Goal: Task Accomplishment & Management: Manage account settings

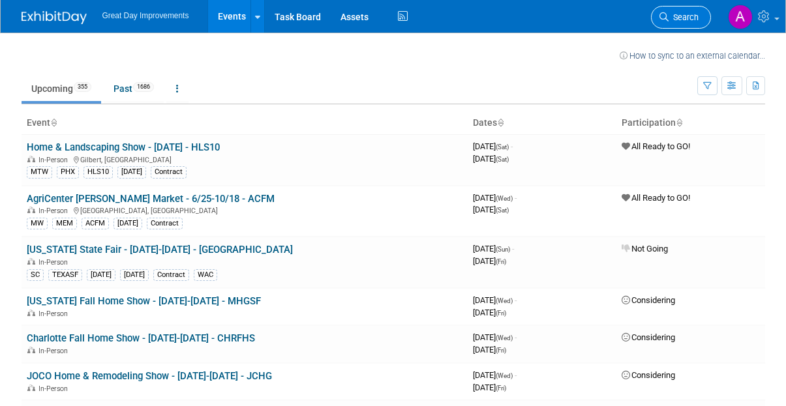
drag, startPoint x: 683, startPoint y: 13, endPoint x: 688, endPoint y: 19, distance: 7.9
click at [682, 13] on span "Search" at bounding box center [683, 17] width 30 height 10
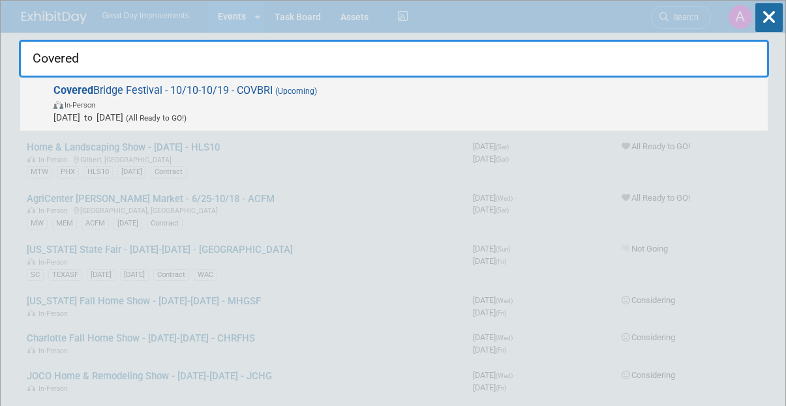
type input "Covered"
click at [230, 104] on span "In-Person" at bounding box center [406, 104] width 707 height 13
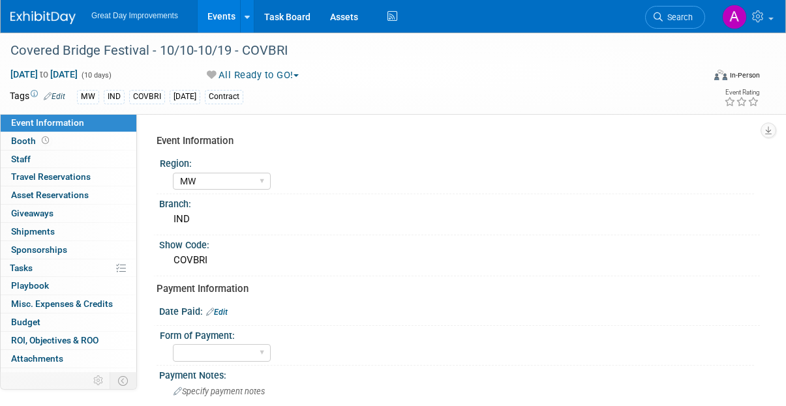
select select "MW"
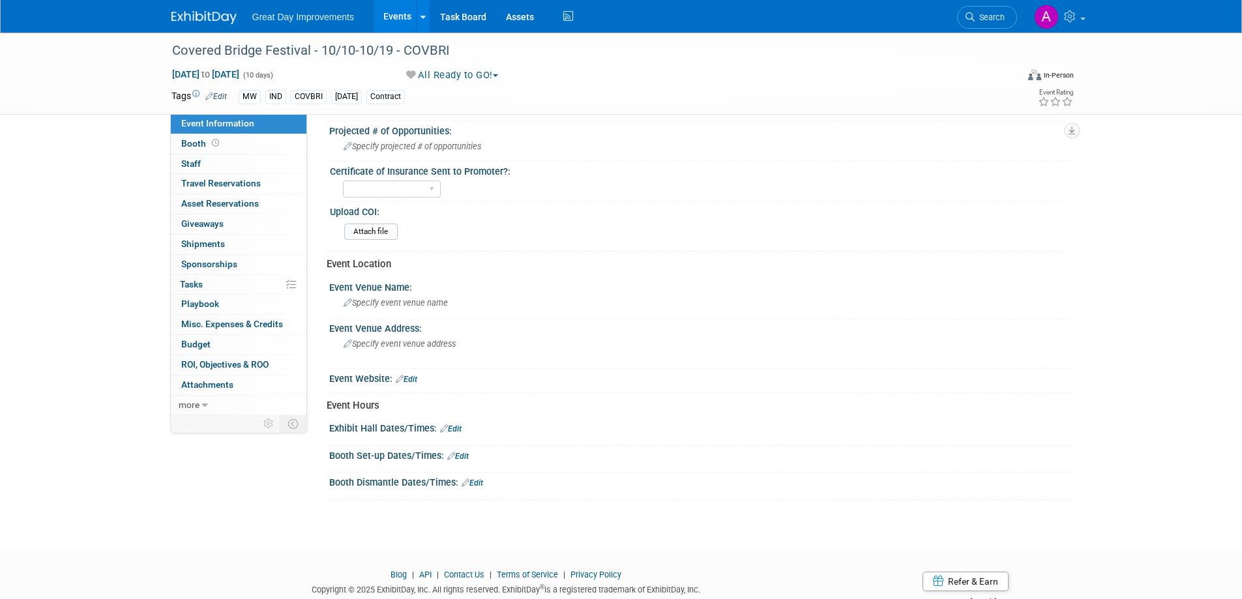
scroll to position [181, 0]
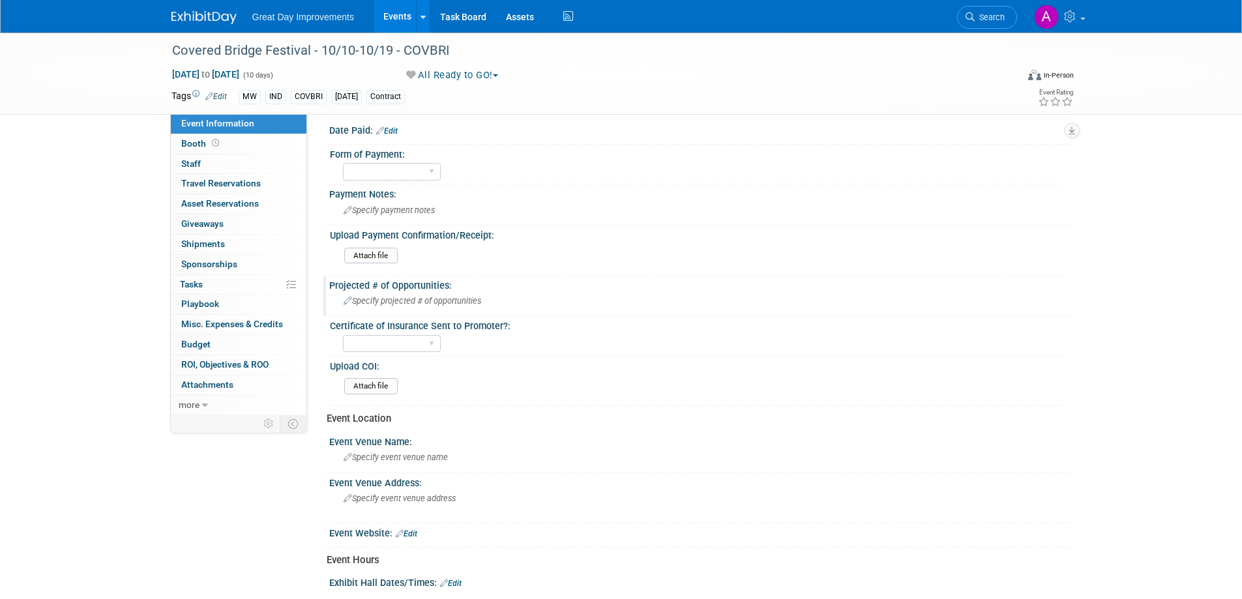
click at [384, 303] on span "Specify projected # of opportunities" at bounding box center [413, 301] width 138 height 10
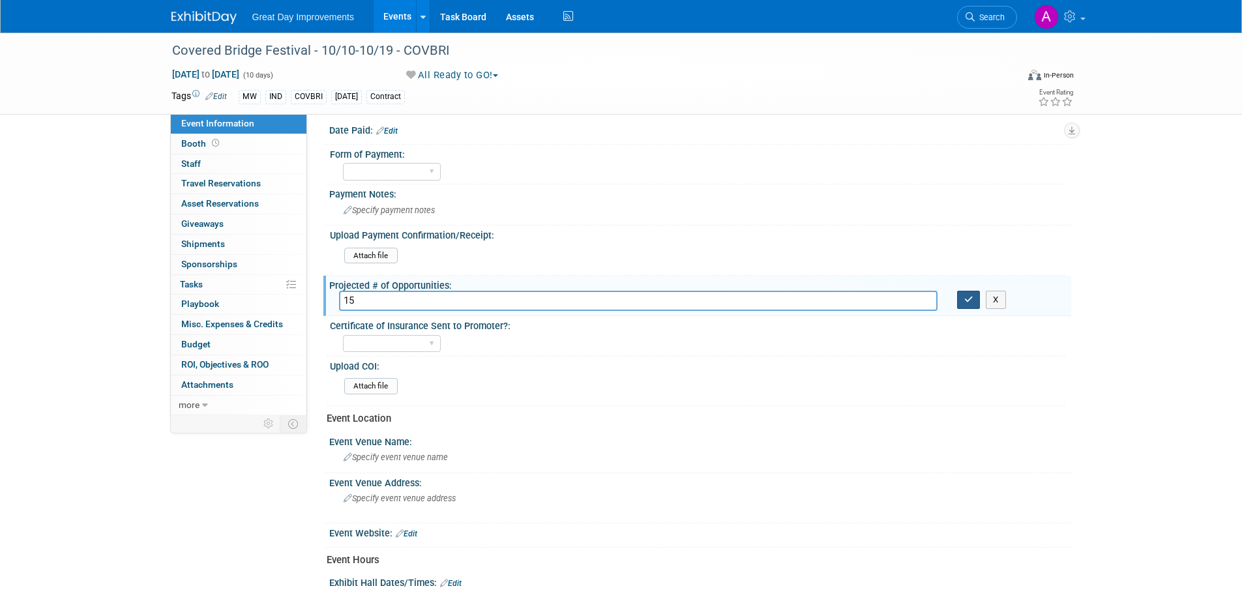
type input "15"
click at [785, 293] on button "button" at bounding box center [968, 300] width 23 height 18
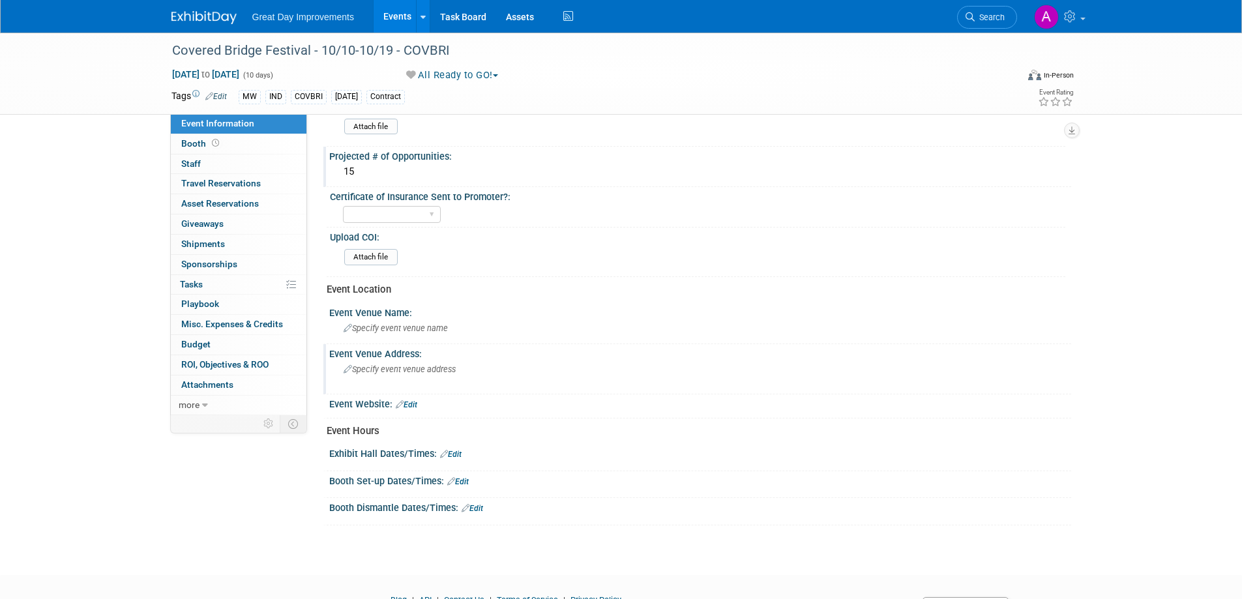
scroll to position [312, 0]
click at [388, 325] on span "Specify event venue name" at bounding box center [396, 327] width 104 height 10
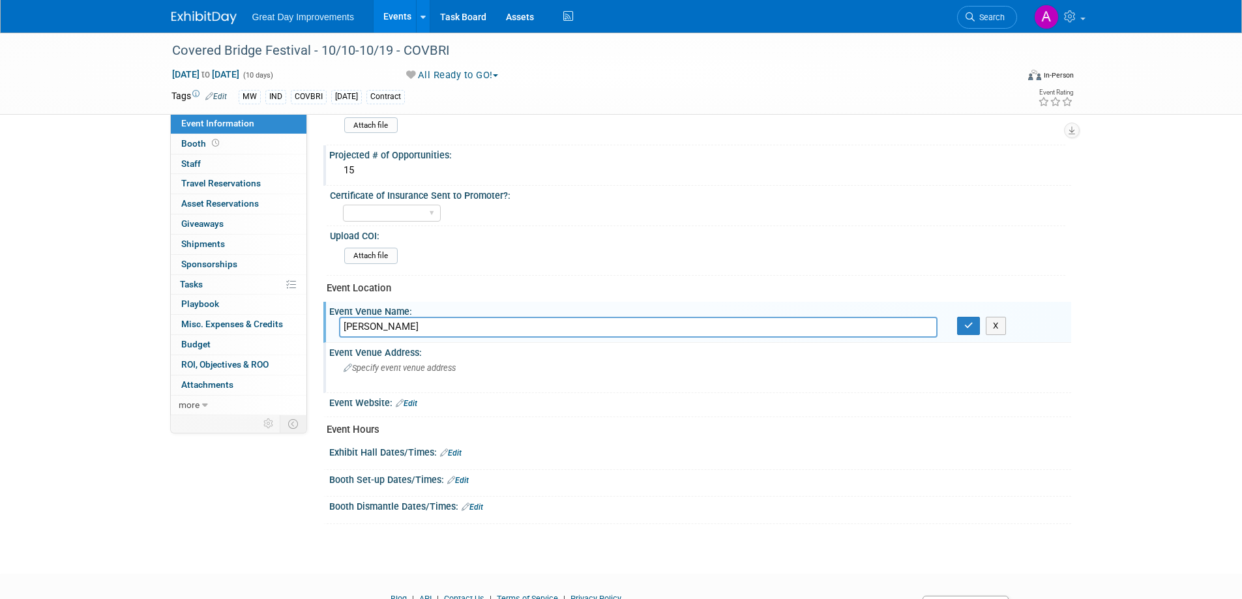
type input "Don Griffen"
click at [480, 377] on div "Specify event venue address" at bounding box center [483, 373] width 289 height 30
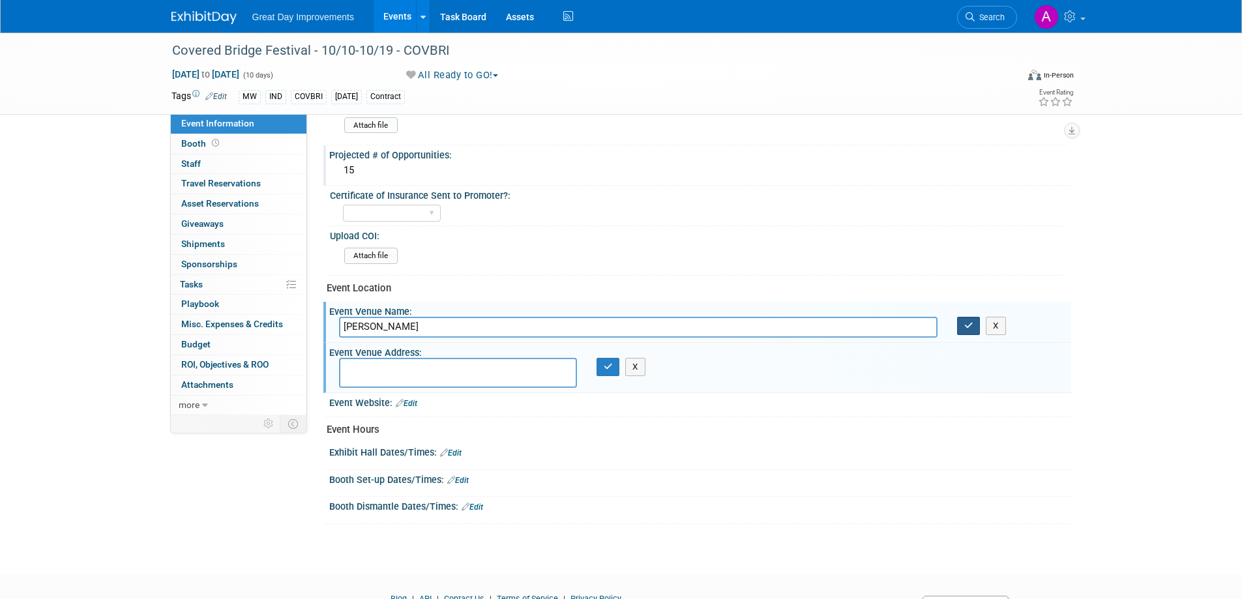
click at [785, 323] on button "button" at bounding box center [968, 326] width 23 height 18
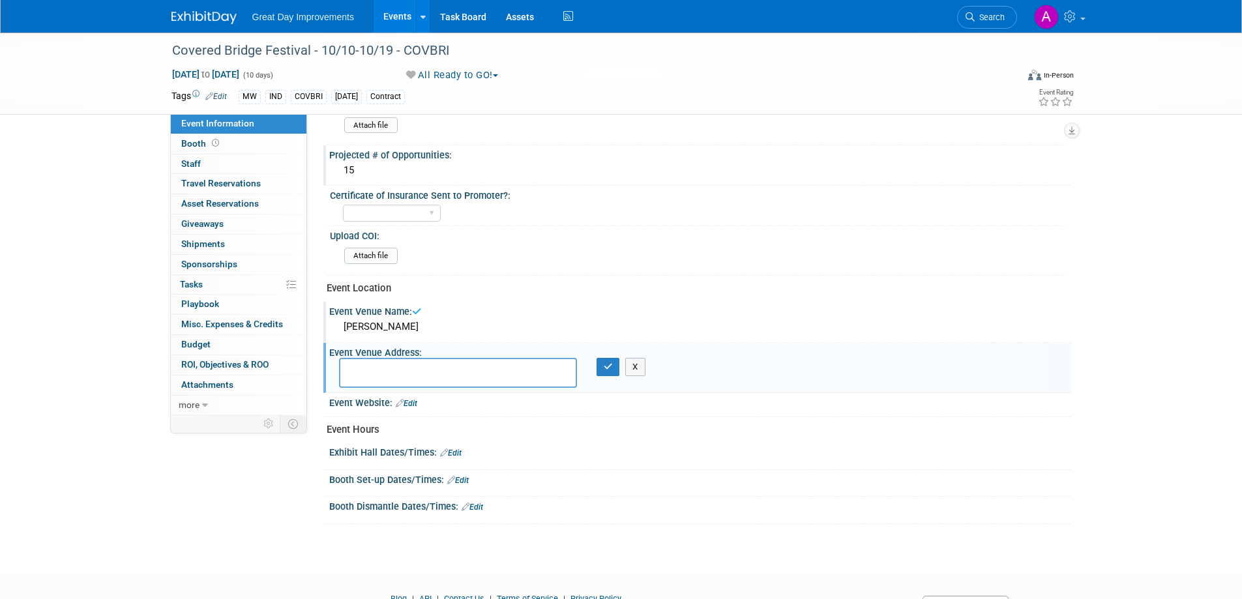
click at [506, 389] on div "Specify event venue address X" at bounding box center [483, 373] width 309 height 31
click at [503, 379] on textarea at bounding box center [458, 373] width 238 height 30
type textarea "7"
type textarea "6"
type textarea "7272 East Martin Rd Mansfield, IN 47872"
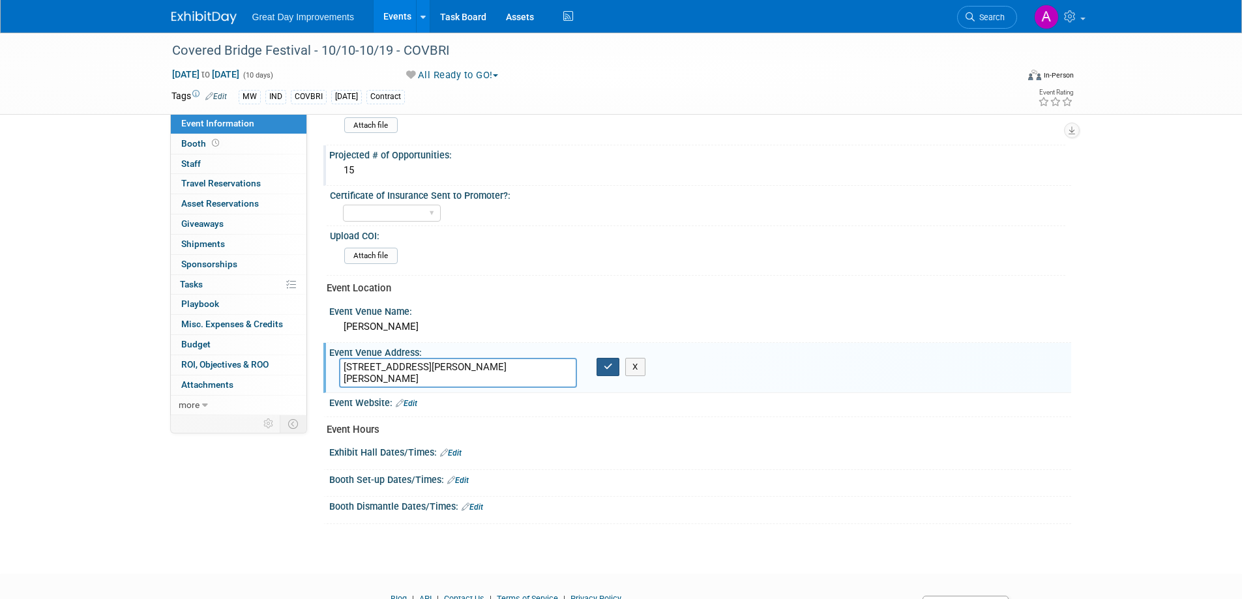
click at [608, 365] on icon "button" at bounding box center [608, 366] width 9 height 8
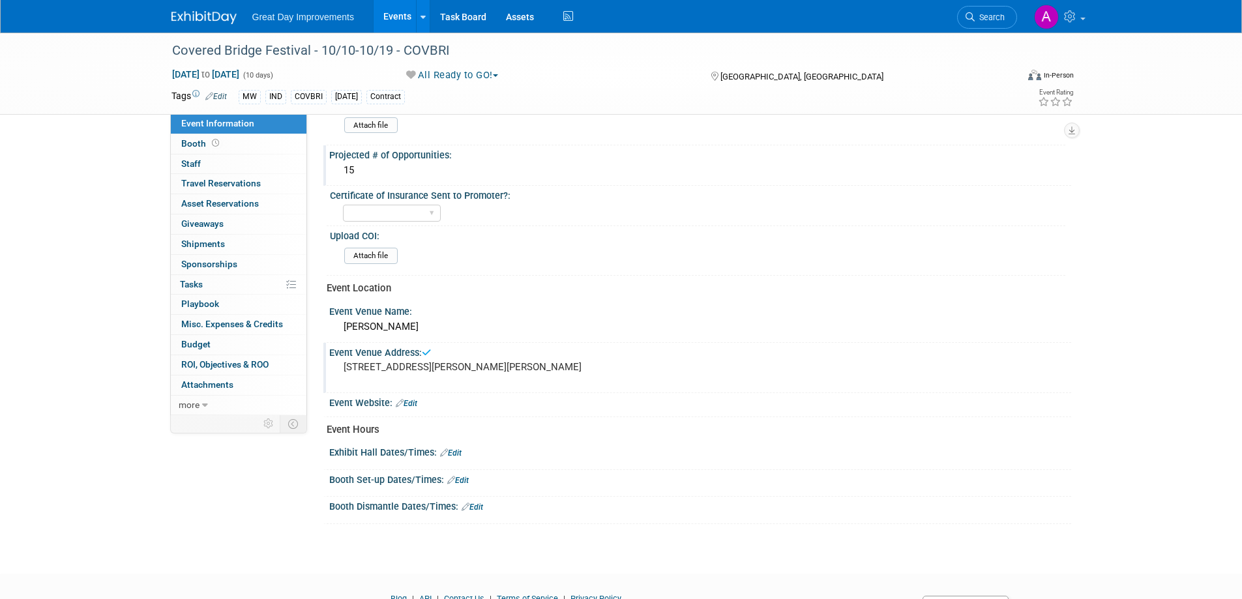
click at [462, 373] on pre "7272 East Martin Rd Mansfield, IN 47872" at bounding box center [484, 367] width 280 height 12
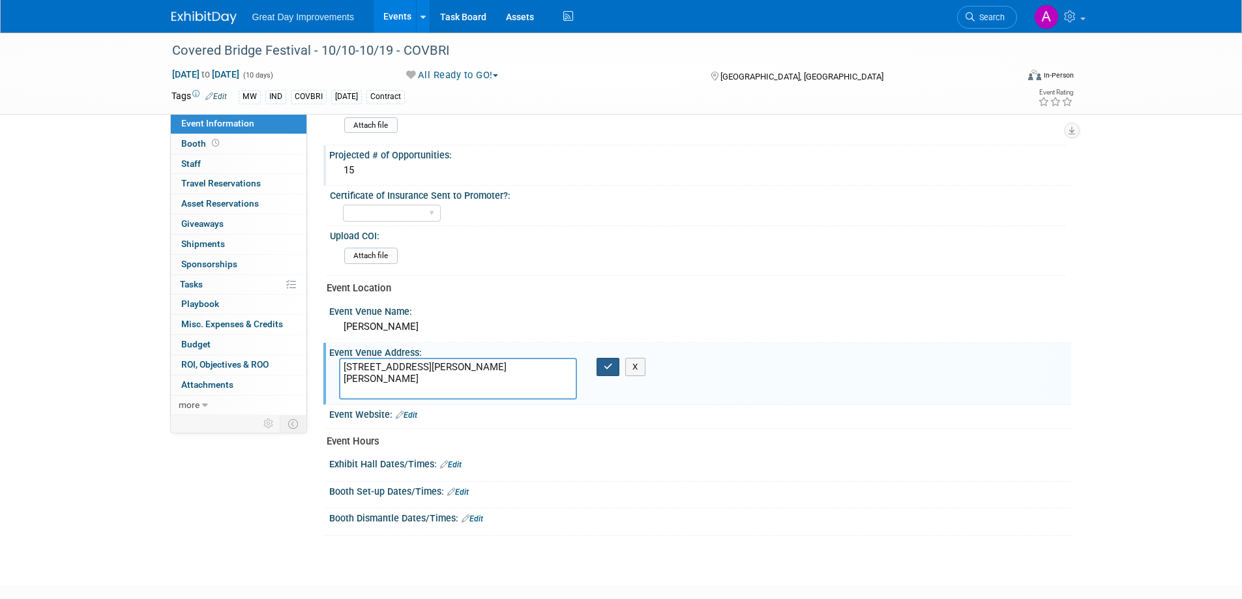
type textarea "7272 East Martin Rd Mansfield, IN 47872 620 South"
click at [607, 364] on icon "button" at bounding box center [608, 366] width 9 height 8
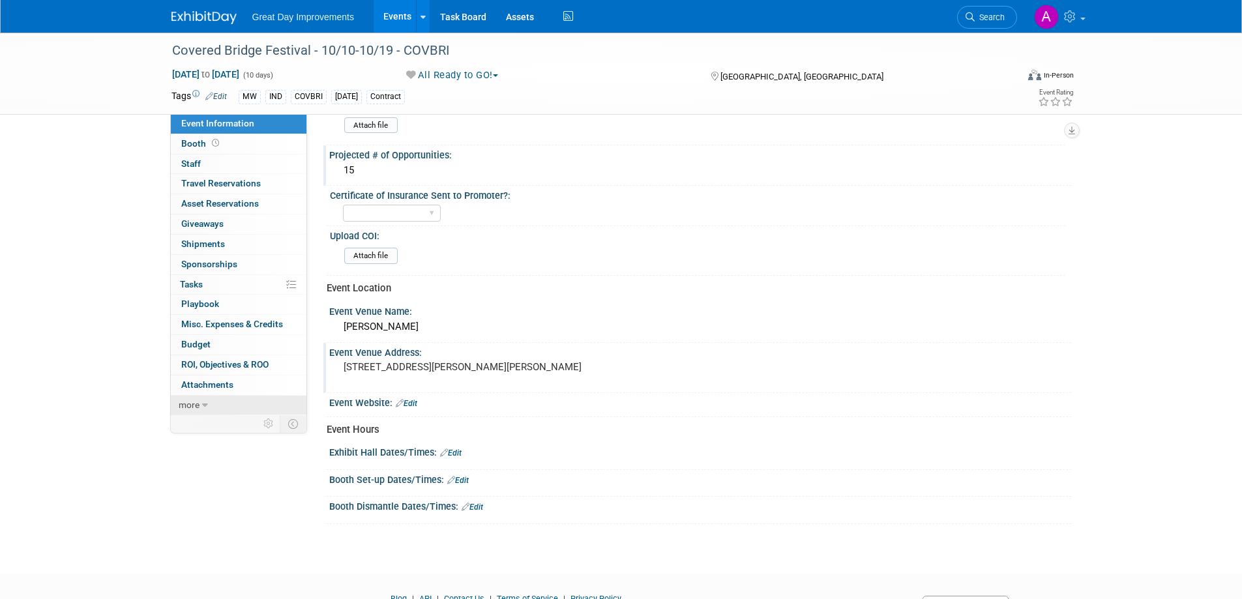
click at [194, 406] on span "more" at bounding box center [189, 405] width 21 height 10
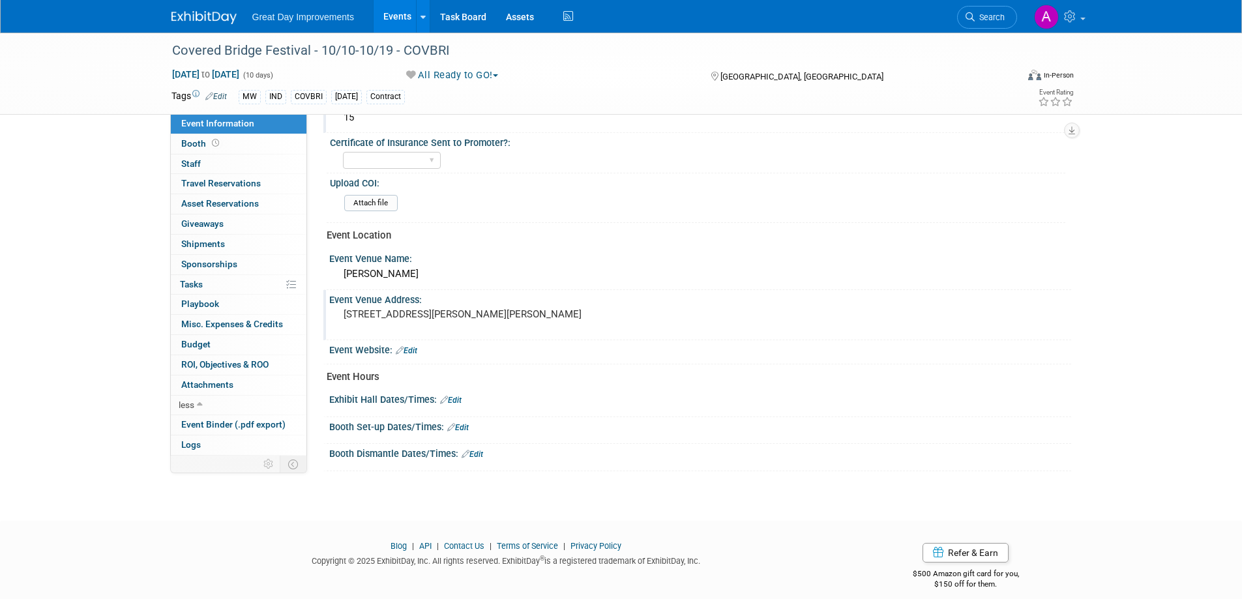
scroll to position [389, 0]
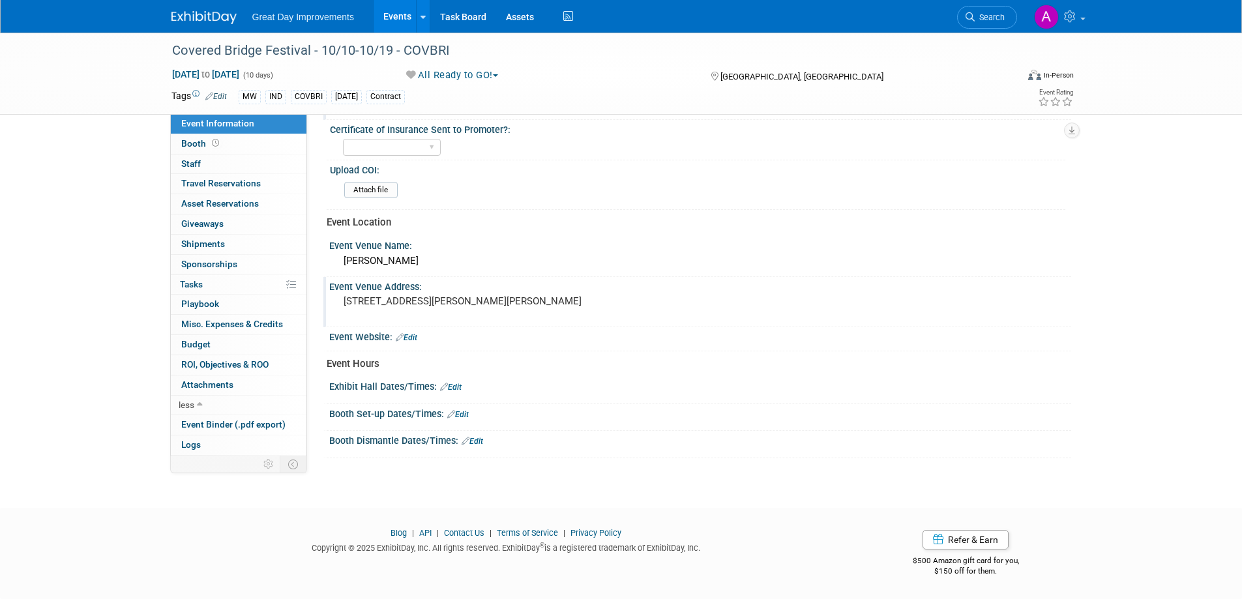
click at [461, 386] on link "Edit" at bounding box center [451, 387] width 22 height 9
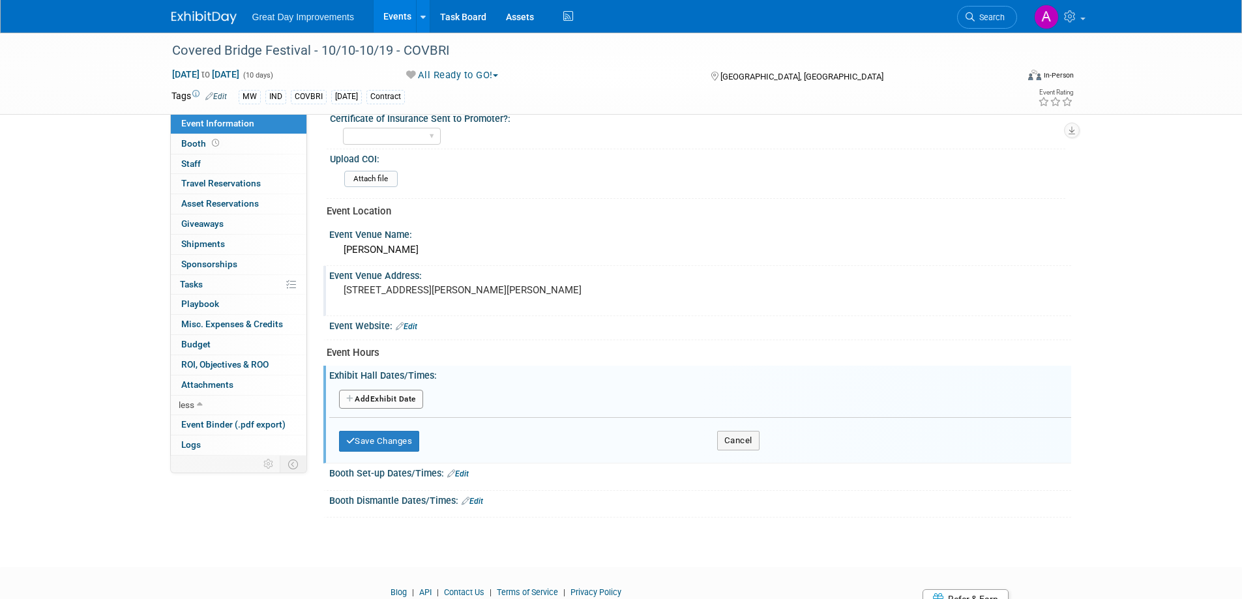
click at [419, 406] on button "Add Another Exhibit Date" at bounding box center [381, 400] width 84 height 20
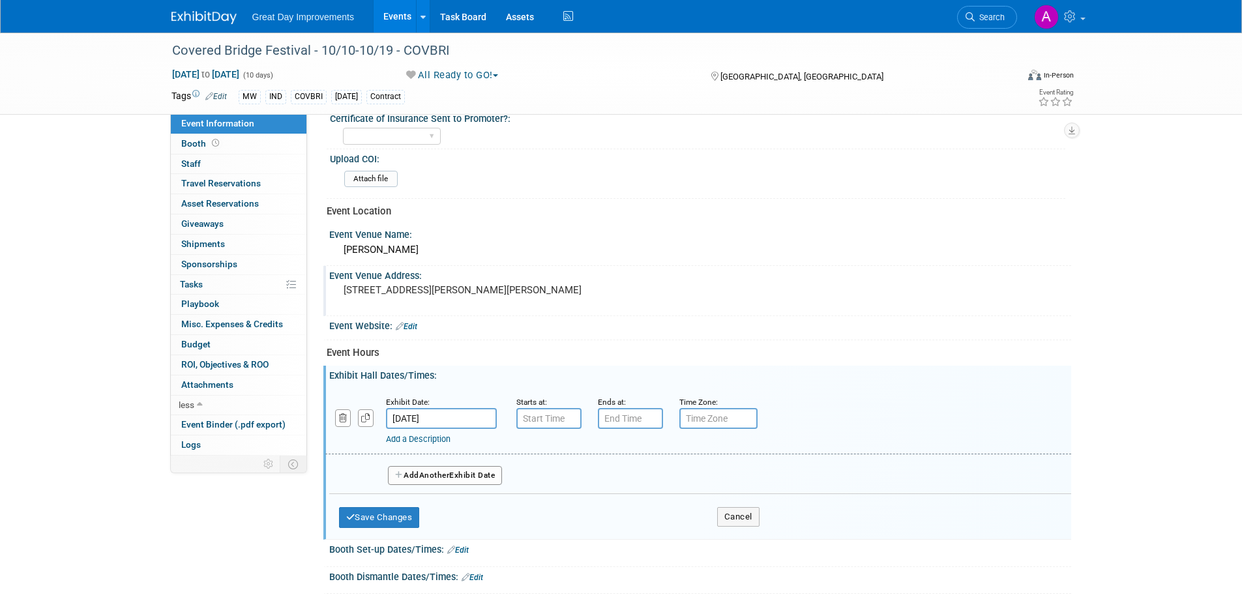
type input "7:00 AM"
click at [535, 406] on input "7:00 AM" at bounding box center [548, 418] width 65 height 21
click at [785, 229] on div "Covered Bridge Festival - 10/10-10/19 - COVBRI Oct 10, 2025 to Oct 19, 2025 (10…" at bounding box center [621, 132] width 1242 height 976
click at [389, 289] on pre "7272 East Martin Rd Mansfield, IN 47872 620 South" at bounding box center [484, 290] width 280 height 12
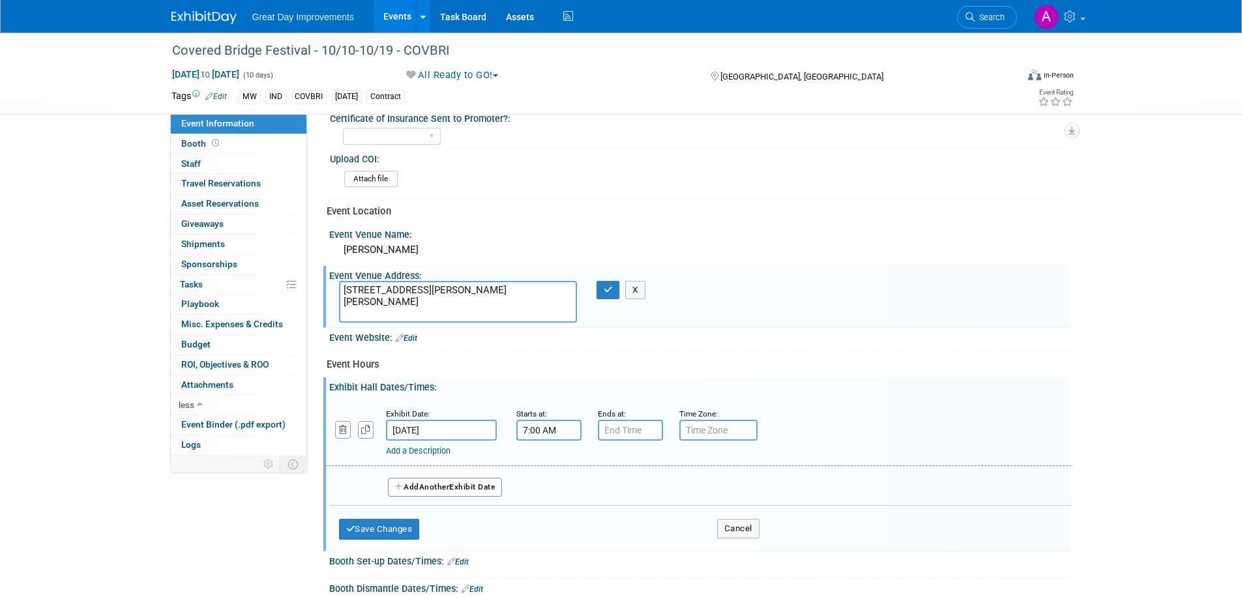
click at [391, 287] on textarea "7272 East Martin Rd Mansfield, IN 47872 620 South" at bounding box center [458, 302] width 238 height 42
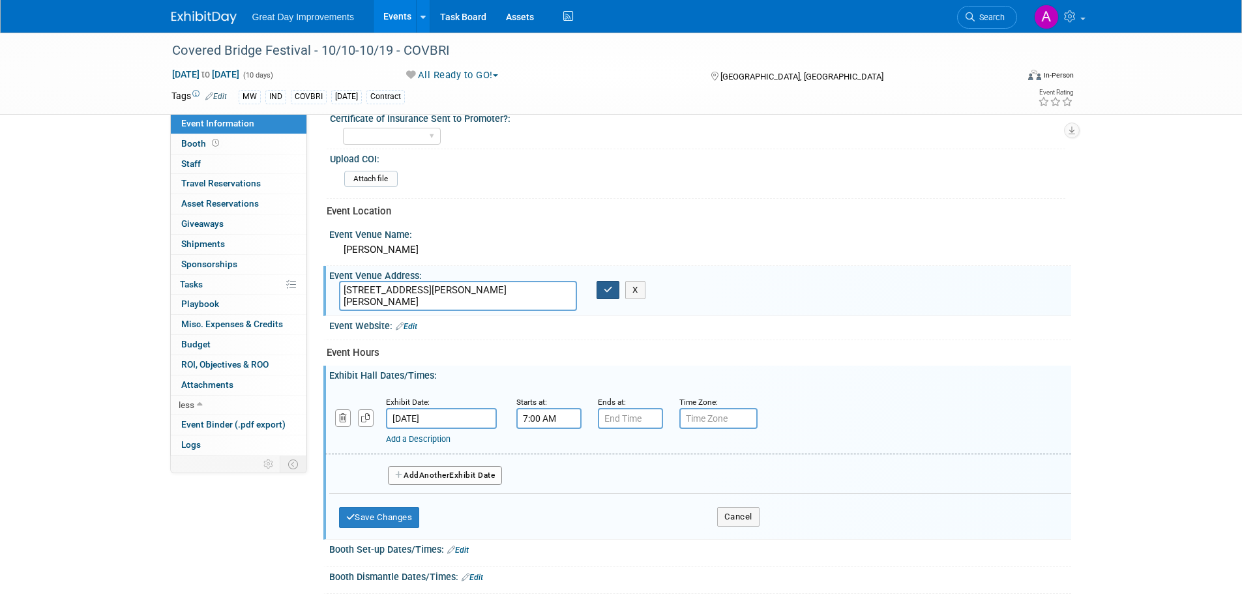
type textarea "7272 East 620 Martin Rd Mansfield, IN 47872"
click at [612, 288] on icon "button" at bounding box center [608, 290] width 9 height 8
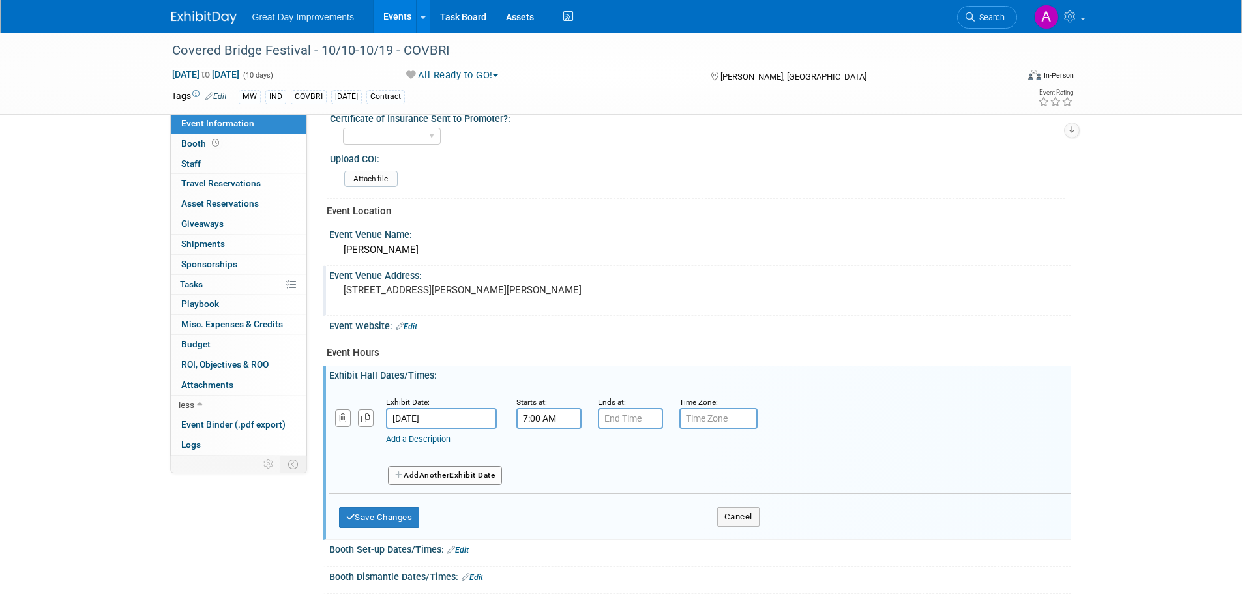
click at [567, 406] on input "7:00 AM" at bounding box center [548, 418] width 65 height 21
click at [544, 406] on span at bounding box center [546, 450] width 23 height 23
type input "8:00 AM"
click at [633, 406] on span at bounding box center [643, 536] width 88 height 23
click at [635, 406] on input "7:00 PM" at bounding box center [630, 418] width 65 height 21
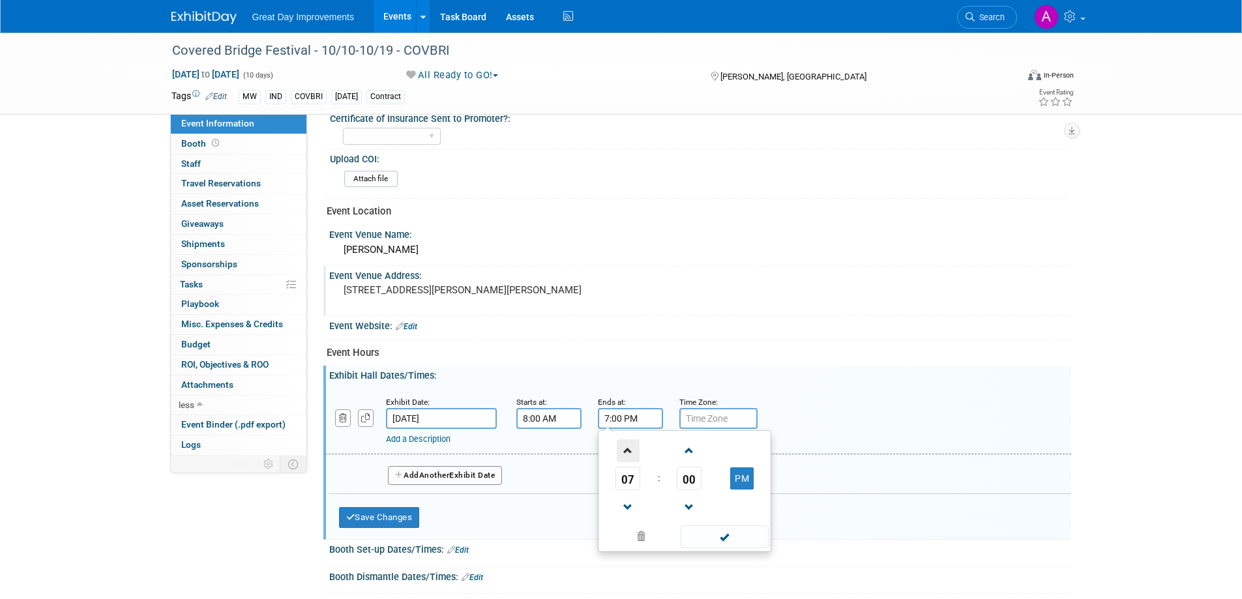
click at [623, 406] on span at bounding box center [628, 450] width 23 height 23
click at [624, 406] on span at bounding box center [628, 450] width 23 height 23
type input "9:00 PM"
click at [701, 406] on span at bounding box center [725, 536] width 88 height 23
click at [724, 406] on input "text" at bounding box center [718, 418] width 78 height 21
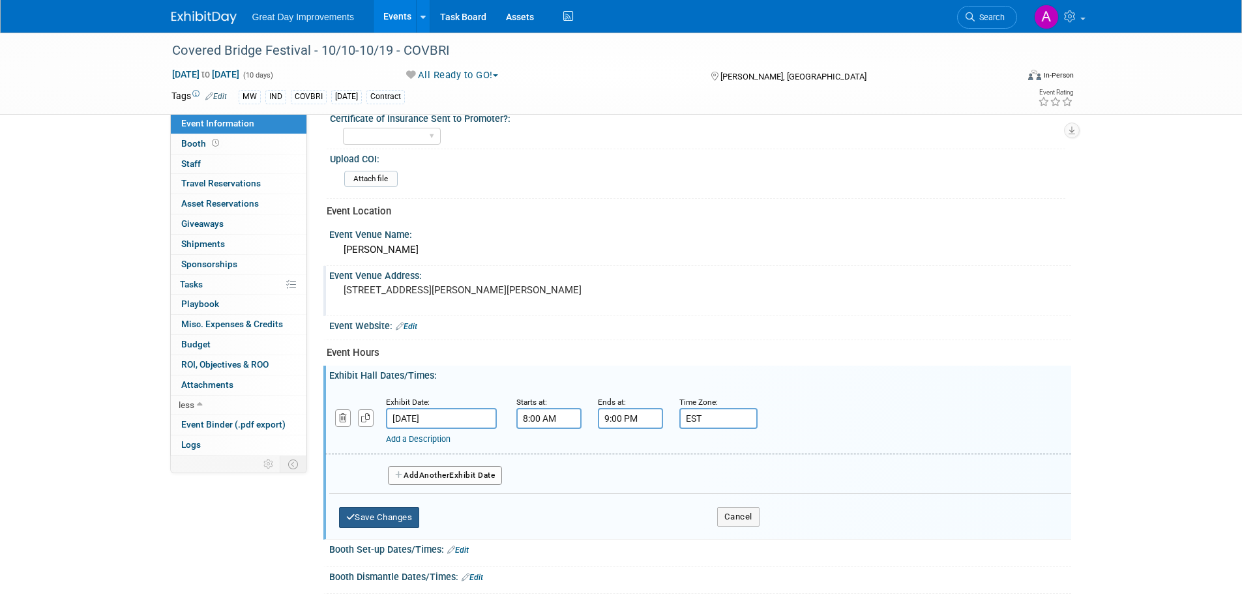
type input "EST"
click at [399, 406] on button "Save Changes" at bounding box center [379, 517] width 81 height 21
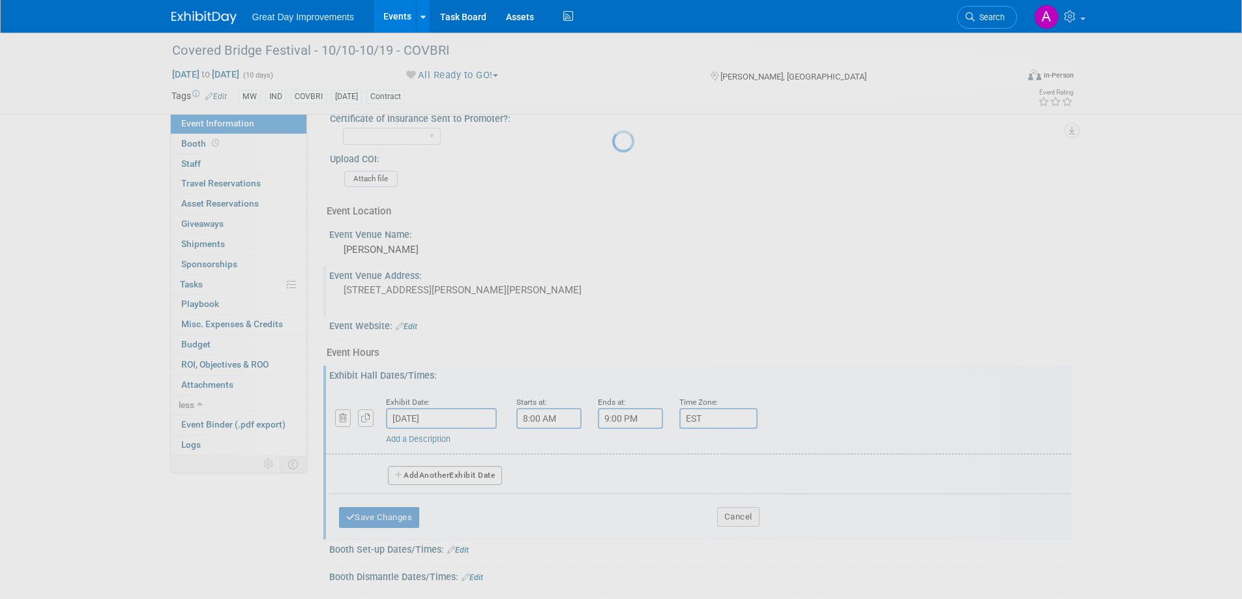
scroll to position [374, 0]
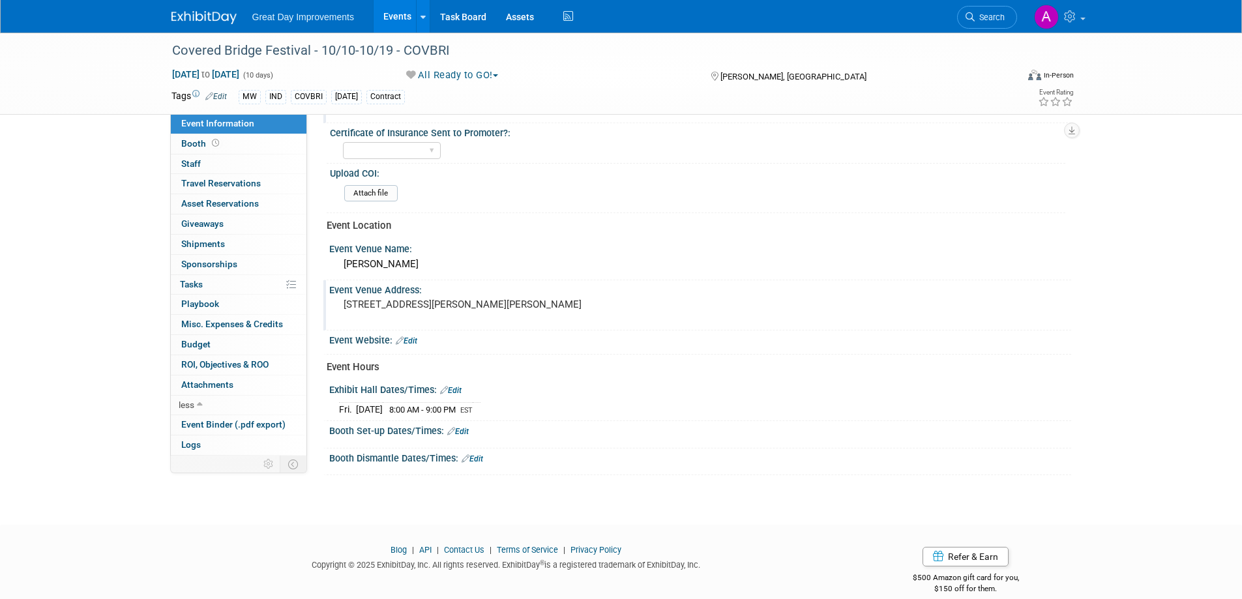
click at [460, 389] on link "Edit" at bounding box center [451, 390] width 22 height 9
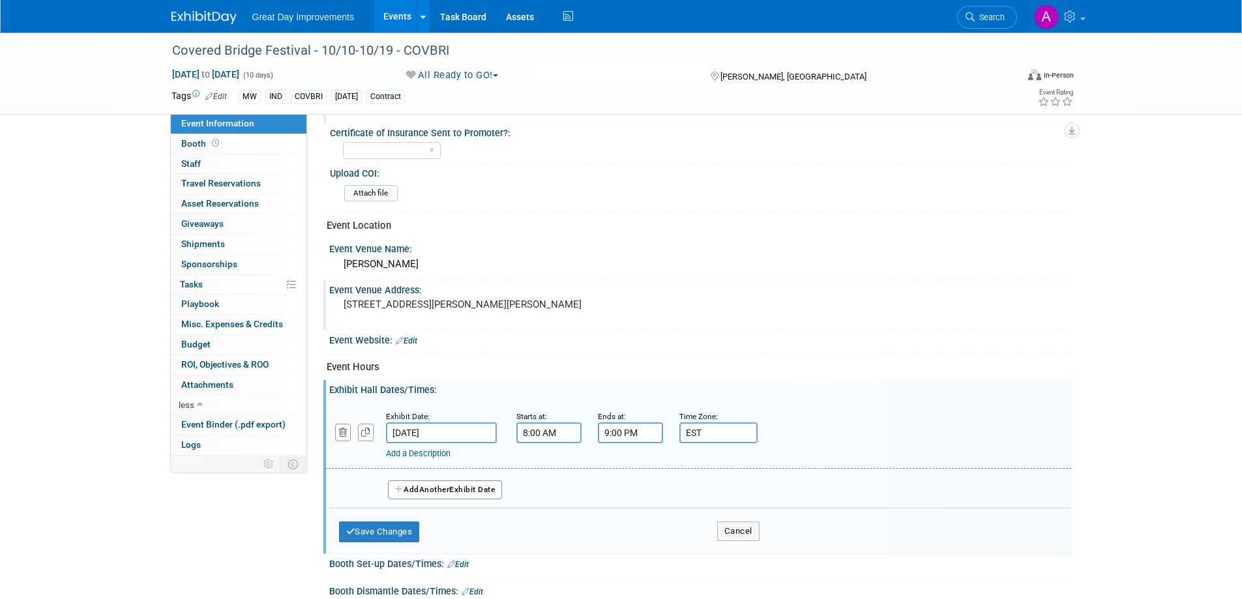
click at [444, 406] on button "Add Another Exhibit Date" at bounding box center [445, 490] width 115 height 20
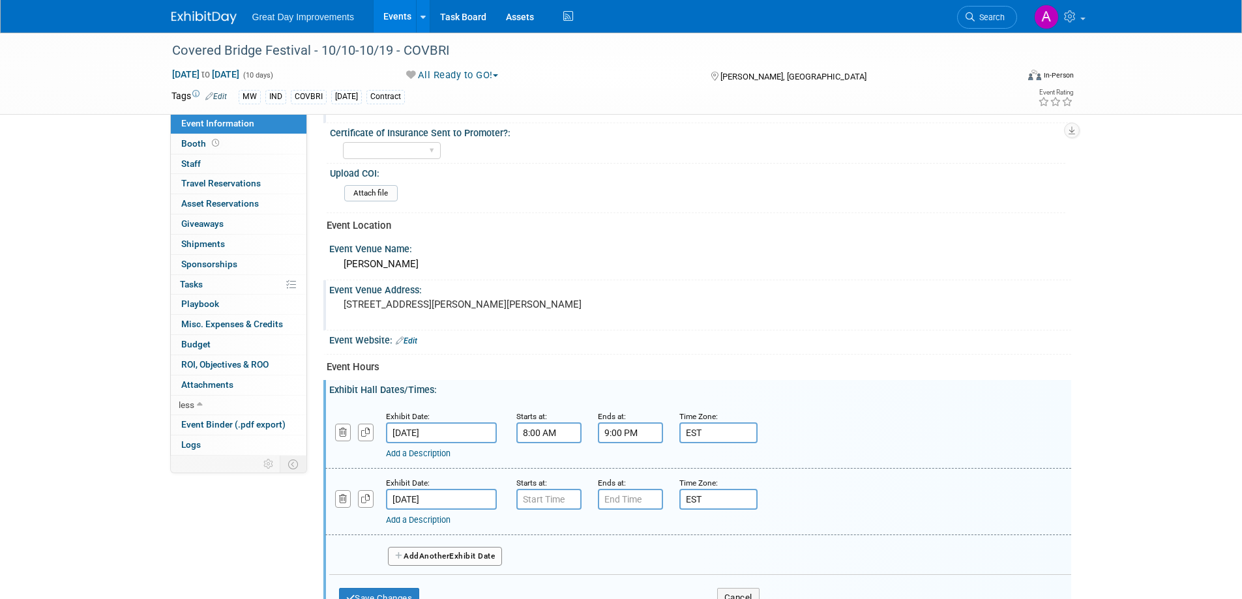
drag, startPoint x: 604, startPoint y: 430, endPoint x: 630, endPoint y: 426, distance: 27.0
click at [608, 406] on input "9:00 PM" at bounding box center [630, 432] width 65 height 21
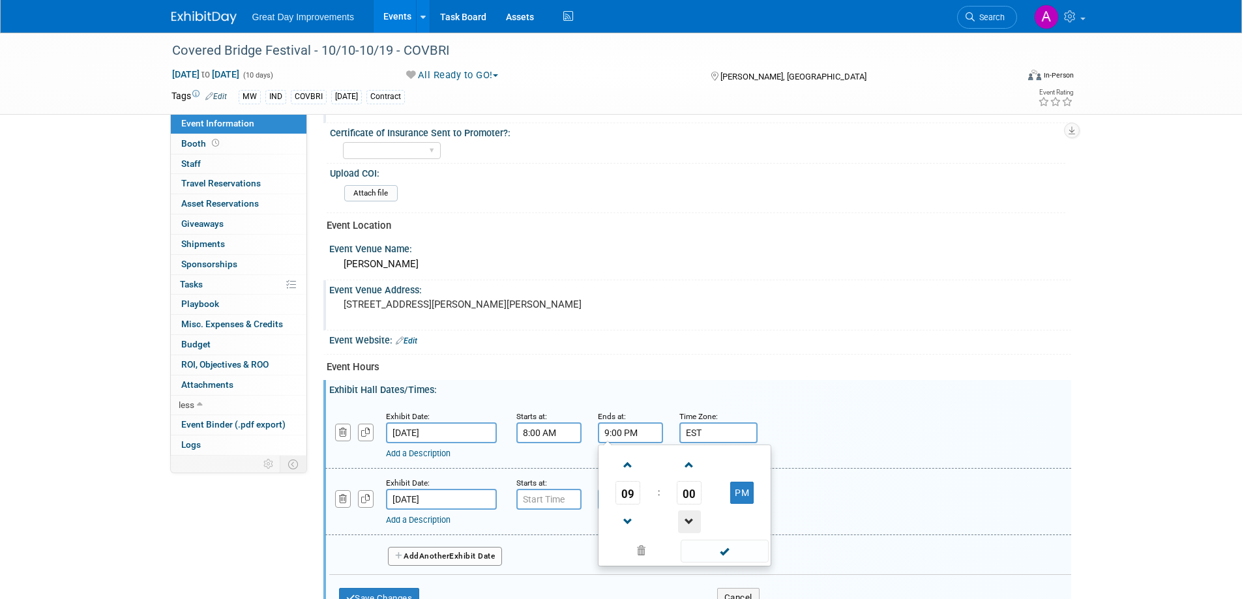
click at [694, 406] on span at bounding box center [689, 521] width 23 height 23
click at [748, 406] on button "PM" at bounding box center [741, 493] width 23 height 22
click at [683, 406] on span at bounding box center [689, 465] width 23 height 23
type input "9:00 AM"
click at [719, 406] on span at bounding box center [725, 551] width 88 height 23
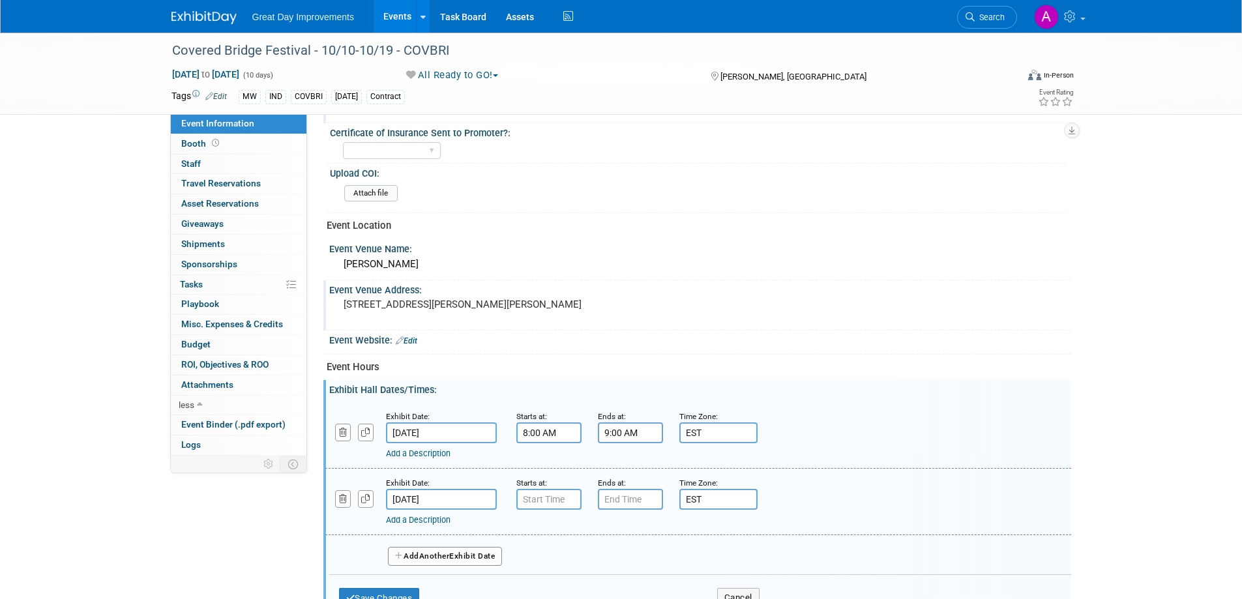
type input "7:00 AM"
click at [568, 406] on input "7:00 AM" at bounding box center [548, 499] width 65 height 21
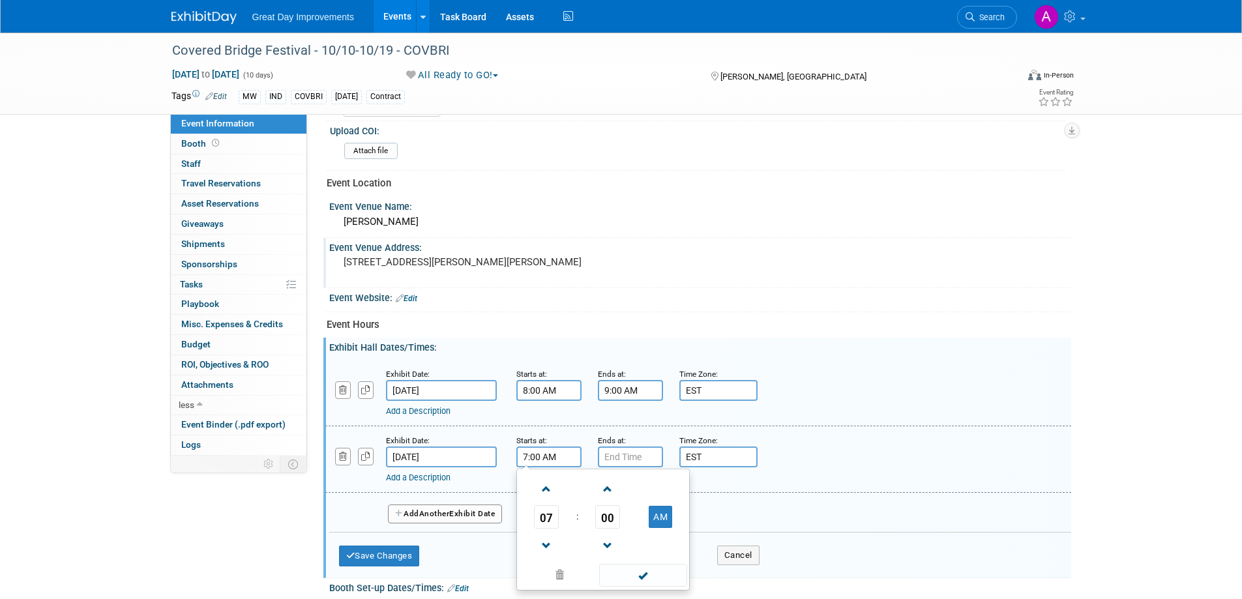
scroll to position [439, 0]
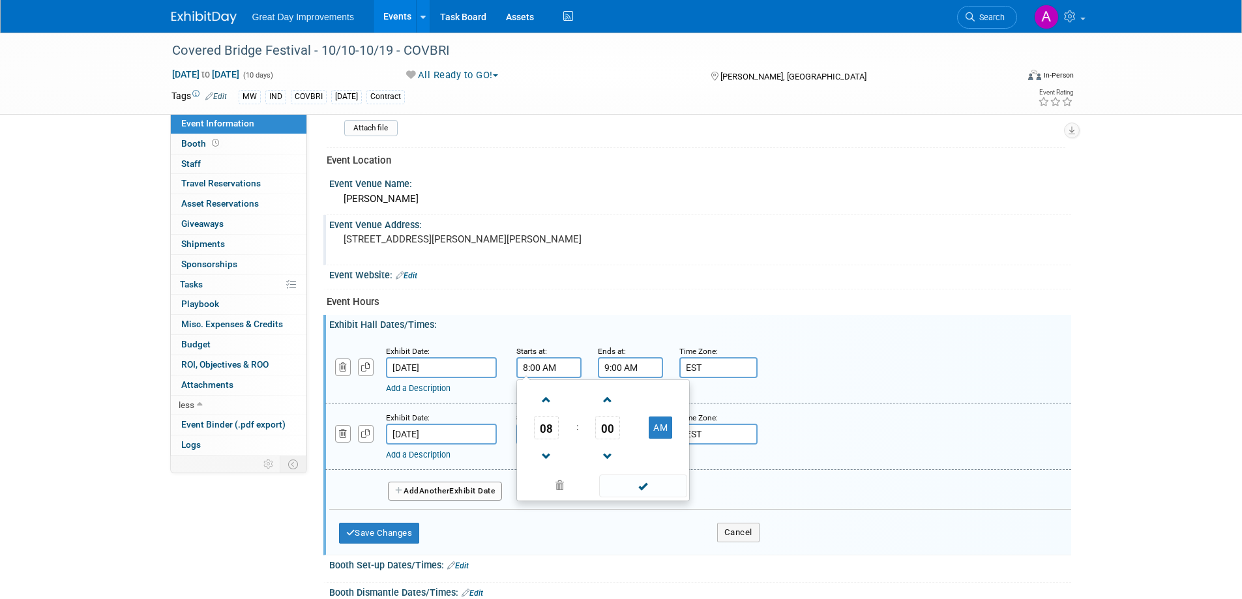
click at [520, 365] on input "8:00 AM" at bounding box center [548, 367] width 65 height 21
click at [542, 400] on span at bounding box center [546, 400] width 23 height 23
type input "9:00 AM"
click at [624, 362] on input "9:00 AM" at bounding box center [630, 367] width 65 height 21
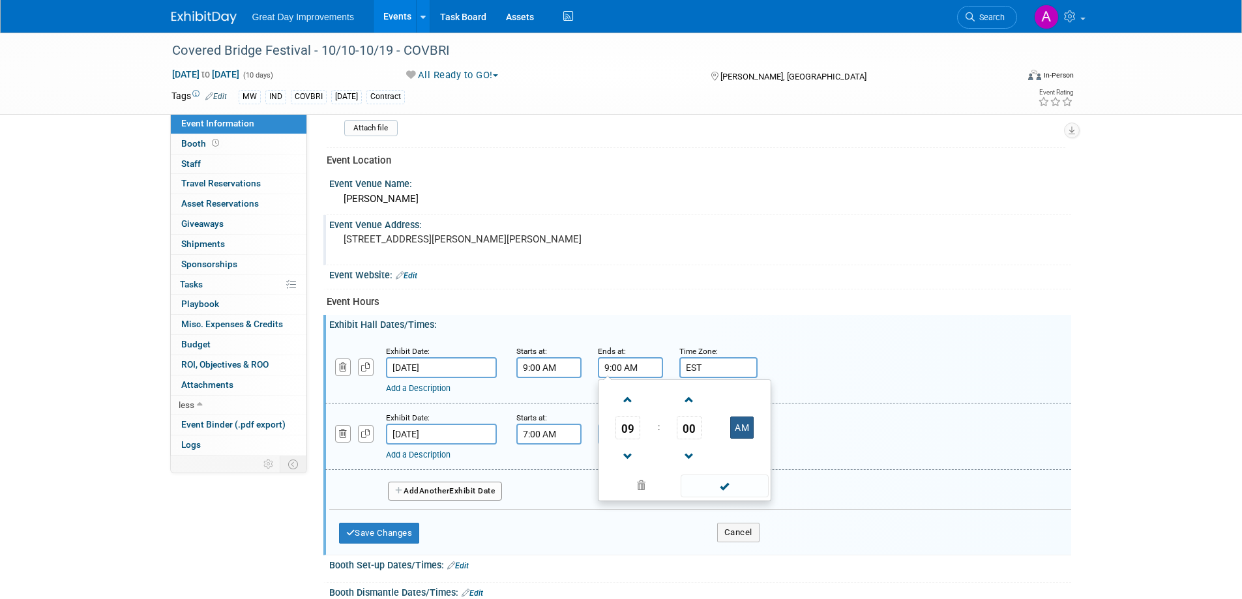
click at [748, 406] on button "AM" at bounding box center [741, 428] width 23 height 22
click at [623, 406] on span at bounding box center [628, 456] width 23 height 23
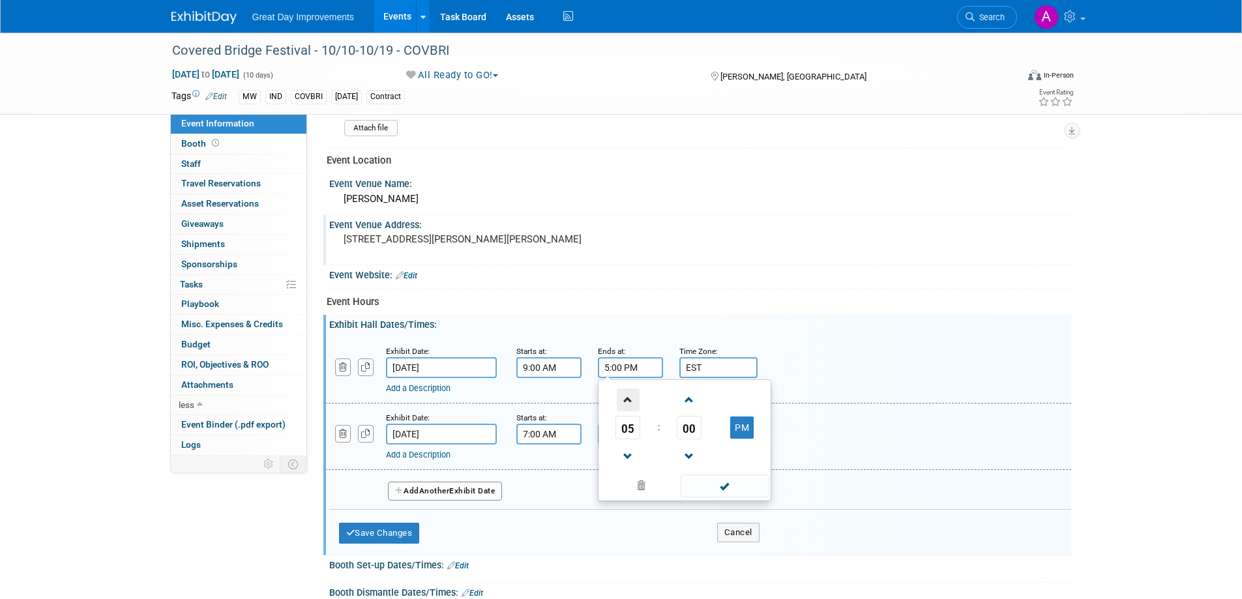
click at [627, 400] on span at bounding box center [628, 400] width 23 height 23
type input "6:00 PM"
click at [728, 406] on span at bounding box center [725, 486] width 88 height 23
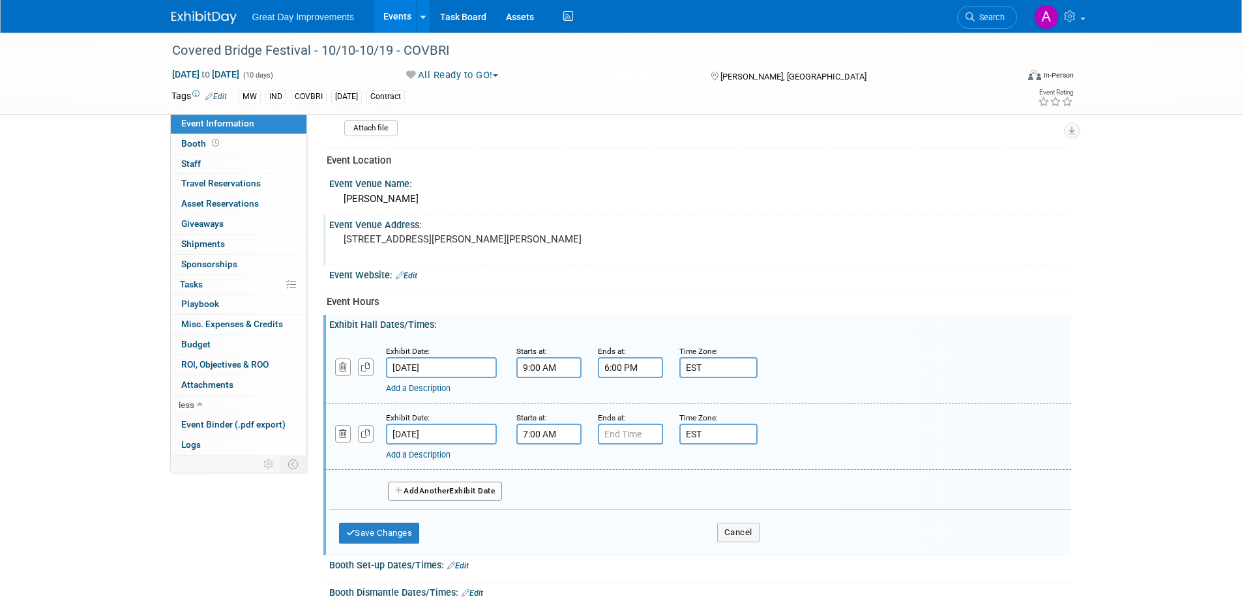
click at [561, 406] on input "7:00 AM" at bounding box center [548, 434] width 65 height 21
click at [552, 406] on span at bounding box center [546, 466] width 23 height 23
type input "9:00 AM"
drag, startPoint x: 627, startPoint y: 549, endPoint x: 634, endPoint y: 538, distance: 12.9
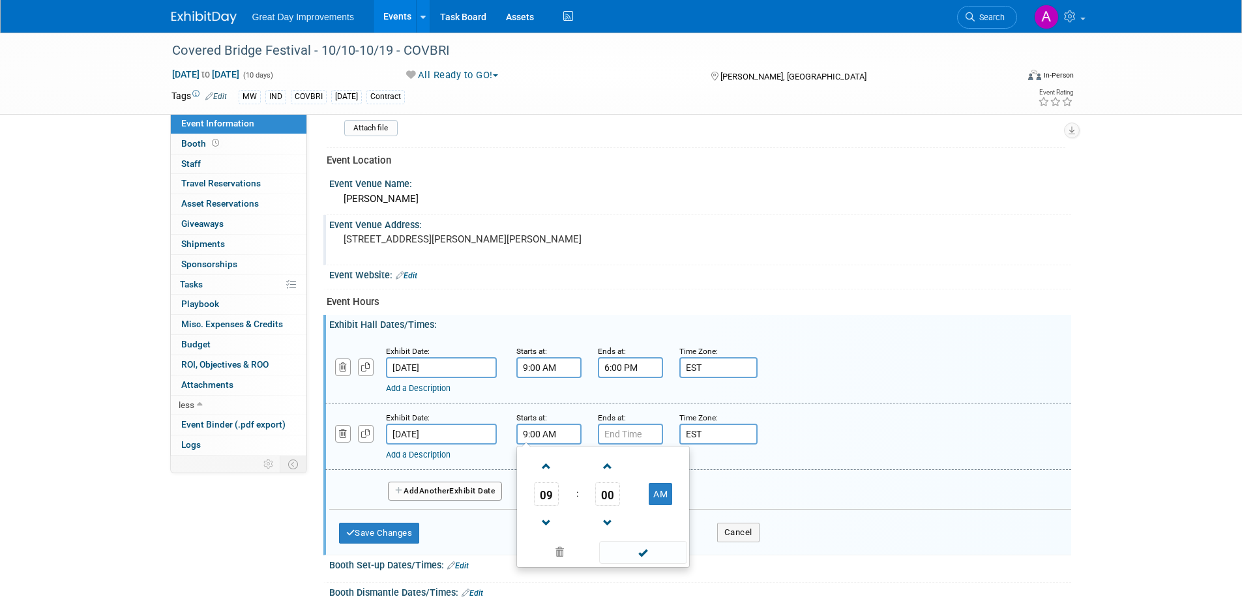
click at [627, 406] on span at bounding box center [643, 552] width 88 height 23
click at [626, 406] on input "7:00 PM" at bounding box center [630, 434] width 65 height 21
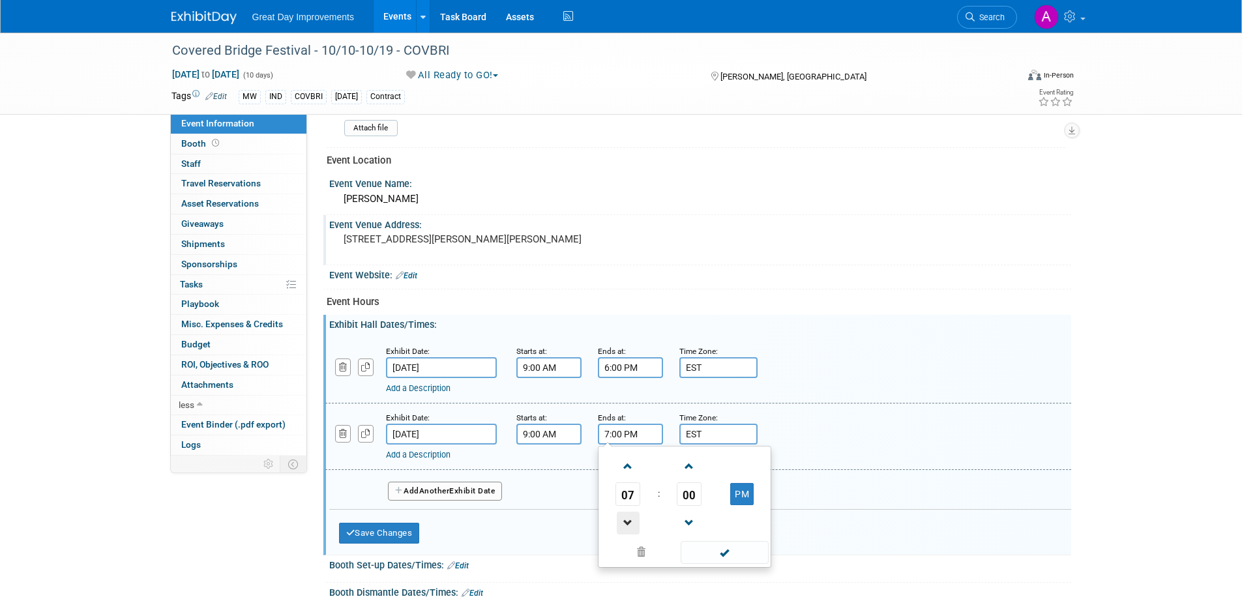
click at [628, 406] on span at bounding box center [628, 523] width 23 height 23
type input "6:00 PM"
click at [696, 406] on span at bounding box center [725, 552] width 88 height 23
click at [435, 406] on span "Another" at bounding box center [434, 490] width 31 height 9
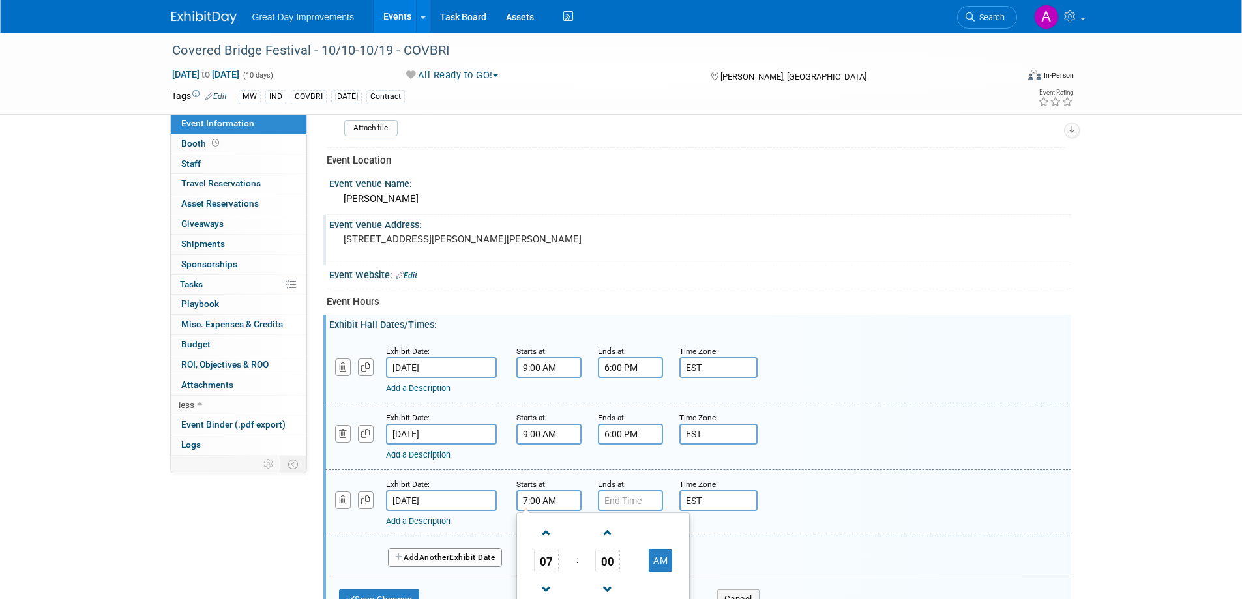
drag, startPoint x: 551, startPoint y: 503, endPoint x: 558, endPoint y: 504, distance: 7.2
click at [554, 406] on input "7:00 AM" at bounding box center [548, 500] width 65 height 21
click at [542, 406] on span at bounding box center [546, 533] width 23 height 23
type input "9:00 AM"
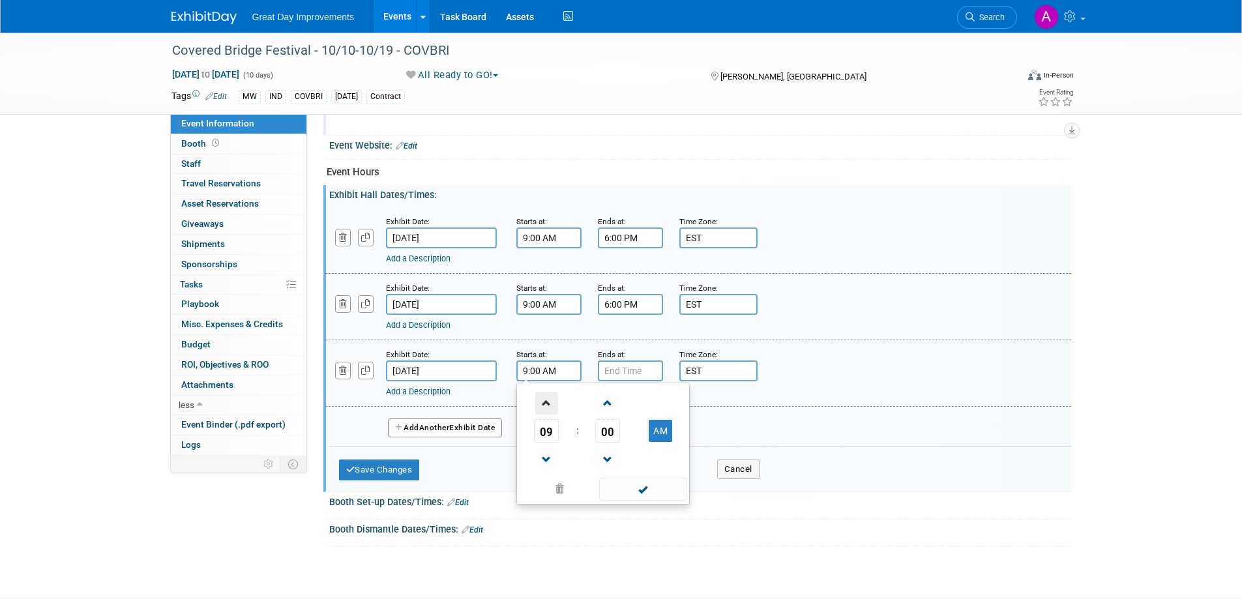
scroll to position [570, 0]
click at [640, 406] on span at bounding box center [643, 488] width 88 height 23
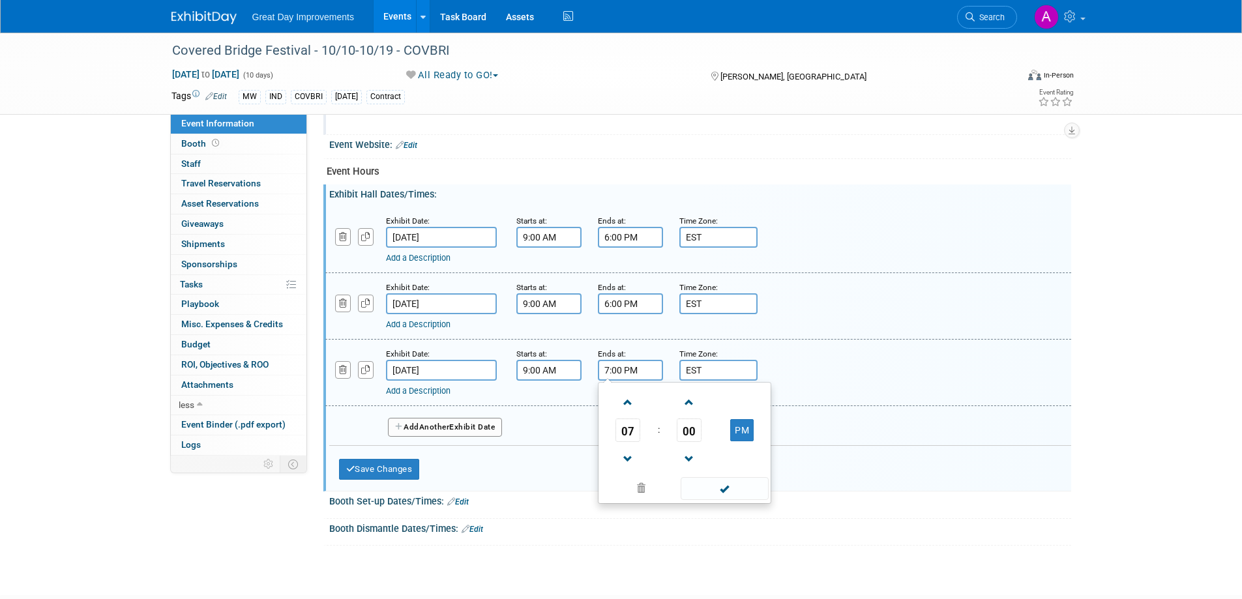
click at [647, 363] on input "7:00 PM" at bounding box center [630, 370] width 65 height 21
drag, startPoint x: 634, startPoint y: 459, endPoint x: 677, endPoint y: 474, distance: 45.6
click at [633, 406] on span at bounding box center [628, 459] width 23 height 23
type input "6:00 PM"
click at [709, 406] on span at bounding box center [725, 488] width 88 height 23
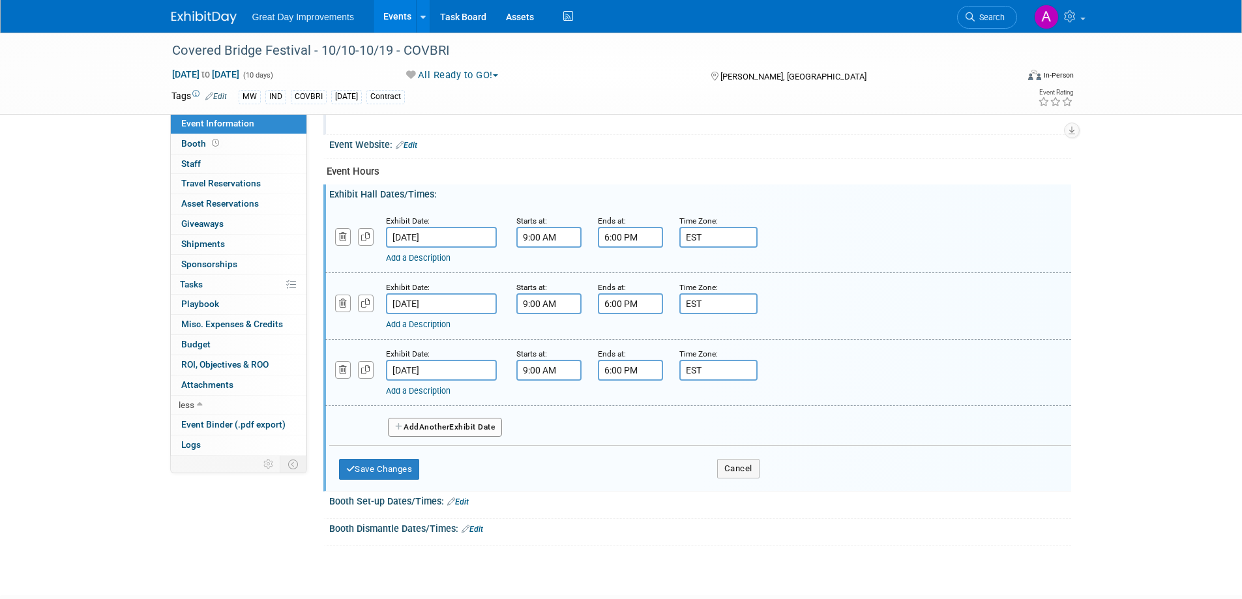
click at [474, 406] on button "Add Another Exhibit Date" at bounding box center [445, 428] width 115 height 20
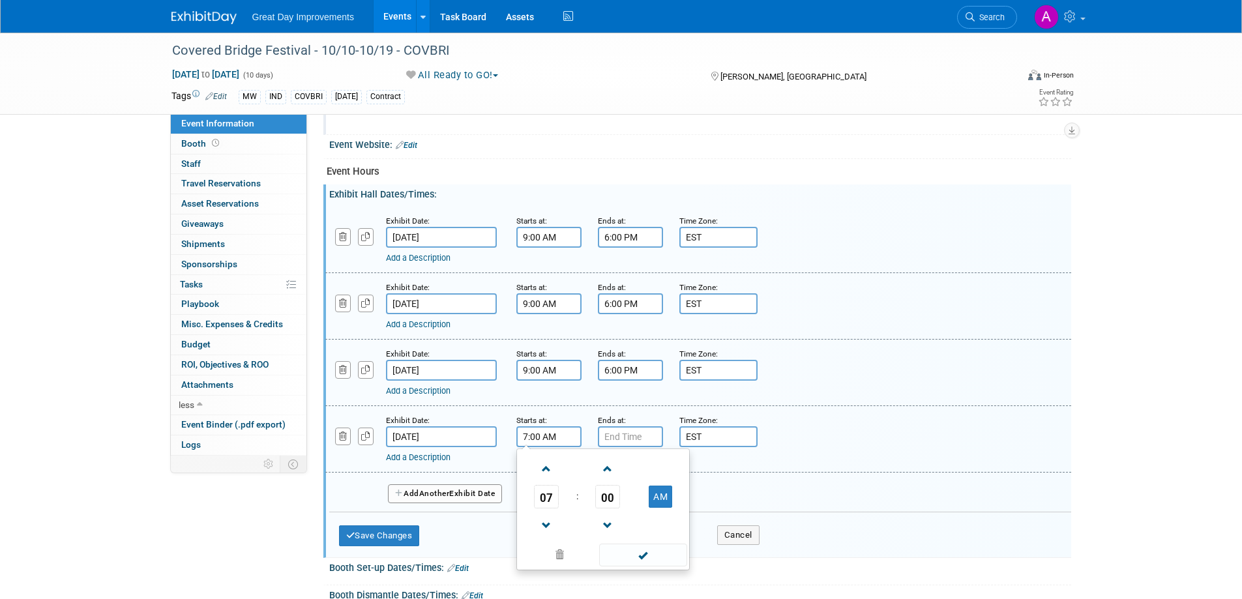
click at [542, 406] on input "7:00 AM" at bounding box center [548, 436] width 65 height 21
click at [540, 406] on span at bounding box center [546, 469] width 23 height 23
type input "9:00 AM"
drag, startPoint x: 620, startPoint y: 551, endPoint x: 624, endPoint y: 537, distance: 14.2
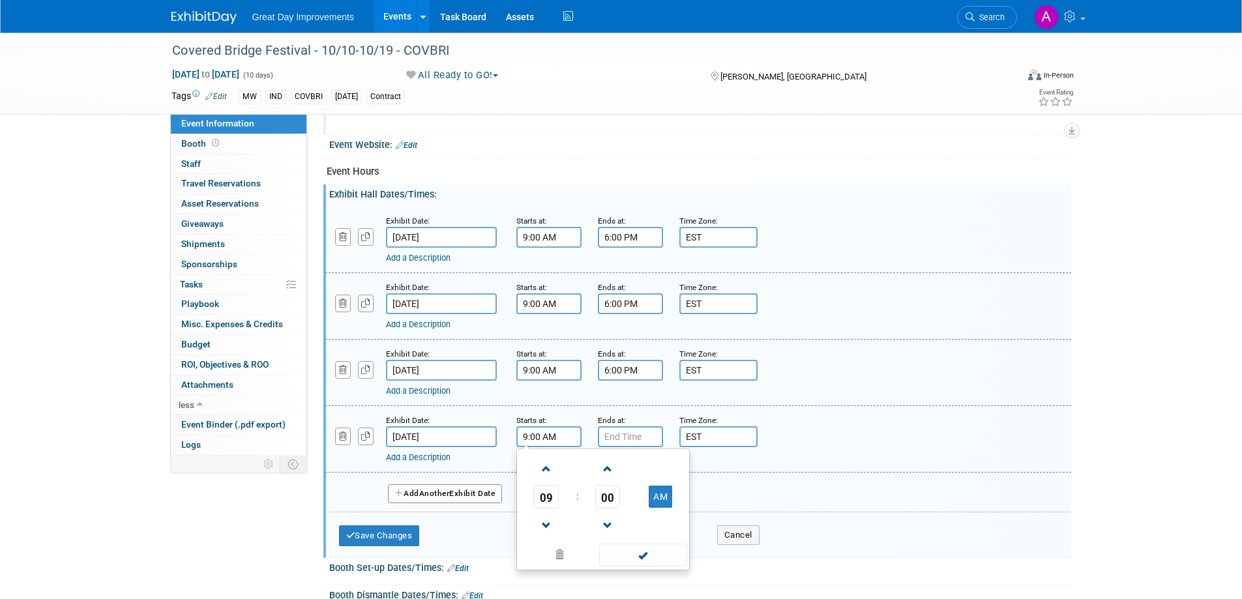
click at [621, 406] on span at bounding box center [643, 555] width 88 height 23
click at [632, 406] on input "7:00 PM" at bounding box center [630, 436] width 65 height 21
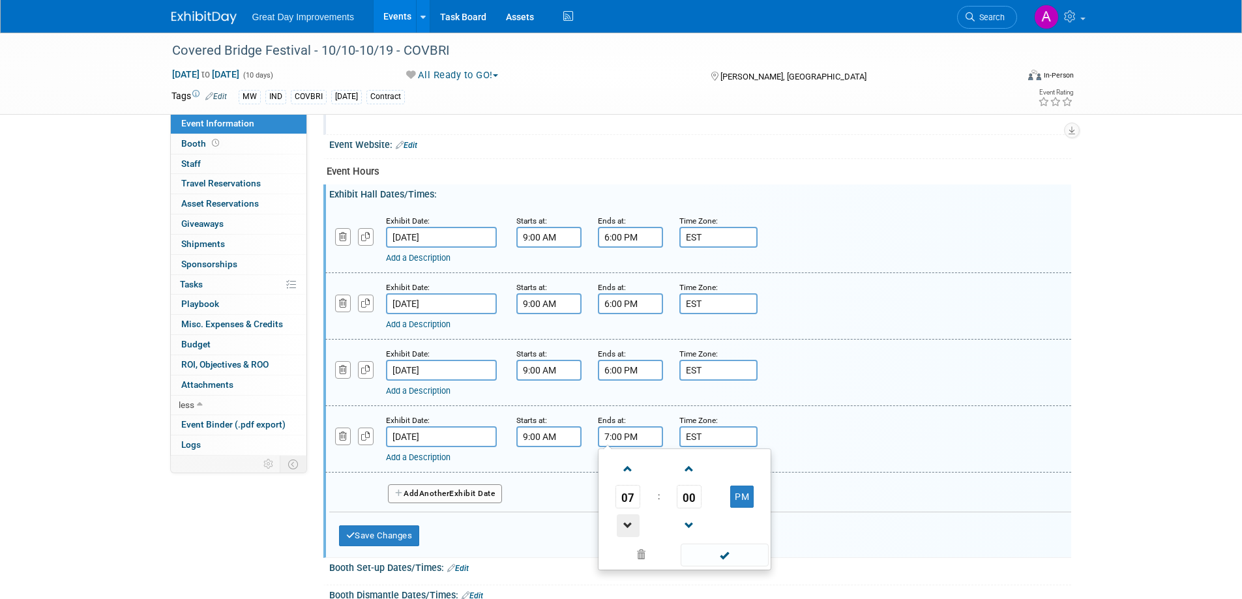
click at [630, 406] on span at bounding box center [628, 525] width 23 height 23
type input "6:00 PM"
click at [720, 406] on span at bounding box center [725, 555] width 88 height 23
click at [445, 406] on span "Another" at bounding box center [434, 493] width 31 height 9
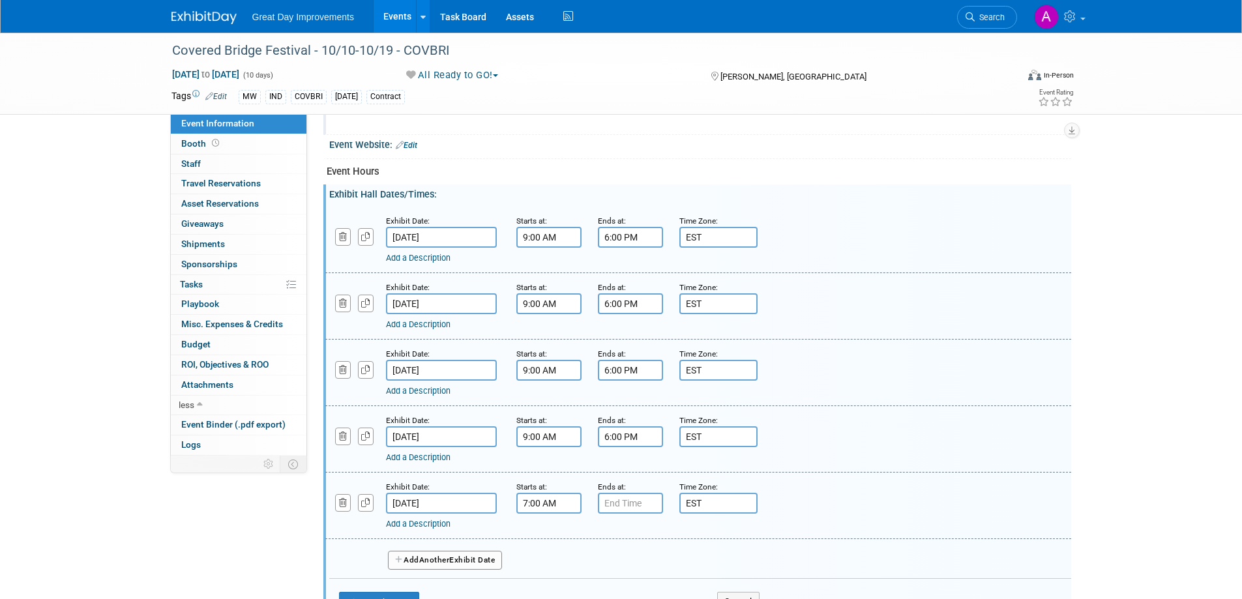
click at [561, 406] on input "7:00 AM" at bounding box center [548, 503] width 65 height 21
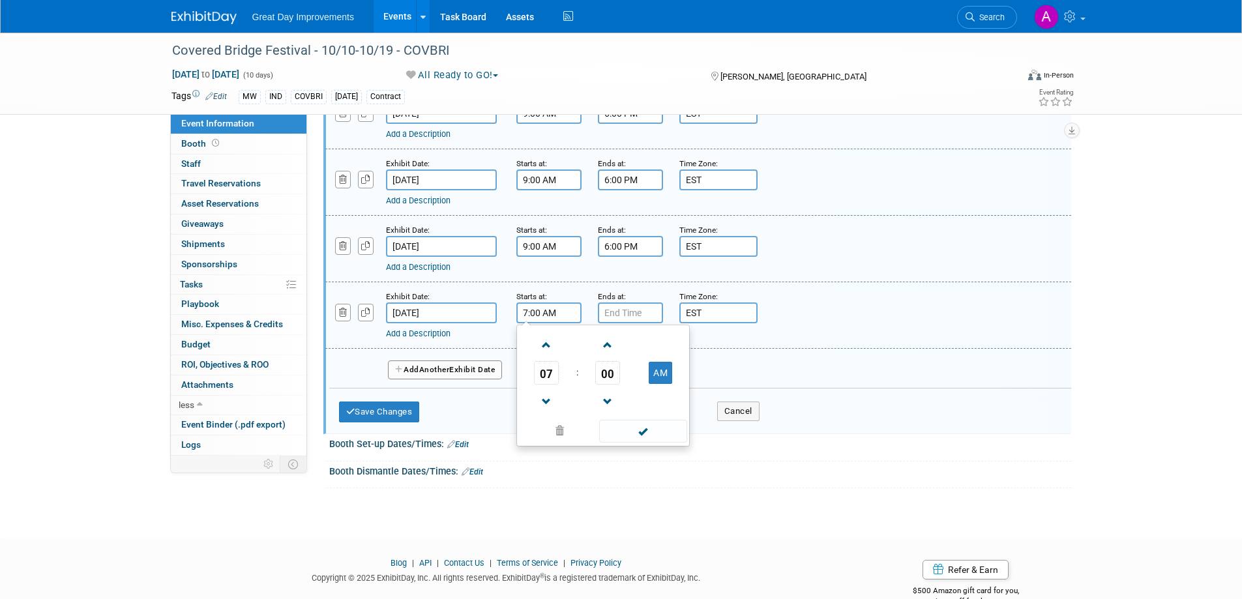
scroll to position [765, 0]
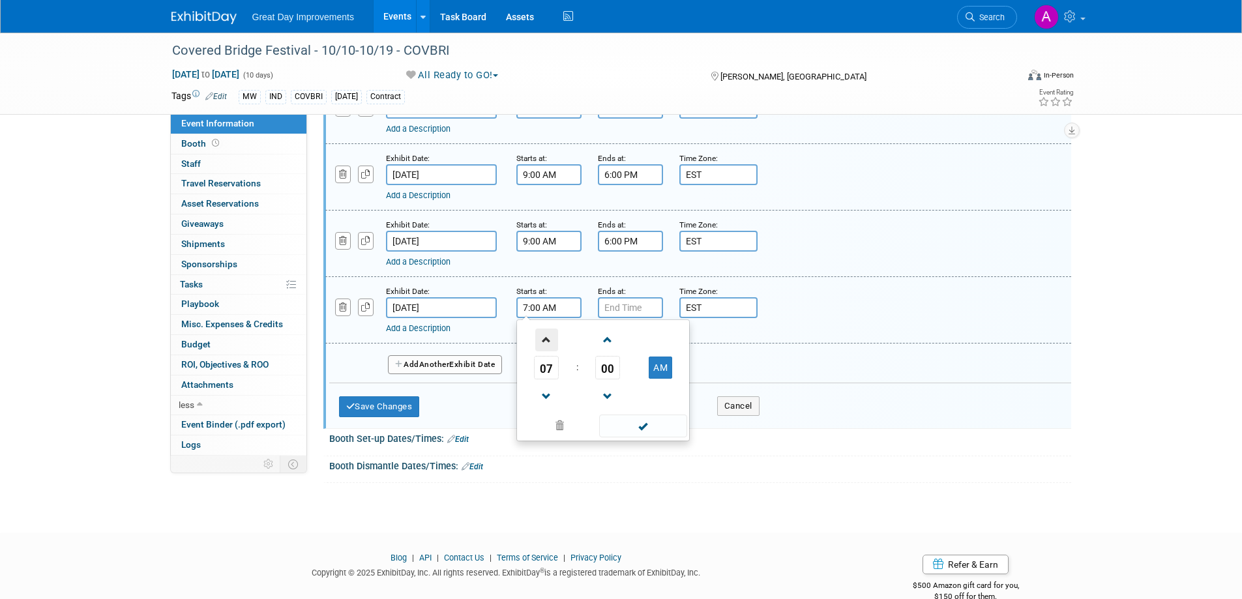
click at [545, 341] on span at bounding box center [546, 340] width 23 height 23
click at [544, 340] on span at bounding box center [546, 340] width 23 height 23
type input "9:00 AM"
click at [642, 406] on span at bounding box center [643, 426] width 88 height 23
click at [640, 303] on input "7:00 PM" at bounding box center [630, 307] width 65 height 21
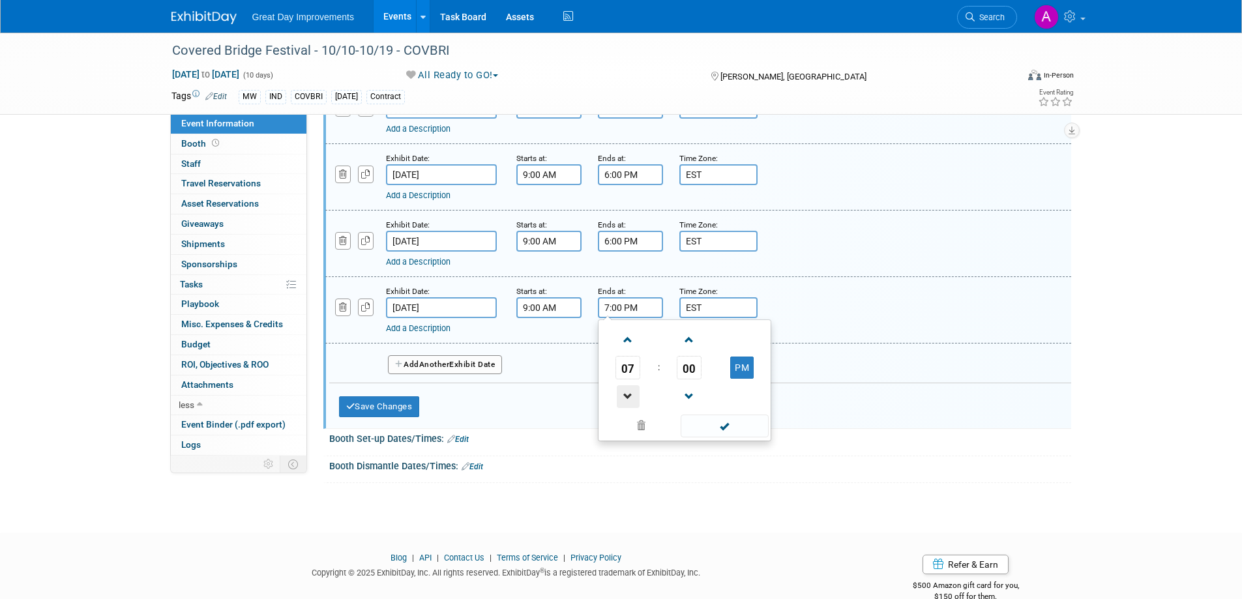
click at [622, 400] on span at bounding box center [628, 396] width 23 height 23
type input "6:00 PM"
click at [708, 406] on span at bounding box center [725, 426] width 88 height 23
click at [429, 361] on span "Another" at bounding box center [434, 364] width 31 height 9
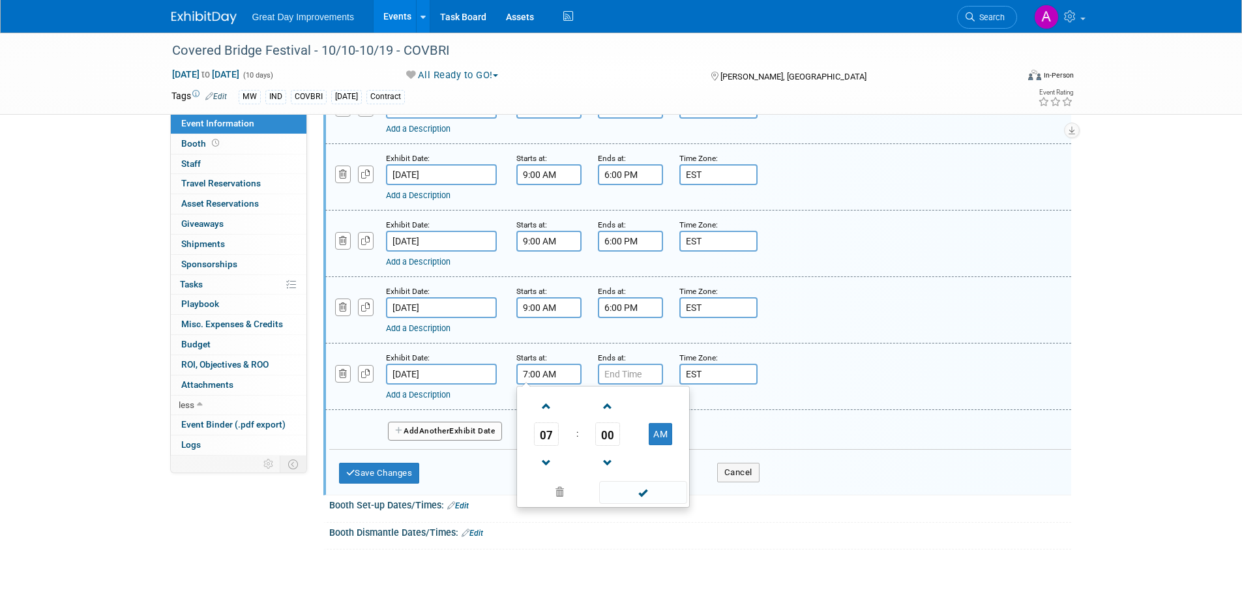
click at [540, 374] on input "7:00 AM" at bounding box center [548, 374] width 65 height 21
click at [541, 406] on span at bounding box center [546, 406] width 23 height 23
type input "9:00 AM"
click at [606, 406] on span at bounding box center [643, 492] width 88 height 23
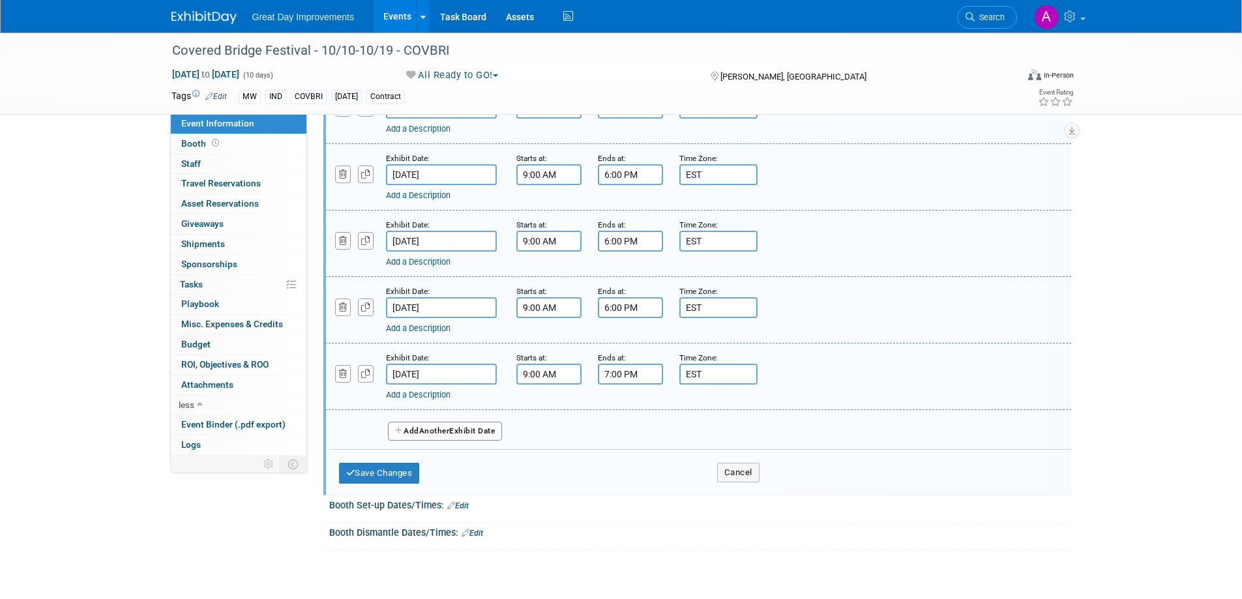
click at [639, 382] on input "7:00 PM" at bounding box center [630, 374] width 65 height 21
click at [603, 406] on td at bounding box center [628, 462] width 54 height 33
click at [625, 406] on span at bounding box center [628, 463] width 23 height 23
type input "6:00 PM"
click at [709, 406] on span at bounding box center [725, 492] width 88 height 23
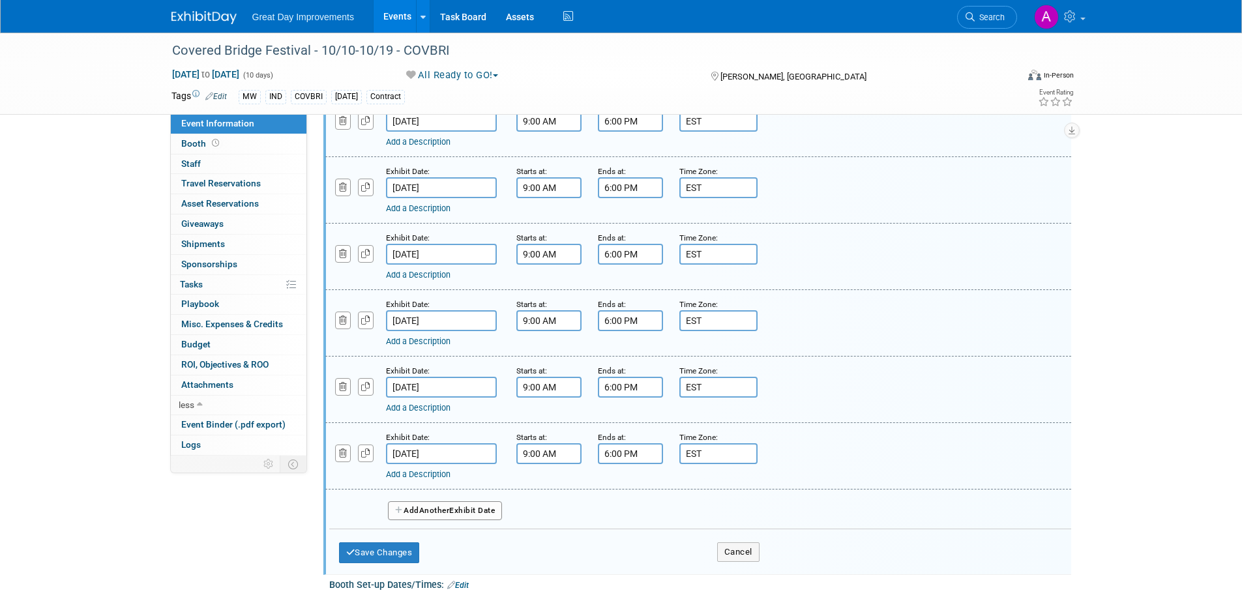
scroll to position [700, 0]
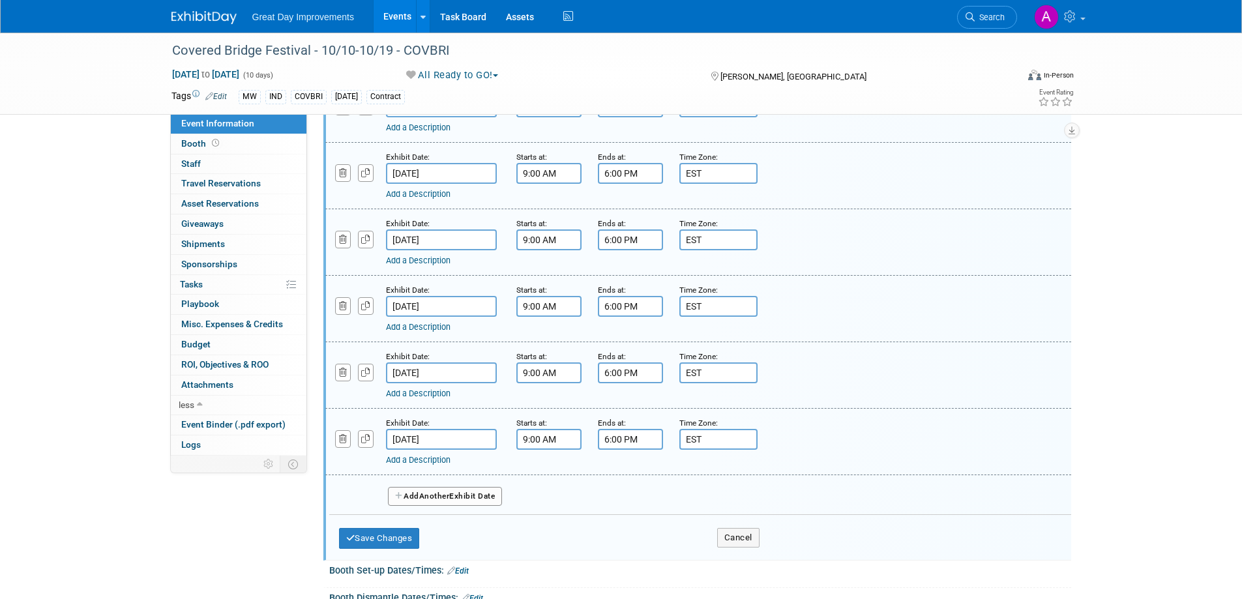
click at [465, 406] on button "Add Another Exhibit Date" at bounding box center [445, 497] width 115 height 20
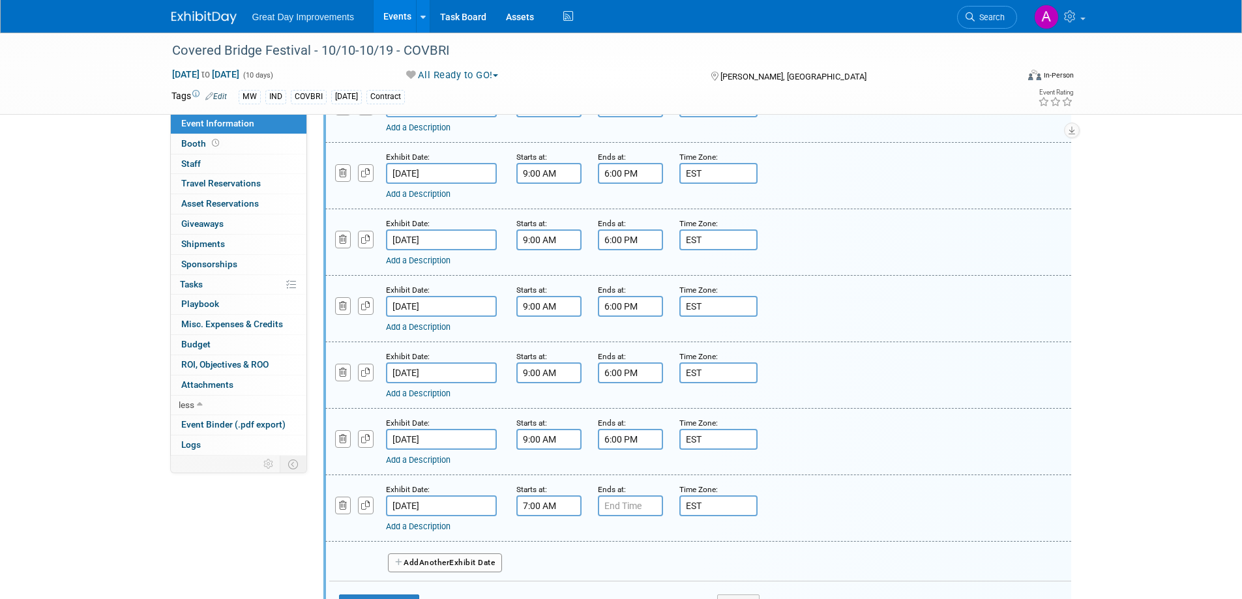
click at [548, 406] on input "7:00 AM" at bounding box center [548, 505] width 65 height 21
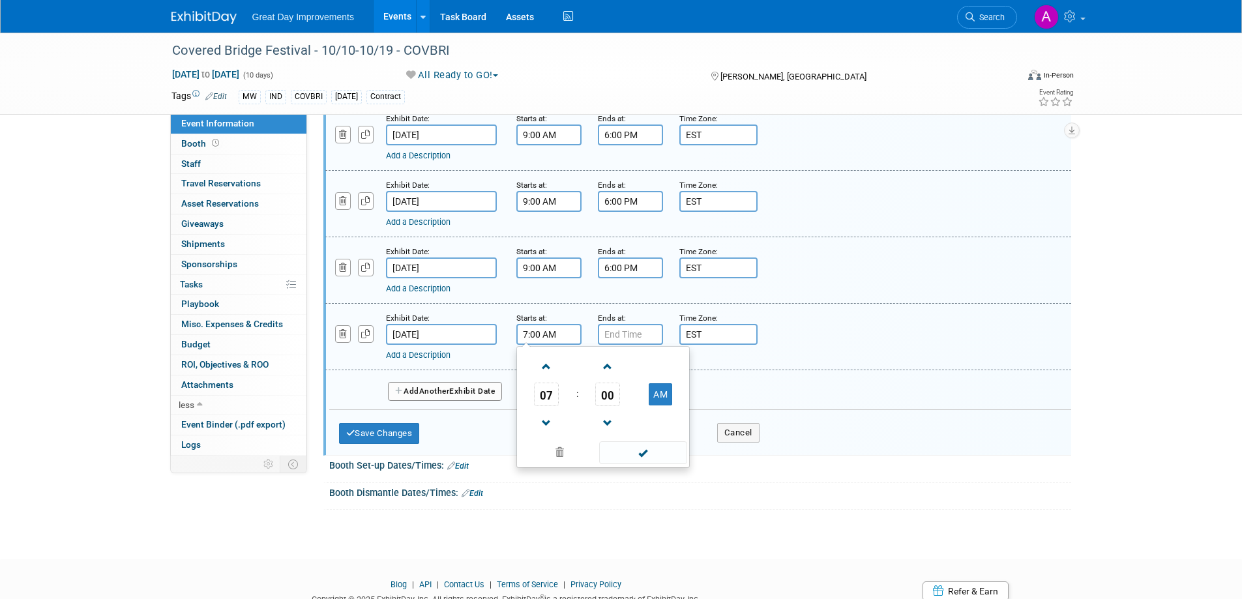
scroll to position [896, 0]
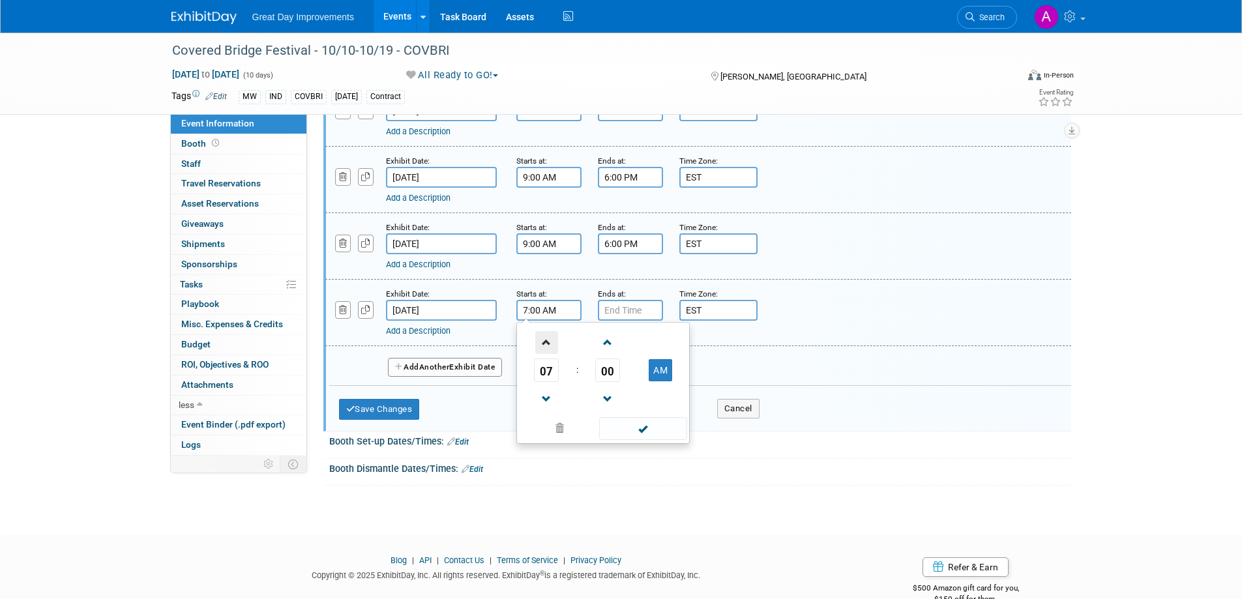
click at [545, 338] on span at bounding box center [546, 342] width 23 height 23
click at [544, 338] on span at bounding box center [546, 342] width 23 height 23
click at [550, 394] on span at bounding box center [546, 399] width 23 height 23
type input "9:00 AM"
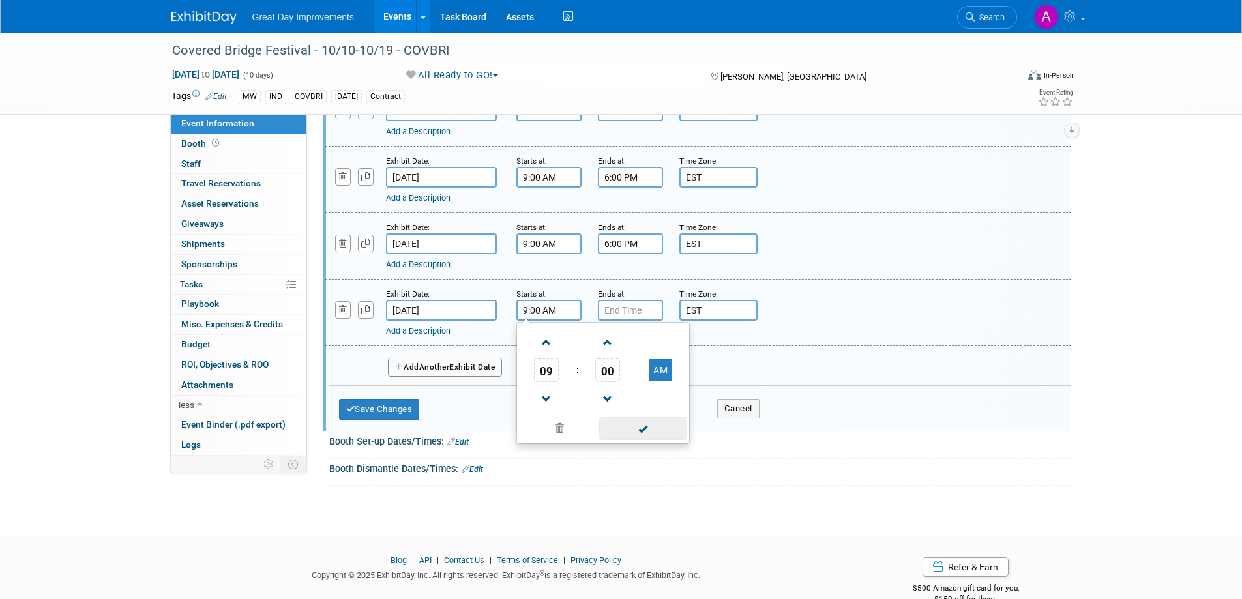
drag, startPoint x: 634, startPoint y: 441, endPoint x: 641, endPoint y: 430, distance: 13.2
click at [634, 406] on div "09 : 00 AM 12 01 02 03 04 05 06 07 08 09 10 11 00 05 10 15 20 25 30 35 40 45 50…" at bounding box center [602, 383] width 173 height 122
click at [638, 406] on span at bounding box center [643, 428] width 88 height 23
click at [629, 308] on input "7:00 PM" at bounding box center [630, 310] width 65 height 21
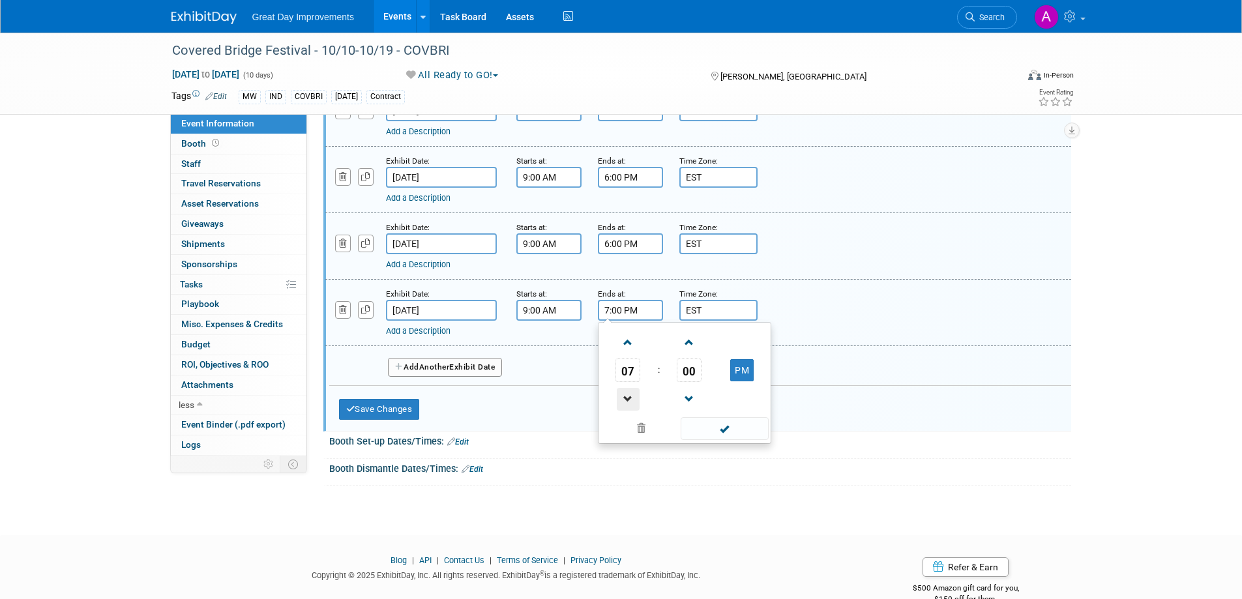
click at [632, 397] on span at bounding box center [628, 399] width 23 height 23
type input "6:00 PM"
click at [707, 406] on span at bounding box center [725, 428] width 88 height 23
click at [444, 368] on span "Another" at bounding box center [434, 366] width 31 height 9
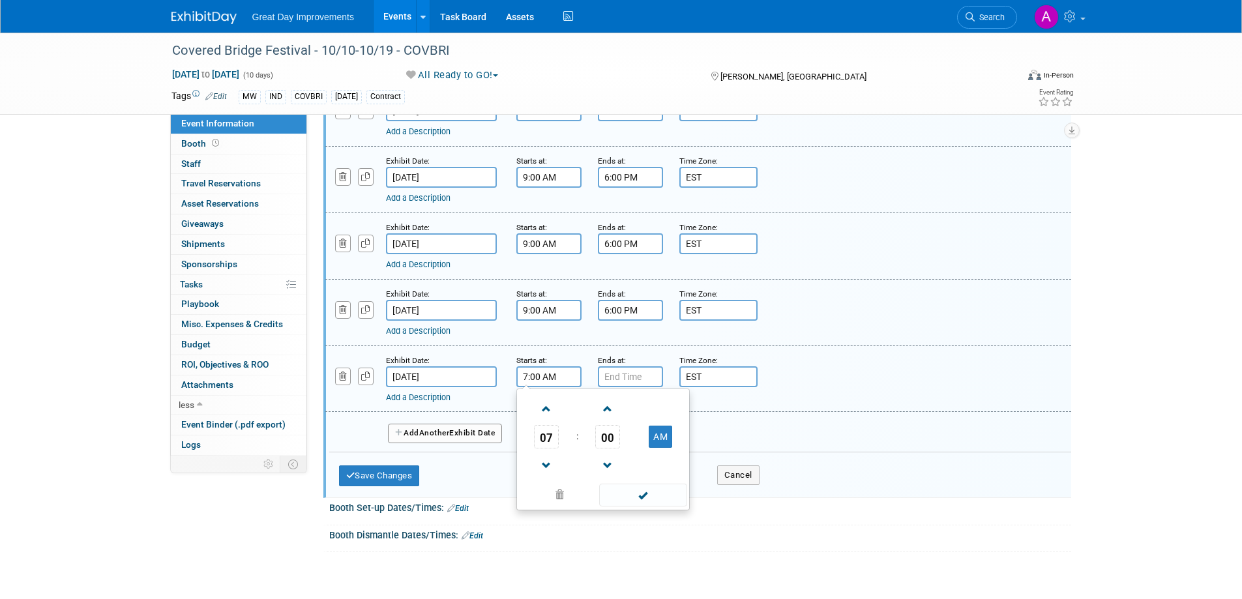
click at [557, 376] on input "7:00 AM" at bounding box center [548, 376] width 65 height 21
click at [537, 402] on span at bounding box center [546, 409] width 23 height 23
click at [538, 406] on span at bounding box center [546, 409] width 23 height 23
type input "9:00 AM"
click at [619, 406] on span at bounding box center [643, 495] width 88 height 23
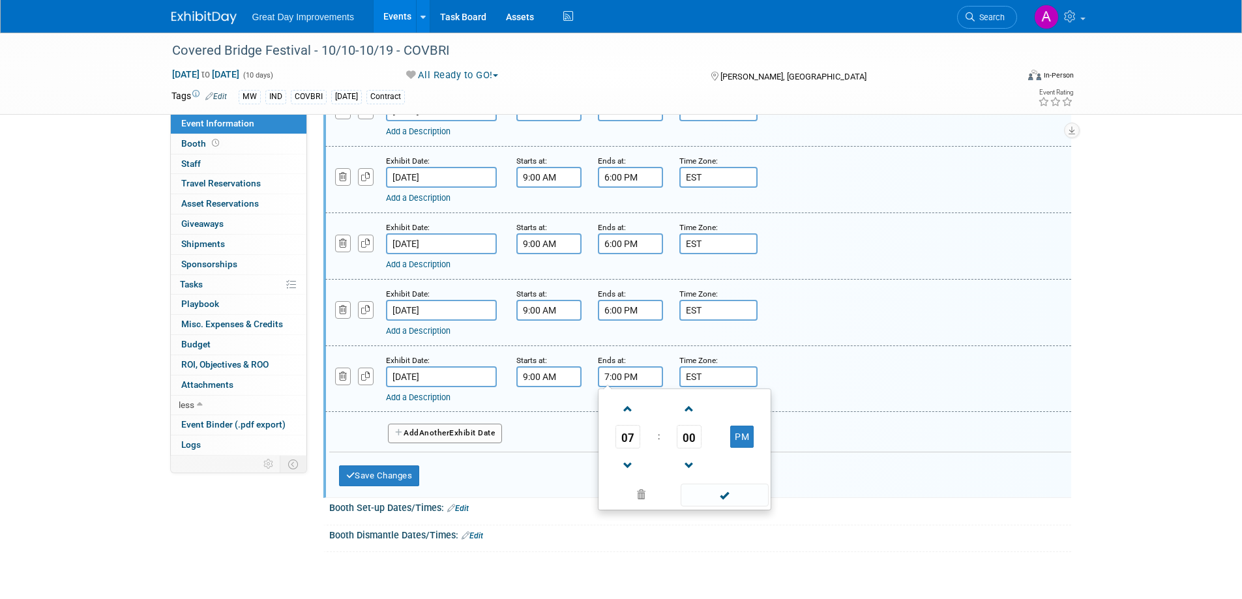
click at [630, 381] on input "7:00 PM" at bounding box center [630, 376] width 65 height 21
click at [621, 406] on span at bounding box center [628, 465] width 23 height 23
type input "6:00 PM"
click at [722, 406] on span at bounding box center [725, 495] width 88 height 23
click at [726, 370] on input "EST" at bounding box center [718, 376] width 78 height 21
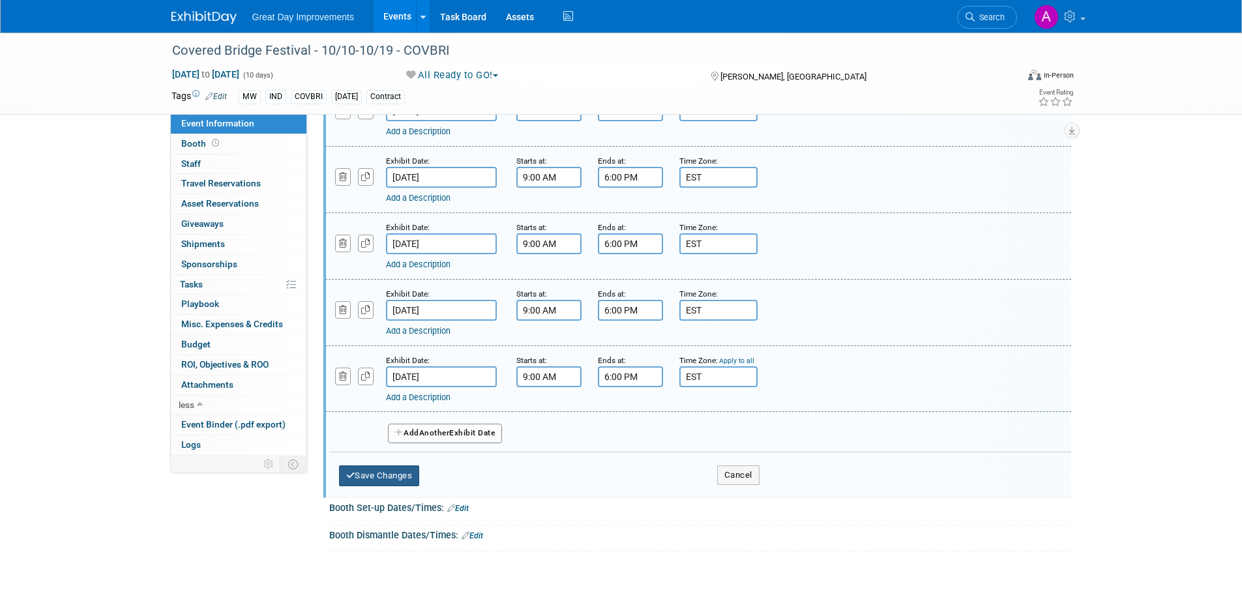
click at [391, 406] on button "Save Changes" at bounding box center [379, 475] width 81 height 21
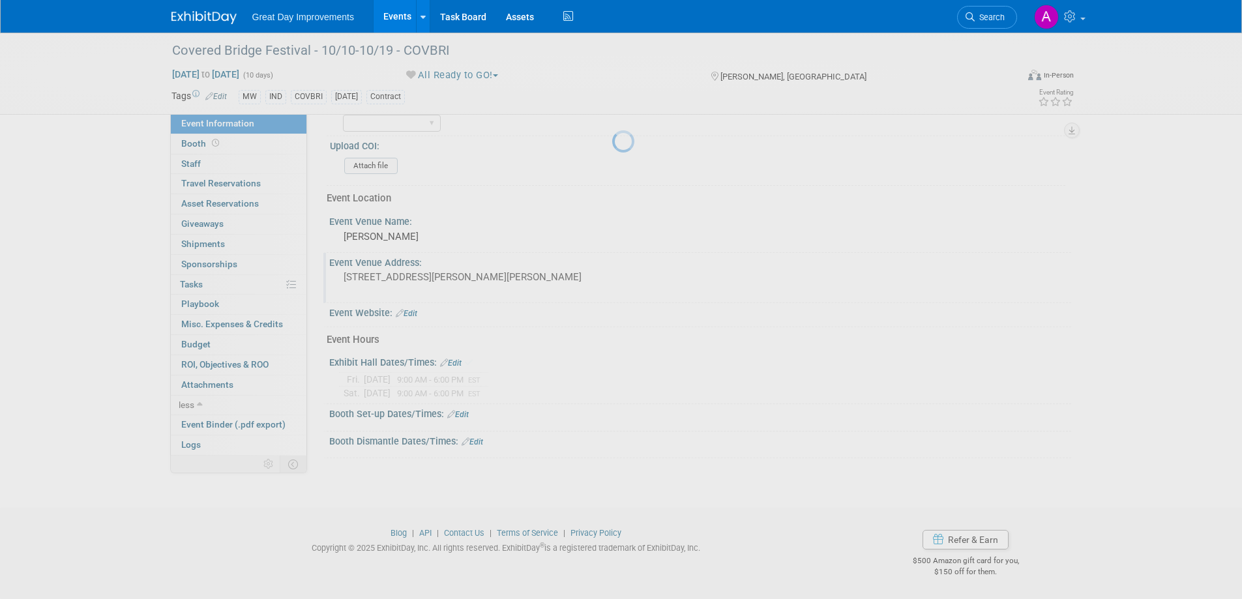
scroll to position [377, 0]
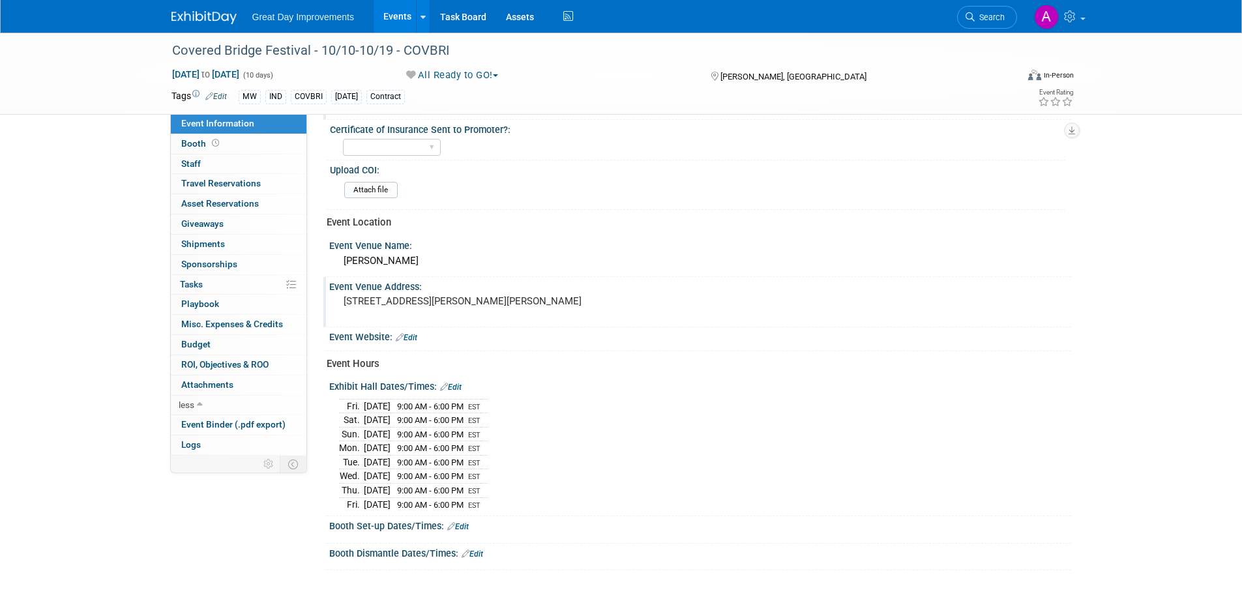
click at [462, 383] on link "Edit" at bounding box center [451, 387] width 22 height 9
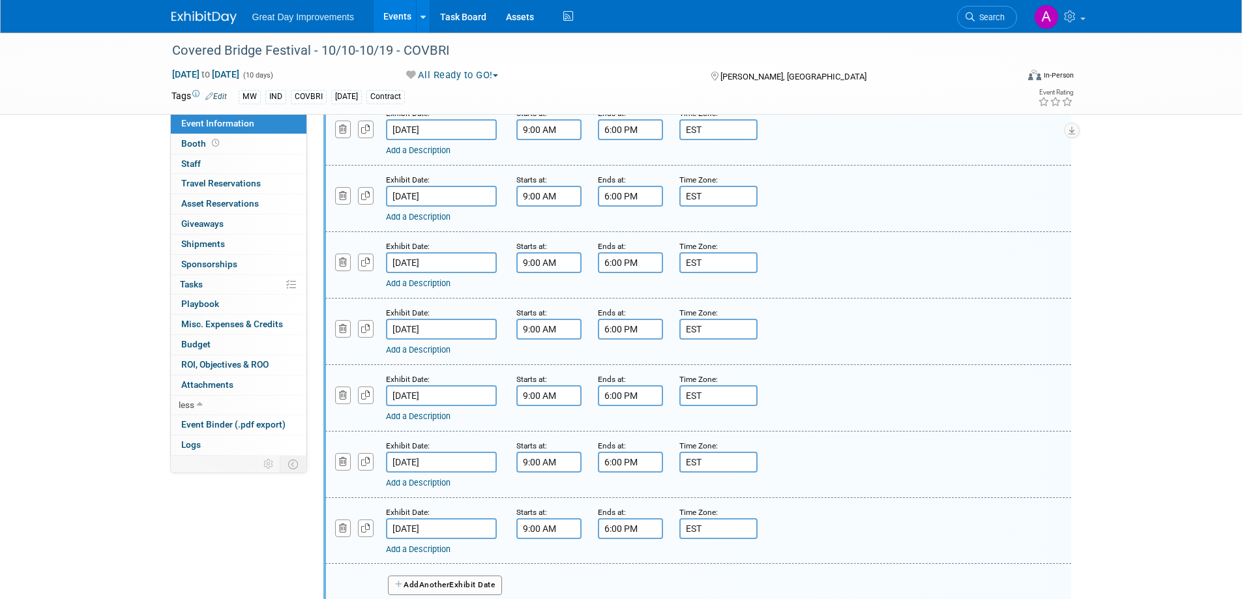
scroll to position [990, 0]
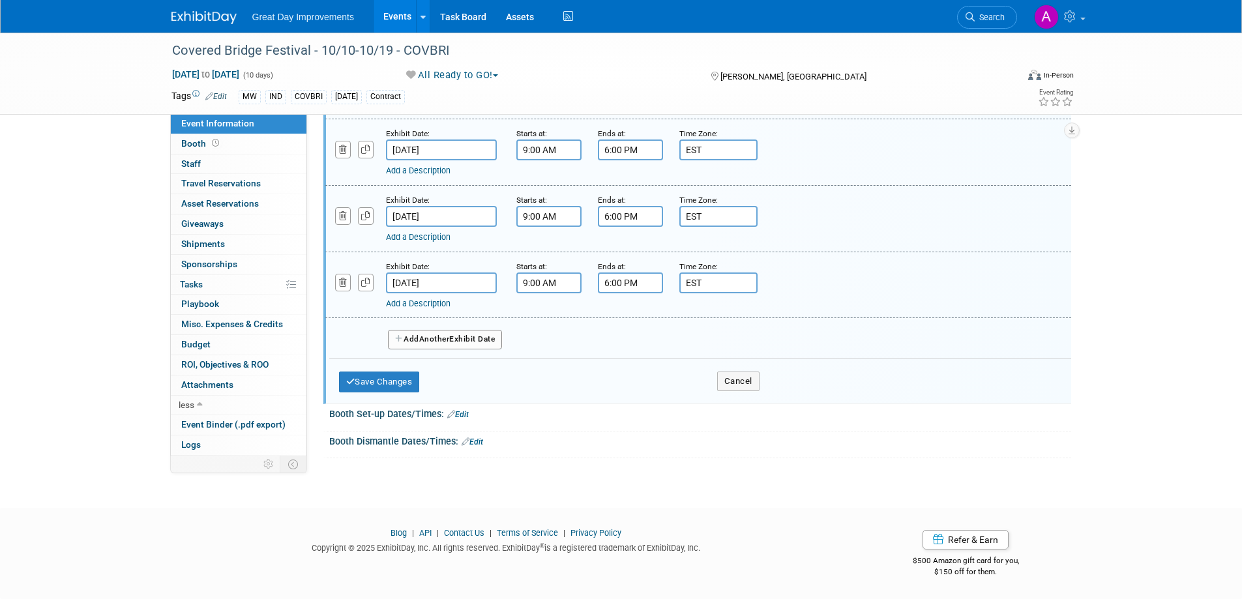
click at [448, 340] on span "Another" at bounding box center [434, 338] width 31 height 9
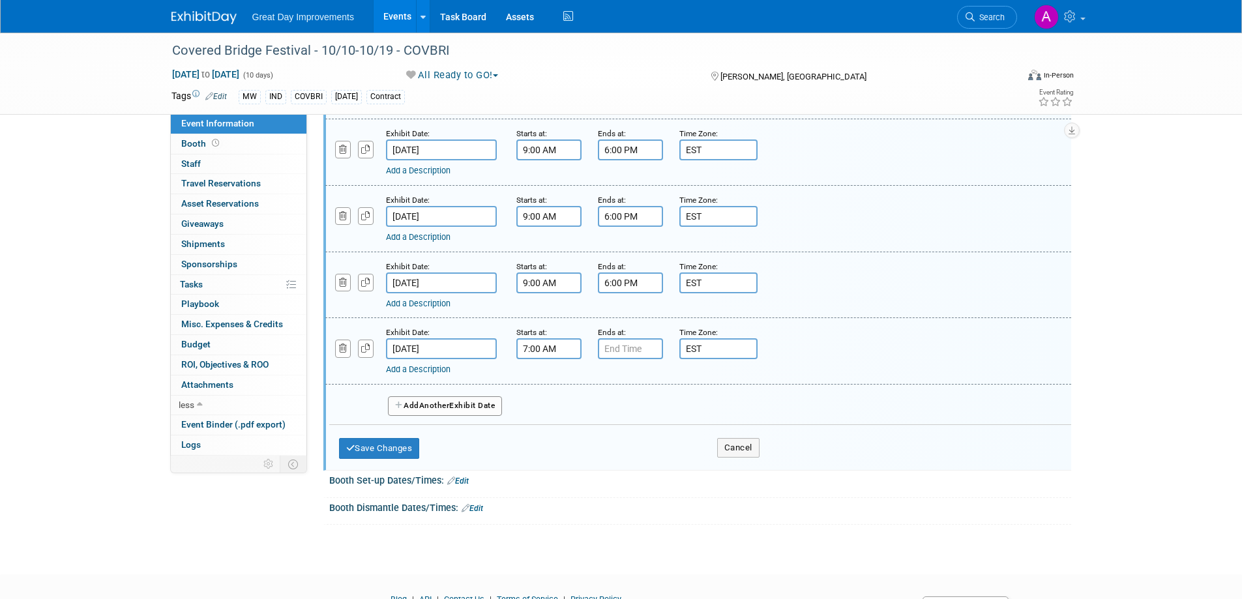
click at [566, 346] on input "7:00 AM" at bounding box center [548, 348] width 65 height 21
click at [544, 406] on link at bounding box center [546, 437] width 25 height 33
click at [544, 406] on span at bounding box center [546, 437] width 23 height 23
click at [554, 378] on span at bounding box center [546, 381] width 23 height 23
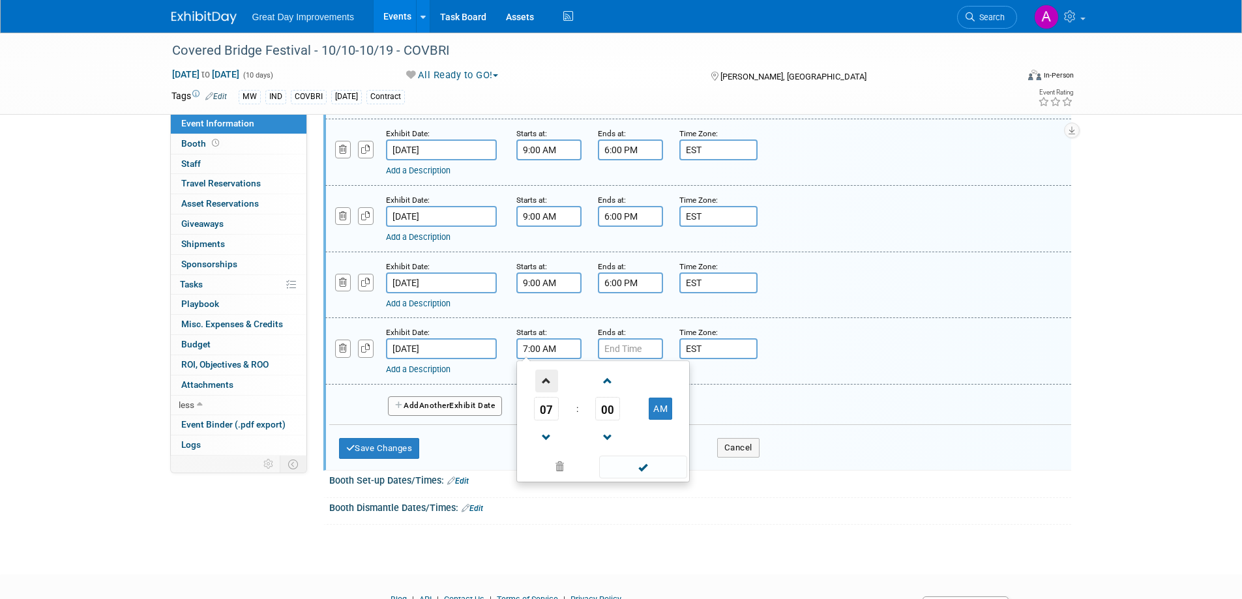
click at [554, 378] on span at bounding box center [546, 381] width 23 height 23
click at [553, 379] on span at bounding box center [546, 381] width 23 height 23
type input "9:00 AM"
click at [621, 406] on span at bounding box center [643, 467] width 88 height 23
click at [647, 353] on input "7:00 PM" at bounding box center [630, 348] width 65 height 21
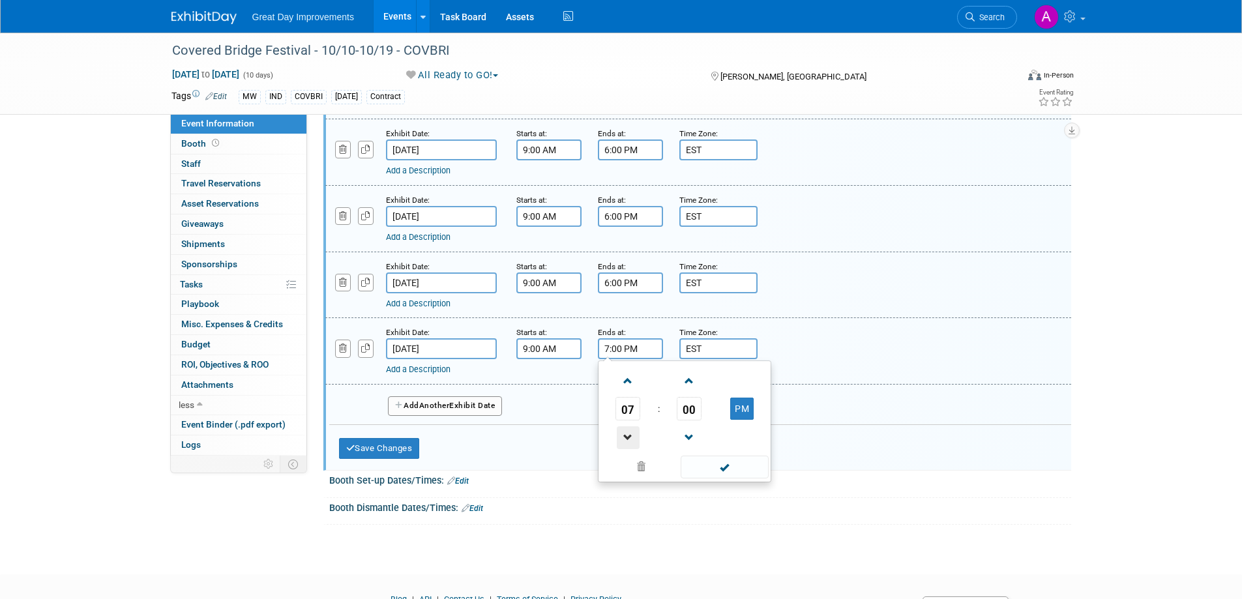
click at [627, 406] on span at bounding box center [628, 437] width 23 height 23
type input "6:00 PM"
click at [718, 406] on td at bounding box center [723, 466] width 88 height 25
click at [723, 406] on span at bounding box center [725, 467] width 88 height 23
click at [448, 405] on span "Another" at bounding box center [434, 405] width 31 height 9
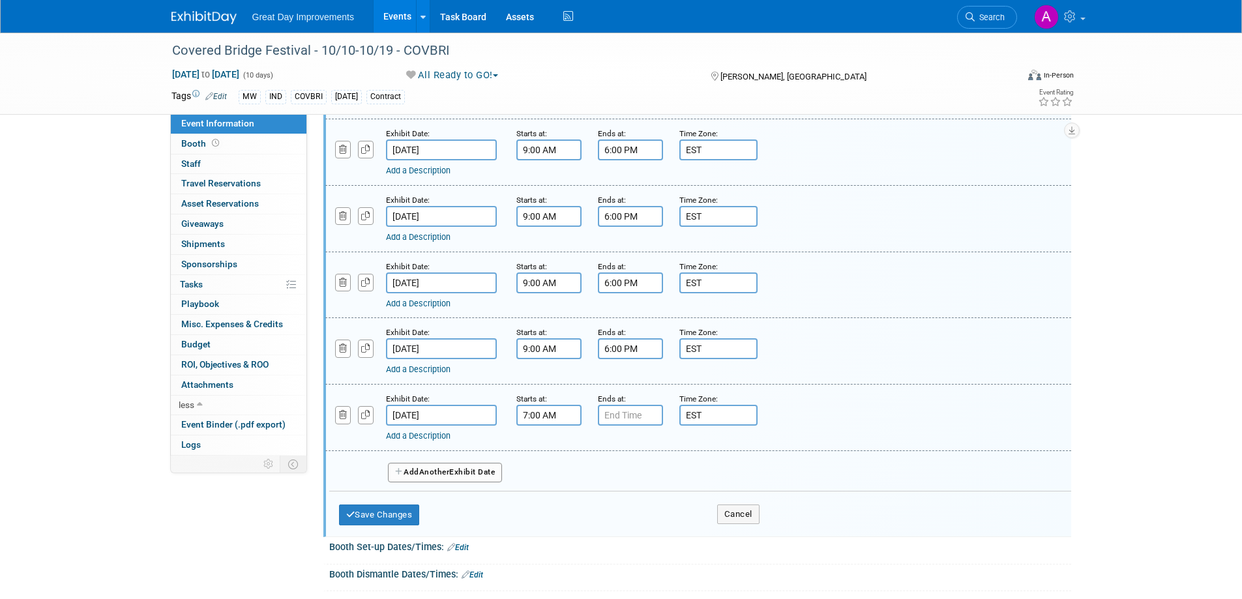
click at [544, 406] on input "7:00 AM" at bounding box center [548, 415] width 65 height 21
click at [541, 406] on span at bounding box center [546, 447] width 23 height 23
click at [546, 406] on span at bounding box center [546, 447] width 23 height 23
type input "9:00 AM"
click at [610, 406] on span at bounding box center [643, 533] width 88 height 23
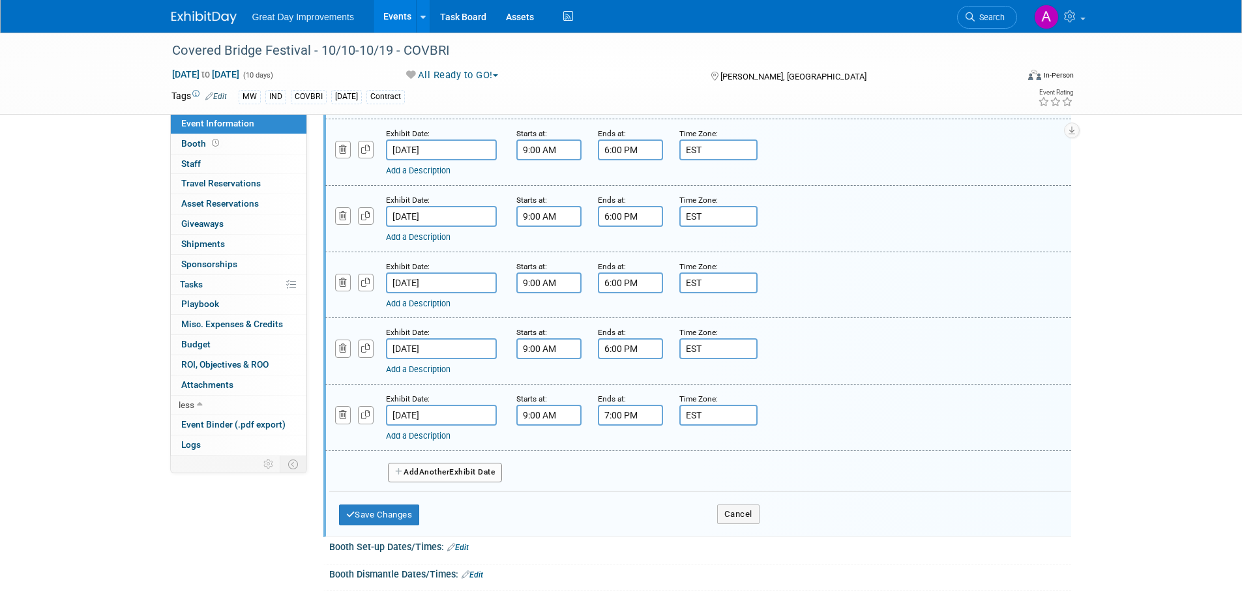
click at [624, 406] on input "7:00 PM" at bounding box center [630, 415] width 65 height 21
click at [631, 406] on span at bounding box center [628, 504] width 23 height 23
click at [632, 406] on span at bounding box center [628, 447] width 23 height 23
type input "6:00 PM"
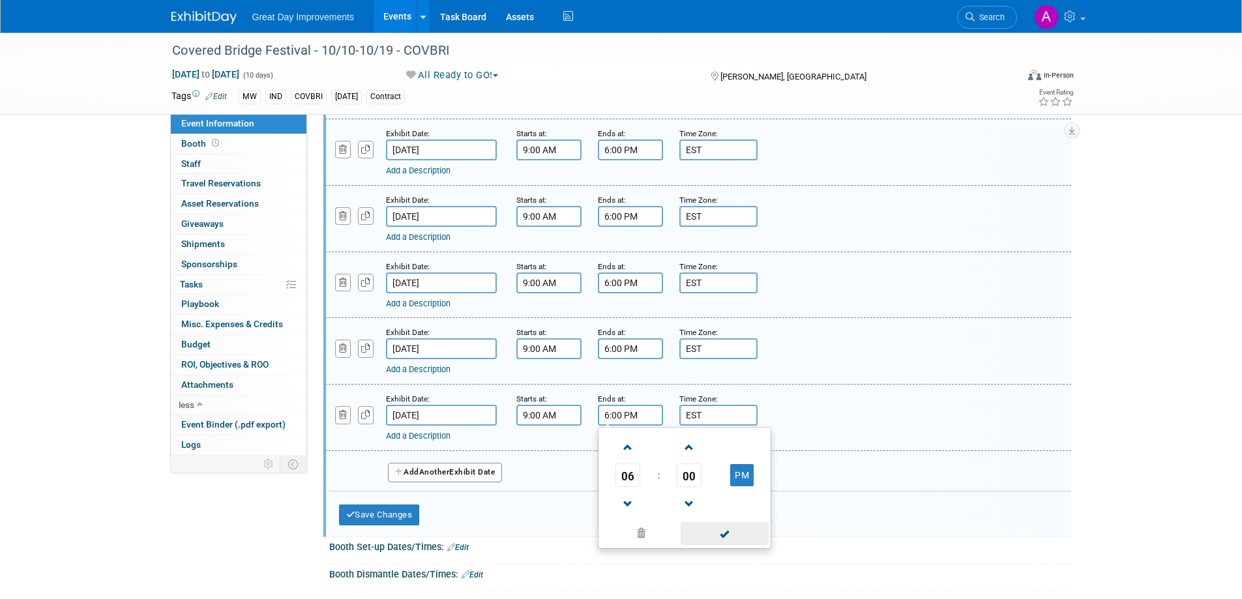
click at [700, 406] on span at bounding box center [725, 533] width 88 height 23
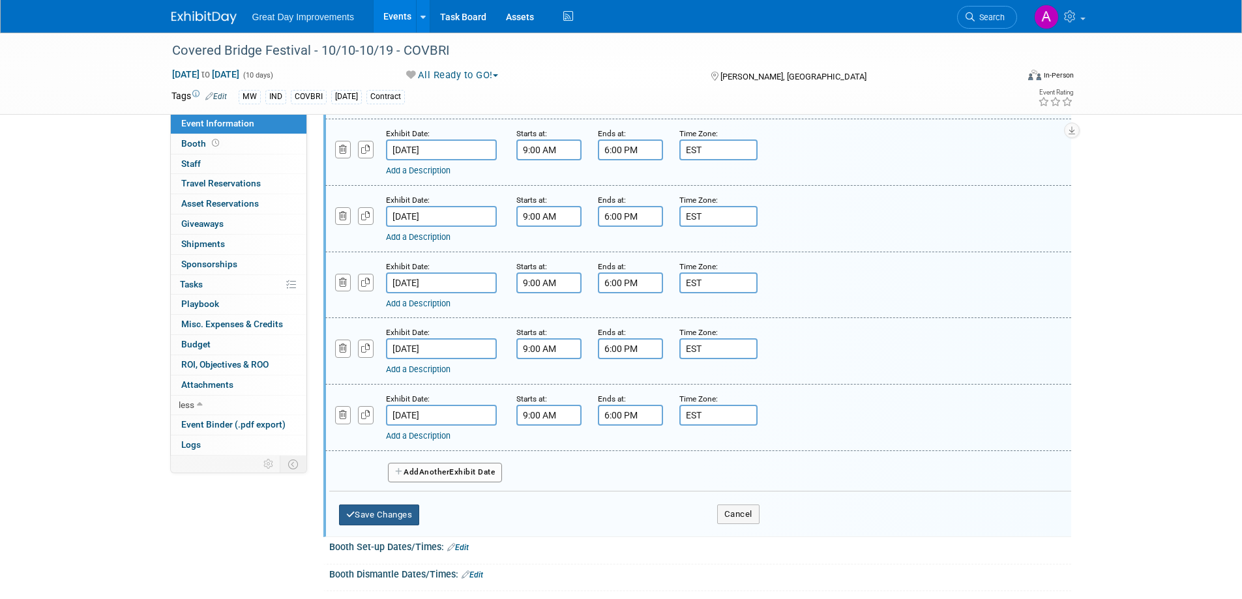
click at [406, 406] on button "Save Changes" at bounding box center [379, 515] width 81 height 21
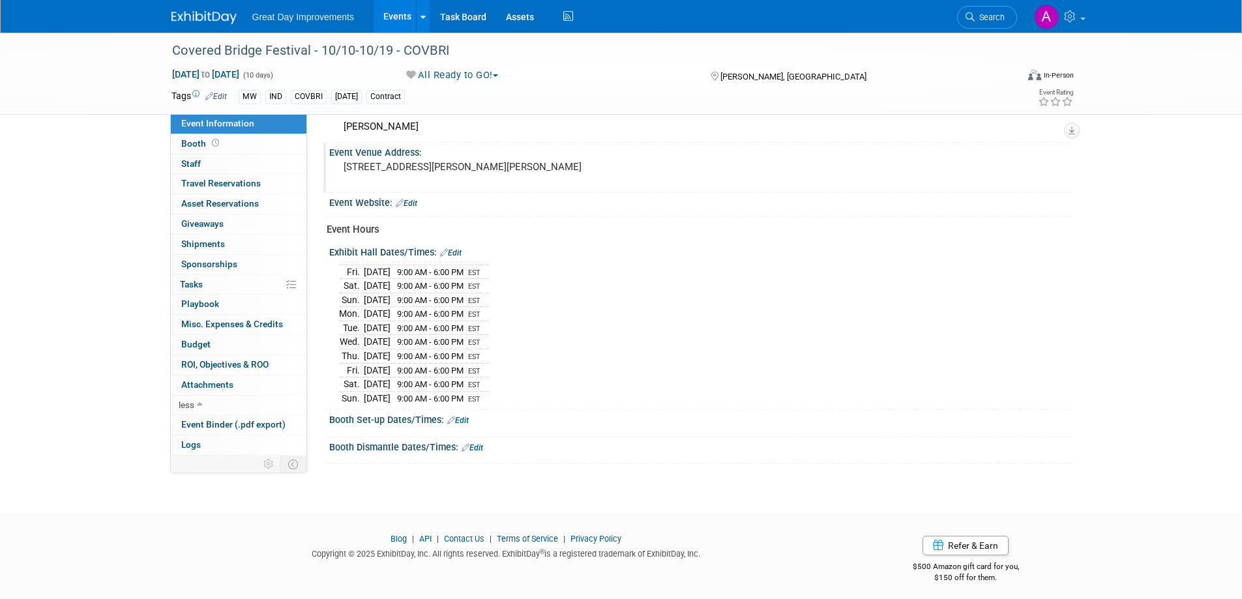
scroll to position [514, 0]
click at [463, 406] on link "Edit" at bounding box center [458, 418] width 22 height 9
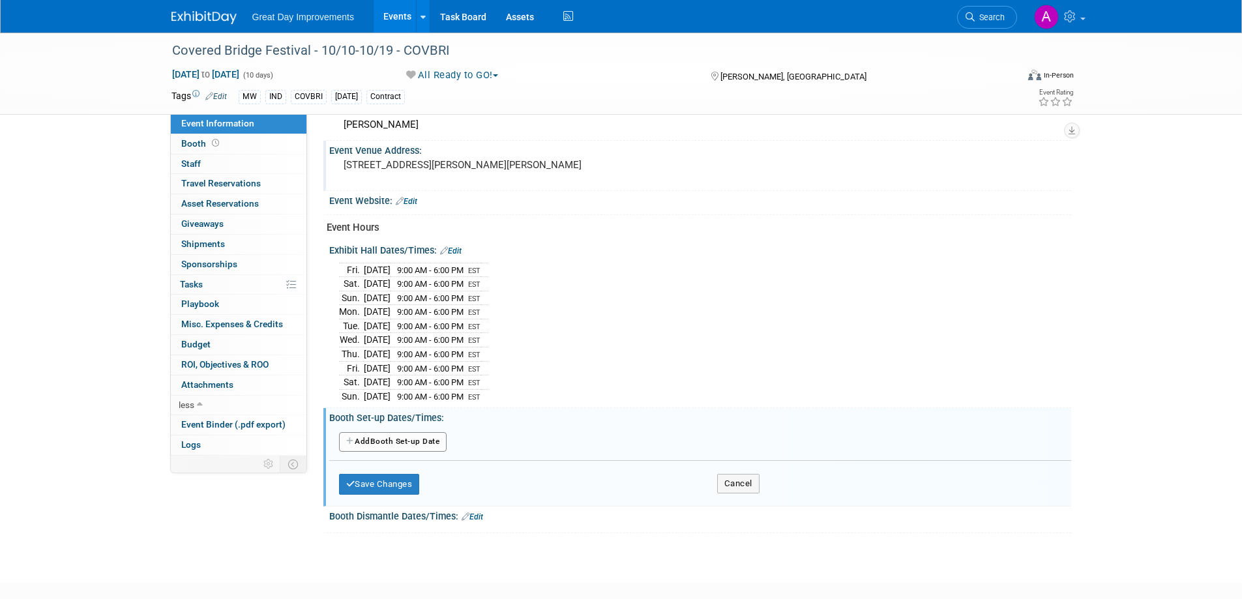
click at [388, 406] on button "Add Another Booth Set-up Date" at bounding box center [393, 442] width 108 height 20
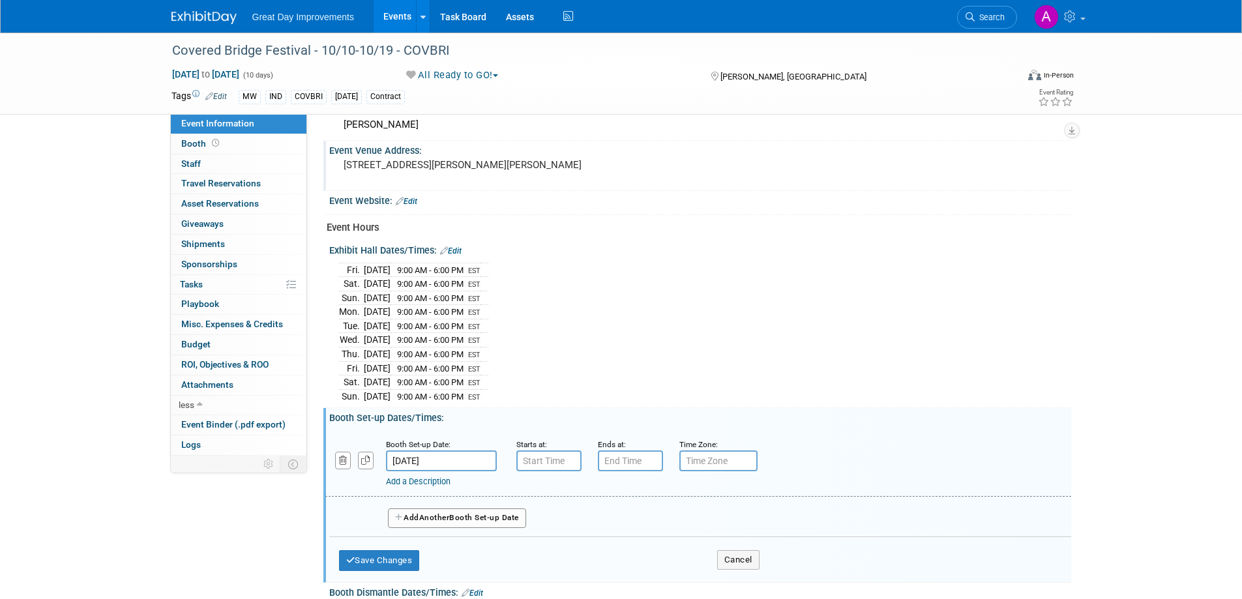
click at [471, 406] on input "[DATE]" at bounding box center [441, 461] width 111 height 21
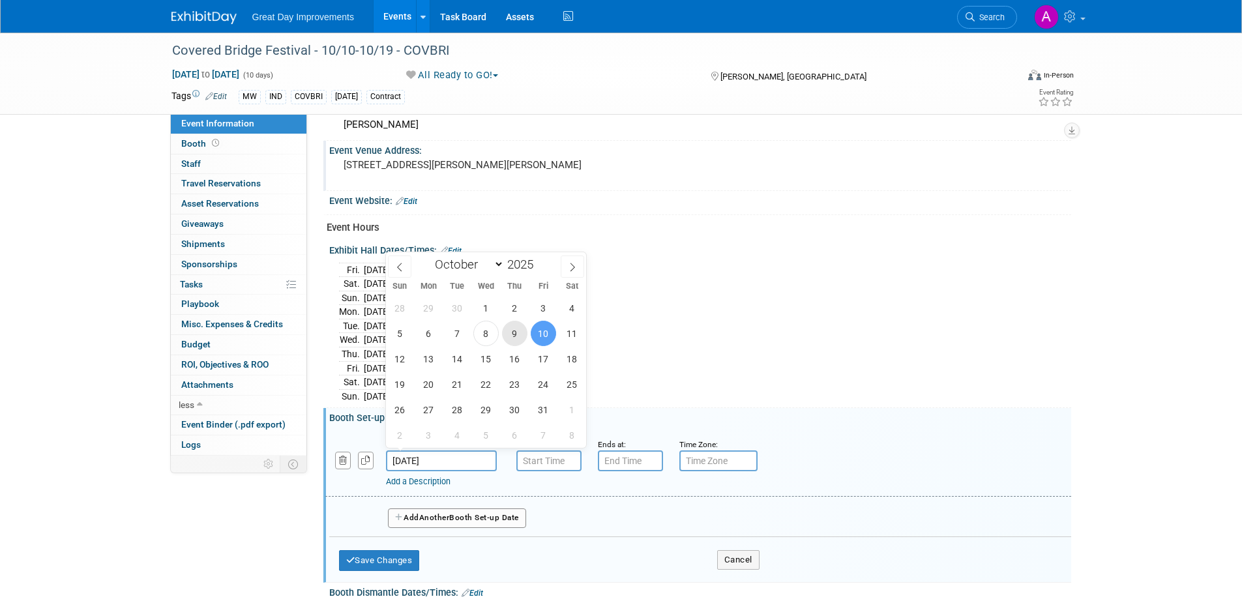
click at [518, 329] on span "9" at bounding box center [514, 333] width 25 height 25
type input "[DATE]"
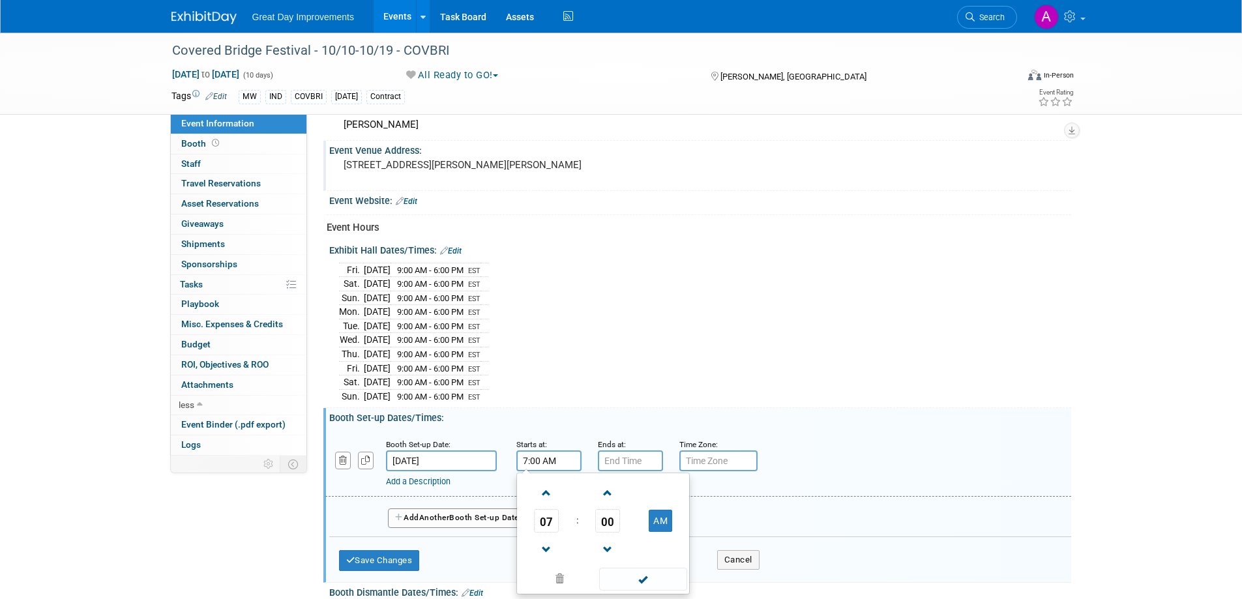
click at [543, 406] on input "7:00 AM" at bounding box center [548, 461] width 65 height 21
click at [552, 406] on span at bounding box center [546, 493] width 23 height 23
type input "8:00 AM"
click at [643, 406] on span at bounding box center [643, 579] width 88 height 23
click at [636, 406] on input "7:00 PM" at bounding box center [630, 461] width 65 height 21
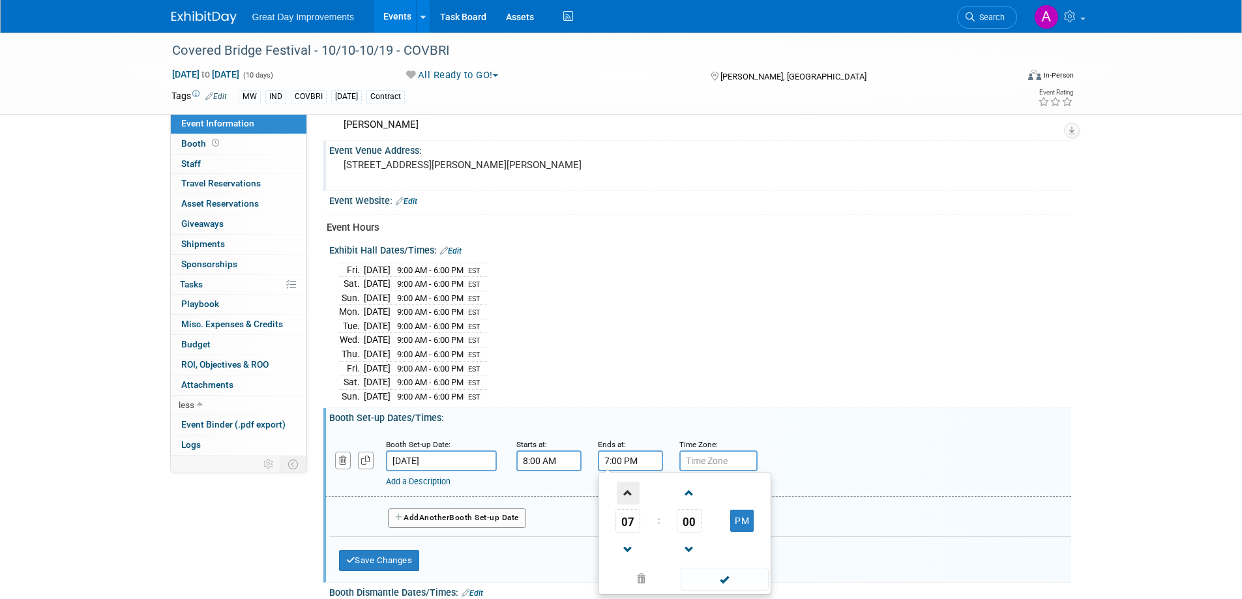
click at [625, 406] on span at bounding box center [628, 493] width 23 height 23
type input "9:00 PM"
click at [720, 406] on span at bounding box center [725, 579] width 88 height 23
click at [722, 406] on input "text" at bounding box center [718, 461] width 78 height 21
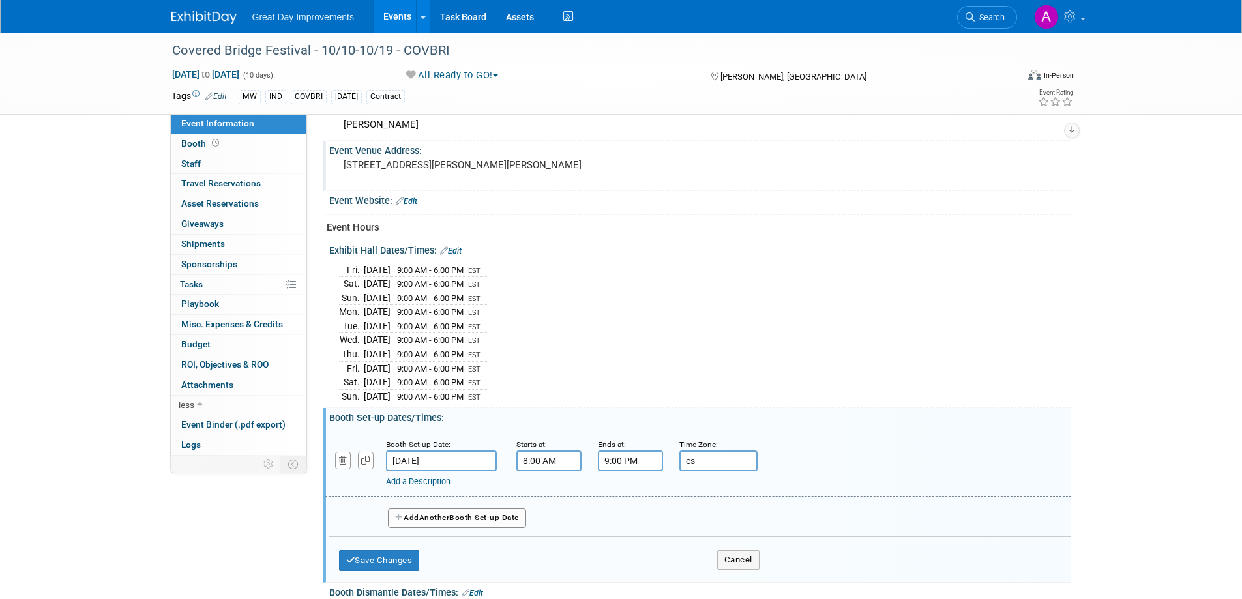
type input "e"
type input "EST"
click at [385, 406] on button "Save Changes" at bounding box center [379, 560] width 81 height 21
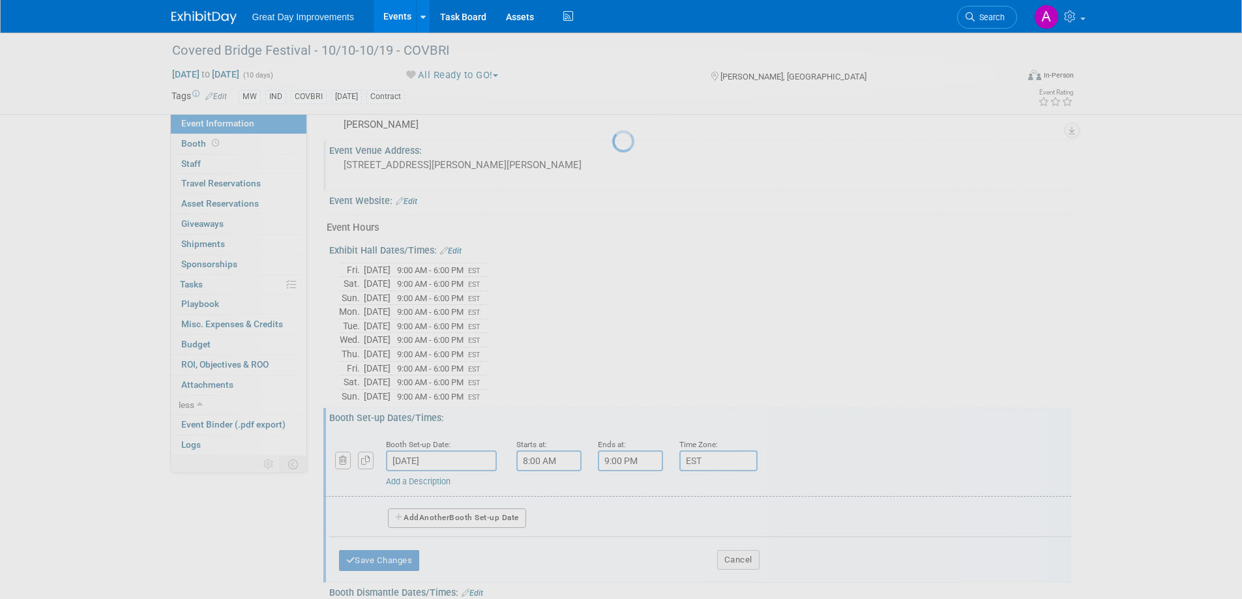
scroll to position [511, 0]
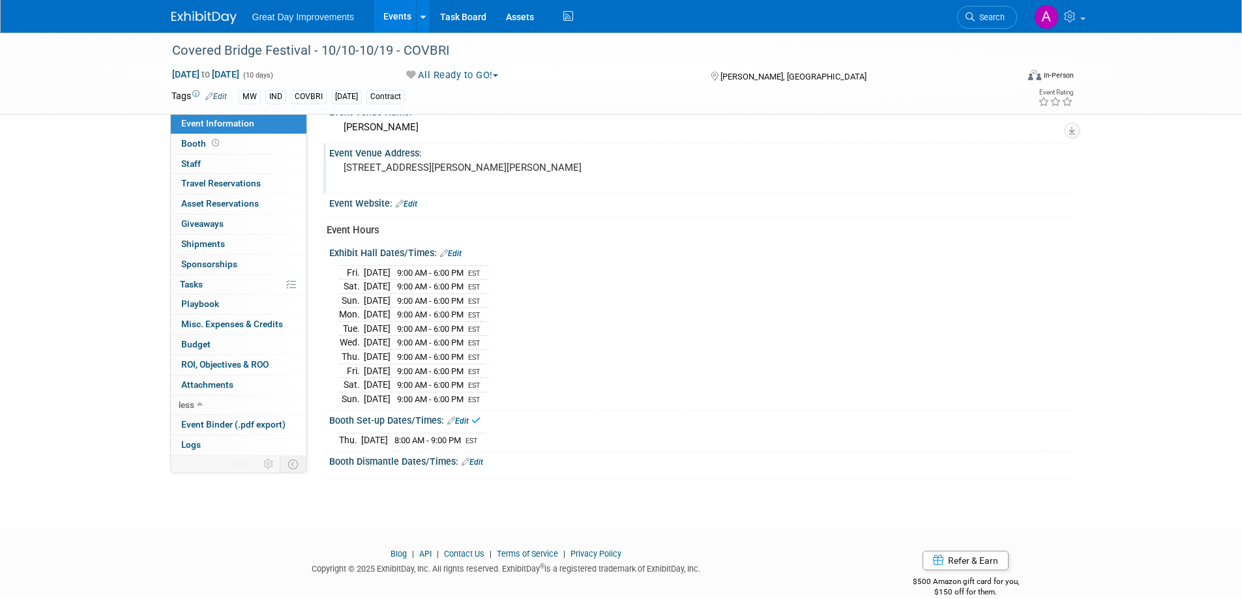
click at [473, 406] on link "Edit" at bounding box center [473, 462] width 22 height 9
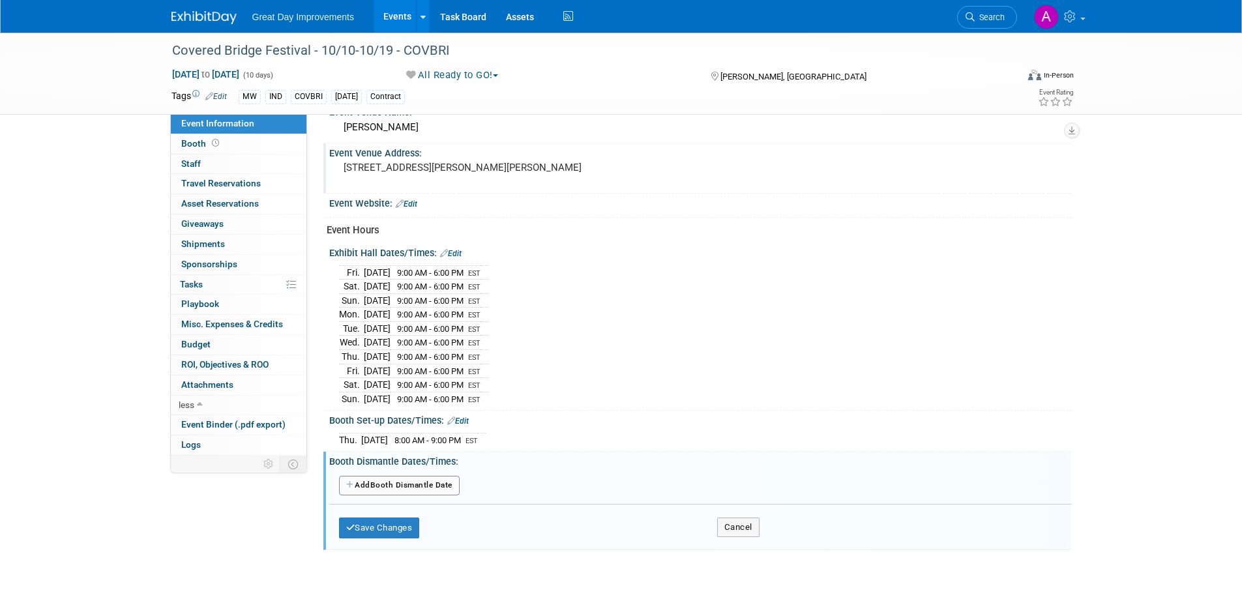
click at [454, 252] on link "Edit" at bounding box center [451, 253] width 22 height 9
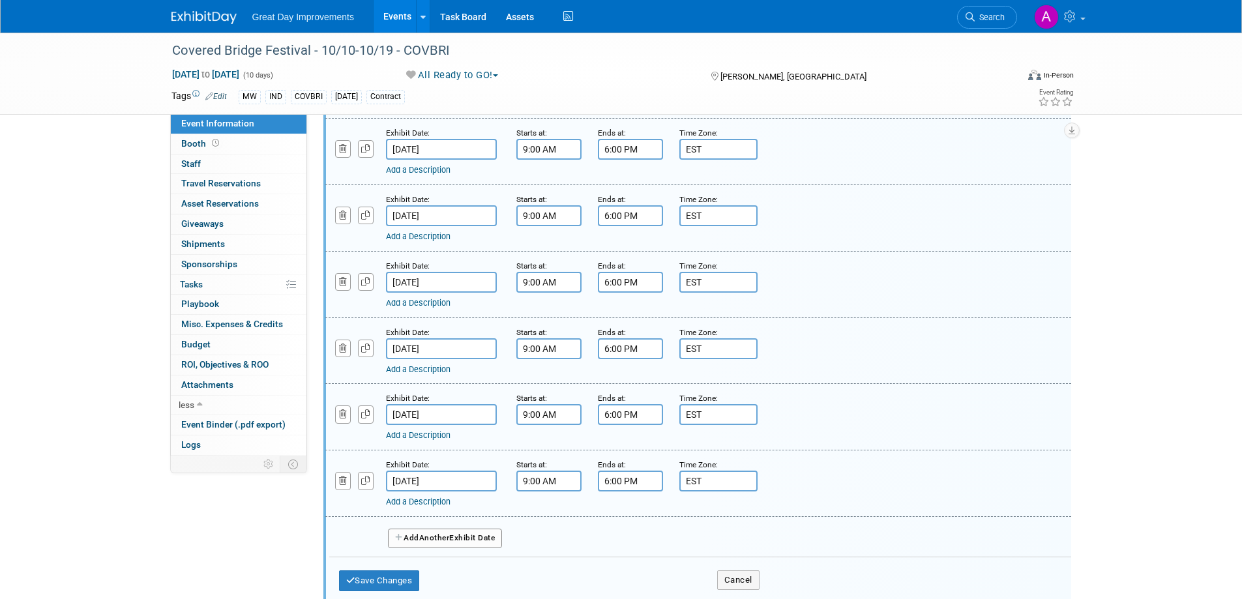
scroll to position [1163, 0]
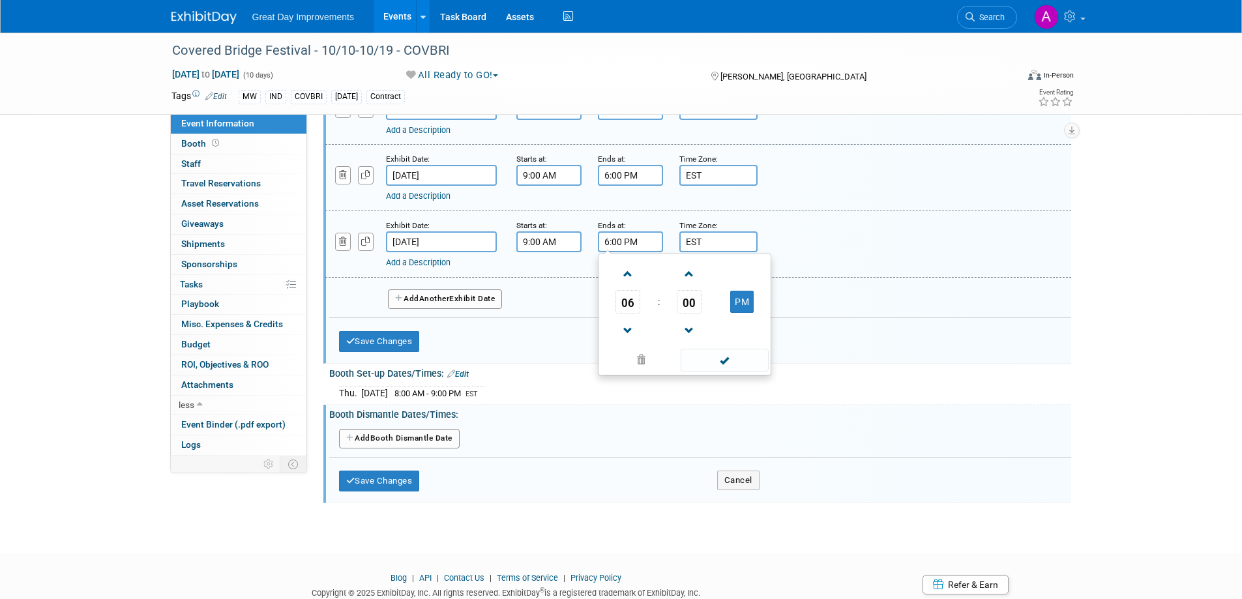
click at [640, 238] on input "6:00 PM" at bounding box center [630, 241] width 65 height 21
click at [628, 329] on span at bounding box center [628, 330] width 23 height 23
click at [628, 328] on span at bounding box center [628, 330] width 23 height 23
type input "4:00 PM"
click at [711, 360] on span at bounding box center [725, 360] width 88 height 23
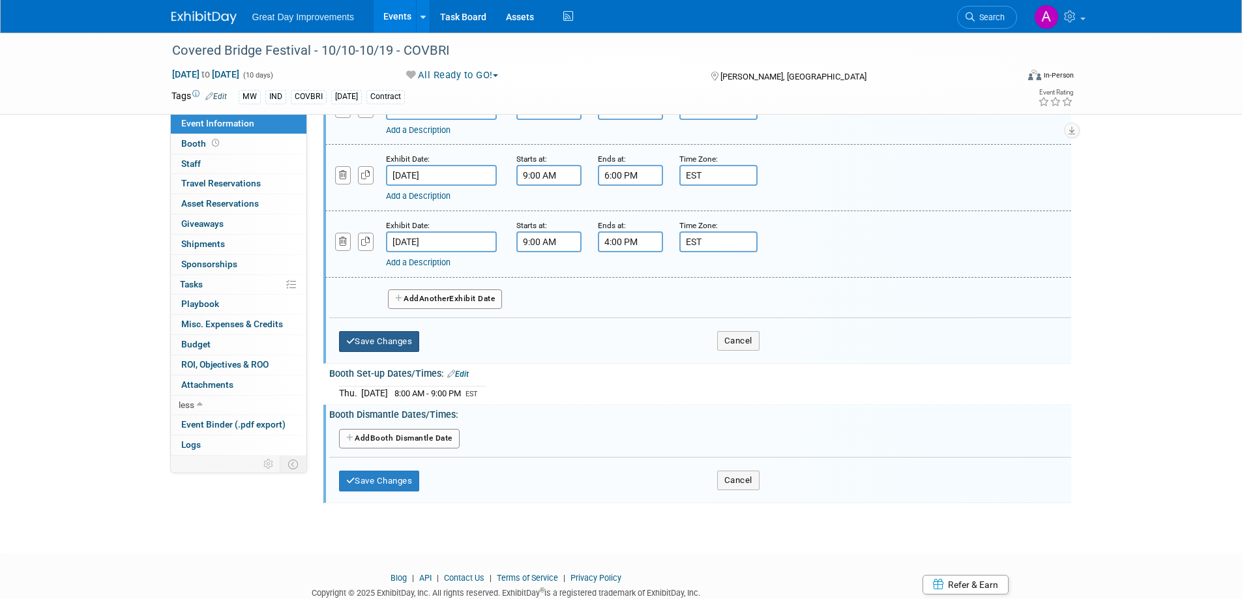
click at [398, 333] on button "Save Changes" at bounding box center [379, 341] width 81 height 21
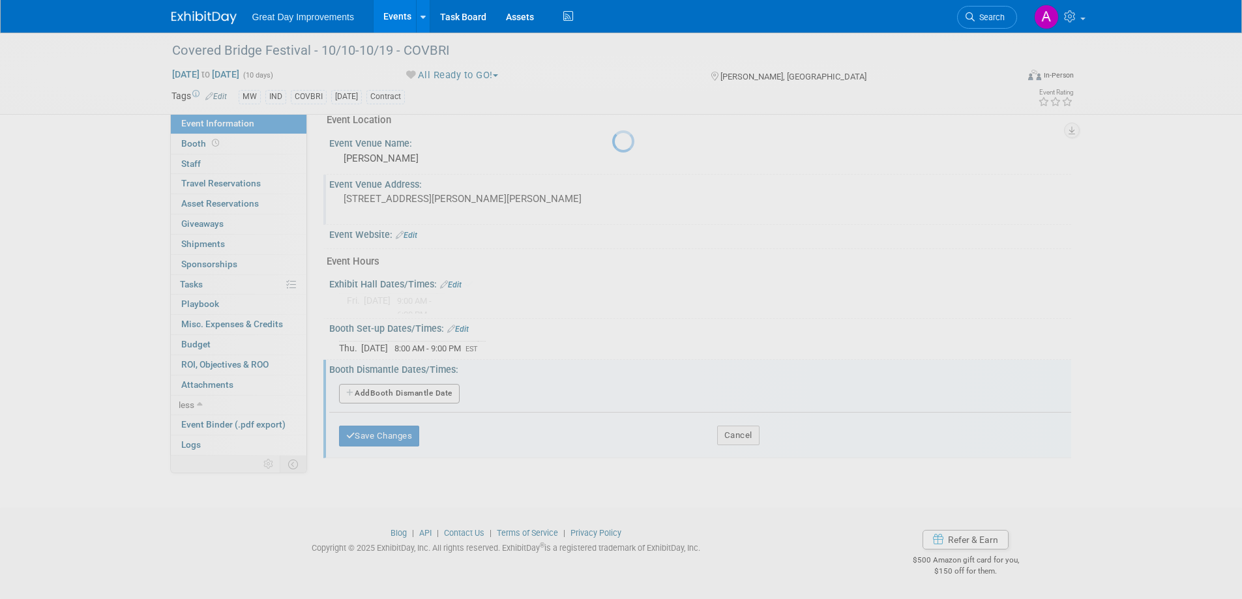
scroll to position [460, 0]
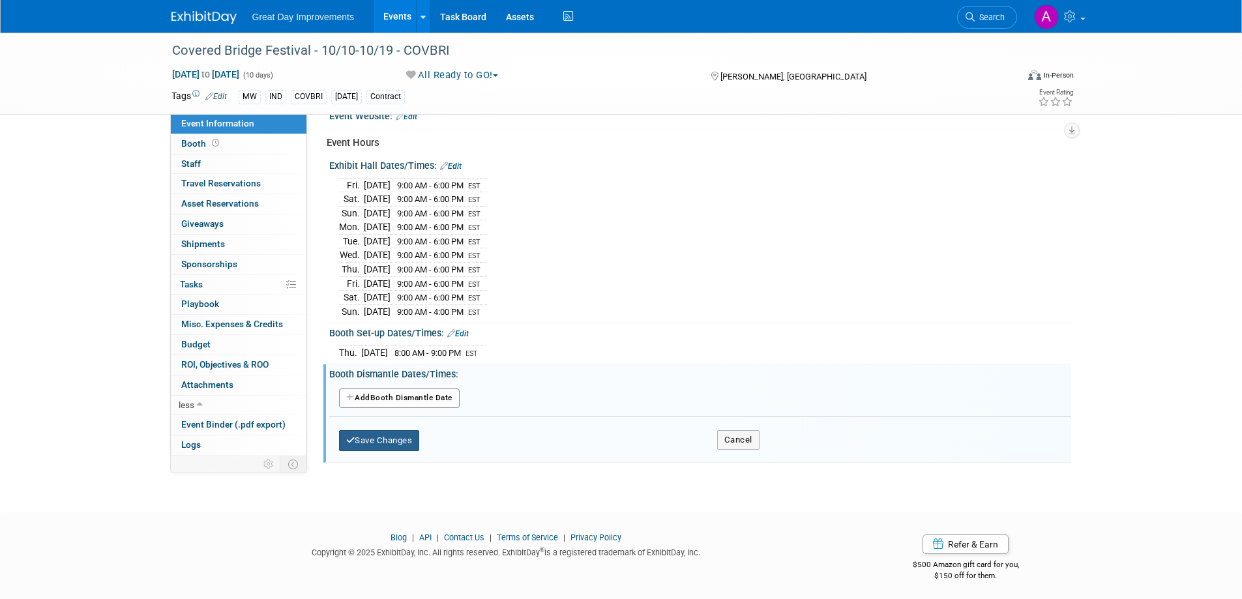
click at [407, 406] on button "Save Changes" at bounding box center [379, 440] width 81 height 21
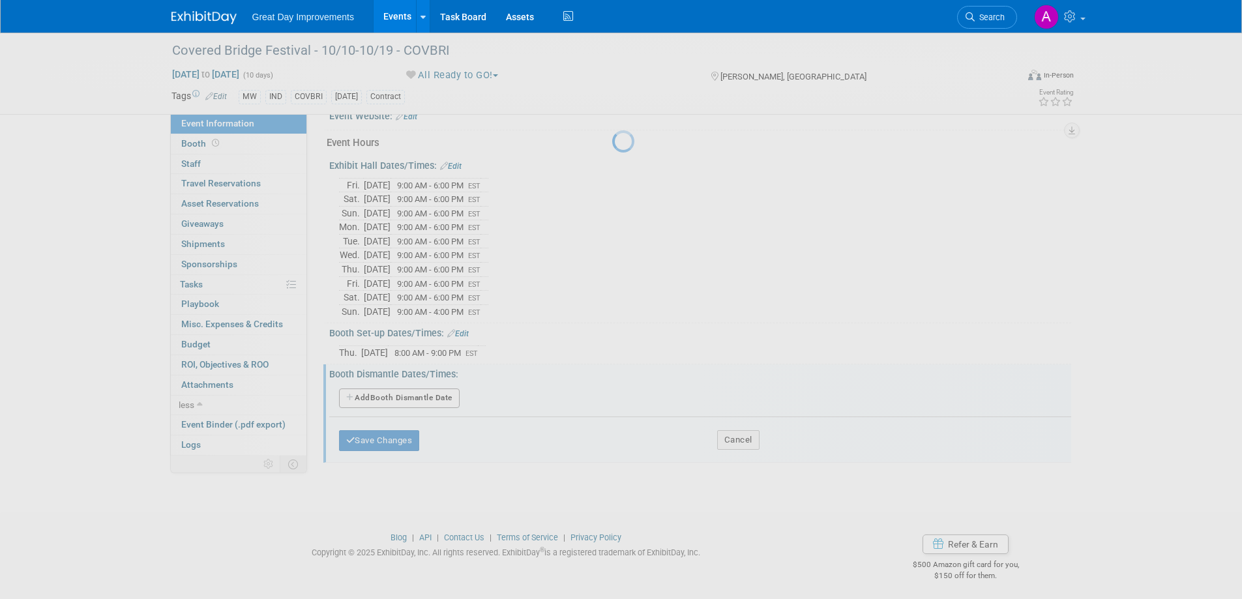
scroll to position [524, 0]
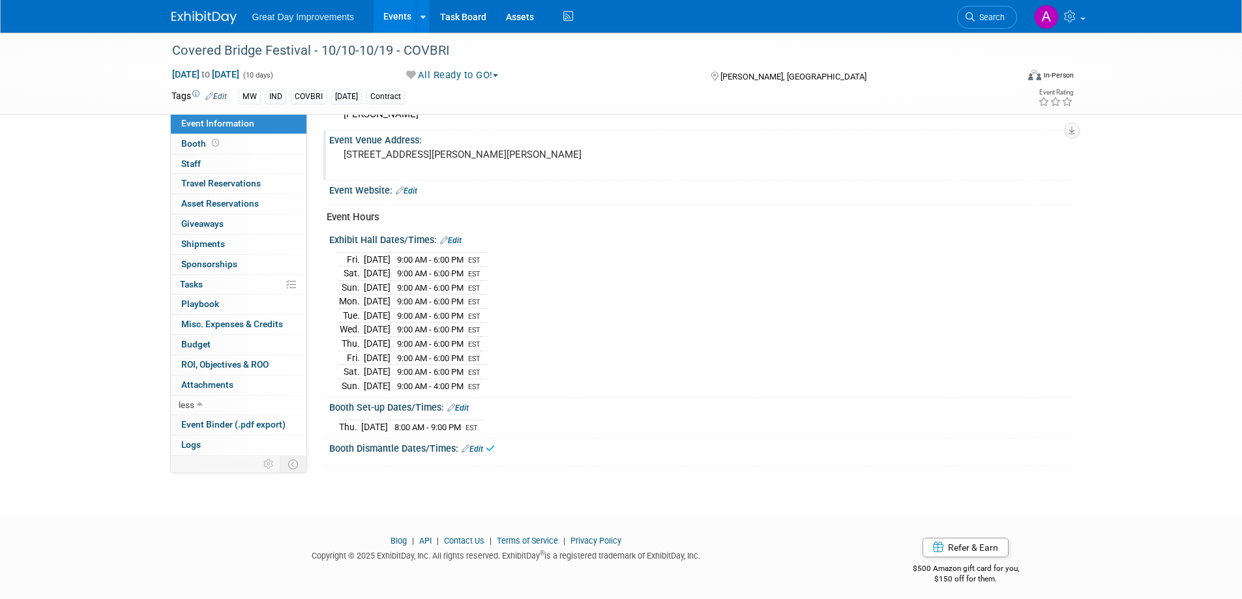
click at [475, 406] on link "Edit" at bounding box center [473, 449] width 22 height 9
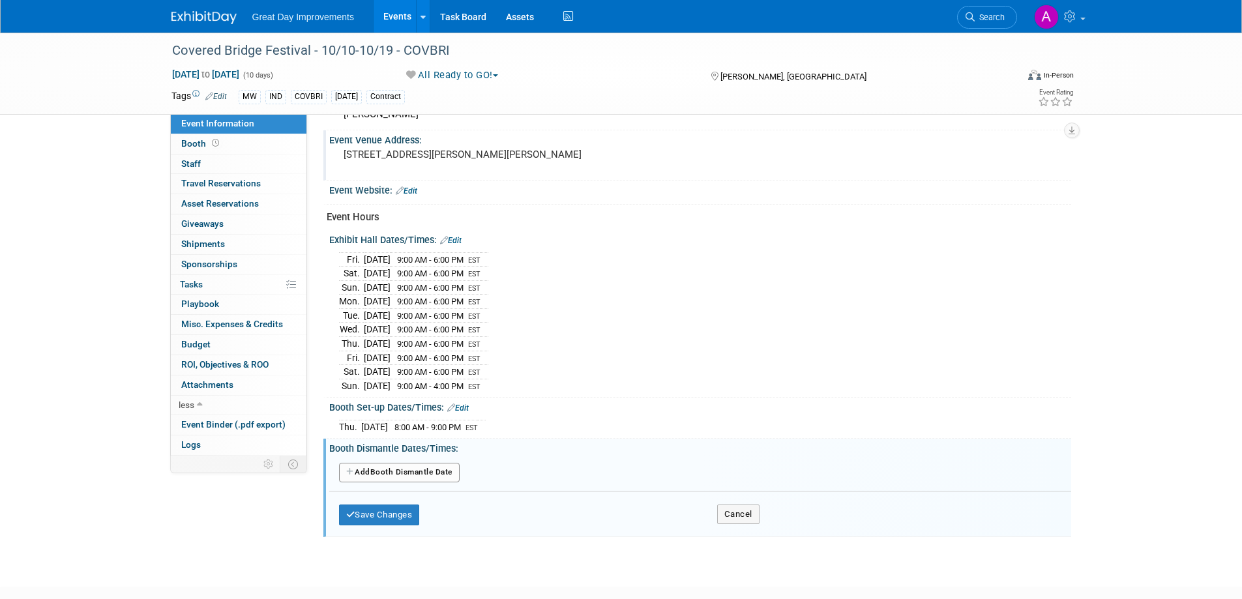
click at [419, 406] on button "Add Another Booth Dismantle Date" at bounding box center [399, 473] width 121 height 20
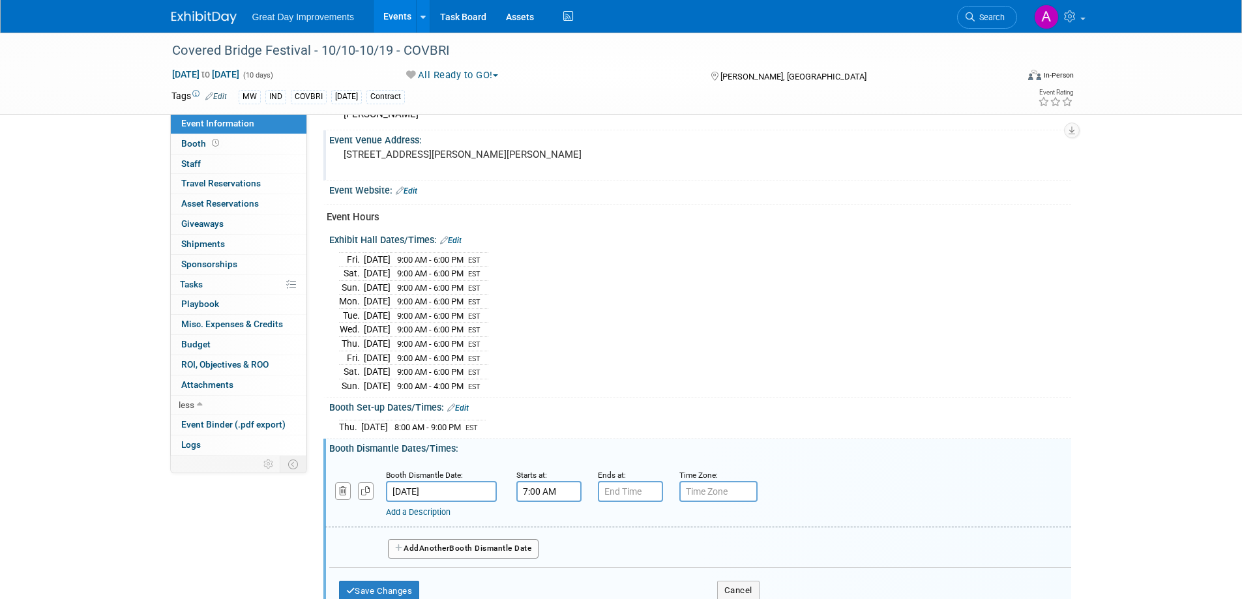
click at [567, 406] on input "7:00 AM" at bounding box center [548, 491] width 65 height 21
click at [552, 406] on span at bounding box center [546, 580] width 23 height 23
click at [669, 406] on button "AM" at bounding box center [660, 551] width 23 height 22
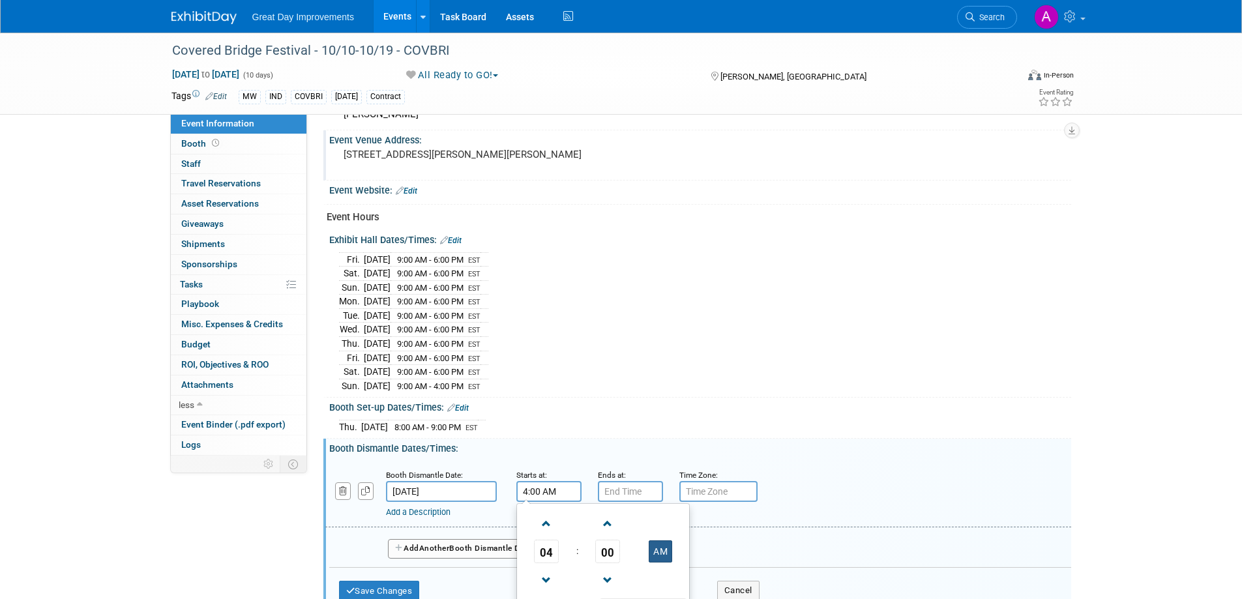
type input "4:00 PM"
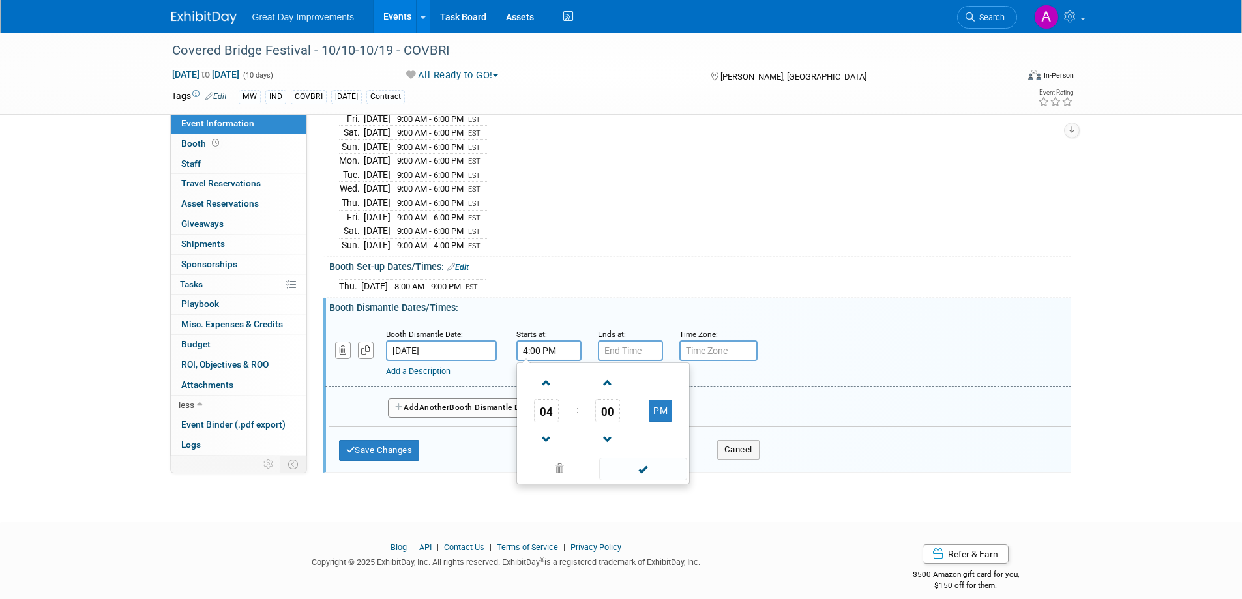
scroll to position [675, 0]
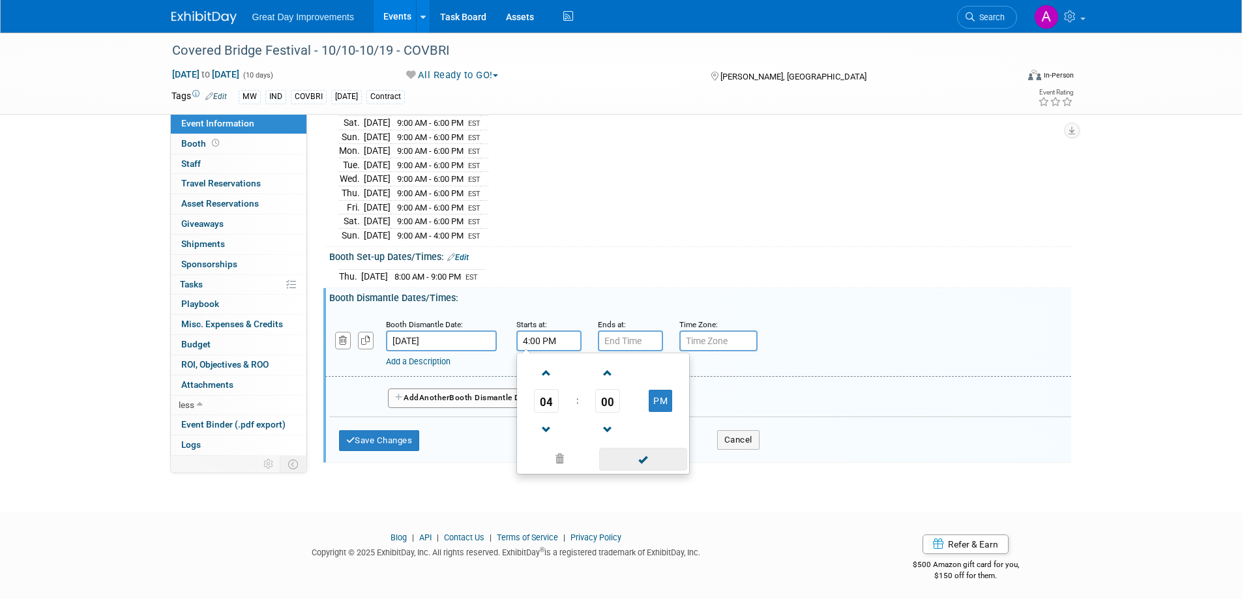
click at [634, 406] on span at bounding box center [643, 459] width 88 height 23
click at [638, 325] on div "Ends at:" at bounding box center [629, 324] width 62 height 13
click at [634, 345] on input "7:00 PM" at bounding box center [630, 341] width 65 height 21
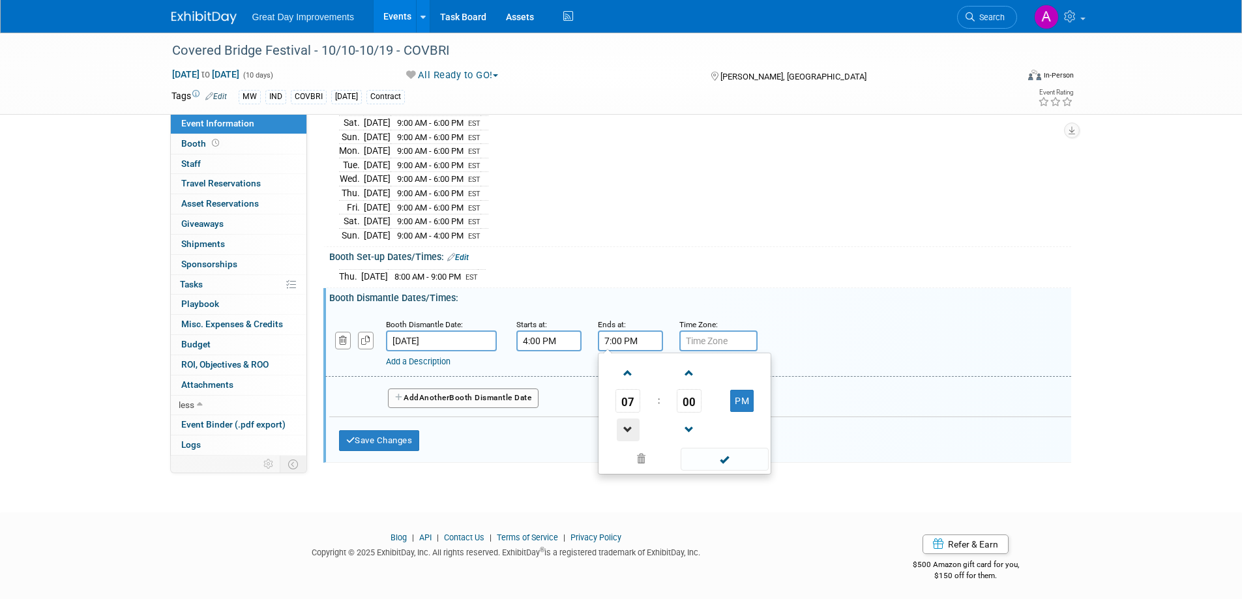
click at [625, 406] on span at bounding box center [628, 430] width 23 height 23
click at [624, 406] on span at bounding box center [628, 430] width 23 height 23
type input "5:00 PM"
click at [698, 406] on span at bounding box center [725, 459] width 88 height 23
click at [708, 337] on input "text" at bounding box center [718, 341] width 78 height 21
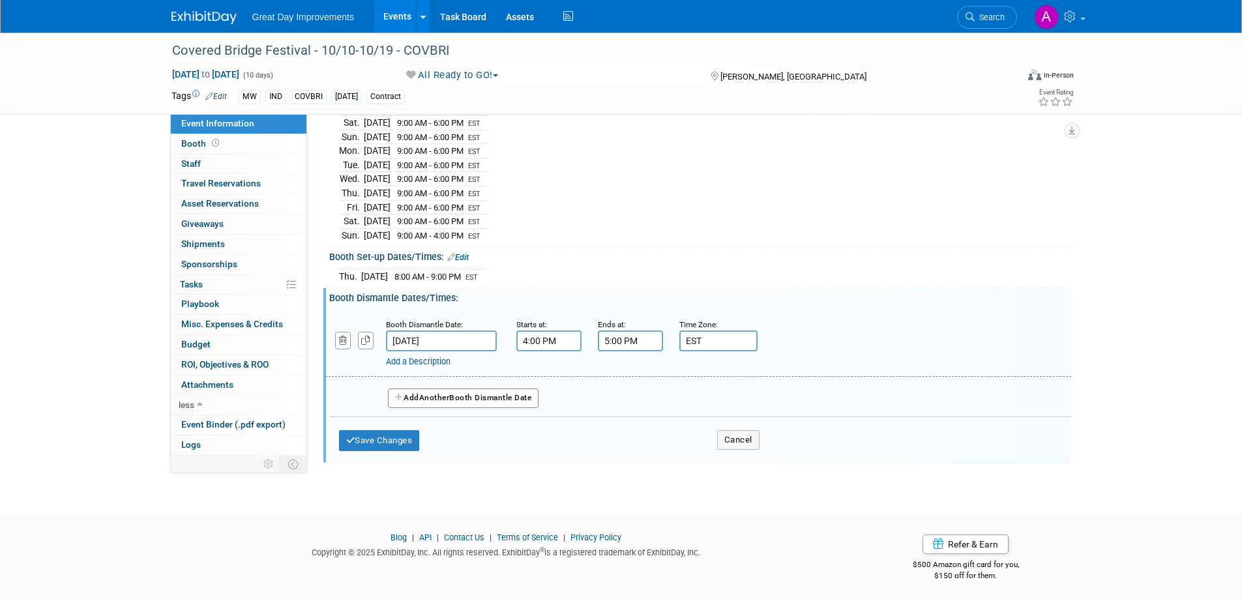
type input "EST"
drag, startPoint x: 747, startPoint y: 352, endPoint x: 587, endPoint y: 265, distance: 182.3
drag, startPoint x: 587, startPoint y: 265, endPoint x: 402, endPoint y: 441, distance: 255.0
click at [400, 406] on button "Save Changes" at bounding box center [379, 440] width 81 height 21
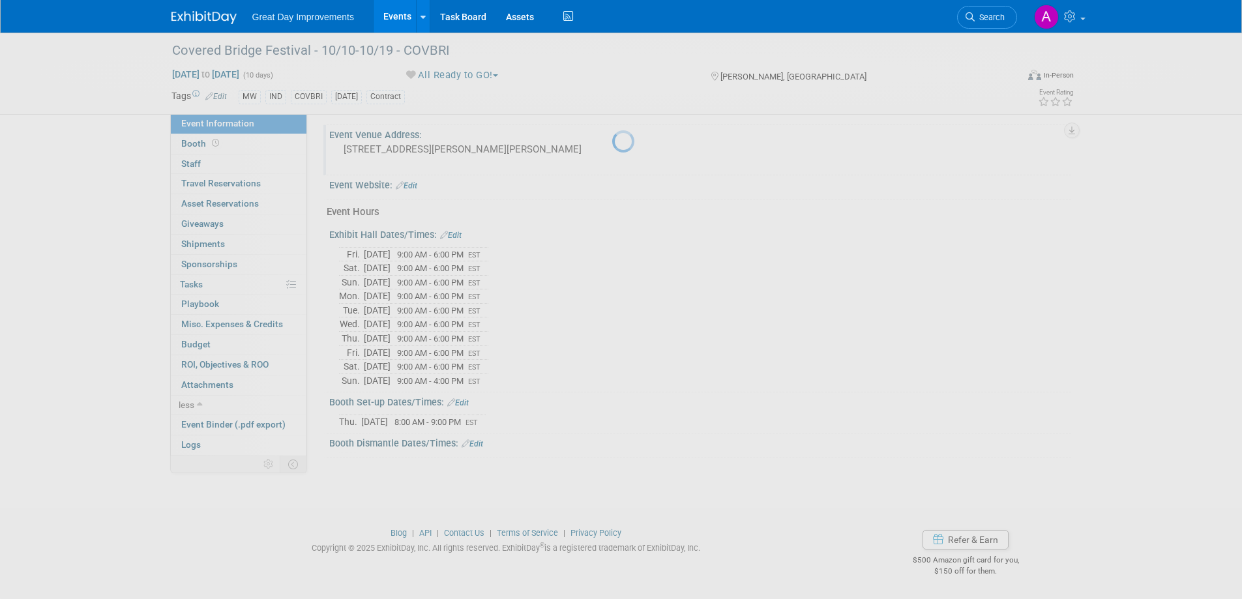
scroll to position [524, 0]
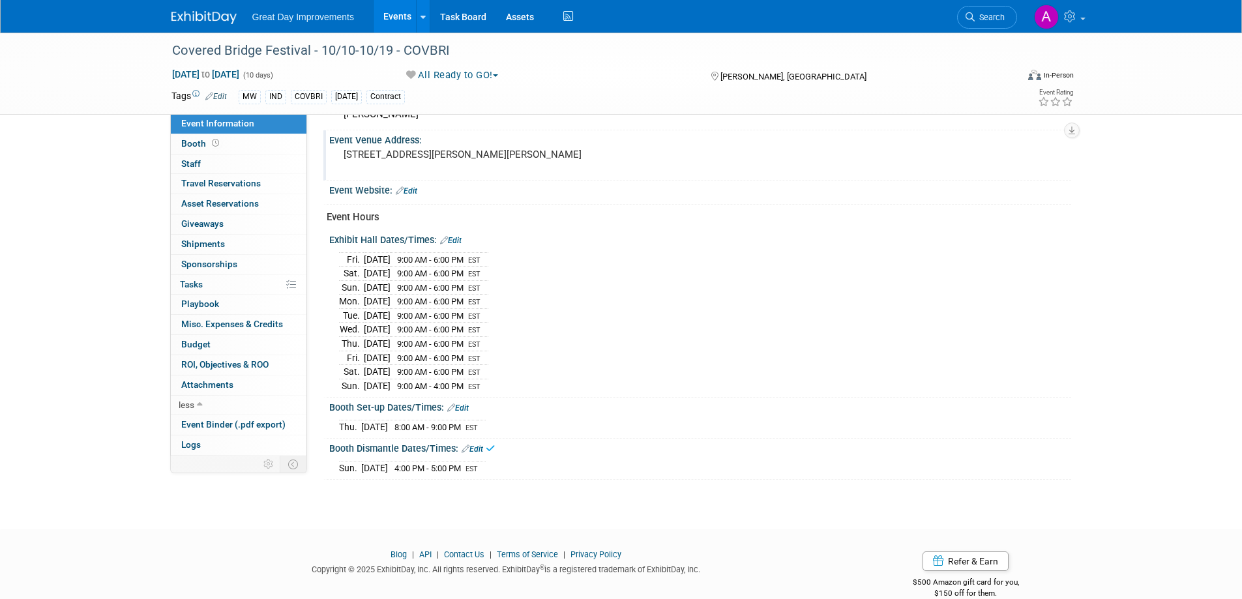
click at [584, 406] on div "Booth Set-up Dates/Times: Edit" at bounding box center [700, 406] width 742 height 17
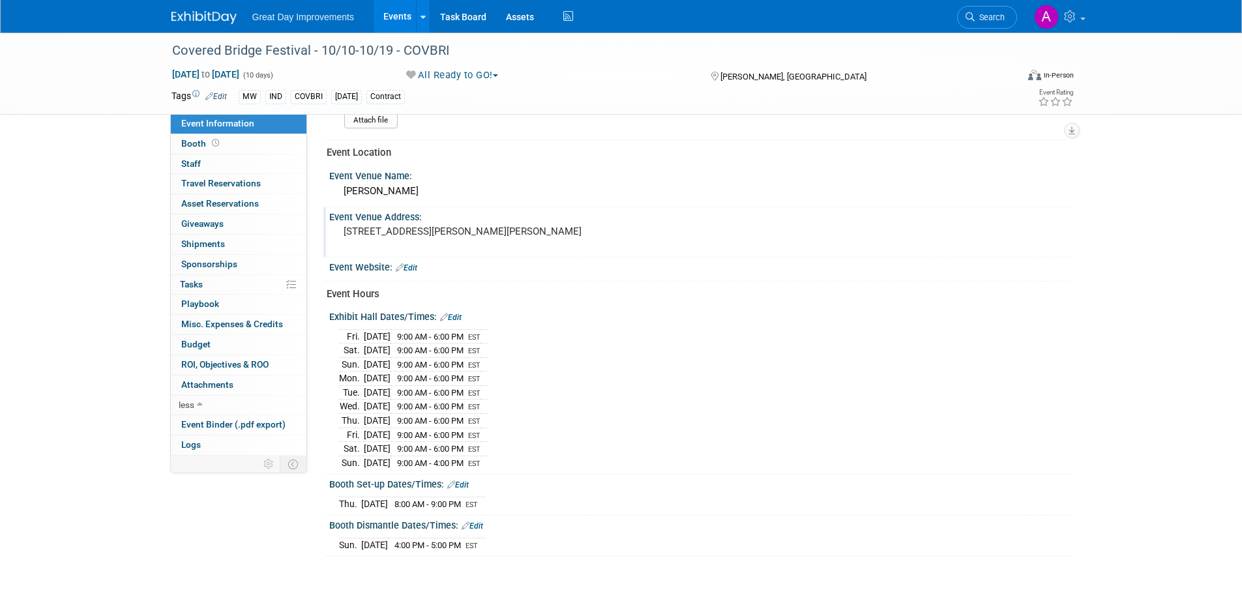
scroll to position [394, 0]
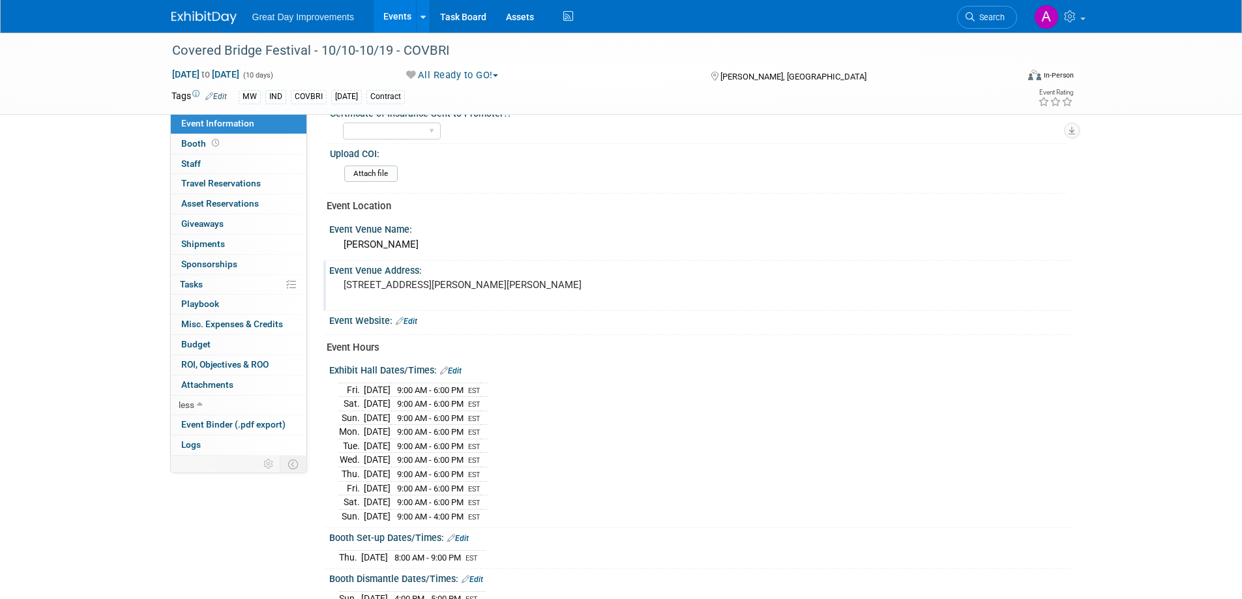
click at [539, 375] on div "Exhibit Hall Dates/Times: Edit" at bounding box center [700, 369] width 742 height 17
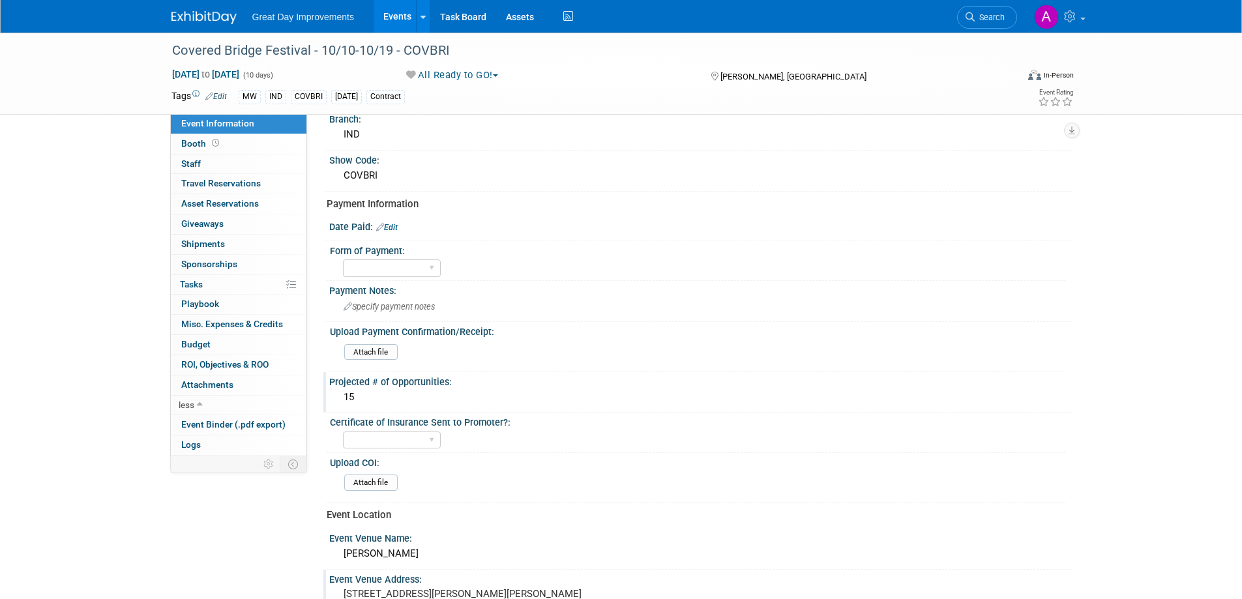
scroll to position [0, 0]
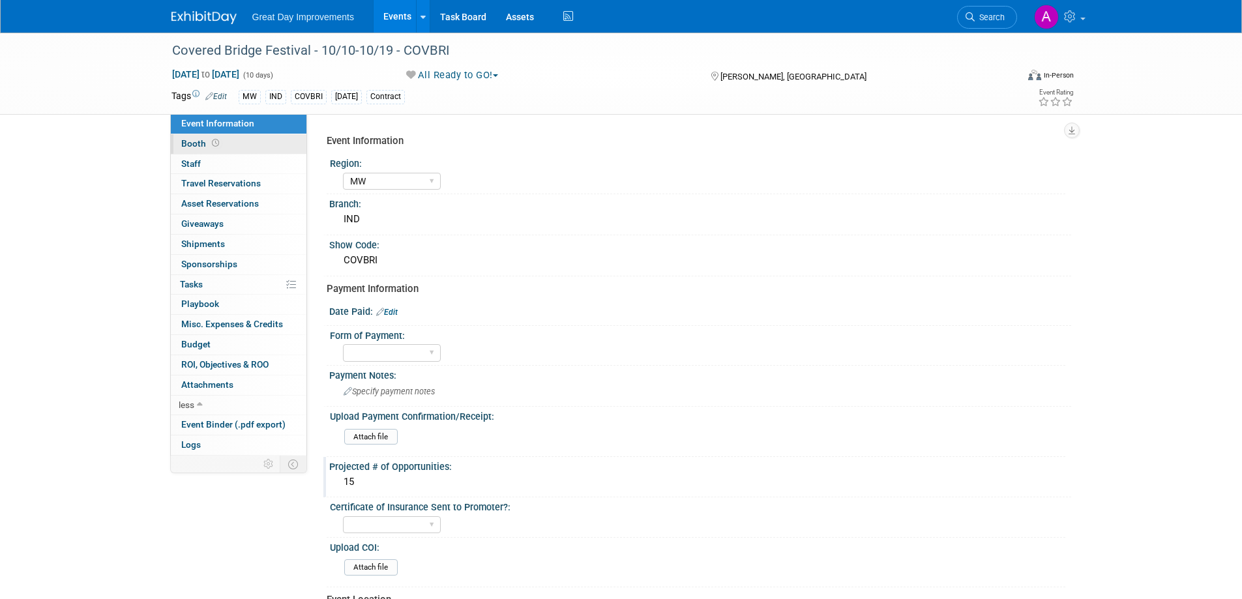
click at [209, 145] on span at bounding box center [215, 143] width 12 height 10
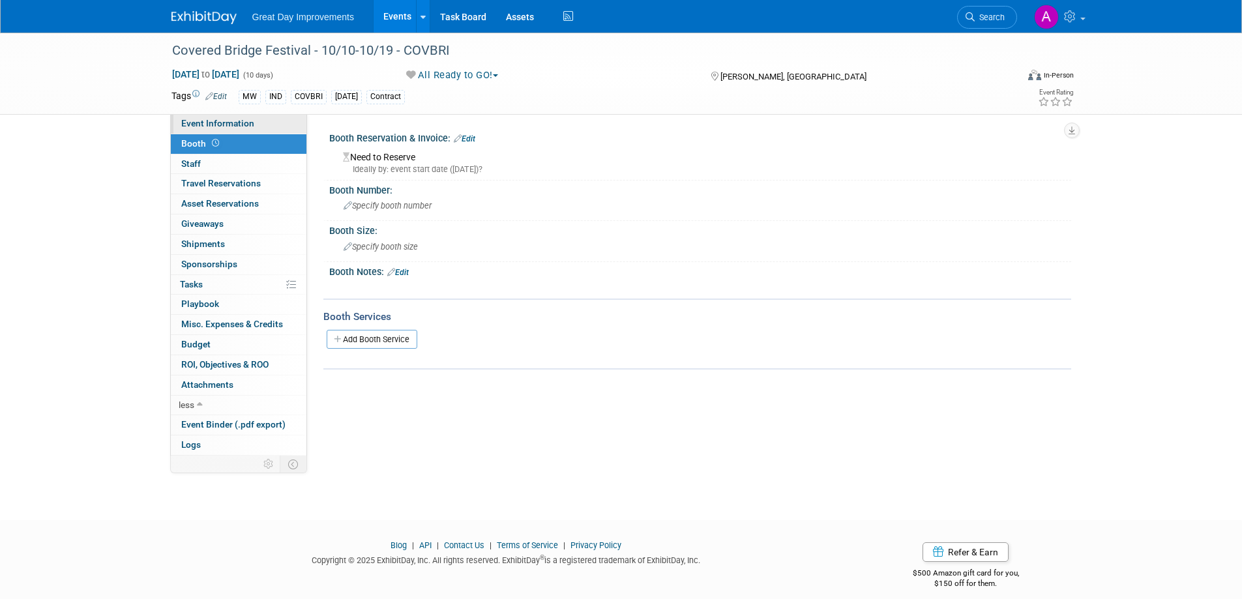
click at [226, 124] on span "Event Information" at bounding box center [217, 123] width 73 height 10
select select "MW"
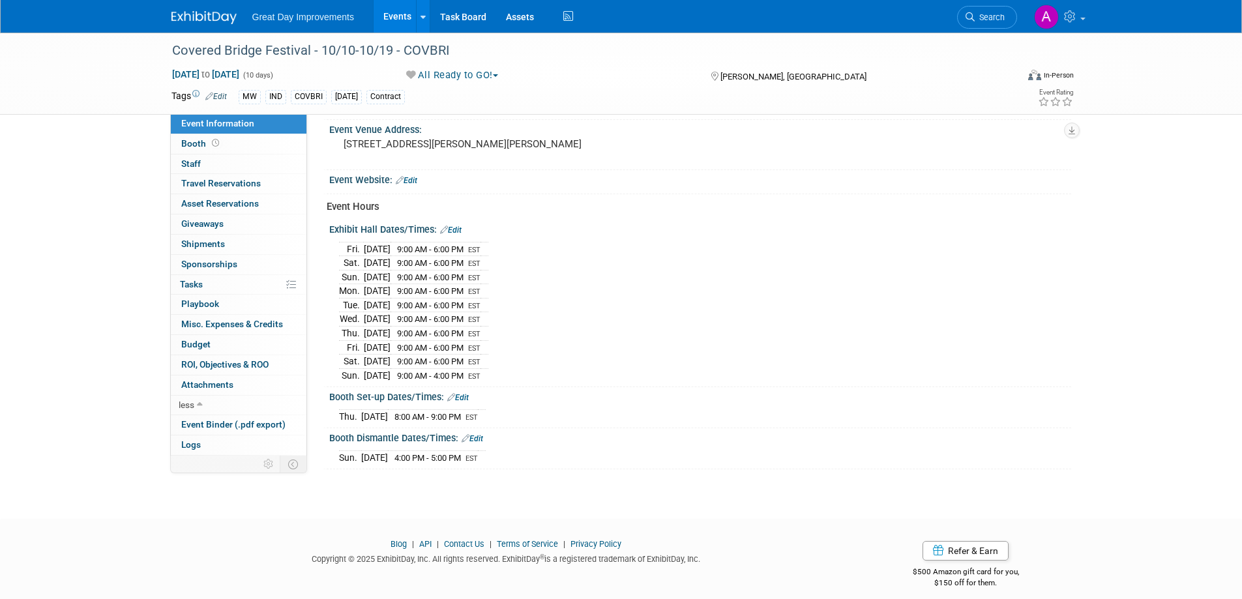
scroll to position [541, 0]
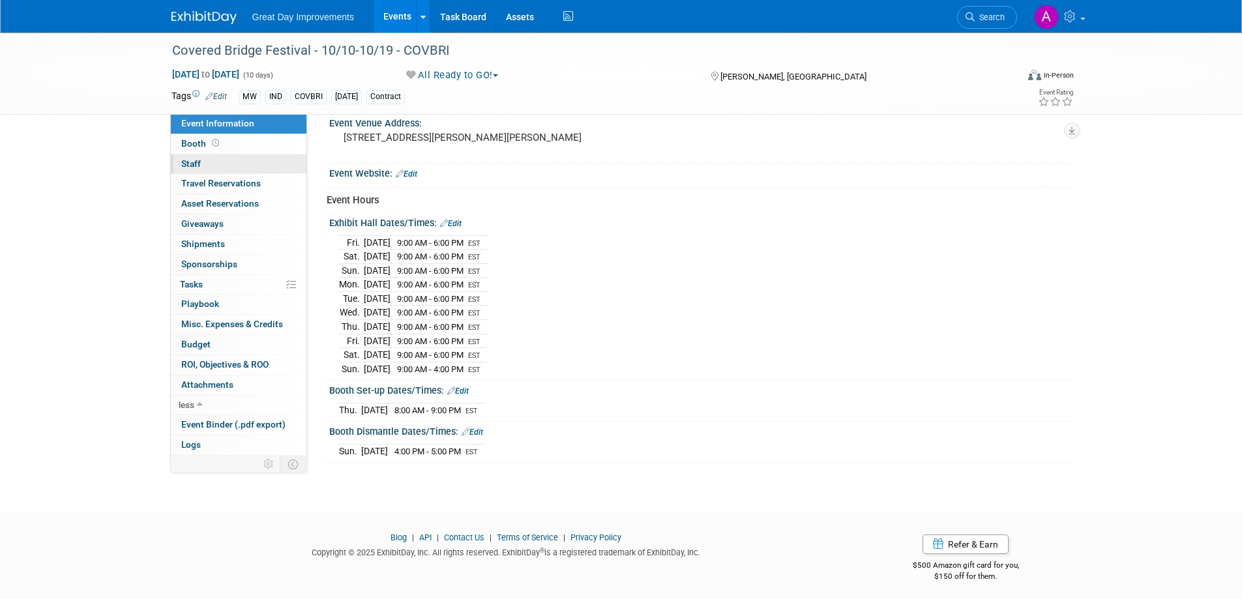
click at [241, 160] on link "0 Staff 0" at bounding box center [239, 165] width 136 height 20
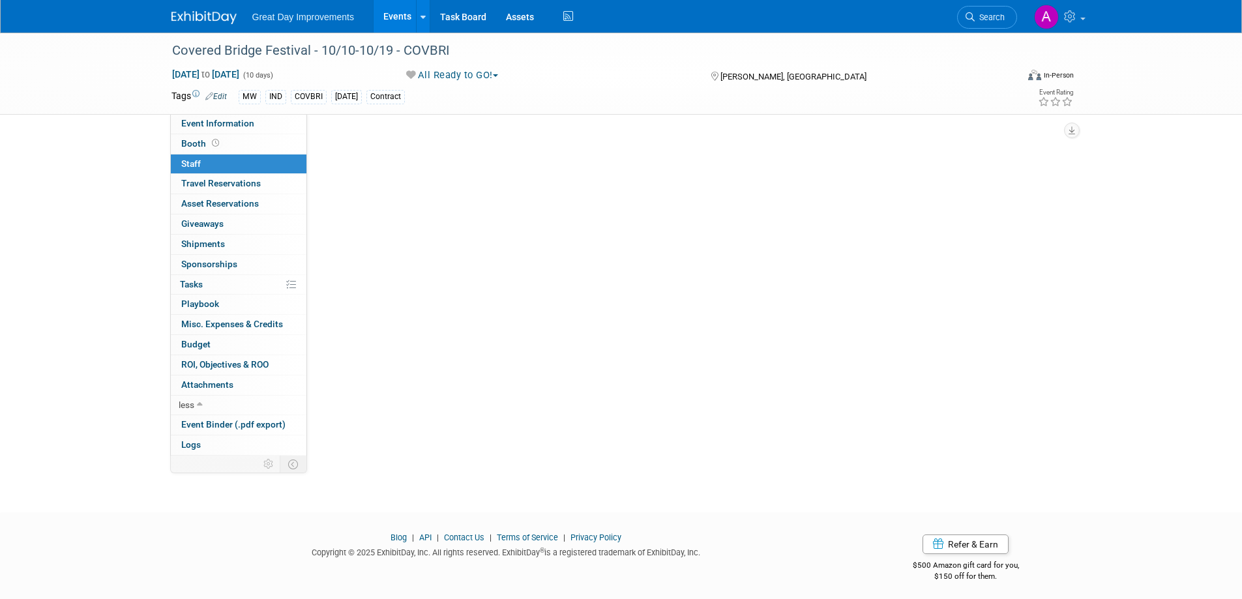
scroll to position [0, 0]
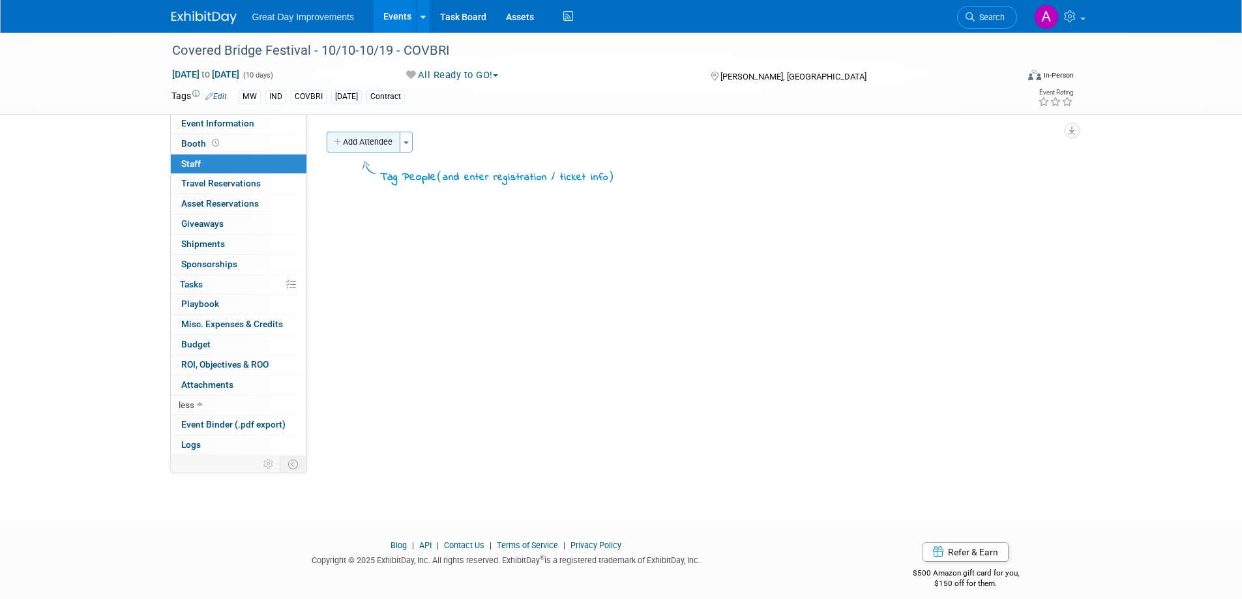
click at [378, 139] on button "Add Attendee" at bounding box center [364, 142] width 74 height 21
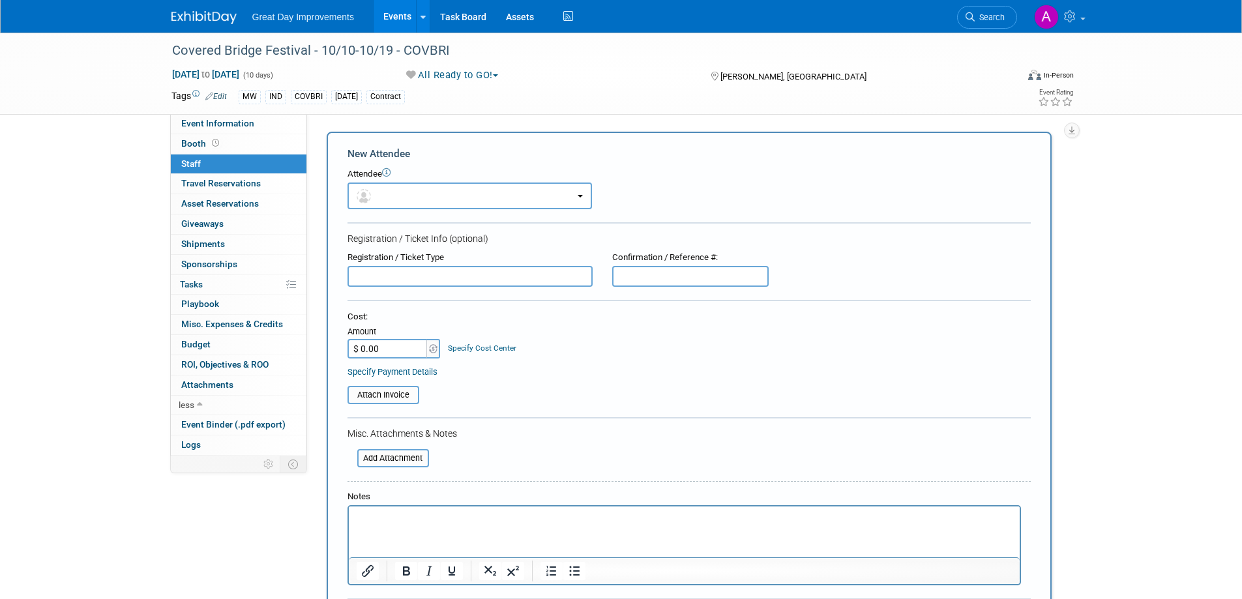
click at [446, 406] on html at bounding box center [683, 516] width 671 height 18
click at [578, 194] on button "button" at bounding box center [469, 196] width 244 height 27
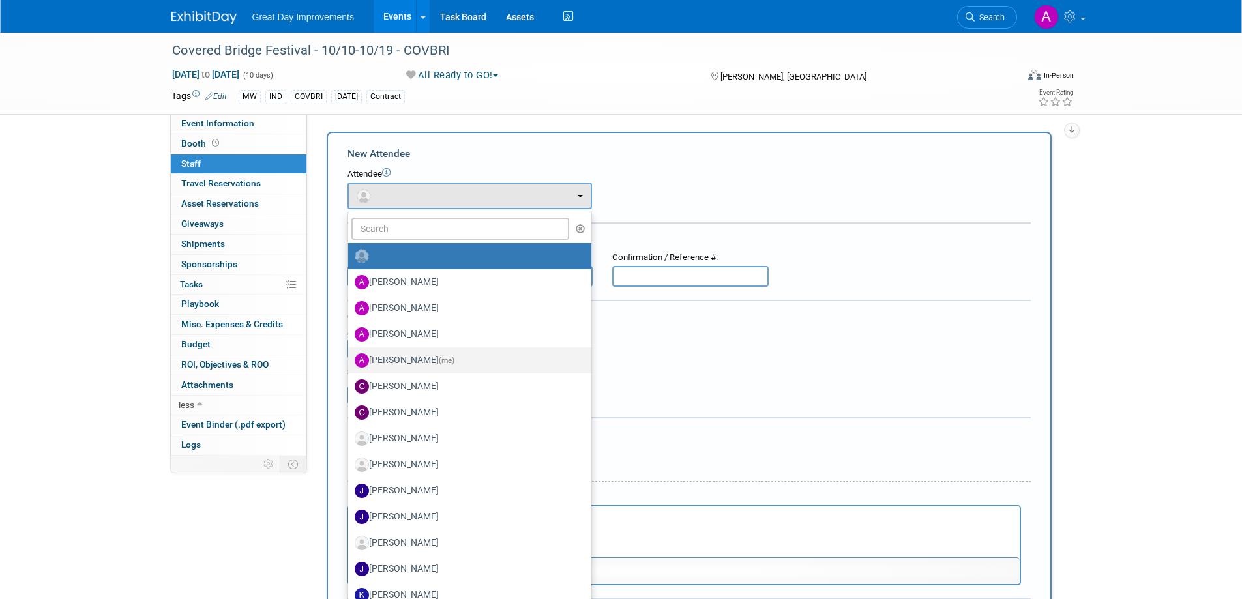
click at [457, 364] on label "Angelique Critz (me)" at bounding box center [467, 360] width 224 height 21
click at [350, 363] on input "Angelique Critz (me)" at bounding box center [346, 359] width 8 height 8
select select "9e06a810-8a06-4092-bf33-036e4a6ba58a"
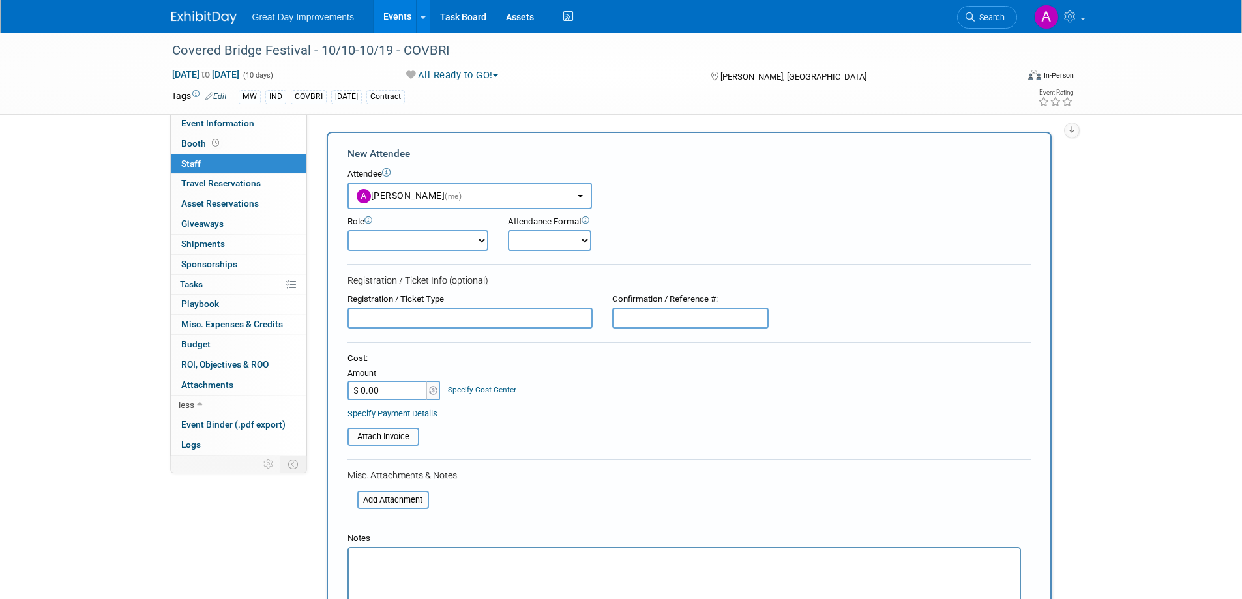
click at [475, 242] on select "Brand Representative Demonstrator Host Planner Presenter Sales Representative" at bounding box center [417, 240] width 141 height 21
select select "2"
click at [347, 230] on select "Brand Representative Demonstrator Host Planner Presenter Sales Representative" at bounding box center [417, 240] width 141 height 21
click at [582, 238] on select "Onsite Remote" at bounding box center [549, 240] width 83 height 21
click at [508, 230] on select "Onsite Remote" at bounding box center [549, 240] width 83 height 21
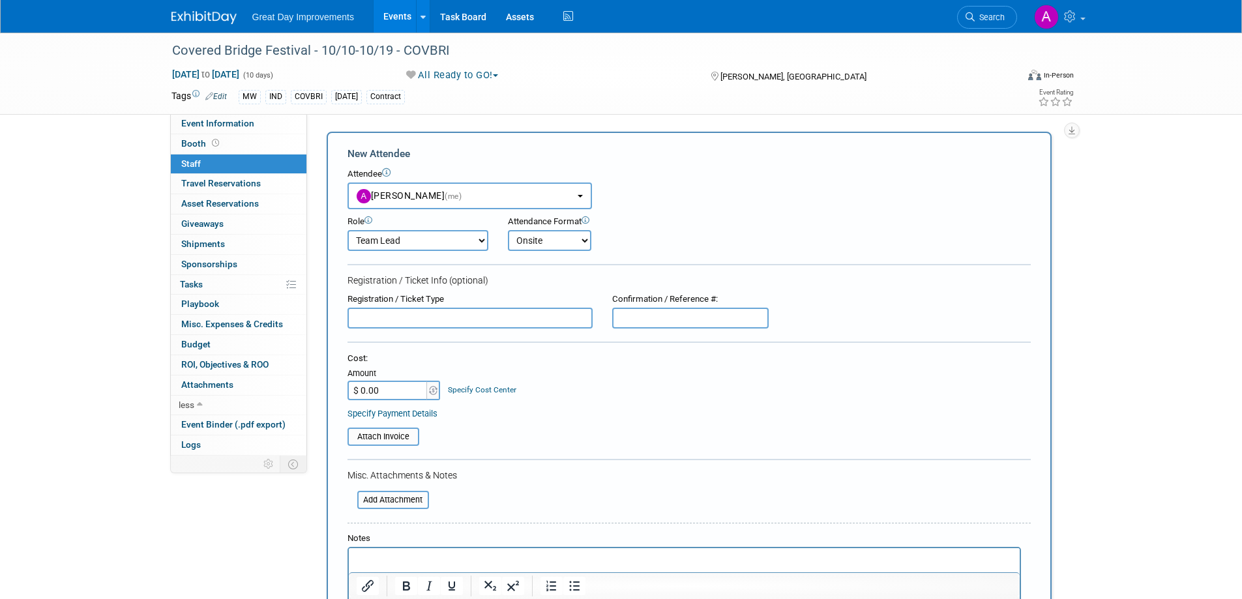
click at [571, 240] on select "Onsite Remote" at bounding box center [549, 240] width 83 height 21
click at [508, 230] on select "Onsite Remote" at bounding box center [549, 240] width 83 height 21
click at [575, 238] on select "Onsite Remote" at bounding box center [549, 240] width 83 height 21
select select "1"
click at [508, 230] on select "Onsite Remote" at bounding box center [549, 240] width 83 height 21
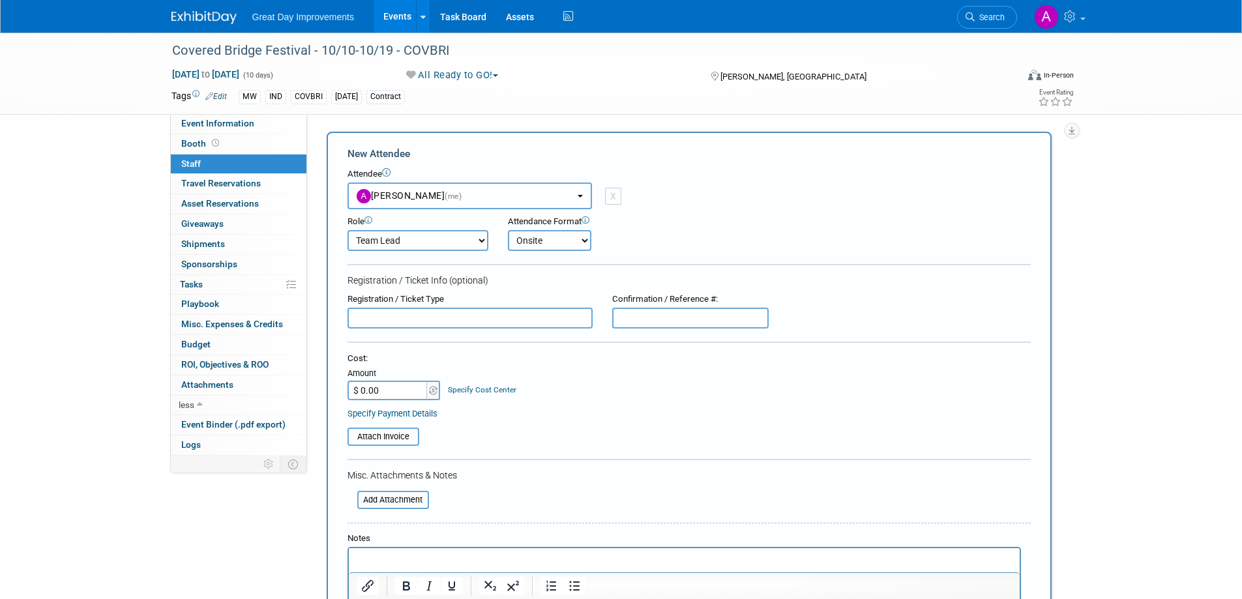
drag, startPoint x: 529, startPoint y: 191, endPoint x: 379, endPoint y: 189, distance: 149.3
click at [374, 190] on button "Angelique Critz (me)" at bounding box center [469, 196] width 244 height 27
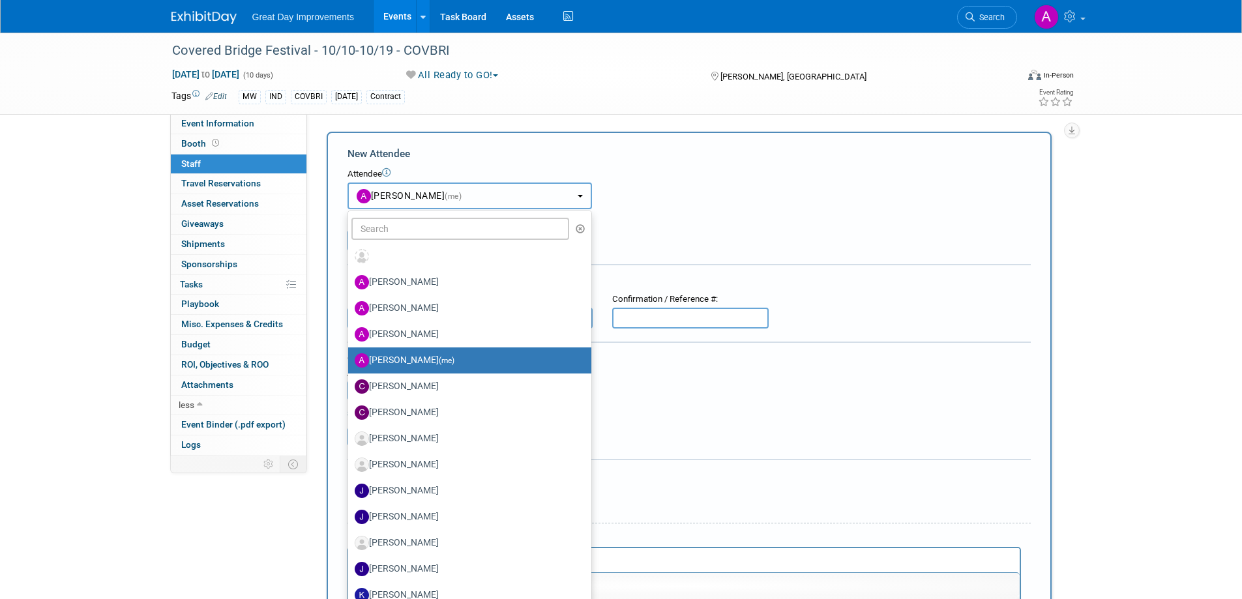
drag, startPoint x: 473, startPoint y: 184, endPoint x: 467, endPoint y: 195, distance: 12.5
click at [469, 185] on button "Angelique Critz (me)" at bounding box center [469, 196] width 244 height 27
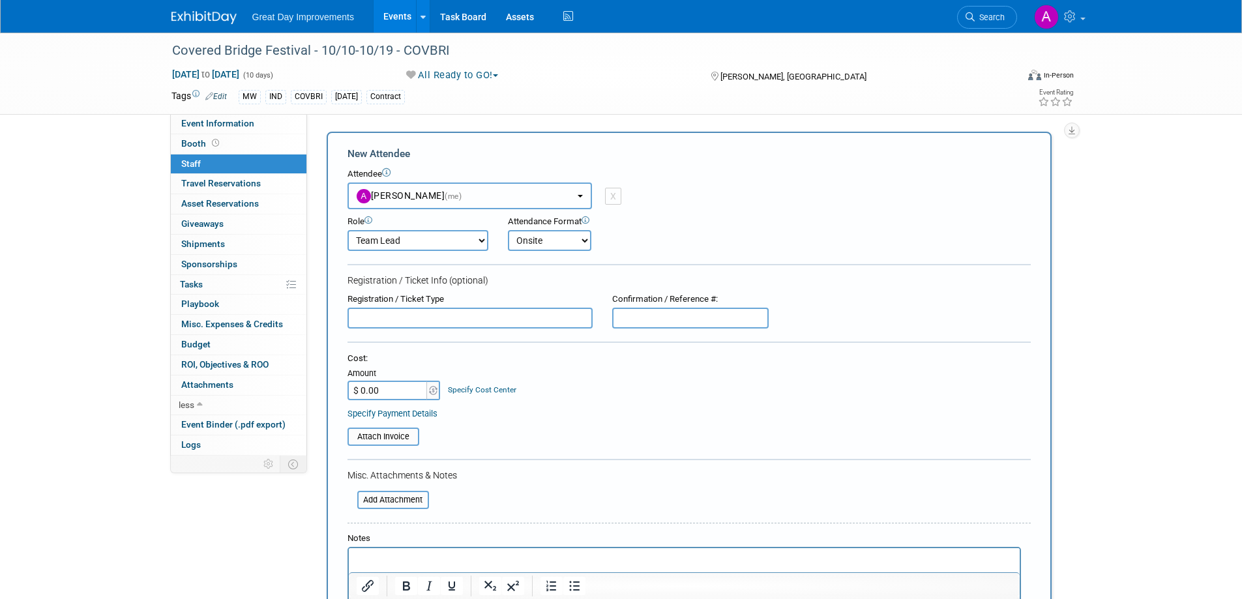
drag, startPoint x: 467, startPoint y: 196, endPoint x: 349, endPoint y: 199, distance: 118.7
click at [349, 199] on button "Angelique Critz (me)" at bounding box center [469, 196] width 244 height 27
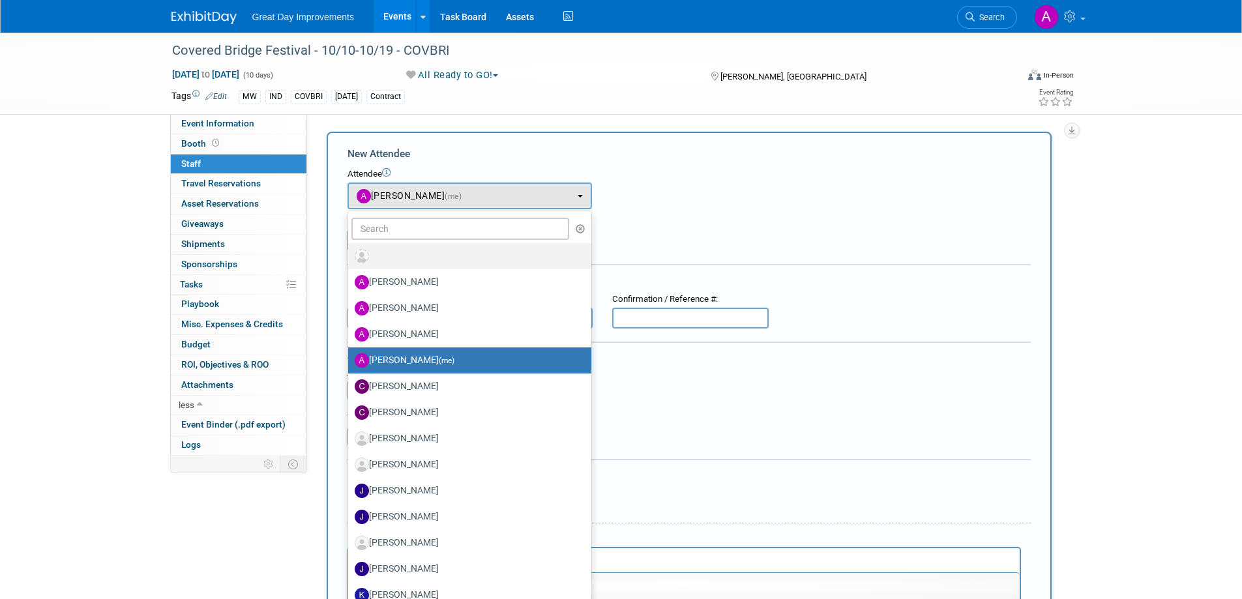
click at [447, 258] on label at bounding box center [467, 256] width 224 height 21
click at [350, 258] on input "radio" at bounding box center [346, 254] width 8 height 8
radio input "true"
select select
radio input "false"
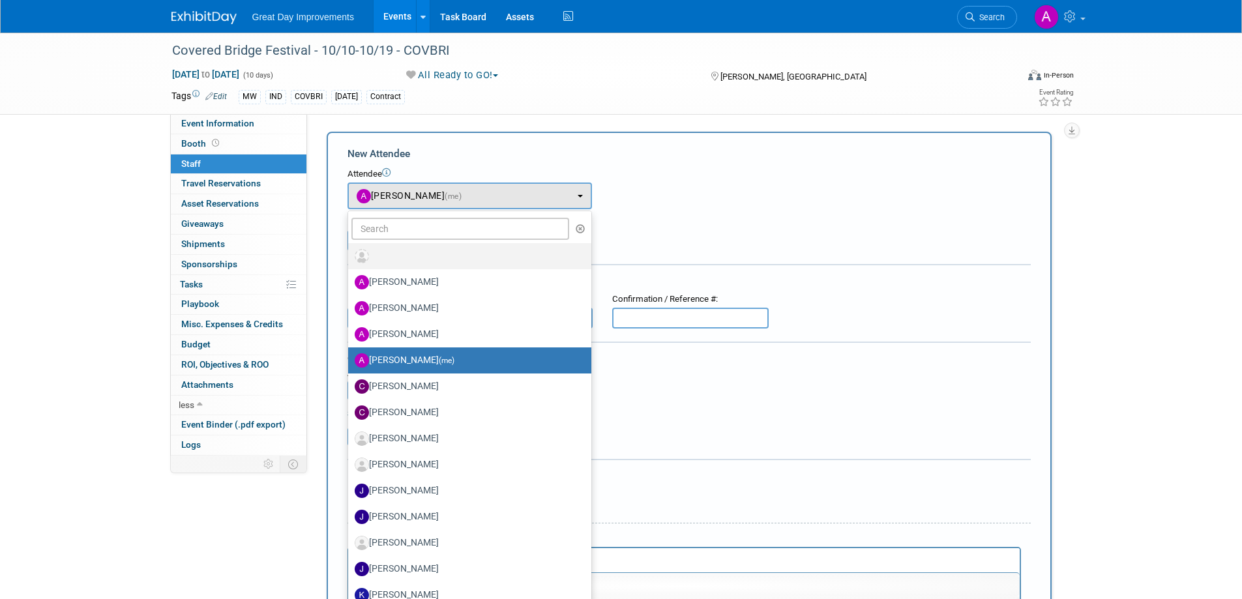
select select "1"
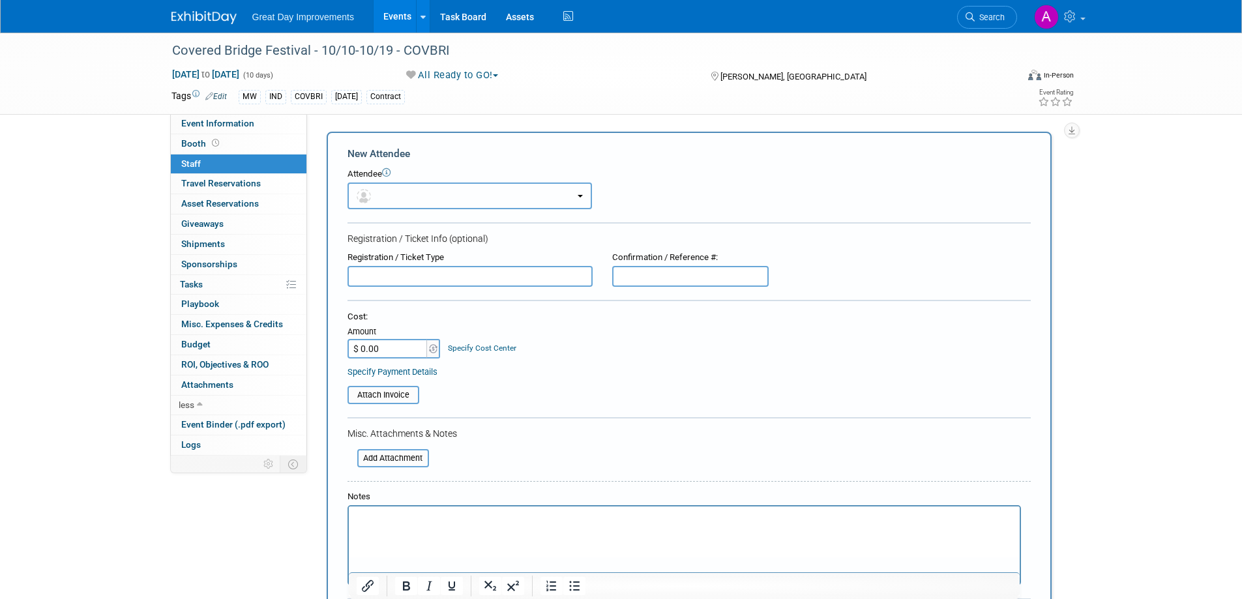
click at [580, 192] on button "button" at bounding box center [469, 196] width 244 height 27
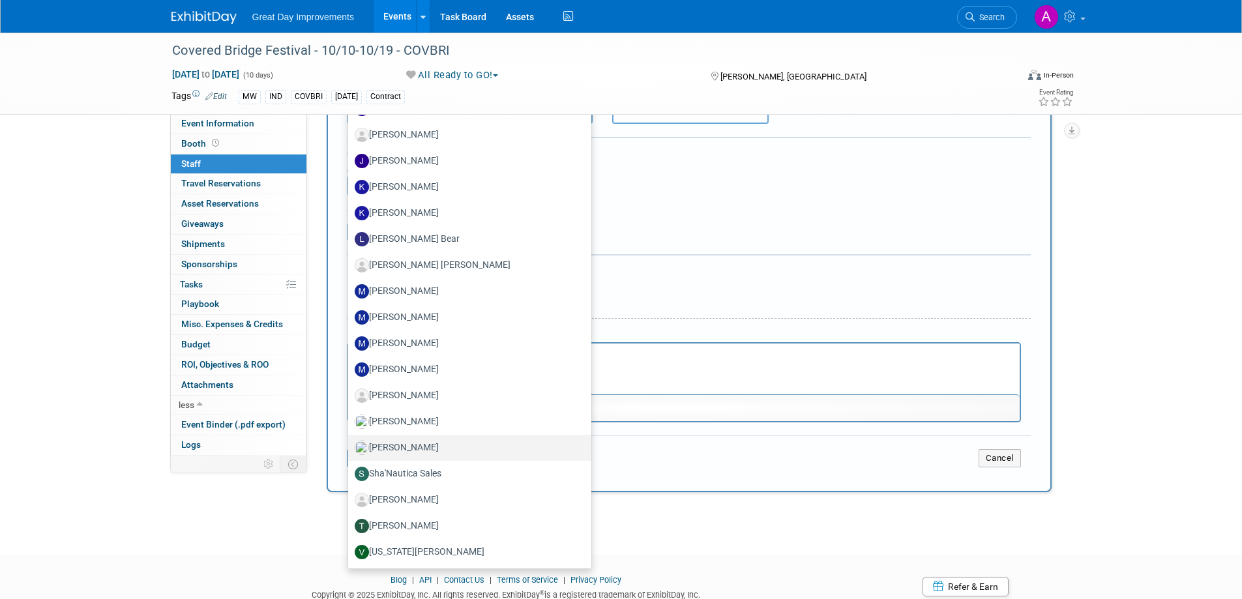
scroll to position [211, 0]
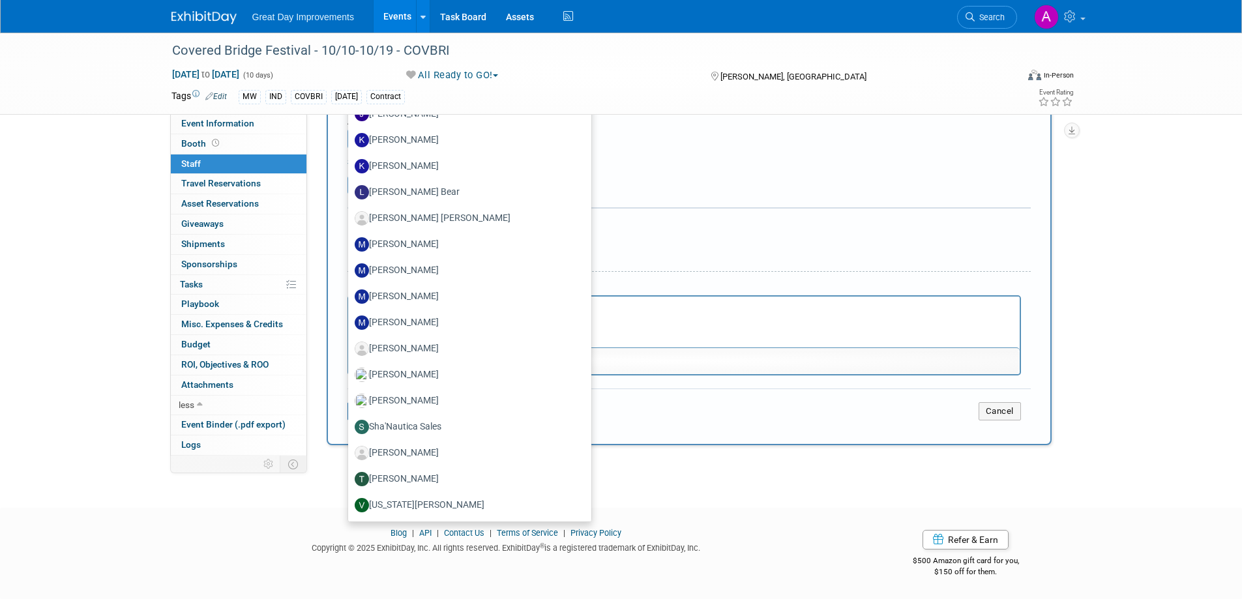
click at [747, 121] on div "Cost: Amount $ 0.00 Specify Cost Center Cost Center -- Not Specified --" at bounding box center [688, 125] width 683 height 48
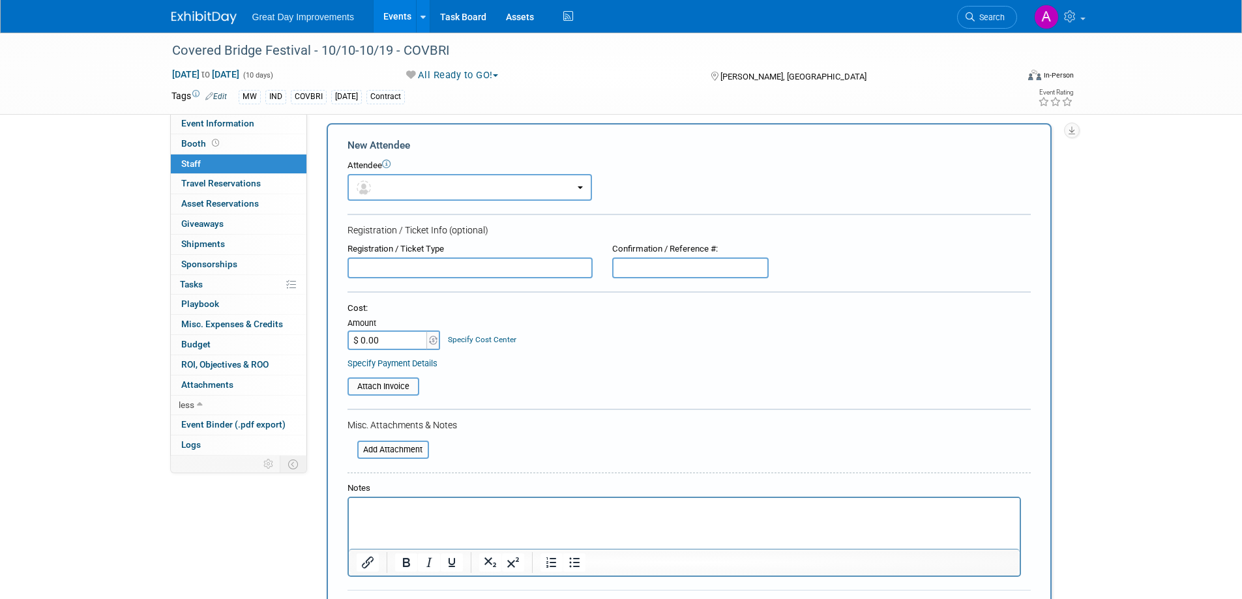
scroll to position [0, 0]
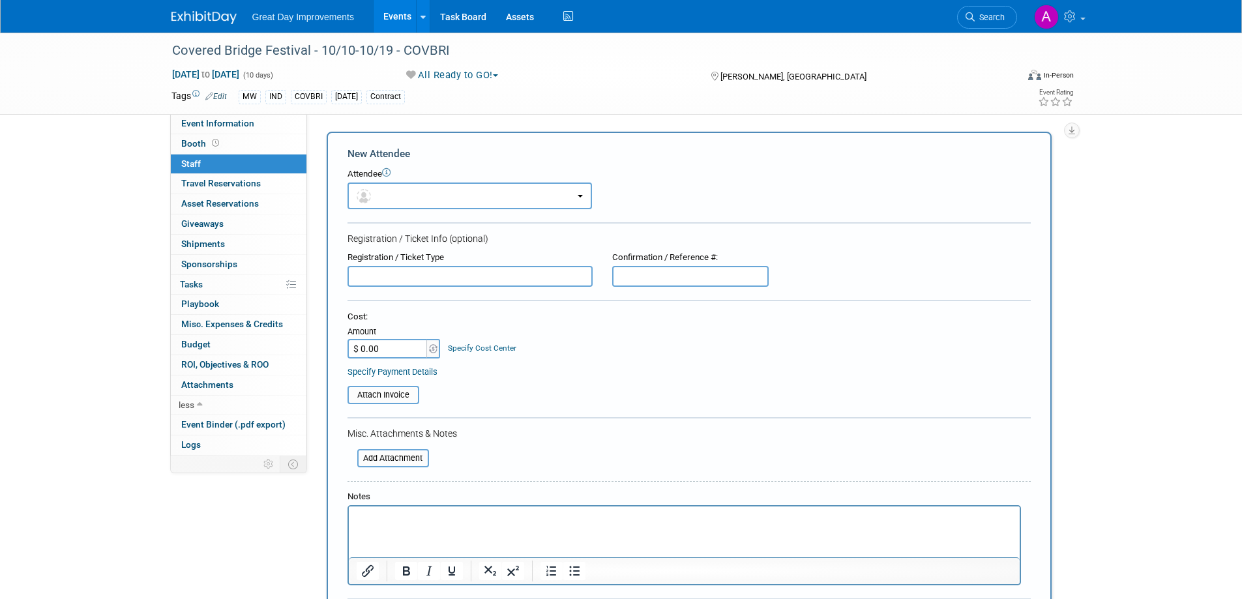
click at [377, 406] on html at bounding box center [683, 516] width 671 height 18
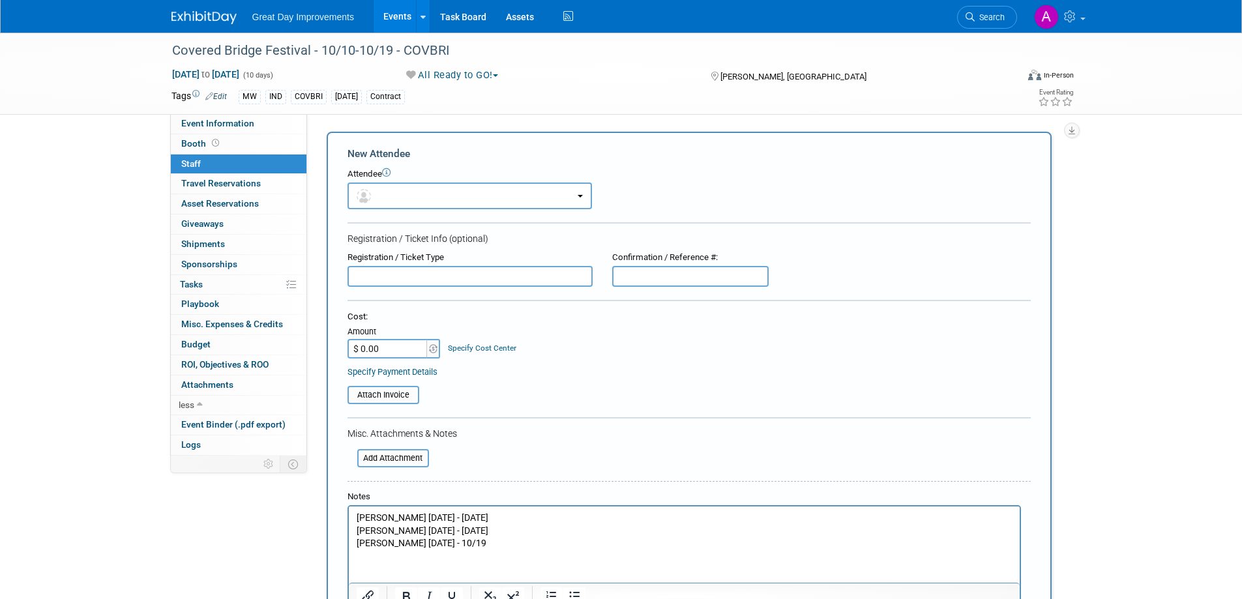
drag, startPoint x: 439, startPoint y: 531, endPoint x: 470, endPoint y: 524, distance: 31.3
click at [445, 406] on p "Bille Souser Fri 10/10/25 - 10/15/25" at bounding box center [684, 531] width 656 height 13
click at [482, 406] on p "Bille Souser Fri 10/11/25 - 10/15/25" at bounding box center [684, 531] width 656 height 13
click at [431, 406] on p "Eddie Wilson 10/15/25 - 10/19" at bounding box center [684, 543] width 656 height 13
click at [432, 406] on p "Eddie Wilson 10/16/25 - 10/19/25" at bounding box center [684, 543] width 656 height 13
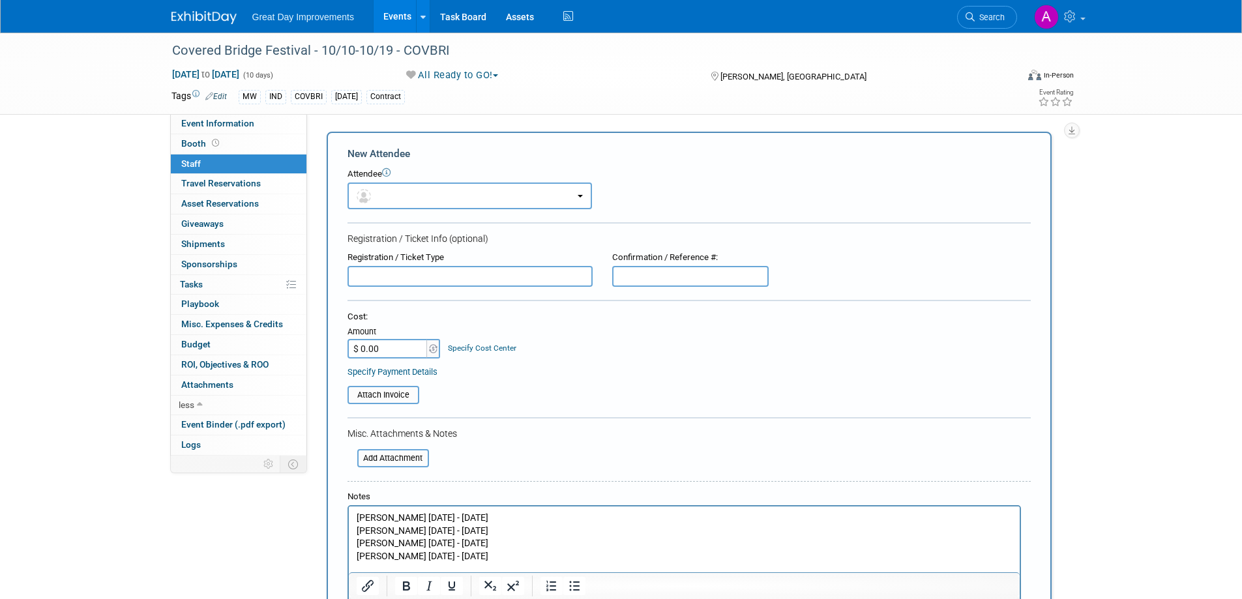
click at [602, 406] on p "Bille Souser Fri 10/11/25 - 10/16/25" at bounding box center [684, 531] width 656 height 13
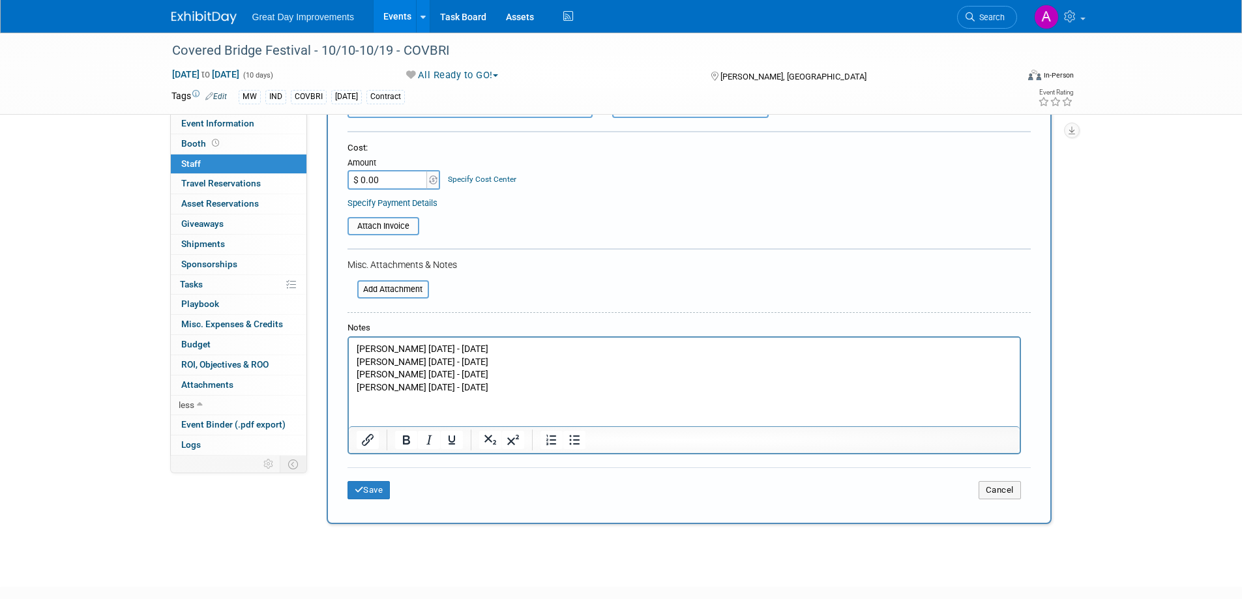
scroll to position [196, 0]
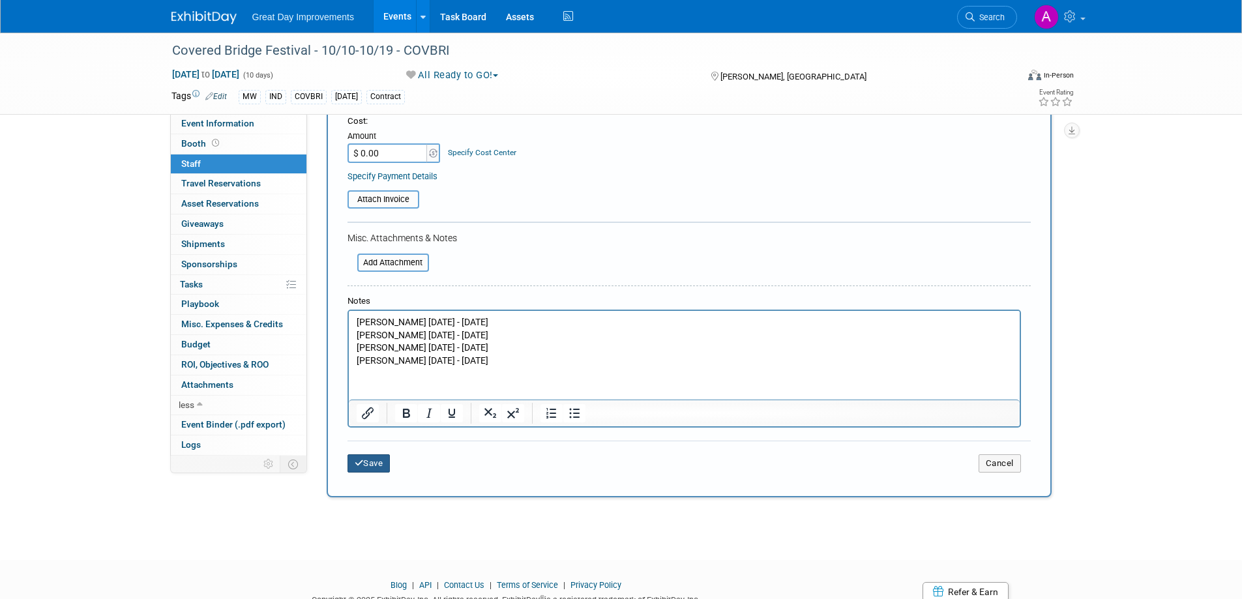
click at [363, 406] on button "Save" at bounding box center [368, 463] width 43 height 18
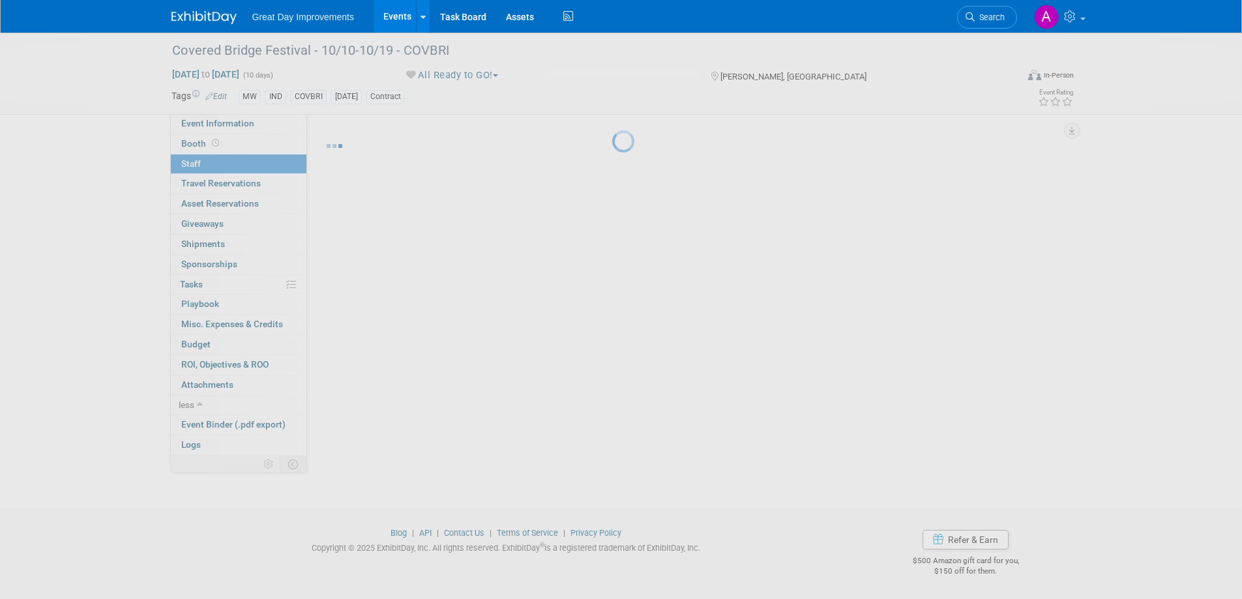
scroll to position [12, 0]
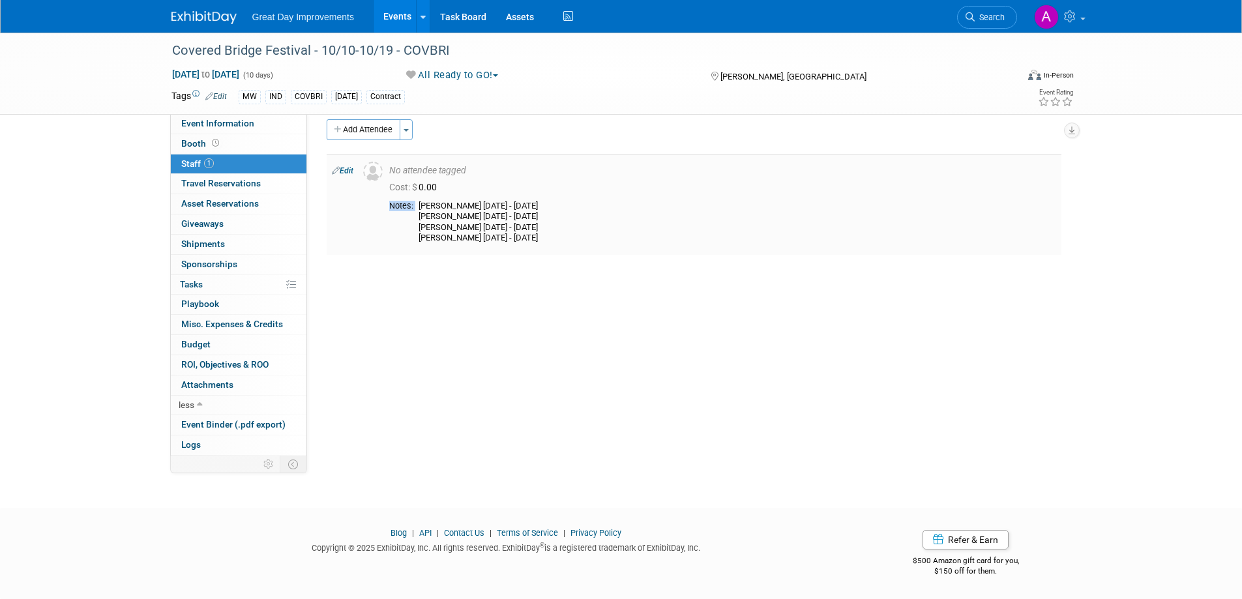
drag, startPoint x: 422, startPoint y: 205, endPoint x: 559, endPoint y: 244, distance: 143.2
click at [559, 244] on div "Notes: Nikolas Ekelam Thur 10/09/25 - 10/14/25 Bille Souser Fri 10/11/25 - 10/1…" at bounding box center [722, 224] width 667 height 47
click at [419, 207] on td "Nikolas Ekelam Thur 10/09/25 - 10/14/25 Bille Souser Fri 10/11/25 - 10/16/25 Ed…" at bounding box center [734, 222] width 643 height 43
click at [417, 204] on td "Nikolas Ekelam Thur 10/09/25 - 10/14/25 Bille Souser Fri 10/11/25 - 10/16/25 Ed…" at bounding box center [734, 222] width 643 height 43
drag, startPoint x: 420, startPoint y: 204, endPoint x: 536, endPoint y: 243, distance: 122.5
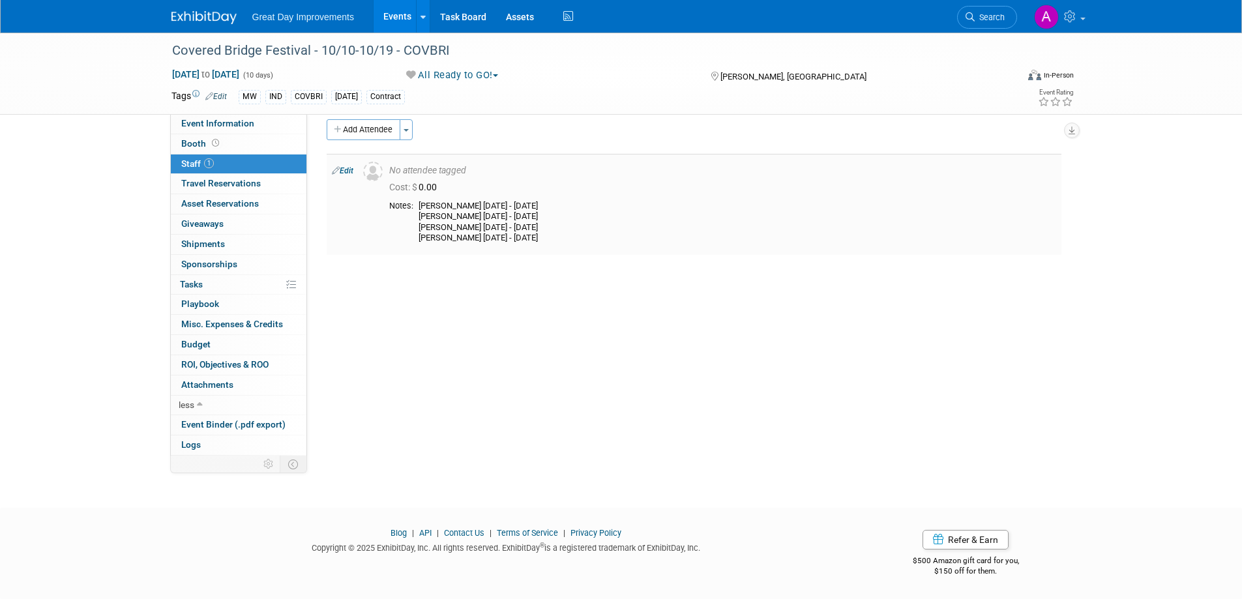
click at [536, 243] on div "Nikolas Ekelam Thur 10/09/25 - 10/14/25 Bille Souser Fri 10/11/25 - 10/16/25 Ed…" at bounding box center [738, 222] width 638 height 43
copy div "Nikolas Ekelam Thur 10/09/25 - 10/14/25 Bille Souser Fri 10/11/25 - 10/16/25 Ed…"
click at [684, 340] on div "Event Information Region: GC MA MW MTW NE NEW OV PL PNW SA SE SC UMW FL" at bounding box center [689, 273] width 764 height 342
click at [617, 199] on td "No attendee tagged Cost: $ 0.00 Jalen Moore 10/17 - 10/19/25" at bounding box center [722, 204] width 677 height 101
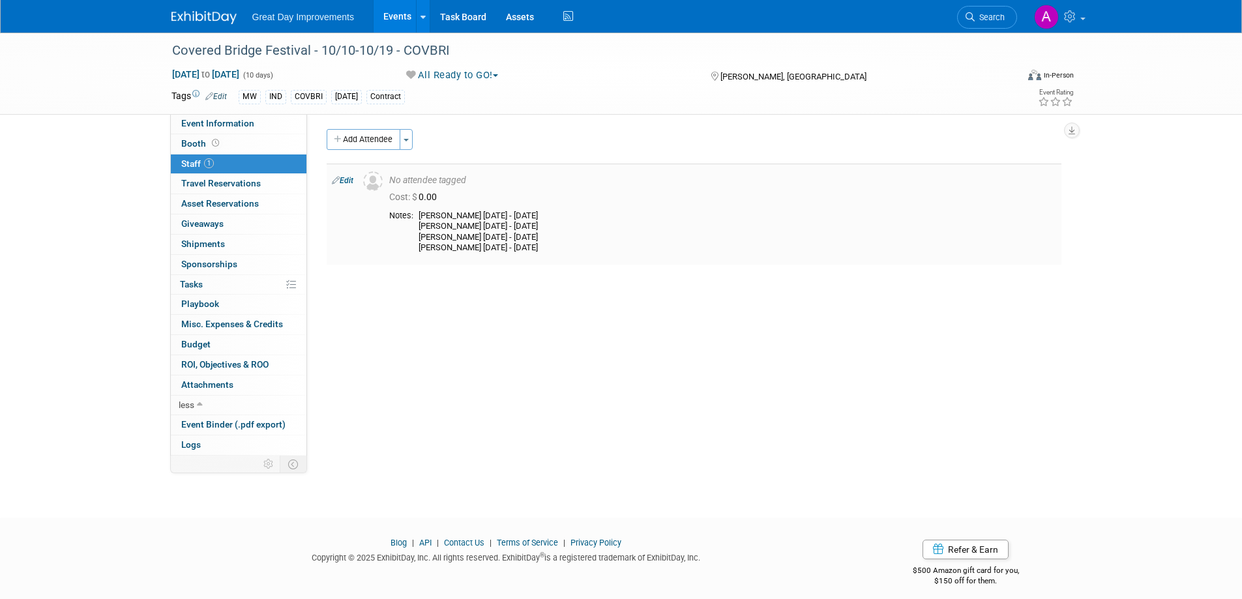
scroll to position [0, 0]
click at [208, 406] on link "Event Binder (.pdf export)" at bounding box center [239, 425] width 136 height 20
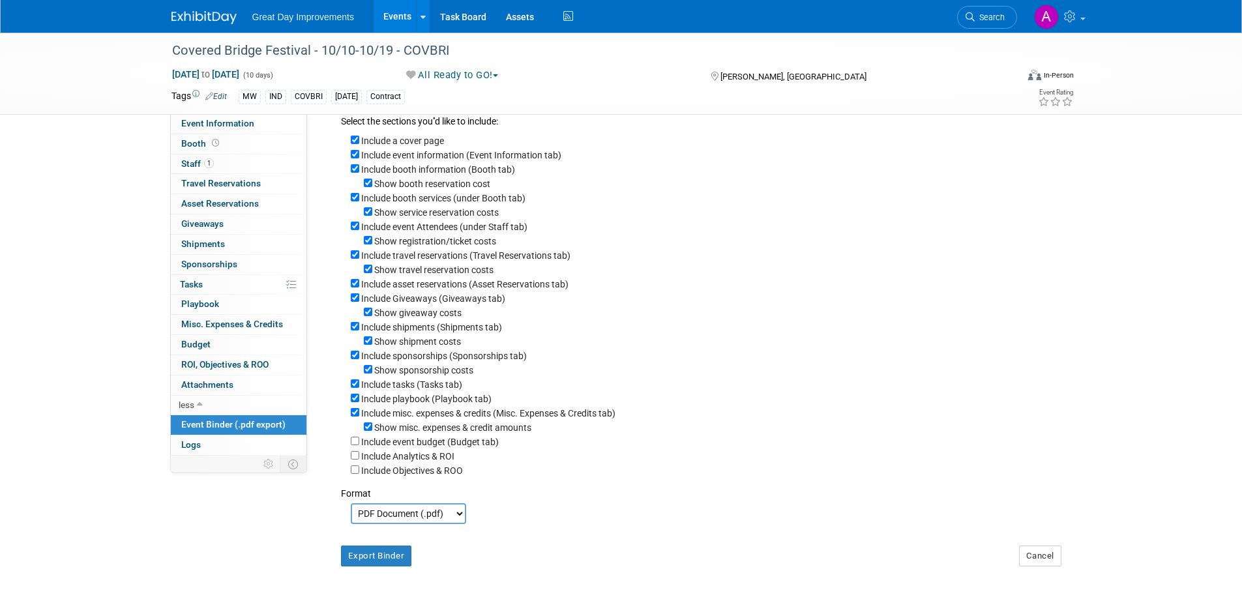
scroll to position [174, 0]
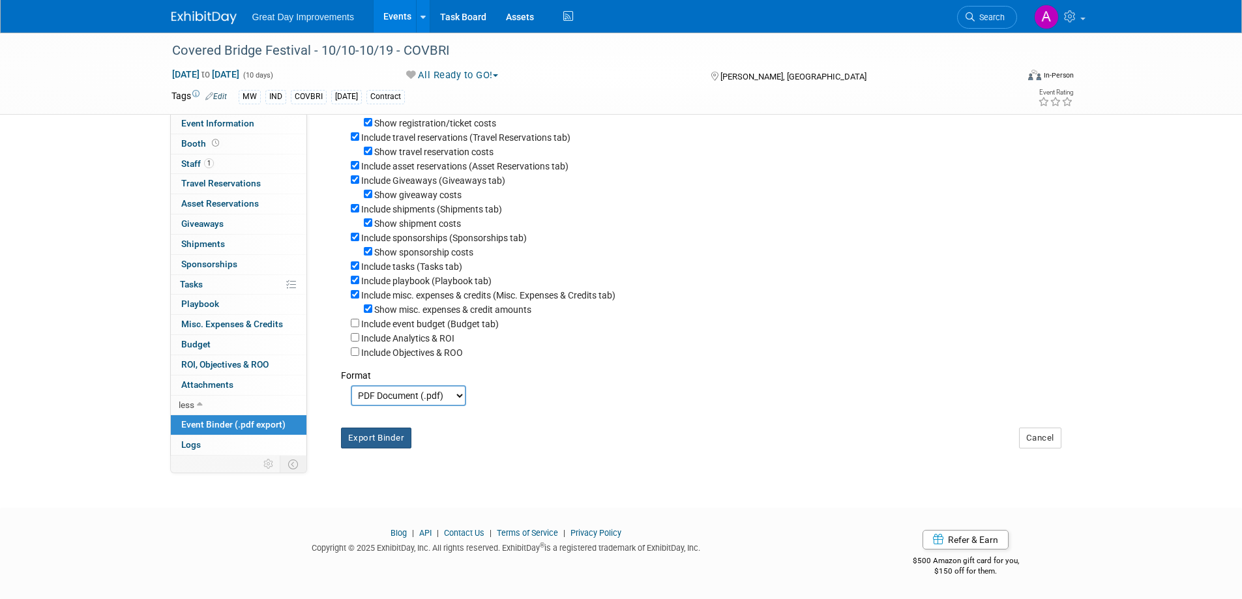
click at [399, 406] on button "Export Binder" at bounding box center [376, 438] width 71 height 21
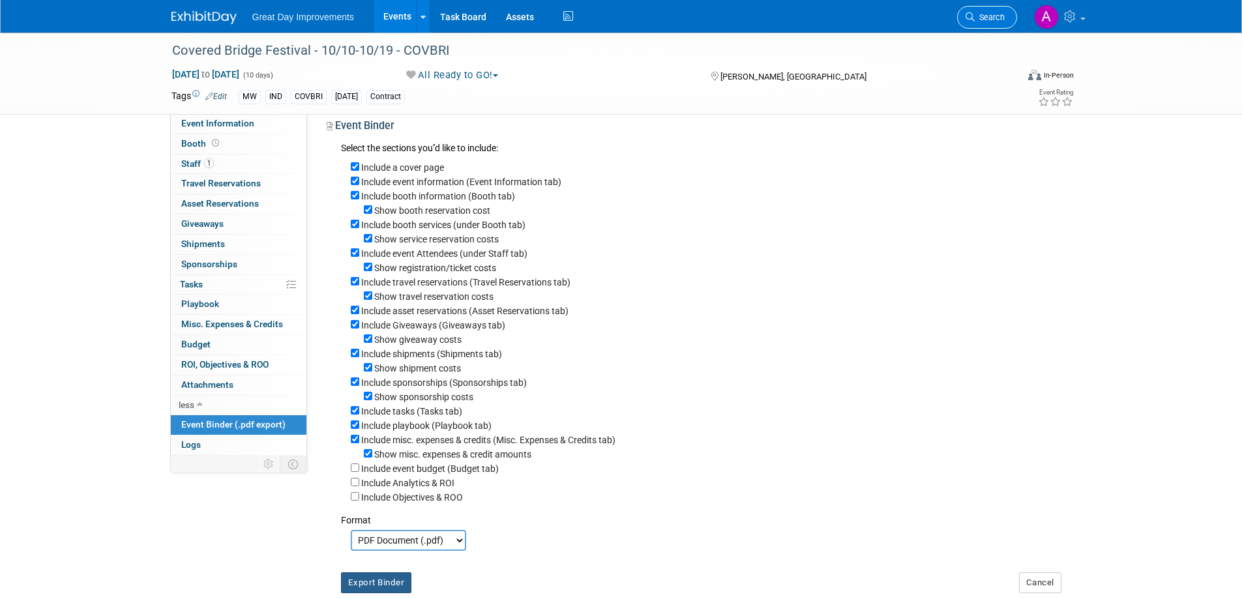
scroll to position [0, 0]
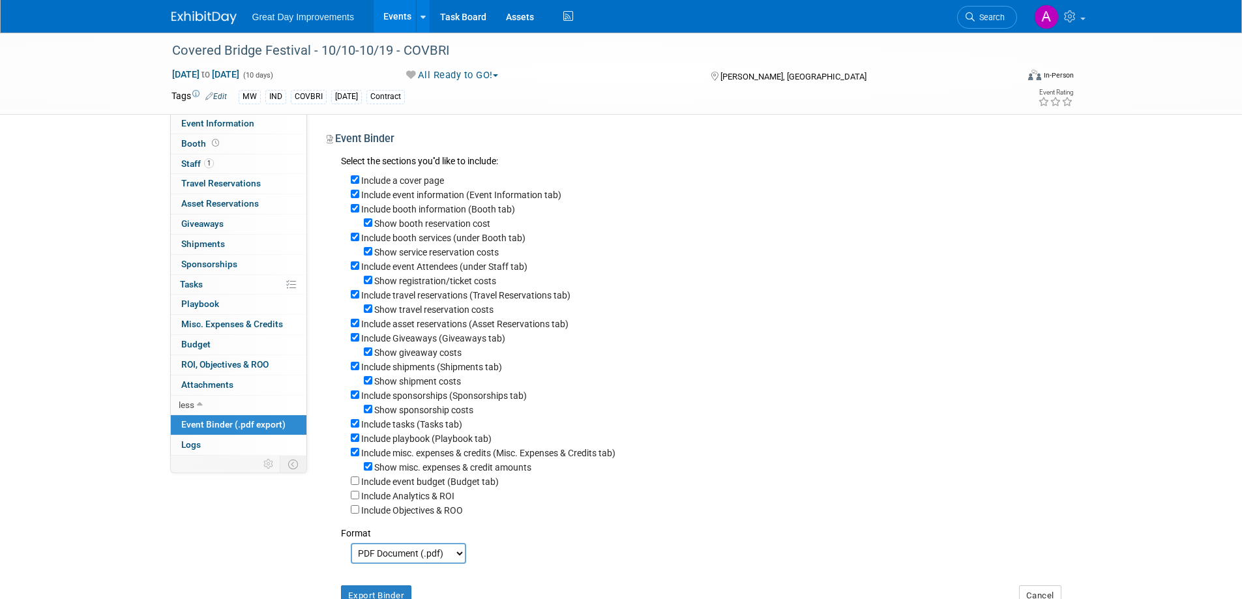
click at [785, 12] on link "Search" at bounding box center [987, 17] width 60 height 23
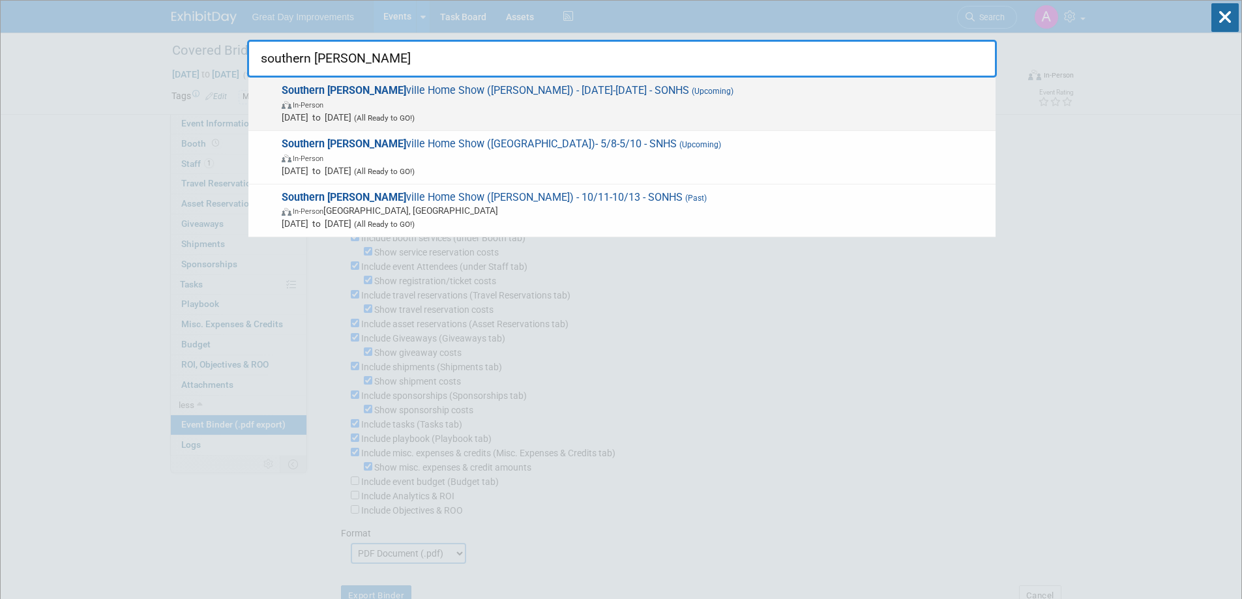
type input "southern nash"
click at [595, 96] on span "Southern Nash ville Home Show (Franklin) - 10/10/25-10/12/25 - SONHS (Upcoming)…" at bounding box center [633, 104] width 711 height 40
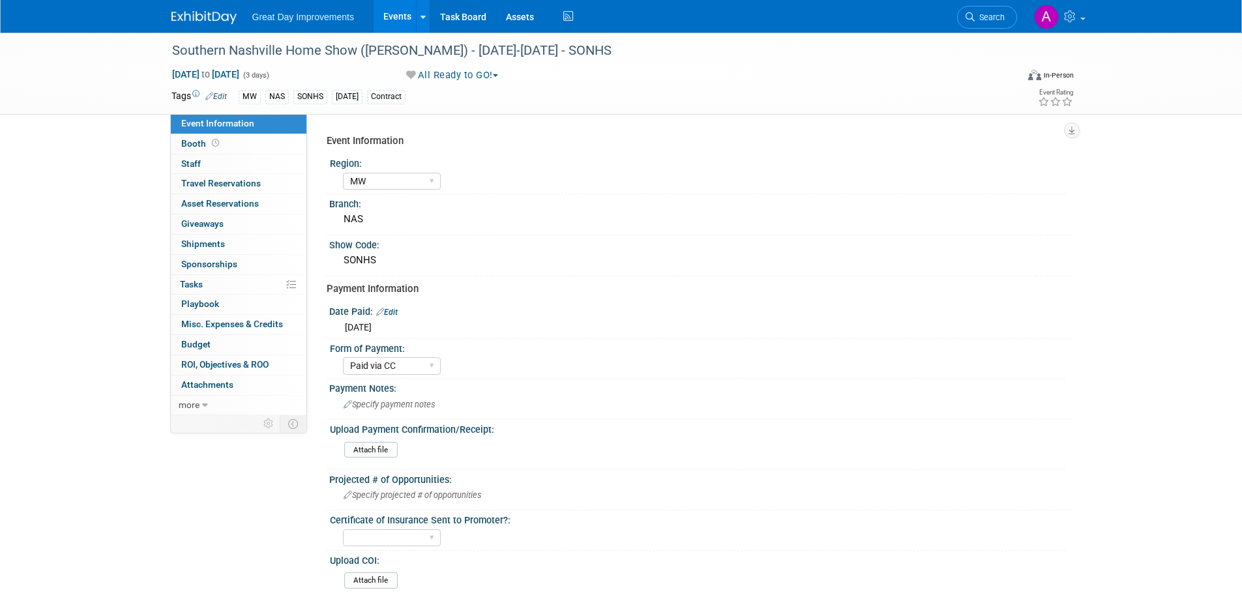
select select "MW"
select select "Paid via CC"
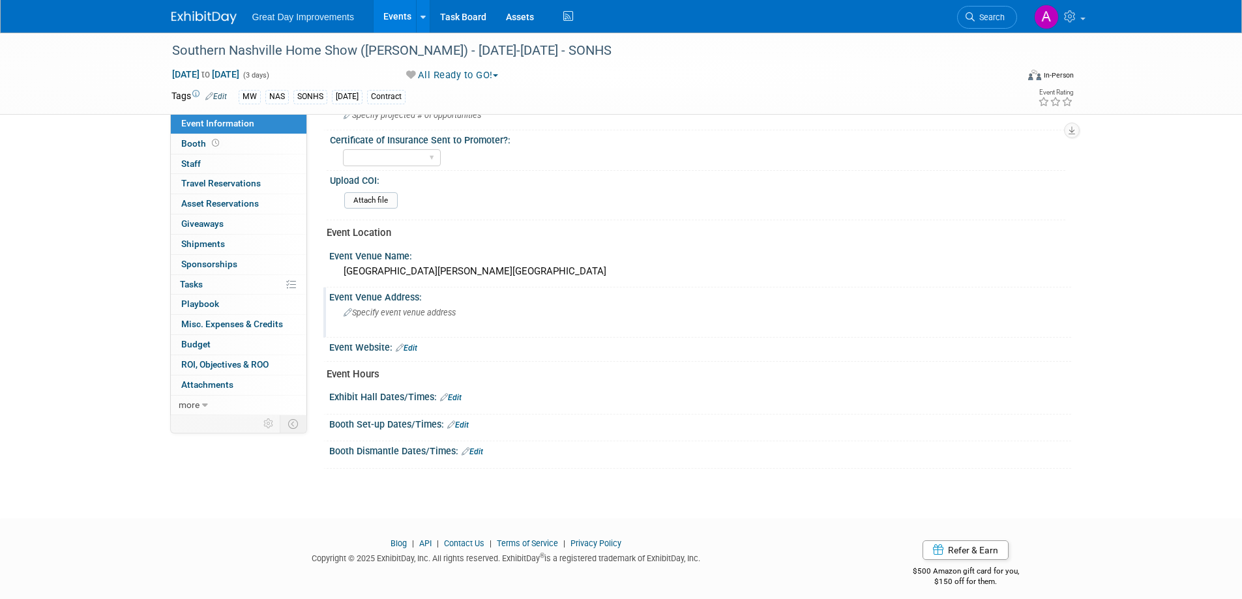
scroll to position [390, 0]
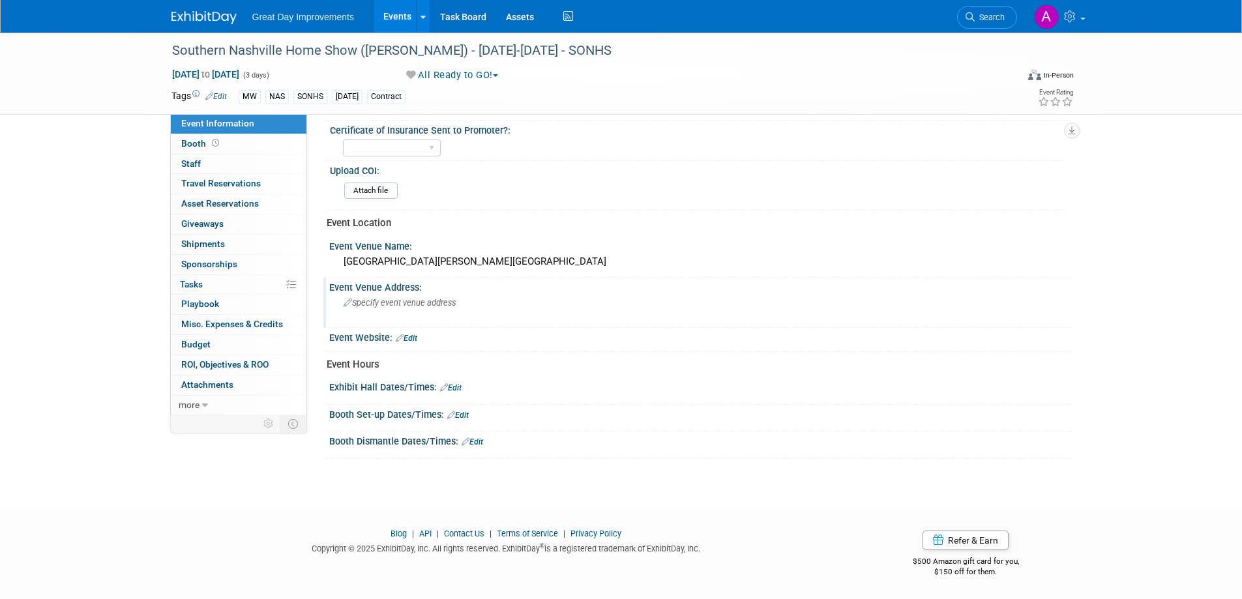
click at [417, 303] on span "Specify event venue address" at bounding box center [400, 303] width 112 height 10
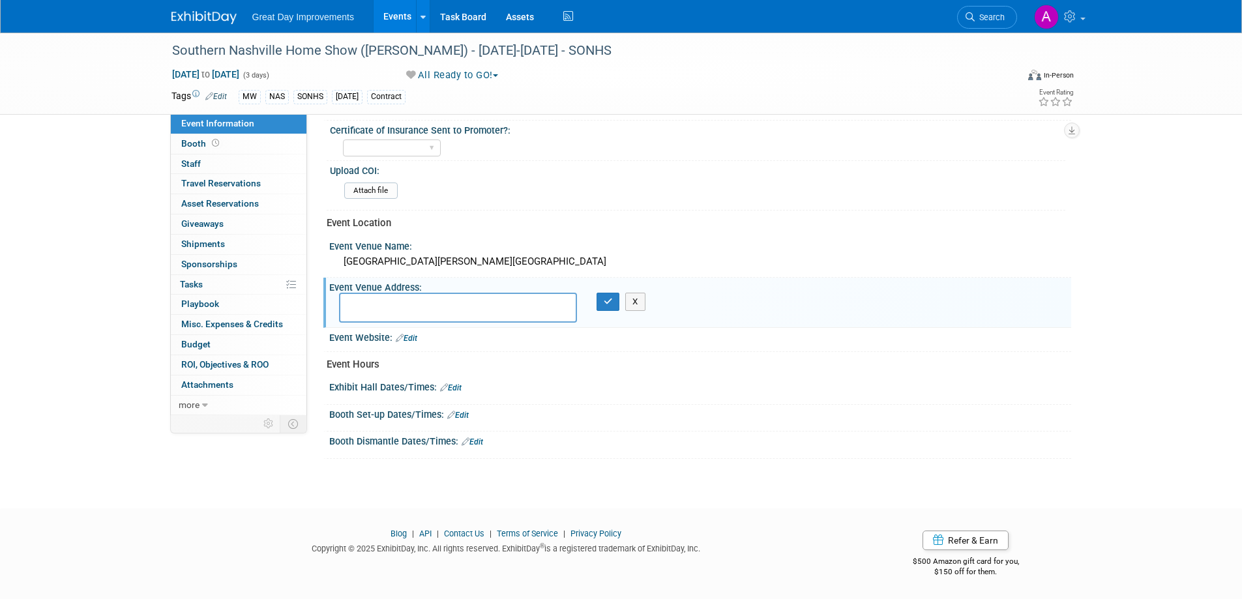
scroll to position [389, 0]
click at [452, 259] on div "AgEXPO Park - Callicott Arena" at bounding box center [700, 263] width 722 height 20
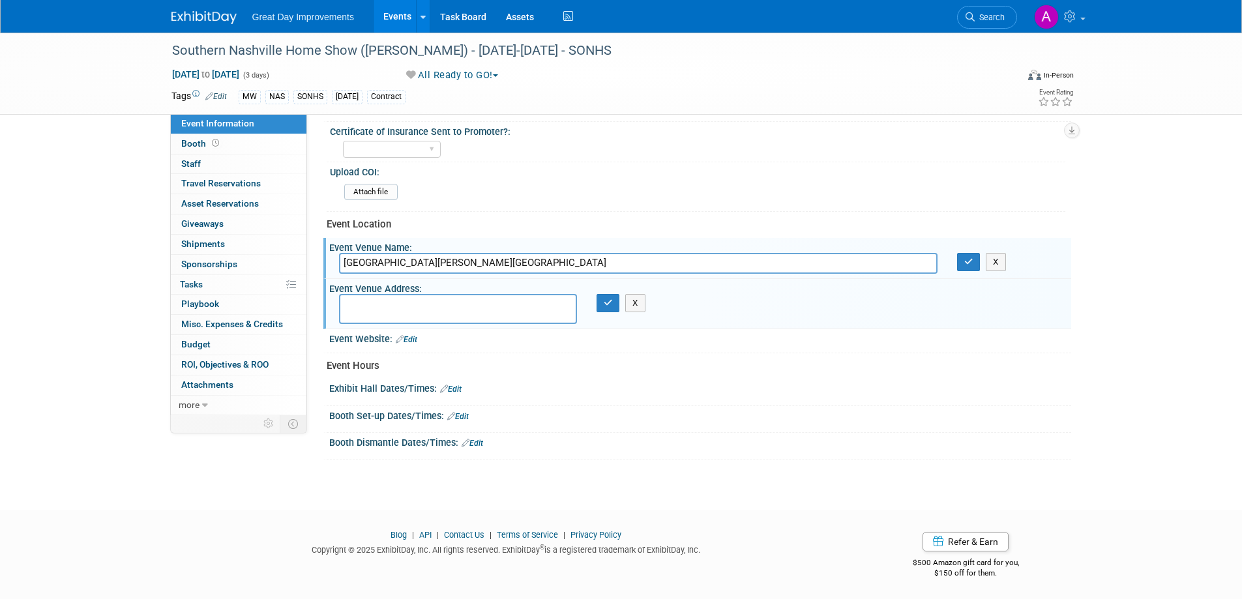
click at [345, 266] on input "AgEXPO Park - Callicott Arena" at bounding box center [638, 263] width 598 height 20
type input "Williamson County AgEXPO Park - Callicott Arena"
click at [973, 261] on icon "button" at bounding box center [968, 262] width 9 height 8
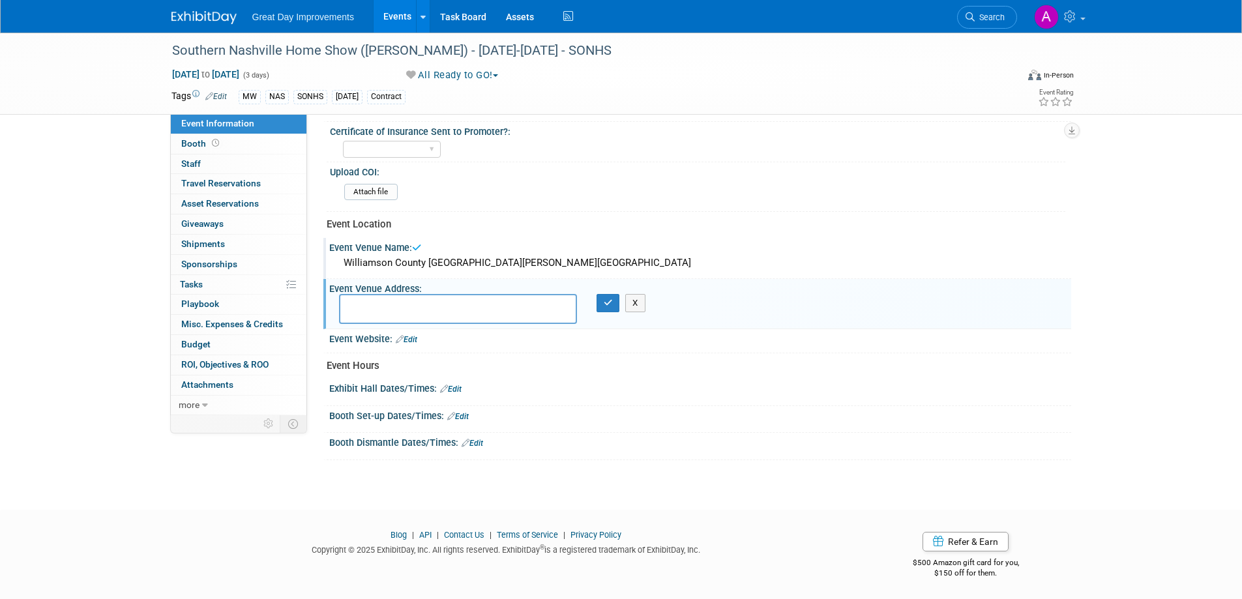
click at [472, 306] on textarea at bounding box center [458, 309] width 238 height 30
type textarea "4215 Long Ln Franklin, TN 37064"
click at [597, 300] on button "button" at bounding box center [608, 303] width 23 height 18
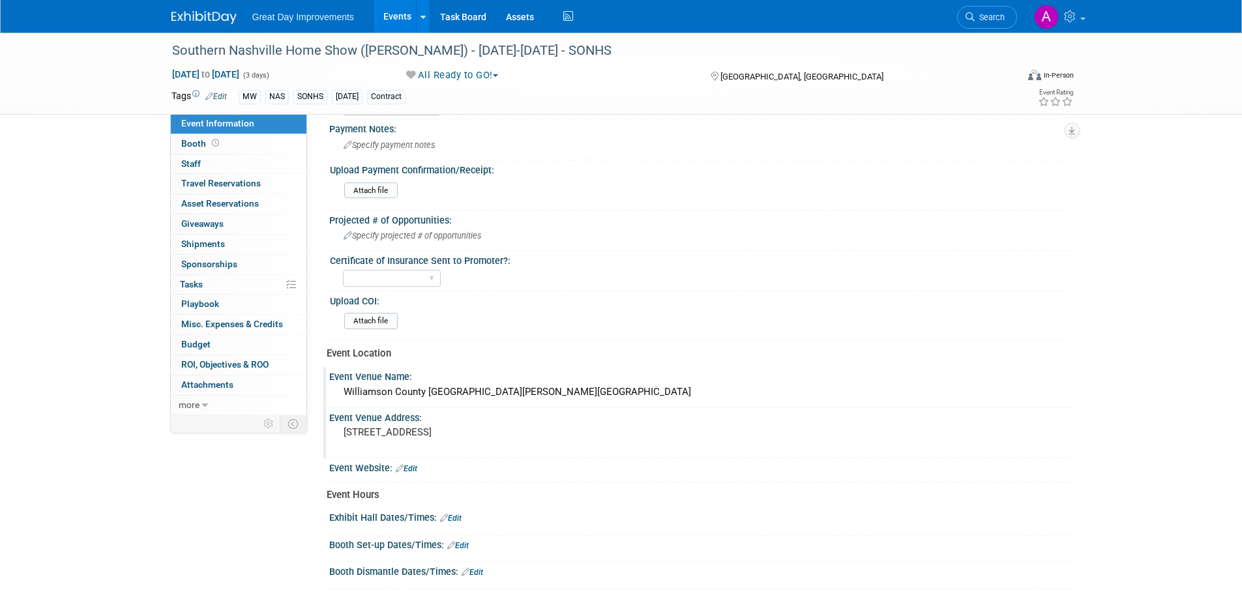
scroll to position [258, 0]
click at [442, 237] on span "Specify projected # of opportunities" at bounding box center [413, 237] width 138 height 10
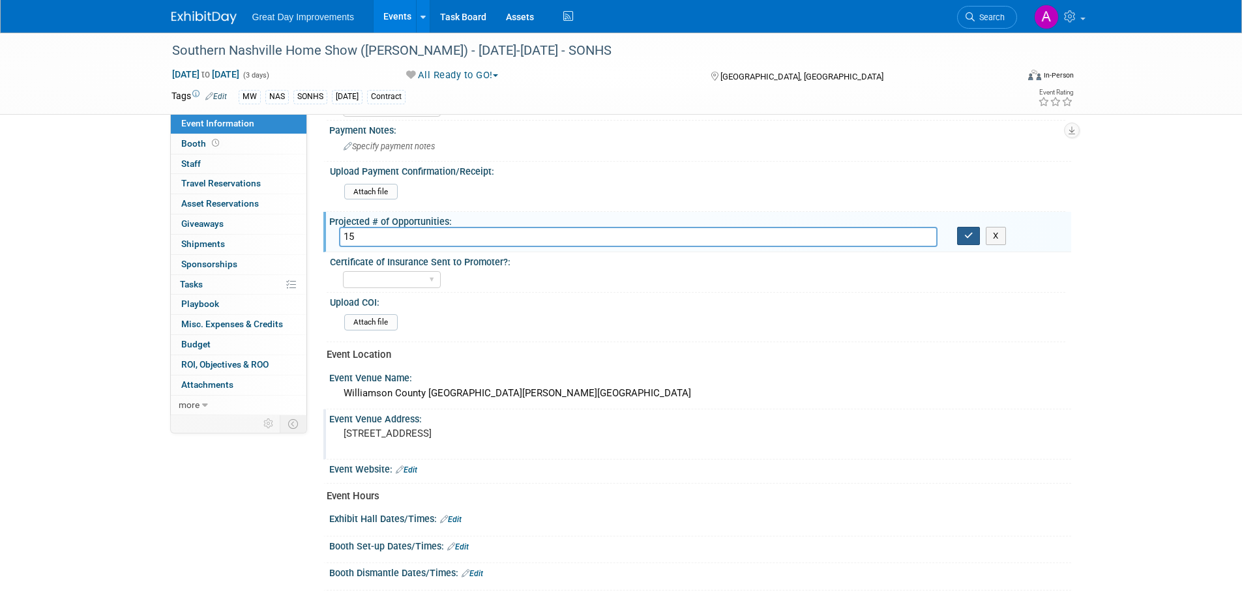
type input "15"
click at [975, 234] on button "button" at bounding box center [968, 236] width 23 height 18
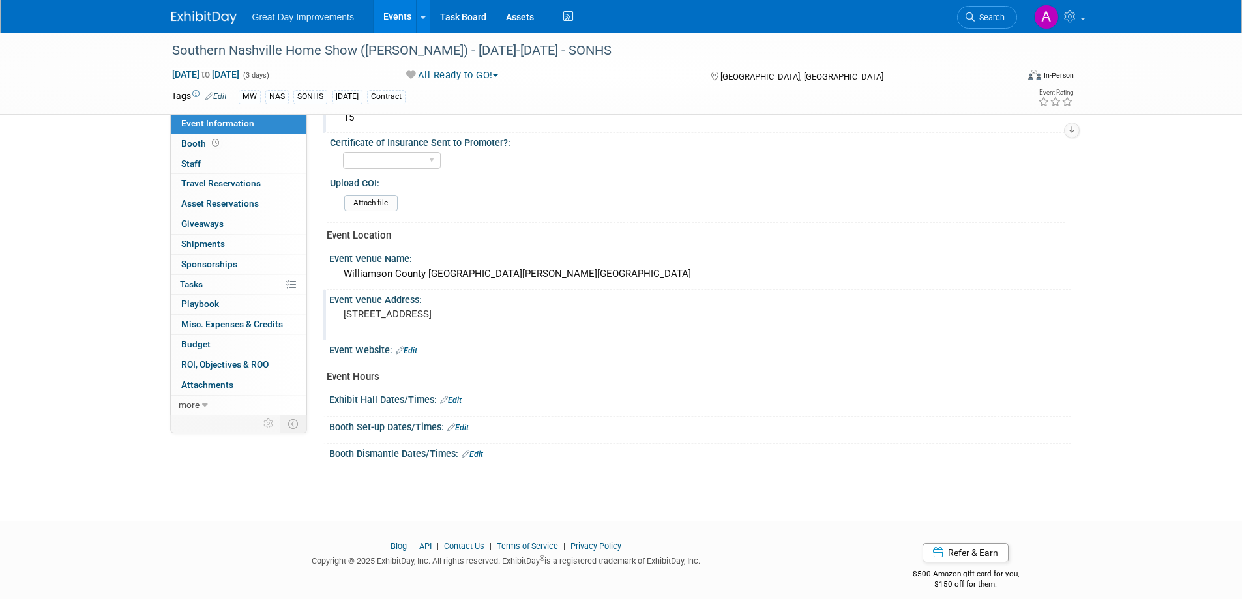
scroll to position [390, 0]
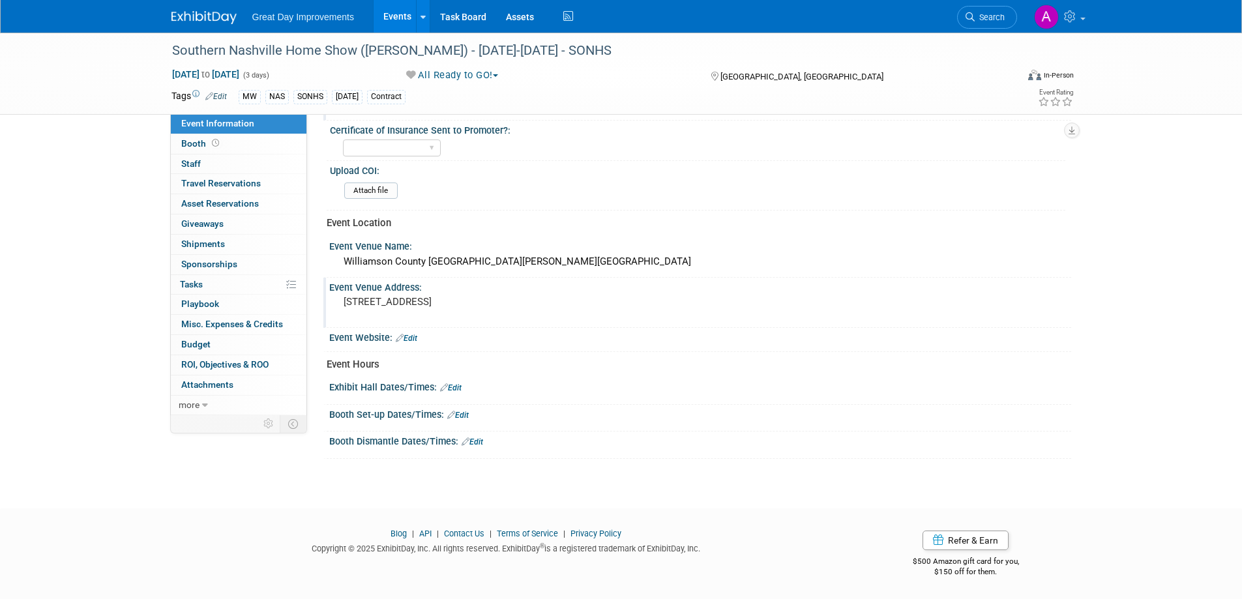
click at [415, 336] on link "Edit" at bounding box center [407, 338] width 22 height 9
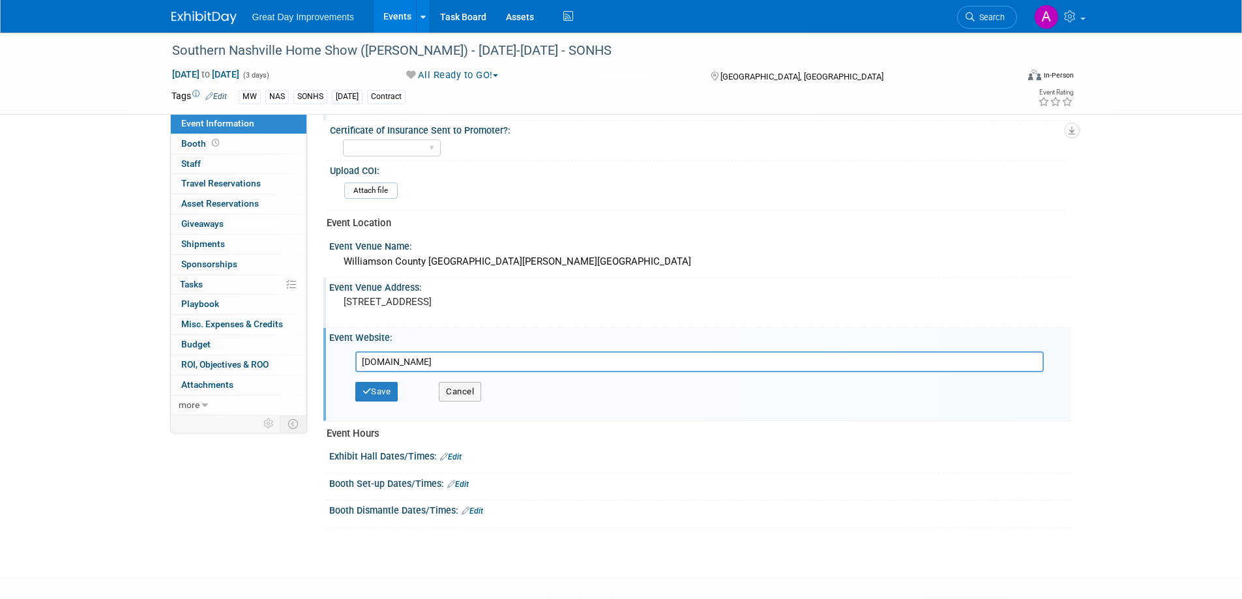
type input "www.southernnashvillehomeshow.com"
click at [387, 403] on div "Save Cancel" at bounding box center [703, 391] width 696 height 39
click at [385, 392] on button "Save" at bounding box center [376, 392] width 43 height 20
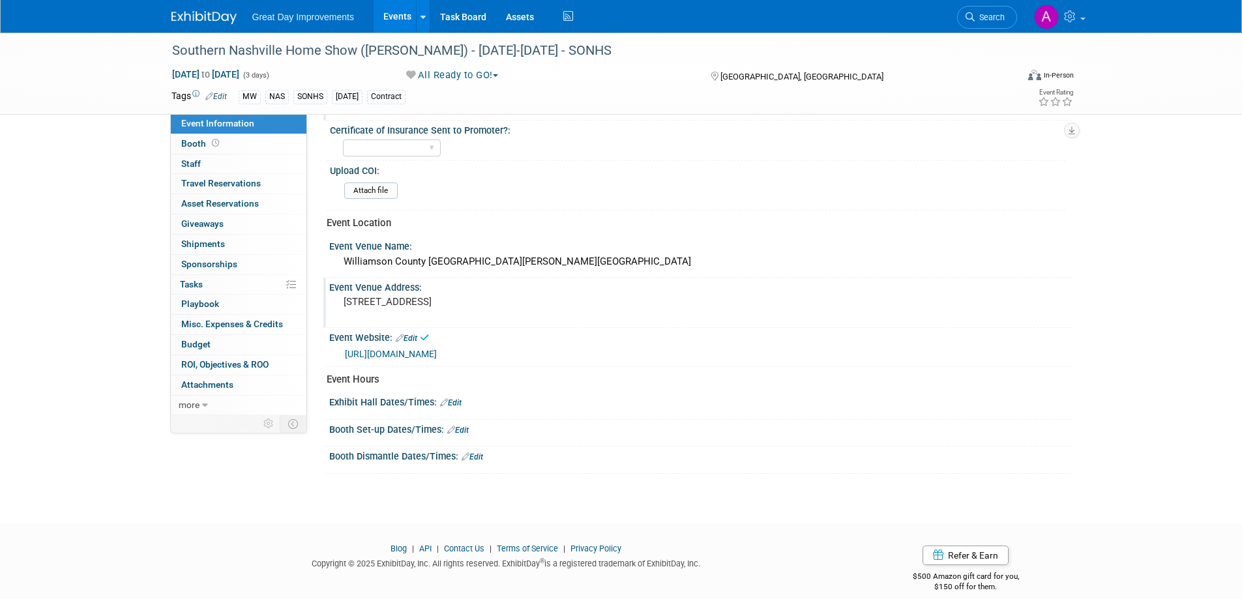
click at [459, 401] on link "Edit" at bounding box center [451, 402] width 22 height 9
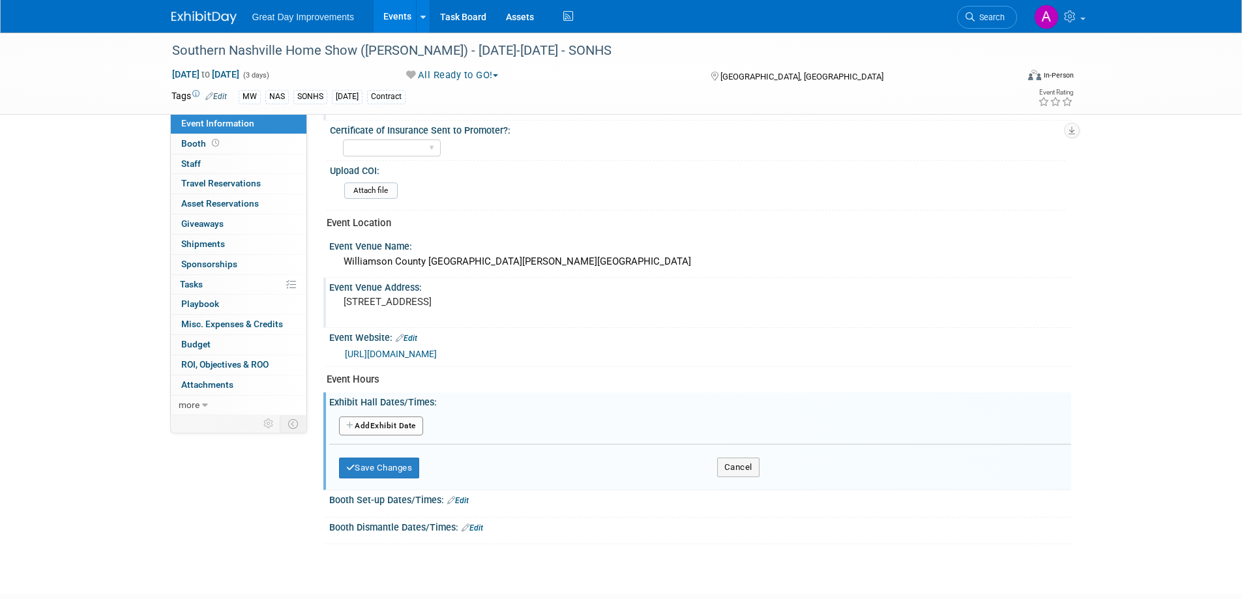
click at [408, 426] on button "Add Another Exhibit Date" at bounding box center [381, 427] width 84 height 20
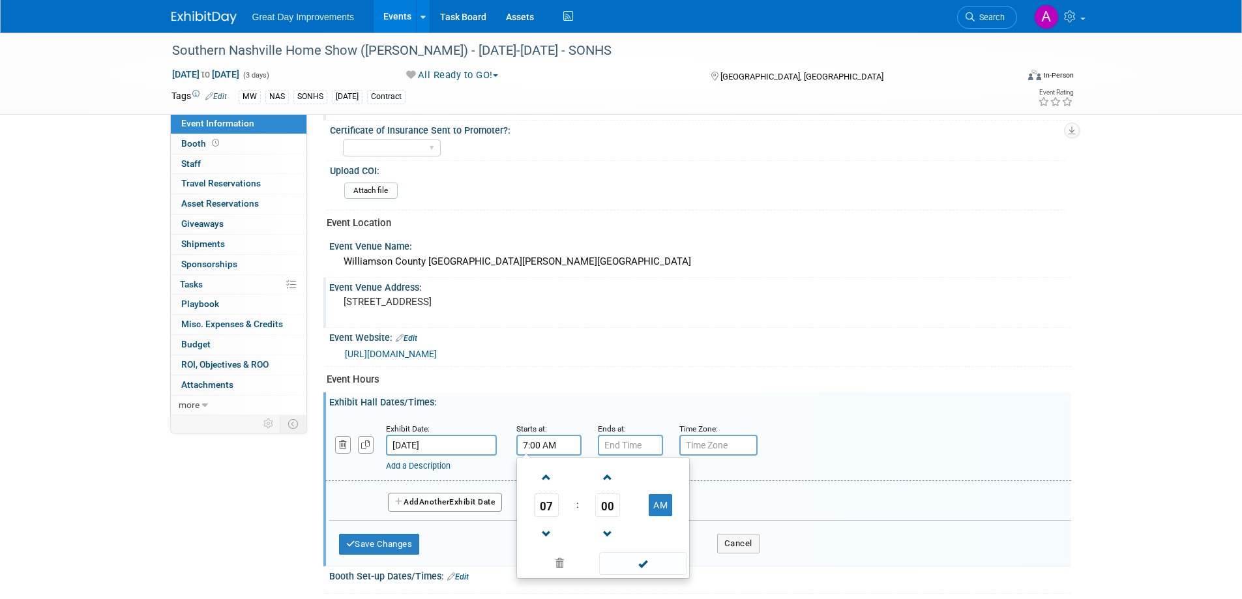
click at [550, 443] on input "7:00 AM" at bounding box center [548, 445] width 65 height 21
click at [542, 474] on span at bounding box center [546, 477] width 23 height 23
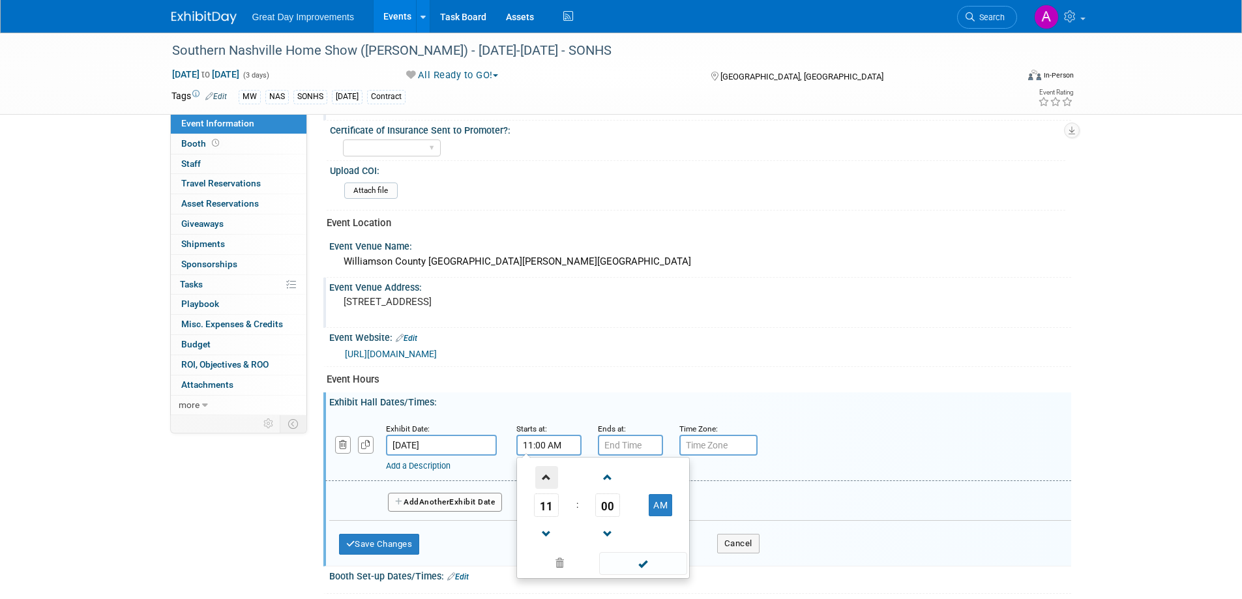
click at [542, 474] on span at bounding box center [546, 477] width 23 height 23
type input "12:00 PM"
drag, startPoint x: 630, startPoint y: 566, endPoint x: 633, endPoint y: 548, distance: 17.8
click at [631, 566] on span at bounding box center [643, 563] width 88 height 23
click at [627, 450] on input "7:00 PM" at bounding box center [630, 445] width 65 height 21
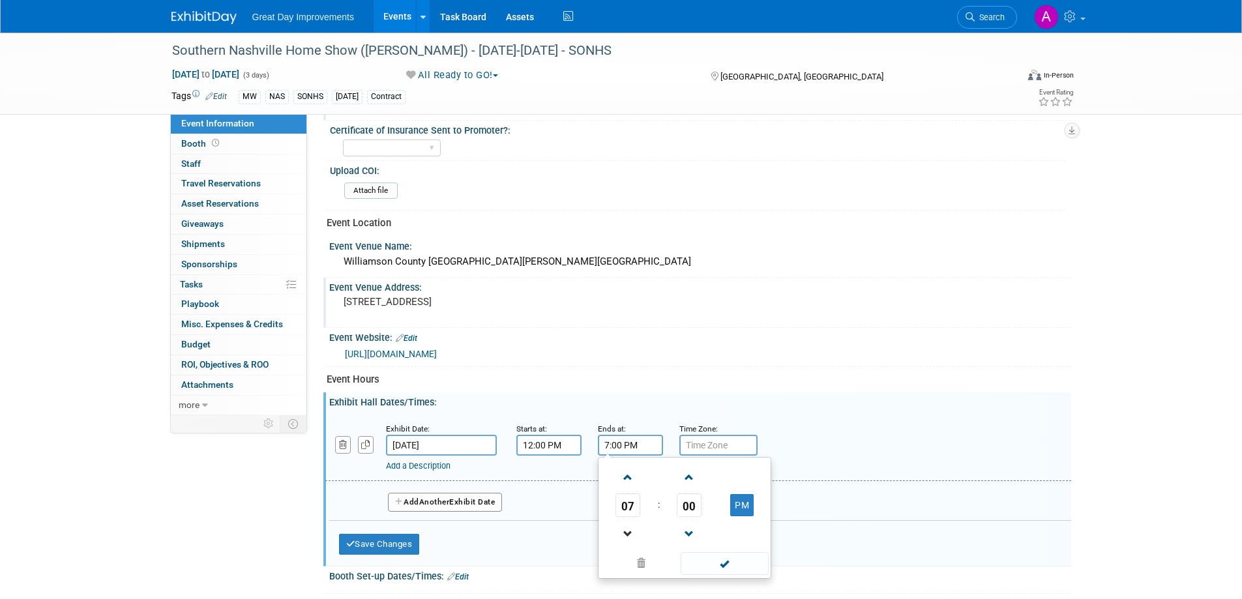
click at [624, 520] on link at bounding box center [627, 533] width 25 height 33
type input "6:00 PM"
click at [705, 569] on span at bounding box center [725, 563] width 88 height 23
click at [722, 453] on input "text" at bounding box center [718, 445] width 78 height 21
type input "CST"
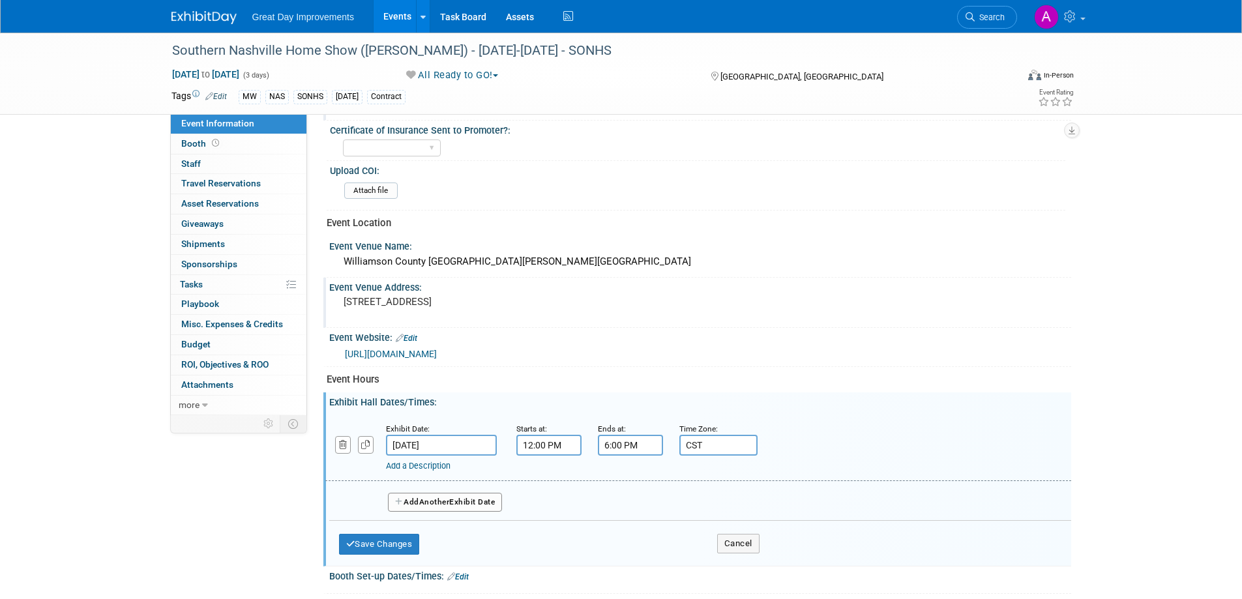
click at [445, 499] on span "Another" at bounding box center [434, 501] width 31 height 9
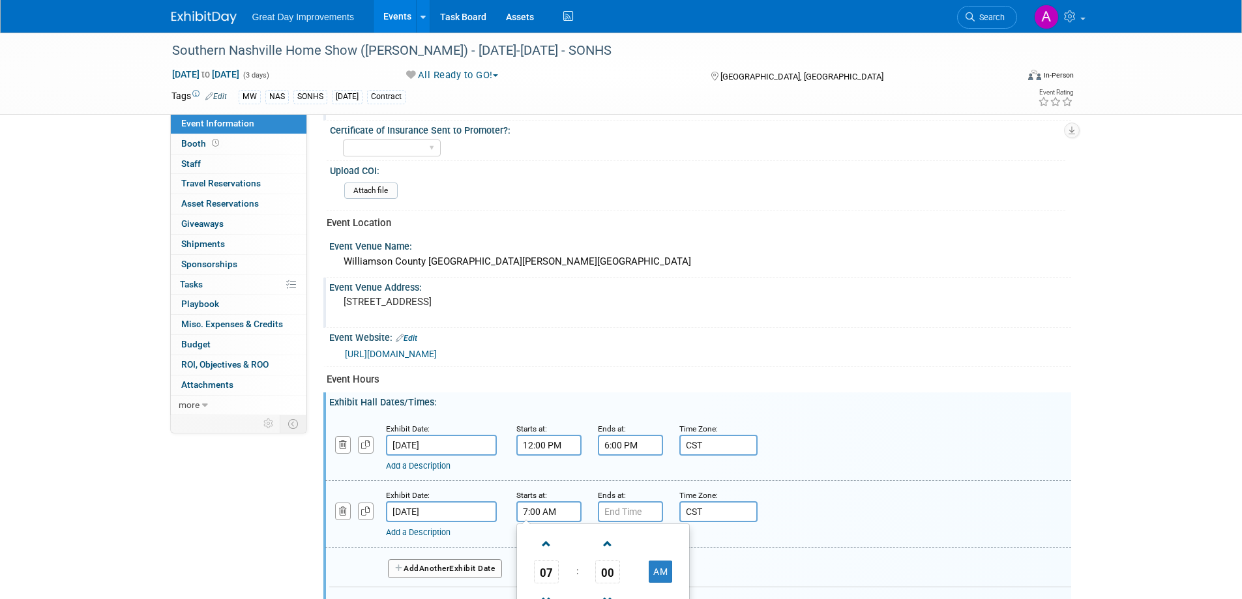
click at [568, 514] on input "7:00 AM" at bounding box center [548, 511] width 65 height 21
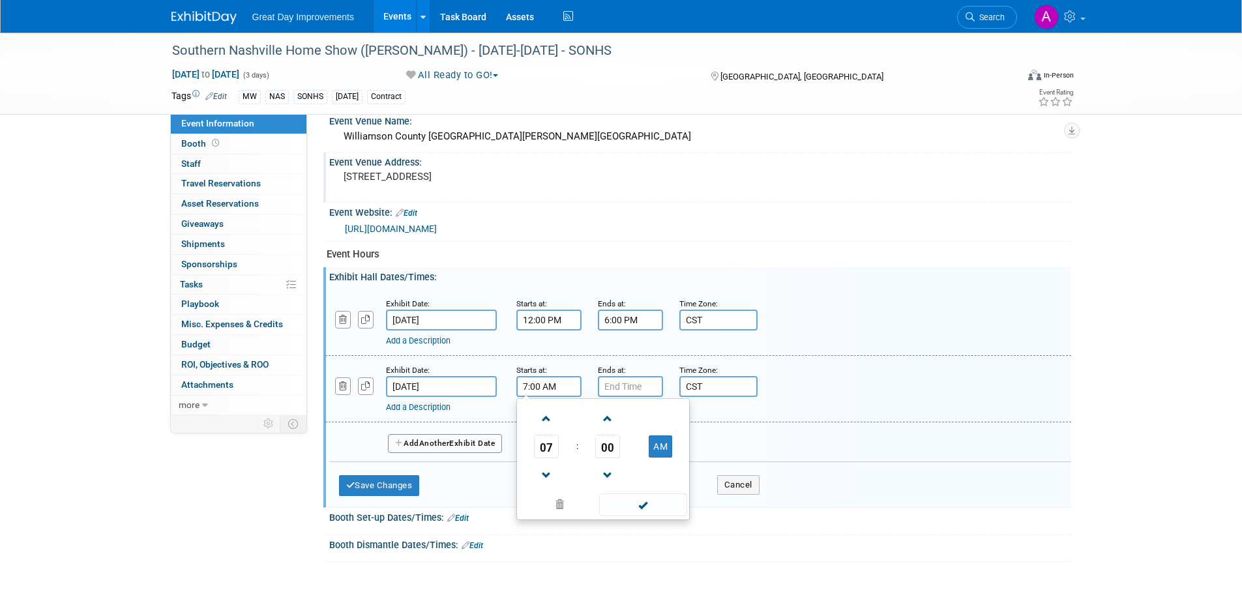
scroll to position [520, 0]
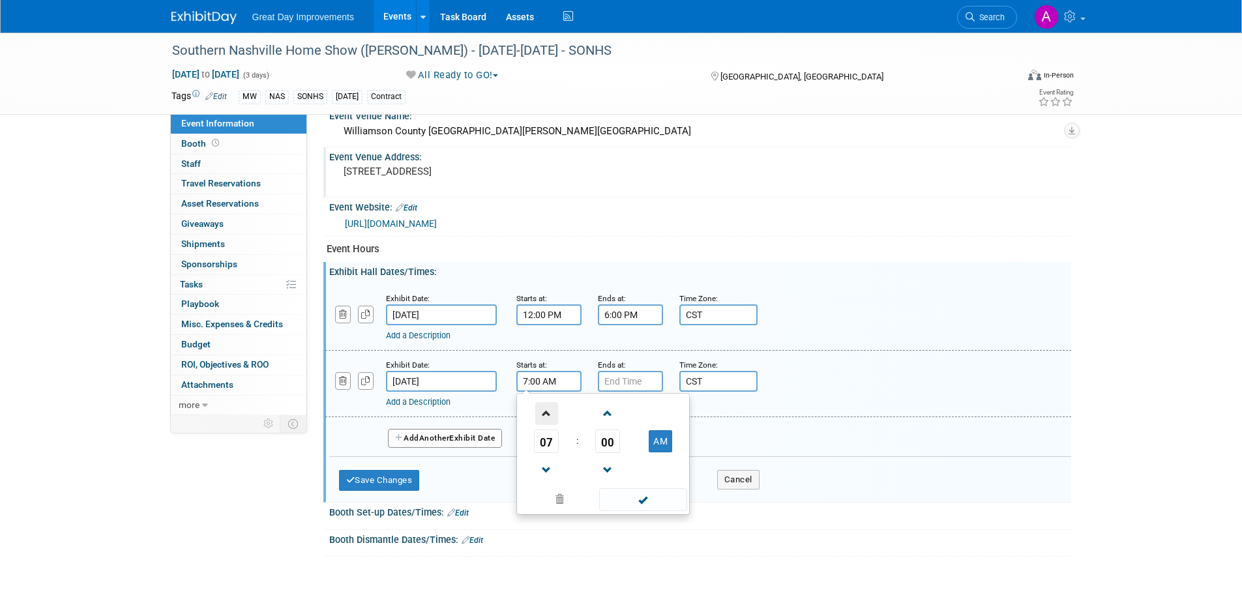
click at [546, 414] on span at bounding box center [546, 413] width 23 height 23
click at [545, 407] on span at bounding box center [546, 413] width 23 height 23
type input "10:00 AM"
click at [640, 501] on span at bounding box center [643, 499] width 88 height 23
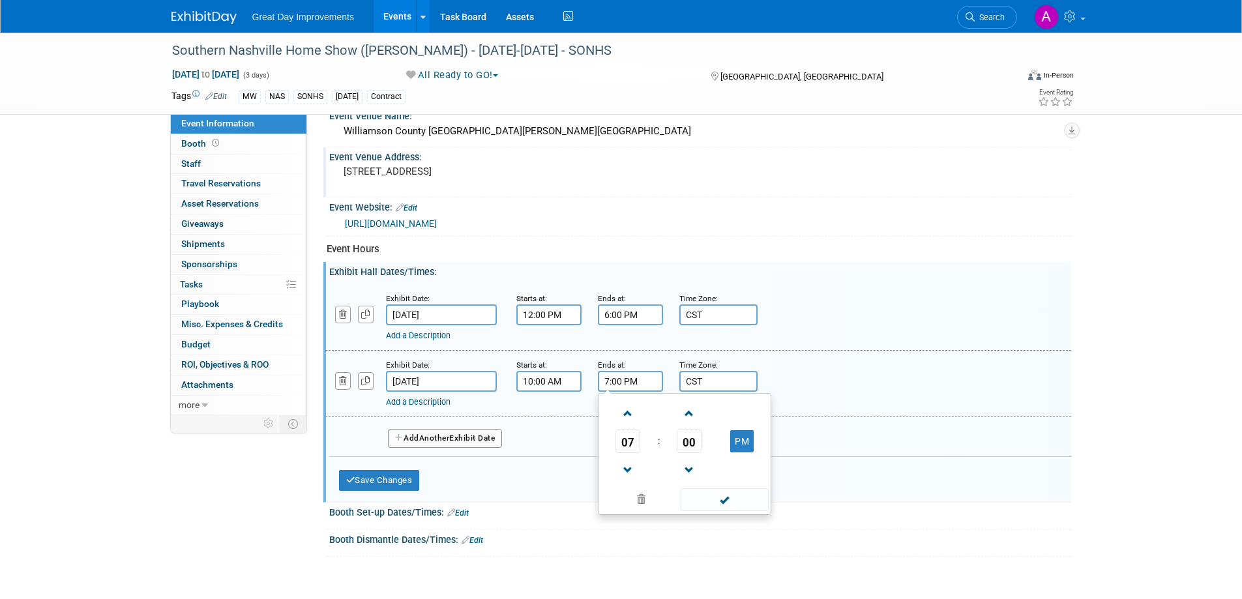
click at [629, 381] on input "7:00 PM" at bounding box center [630, 381] width 65 height 21
click at [625, 474] on span at bounding box center [628, 470] width 23 height 23
type input "5:00 PM"
click at [697, 499] on span at bounding box center [725, 499] width 88 height 23
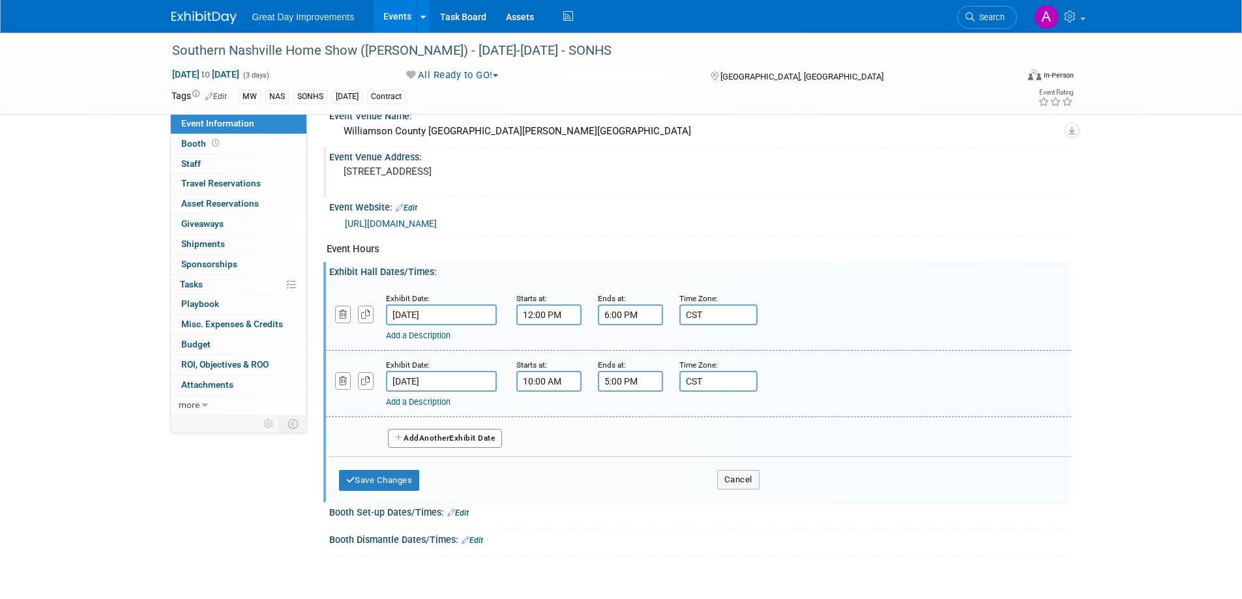
click at [441, 437] on span "Another" at bounding box center [434, 438] width 31 height 9
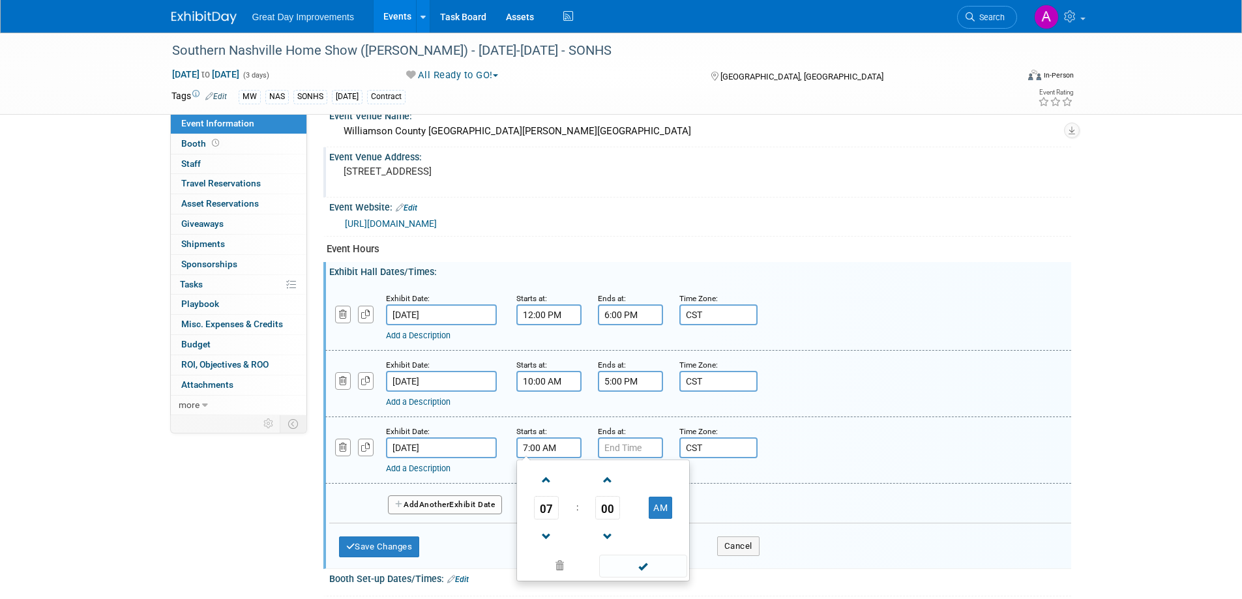
click at [529, 447] on input "7:00 AM" at bounding box center [548, 447] width 65 height 21
click at [550, 477] on span at bounding box center [546, 480] width 23 height 23
click at [549, 477] on span at bounding box center [546, 480] width 23 height 23
click at [542, 476] on span at bounding box center [546, 480] width 23 height 23
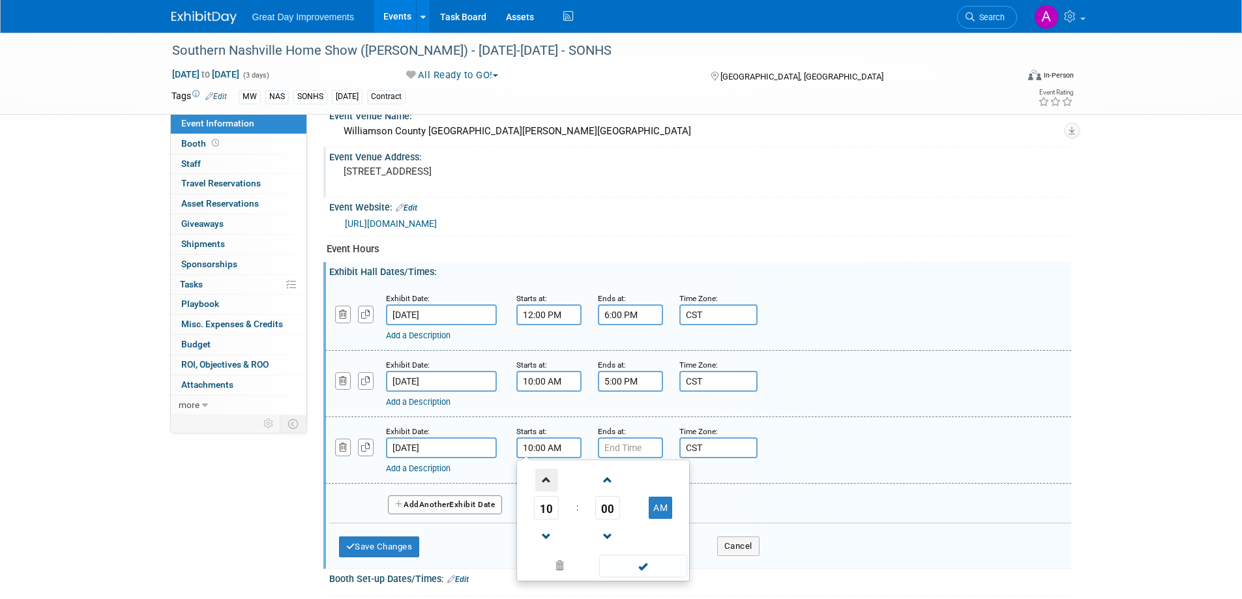
type input "11:00 AM"
click at [623, 565] on span at bounding box center [643, 566] width 88 height 23
click at [636, 449] on input "7:00 PM" at bounding box center [630, 447] width 65 height 21
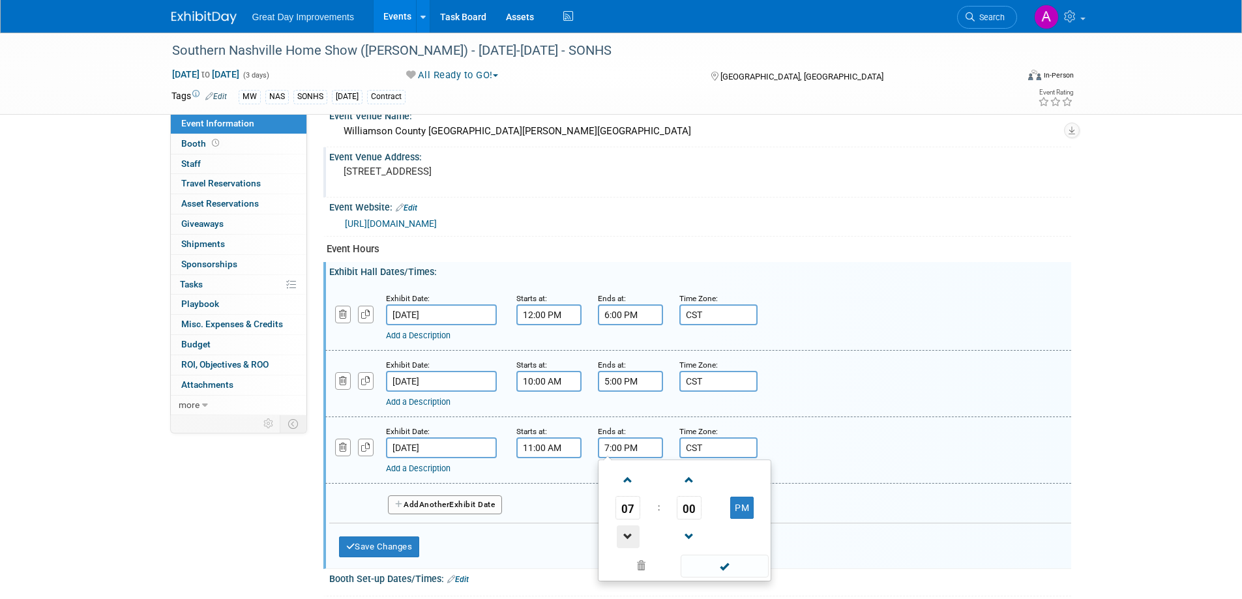
click at [628, 532] on span at bounding box center [628, 536] width 23 height 23
click at [632, 535] on span at bounding box center [628, 536] width 23 height 23
type input "4:00 PM"
click at [724, 567] on span at bounding box center [725, 566] width 88 height 23
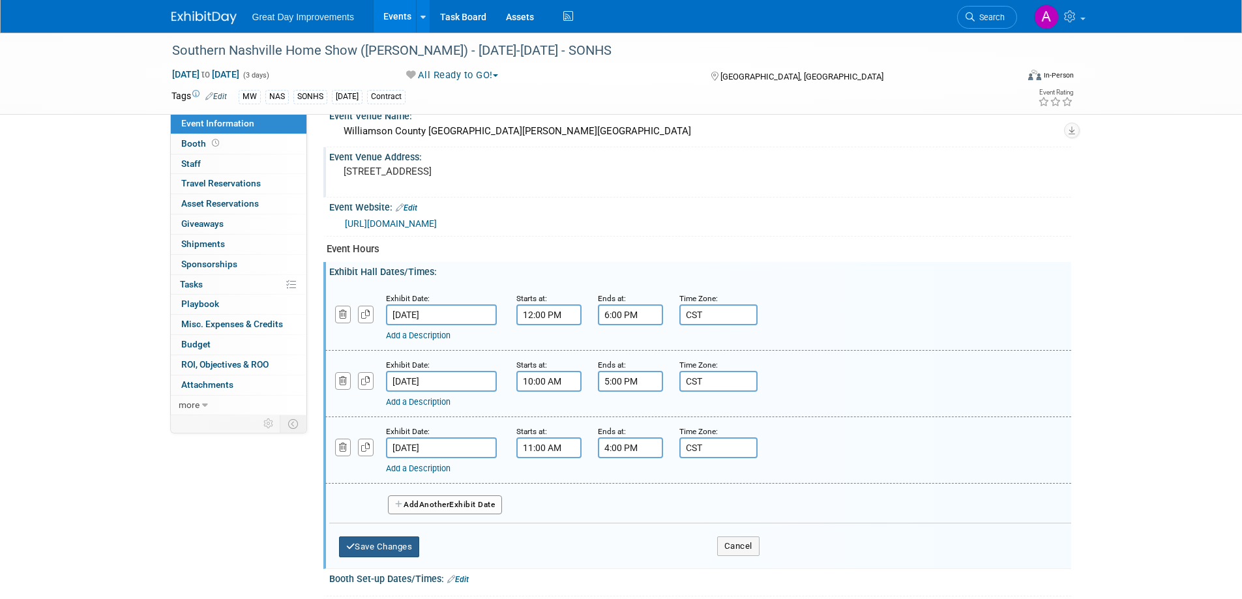
click at [390, 545] on button "Save Changes" at bounding box center [379, 547] width 81 height 21
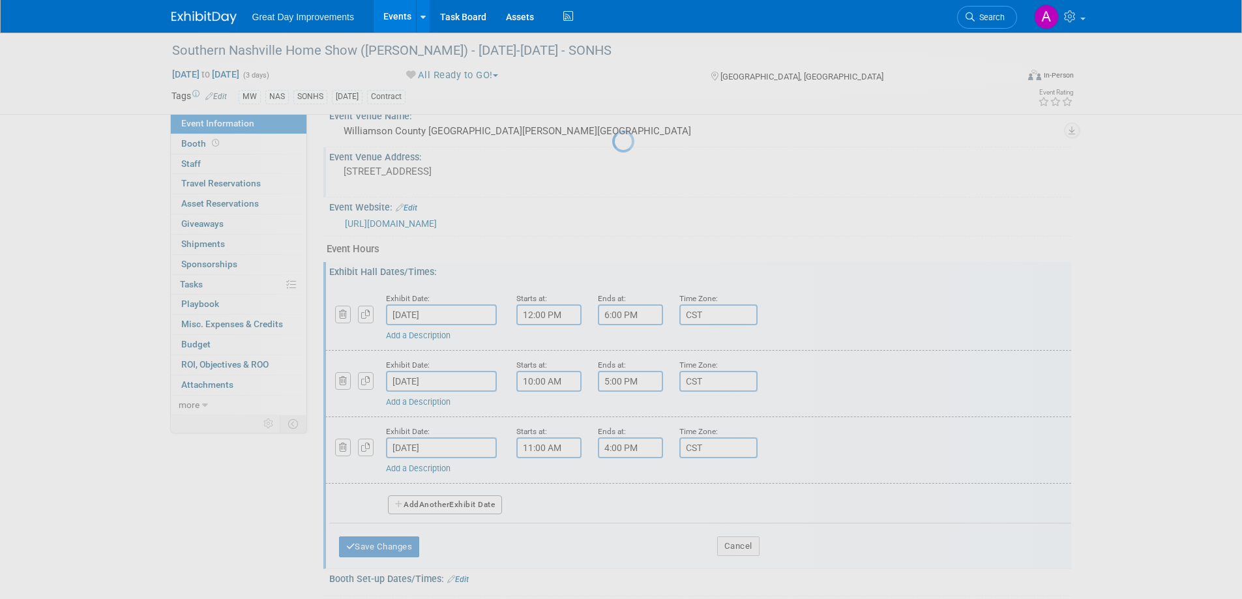
scroll to position [402, 0]
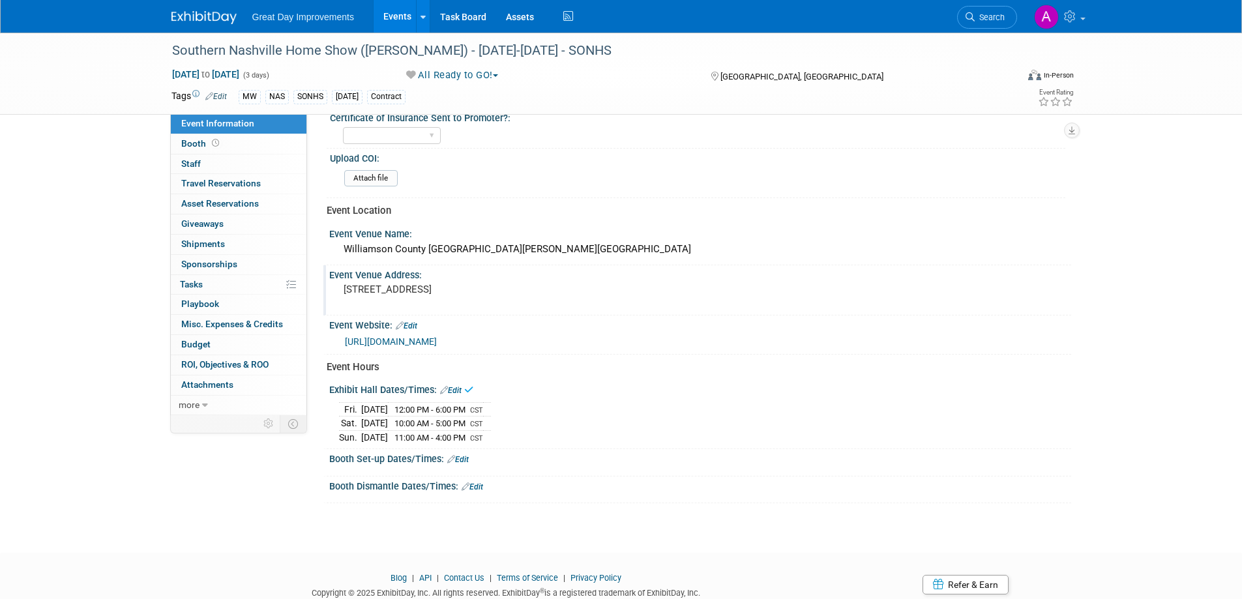
click at [460, 461] on link "Edit" at bounding box center [458, 459] width 22 height 9
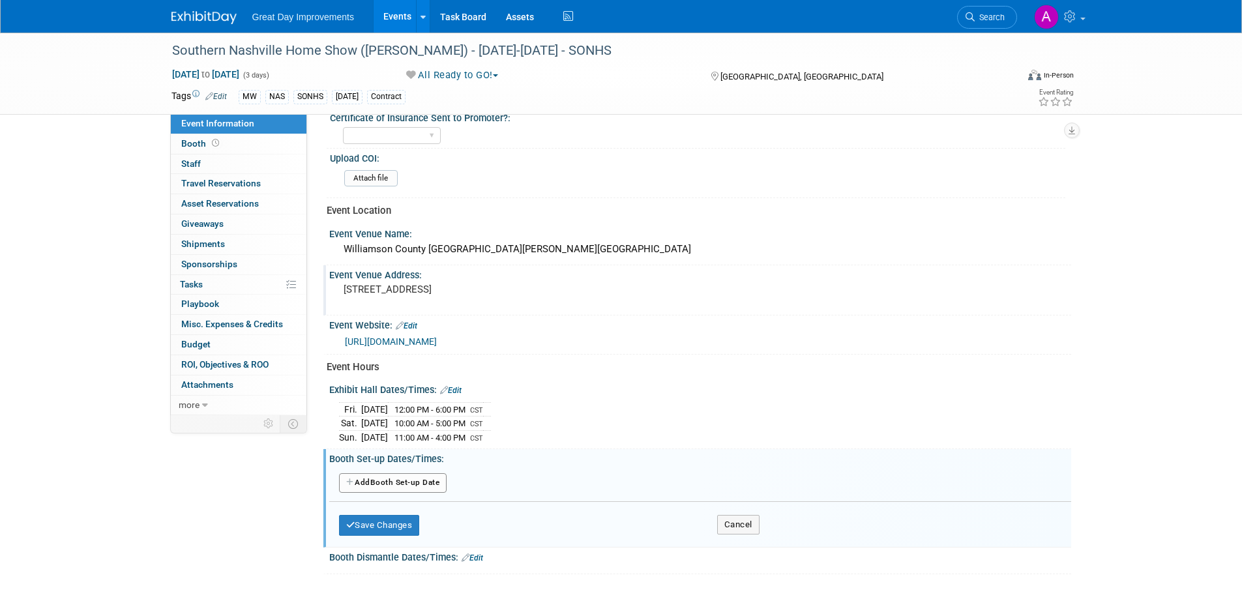
click at [409, 480] on button "Add Another Booth Set-up Date" at bounding box center [393, 483] width 108 height 20
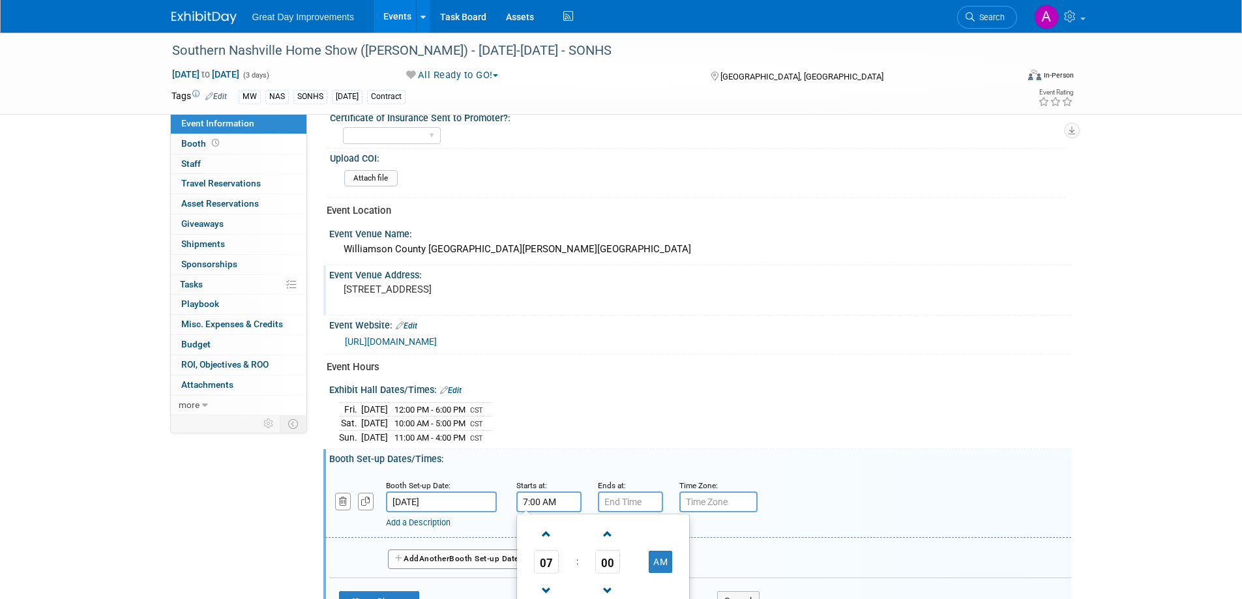
click at [567, 500] on input "7:00 AM" at bounding box center [548, 502] width 65 height 21
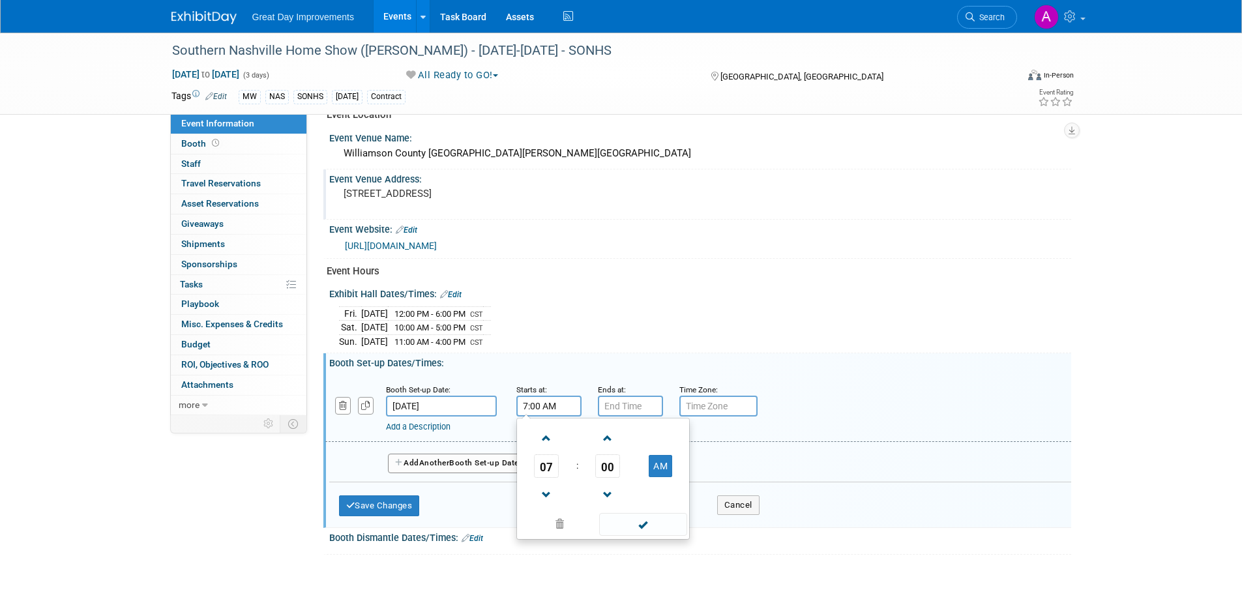
scroll to position [533, 0]
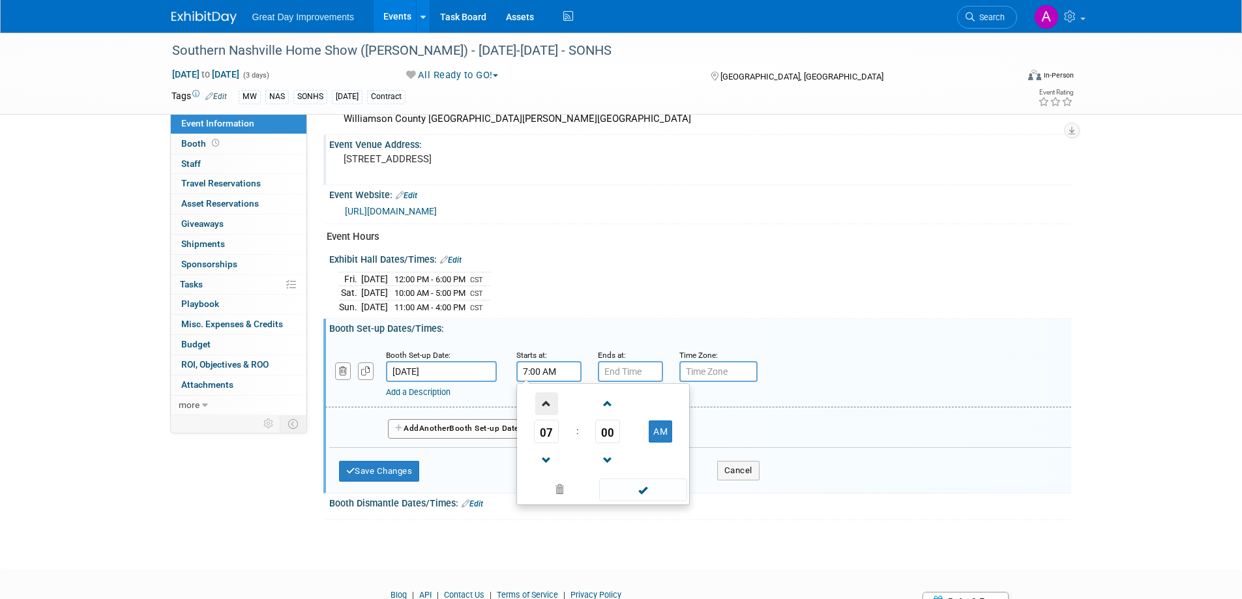
click at [544, 401] on span at bounding box center [546, 403] width 23 height 23
type input "8:00 AM"
click at [662, 486] on span at bounding box center [643, 490] width 88 height 23
click at [628, 368] on input "7:00 PM" at bounding box center [630, 371] width 65 height 21
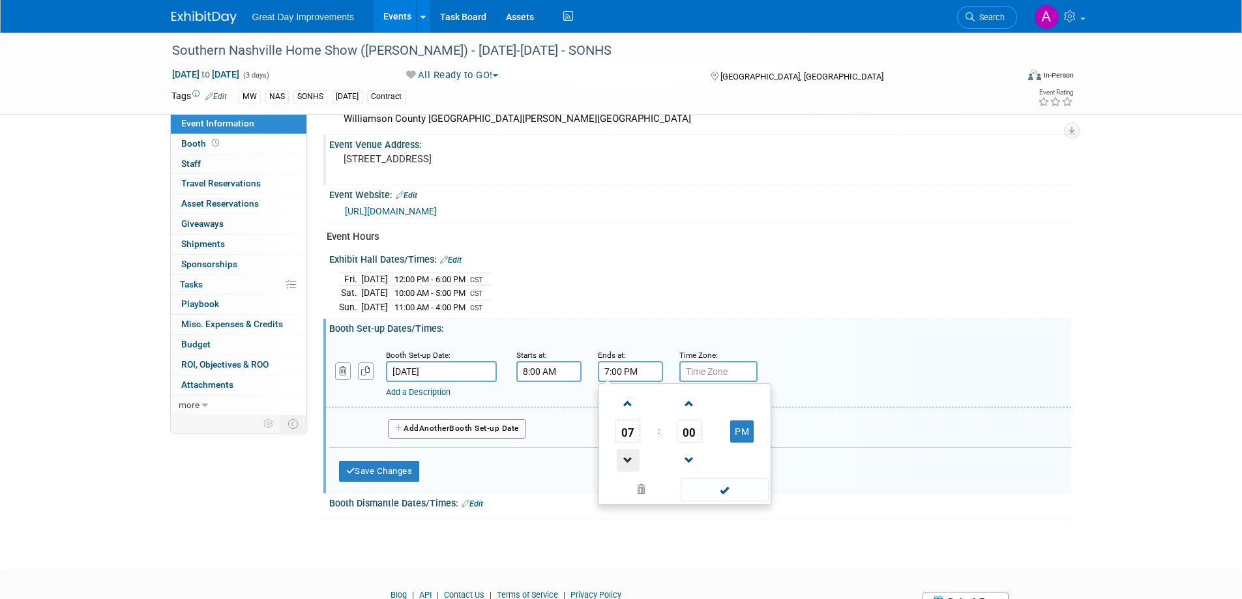
click at [632, 453] on span at bounding box center [628, 460] width 23 height 23
click at [632, 452] on span at bounding box center [628, 460] width 23 height 23
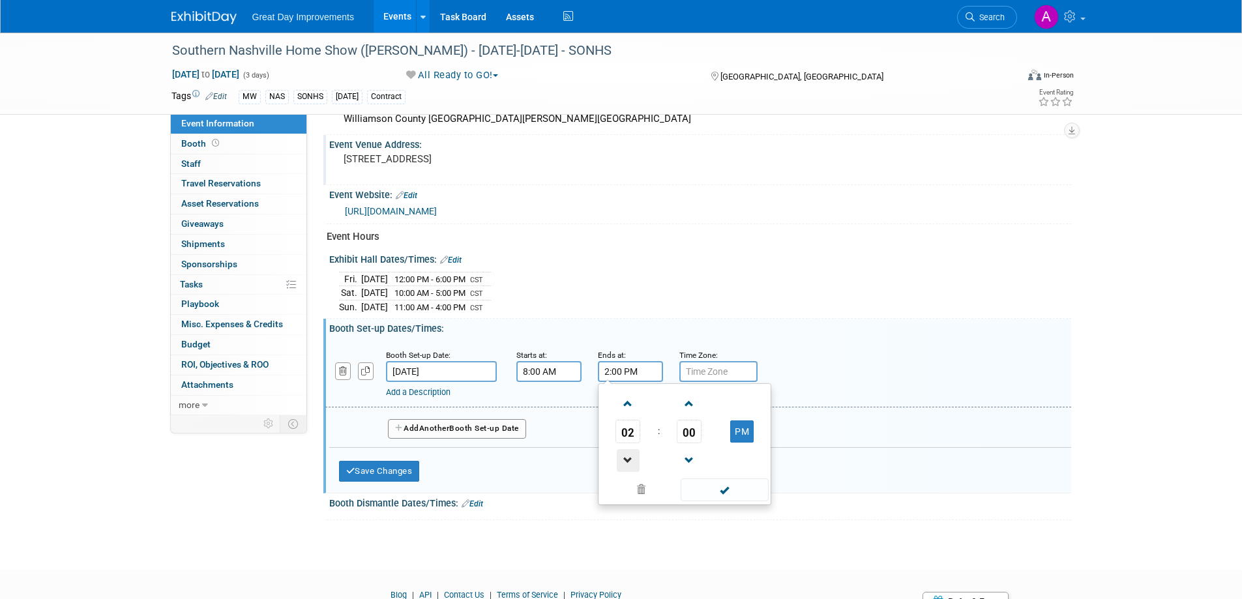
click at [632, 452] on span at bounding box center [628, 460] width 23 height 23
click at [624, 458] on span at bounding box center [628, 460] width 23 height 23
type input "10:00 AM"
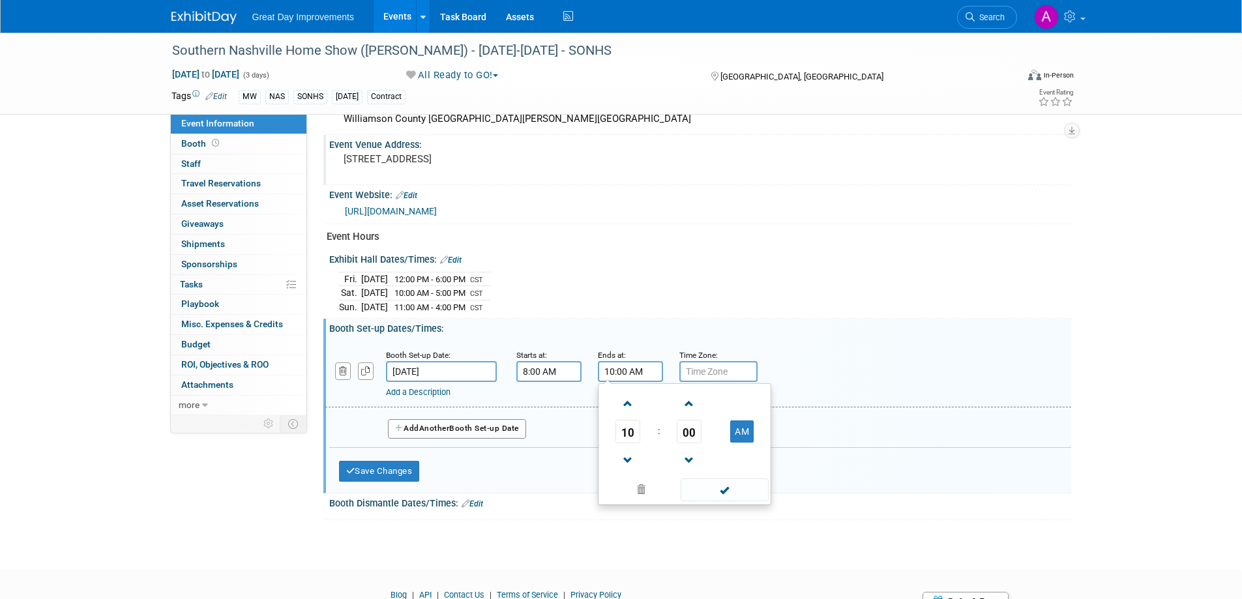
click at [722, 490] on span at bounding box center [725, 490] width 88 height 23
click at [694, 376] on input "text" at bounding box center [718, 371] width 78 height 21
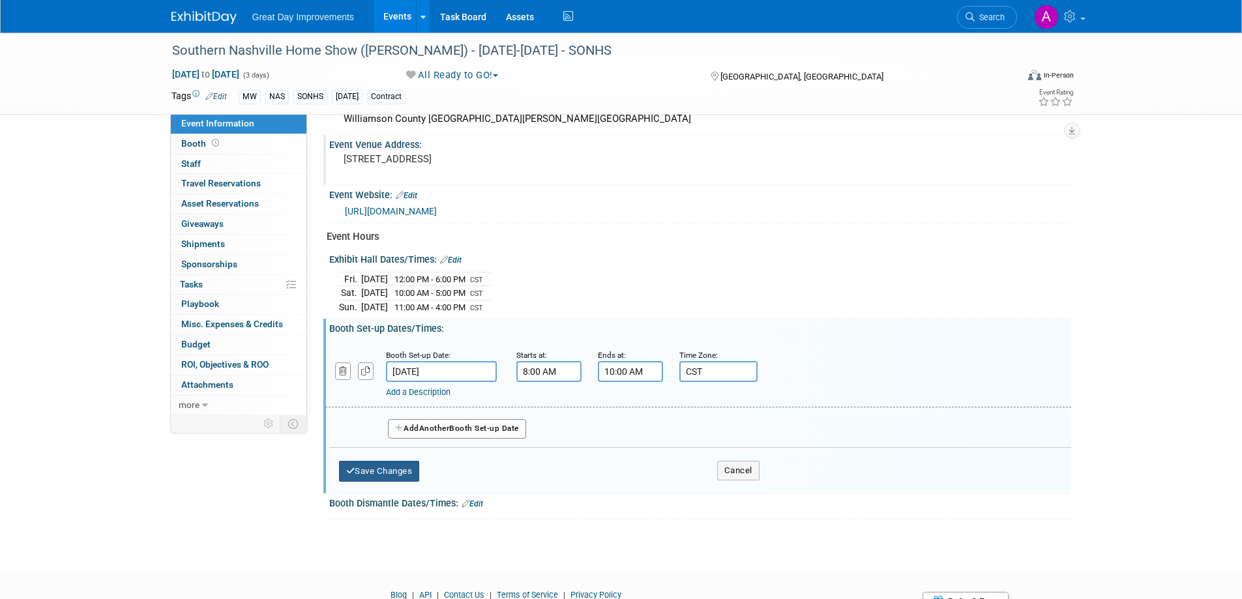
type input "CST"
click at [388, 467] on button "Save Changes" at bounding box center [379, 471] width 81 height 21
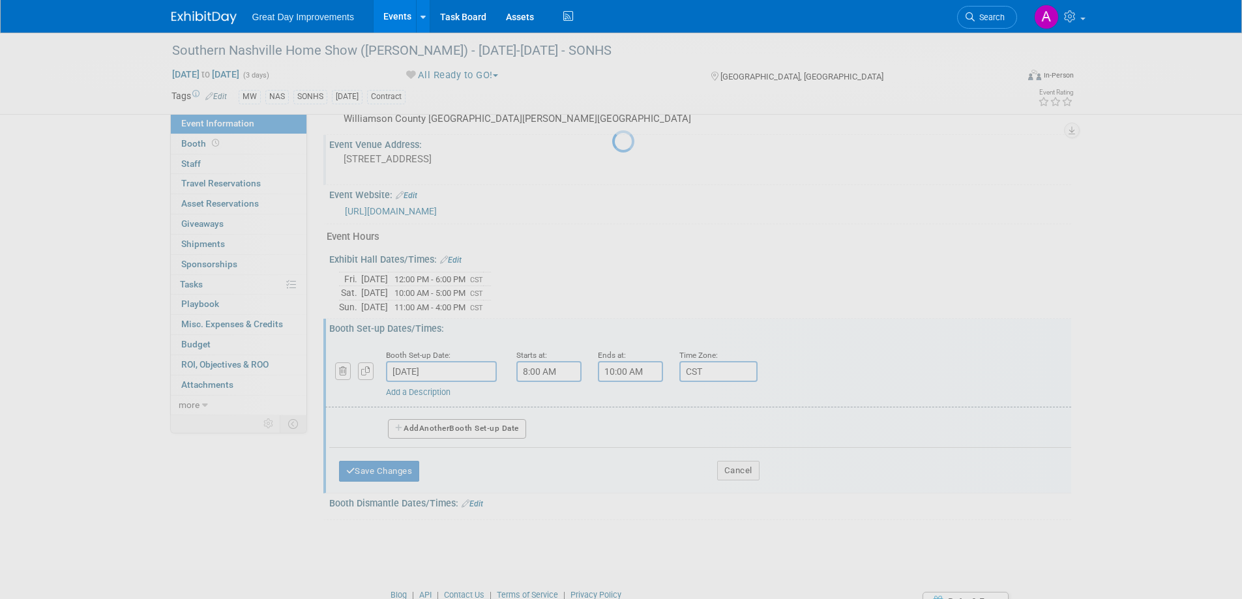
scroll to position [443, 0]
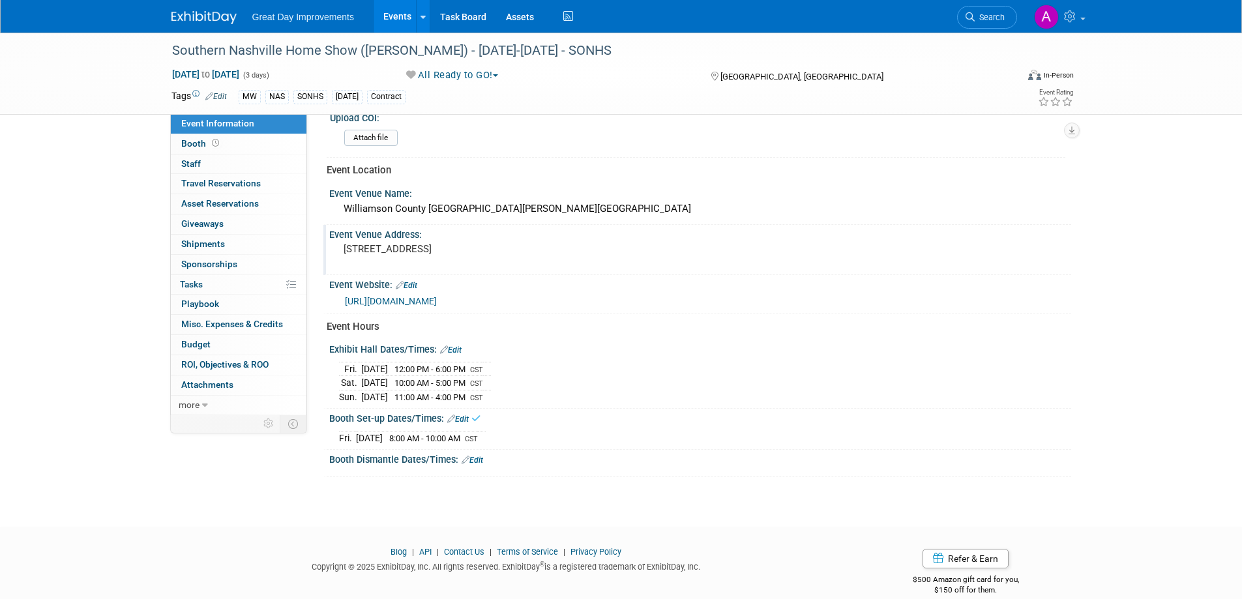
click at [479, 460] on link "Edit" at bounding box center [473, 460] width 22 height 9
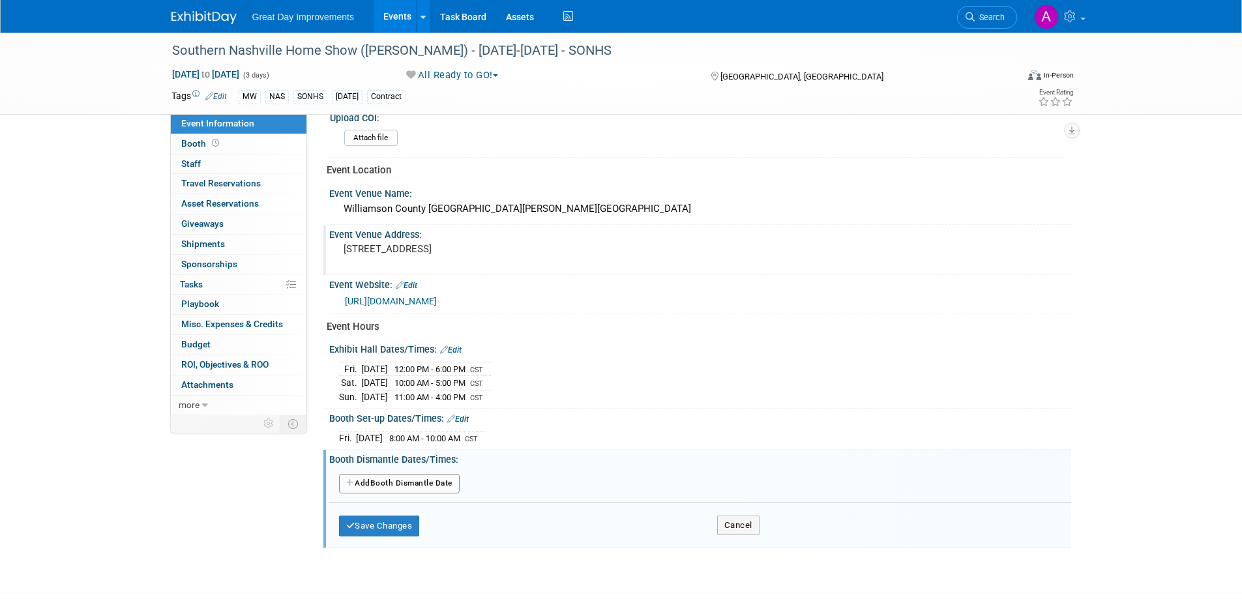
click at [426, 486] on button "Add Another Booth Dismantle Date" at bounding box center [399, 484] width 121 height 20
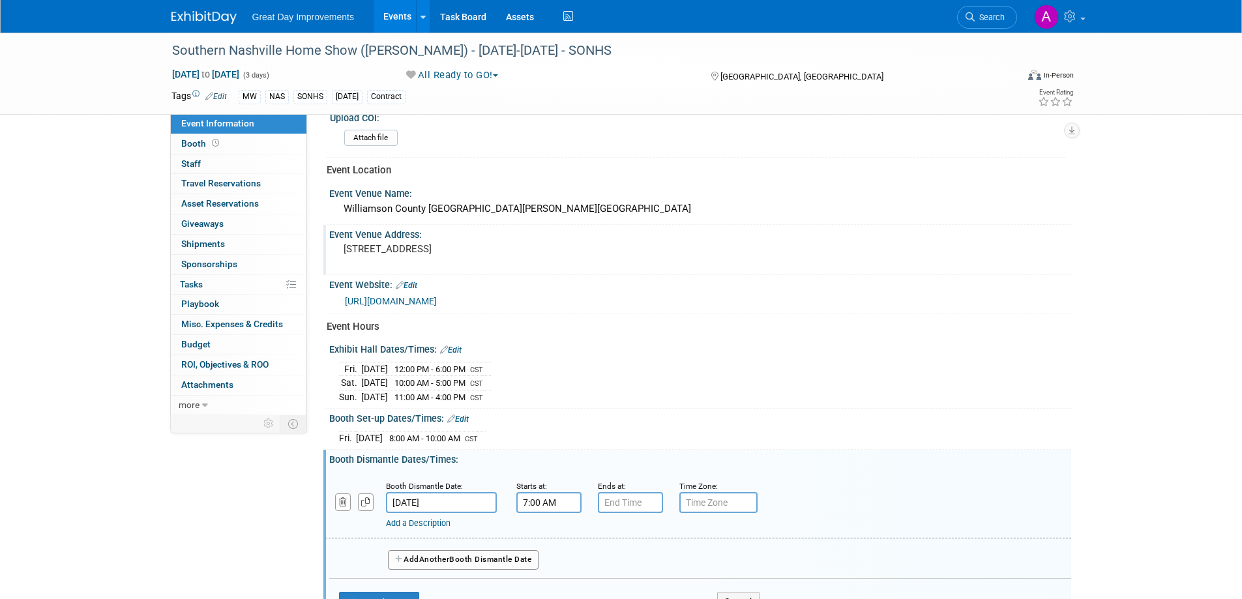
click at [554, 505] on input "7:00 AM" at bounding box center [548, 502] width 65 height 21
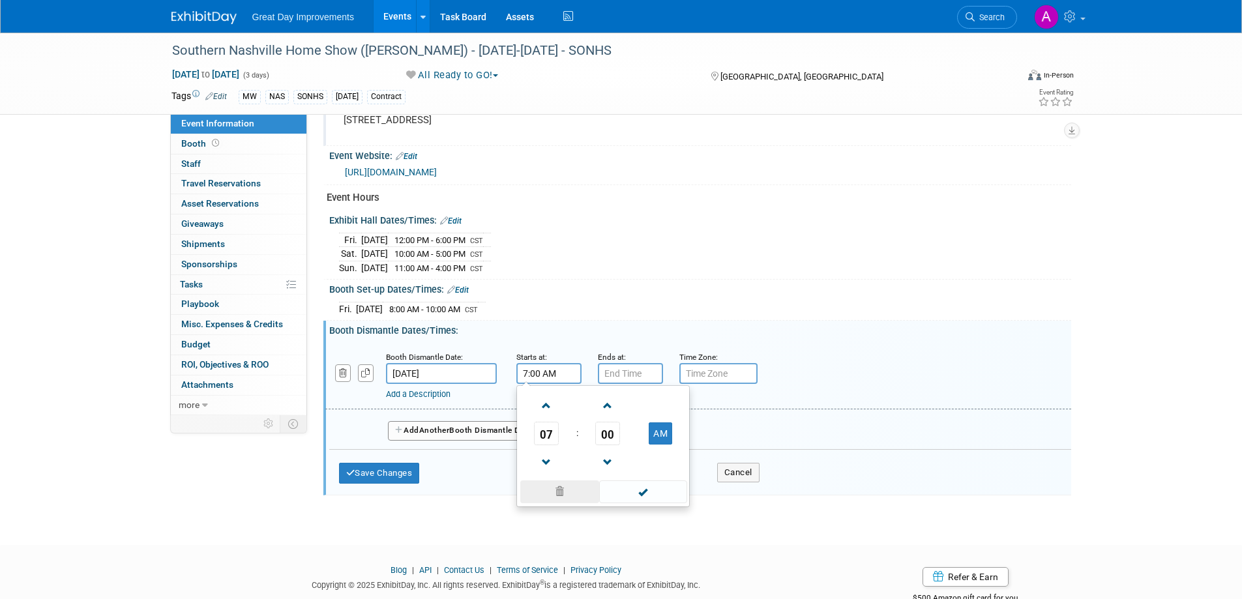
scroll to position [573, 0]
click at [668, 430] on button "AM" at bounding box center [660, 432] width 23 height 22
click at [543, 458] on span at bounding box center [546, 461] width 23 height 23
click at [542, 456] on span at bounding box center [546, 461] width 23 height 23
click at [544, 455] on span at bounding box center [546, 461] width 23 height 23
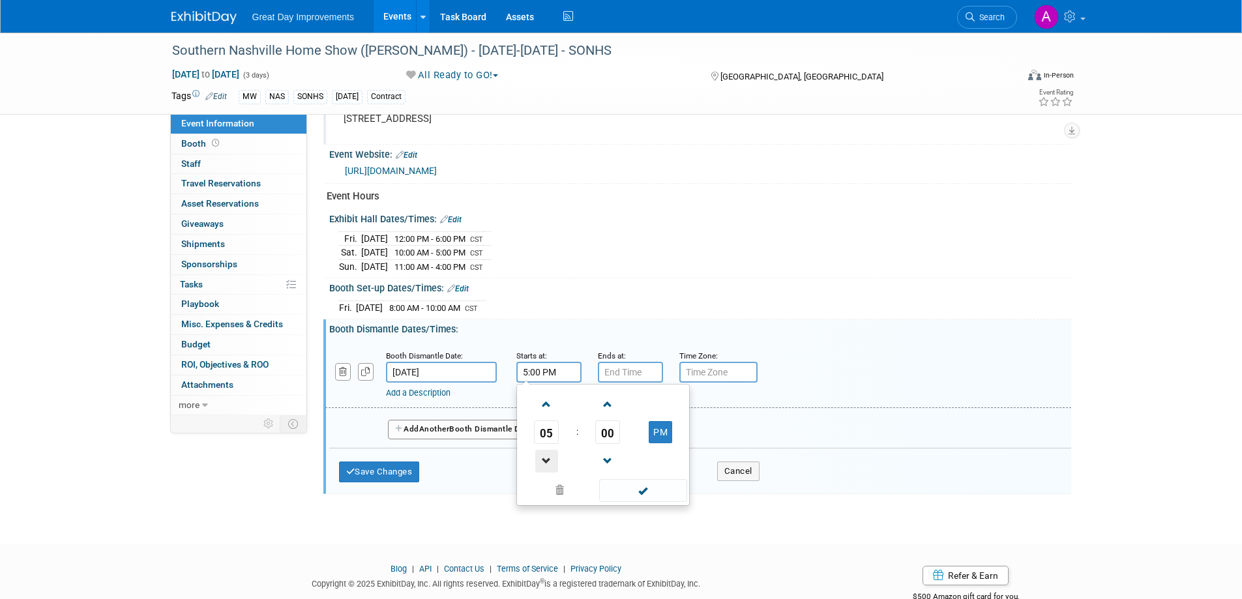
type input "4:00 PM"
click at [627, 486] on span at bounding box center [643, 490] width 88 height 23
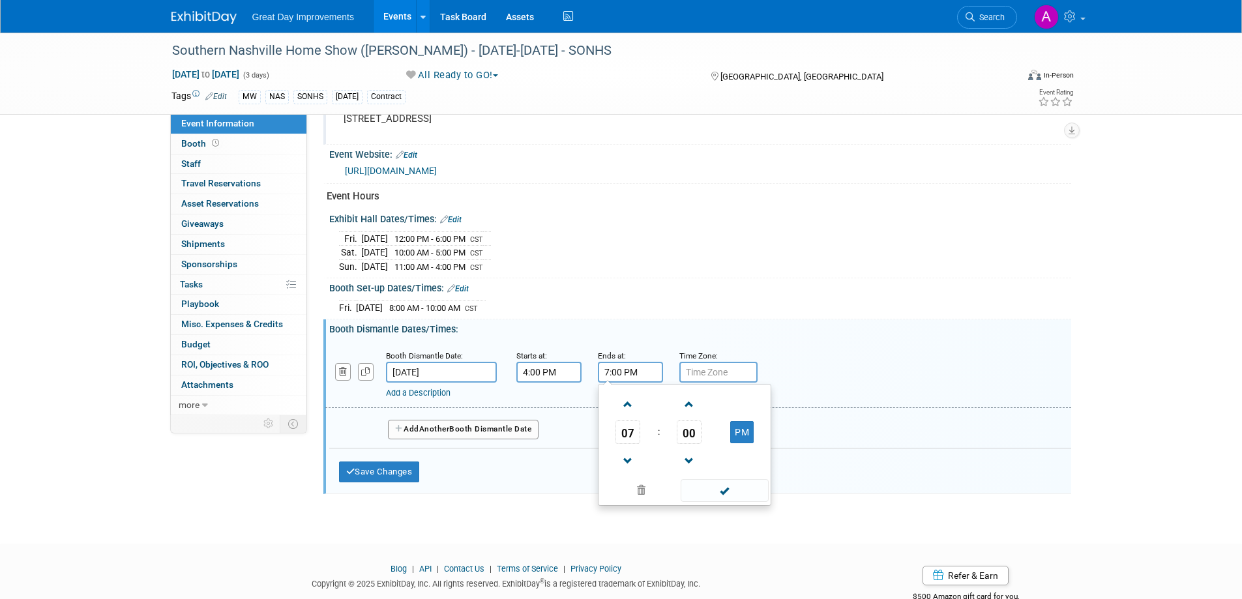
click at [618, 364] on input "7:00 PM" at bounding box center [630, 372] width 65 height 21
click at [628, 450] on span at bounding box center [628, 461] width 23 height 23
type input "5:00 PM"
click at [704, 483] on span at bounding box center [725, 490] width 88 height 23
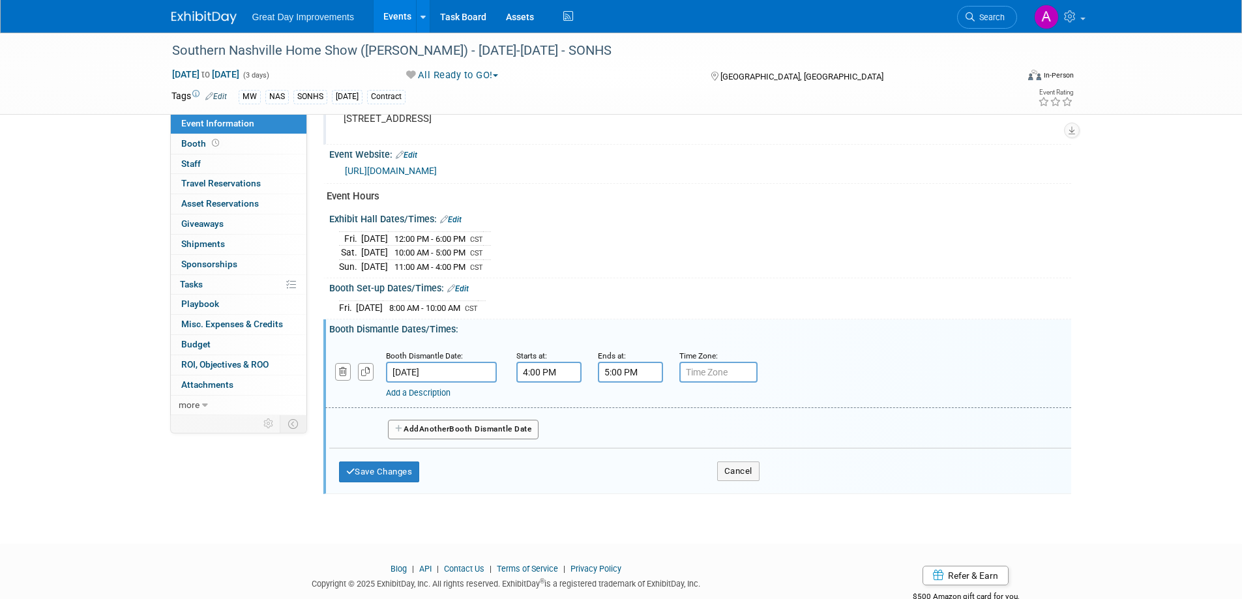
click at [707, 367] on input "text" at bounding box center [718, 372] width 78 height 21
type input "c"
type input "CST"
click at [387, 473] on button "Save Changes" at bounding box center [379, 472] width 81 height 21
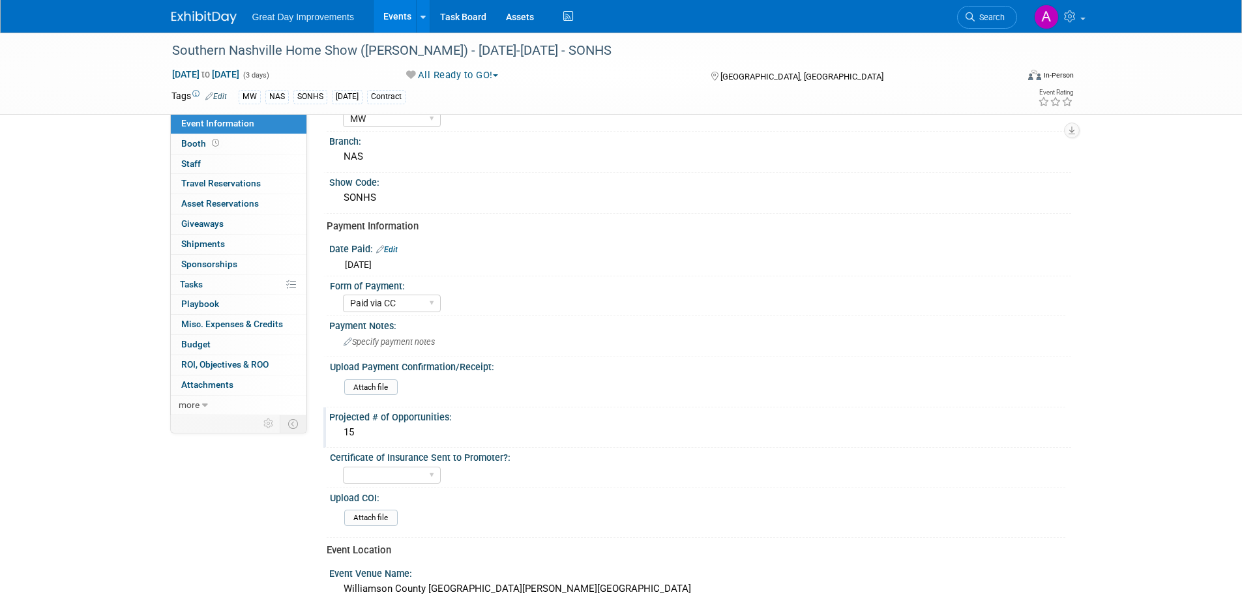
scroll to position [0, 0]
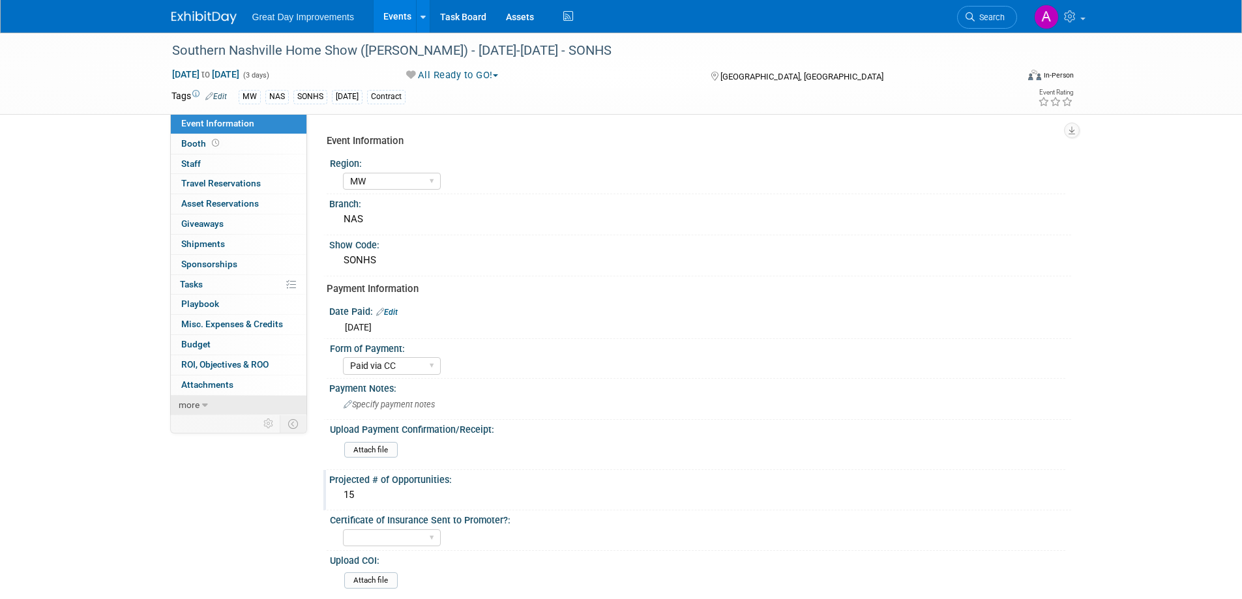
click at [192, 411] on link "more" at bounding box center [239, 406] width 136 height 20
click at [201, 424] on span "Event Binder (.pdf export)" at bounding box center [233, 424] width 104 height 10
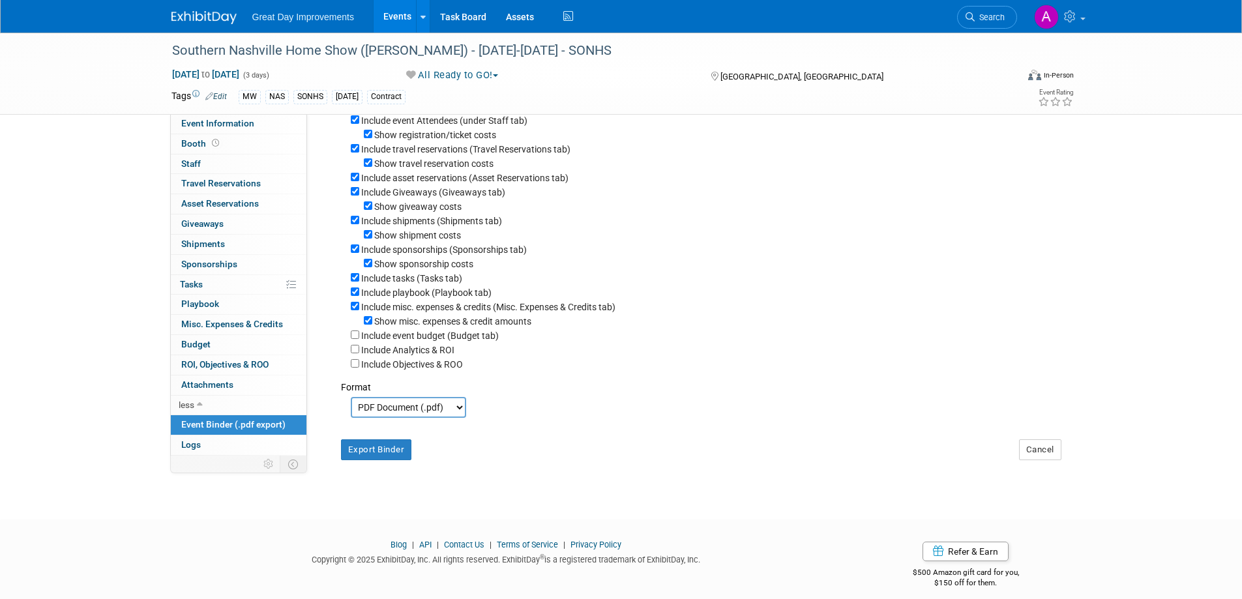
scroll to position [174, 0]
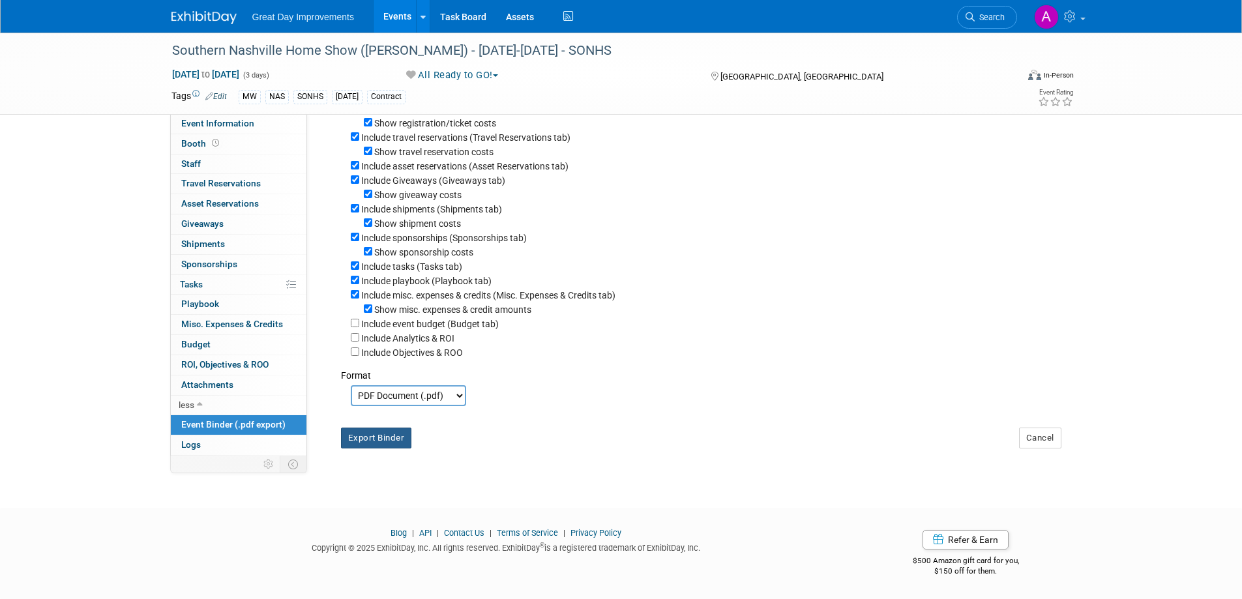
click at [389, 439] on button "Export Binder" at bounding box center [376, 438] width 71 height 21
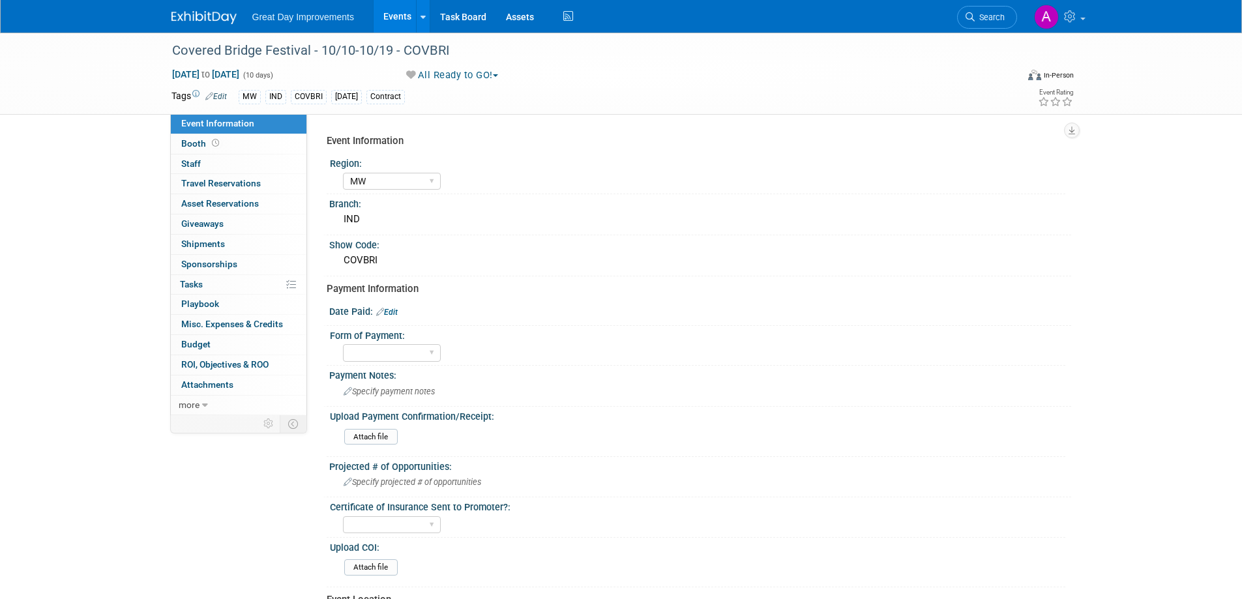
select select "MW"
click at [982, 20] on span "Search" at bounding box center [990, 17] width 30 height 10
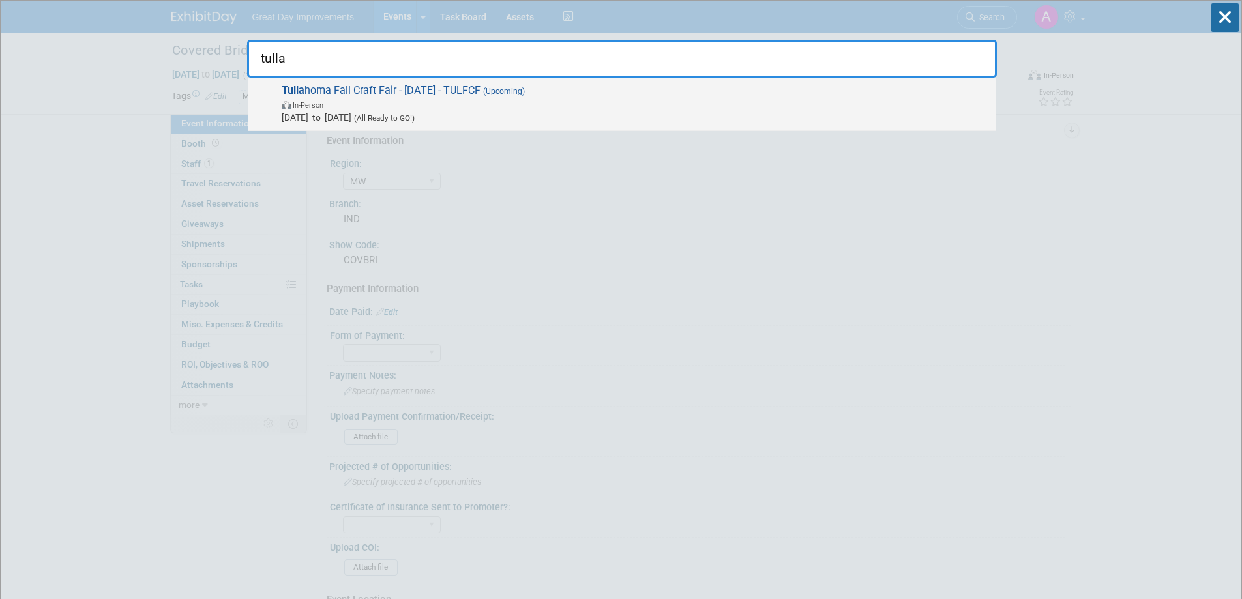
type input "tulla"
click at [645, 91] on span "Tulla homa Fall Craft Fair - 10/12/25 - TULFCF (Upcoming) In-Person Oct 12, 202…" at bounding box center [633, 104] width 711 height 40
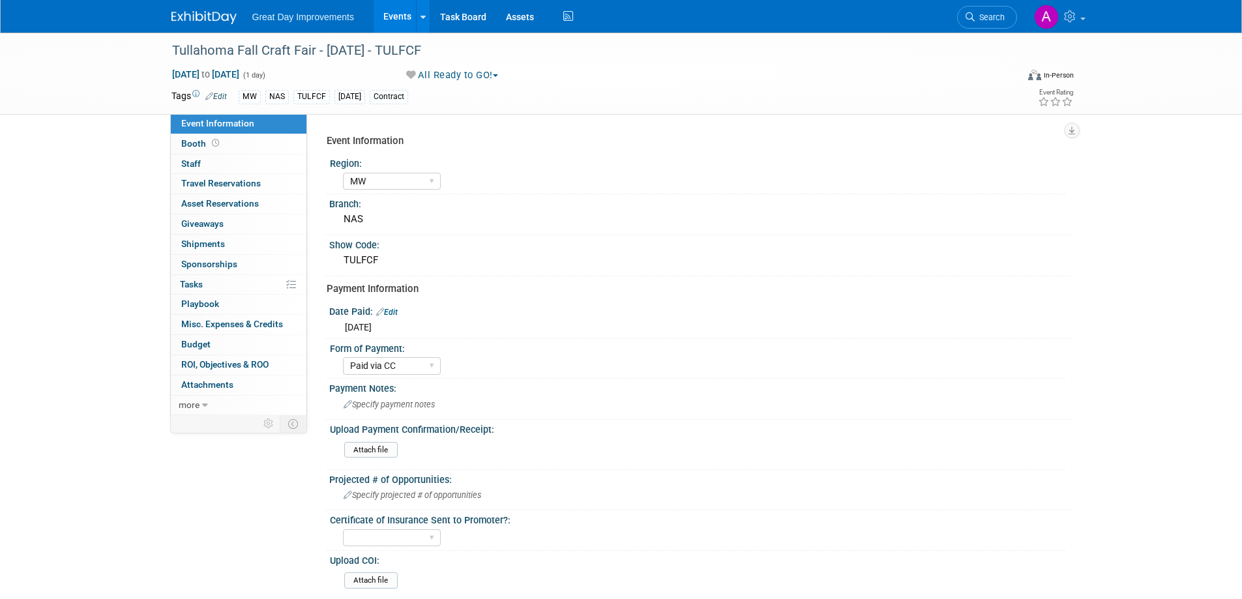
select select "MW"
select select "Paid via CC"
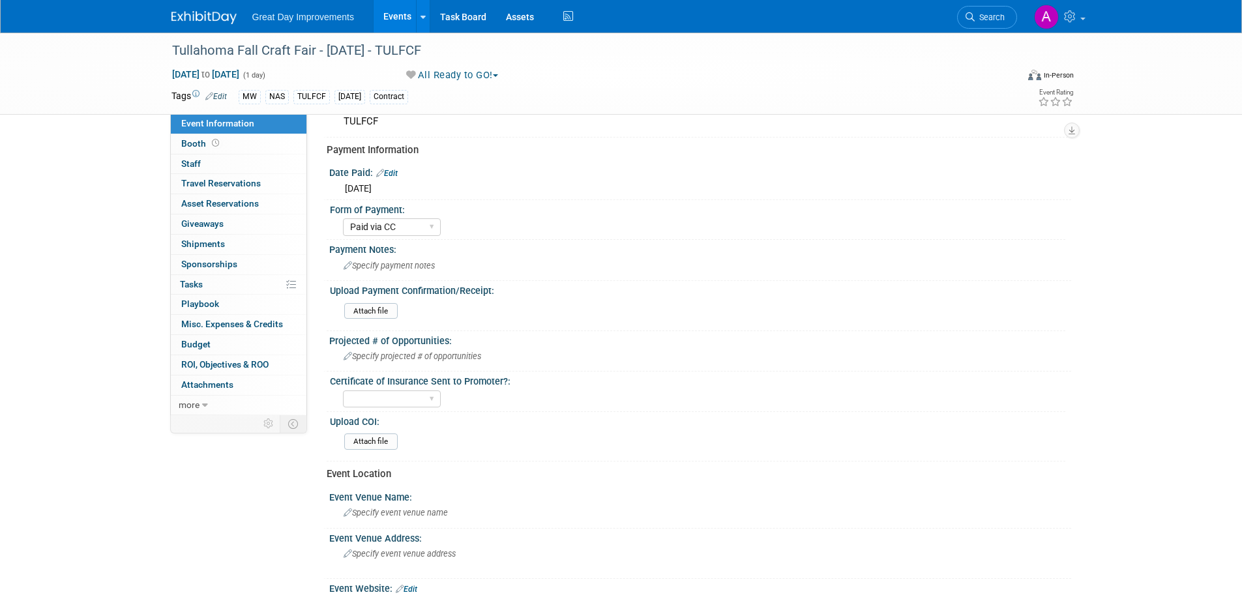
scroll to position [196, 0]
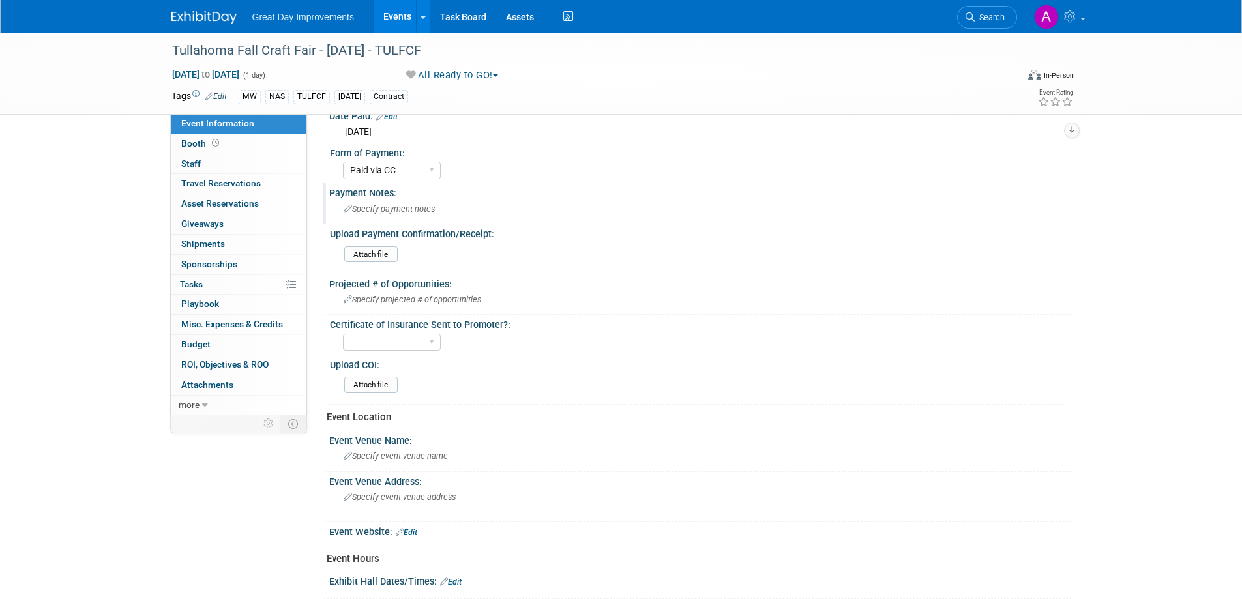
click at [391, 210] on span "Specify payment notes" at bounding box center [389, 209] width 91 height 10
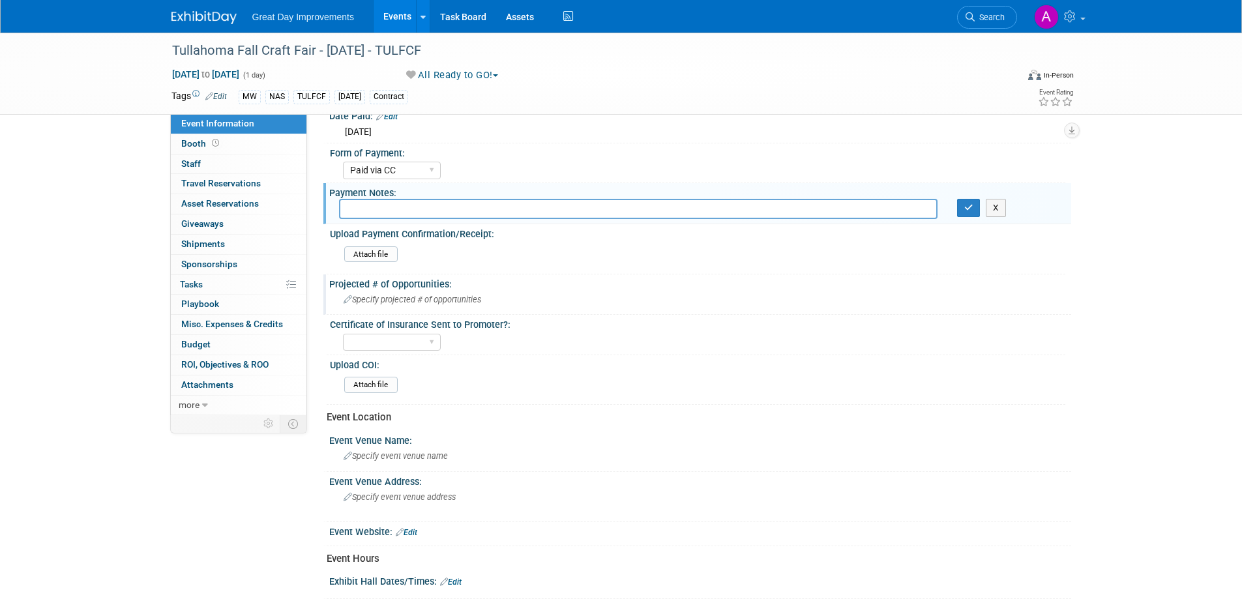
click at [412, 307] on div "Specify projected # of opportunities" at bounding box center [700, 299] width 722 height 20
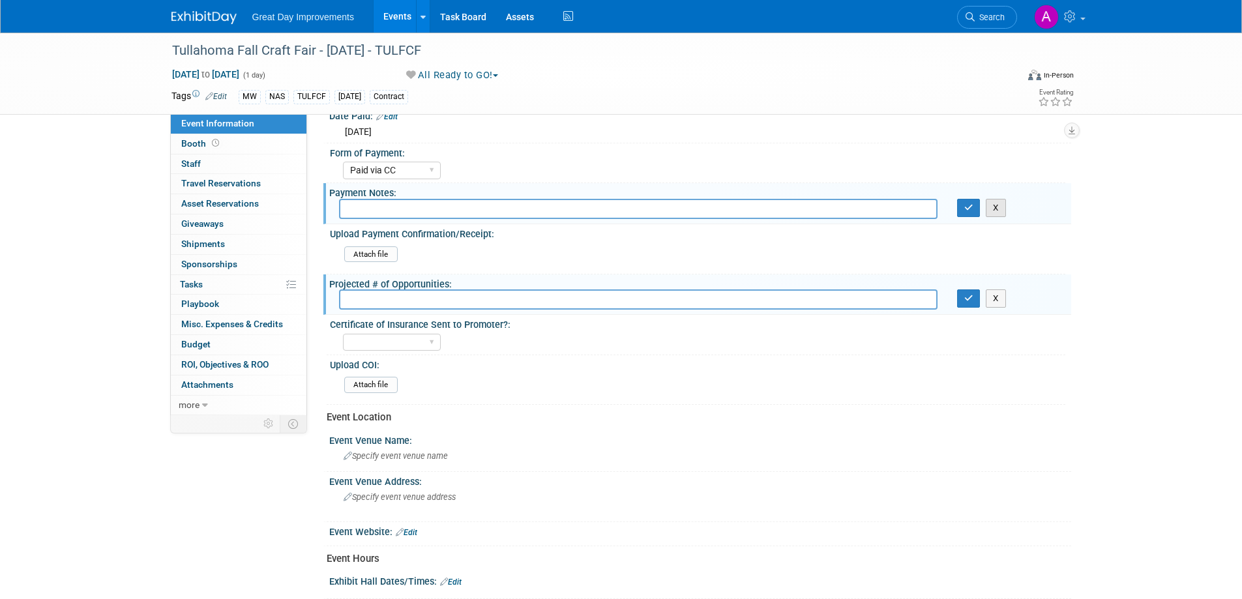
click at [994, 203] on button "X" at bounding box center [996, 208] width 20 height 18
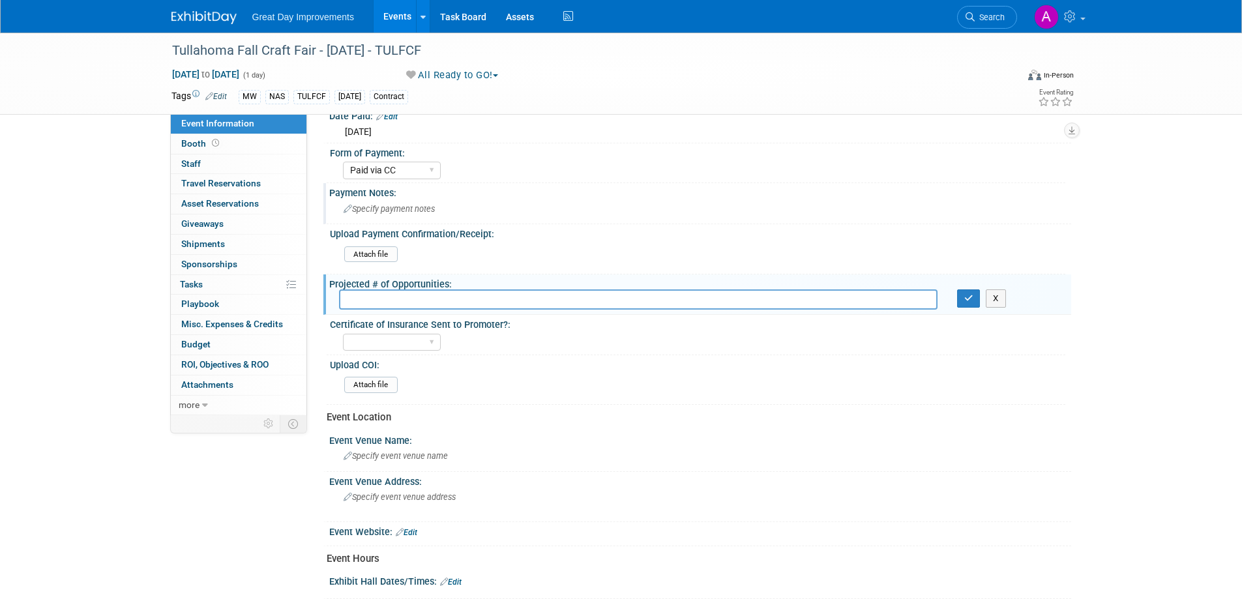
click at [844, 301] on input "text" at bounding box center [638, 299] width 598 height 20
type input "5"
type input "6"
click at [960, 303] on button "button" at bounding box center [968, 298] width 23 height 18
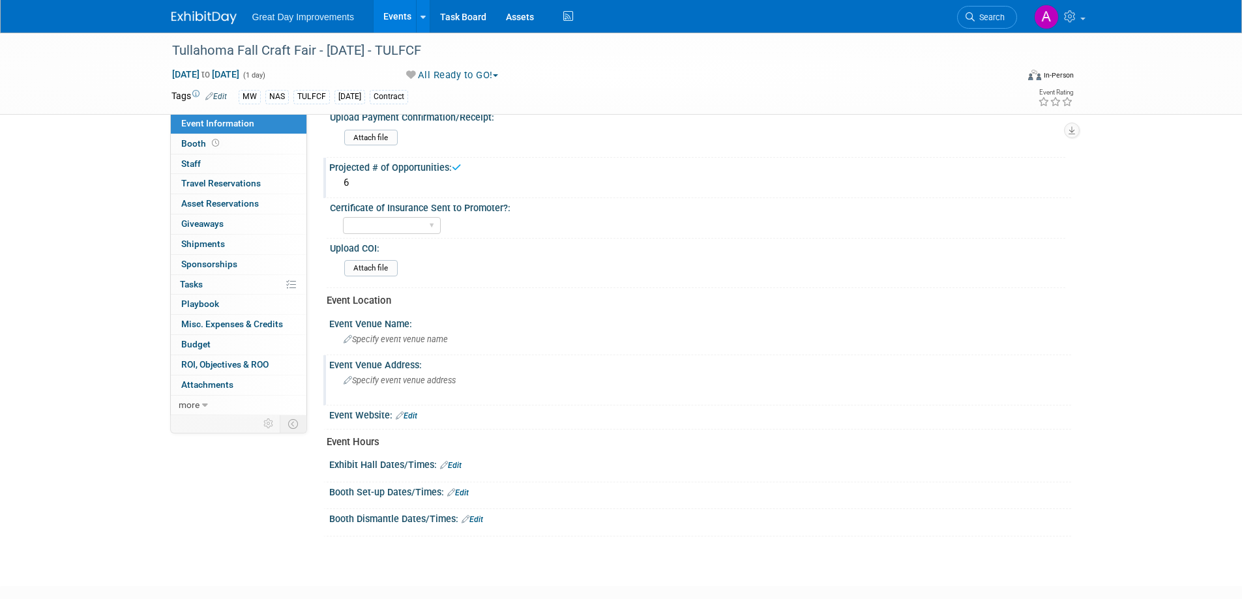
scroll to position [326, 0]
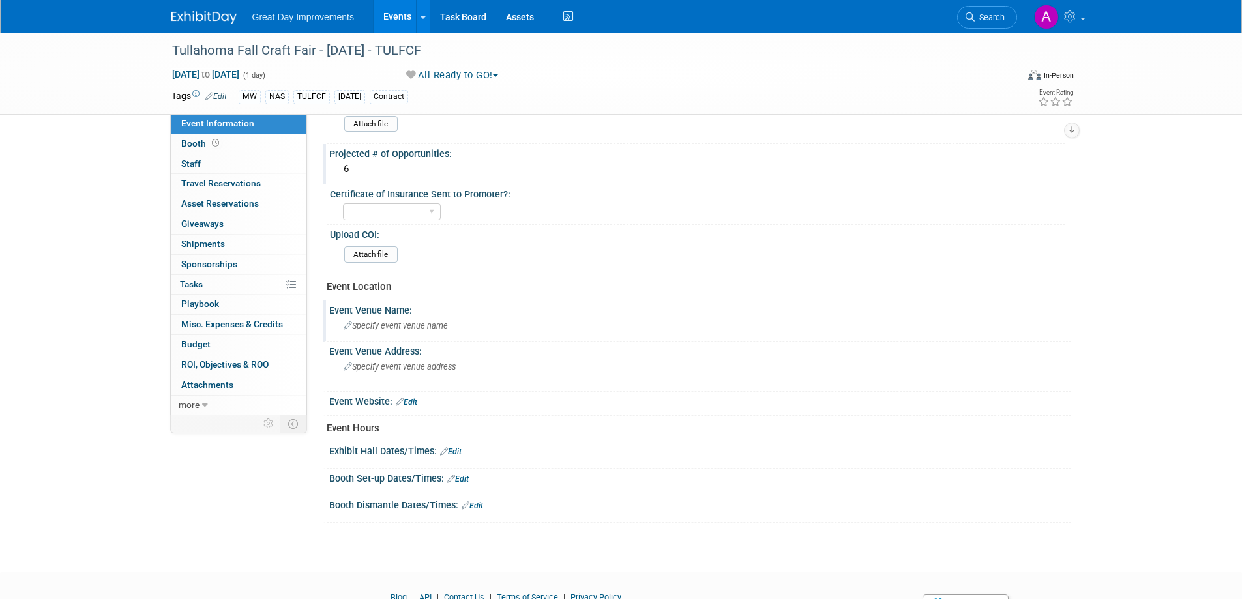
click at [398, 329] on span "Specify event venue name" at bounding box center [396, 326] width 104 height 10
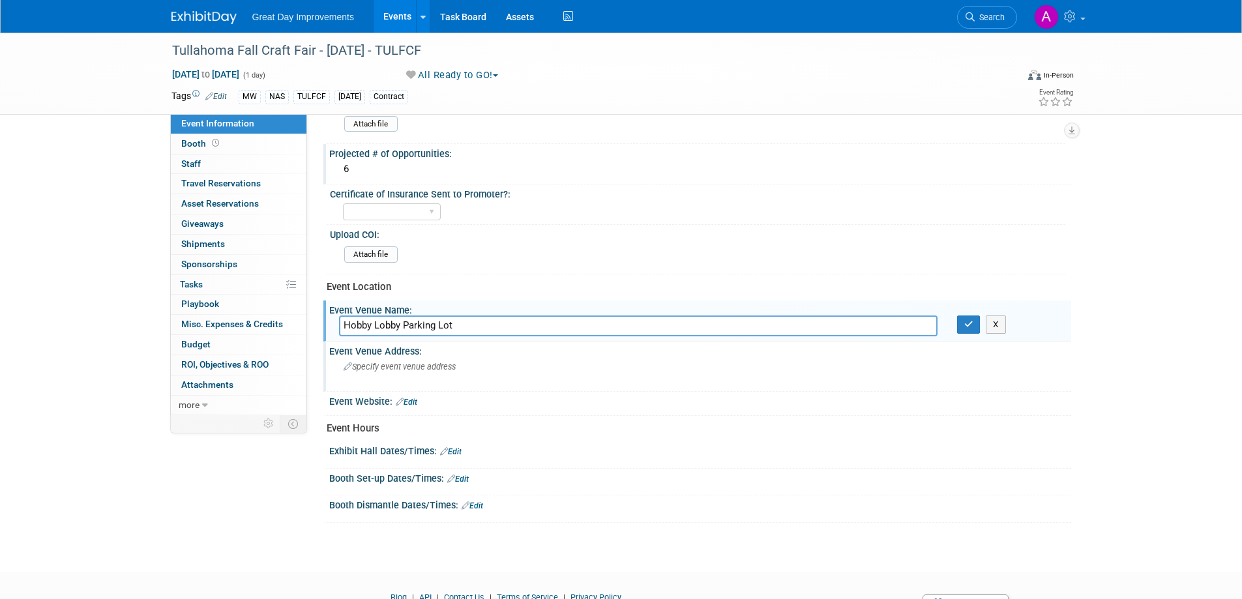
type input "Hobby Lobby Parking Lot"
click at [422, 368] on span "Specify event venue address" at bounding box center [400, 367] width 112 height 10
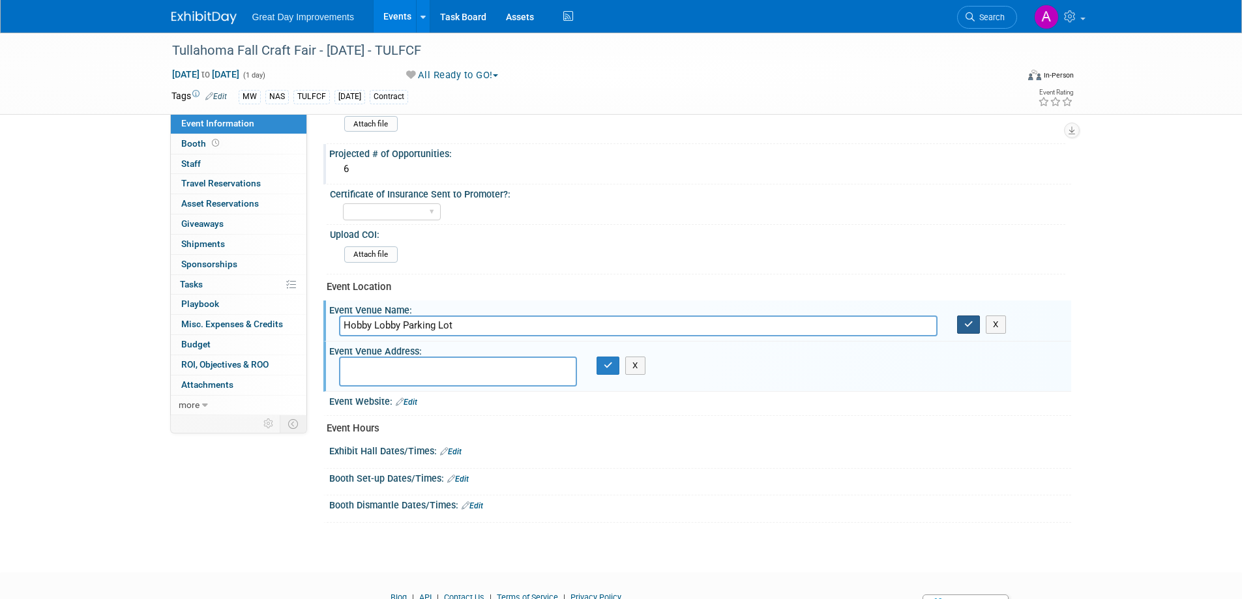
click at [971, 321] on icon "button" at bounding box center [968, 324] width 9 height 8
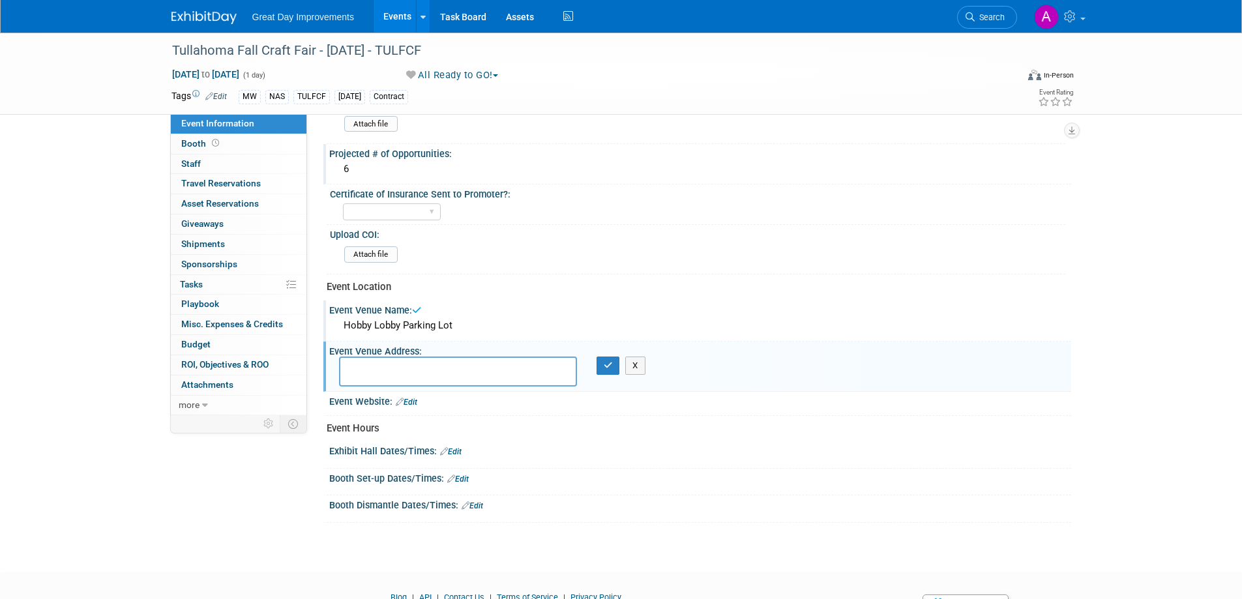
click at [404, 374] on textarea at bounding box center [458, 372] width 238 height 30
type textarea "[STREET_ADDRESS][PERSON_NAME]"
click at [606, 366] on icon "button" at bounding box center [608, 365] width 9 height 8
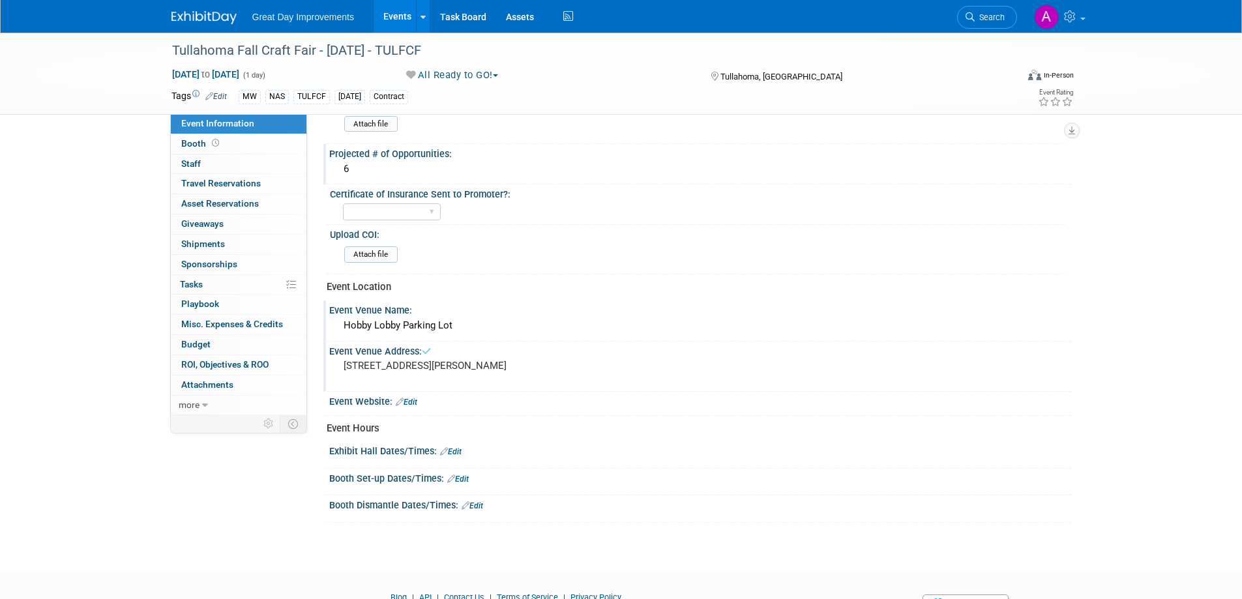
click at [413, 400] on link "Edit" at bounding box center [407, 402] width 22 height 9
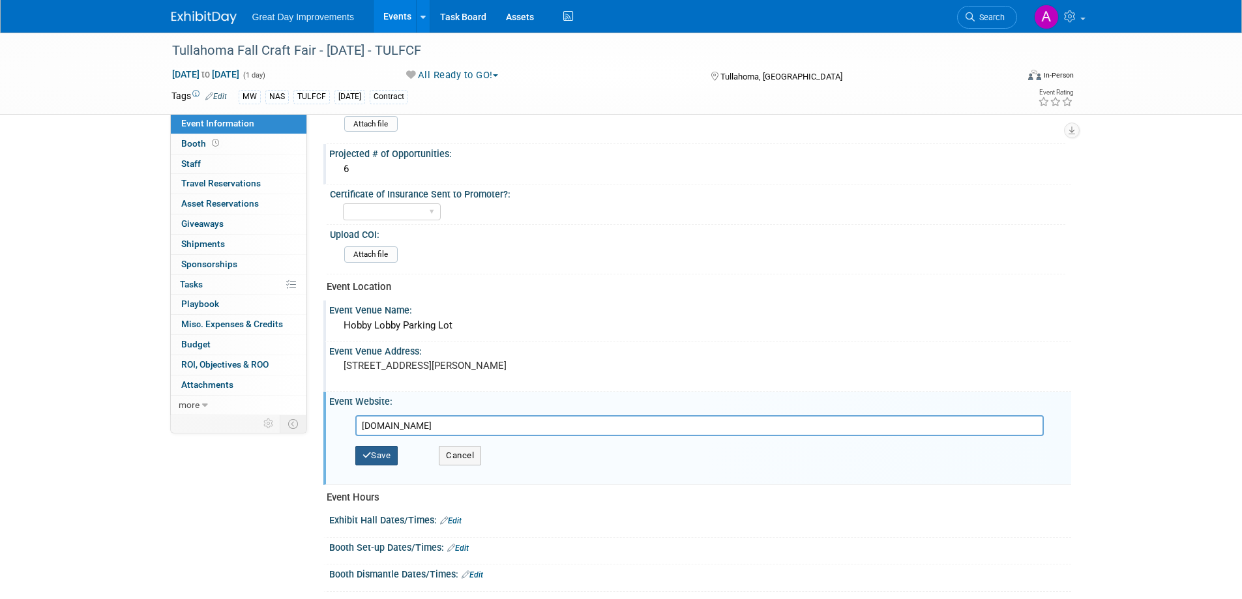
type input "www.brianna-victory-events.com"
click at [382, 454] on button "Save" at bounding box center [376, 456] width 43 height 20
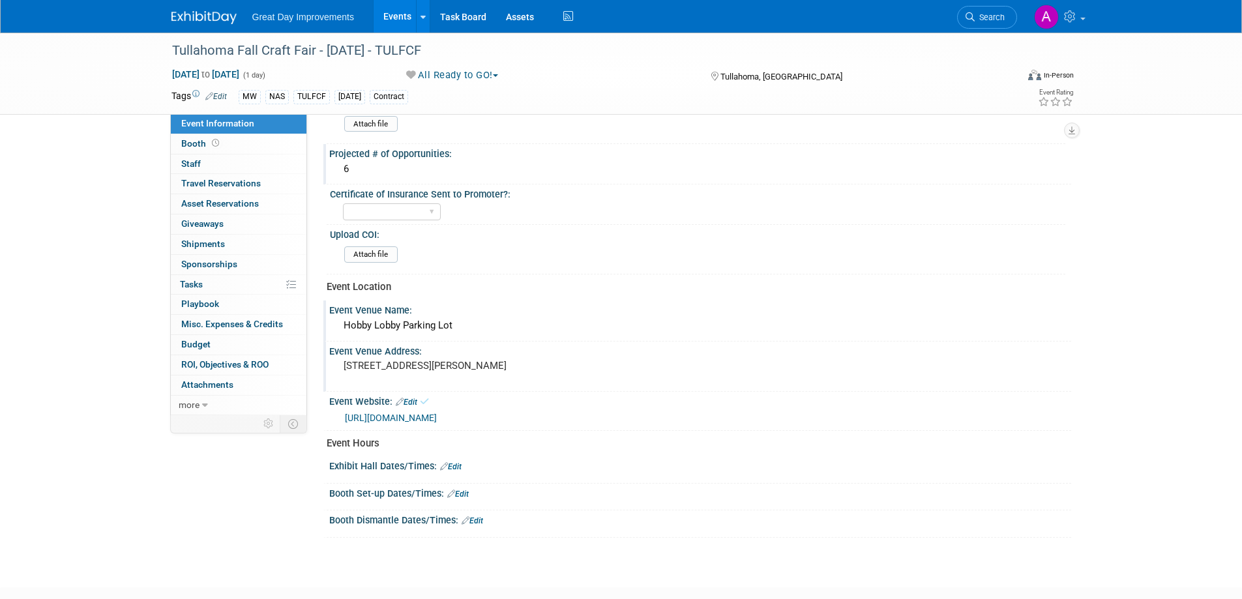
click at [457, 466] on link "Edit" at bounding box center [451, 466] width 22 height 9
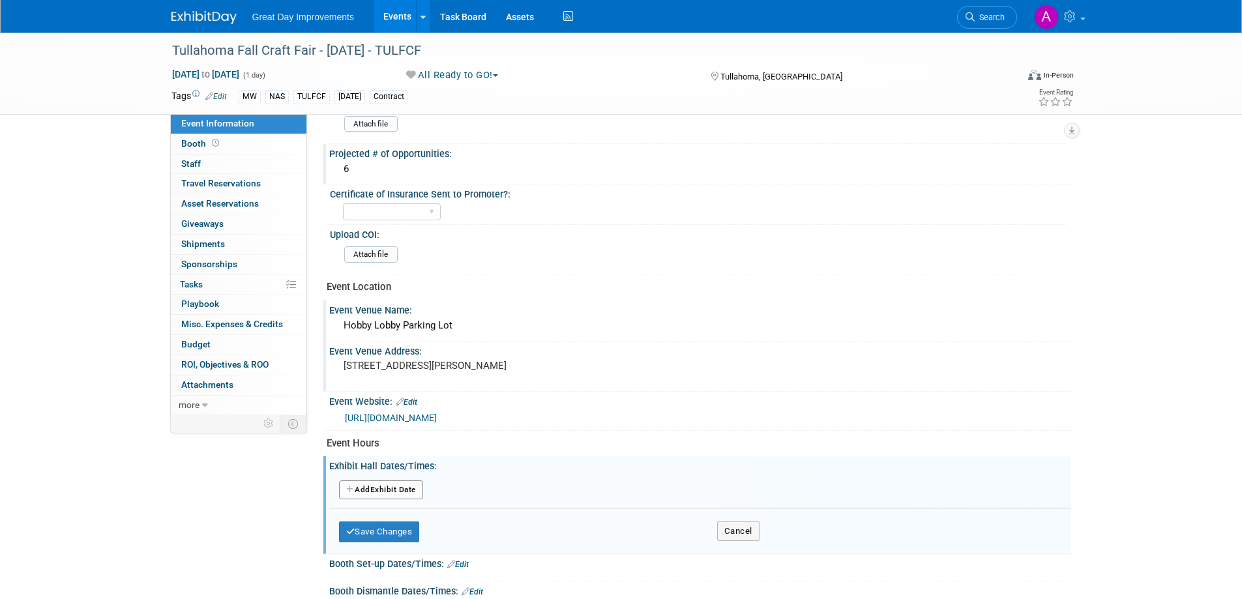
click at [402, 489] on button "Add Another Exhibit Date" at bounding box center [381, 490] width 84 height 20
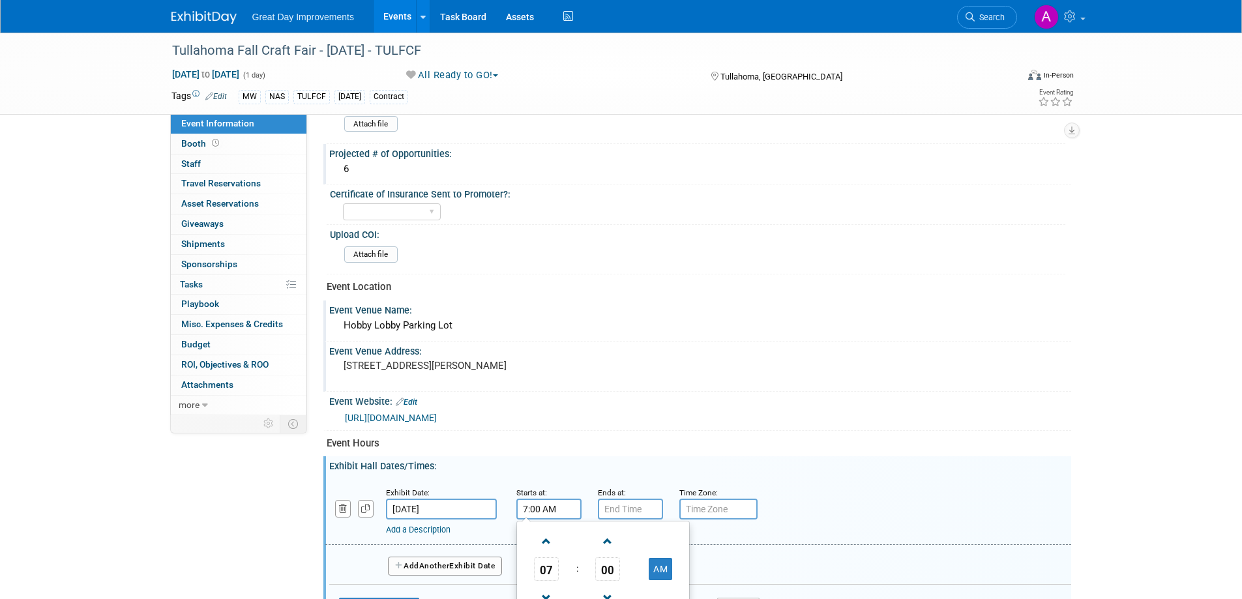
click at [528, 510] on input "7:00 AM" at bounding box center [548, 509] width 65 height 21
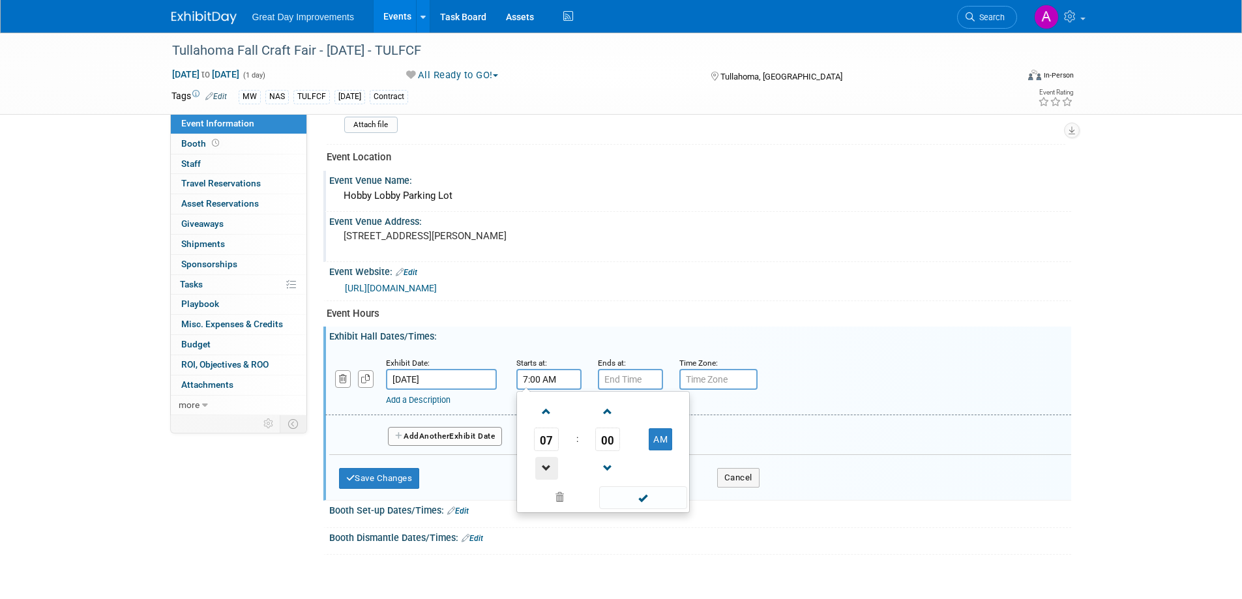
scroll to position [456, 0]
click at [546, 409] on span at bounding box center [546, 411] width 23 height 23
type input "10:00 AM"
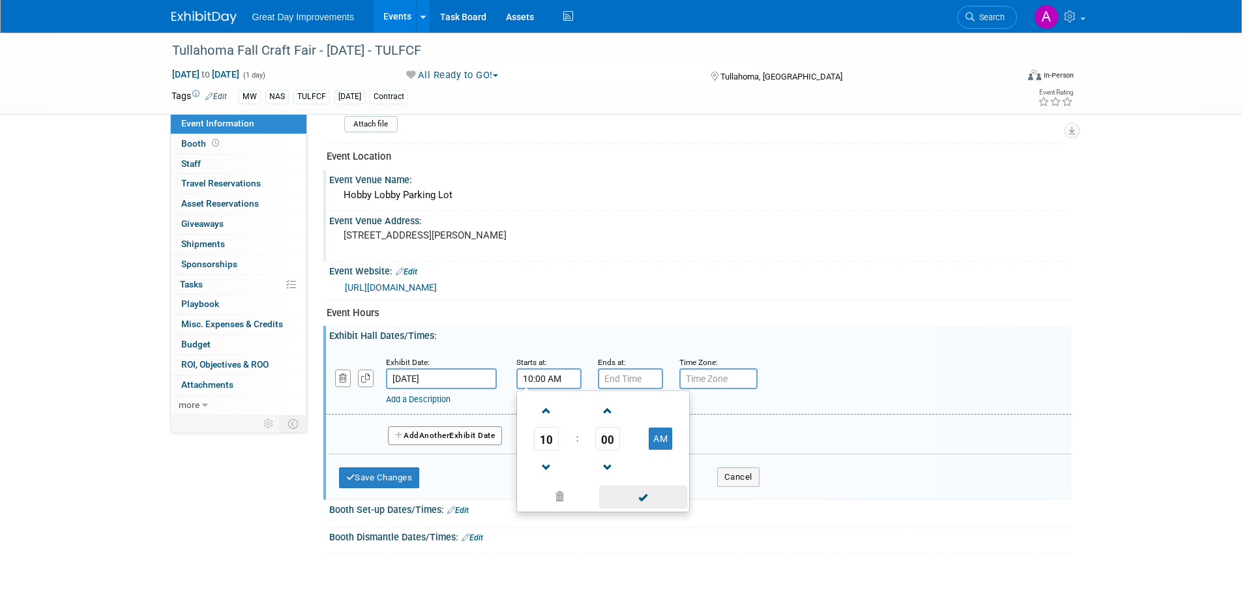
click at [654, 500] on span at bounding box center [643, 497] width 88 height 23
click at [634, 377] on input "7:00 PM" at bounding box center [630, 378] width 65 height 21
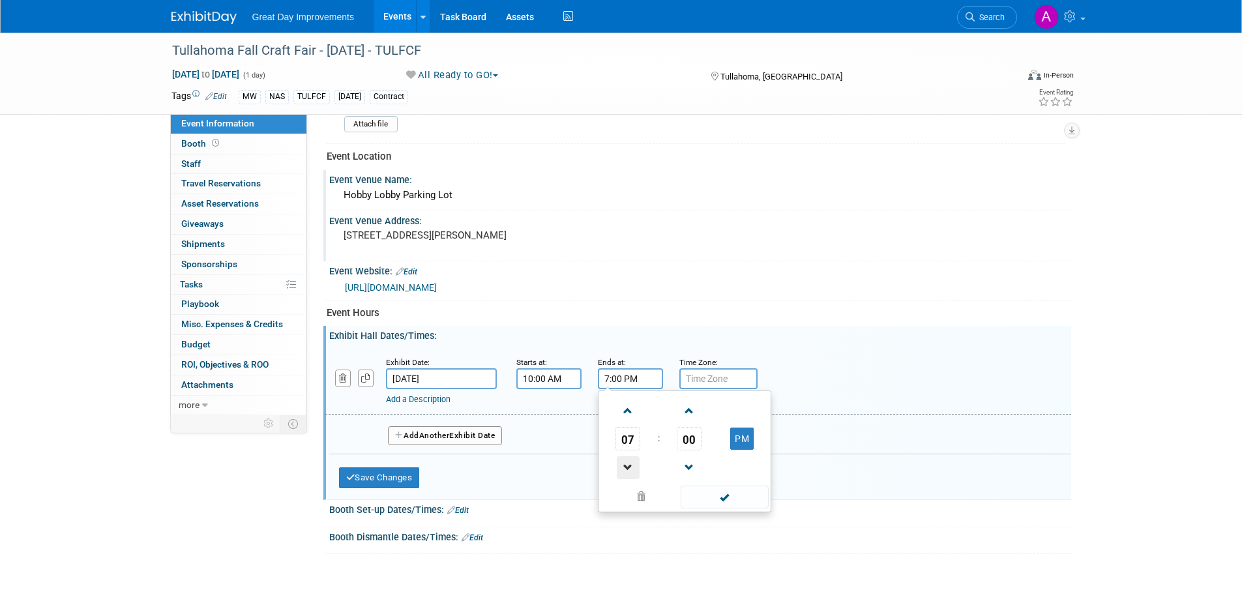
click at [629, 468] on span at bounding box center [628, 467] width 23 height 23
click at [630, 468] on span at bounding box center [628, 467] width 23 height 23
click at [631, 467] on span at bounding box center [628, 467] width 23 height 23
type input "3:00 PM"
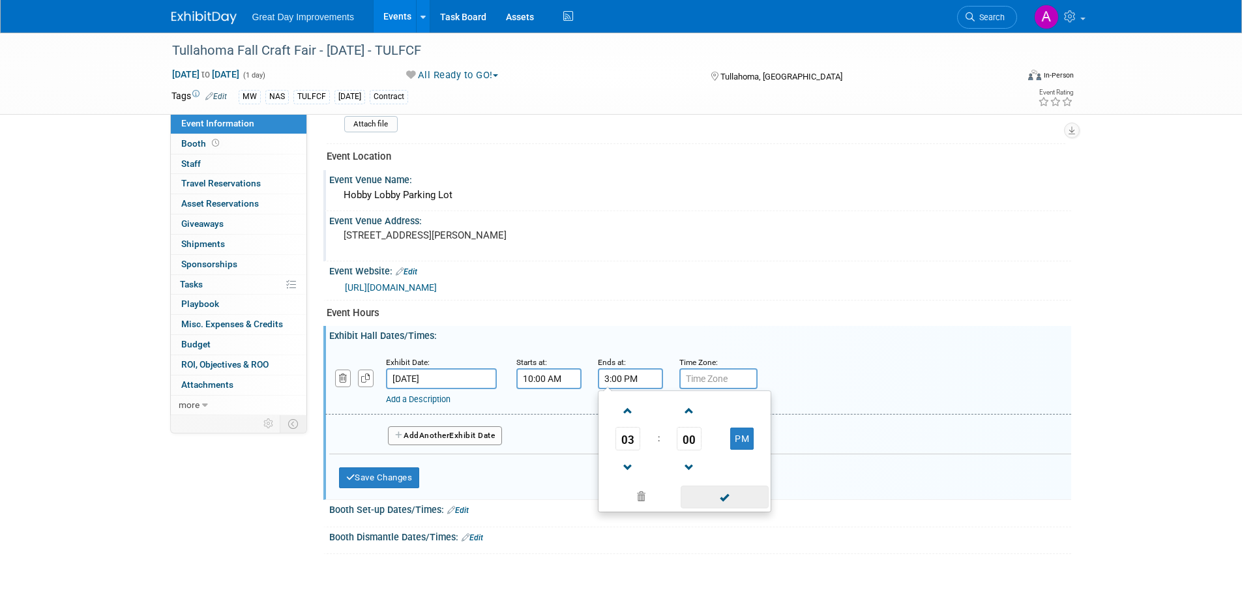
click at [695, 494] on span at bounding box center [725, 497] width 88 height 23
click at [727, 383] on input "text" at bounding box center [718, 378] width 78 height 21
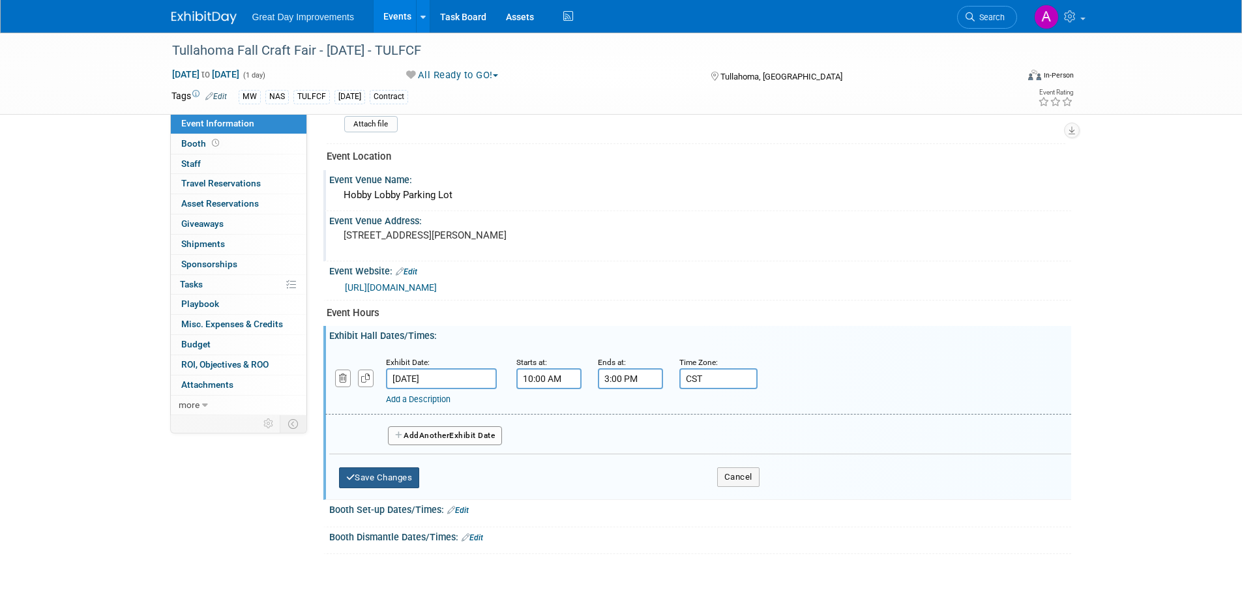
type input "CST"
click at [382, 475] on button "Save Changes" at bounding box center [379, 477] width 81 height 21
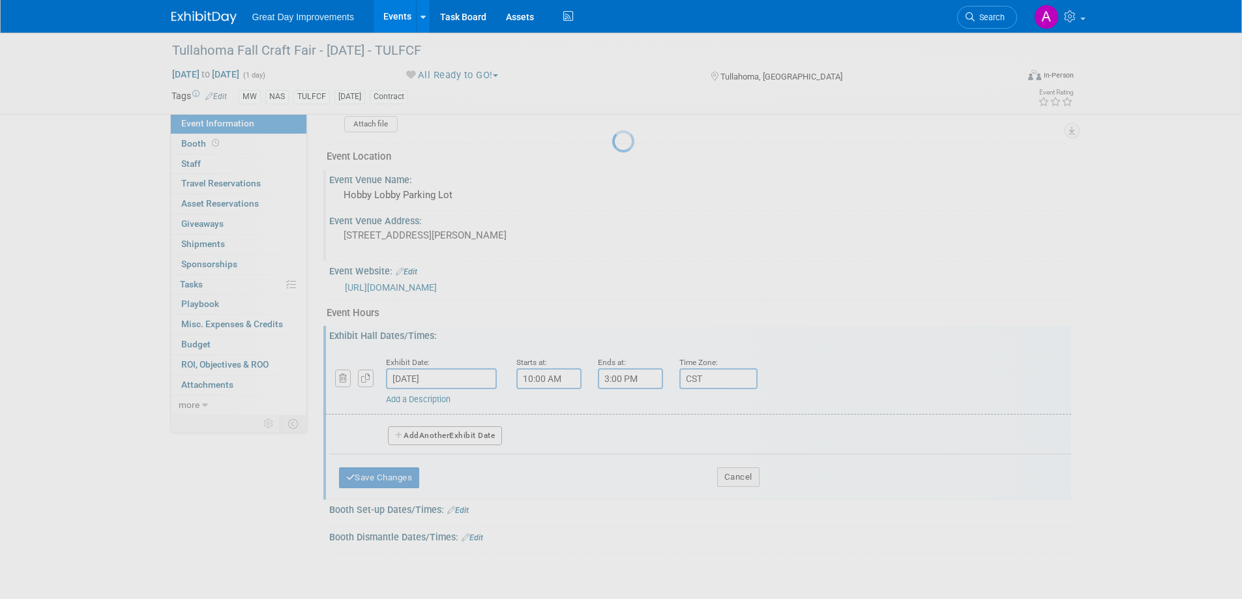
scroll to position [402, 0]
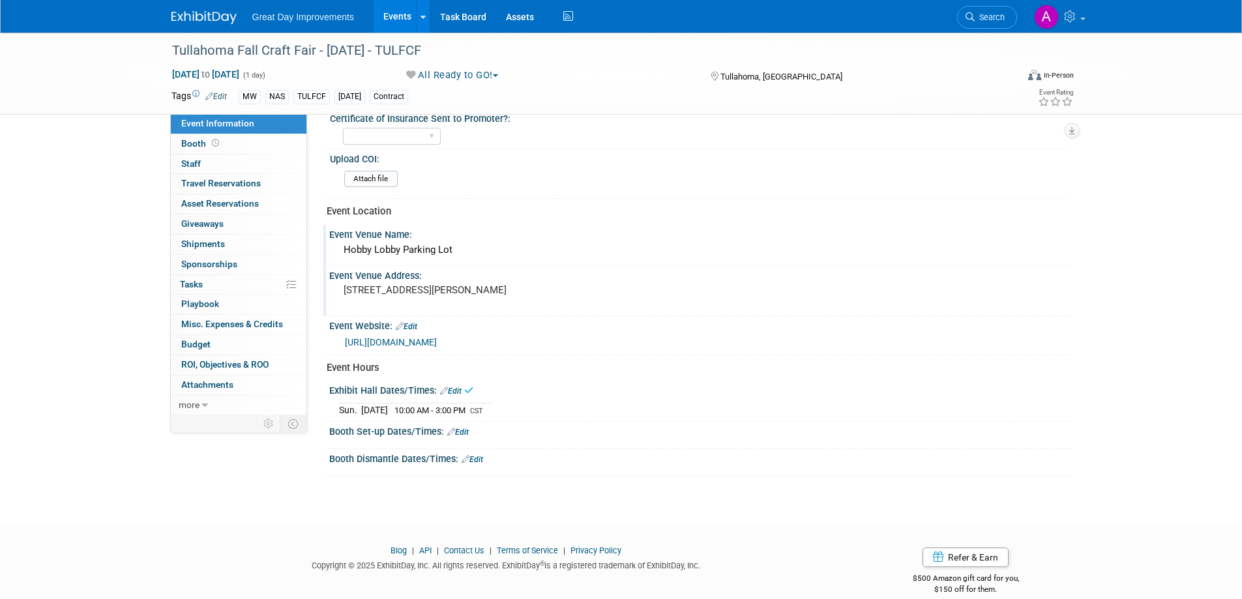
click at [467, 428] on link "Edit" at bounding box center [458, 432] width 22 height 9
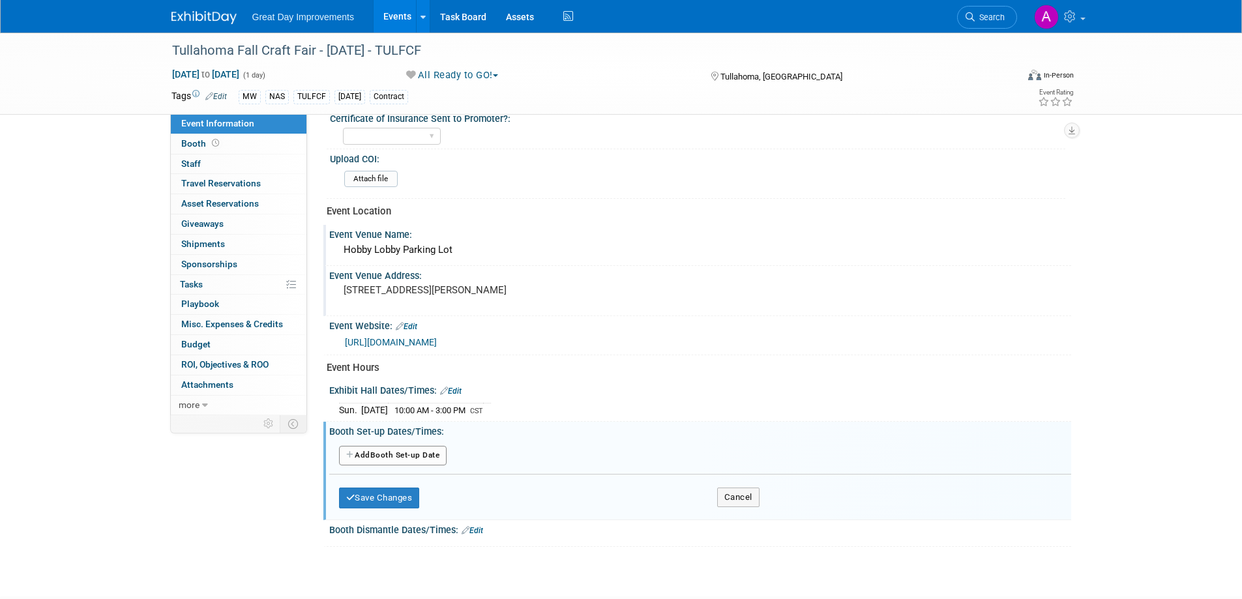
click at [432, 459] on button "Add Another Booth Set-up Date" at bounding box center [393, 456] width 108 height 20
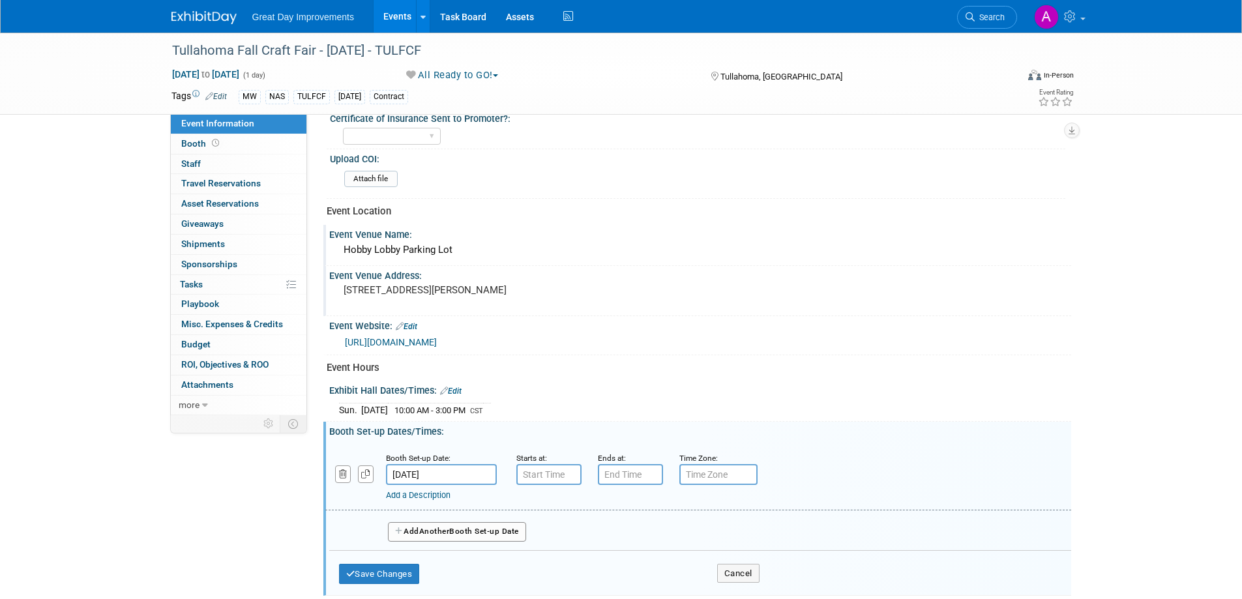
type input "7:00 AM"
click at [535, 471] on input "7:00 AM" at bounding box center [548, 474] width 65 height 21
click at [623, 589] on span at bounding box center [643, 593] width 88 height 23
click at [619, 466] on input "7:00 PM" at bounding box center [630, 474] width 65 height 21
click at [628, 506] on span at bounding box center [628, 506] width 23 height 23
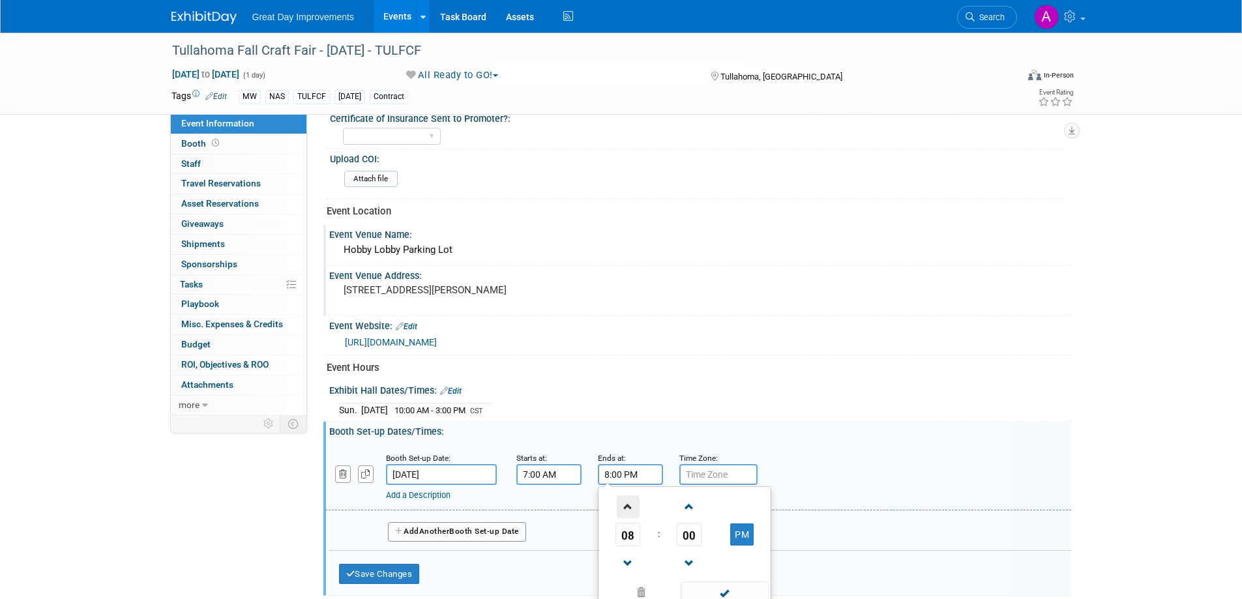
click at [633, 507] on span at bounding box center [628, 506] width 23 height 23
click at [750, 539] on button "PM" at bounding box center [741, 535] width 23 height 22
type input "9:00 AM"
click at [727, 593] on span at bounding box center [725, 593] width 88 height 23
click at [718, 473] on input "text" at bounding box center [718, 474] width 78 height 21
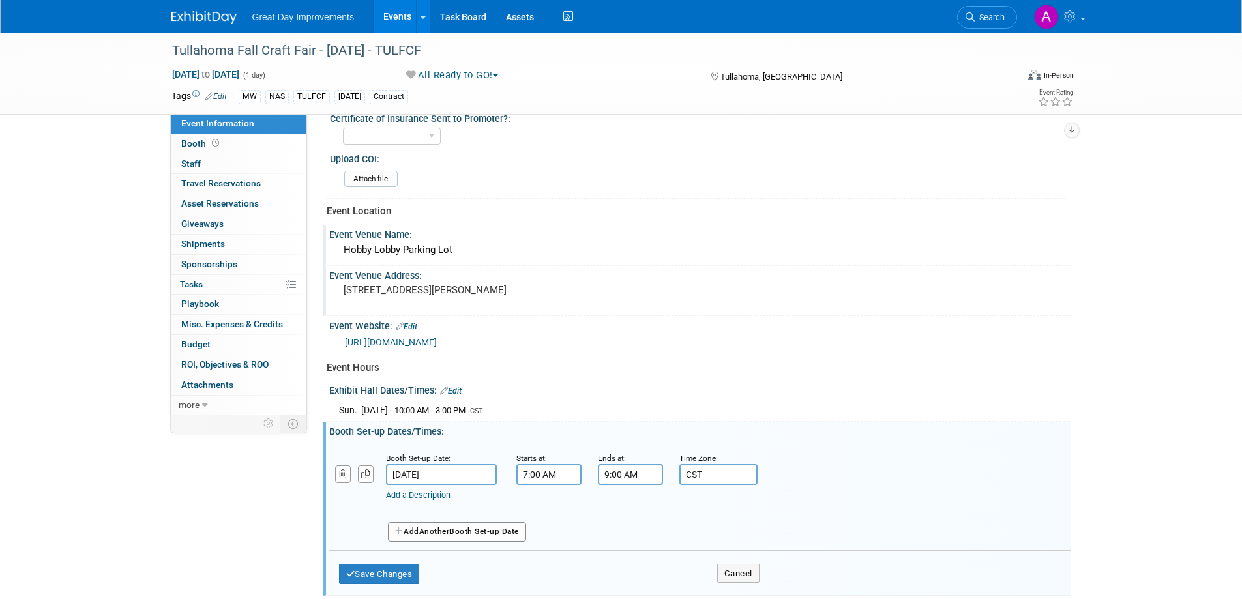
type input "CST"
click at [379, 572] on button "Save Changes" at bounding box center [379, 574] width 81 height 21
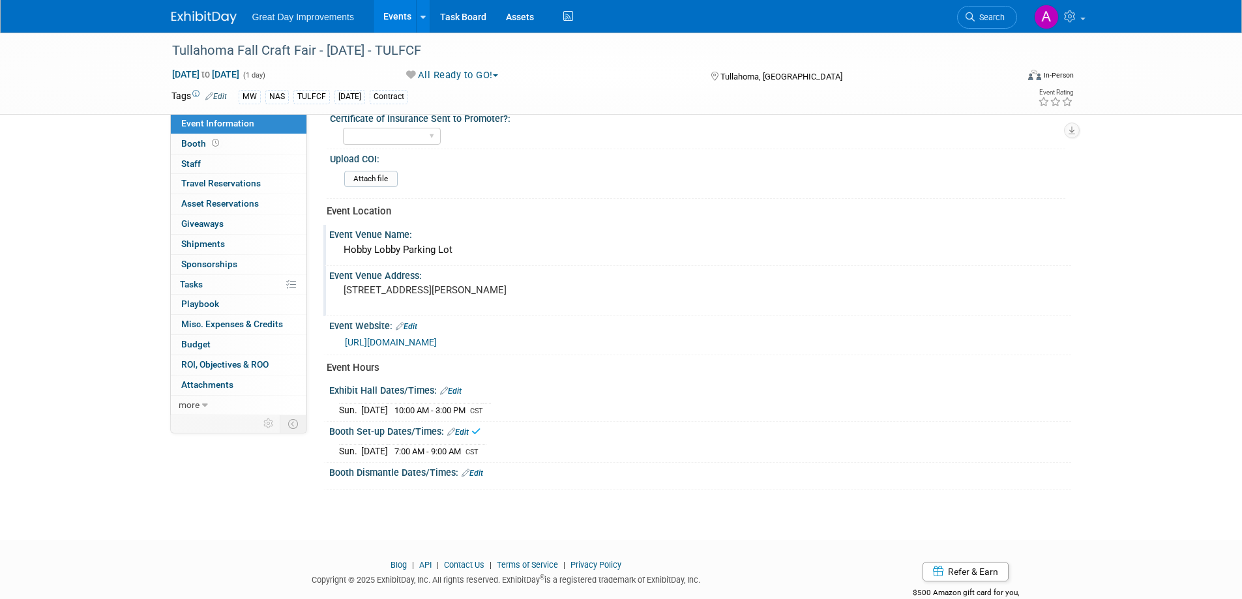
click at [473, 470] on link "Edit" at bounding box center [473, 473] width 22 height 9
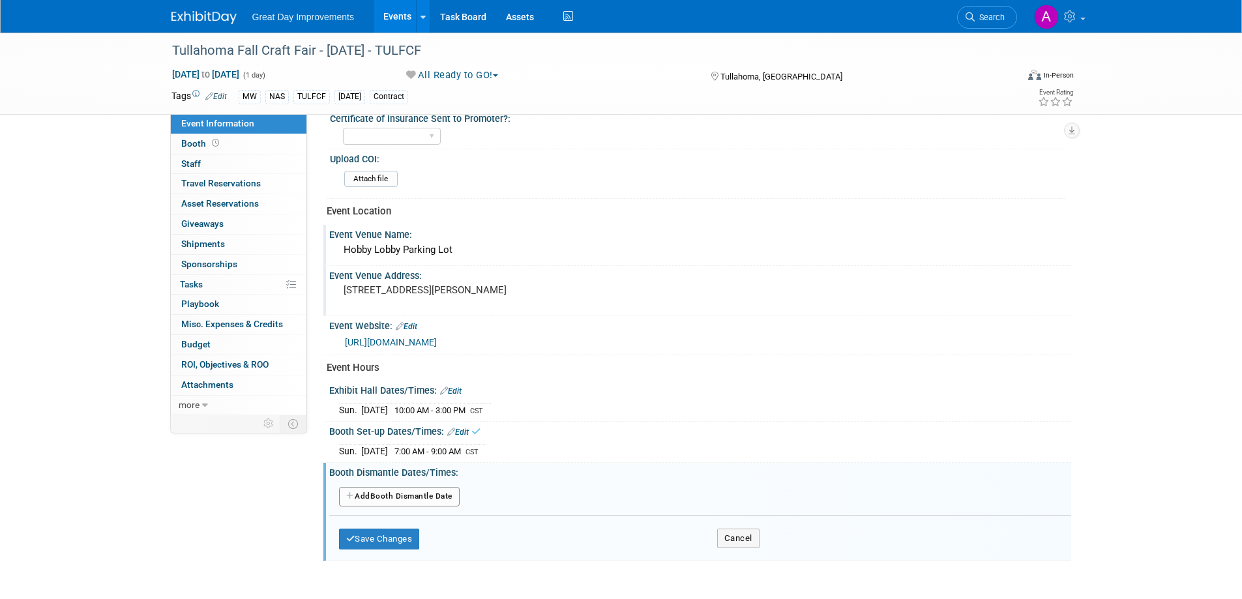
click at [438, 492] on button "Add Another Booth Dismantle Date" at bounding box center [399, 497] width 121 height 20
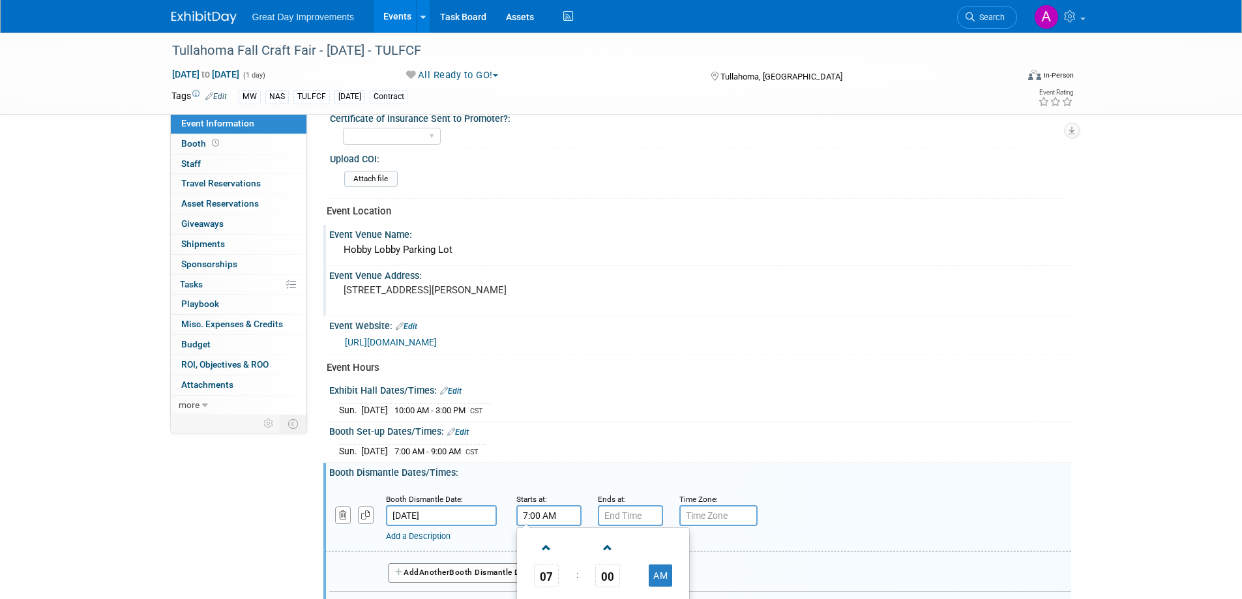
click at [532, 514] on input "7:00 AM" at bounding box center [548, 515] width 65 height 21
click at [551, 543] on span at bounding box center [546, 548] width 23 height 23
click at [552, 543] on span at bounding box center [546, 548] width 23 height 23
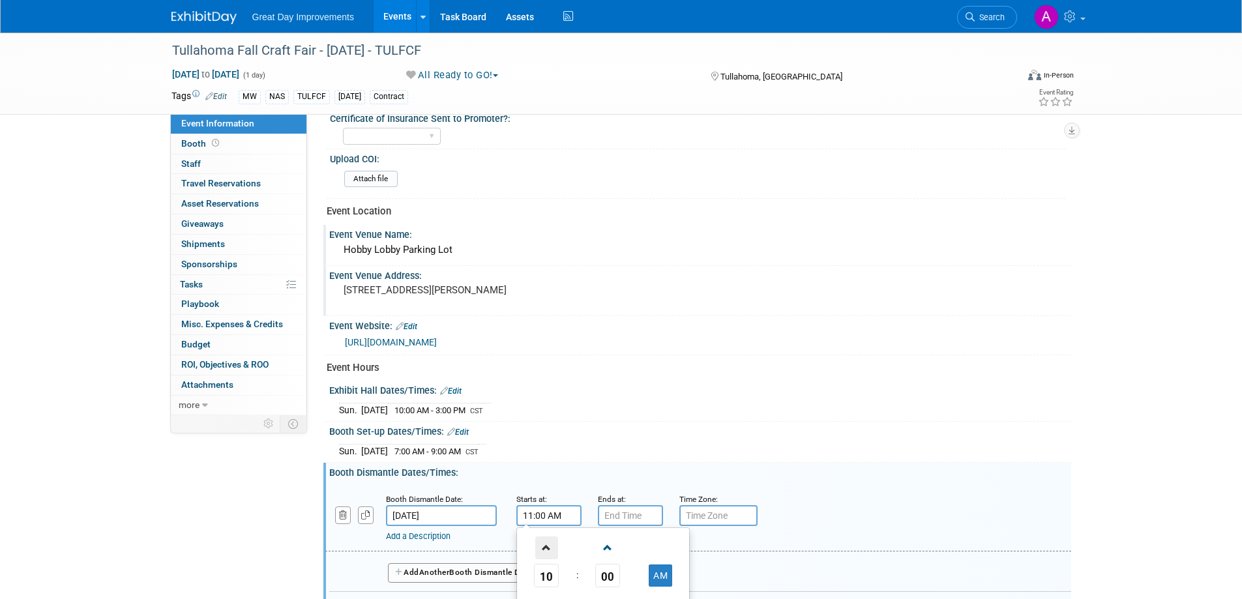
click at [552, 542] on span at bounding box center [546, 548] width 23 height 23
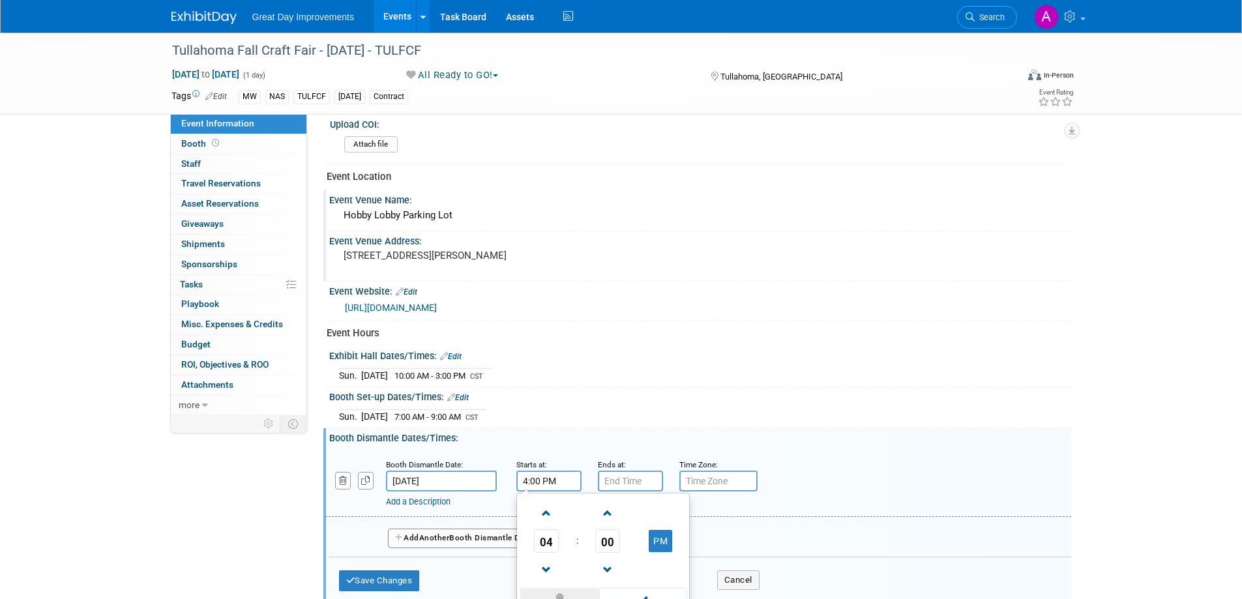
scroll to position [467, 0]
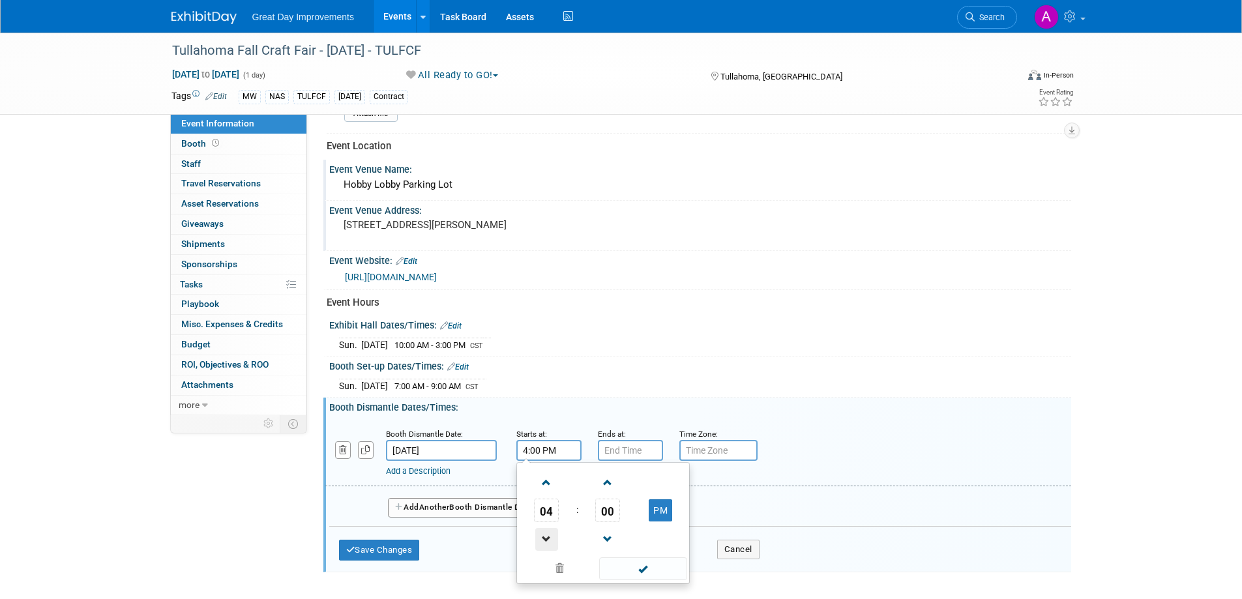
click at [540, 550] on span at bounding box center [546, 539] width 23 height 23
type input "3:00 PM"
click at [621, 571] on span at bounding box center [643, 568] width 88 height 23
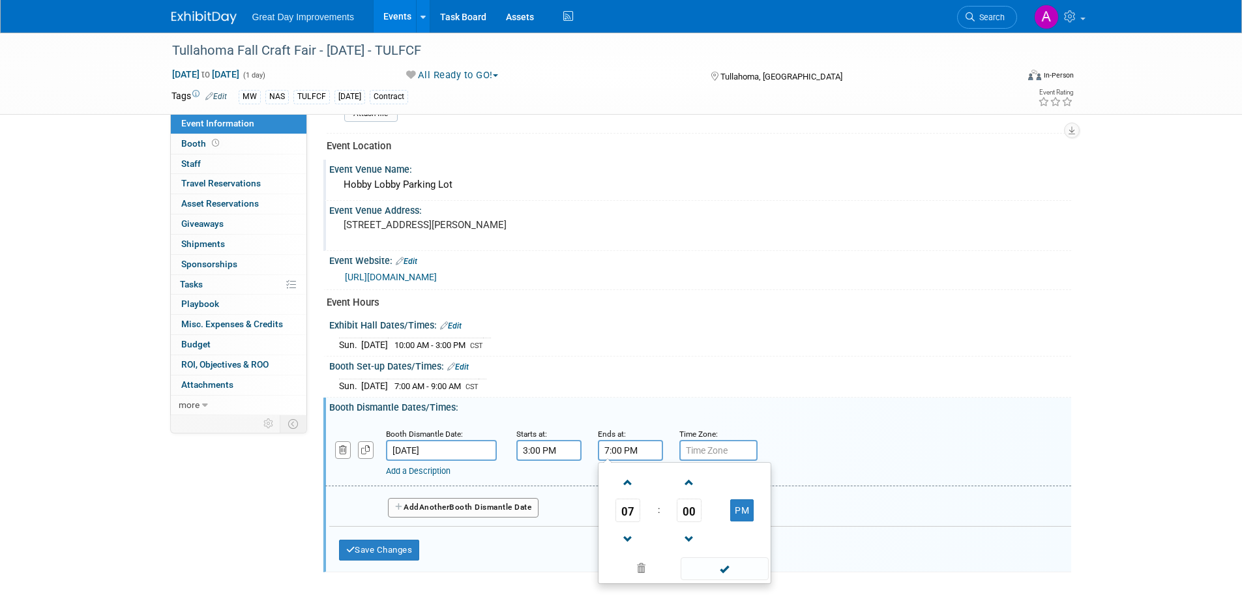
click at [614, 457] on input "7:00 PM" at bounding box center [630, 450] width 65 height 21
click at [635, 538] on span at bounding box center [628, 539] width 23 height 23
click at [634, 539] on span at bounding box center [628, 539] width 23 height 23
drag, startPoint x: 632, startPoint y: 539, endPoint x: 645, endPoint y: 544, distance: 13.4
click at [632, 539] on span at bounding box center [628, 539] width 23 height 23
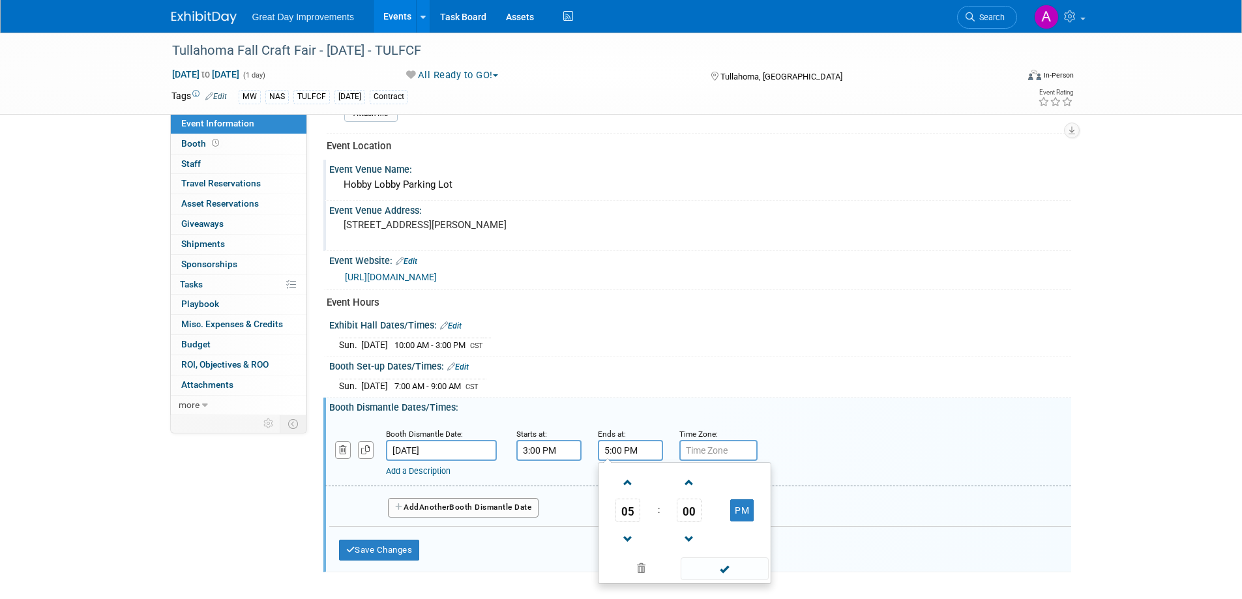
type input "4:00 PM"
click at [696, 569] on span at bounding box center [725, 568] width 88 height 23
drag, startPoint x: 705, startPoint y: 449, endPoint x: 707, endPoint y: 456, distance: 8.1
click at [706, 450] on input "text" at bounding box center [718, 450] width 78 height 21
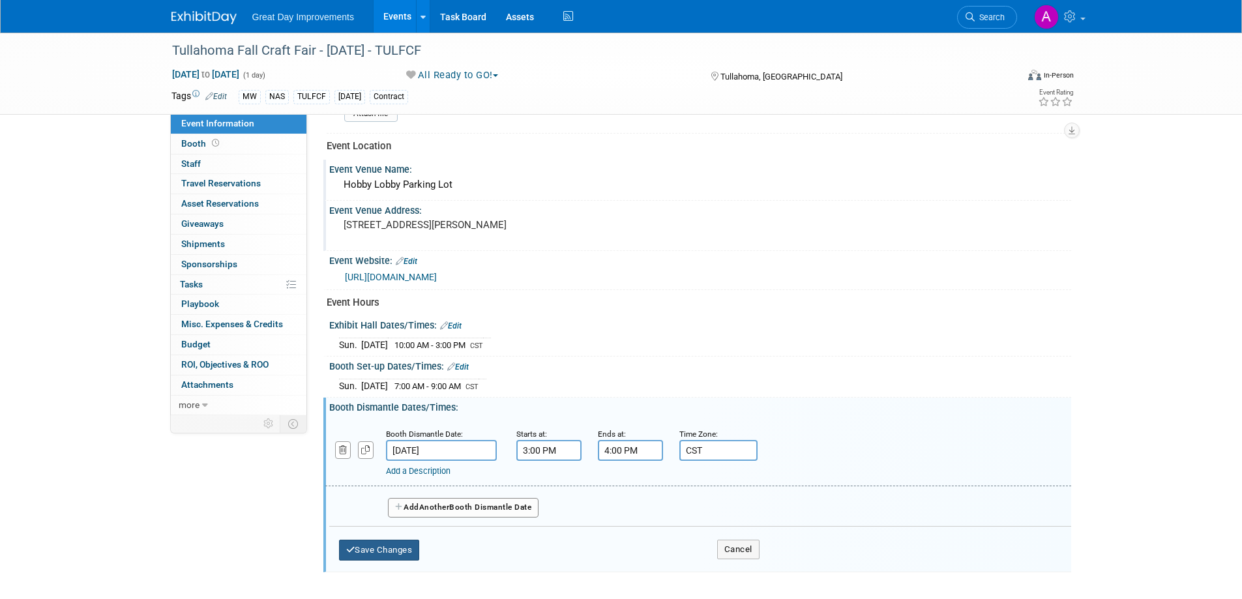
type input "CST"
click at [392, 548] on button "Save Changes" at bounding box center [379, 550] width 81 height 21
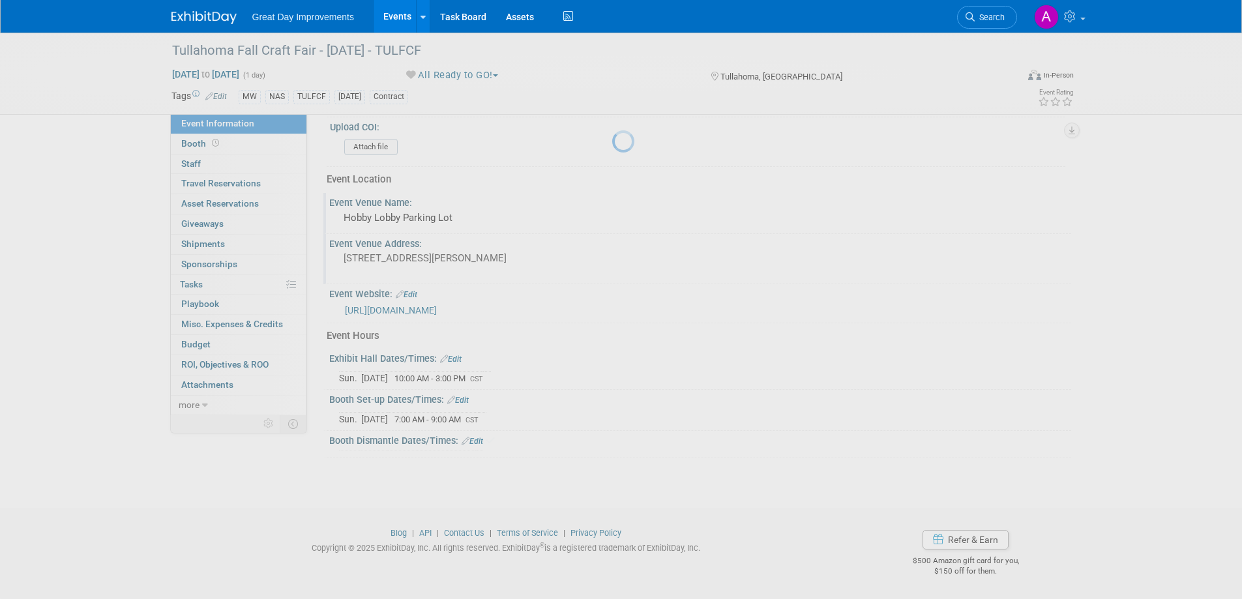
scroll to position [429, 0]
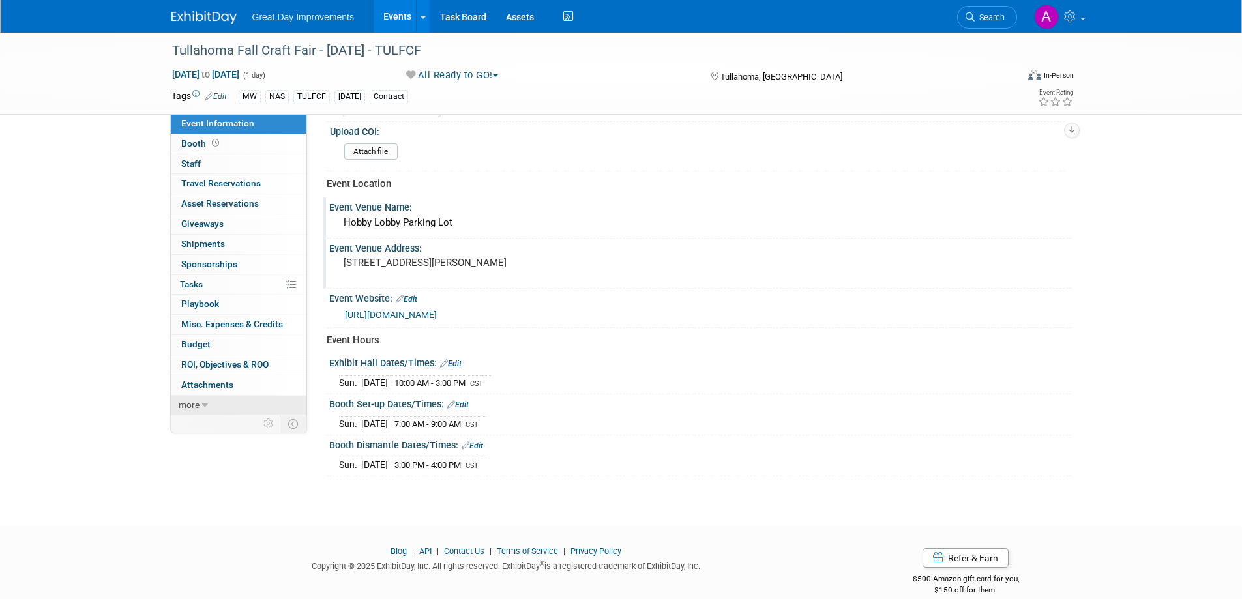
click at [212, 411] on link "more" at bounding box center [239, 406] width 136 height 20
click at [210, 427] on span "Event Binder (.pdf export)" at bounding box center [233, 424] width 104 height 10
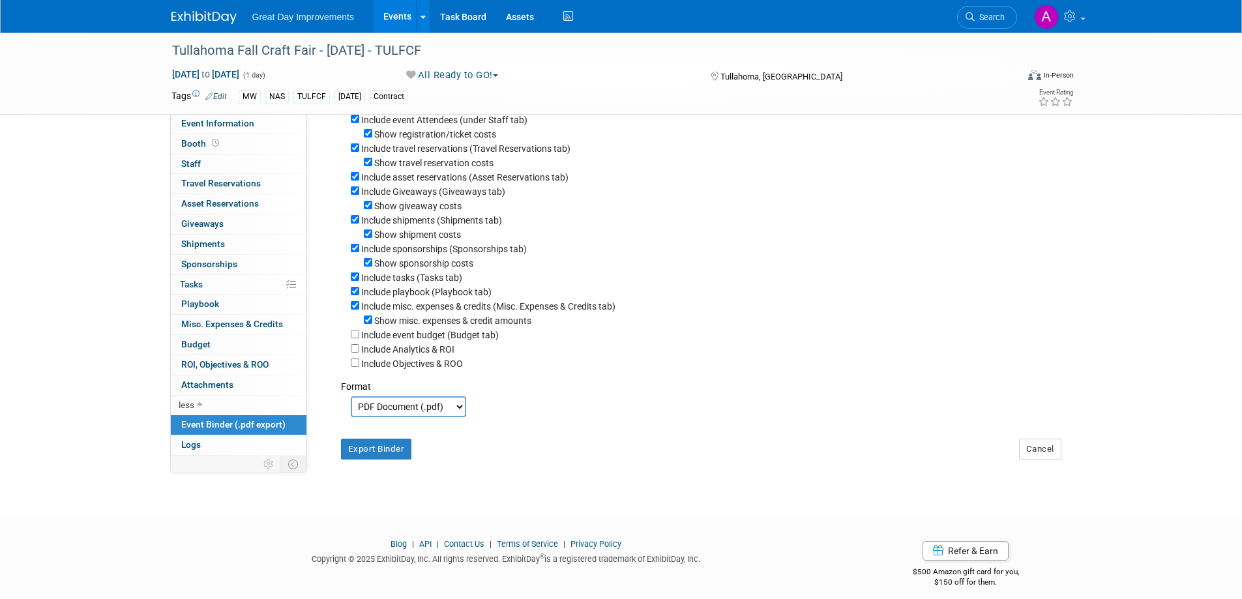
scroll to position [174, 0]
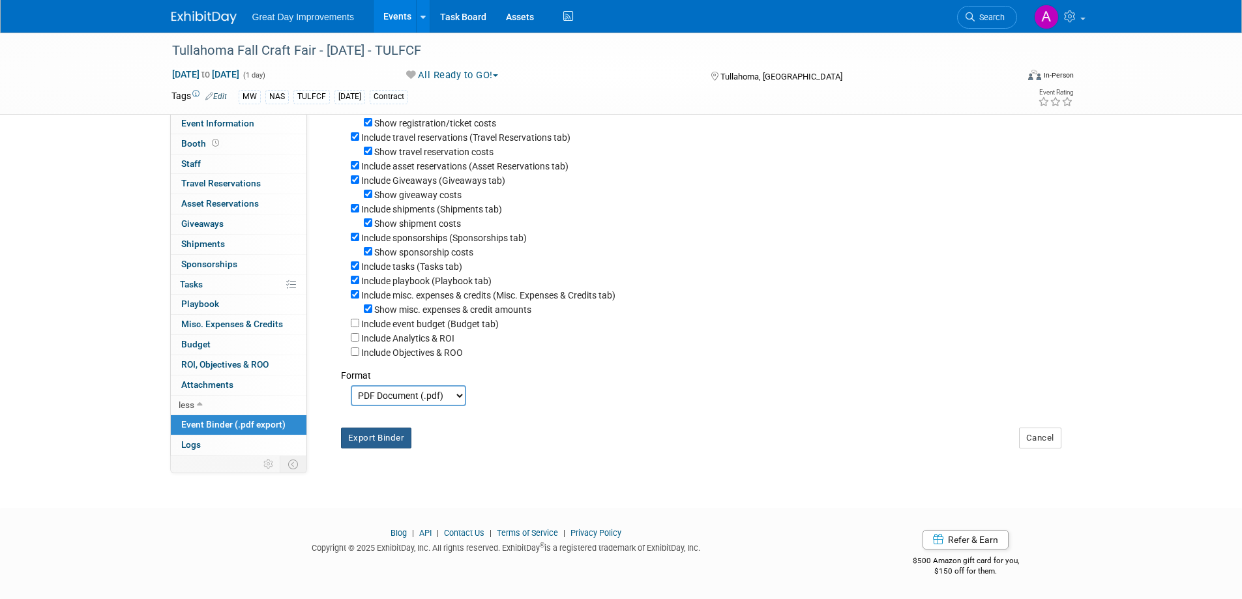
click at [389, 441] on button "Export Binder" at bounding box center [376, 438] width 71 height 21
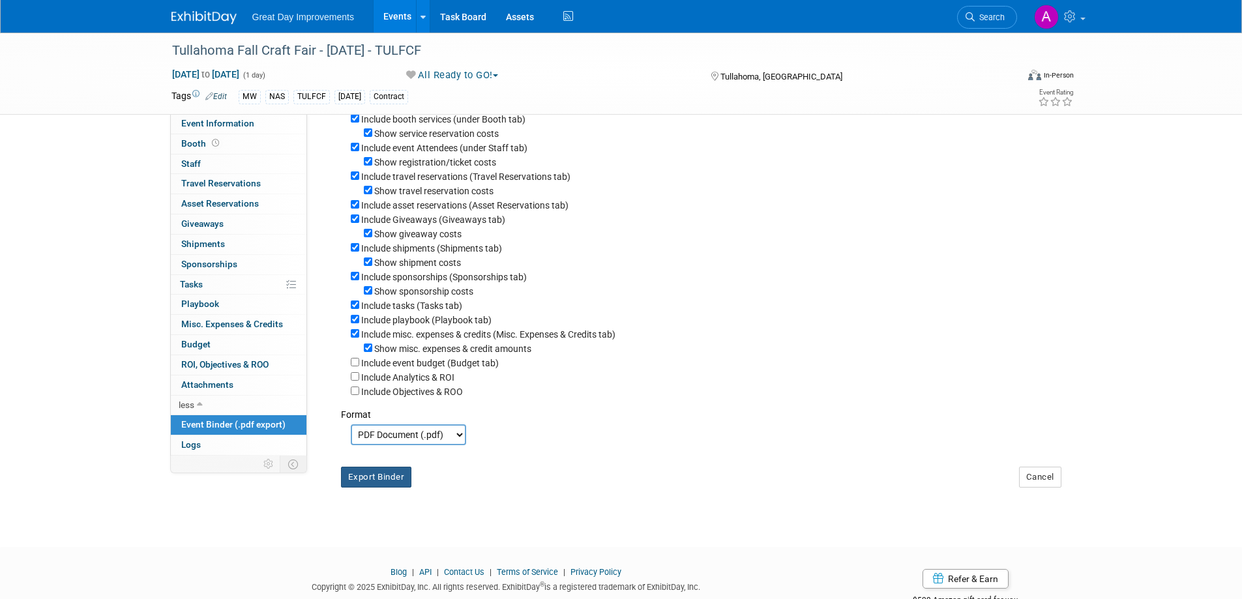
scroll to position [0, 0]
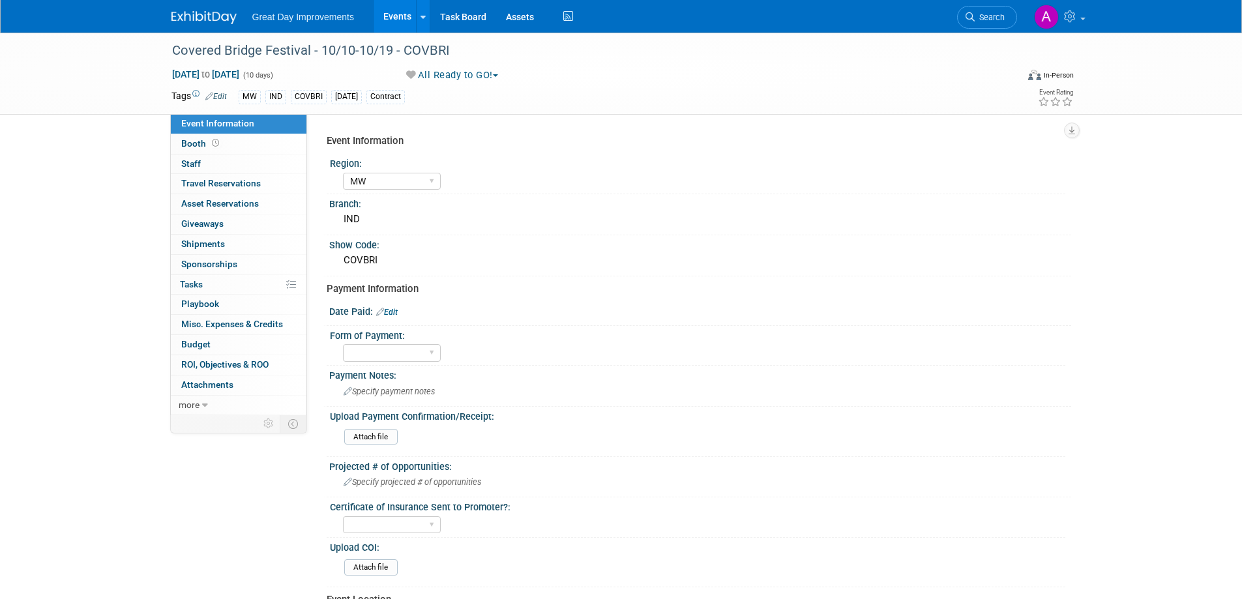
select select "MW"
click at [996, 22] on span "Search" at bounding box center [990, 17] width 30 height 10
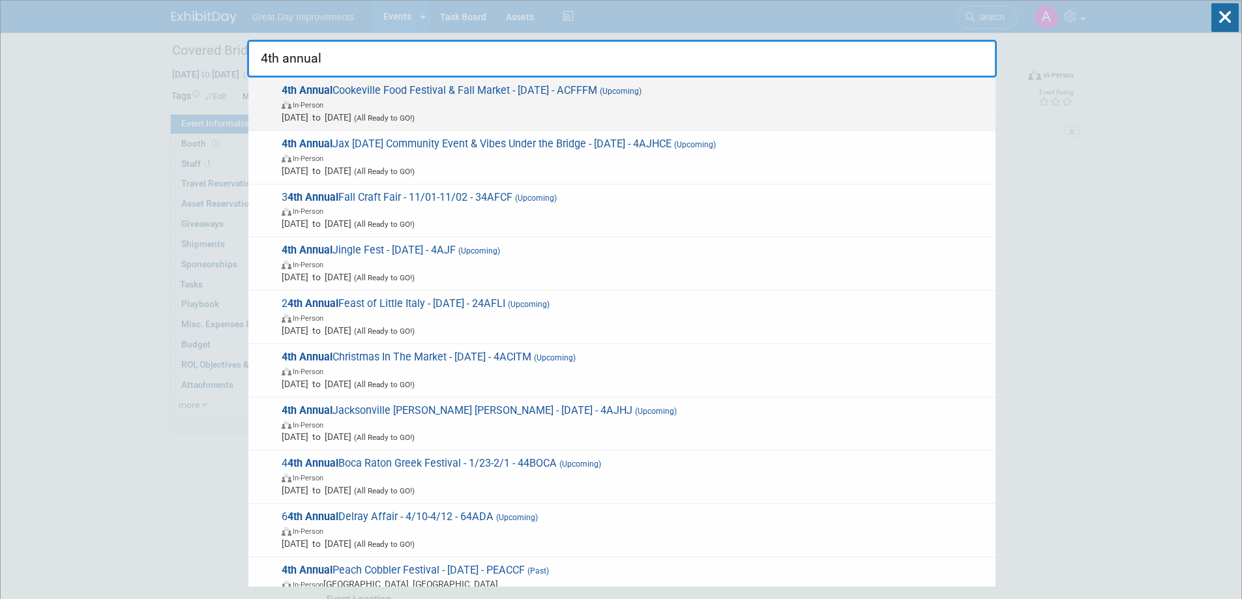
type input "4th annual"
click at [570, 97] on span "4th Annual Cookeville Food Festival & Fall Market - 10/11/25 - ACFFFM (Upcoming…" at bounding box center [633, 104] width 711 height 40
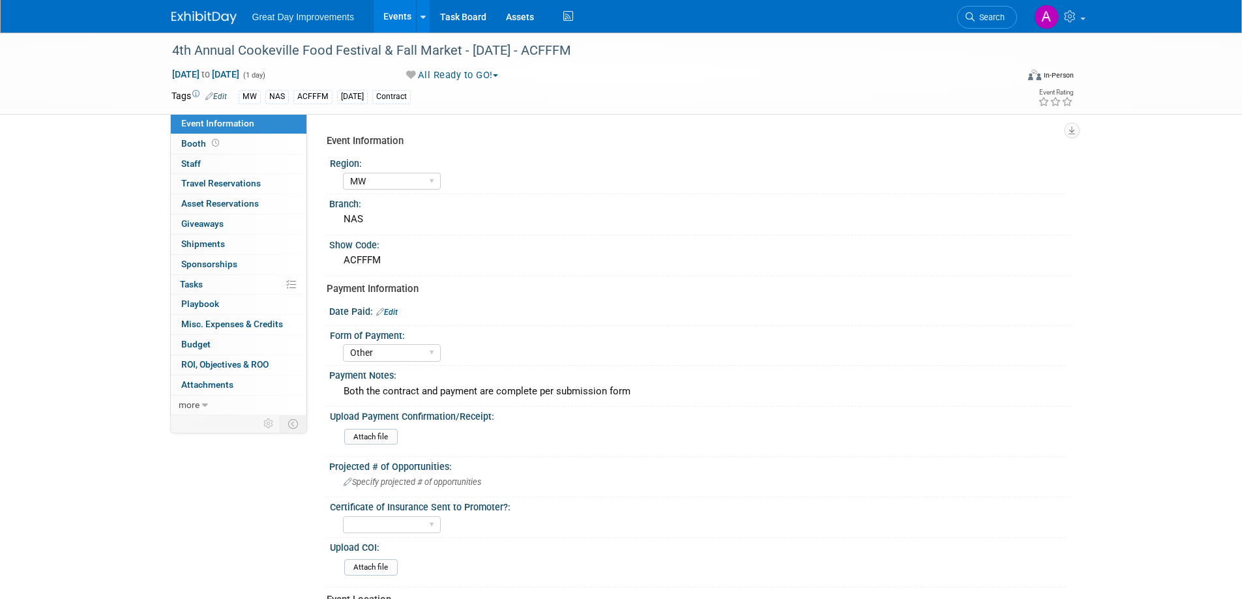
select select "MW"
select select "Other"
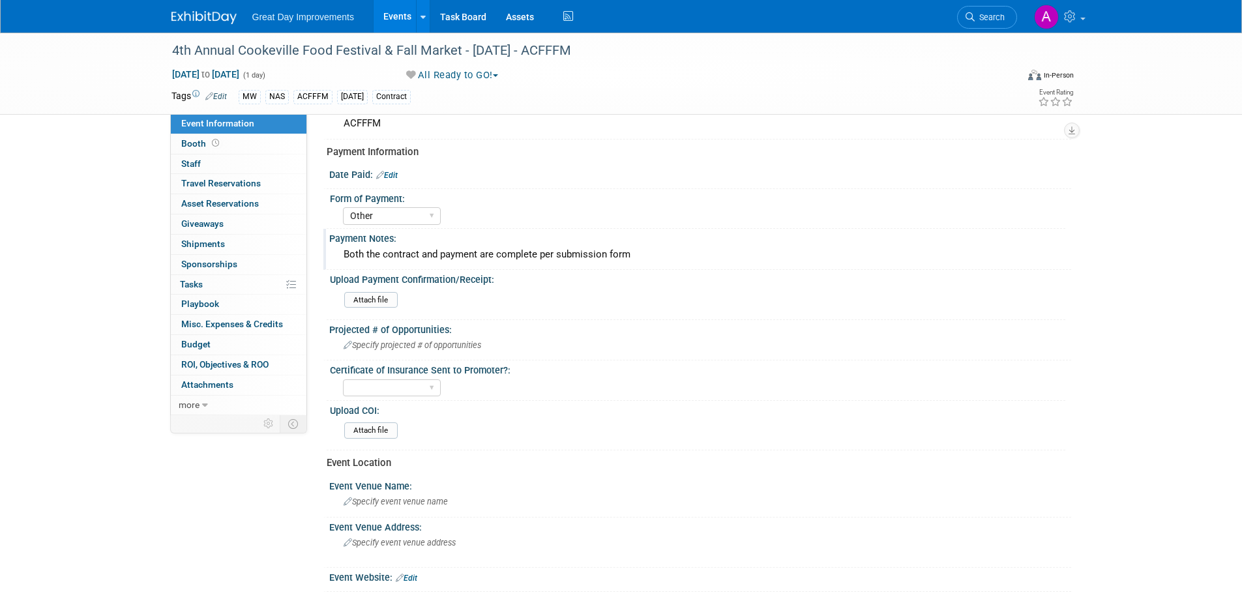
scroll to position [196, 0]
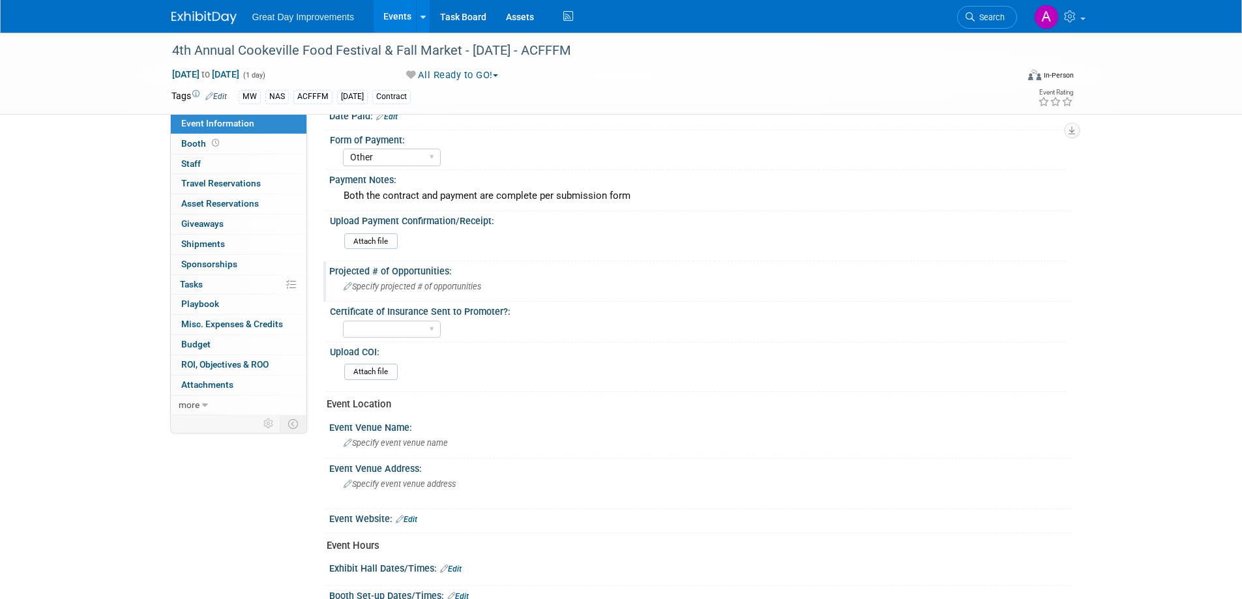
click at [392, 288] on span "Specify projected # of opportunities" at bounding box center [413, 287] width 138 height 10
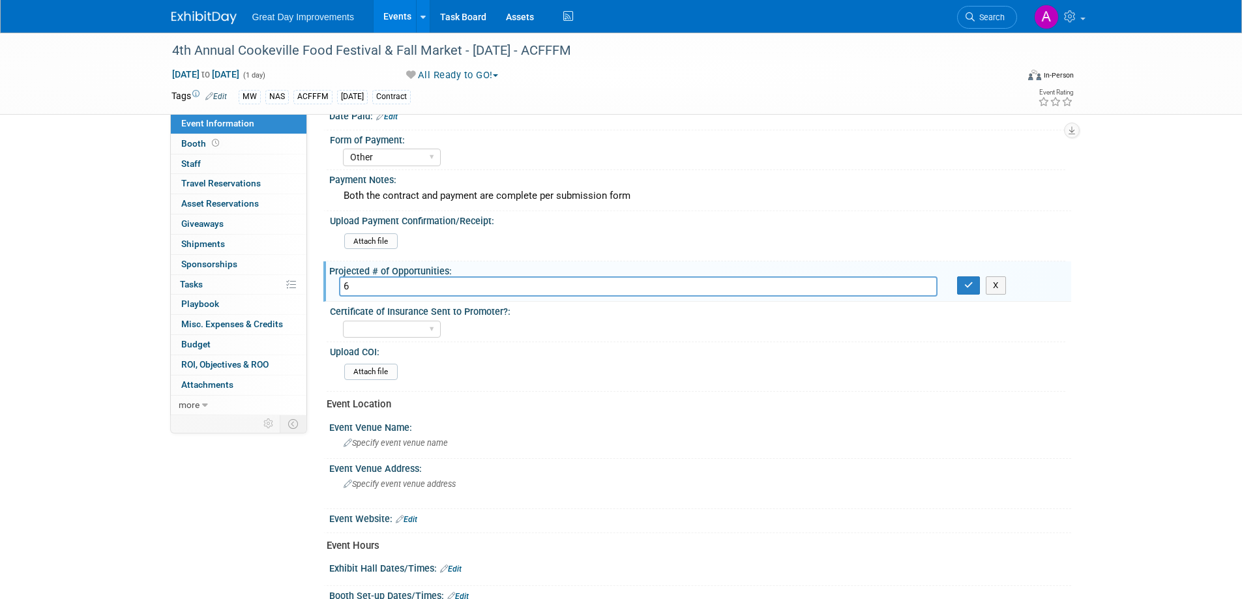
type input "6"
click at [956, 286] on div "X" at bounding box center [1009, 285] width 124 height 18
click at [963, 288] on button "button" at bounding box center [968, 285] width 23 height 18
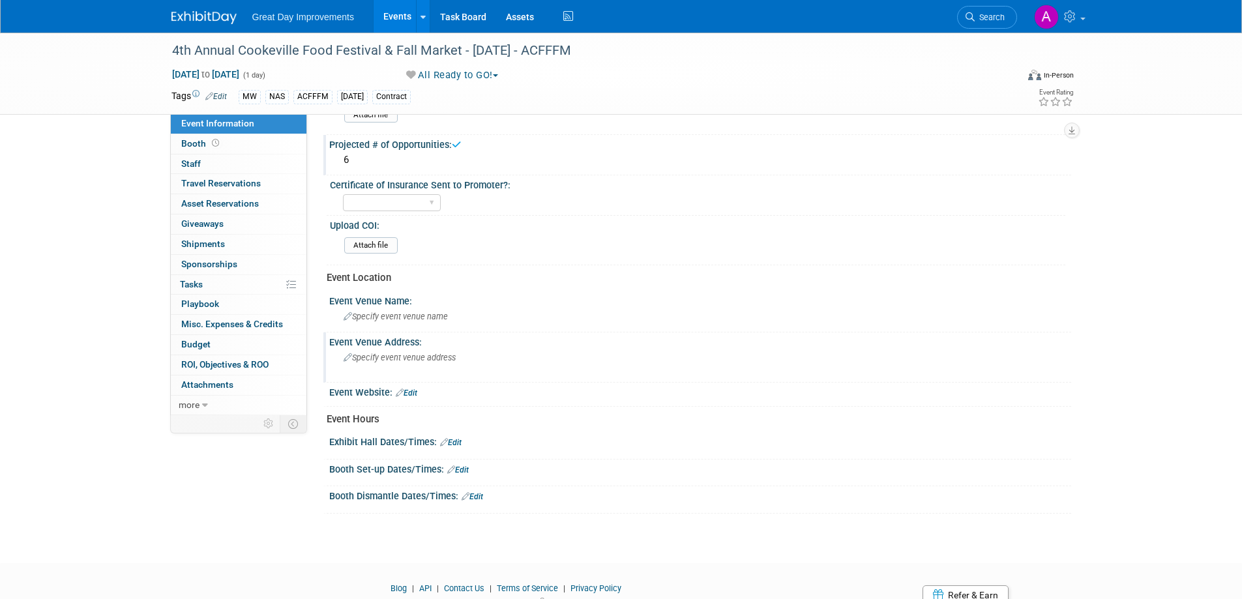
scroll to position [326, 0]
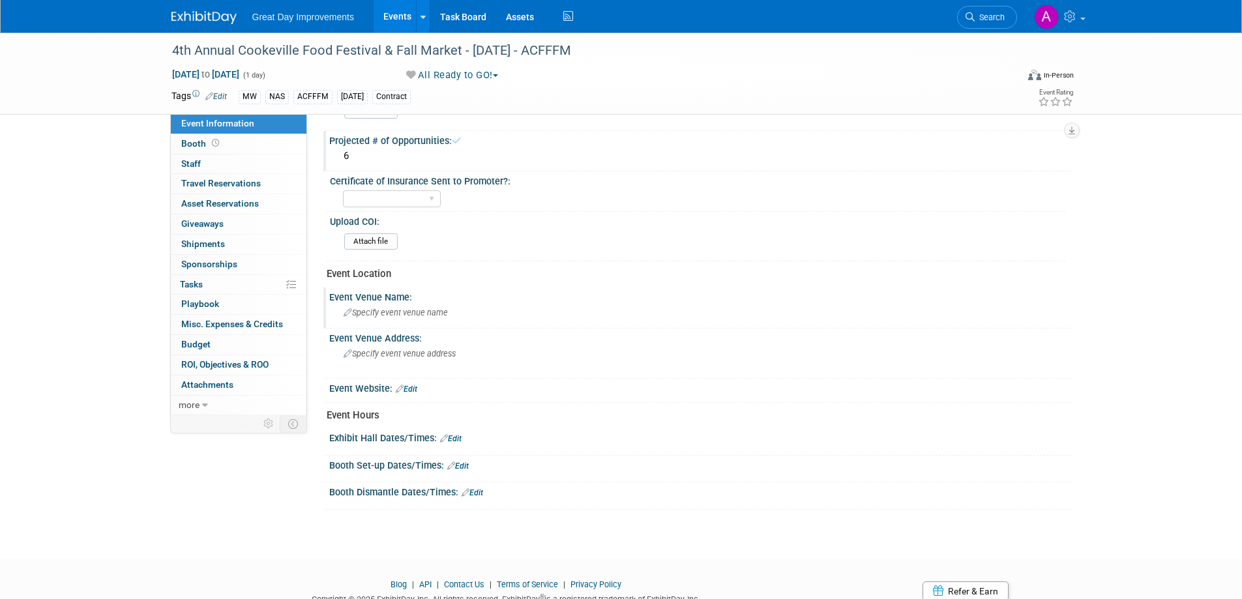
click at [388, 314] on span "Specify event venue name" at bounding box center [396, 313] width 104 height 10
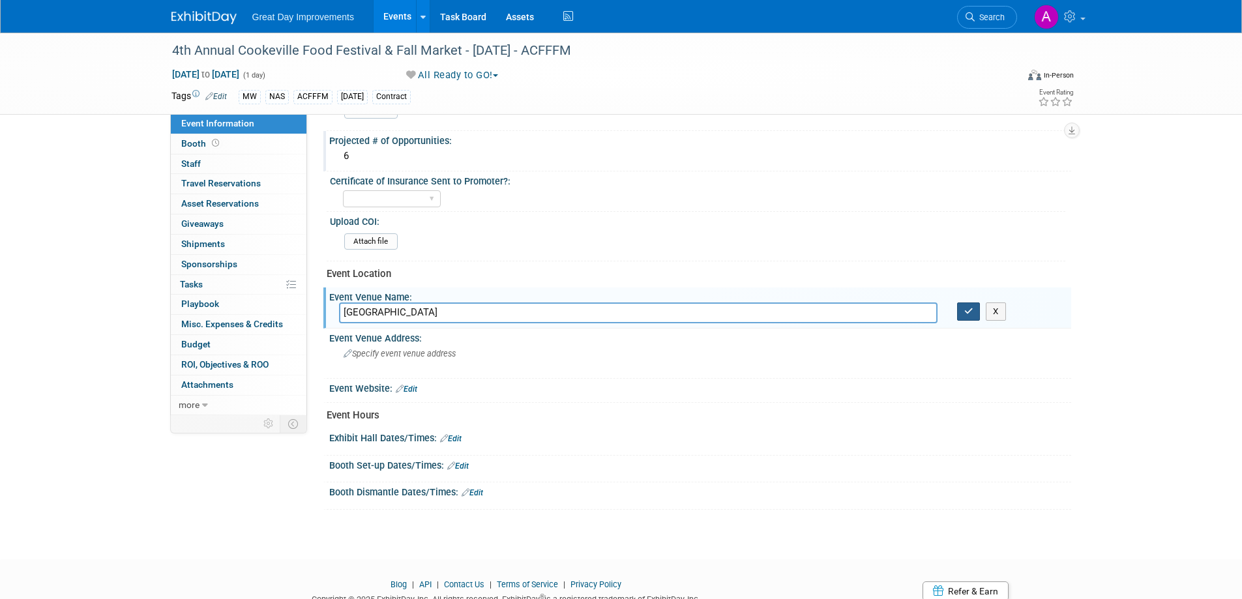
type input "[GEOGRAPHIC_DATA]"
click at [964, 314] on button "button" at bounding box center [968, 312] width 23 height 18
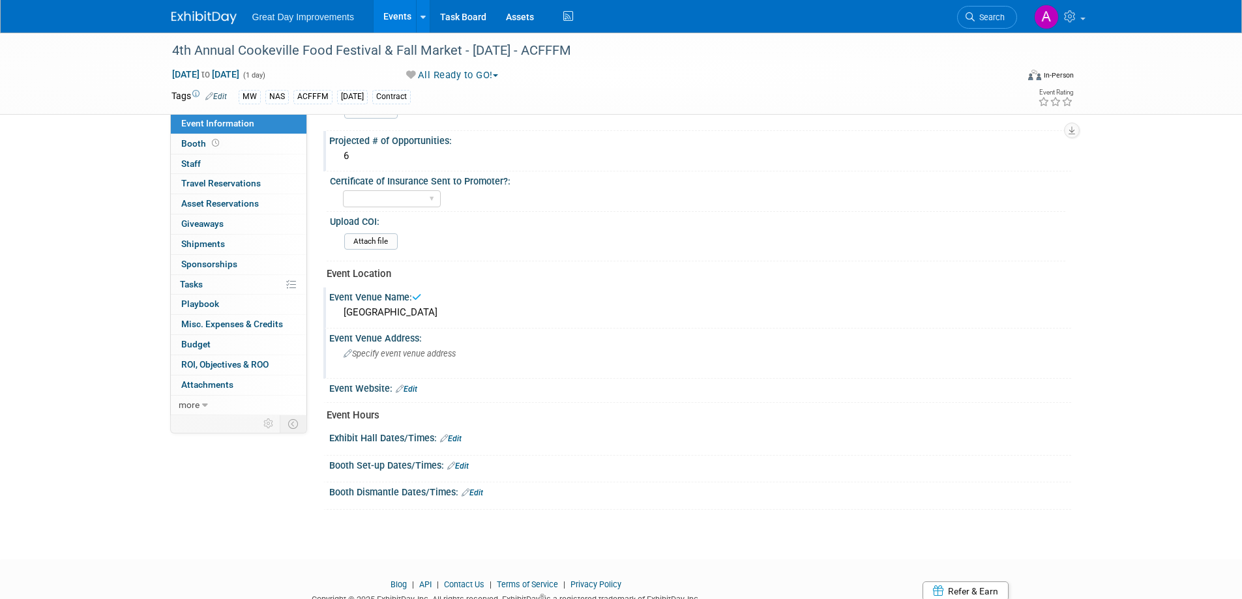
click at [439, 352] on span "Specify event venue address" at bounding box center [400, 354] width 112 height 10
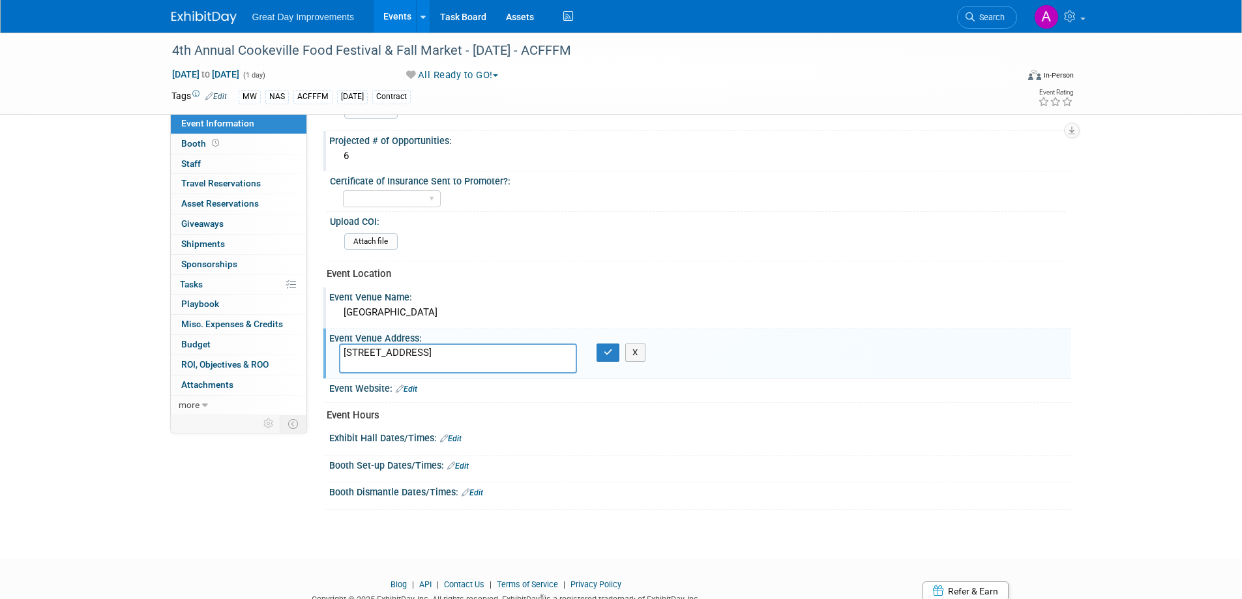
click at [383, 355] on textarea "[STREET_ADDRESS]" at bounding box center [458, 359] width 238 height 30
type textarea "[STREET_ADDRESS]"
click at [605, 349] on icon "button" at bounding box center [608, 352] width 9 height 8
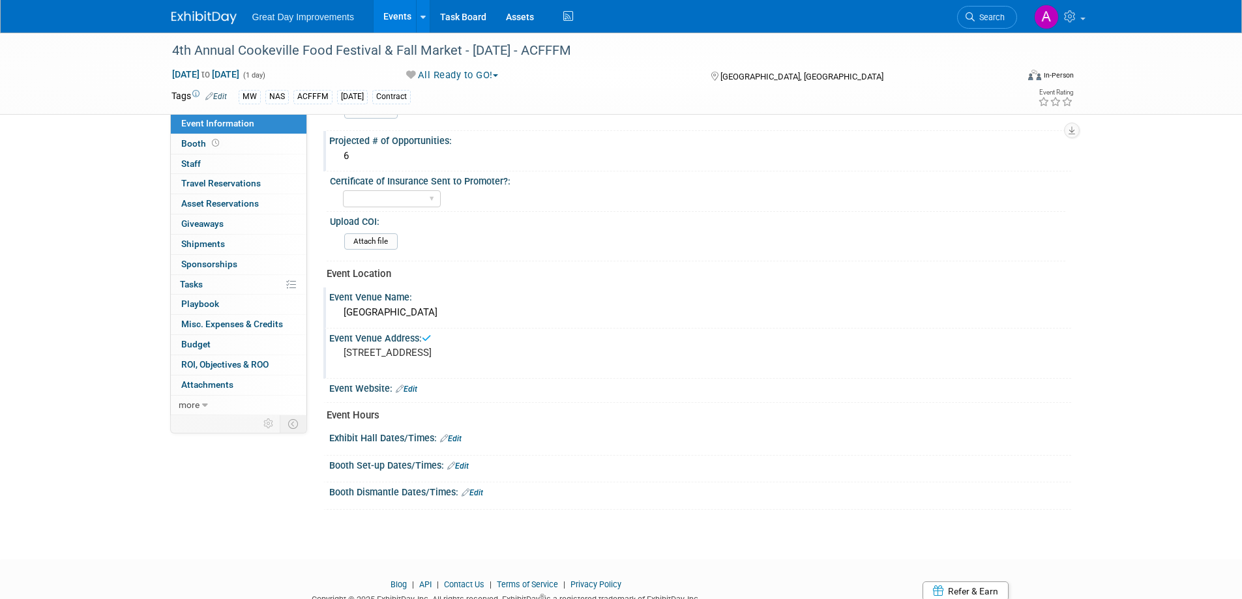
click at [413, 388] on link "Edit" at bounding box center [407, 389] width 22 height 9
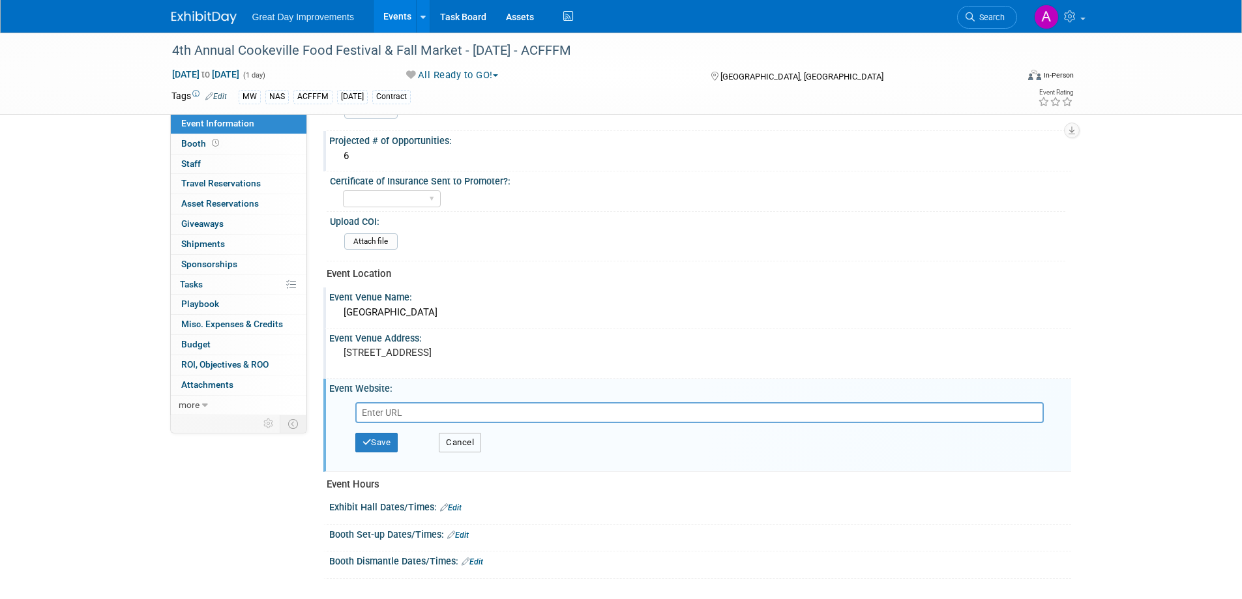
click at [462, 444] on button "Cancel" at bounding box center [460, 443] width 42 height 20
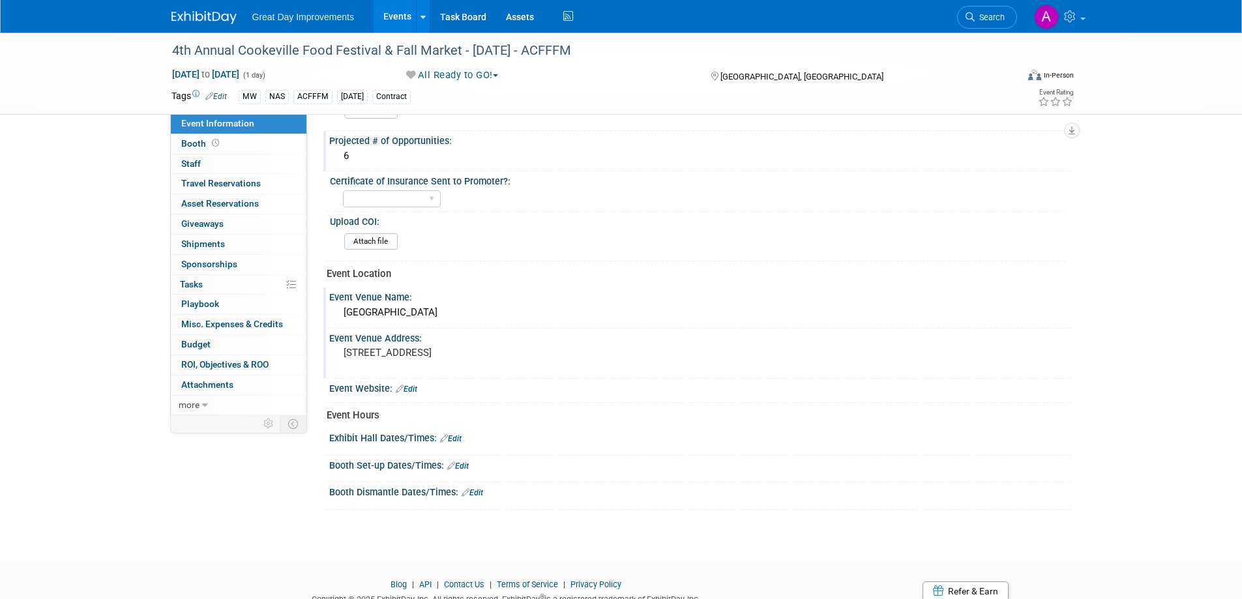
click at [456, 437] on link "Edit" at bounding box center [451, 438] width 22 height 9
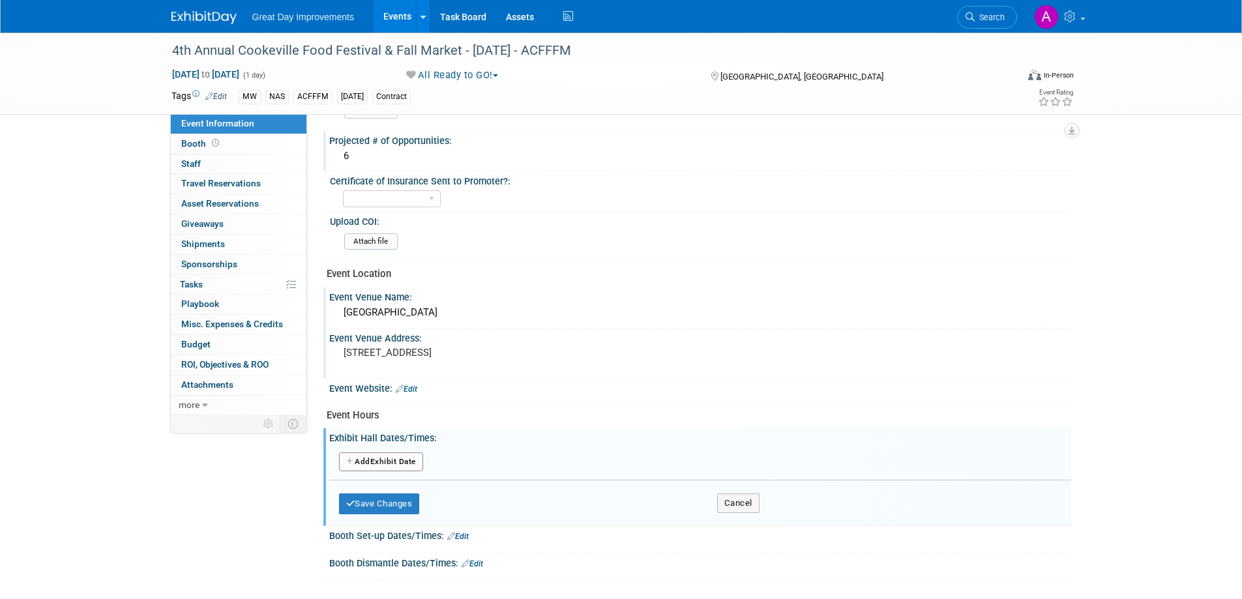
click at [404, 467] on button "Add Another Exhibit Date" at bounding box center [381, 462] width 84 height 20
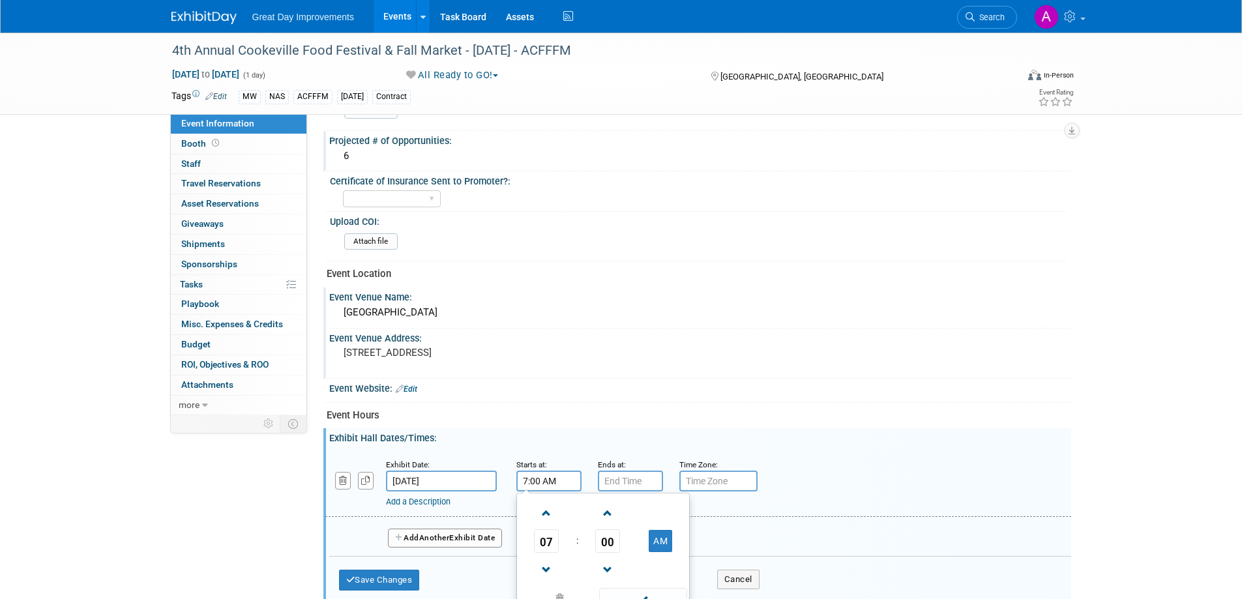
click at [534, 485] on input "7:00 AM" at bounding box center [548, 481] width 65 height 21
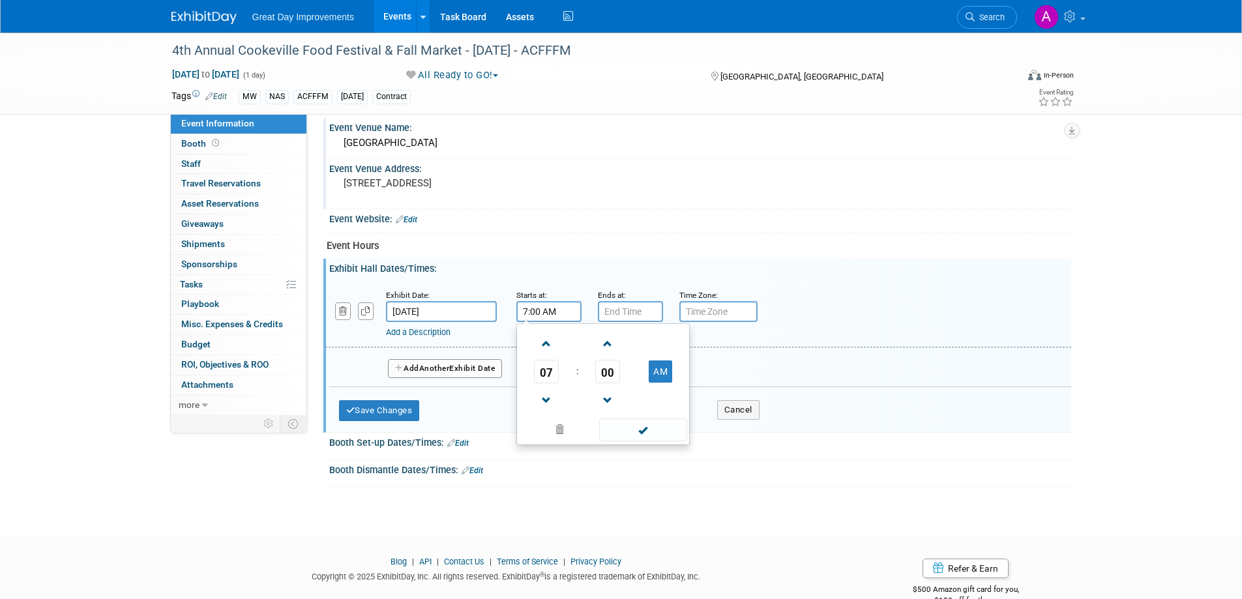
scroll to position [522, 0]
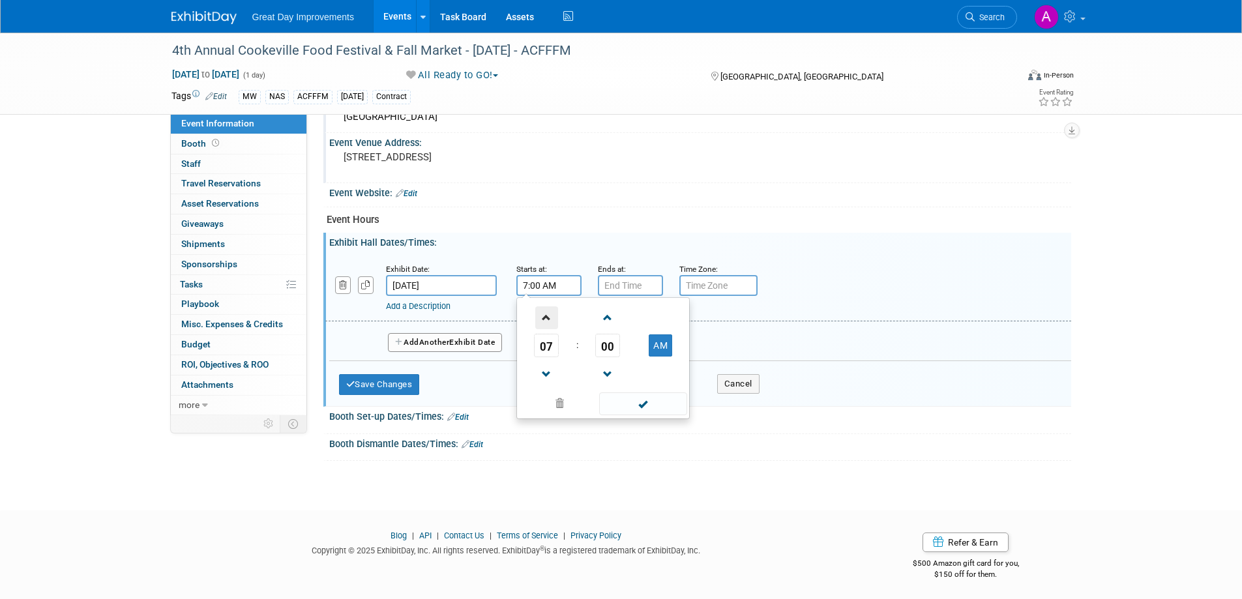
click at [542, 316] on span at bounding box center [546, 317] width 23 height 23
click at [542, 315] on span at bounding box center [546, 317] width 23 height 23
click at [542, 314] on span at bounding box center [546, 317] width 23 height 23
type input "10:00 AM"
click at [620, 399] on span at bounding box center [643, 403] width 88 height 23
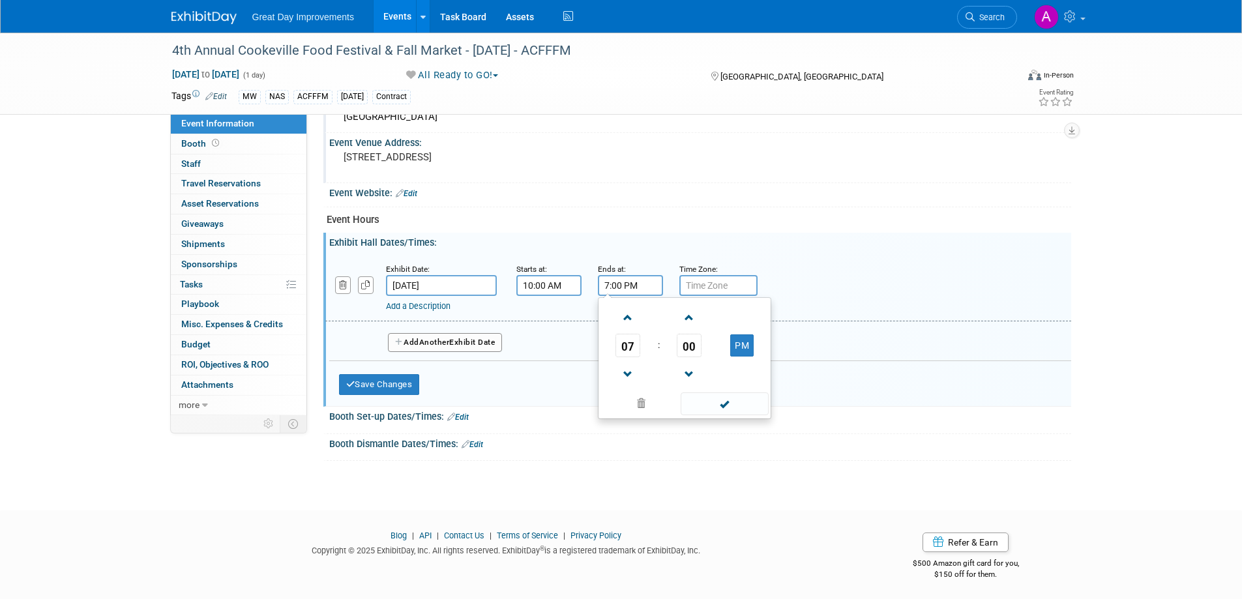
click at [639, 289] on input "7:00 PM" at bounding box center [630, 285] width 65 height 21
click at [623, 374] on span at bounding box center [628, 374] width 23 height 23
type input "5:00 PM"
click at [703, 404] on span at bounding box center [725, 403] width 88 height 23
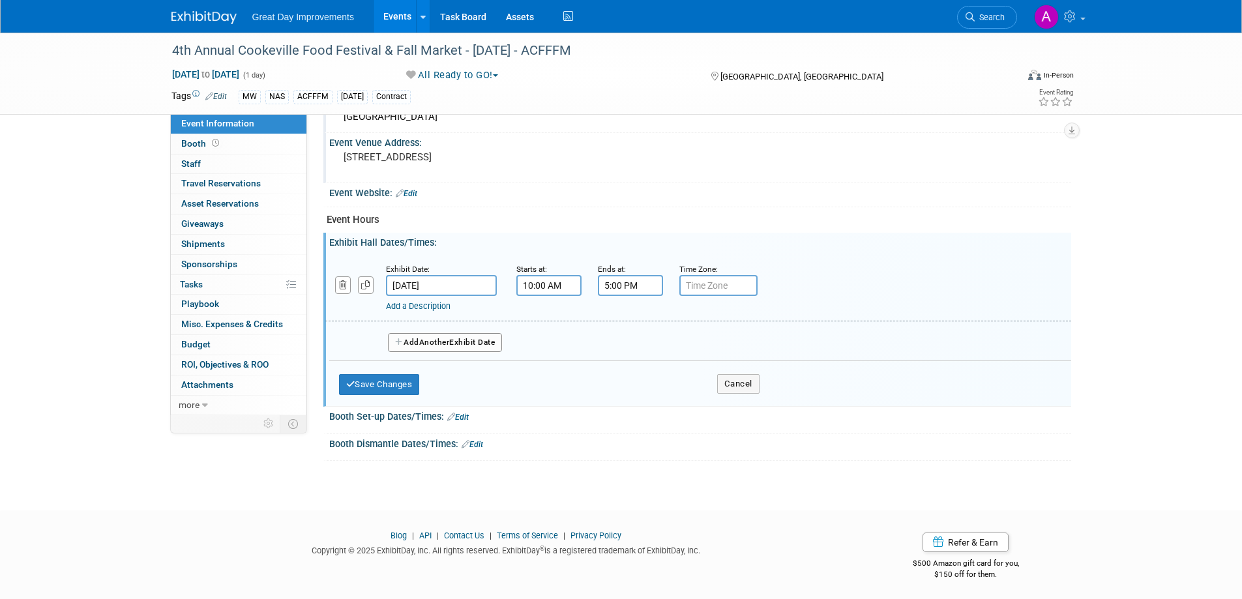
click at [735, 277] on input "text" at bounding box center [718, 285] width 78 height 21
type input "CST"
click at [396, 383] on button "Save Changes" at bounding box center [379, 384] width 81 height 21
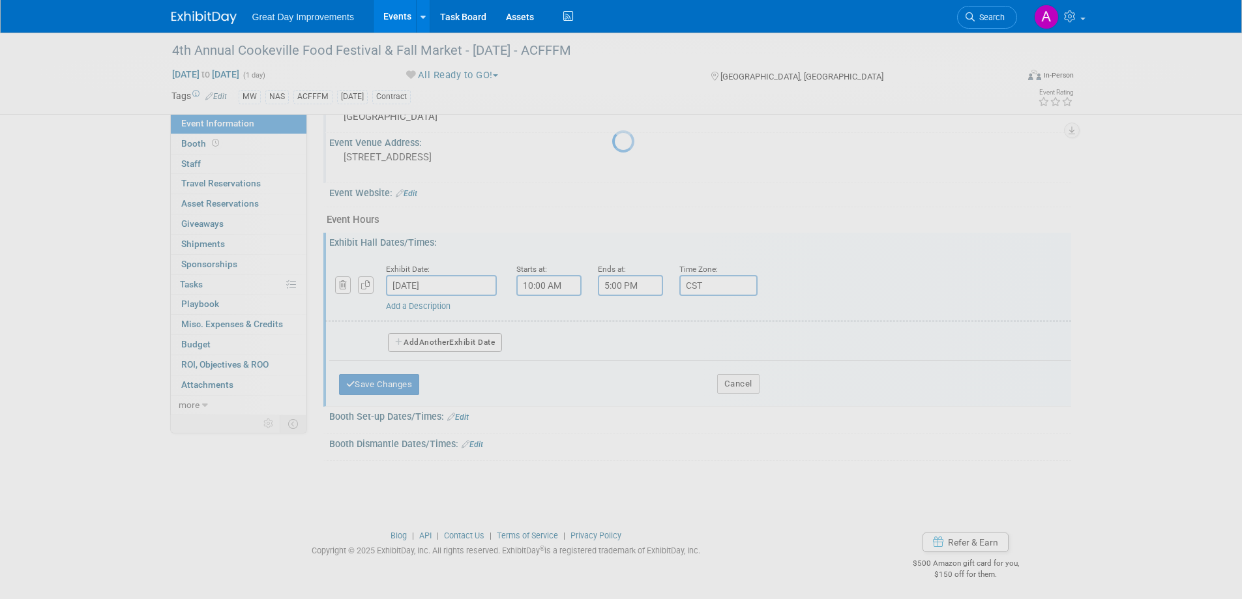
scroll to position [374, 0]
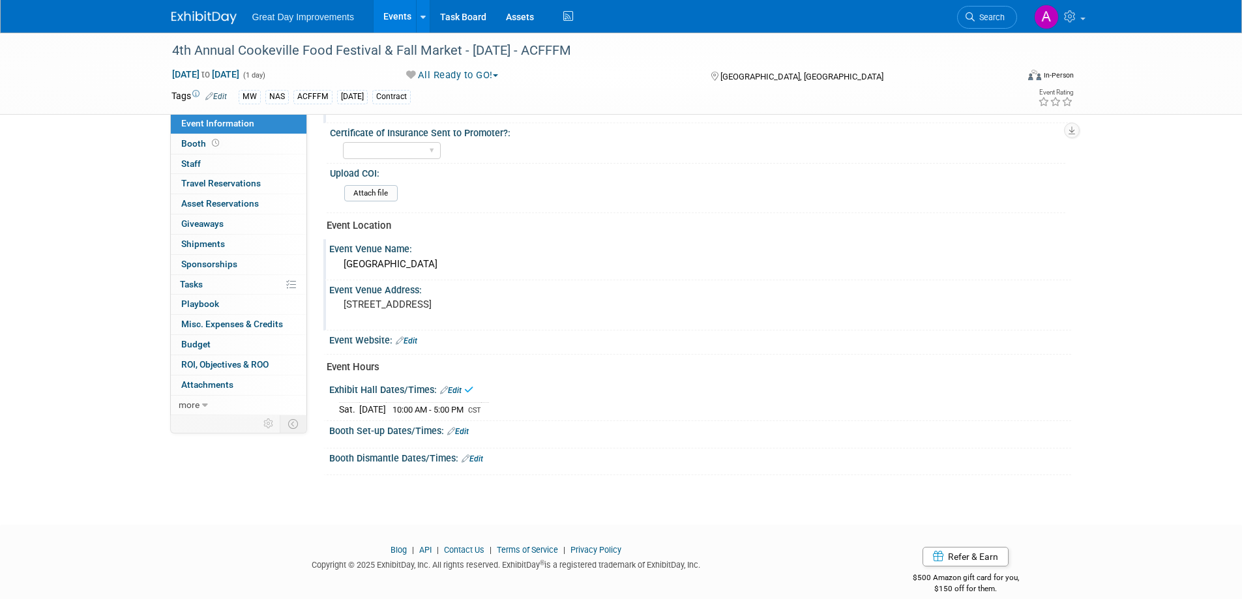
click at [463, 431] on link "Edit" at bounding box center [458, 431] width 22 height 9
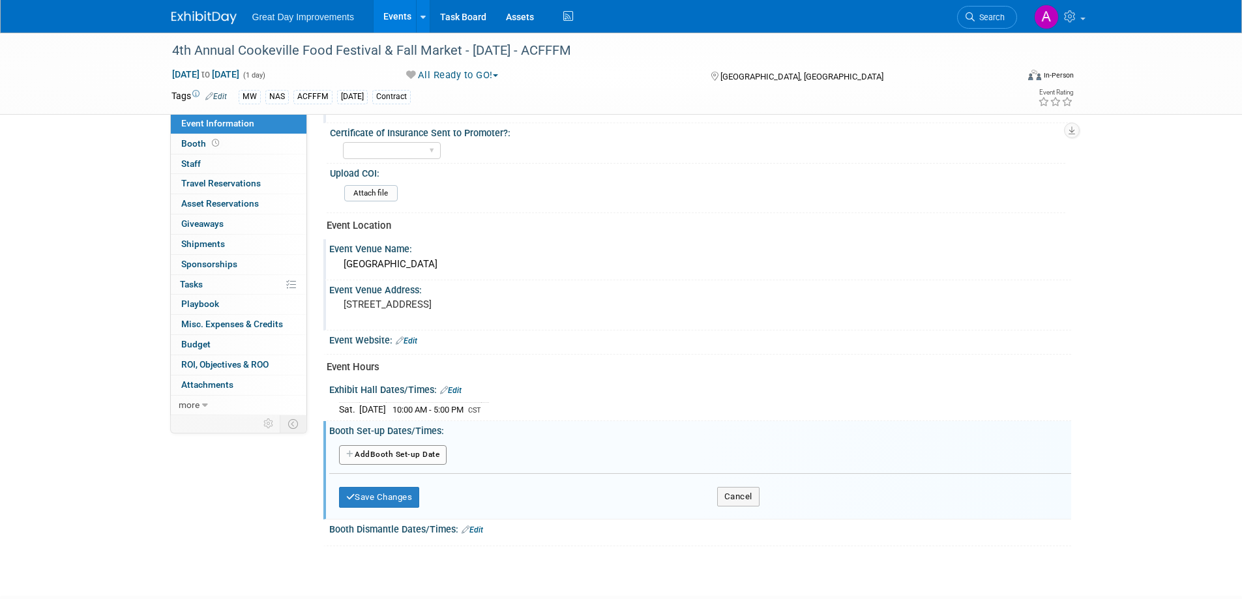
click at [419, 454] on button "Add Another Booth Set-up Date" at bounding box center [393, 455] width 108 height 20
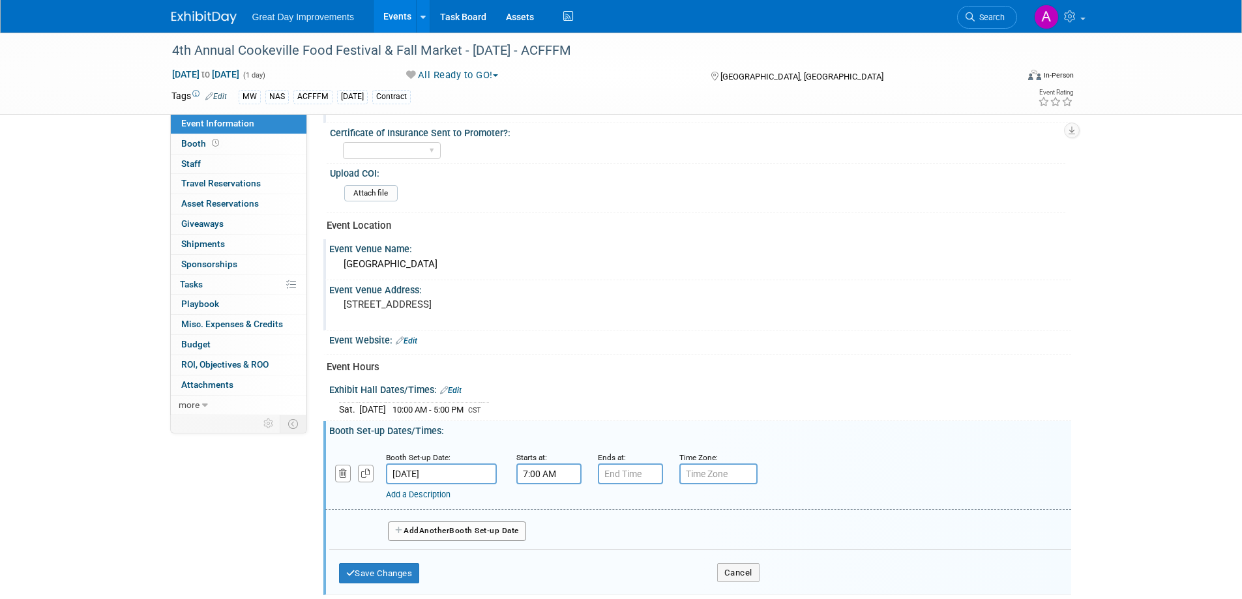
click at [536, 471] on input "7:00 AM" at bounding box center [548, 474] width 65 height 21
click at [544, 504] on span at bounding box center [546, 506] width 23 height 23
type input "8:00 AM"
click at [619, 589] on span at bounding box center [643, 592] width 88 height 23
click at [610, 474] on input "7:00 PM" at bounding box center [630, 474] width 65 height 21
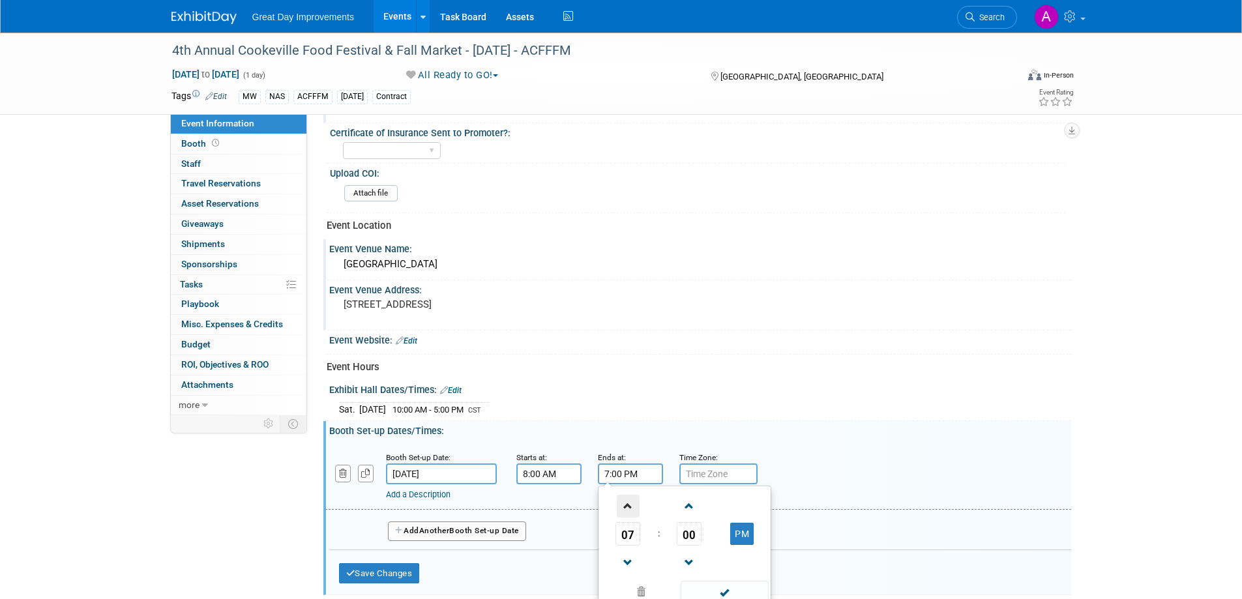
click at [627, 503] on span at bounding box center [628, 506] width 23 height 23
click at [756, 537] on td "PM" at bounding box center [743, 533] width 52 height 23
click at [750, 541] on button "PM" at bounding box center [741, 534] width 23 height 22
type input "9:00 AM"
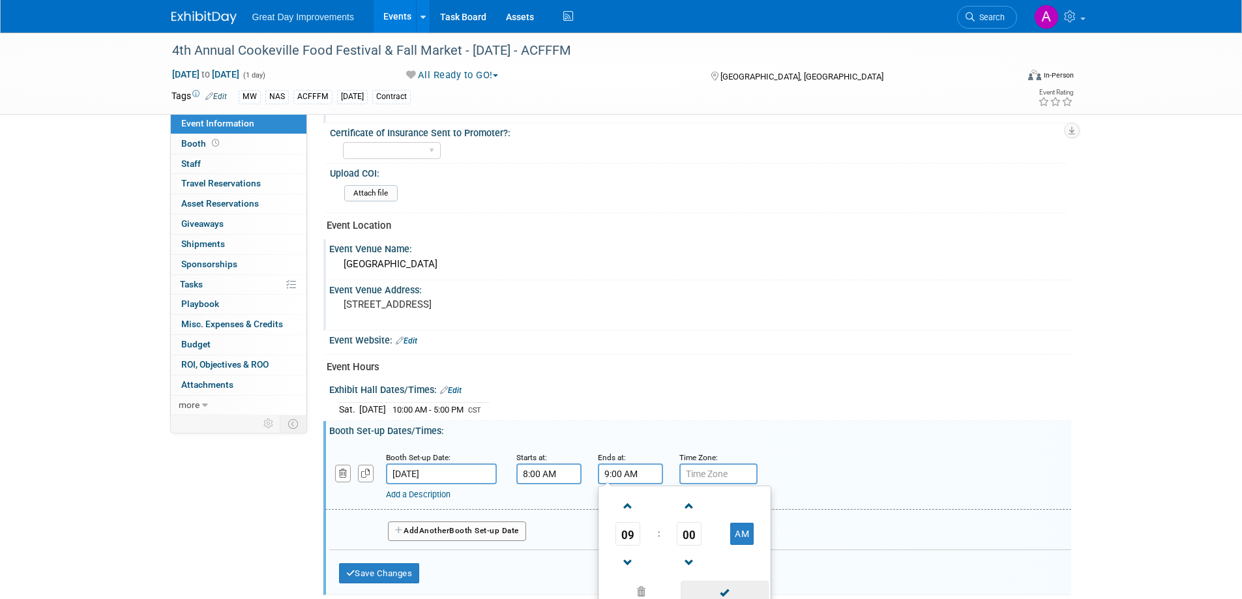
click at [735, 590] on span at bounding box center [725, 592] width 88 height 23
click at [713, 466] on input "text" at bounding box center [718, 474] width 78 height 21
type input "CST"
click at [392, 574] on button "Save Changes" at bounding box center [379, 573] width 81 height 21
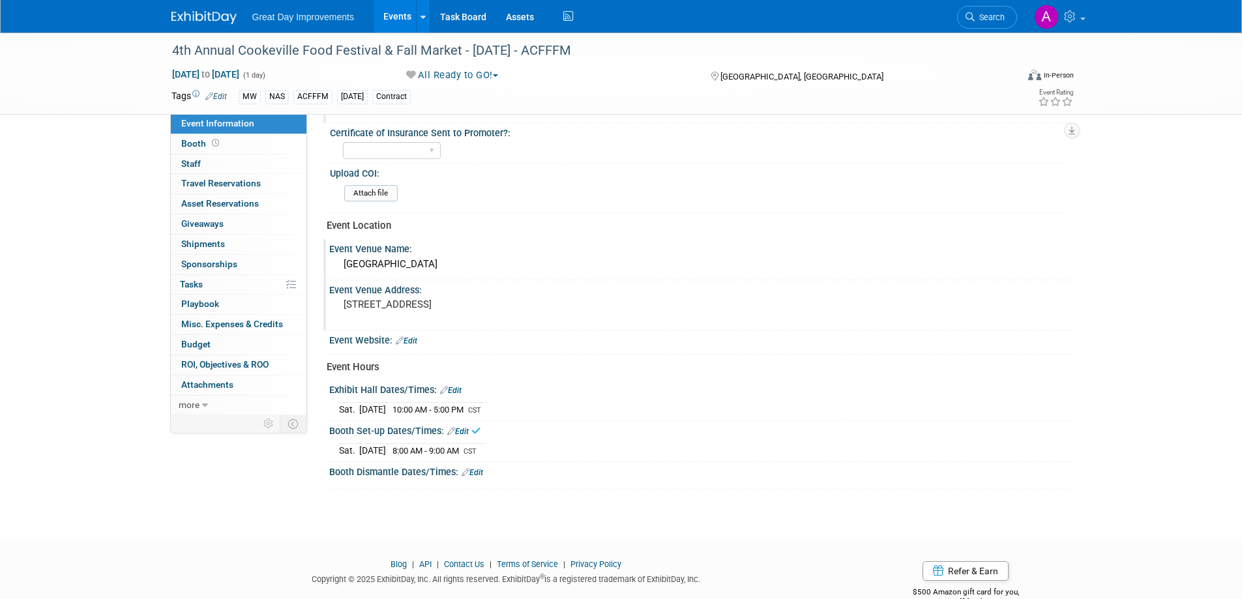
click at [478, 473] on link "Edit" at bounding box center [473, 472] width 22 height 9
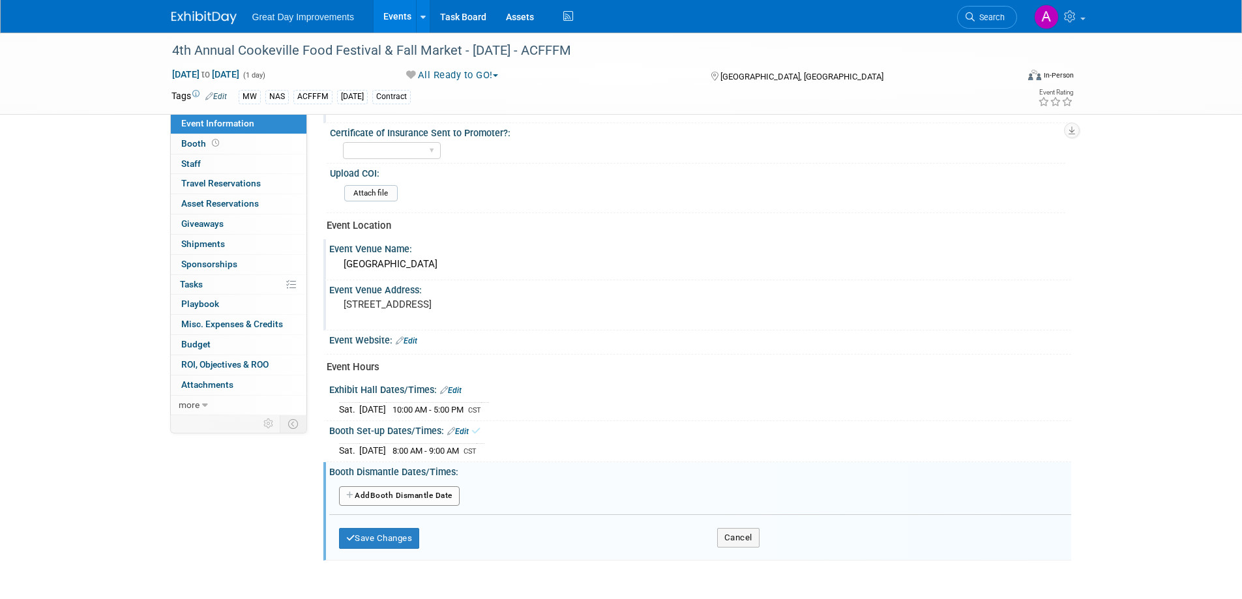
click at [433, 496] on button "Add Another Booth Dismantle Date" at bounding box center [399, 496] width 121 height 20
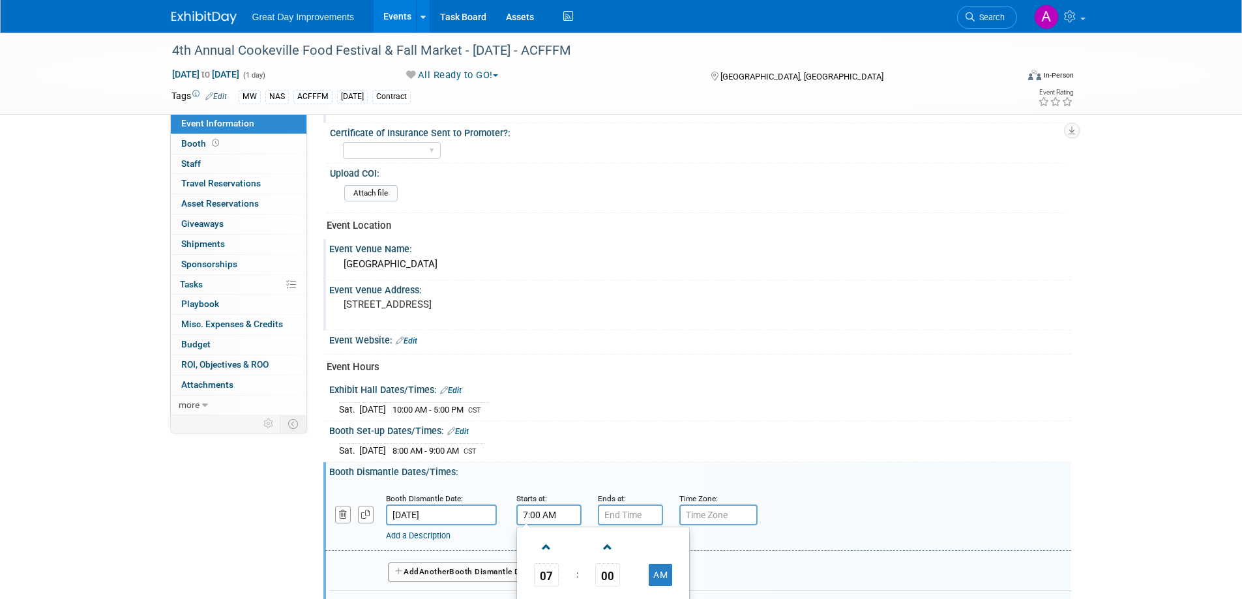
drag, startPoint x: 544, startPoint y: 513, endPoint x: 563, endPoint y: 516, distance: 19.2
click at [546, 512] on input "7:00 AM" at bounding box center [548, 515] width 65 height 21
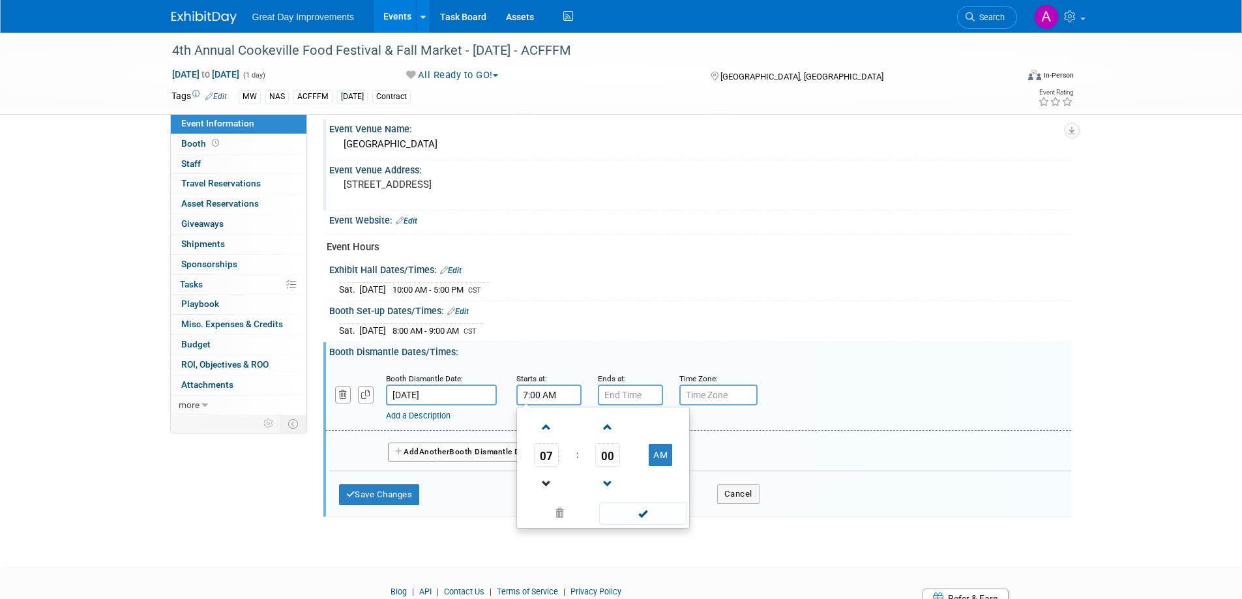
scroll to position [505, 0]
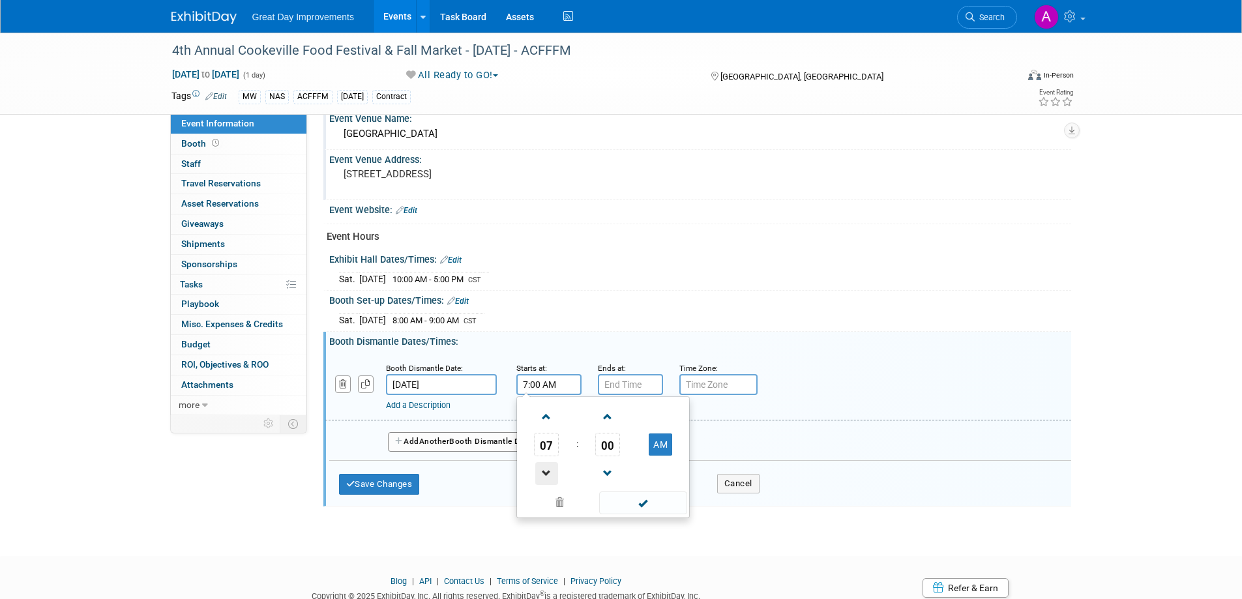
click at [544, 466] on span at bounding box center [546, 473] width 23 height 23
click at [544, 467] on span at bounding box center [546, 473] width 23 height 23
click at [660, 449] on button "AM" at bounding box center [660, 445] width 23 height 22
type input "5:00 PM"
click at [650, 501] on span at bounding box center [643, 503] width 88 height 23
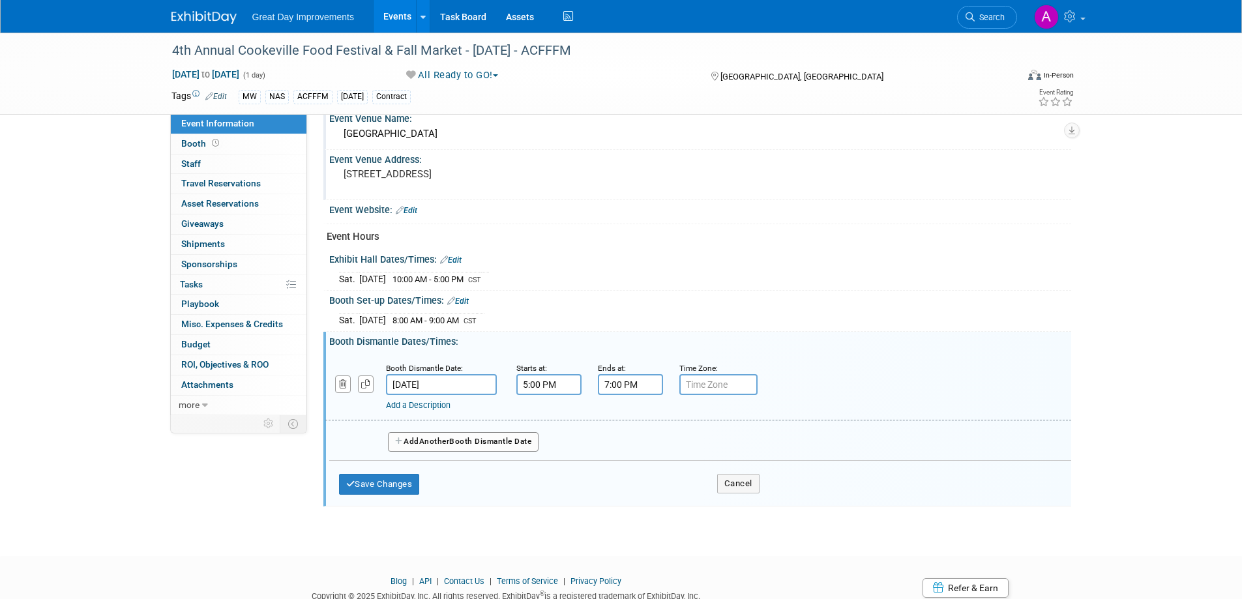
click at [621, 383] on input "7:00 PM" at bounding box center [630, 384] width 65 height 21
click at [623, 477] on span at bounding box center [628, 473] width 23 height 23
type input "6:00 PM"
click at [709, 503] on span at bounding box center [725, 503] width 88 height 23
click at [717, 381] on input "text" at bounding box center [718, 384] width 78 height 21
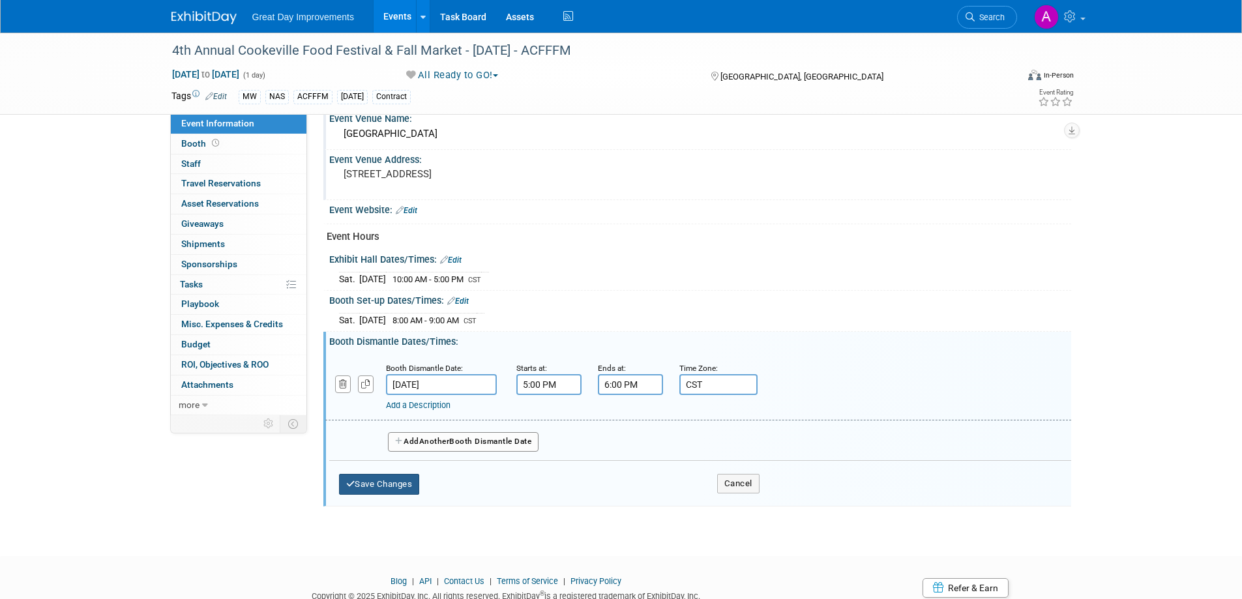
type input "CST"
click at [381, 481] on button "Save Changes" at bounding box center [379, 484] width 81 height 21
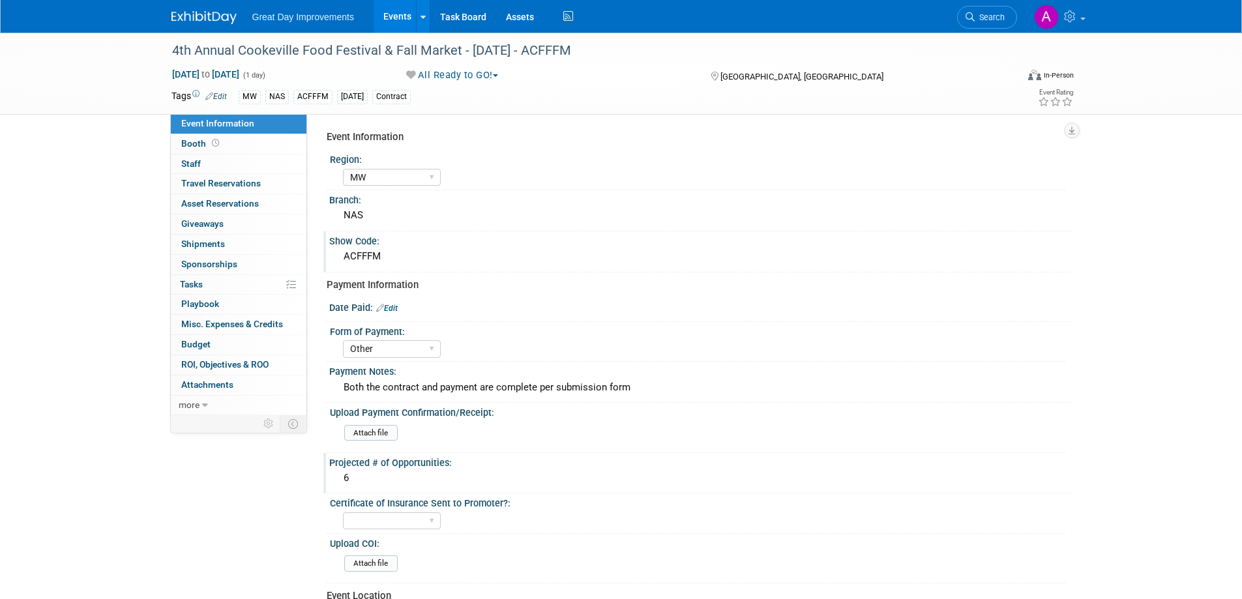
scroll to position [0, 0]
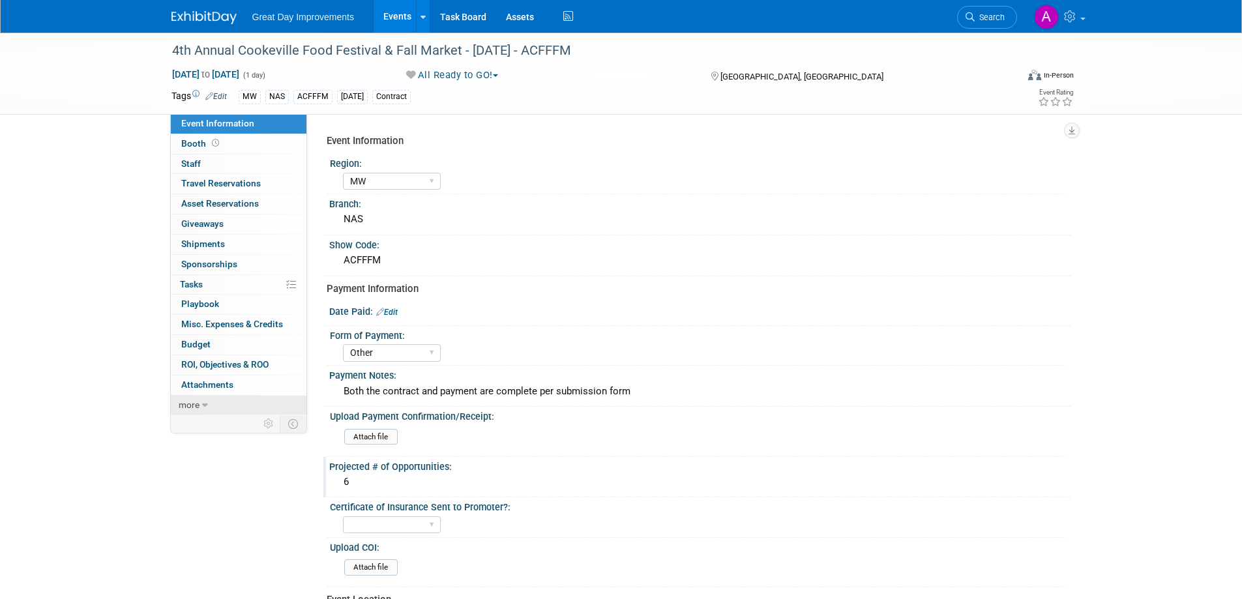
click at [203, 401] on icon at bounding box center [205, 405] width 6 height 9
click at [230, 424] on span "Event Binder (.pdf export)" at bounding box center [233, 424] width 104 height 10
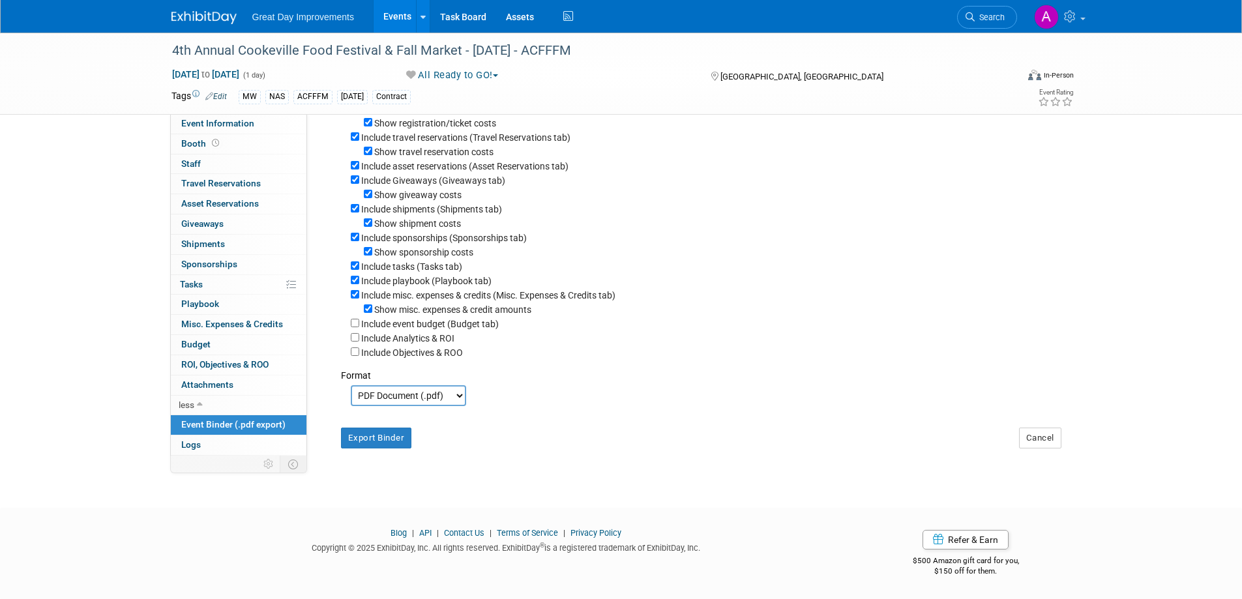
scroll to position [174, 0]
click at [370, 436] on button "Export Binder" at bounding box center [376, 438] width 71 height 21
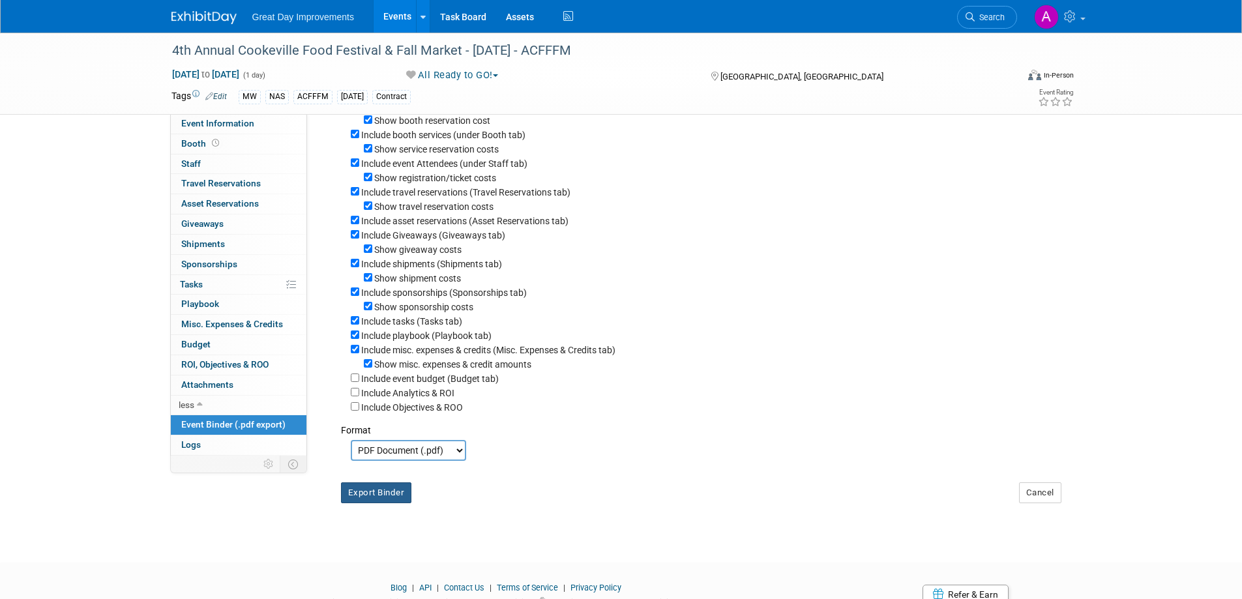
scroll to position [0, 0]
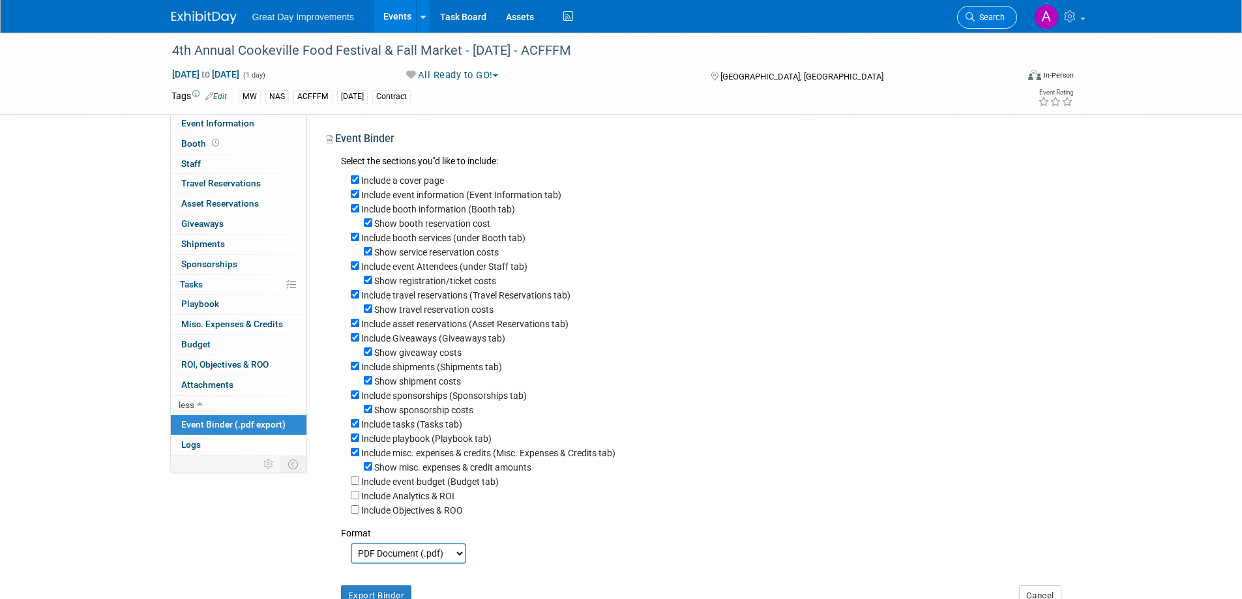
click at [990, 17] on span "Search" at bounding box center [990, 17] width 30 height 10
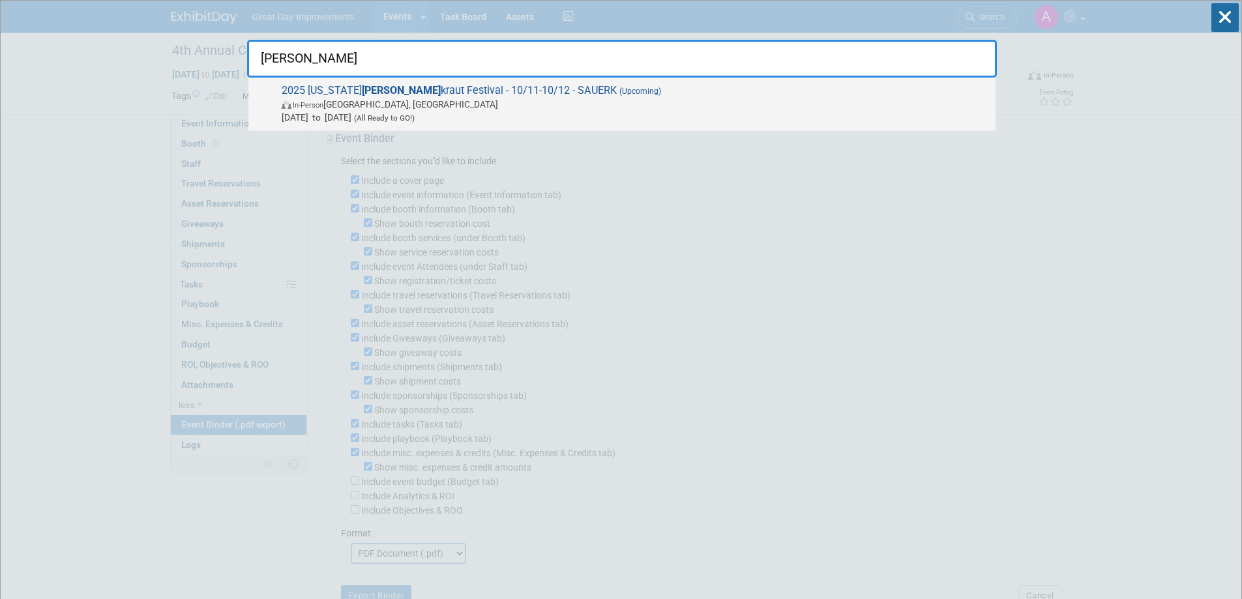
type input "sauer"
click at [510, 102] on span "In-Person Waynesville, OH" at bounding box center [635, 104] width 707 height 13
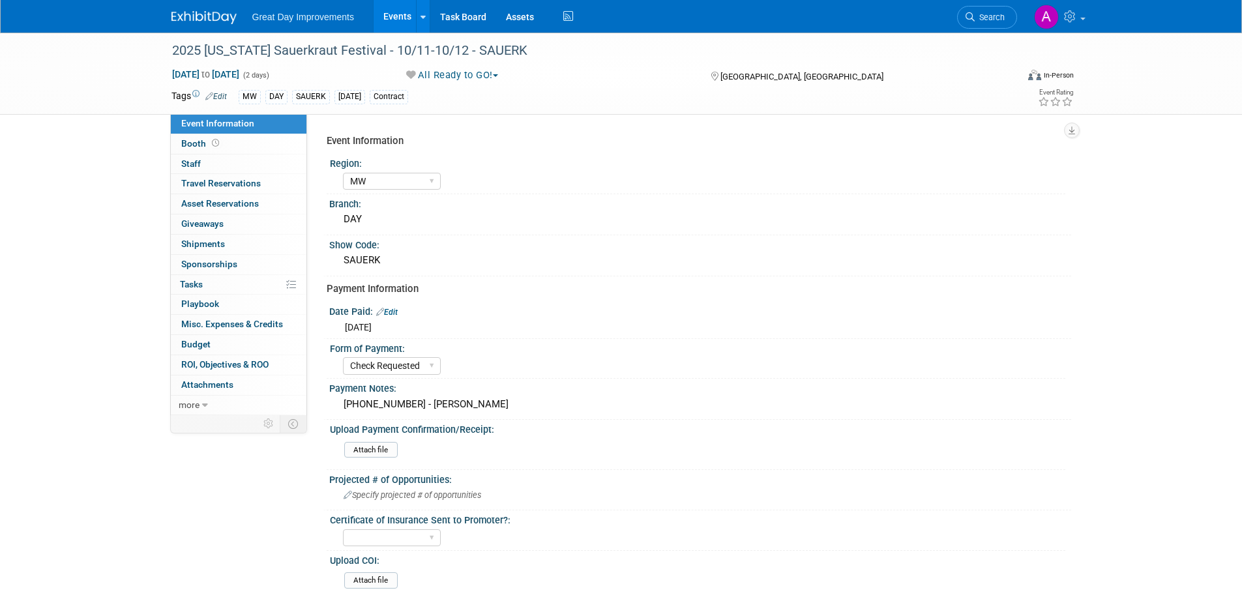
select select "MW"
select select "Check Requested"
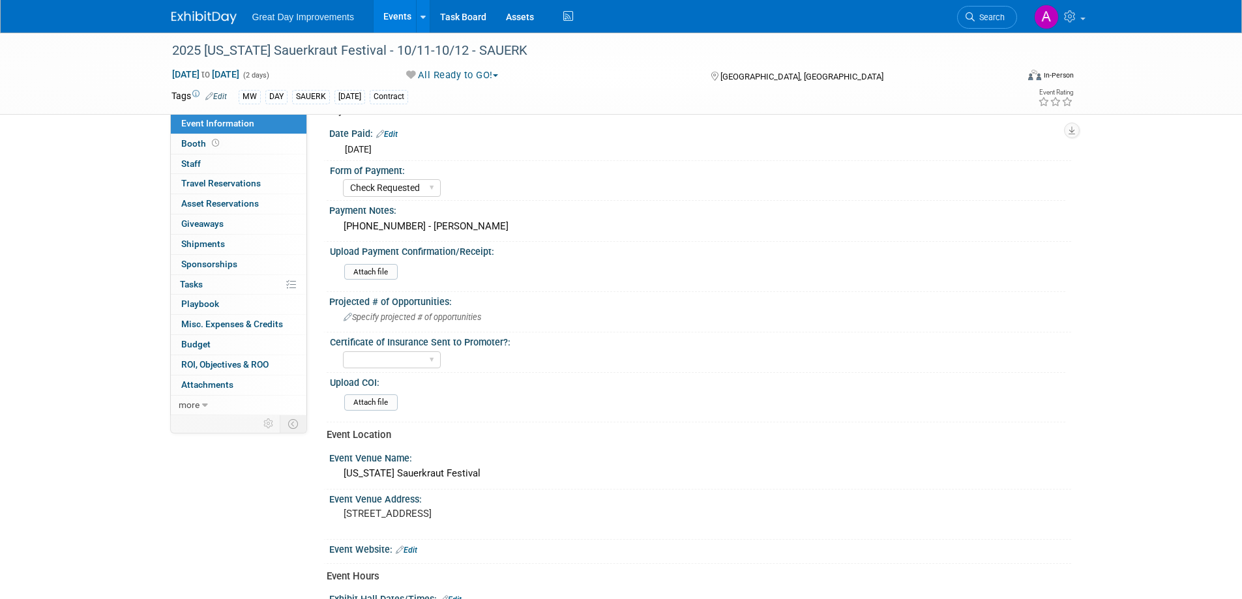
scroll to position [196, 0]
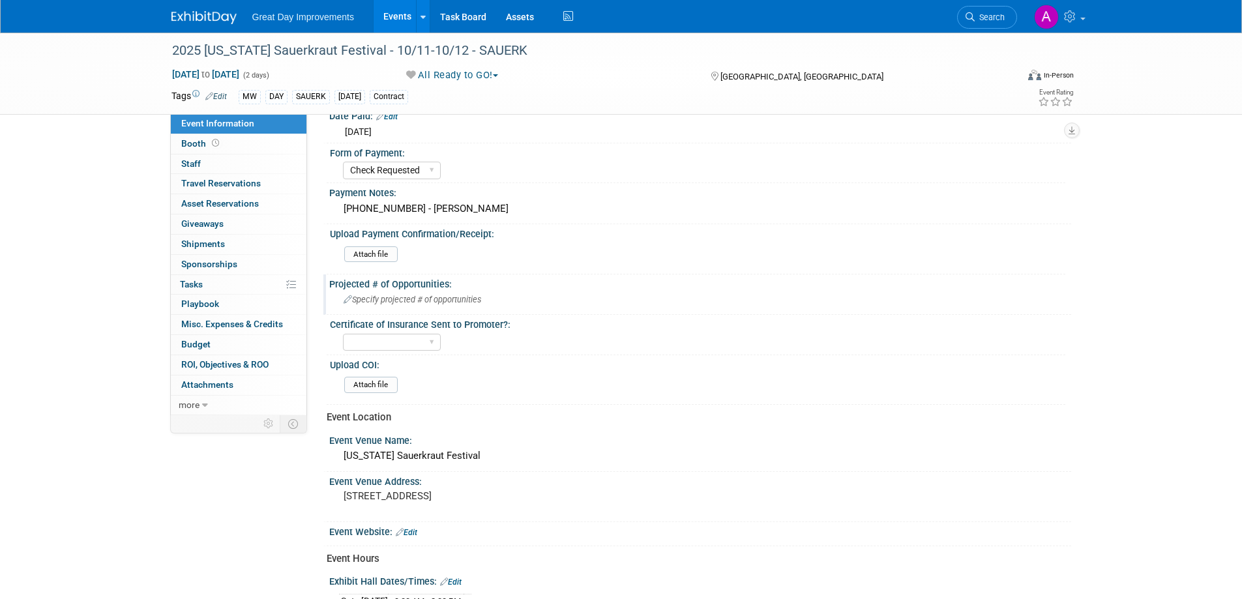
click at [422, 298] on span "Specify projected # of opportunities" at bounding box center [413, 300] width 138 height 10
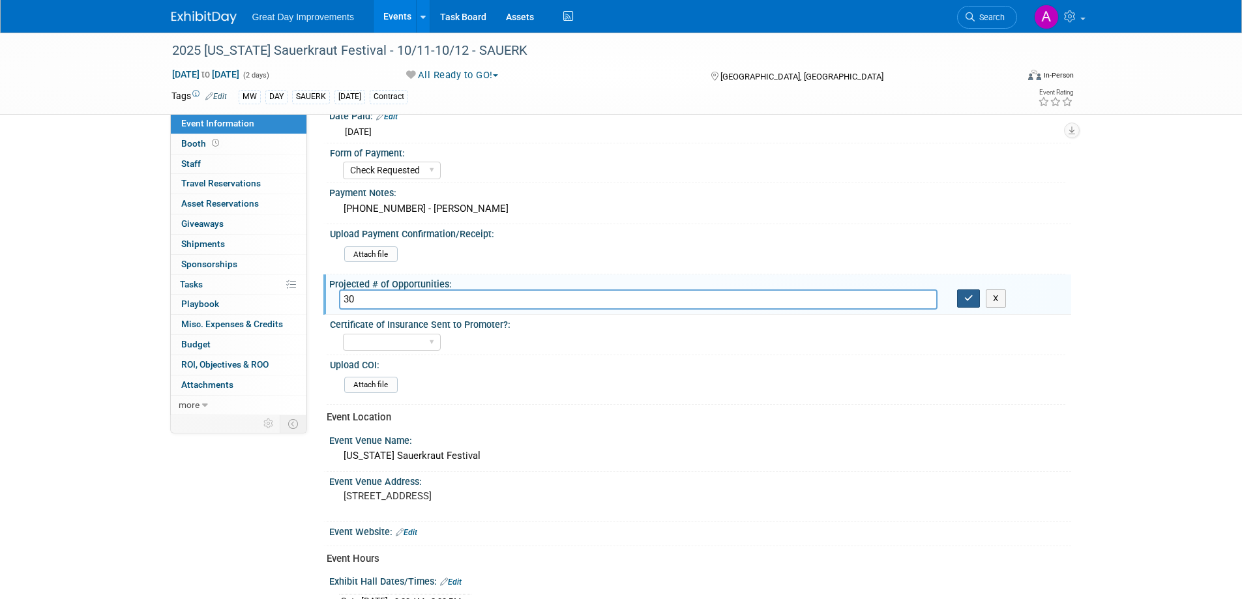
type input "30"
click at [973, 295] on button "button" at bounding box center [968, 298] width 23 height 18
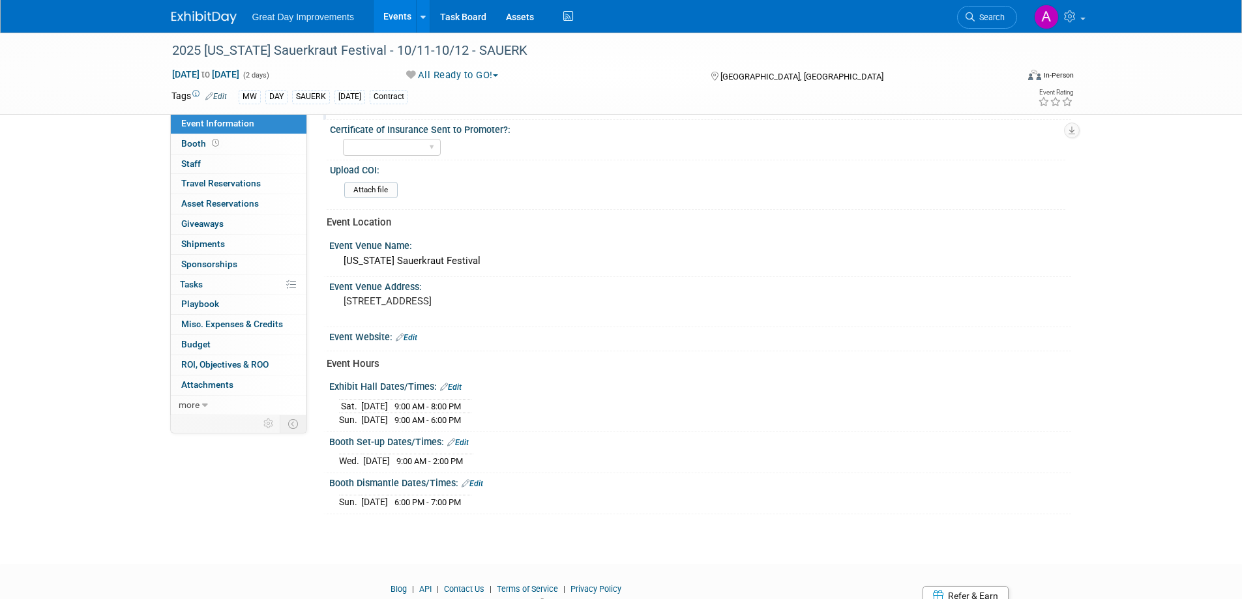
scroll to position [391, 0]
click at [466, 438] on link "Edit" at bounding box center [458, 441] width 22 height 9
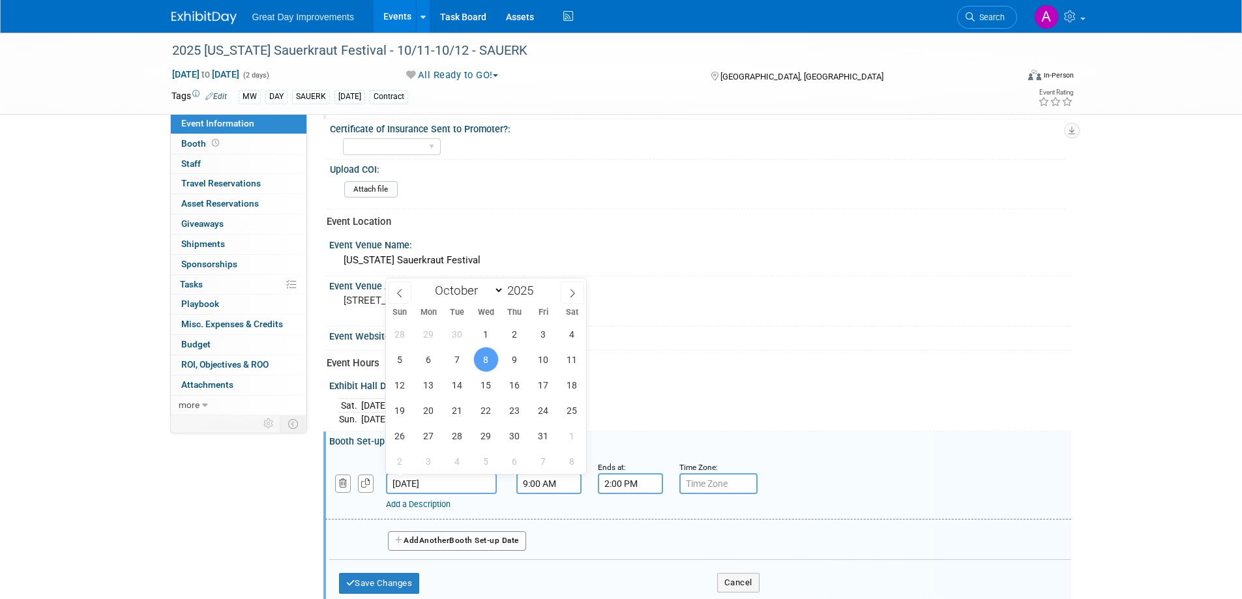
click at [462, 480] on input "Oct 8, 2025" at bounding box center [441, 483] width 111 height 21
click at [537, 361] on span "10" at bounding box center [543, 359] width 25 height 25
type input "[DATE]"
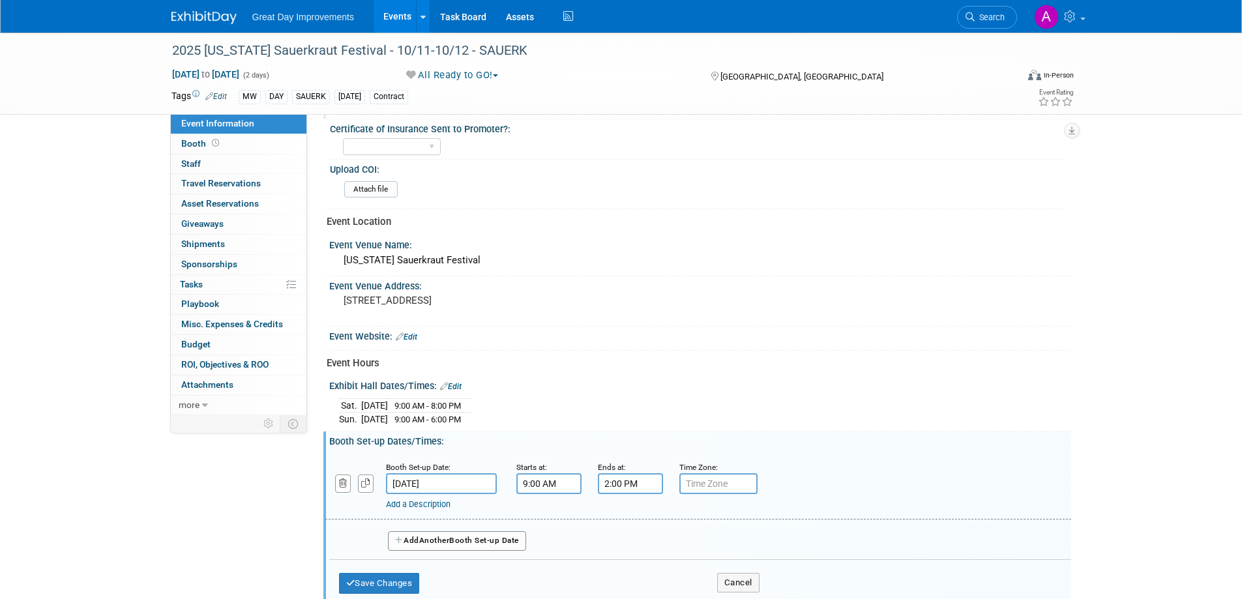
click at [552, 478] on input "9:00 AM" at bounding box center [548, 483] width 65 height 21
click at [541, 518] on span at bounding box center [546, 516] width 23 height 23
click at [540, 515] on span at bounding box center [546, 516] width 23 height 23
click at [542, 514] on span at bounding box center [546, 516] width 23 height 23
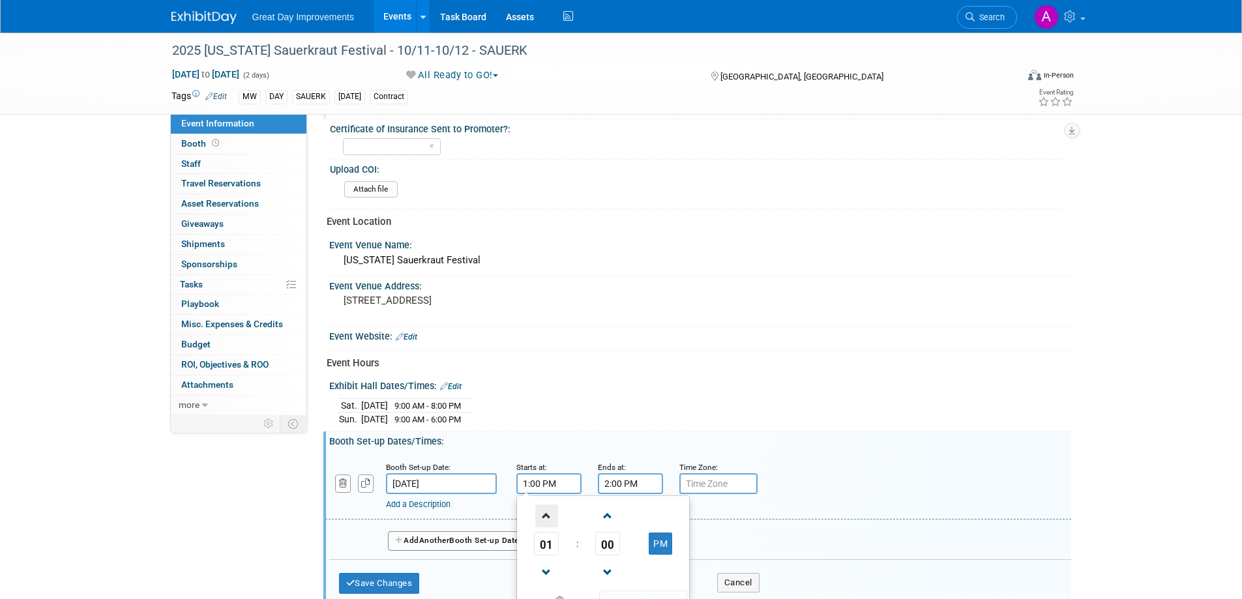
click at [542, 514] on span at bounding box center [546, 516] width 23 height 23
click at [543, 514] on span at bounding box center [546, 516] width 23 height 23
click at [544, 571] on span at bounding box center [546, 572] width 23 height 23
type input "2:00 PM"
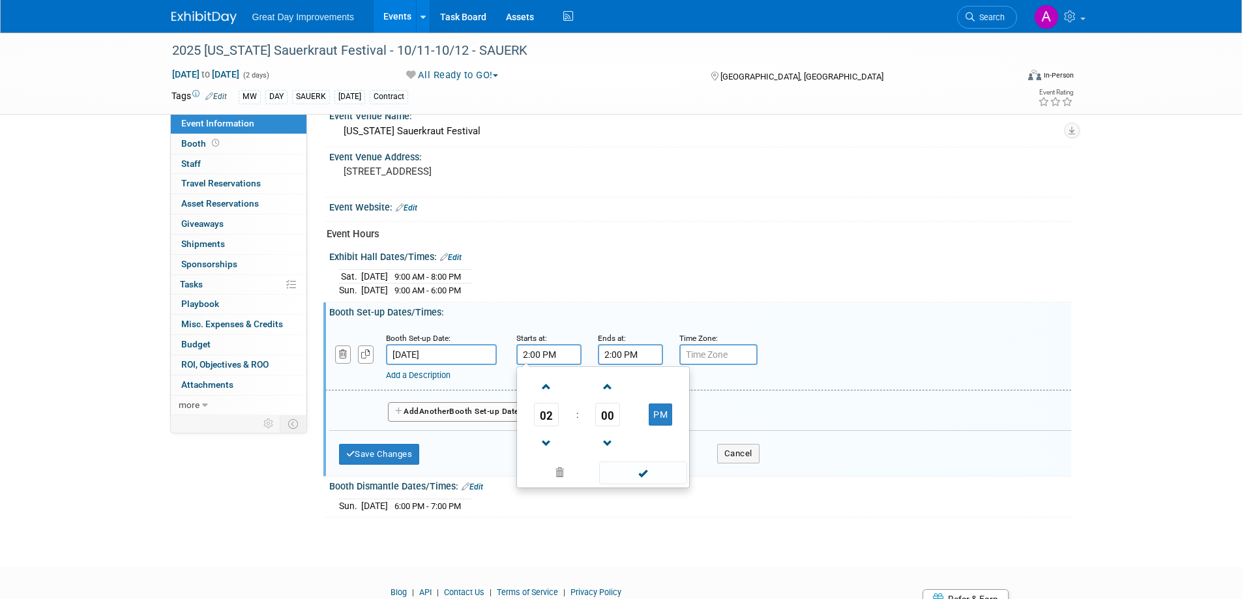
scroll to position [522, 0]
click at [647, 480] on span at bounding box center [643, 471] width 88 height 23
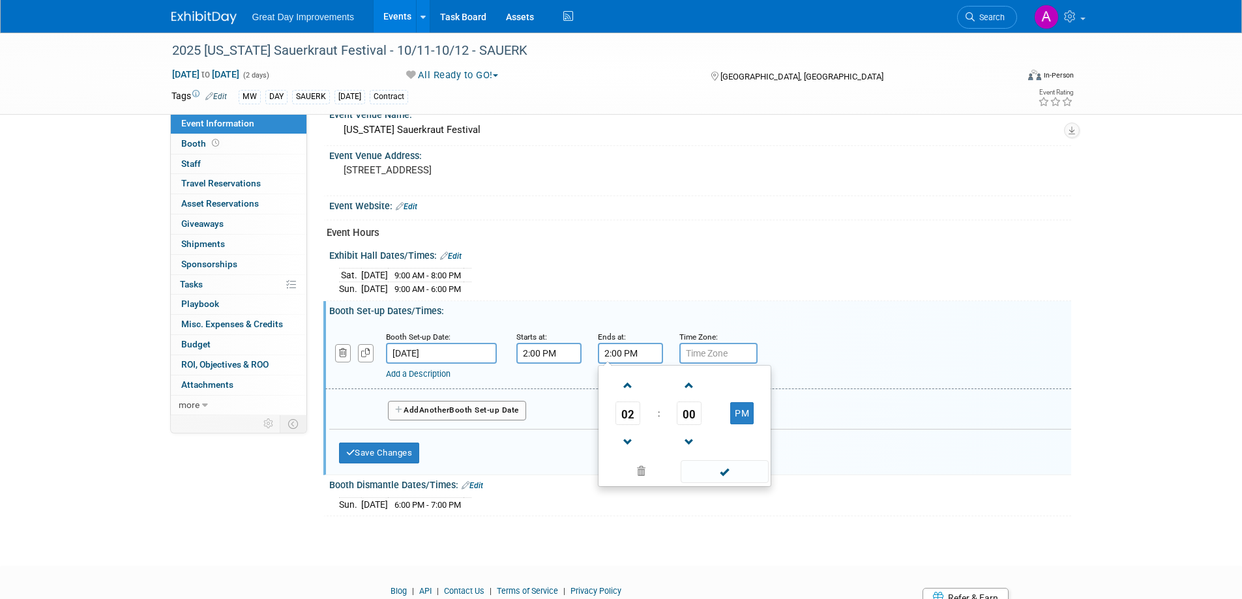
click at [640, 346] on input "2:00 PM" at bounding box center [630, 353] width 65 height 21
click at [626, 374] on span at bounding box center [628, 385] width 23 height 23
type input "3:00 PM"
click at [733, 471] on span at bounding box center [725, 471] width 88 height 23
click at [707, 345] on input "text" at bounding box center [718, 353] width 78 height 21
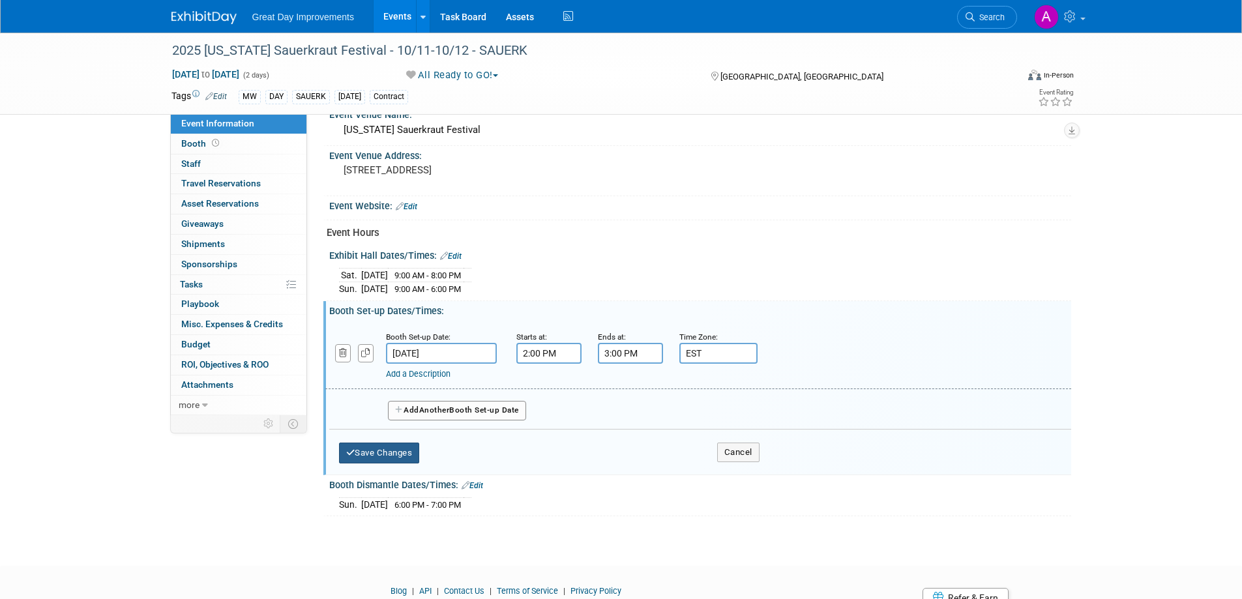
type input "EST"
drag, startPoint x: 378, startPoint y: 450, endPoint x: 389, endPoint y: 443, distance: 13.2
click at [378, 446] on button "Save Changes" at bounding box center [379, 453] width 81 height 21
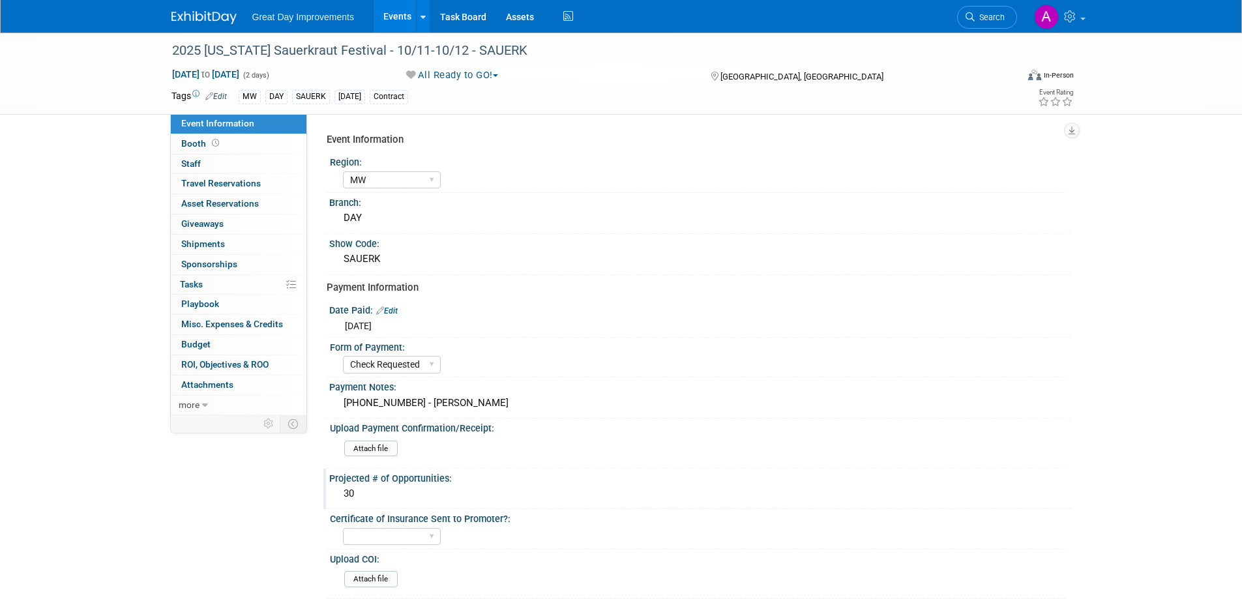
scroll to position [0, 0]
click at [431, 364] on select "Paid via CC Check Requested Pay at the Gate Other" at bounding box center [392, 366] width 98 height 18
click at [343, 357] on select "Paid via CC Check Requested Pay at the Gate Other" at bounding box center [392, 366] width 98 height 18
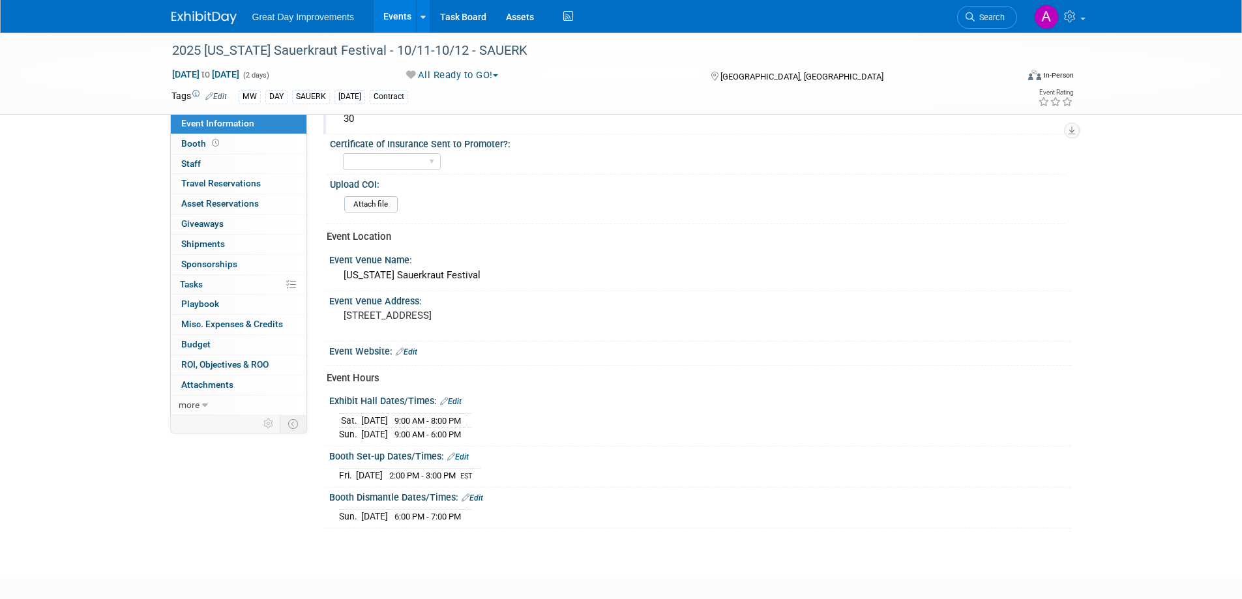
scroll to position [445, 0]
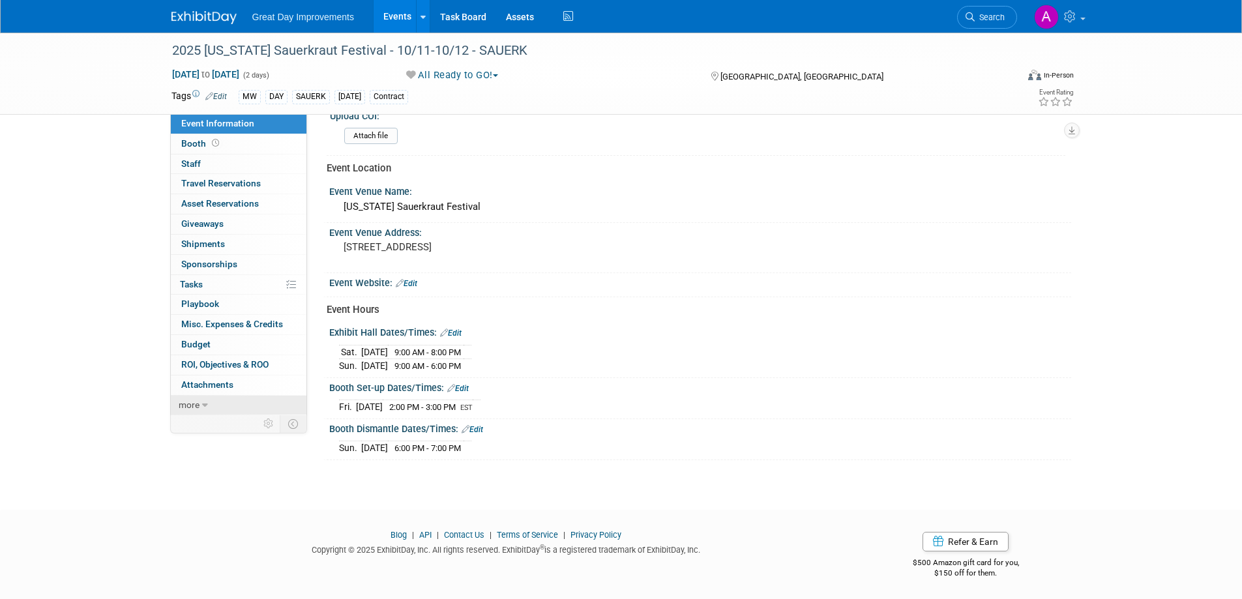
click at [193, 404] on span "more" at bounding box center [189, 405] width 21 height 10
click at [226, 427] on span "Event Binder (.pdf export)" at bounding box center [233, 424] width 104 height 10
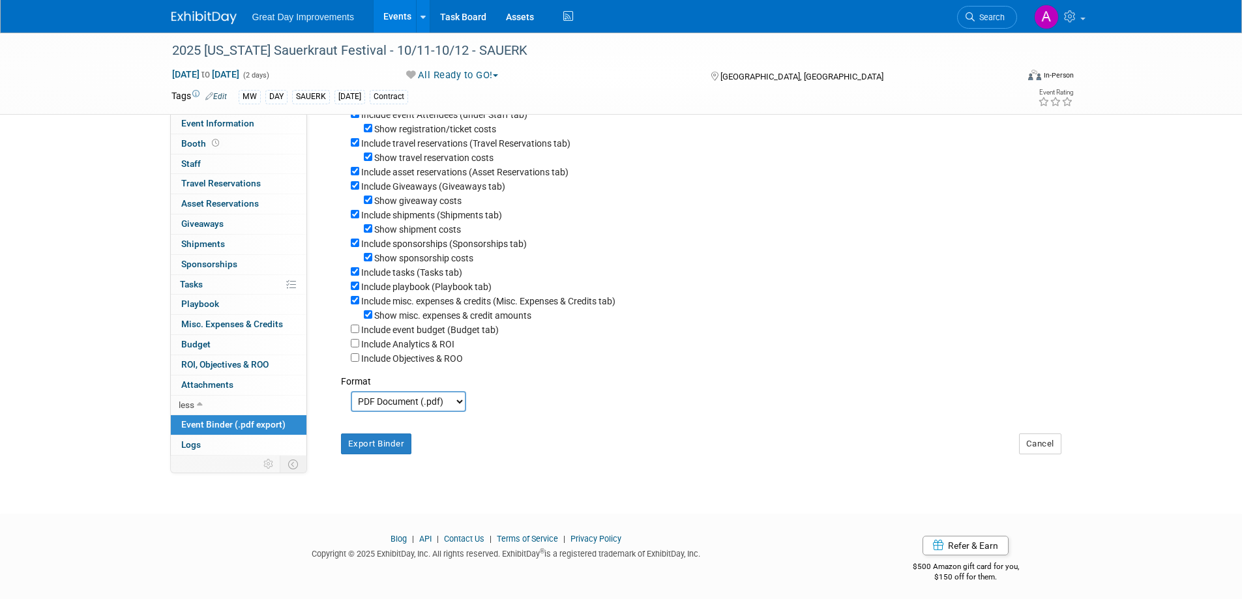
scroll to position [174, 0]
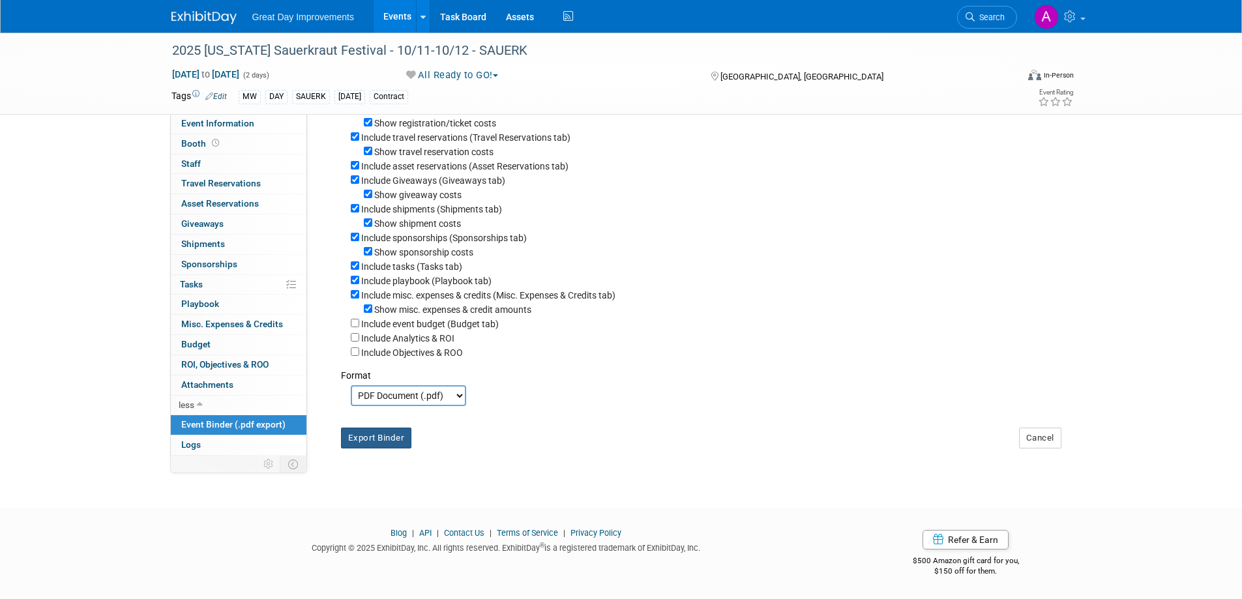
click at [382, 441] on button "Export Binder" at bounding box center [376, 438] width 71 height 21
click at [999, 14] on span "Search" at bounding box center [990, 17] width 30 height 10
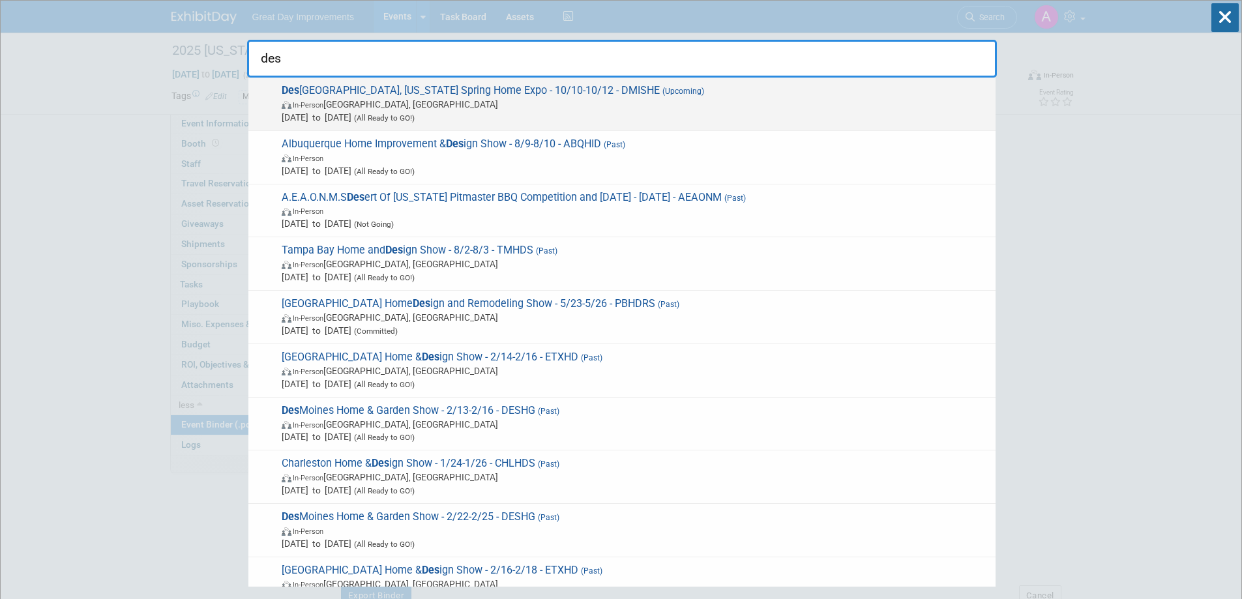
type input "des"
click at [556, 119] on span "Oct 10, 2025 to Oct 12, 2025 (All Ready to GO!)" at bounding box center [635, 117] width 707 height 13
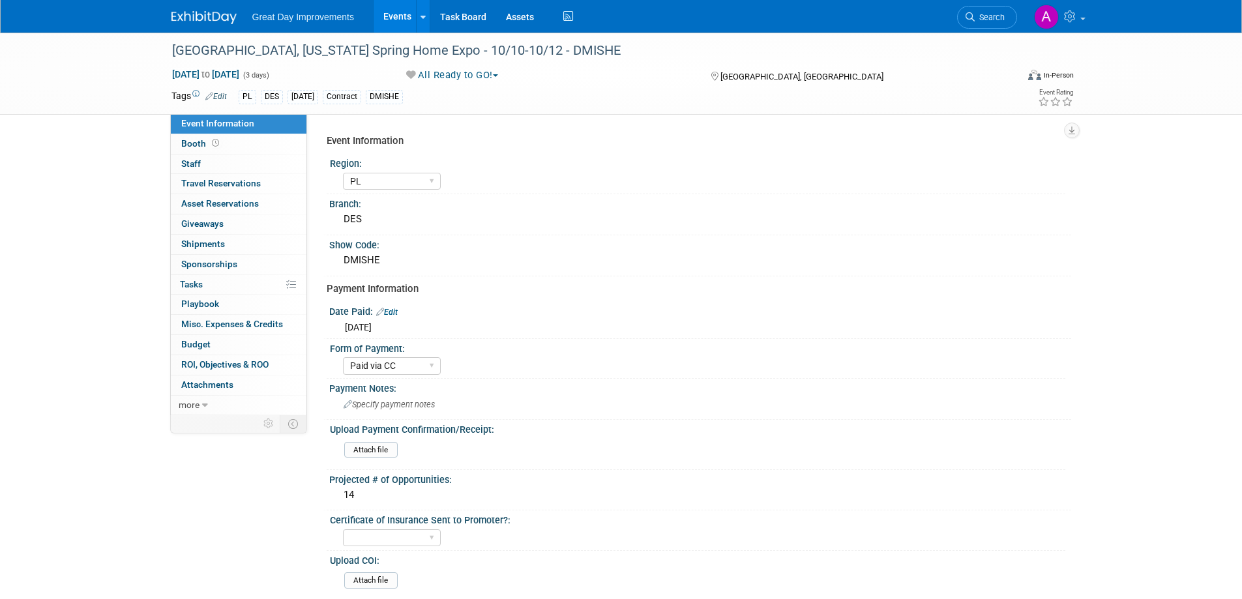
select select "PL"
select select "Paid via CC"
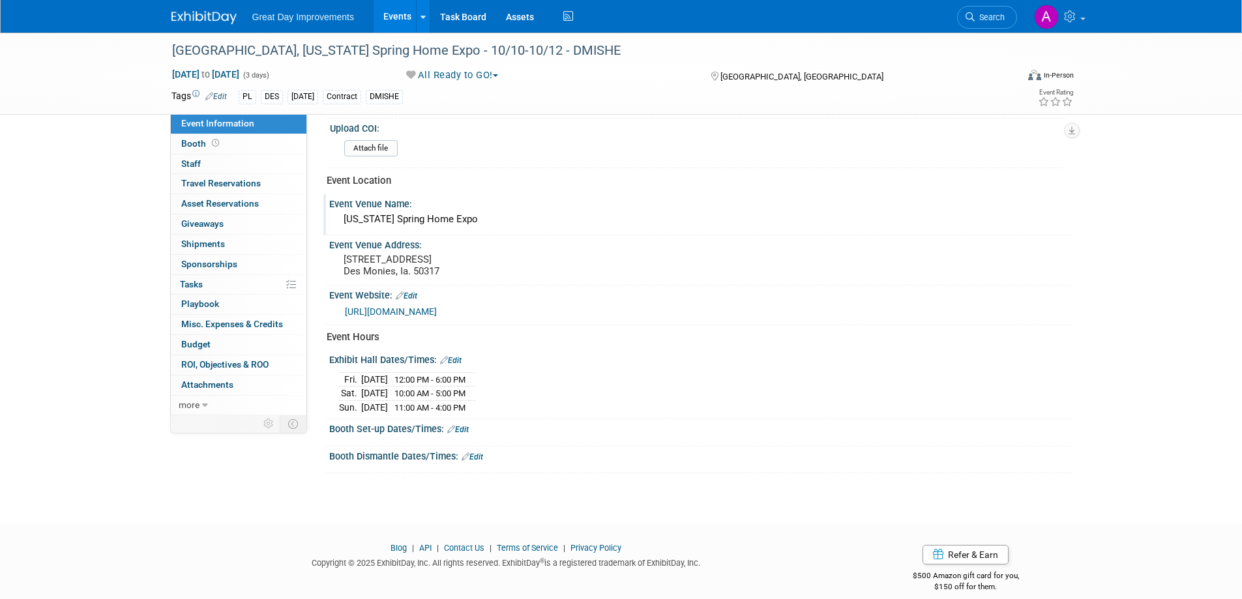
scroll to position [446, 0]
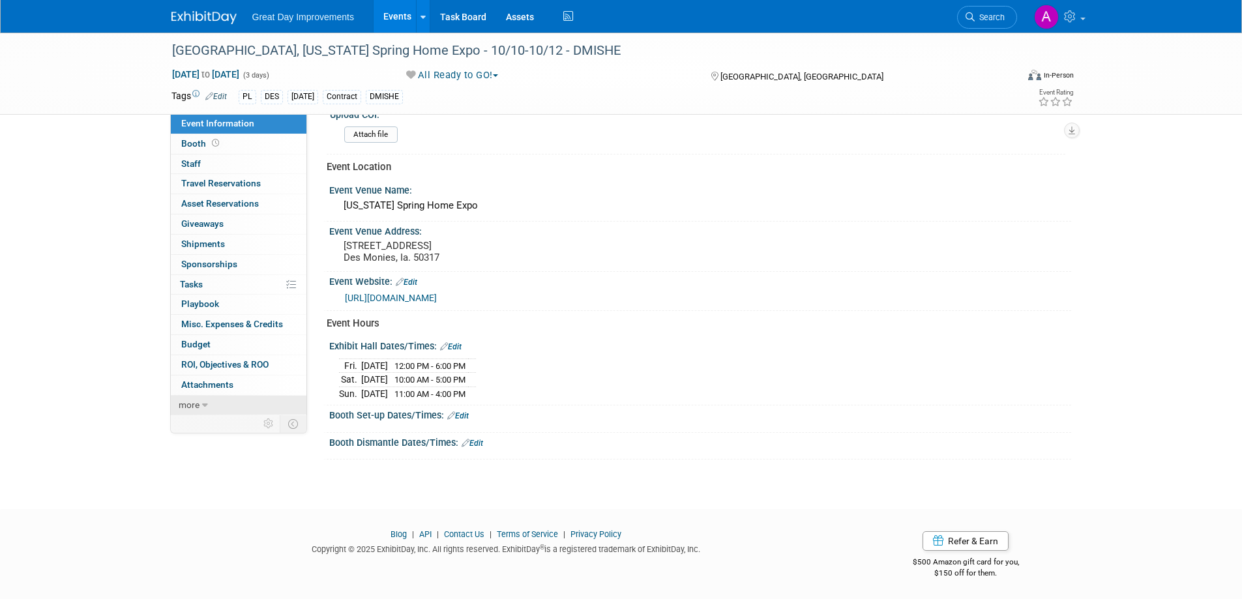
click at [214, 406] on link "more" at bounding box center [239, 406] width 136 height 20
click at [210, 426] on span "Event Binder (.pdf export)" at bounding box center [233, 424] width 104 height 10
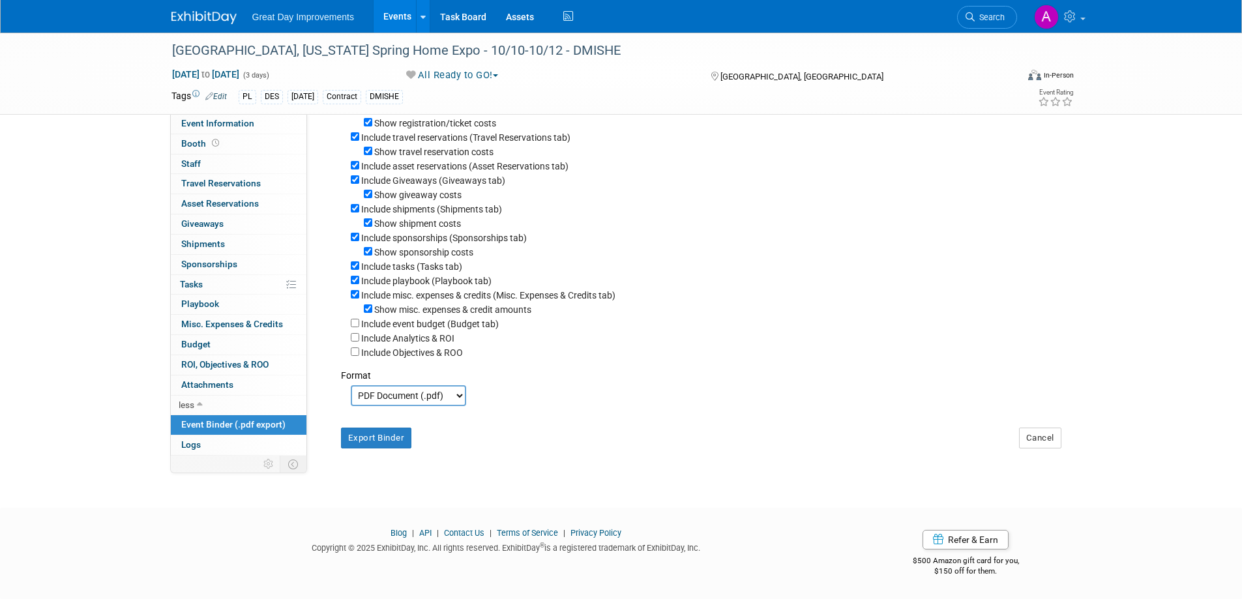
scroll to position [174, 0]
click at [381, 434] on button "Export Binder" at bounding box center [376, 438] width 71 height 21
click at [984, 14] on span "Search" at bounding box center [990, 17] width 30 height 10
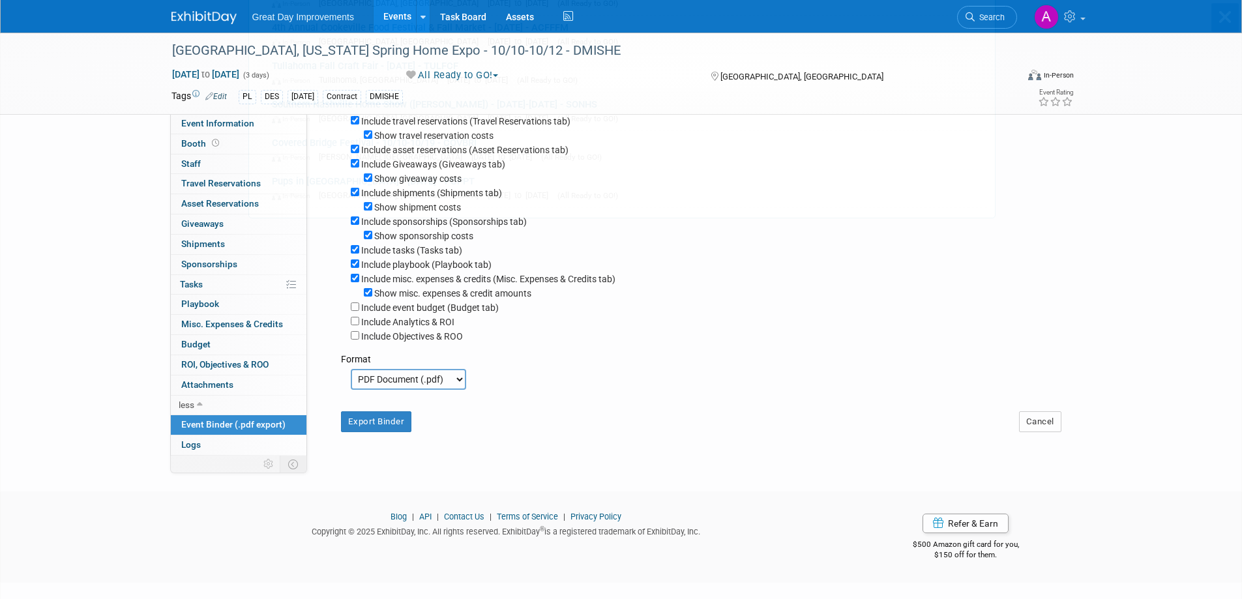
scroll to position [0, 0]
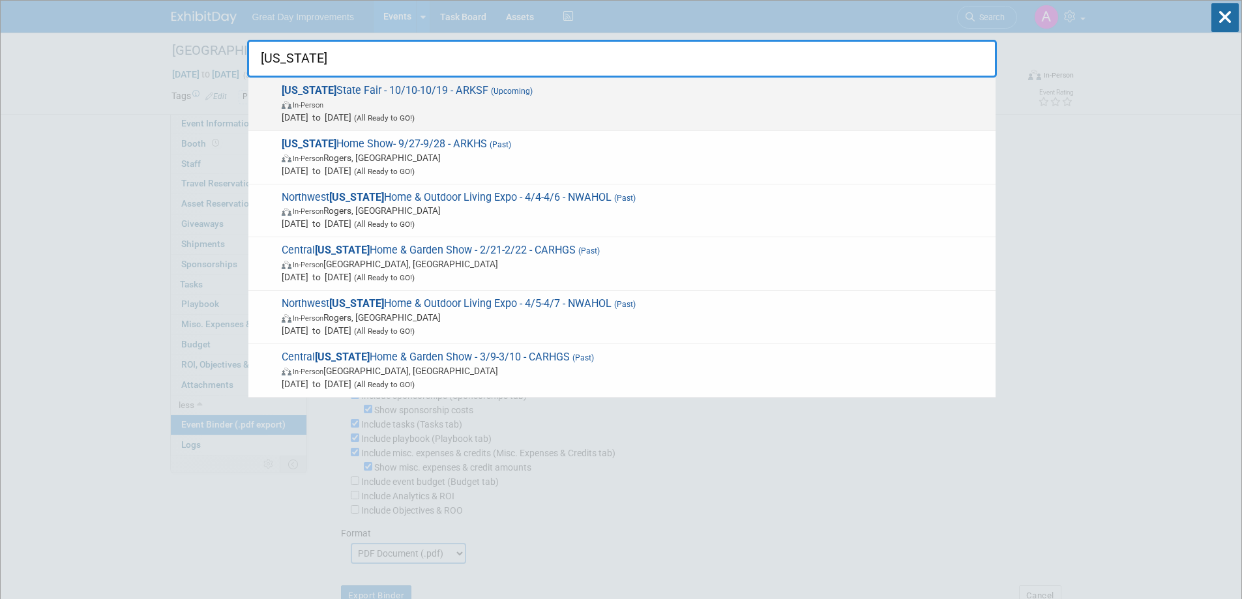
type input "[US_STATE]"
click at [572, 100] on span "In-Person" at bounding box center [635, 104] width 707 height 13
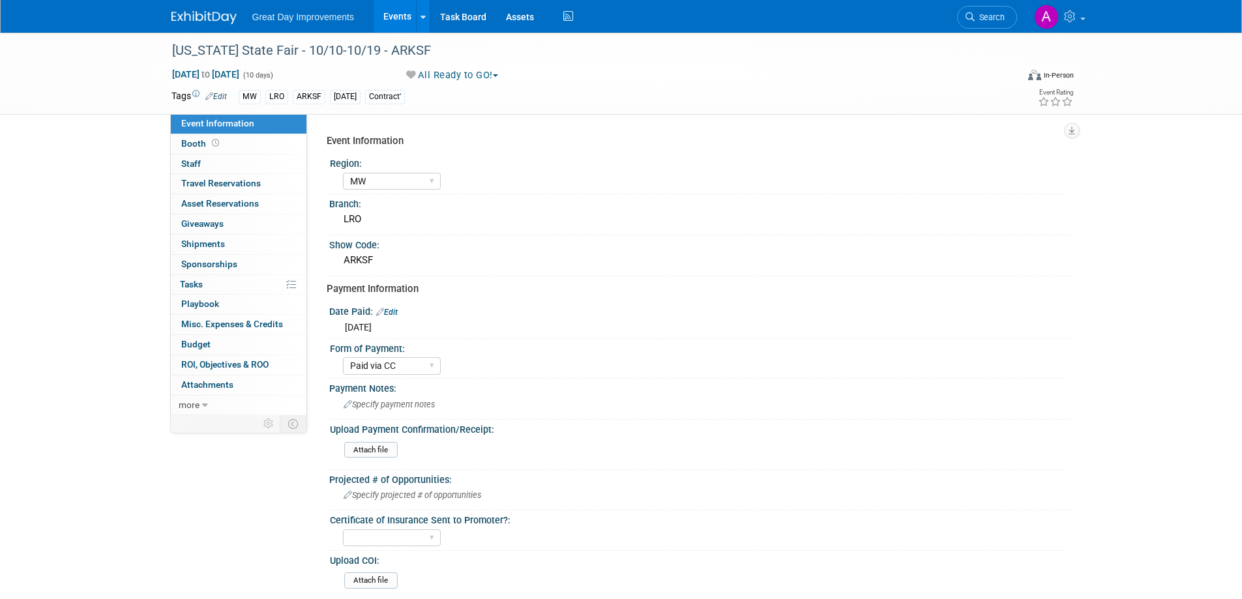
select select "MW"
select select "Paid via CC"
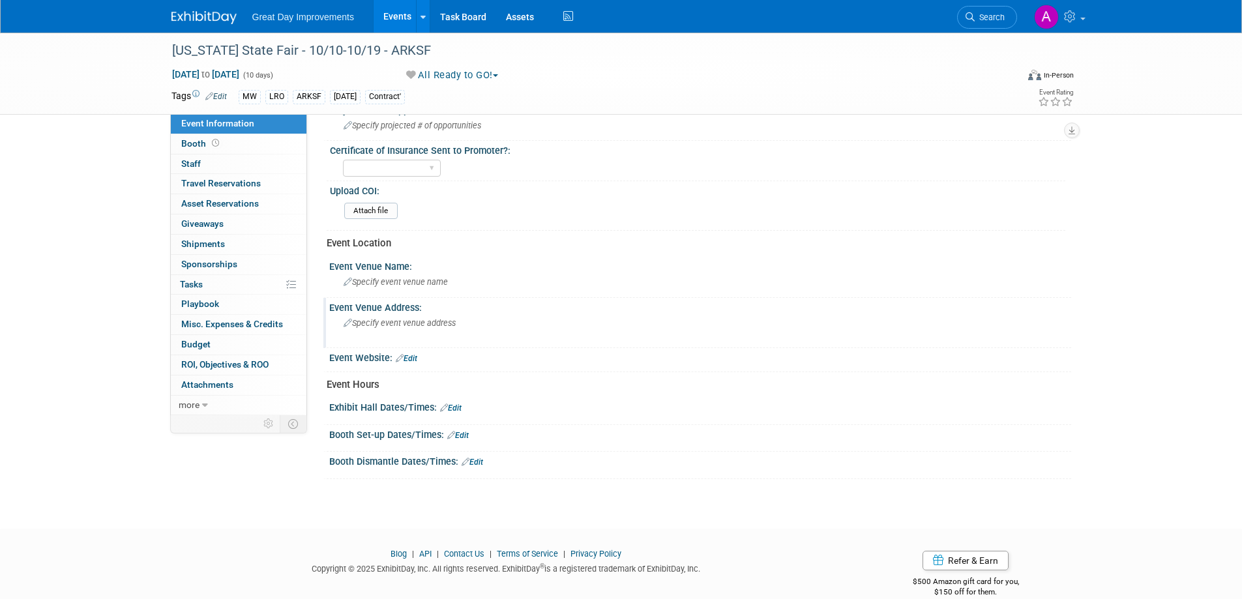
scroll to position [390, 0]
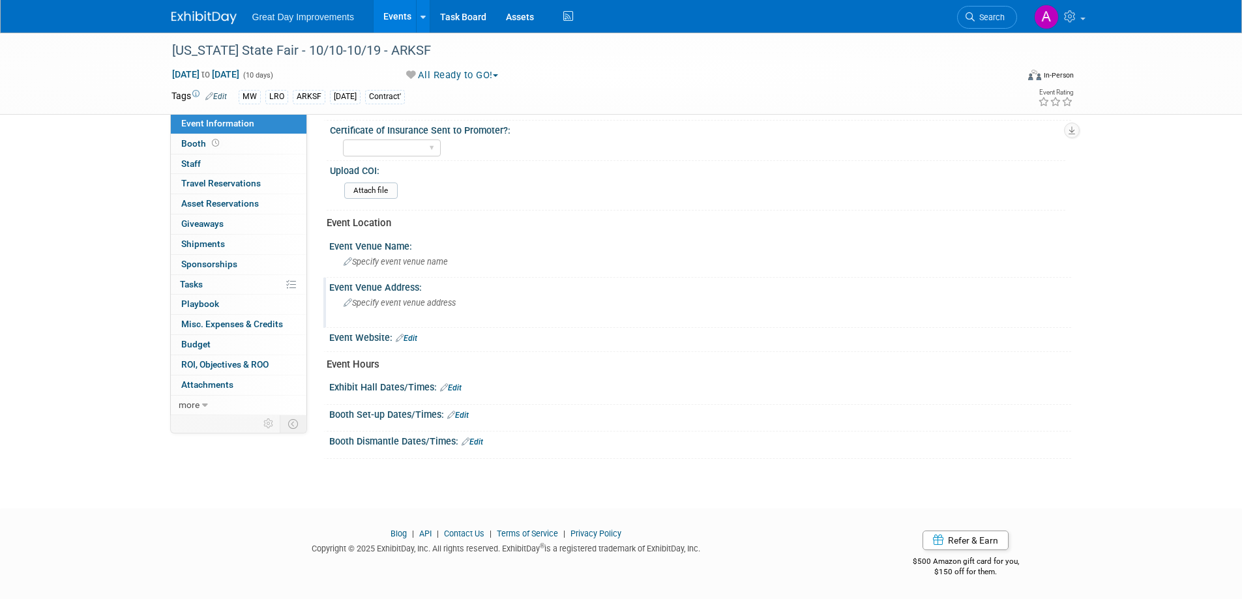
click at [387, 303] on span "Specify event venue address" at bounding box center [400, 303] width 112 height 10
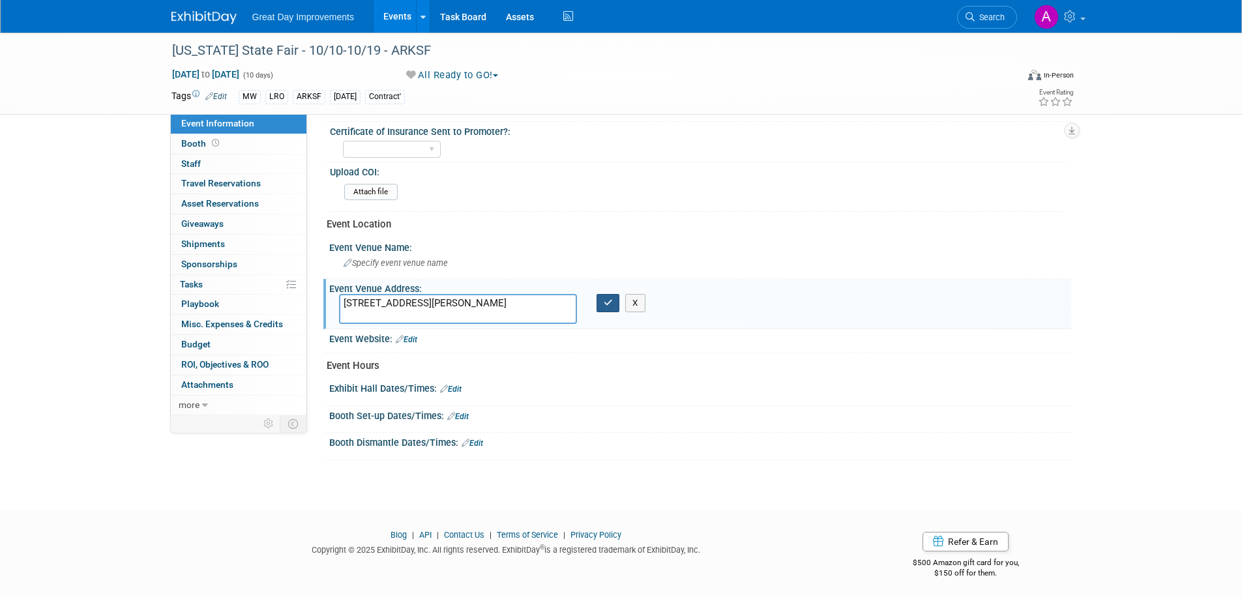
type textarea "[STREET_ADDRESS][PERSON_NAME]"
click at [608, 306] on button "button" at bounding box center [608, 303] width 23 height 18
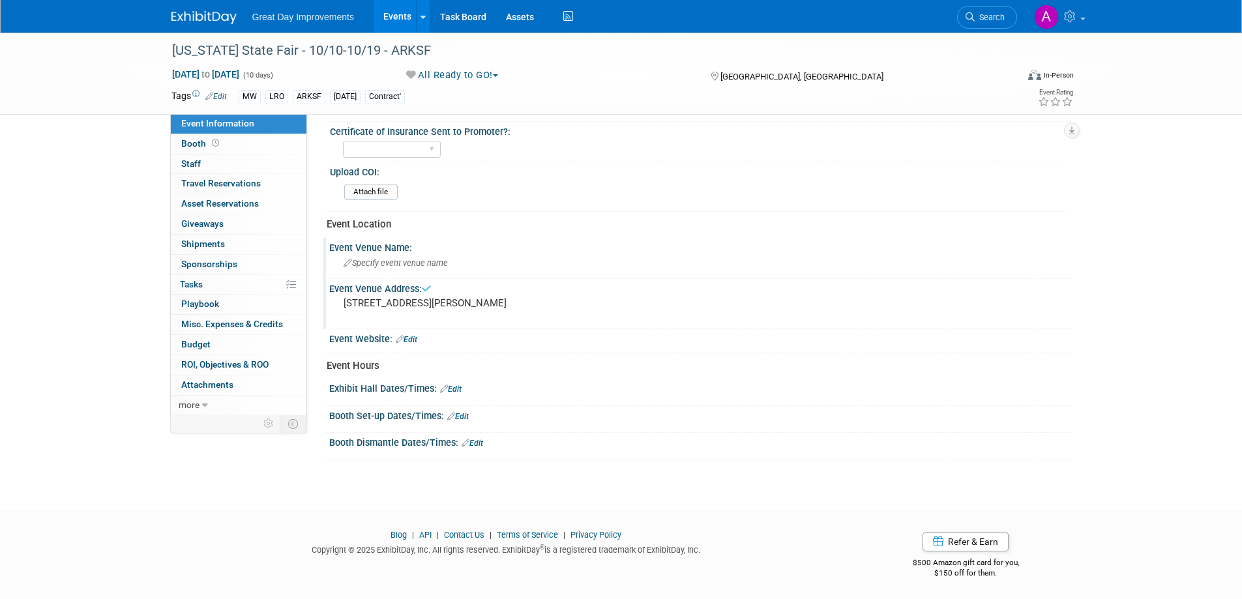
click at [437, 262] on span "Specify event venue name" at bounding box center [396, 263] width 104 height 10
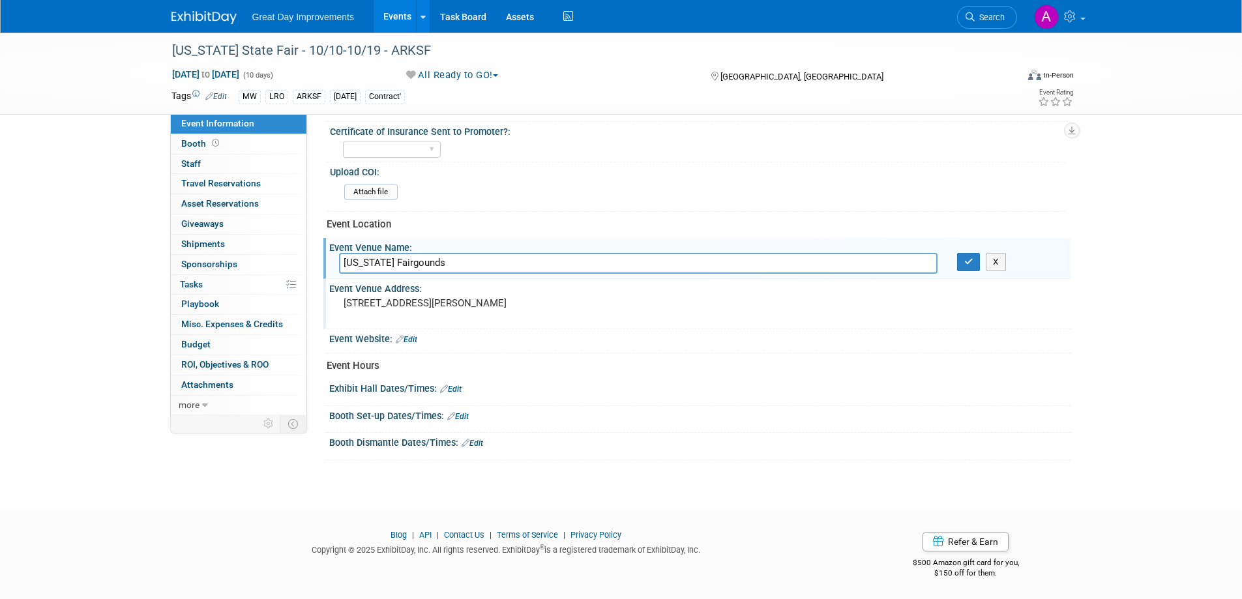
click at [409, 261] on input "[US_STATE] Fairgounds" at bounding box center [638, 263] width 598 height 20
type input "[US_STATE] Fairgrounds"
click at [970, 260] on icon "button" at bounding box center [968, 262] width 9 height 8
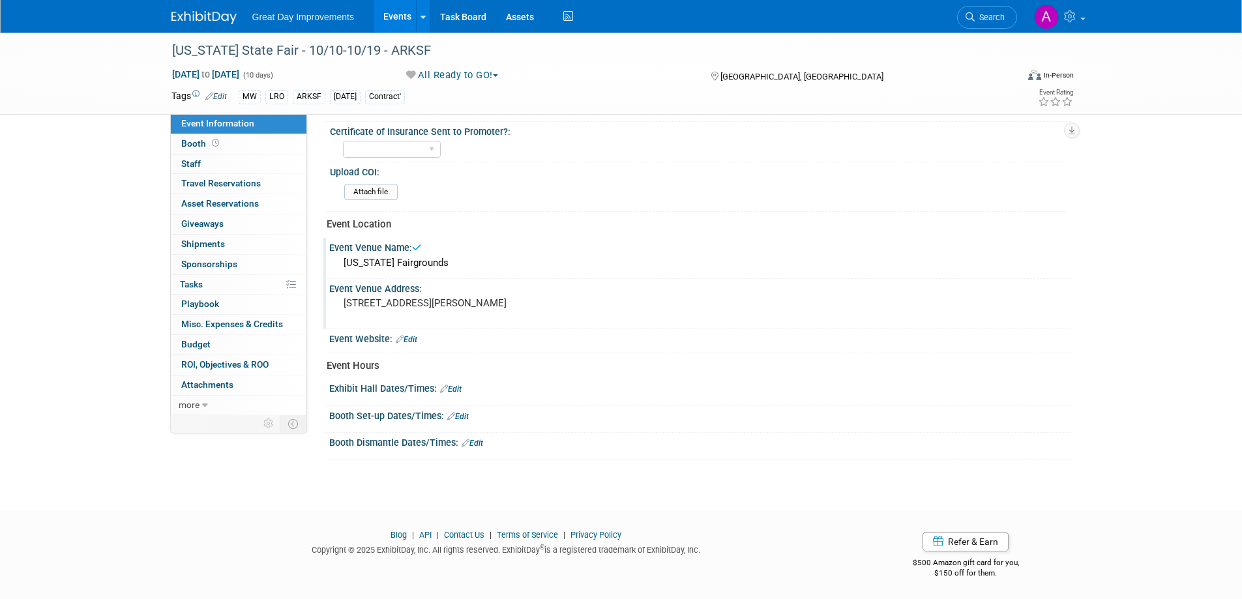
click at [411, 337] on link "Edit" at bounding box center [407, 339] width 22 height 9
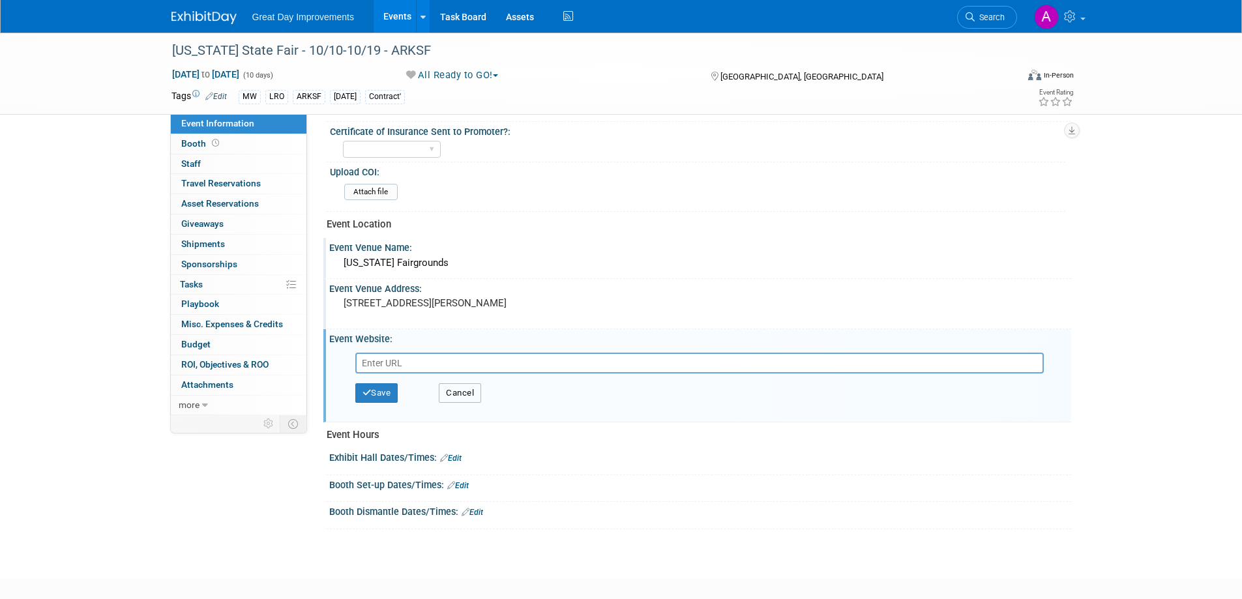
click at [480, 396] on button "Cancel" at bounding box center [460, 393] width 42 height 20
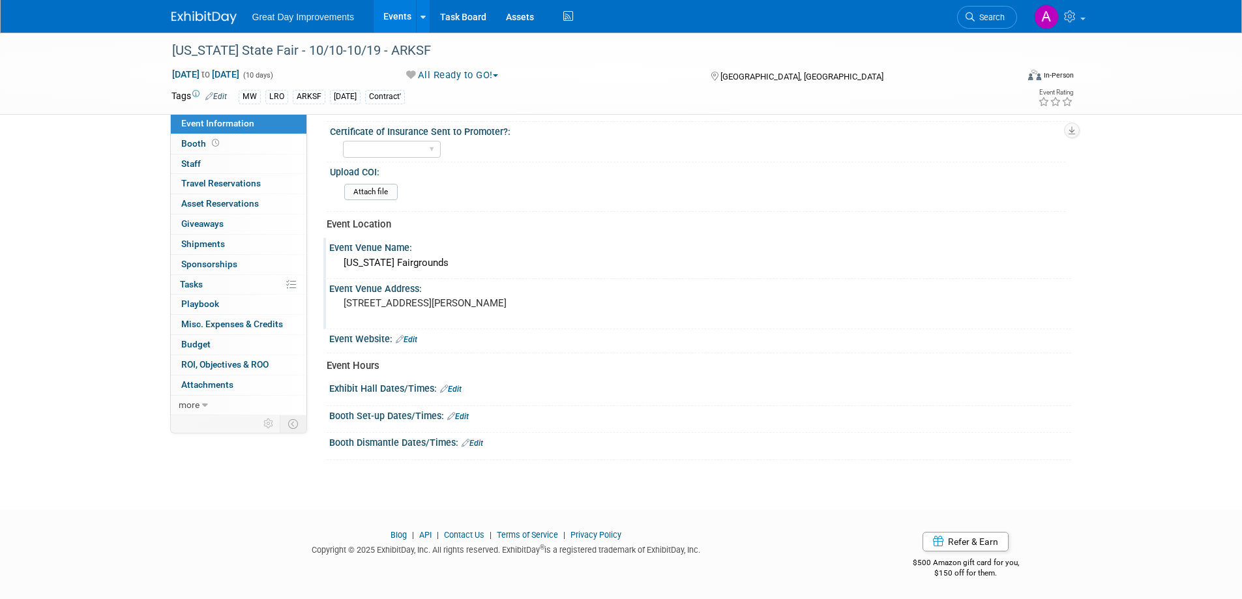
click at [466, 413] on link "Edit" at bounding box center [458, 416] width 22 height 9
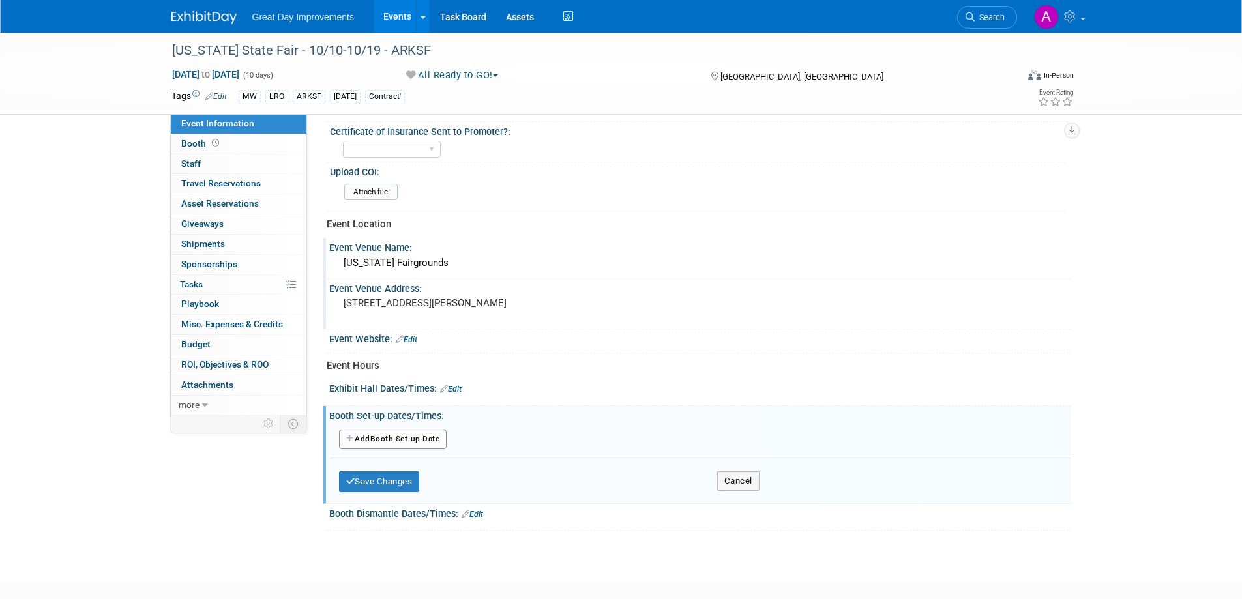
click at [421, 438] on button "Add Another Booth Set-up Date" at bounding box center [393, 440] width 108 height 20
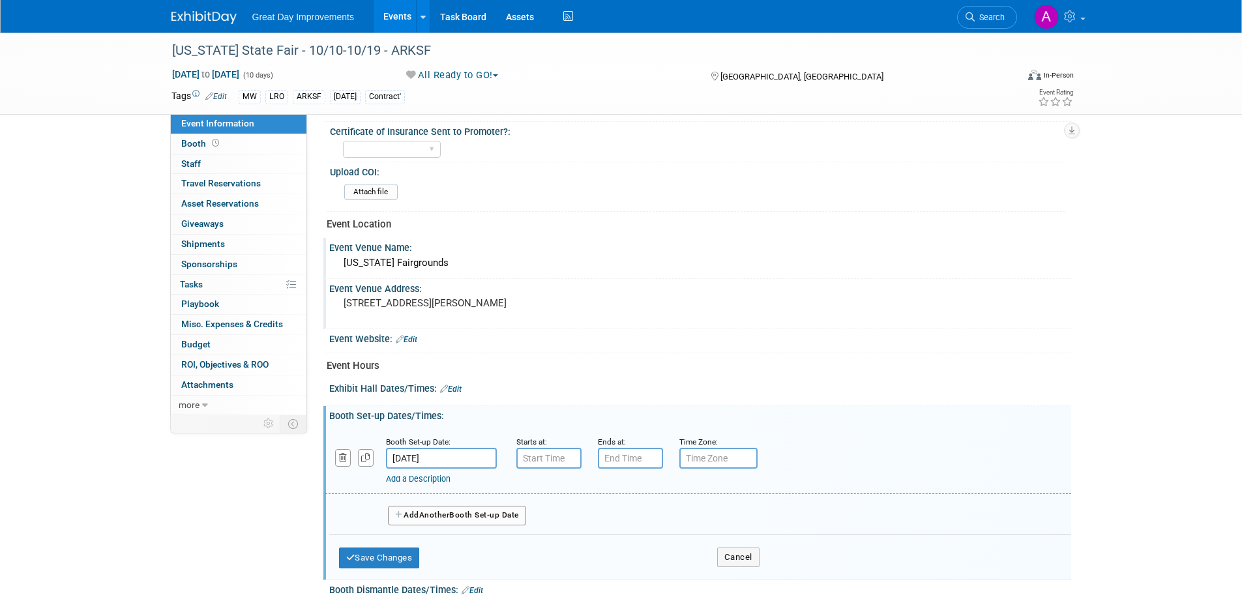
click at [477, 456] on input "[DATE]" at bounding box center [441, 458] width 111 height 21
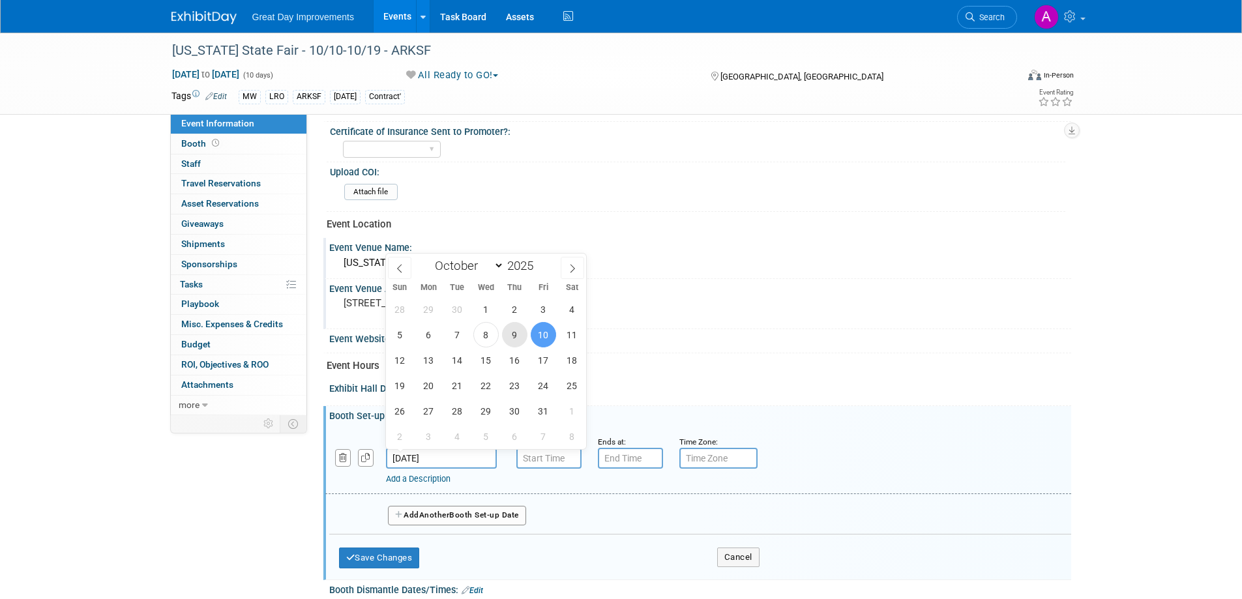
click at [511, 338] on span "9" at bounding box center [514, 334] width 25 height 25
type input "[DATE]"
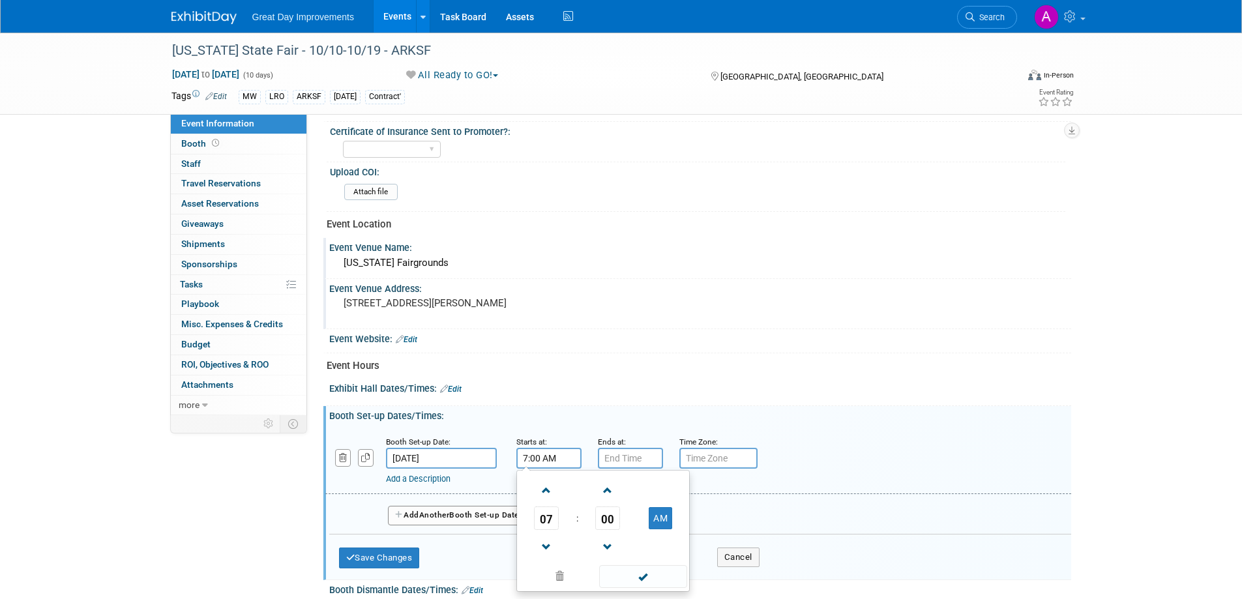
click at [541, 452] on input "7:00 AM" at bounding box center [548, 458] width 65 height 21
click at [550, 490] on span at bounding box center [546, 490] width 23 height 23
type input "8:00 AM"
click at [653, 578] on span at bounding box center [643, 576] width 88 height 23
click at [639, 456] on input "7:00 PM" at bounding box center [630, 458] width 65 height 21
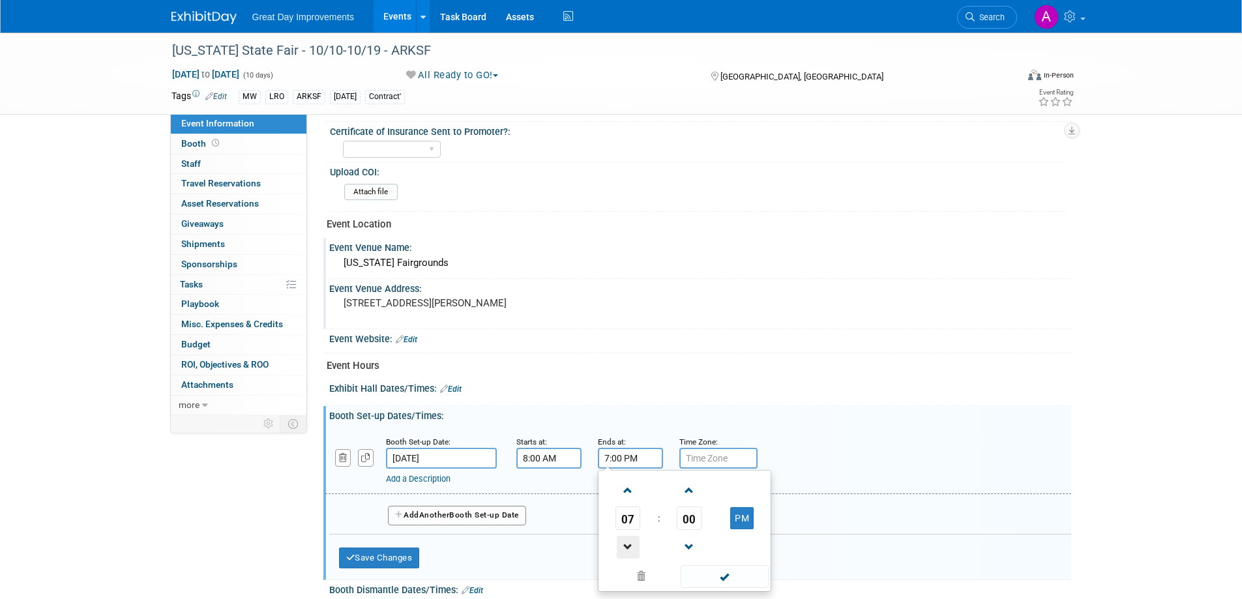
click at [625, 544] on span at bounding box center [628, 547] width 23 height 23
type input "6:00 PM"
click at [738, 580] on span at bounding box center [725, 576] width 88 height 23
drag, startPoint x: 720, startPoint y: 463, endPoint x: 734, endPoint y: 458, distance: 14.4
click at [720, 462] on input "text" at bounding box center [718, 458] width 78 height 21
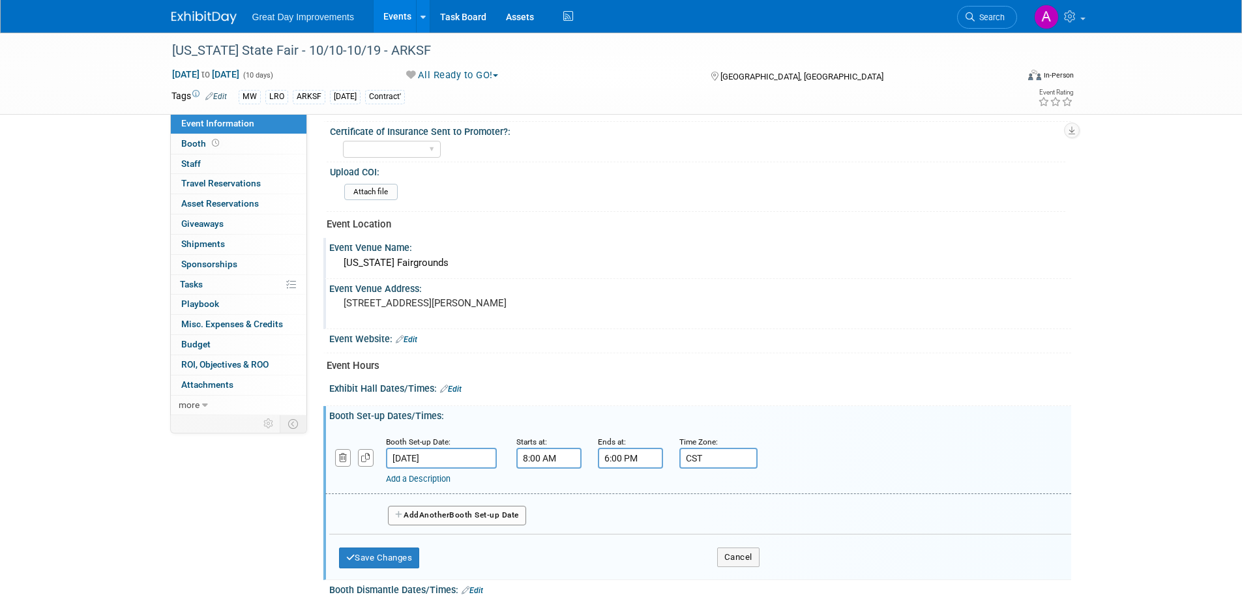
type input "CST"
click at [367, 554] on button "Save Changes" at bounding box center [379, 558] width 81 height 21
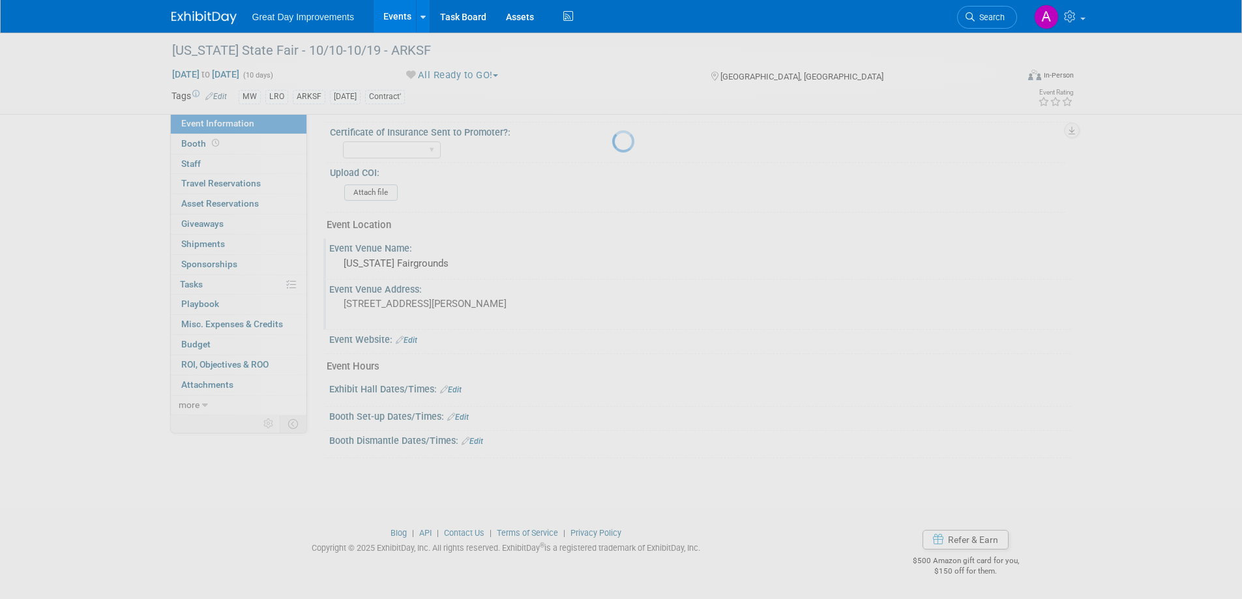
scroll to position [387, 0]
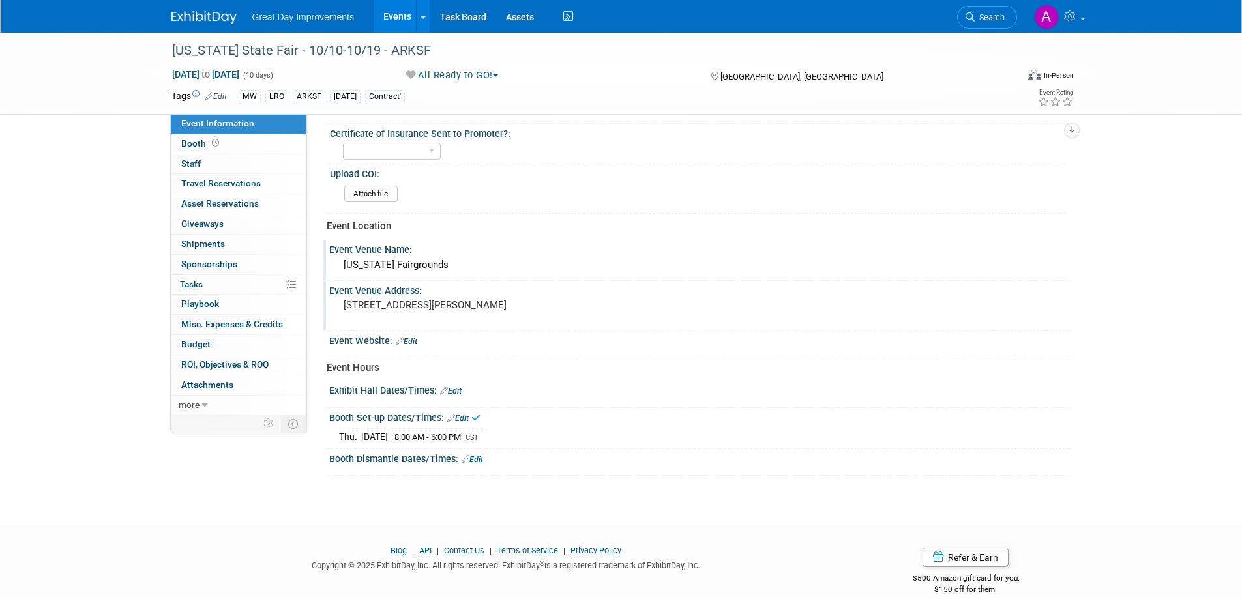
click at [449, 392] on link "Edit" at bounding box center [451, 391] width 22 height 9
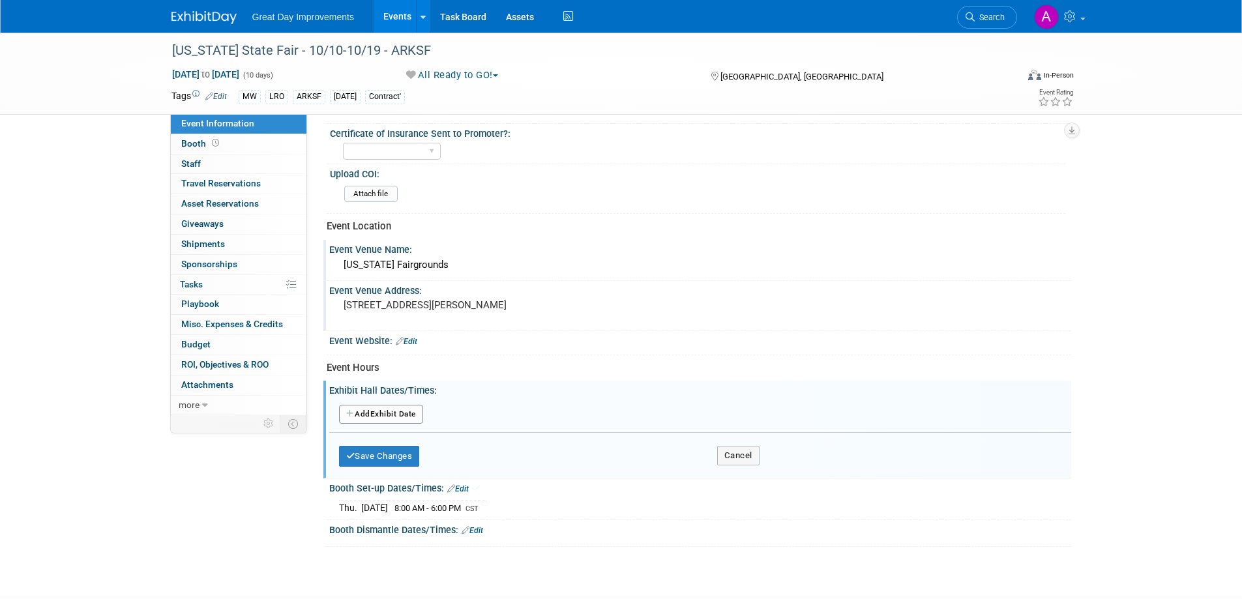
click at [402, 412] on button "Add Another Exhibit Date" at bounding box center [381, 415] width 84 height 20
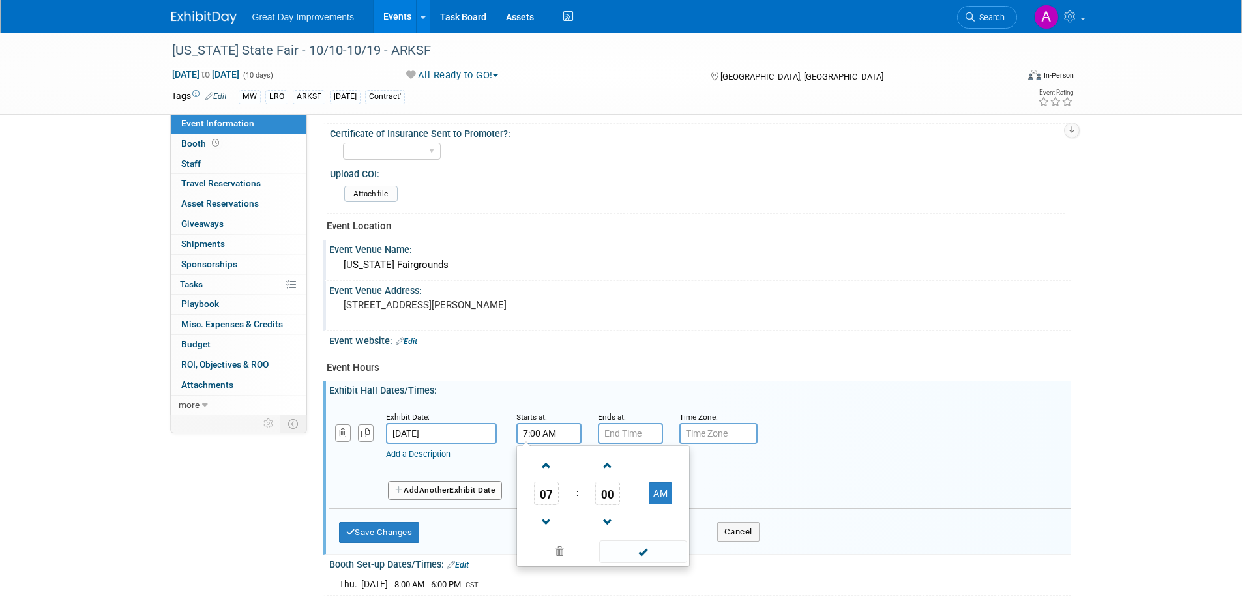
click at [554, 437] on input "7:00 AM" at bounding box center [548, 433] width 65 height 21
click at [545, 464] on span at bounding box center [546, 465] width 23 height 23
click at [546, 464] on span at bounding box center [546, 465] width 23 height 23
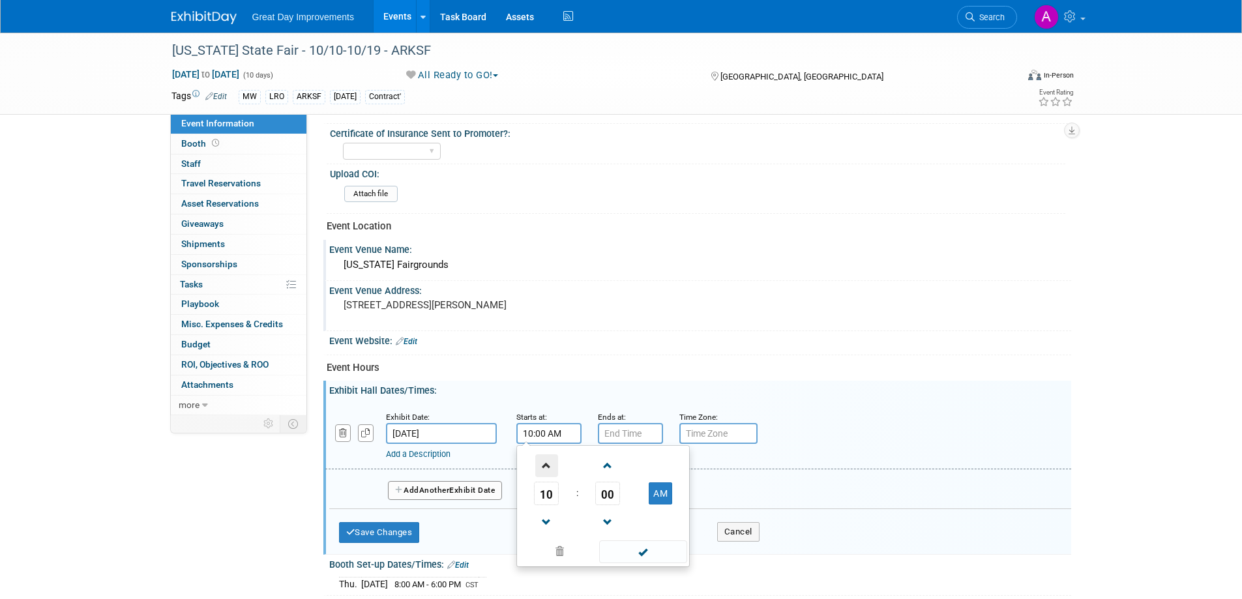
type input "11:00 AM"
click at [651, 553] on span at bounding box center [643, 551] width 88 height 23
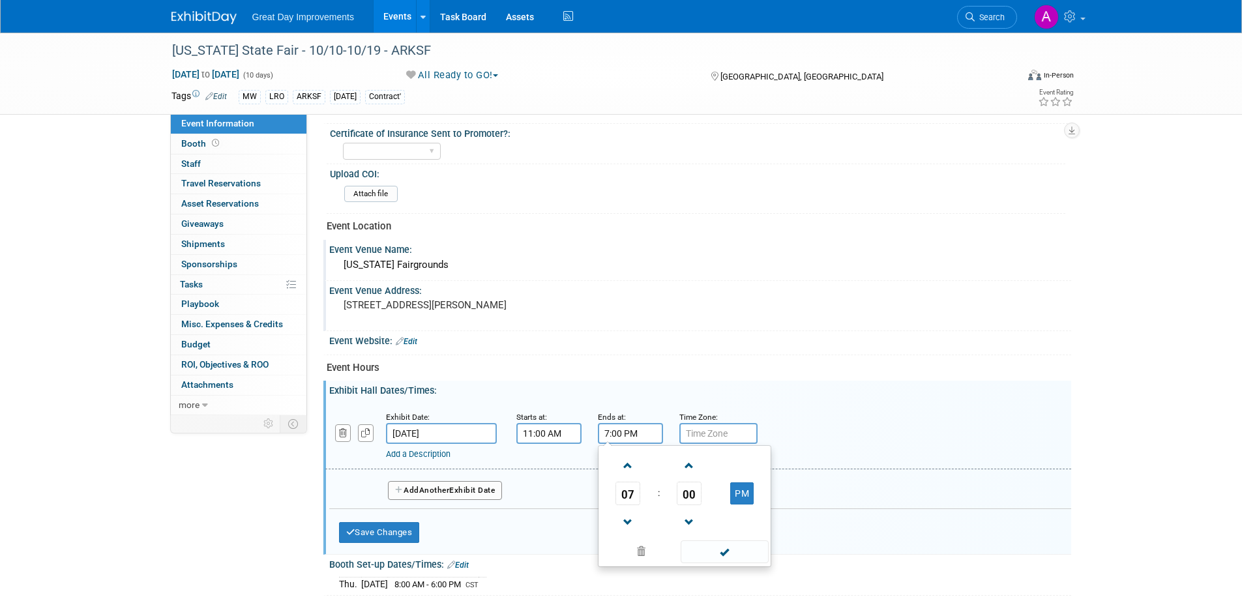
click at [642, 433] on input "7:00 PM" at bounding box center [630, 433] width 65 height 21
click at [632, 462] on span at bounding box center [628, 465] width 23 height 23
type input "10:00 PM"
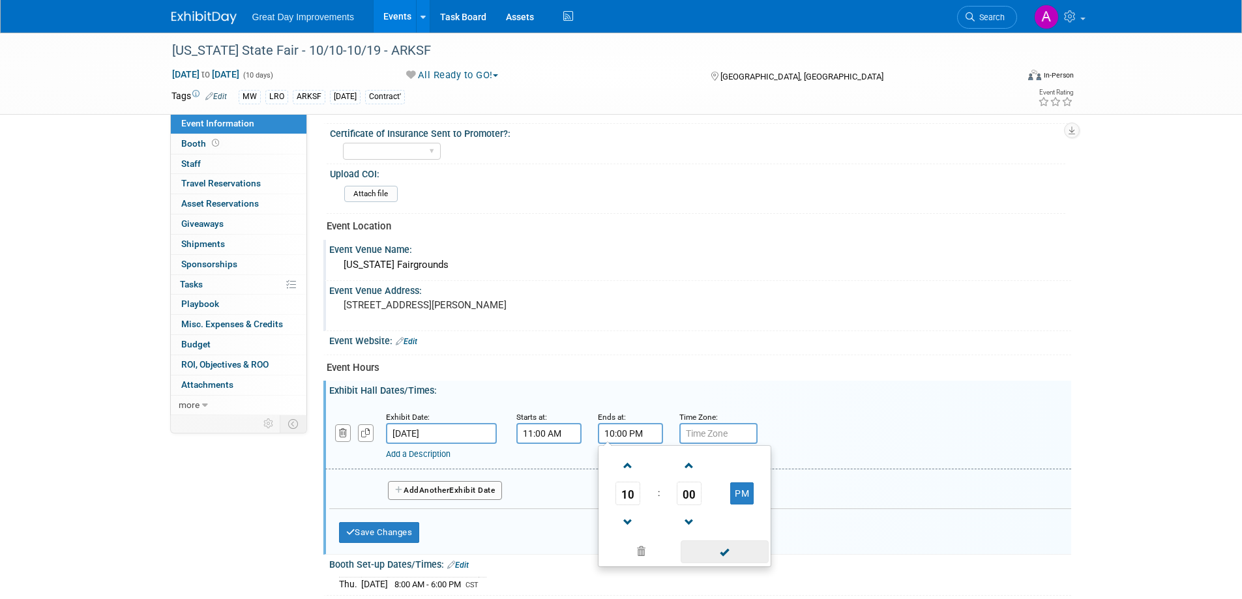
drag, startPoint x: 695, startPoint y: 547, endPoint x: 700, endPoint y: 542, distance: 7.4
click at [695, 547] on span at bounding box center [725, 551] width 88 height 23
click at [725, 434] on input "text" at bounding box center [718, 433] width 78 height 21
type input "CST"
click at [450, 491] on span "Another" at bounding box center [434, 490] width 31 height 9
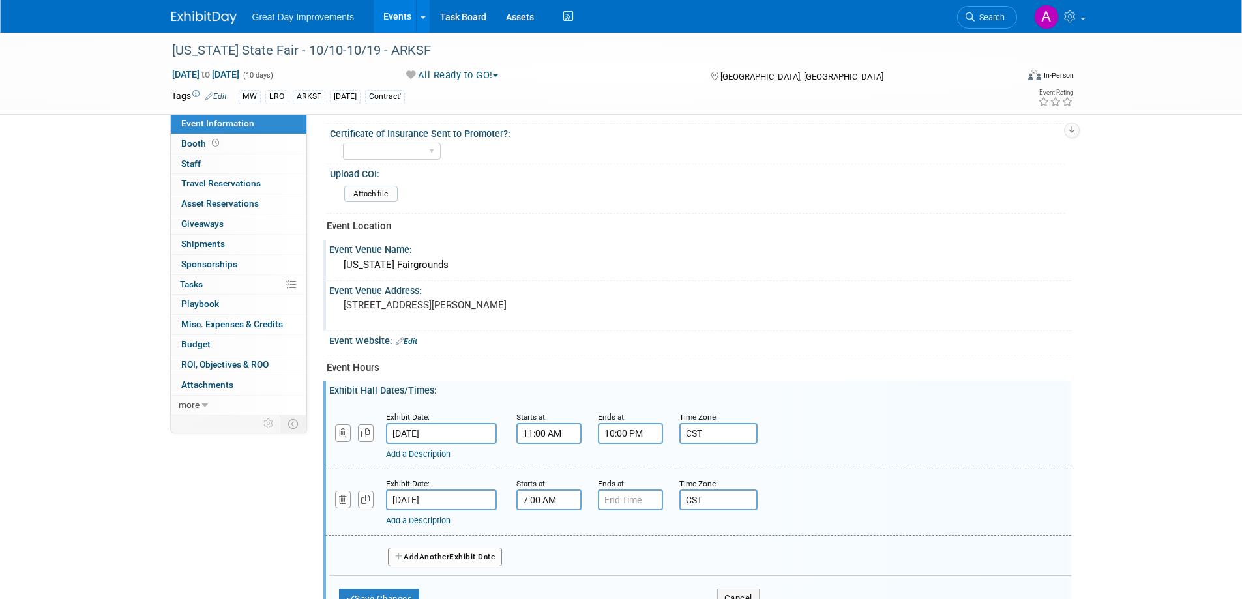
click at [548, 495] on input "7:00 AM" at bounding box center [548, 500] width 65 height 21
click at [546, 533] on span at bounding box center [546, 532] width 23 height 23
click at [546, 532] on span at bounding box center [546, 532] width 23 height 23
click at [546, 530] on span at bounding box center [546, 532] width 23 height 23
click at [548, 530] on span at bounding box center [546, 532] width 23 height 23
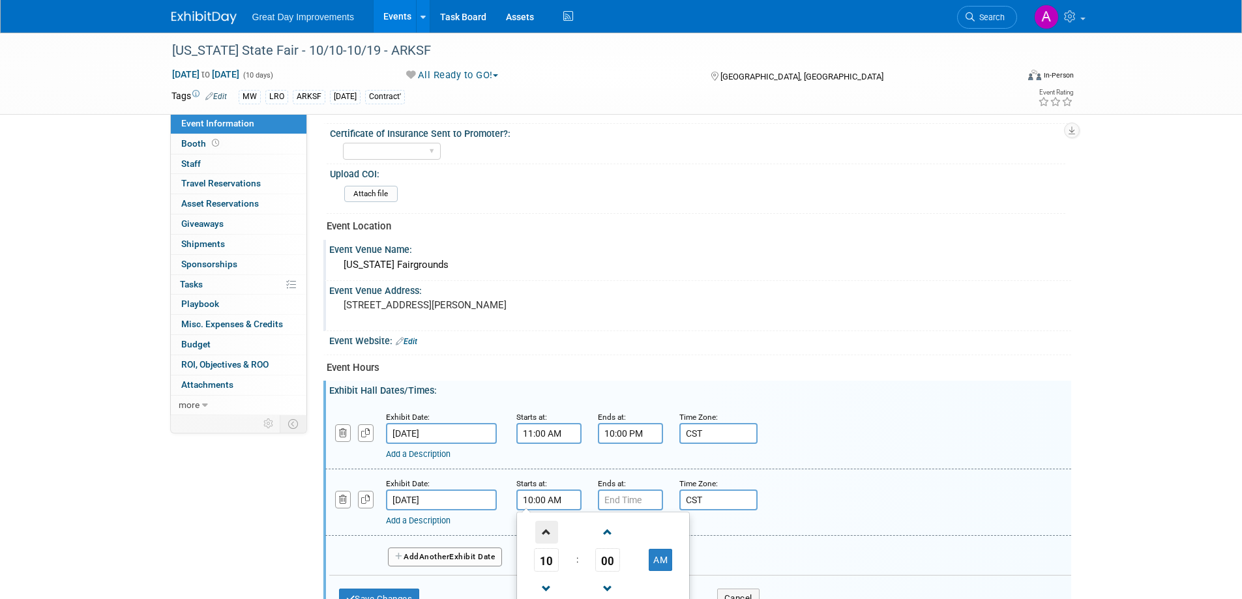
type input "11:00 AM"
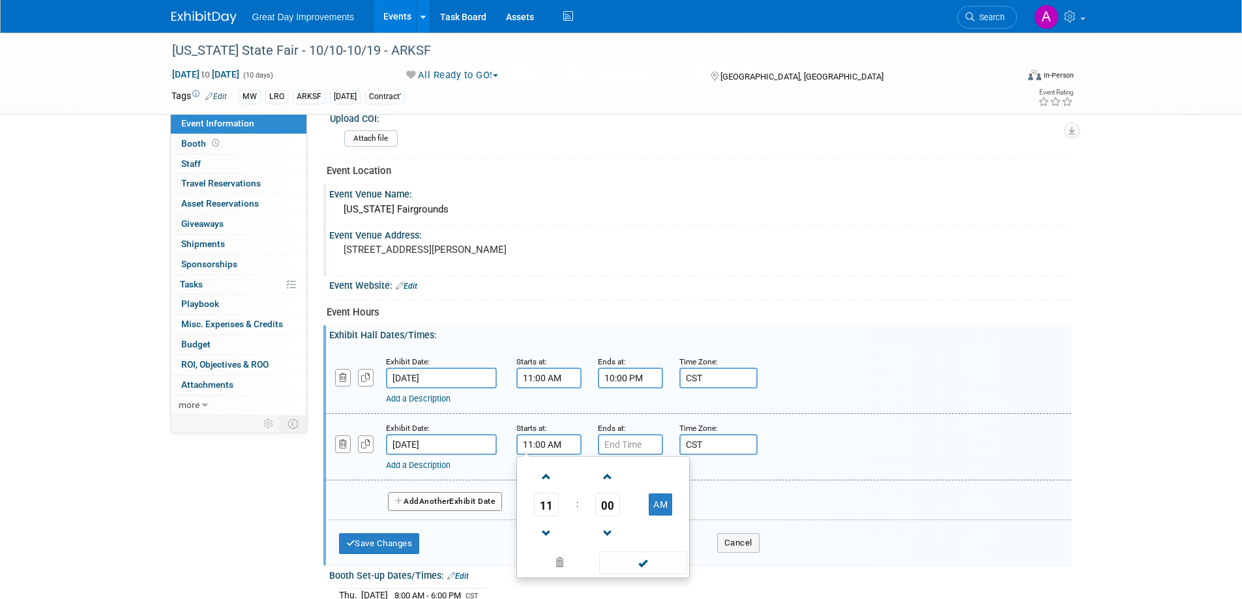
scroll to position [517, 0]
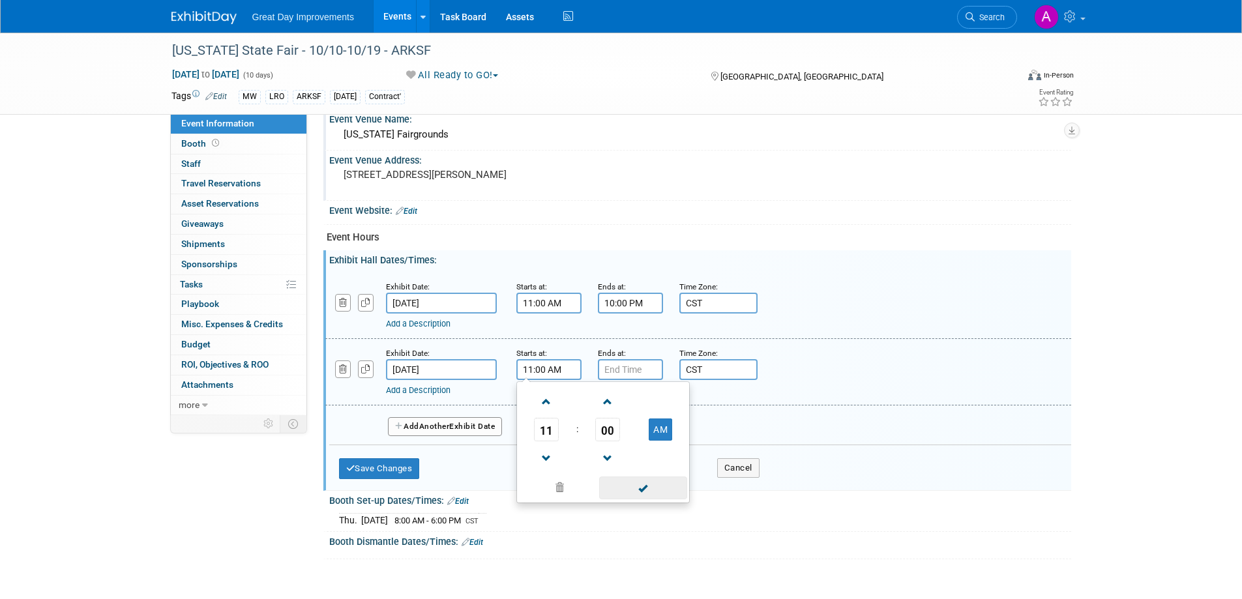
click at [651, 488] on span at bounding box center [643, 488] width 88 height 23
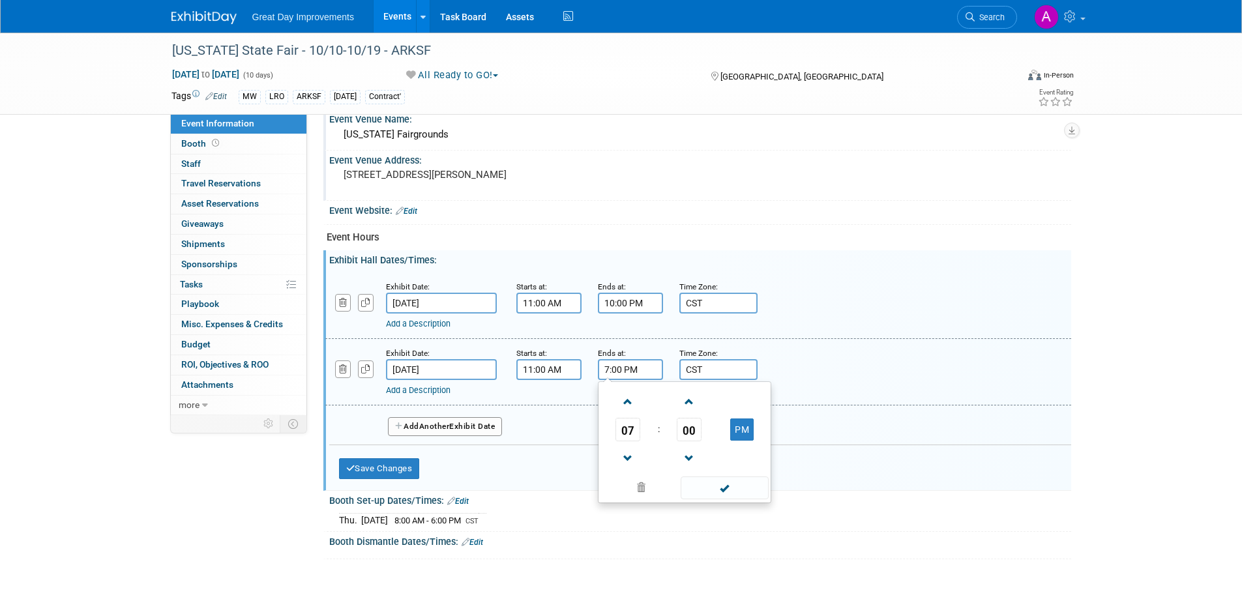
click at [638, 368] on input "7:00 PM" at bounding box center [630, 369] width 65 height 21
click at [630, 403] on span at bounding box center [628, 402] width 23 height 23
click at [628, 401] on span at bounding box center [628, 402] width 23 height 23
type input "10:00 PM"
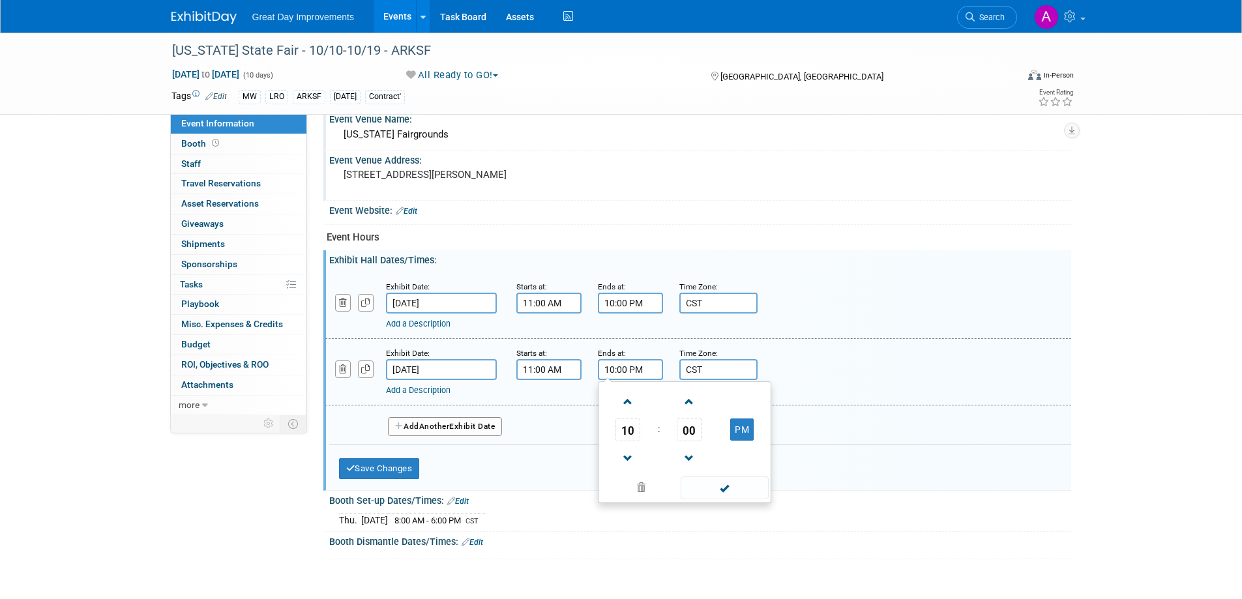
click at [708, 482] on span at bounding box center [725, 488] width 88 height 23
click at [462, 426] on button "Add Another Exhibit Date" at bounding box center [445, 427] width 115 height 20
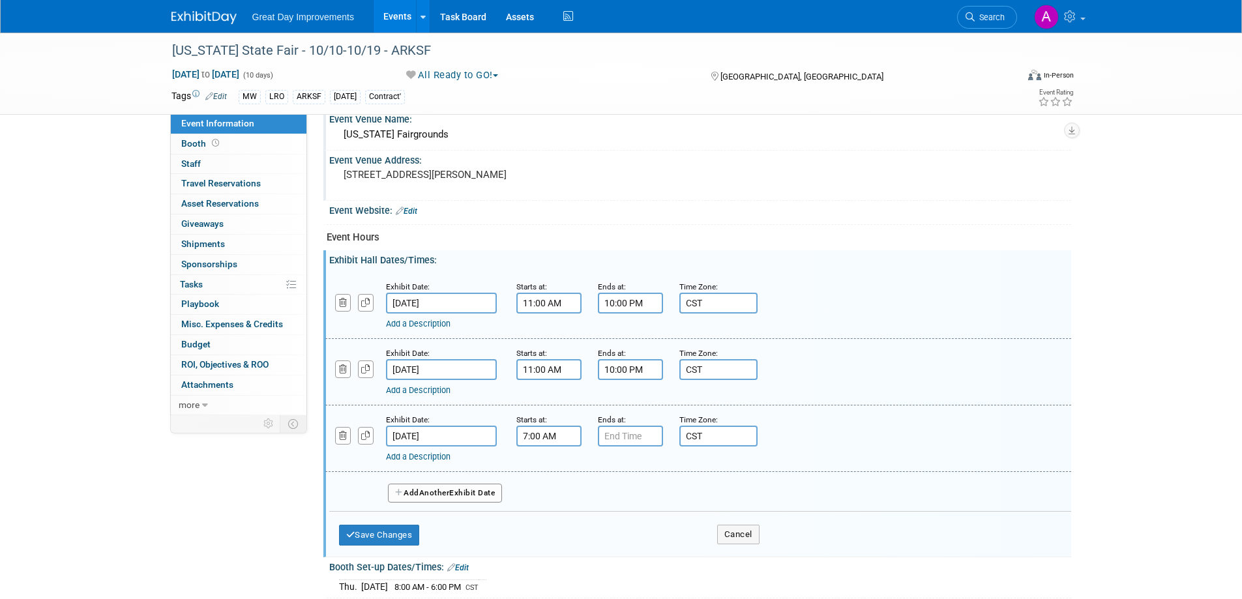
click at [563, 435] on input "7:00 AM" at bounding box center [548, 436] width 65 height 21
click at [547, 464] on span at bounding box center [546, 468] width 23 height 23
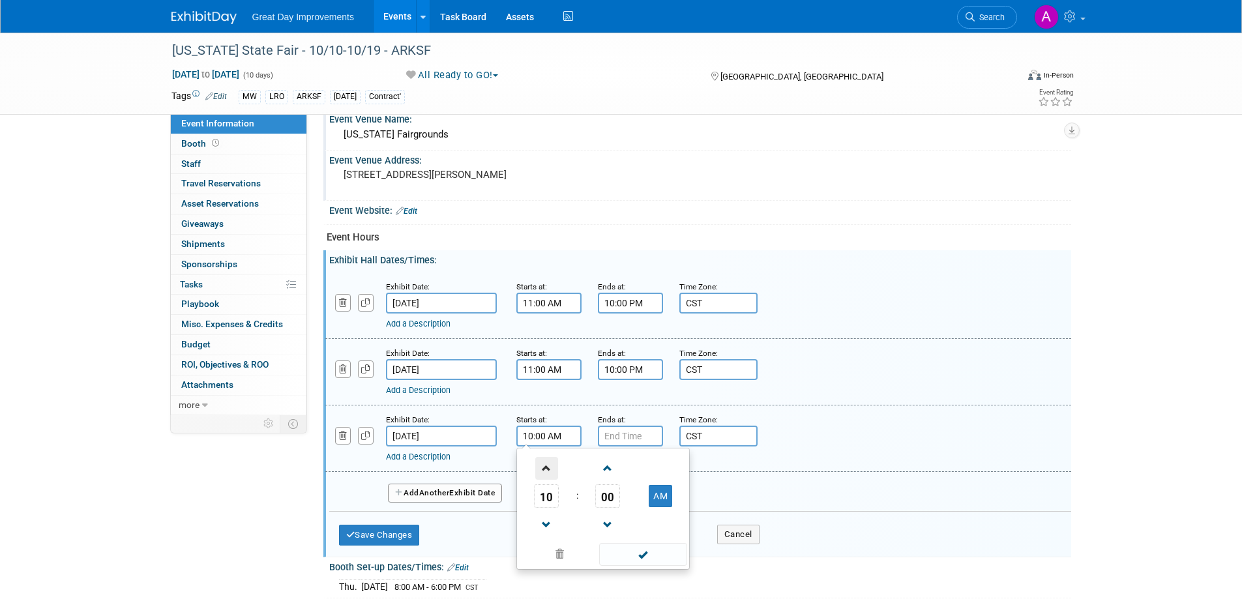
type input "11:00 AM"
click at [647, 546] on span at bounding box center [643, 554] width 88 height 23
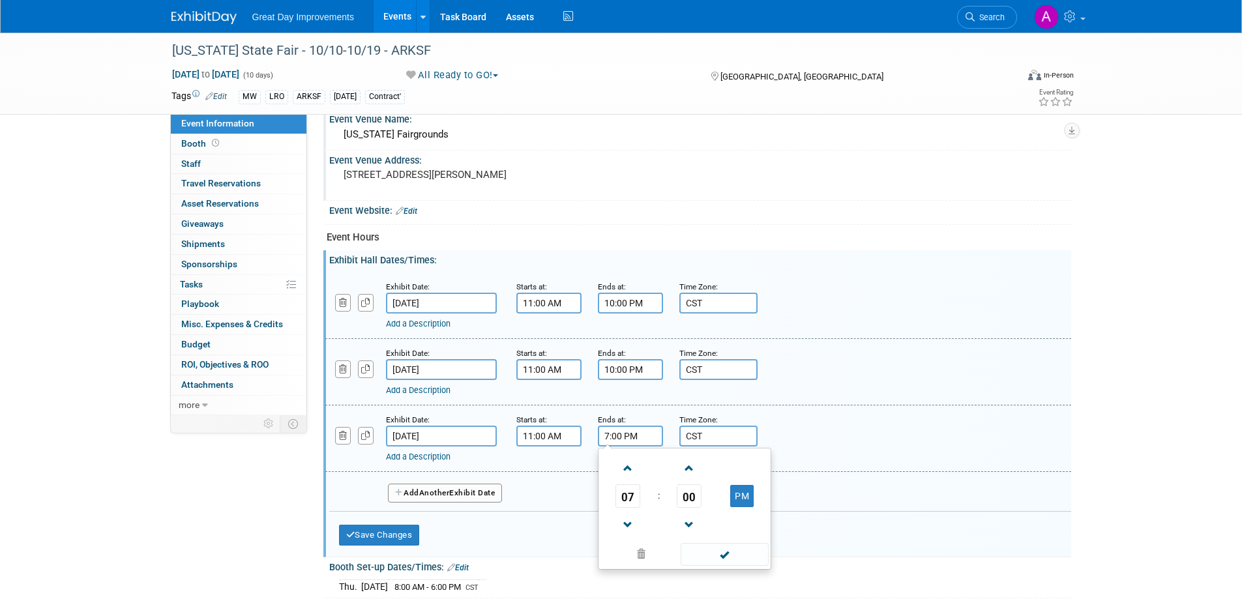
click at [646, 432] on input "7:00 PM" at bounding box center [630, 436] width 65 height 21
click at [630, 469] on span at bounding box center [628, 468] width 23 height 23
type input "10:00 PM"
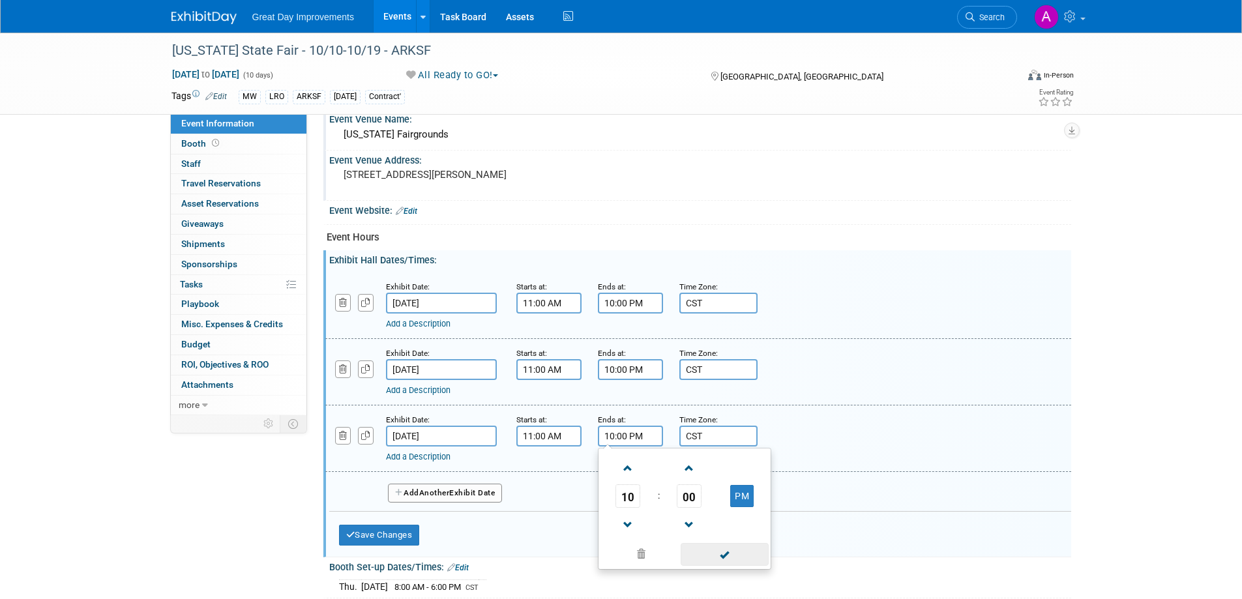
click at [699, 548] on span at bounding box center [725, 554] width 88 height 23
click at [459, 494] on button "Add Another Exhibit Date" at bounding box center [445, 494] width 115 height 20
select select "9"
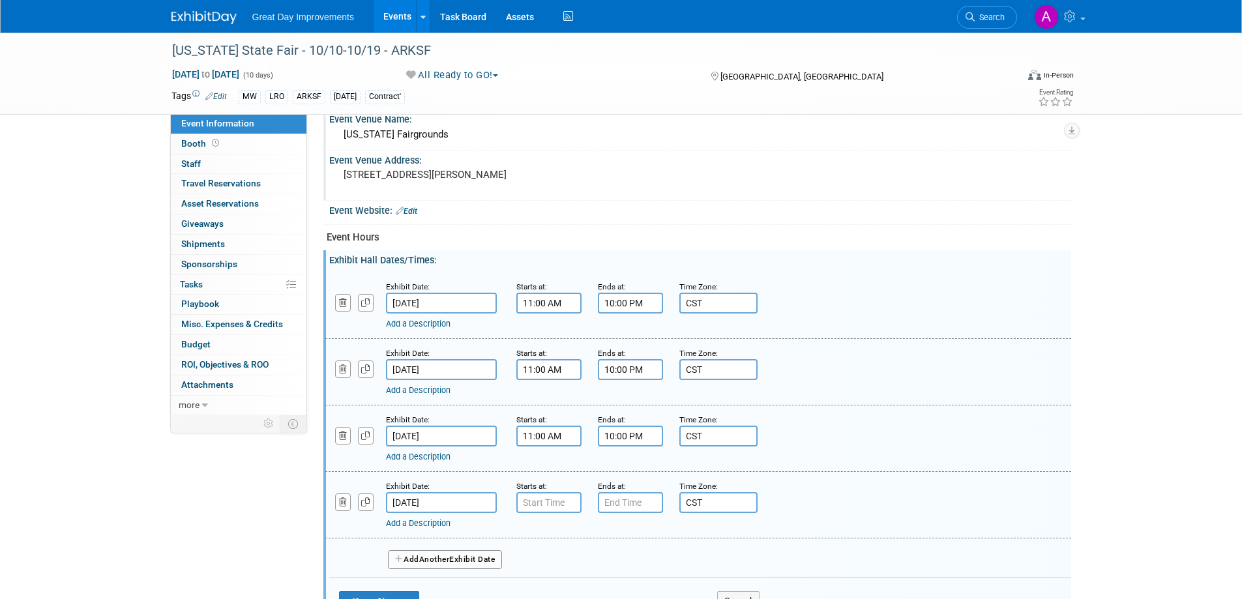
click at [435, 498] on input "[DATE]" at bounding box center [441, 502] width 111 height 21
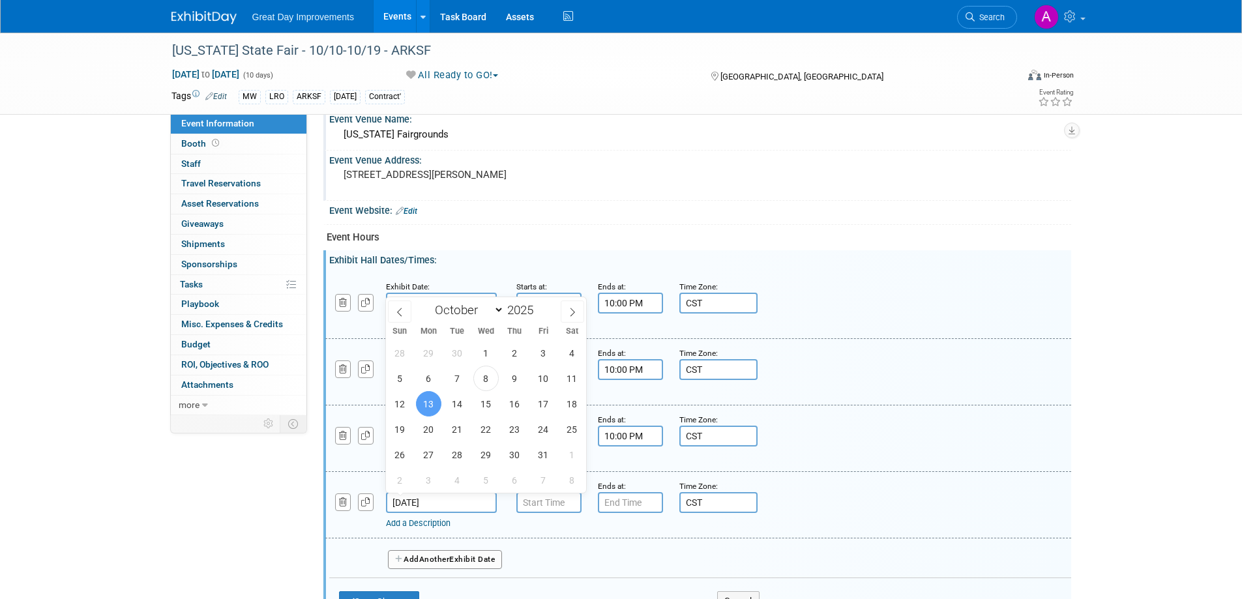
click at [554, 533] on div "Exhibit Date: [DATE] Starts at: Ends at: Time Zone: Apply to all CST Add a Desc…" at bounding box center [698, 505] width 746 height 66
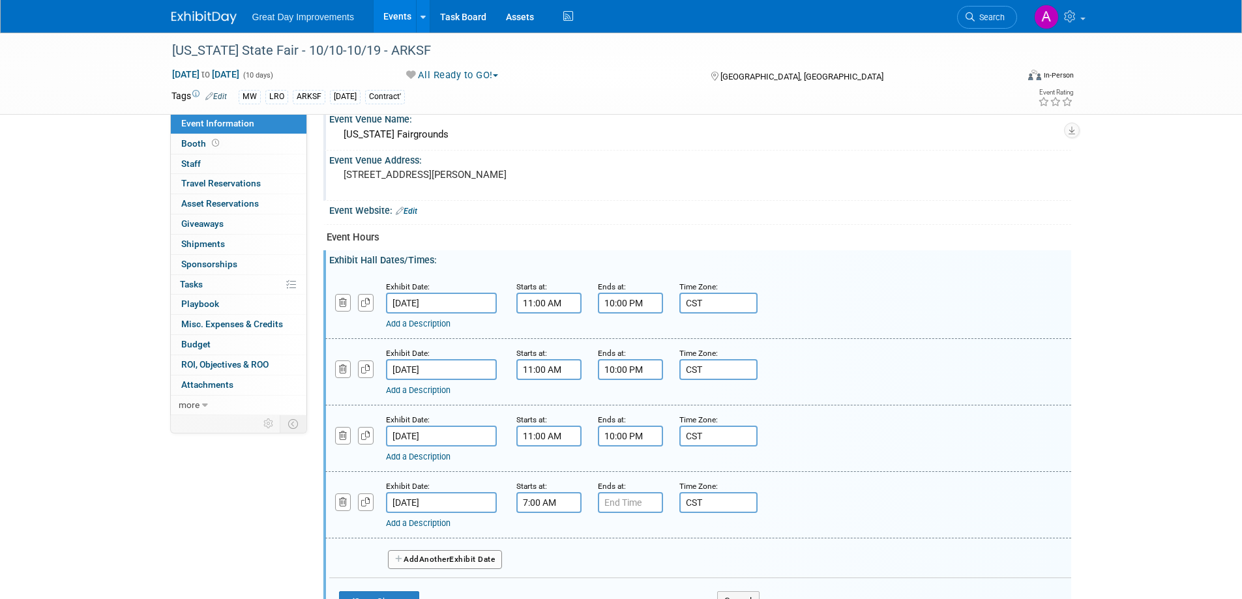
click at [549, 509] on input "7:00 AM" at bounding box center [548, 502] width 65 height 21
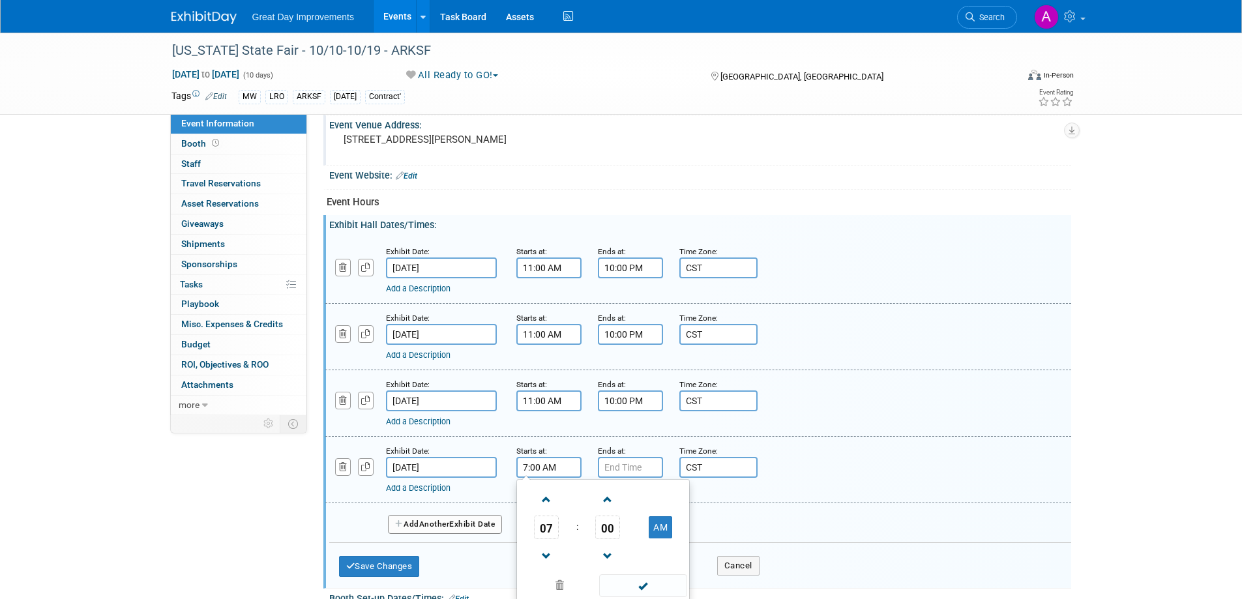
scroll to position [582, 0]
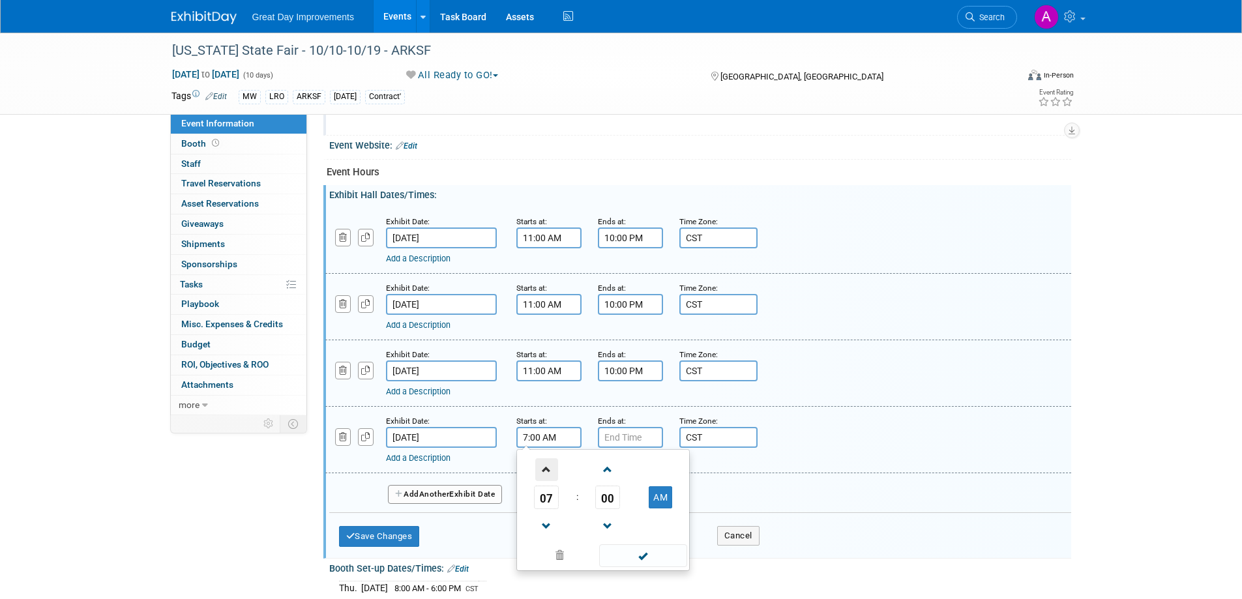
click at [547, 473] on span at bounding box center [546, 469] width 23 height 23
click at [546, 472] on span at bounding box center [546, 469] width 23 height 23
type input "11:00 AM"
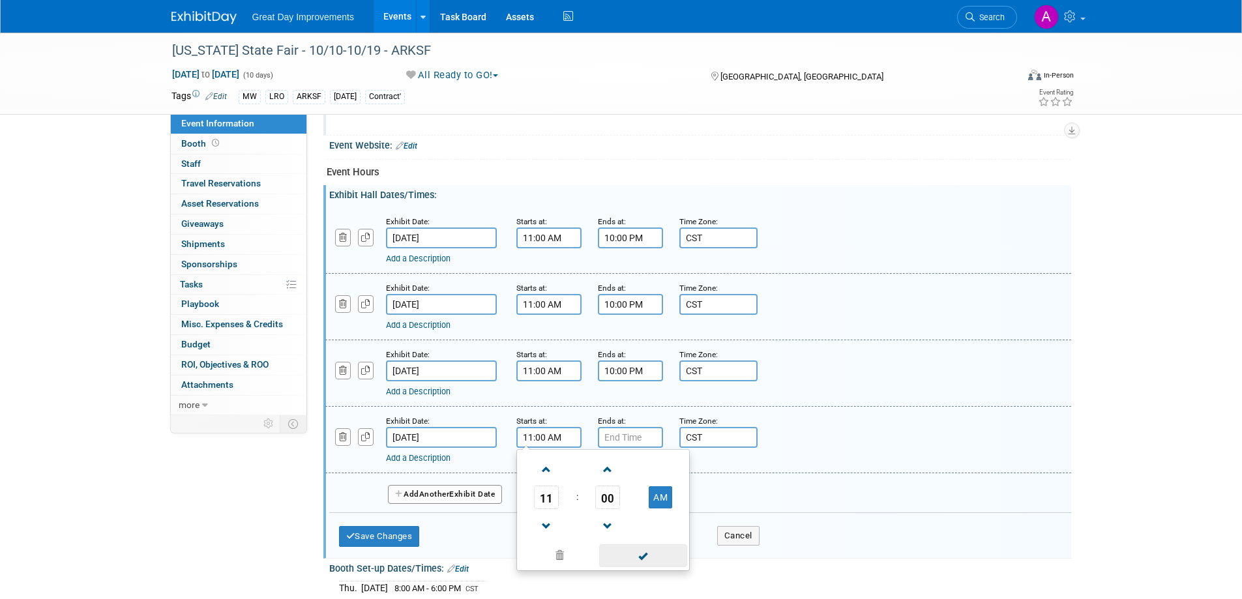
click at [647, 550] on span at bounding box center [643, 555] width 88 height 23
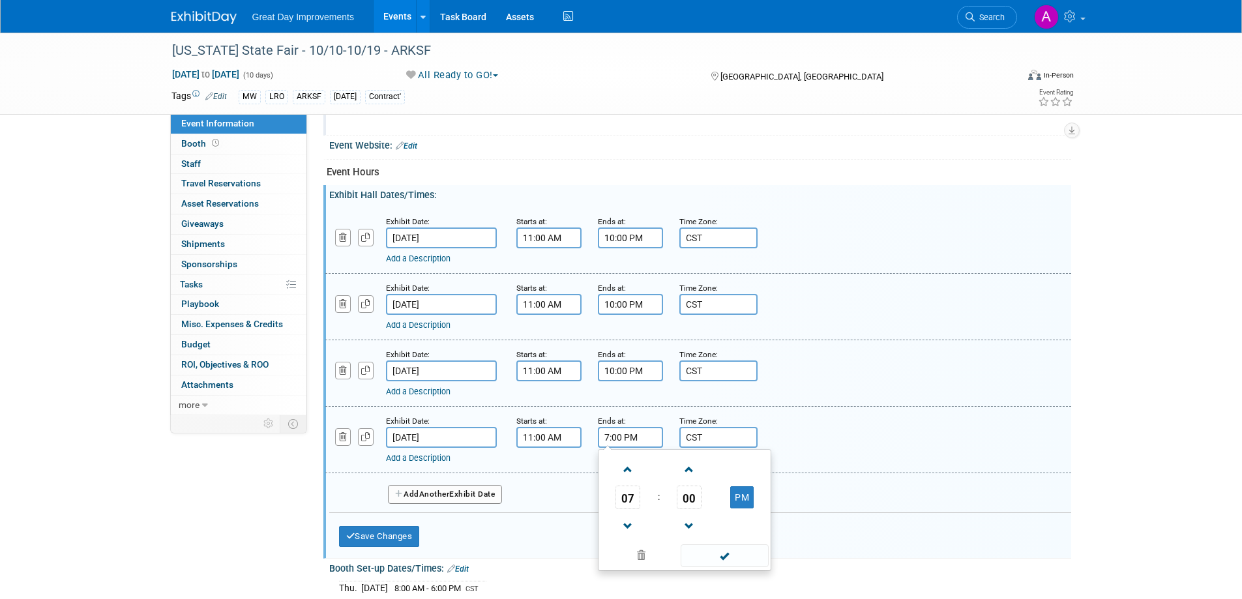
click at [636, 445] on input "7:00 PM" at bounding box center [630, 437] width 65 height 21
click at [628, 465] on span at bounding box center [628, 469] width 23 height 23
click at [627, 464] on span at bounding box center [628, 469] width 23 height 23
click at [628, 472] on span at bounding box center [628, 469] width 23 height 23
type input "10:00 PM"
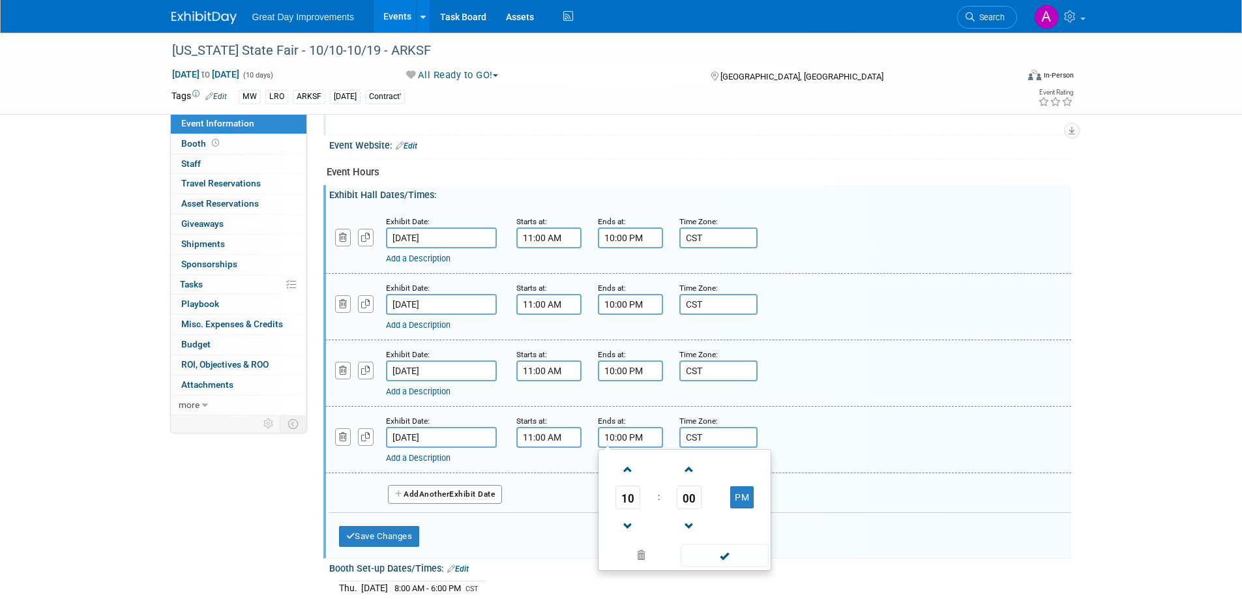
click at [708, 551] on span at bounding box center [725, 555] width 88 height 23
click at [475, 497] on button "Add Another Exhibit Date" at bounding box center [445, 495] width 115 height 20
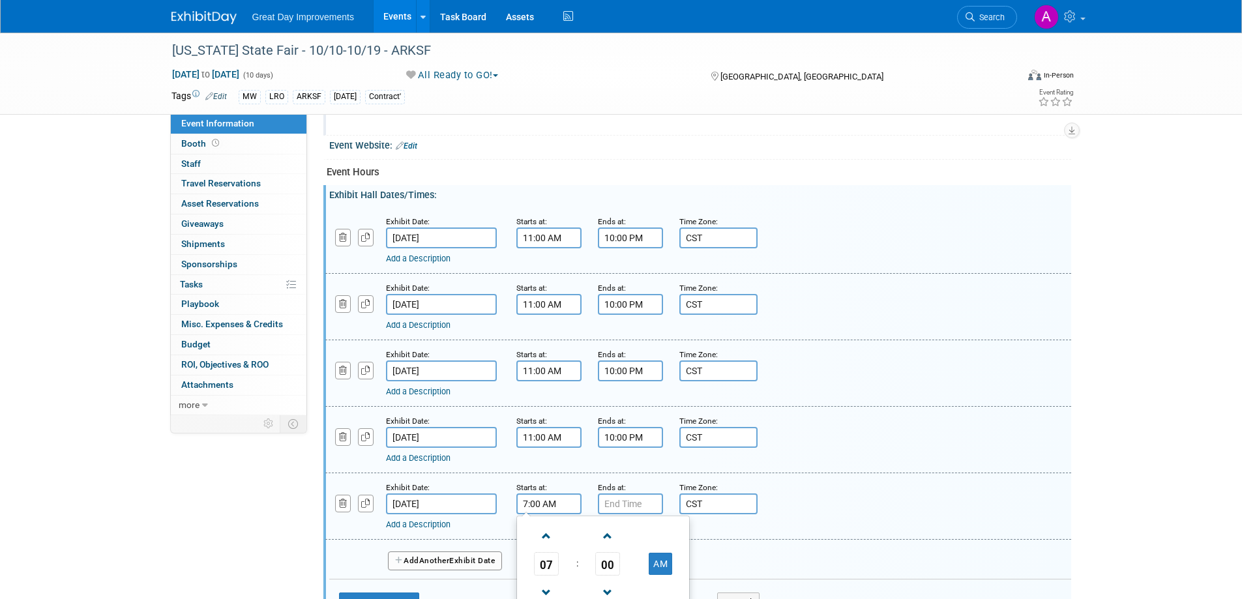
click at [574, 509] on input "7:00 AM" at bounding box center [548, 504] width 65 height 21
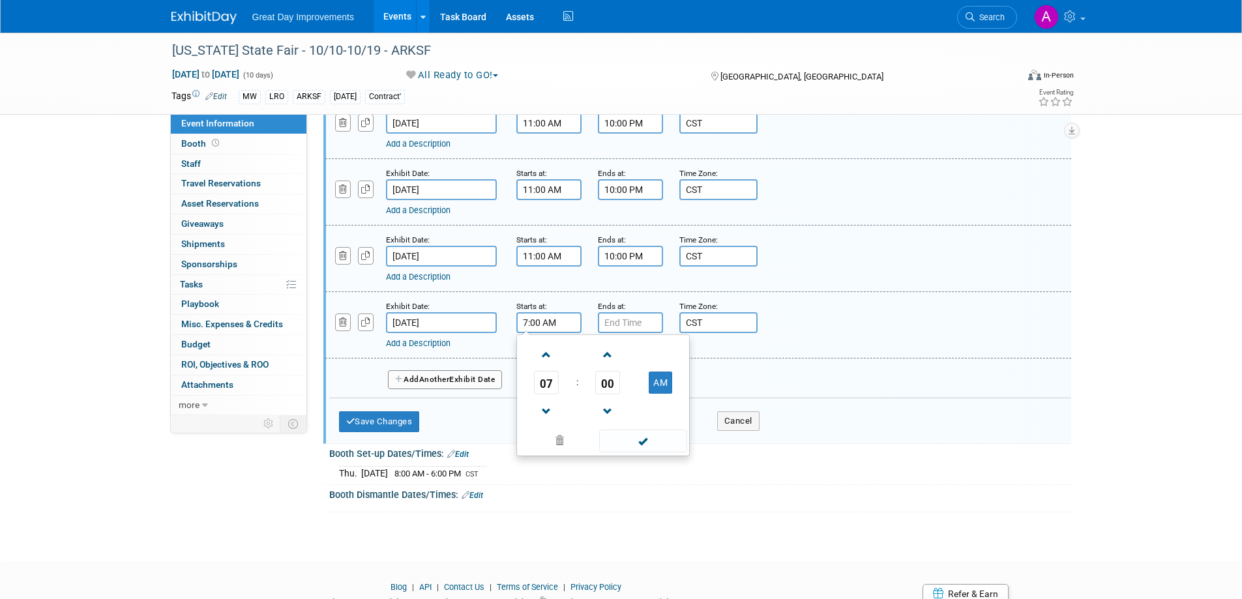
scroll to position [778, 0]
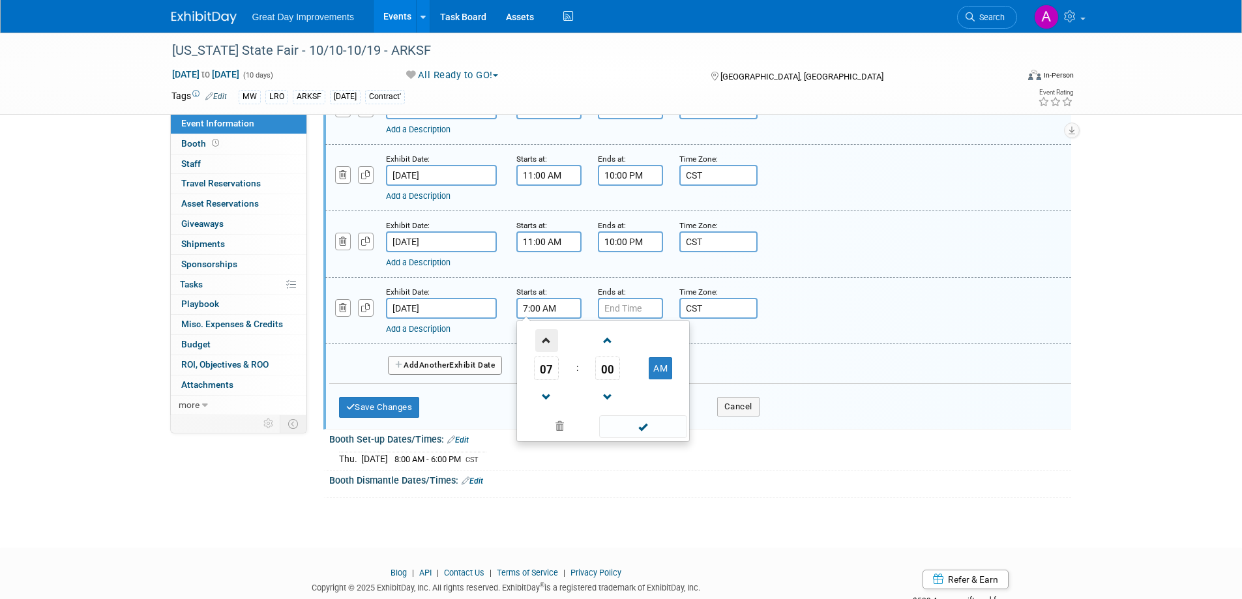
click at [543, 341] on span at bounding box center [546, 340] width 23 height 23
click at [542, 341] on span at bounding box center [546, 340] width 23 height 23
click at [542, 342] on span at bounding box center [546, 340] width 23 height 23
click at [542, 340] on span at bounding box center [546, 340] width 23 height 23
type input "11:00 AM"
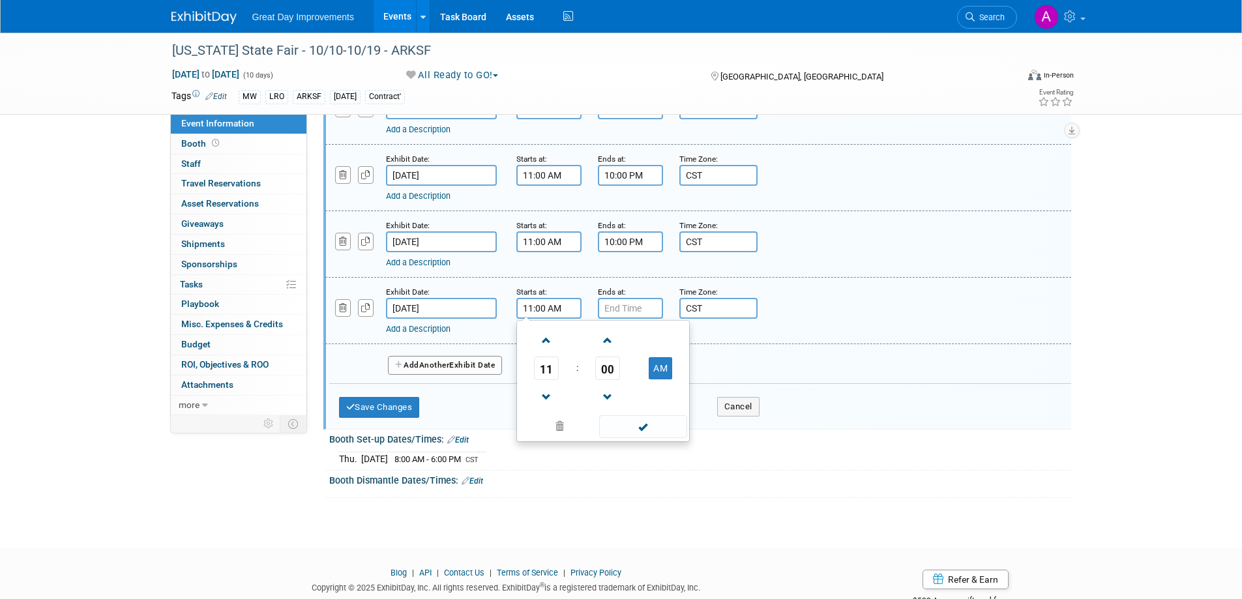
drag, startPoint x: 642, startPoint y: 425, endPoint x: 650, endPoint y: 419, distance: 10.7
click at [642, 424] on span at bounding box center [643, 426] width 88 height 23
click at [630, 303] on input "7:00 PM" at bounding box center [630, 308] width 65 height 21
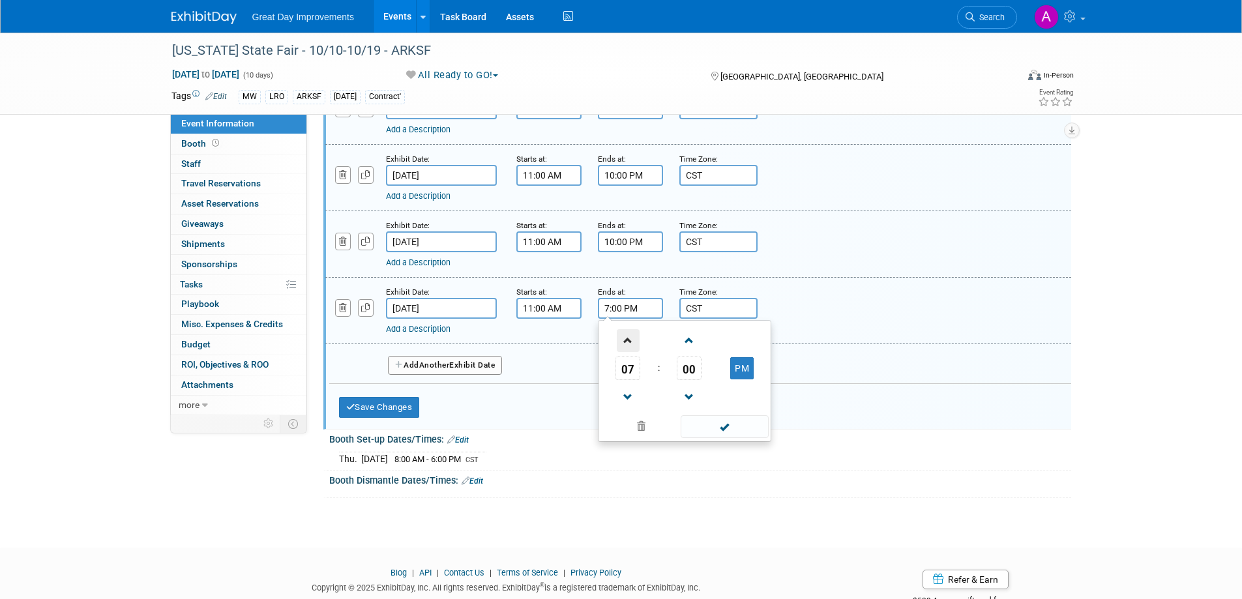
click at [634, 331] on span at bounding box center [628, 340] width 23 height 23
click at [634, 332] on span at bounding box center [628, 340] width 23 height 23
click at [633, 332] on span at bounding box center [628, 340] width 23 height 23
type input "10:00 PM"
click at [717, 430] on span at bounding box center [725, 426] width 88 height 23
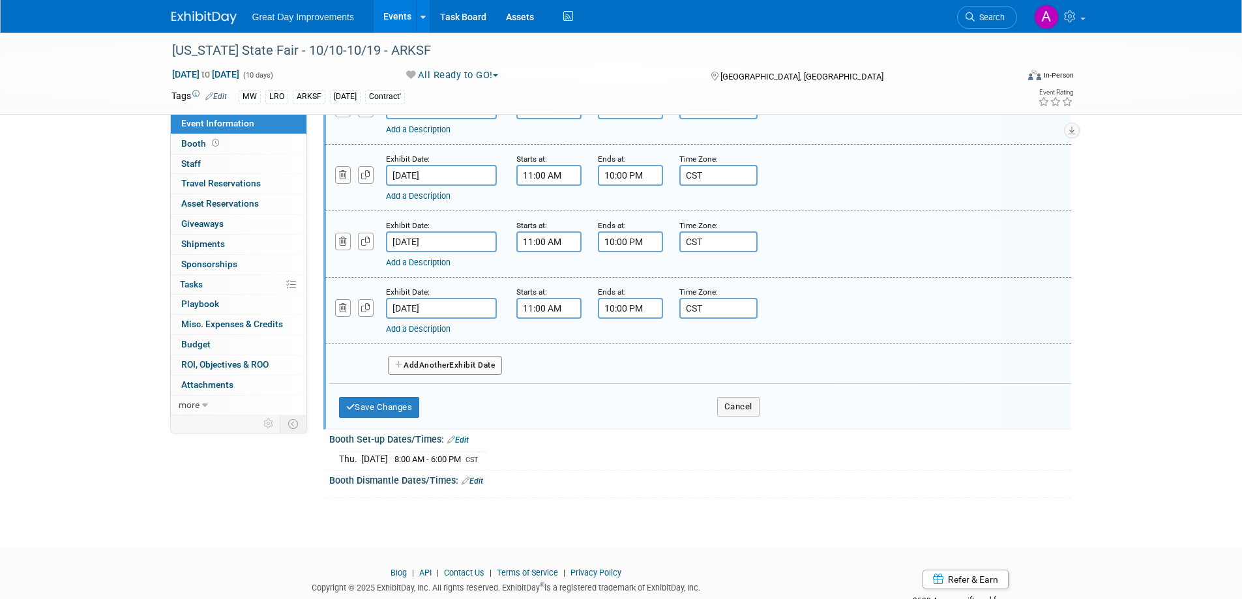
click at [450, 363] on span "Another" at bounding box center [434, 365] width 31 height 9
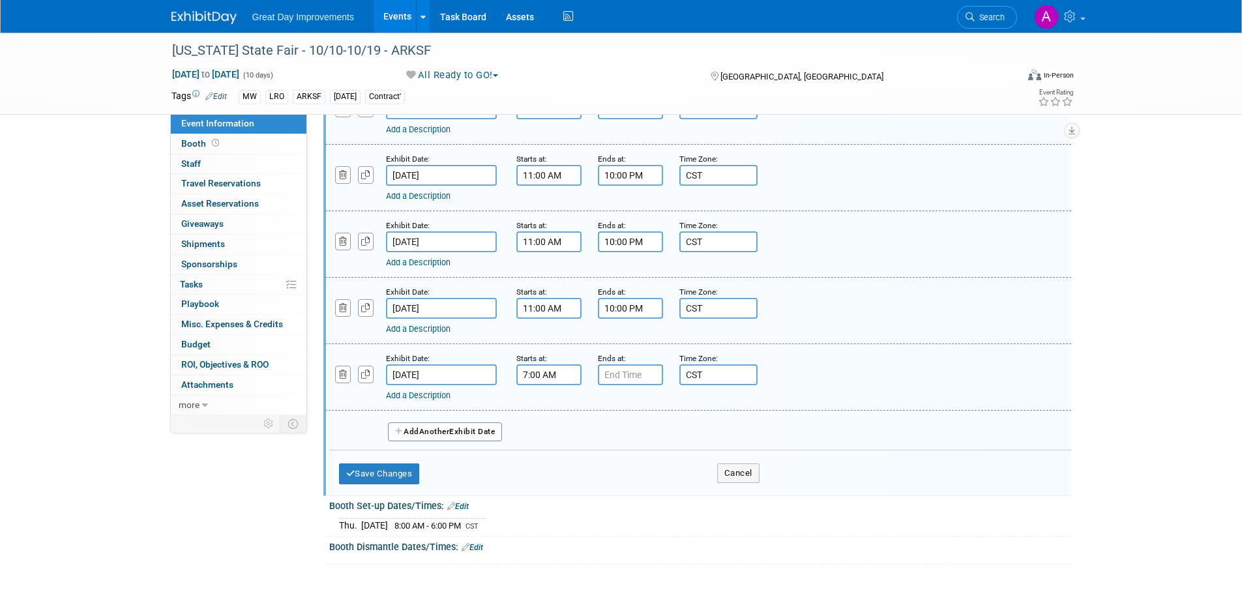
click at [543, 374] on input "7:00 AM" at bounding box center [548, 374] width 65 height 21
click at [548, 407] on span at bounding box center [546, 407] width 23 height 23
click at [547, 406] on span at bounding box center [546, 407] width 23 height 23
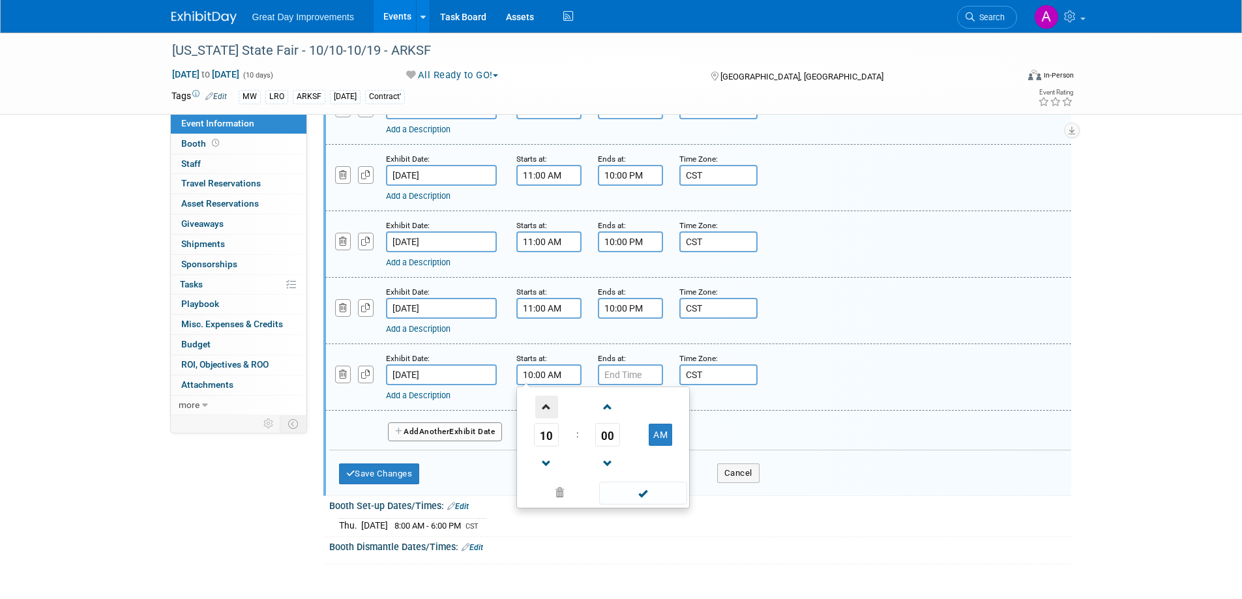
type input "11:00 AM"
click at [628, 496] on span at bounding box center [643, 493] width 88 height 23
click at [628, 377] on input "7:00 PM" at bounding box center [630, 374] width 65 height 21
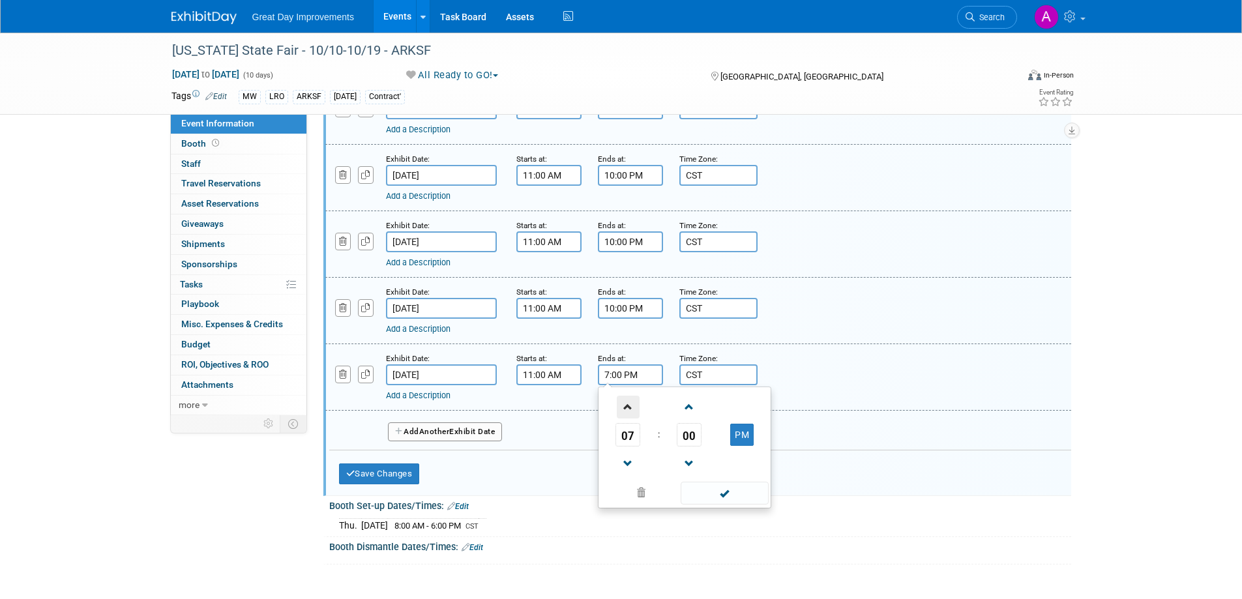
click at [620, 411] on span at bounding box center [628, 407] width 23 height 23
click at [625, 451] on link at bounding box center [627, 463] width 25 height 33
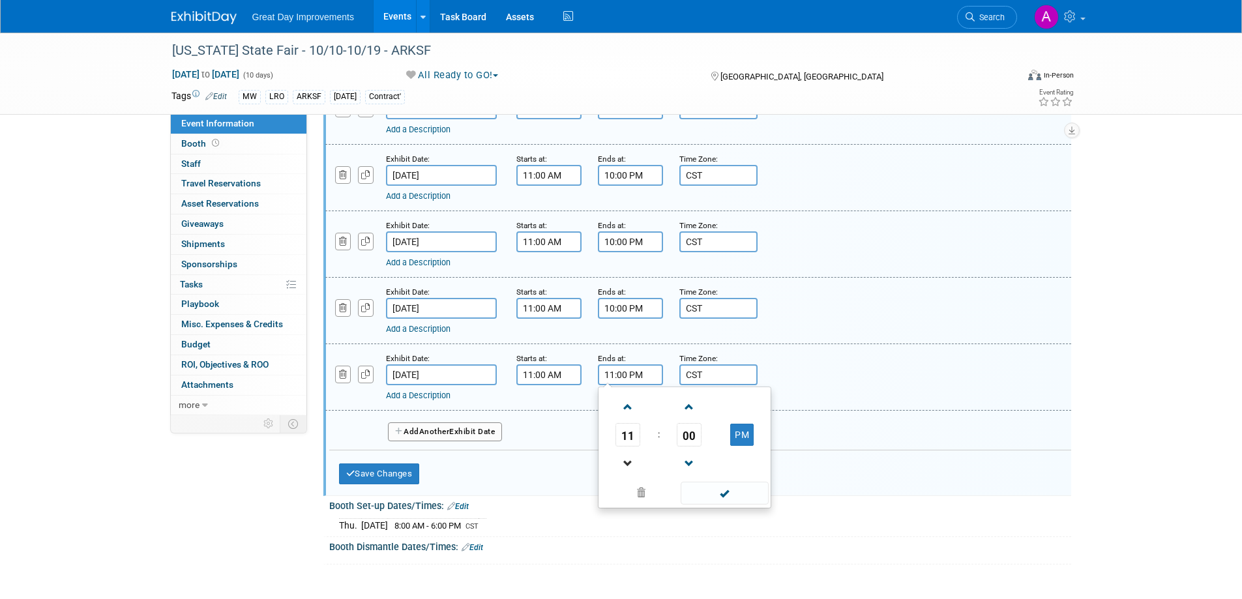
type input "10:00 PM"
click at [707, 494] on span at bounding box center [725, 493] width 88 height 23
click at [462, 436] on button "Add Another Exhibit Date" at bounding box center [445, 432] width 115 height 20
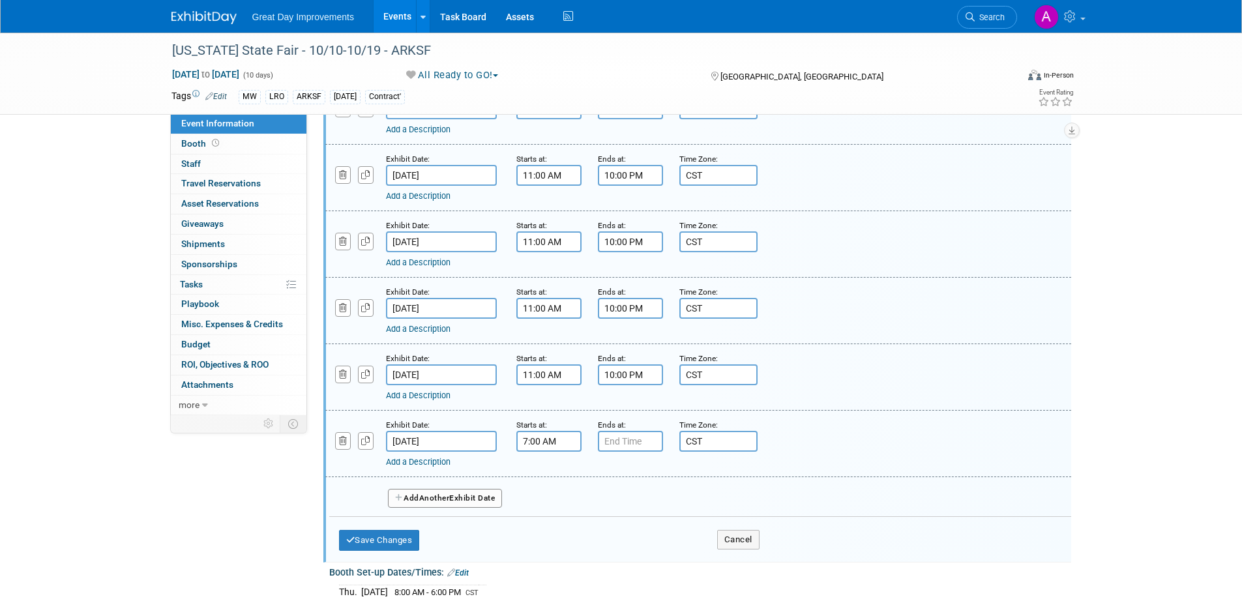
click at [550, 441] on input "7:00 AM" at bounding box center [548, 441] width 65 height 21
click at [545, 468] on span at bounding box center [546, 473] width 23 height 23
click at [545, 467] on span at bounding box center [546, 473] width 23 height 23
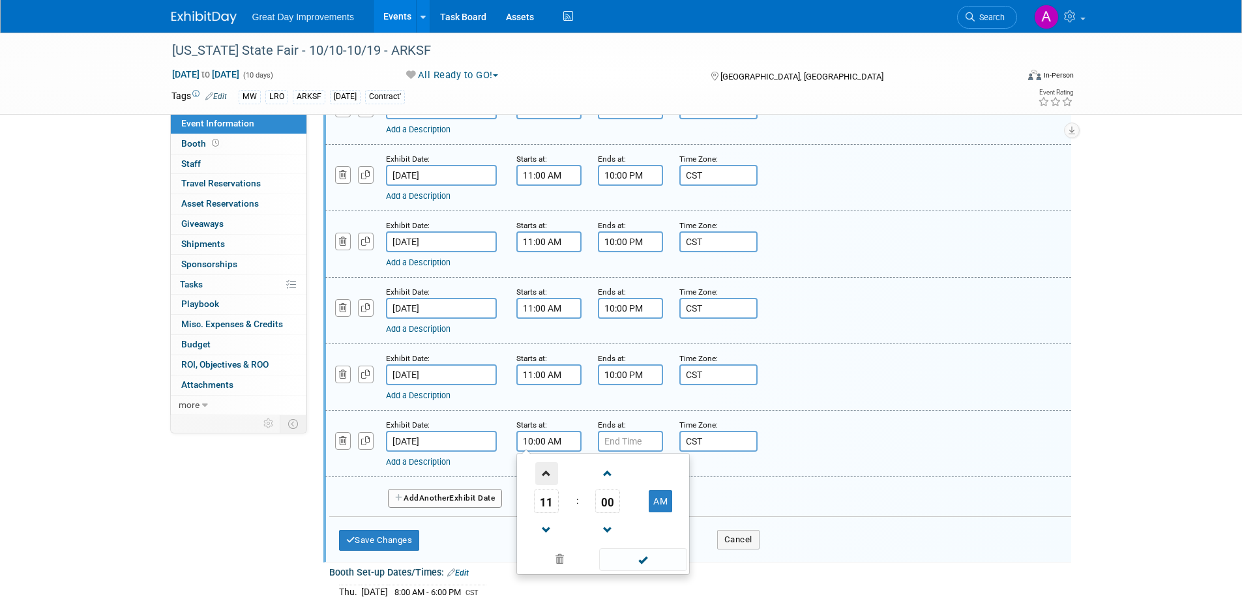
type input "11:00 AM"
click at [627, 552] on span at bounding box center [643, 559] width 88 height 23
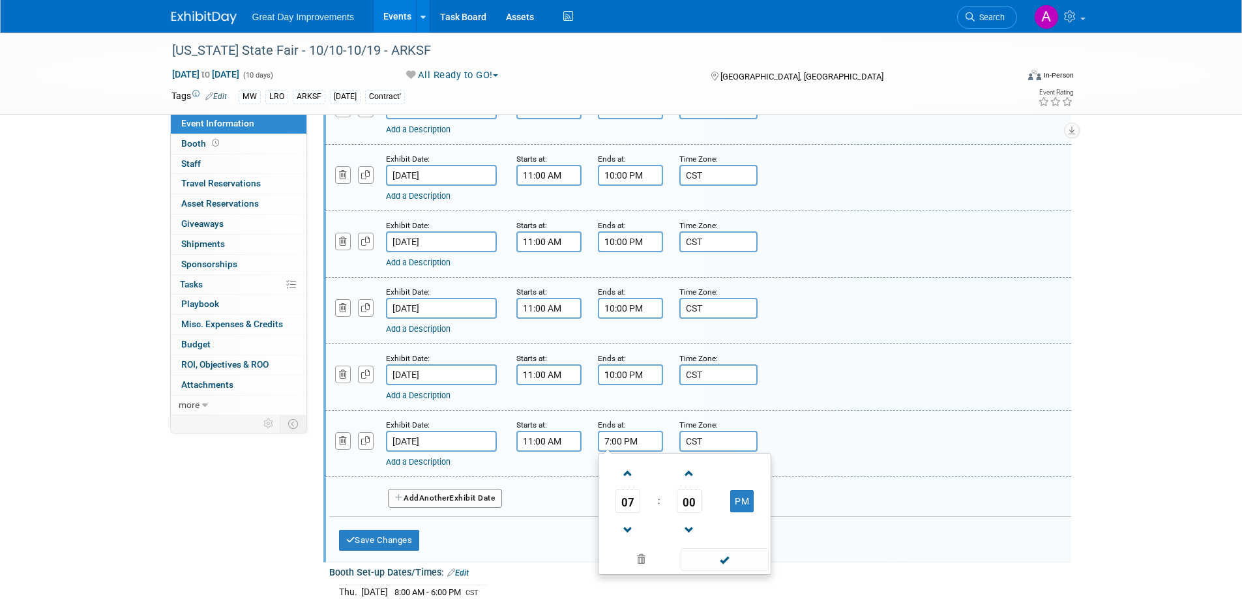
click at [634, 439] on input "7:00 PM" at bounding box center [630, 441] width 65 height 21
click at [622, 479] on span at bounding box center [628, 473] width 23 height 23
click at [623, 478] on span at bounding box center [628, 473] width 23 height 23
type input "10:00 PM"
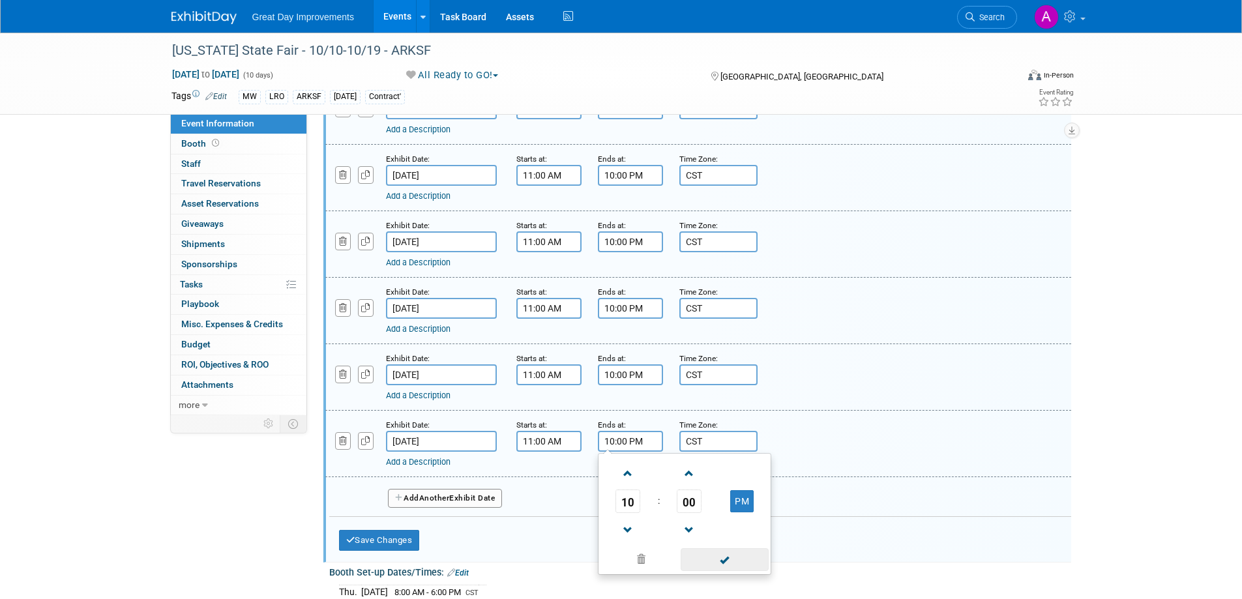
click at [730, 550] on span at bounding box center [725, 559] width 88 height 23
click at [466, 497] on button "Add Another Exhibit Date" at bounding box center [445, 499] width 115 height 20
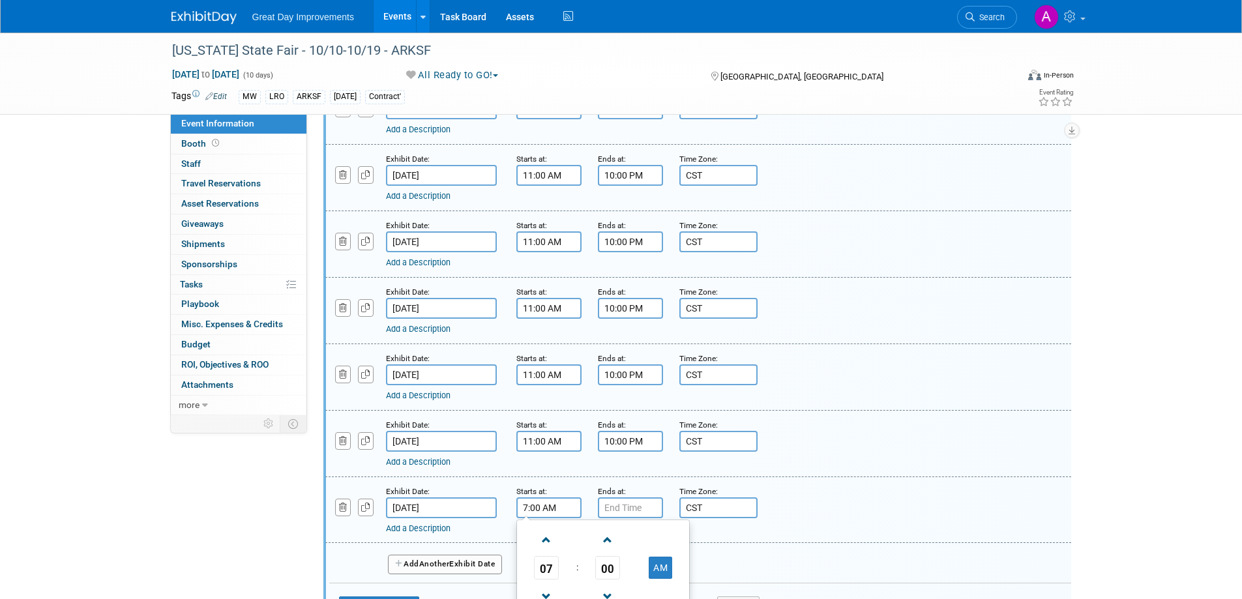
click at [567, 511] on input "7:00 AM" at bounding box center [548, 507] width 65 height 21
click at [548, 537] on span at bounding box center [546, 540] width 23 height 23
click at [550, 535] on span at bounding box center [546, 540] width 23 height 23
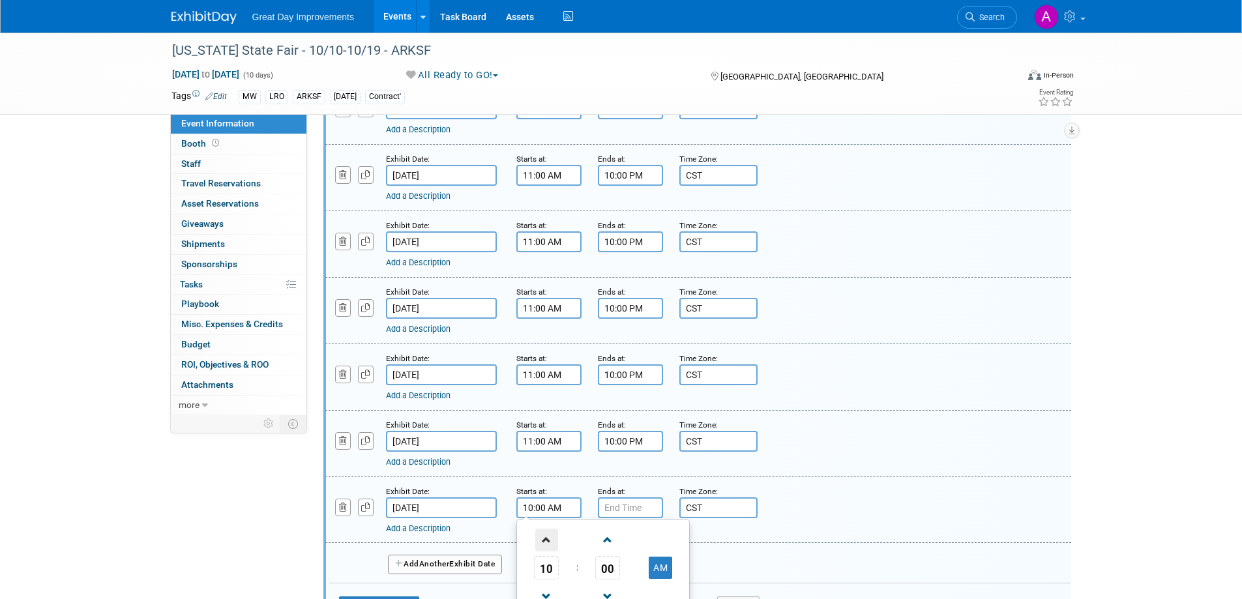
type input "11:00 AM"
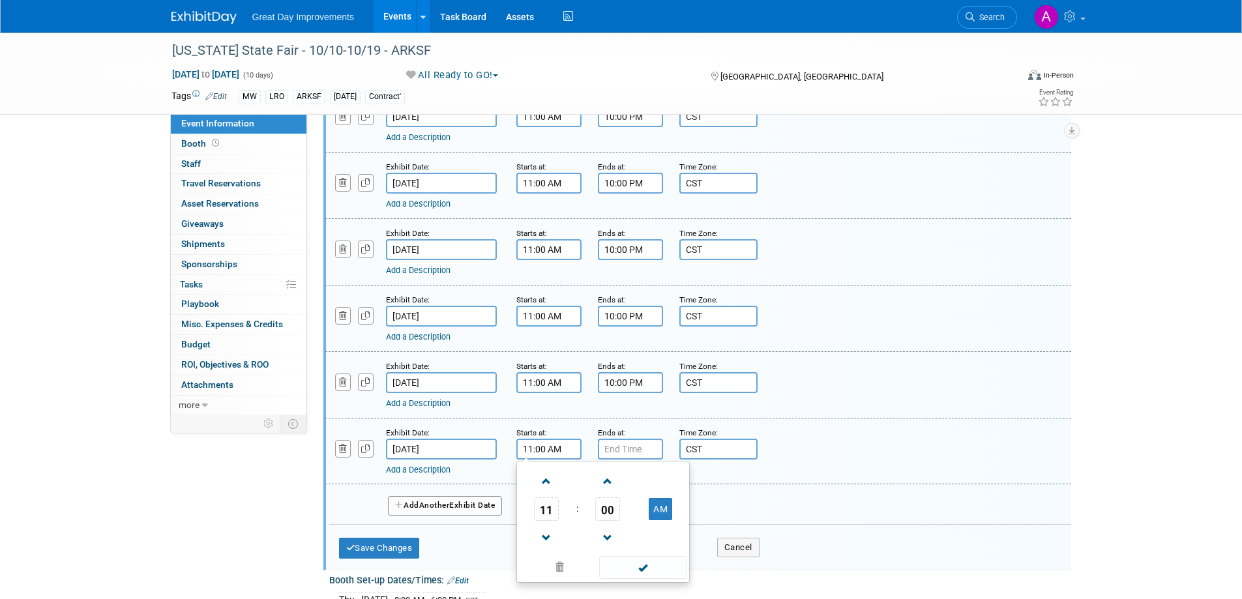
scroll to position [843, 0]
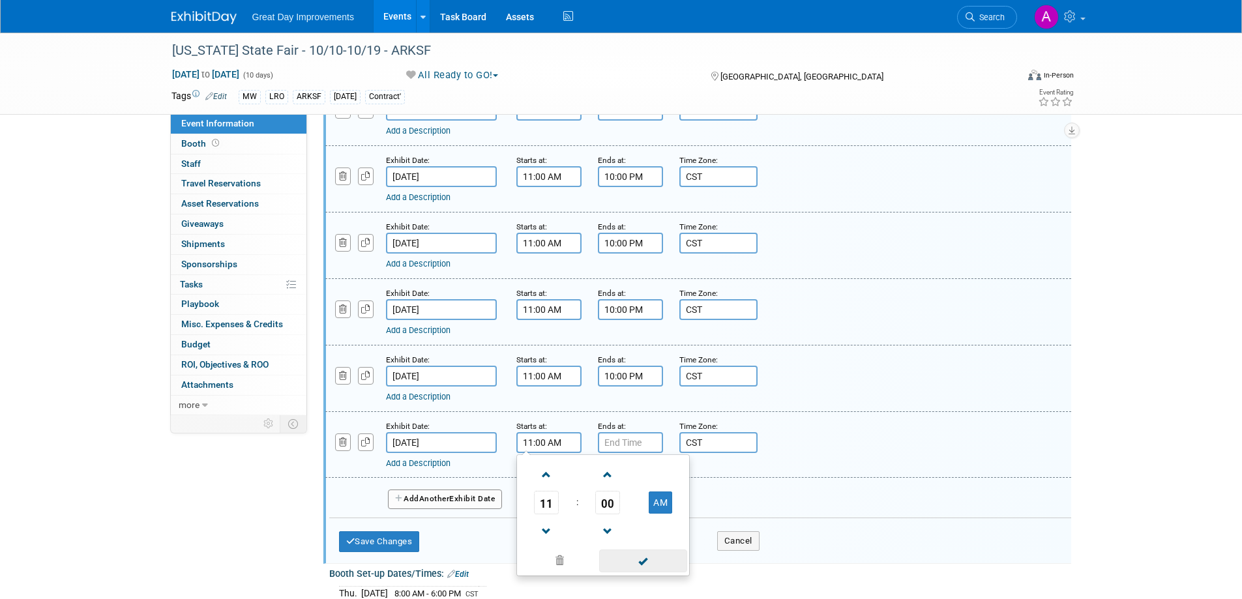
click at [645, 554] on span at bounding box center [643, 561] width 88 height 23
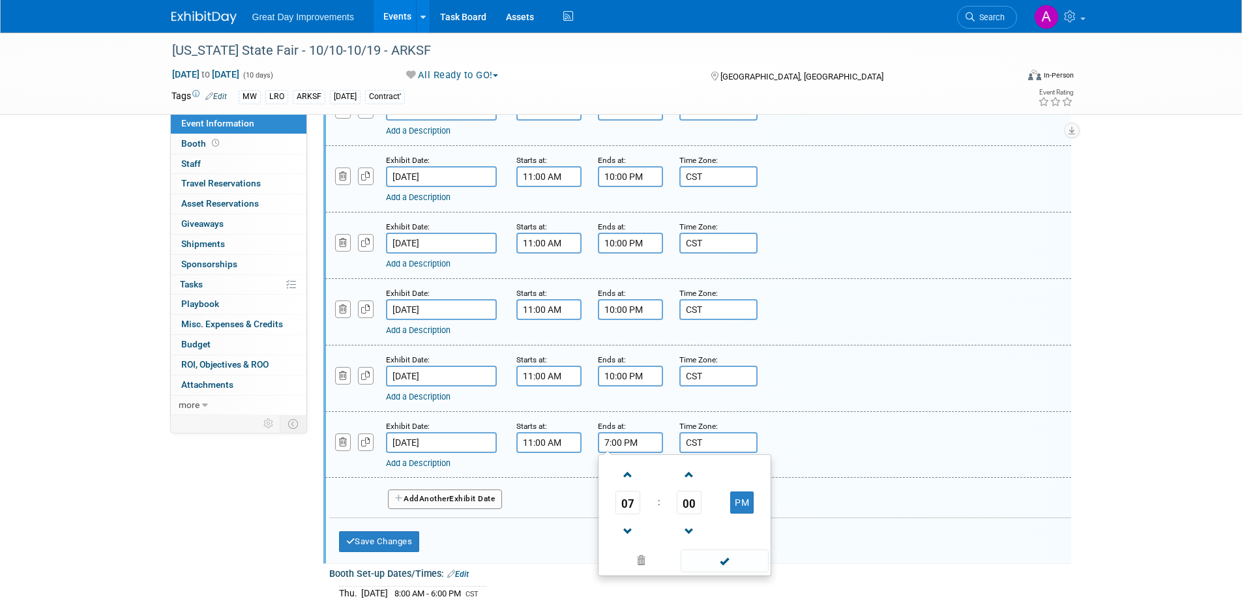
click at [639, 445] on input "7:00 PM" at bounding box center [630, 442] width 65 height 21
click at [624, 475] on span at bounding box center [628, 475] width 23 height 23
type input "10:00 PM"
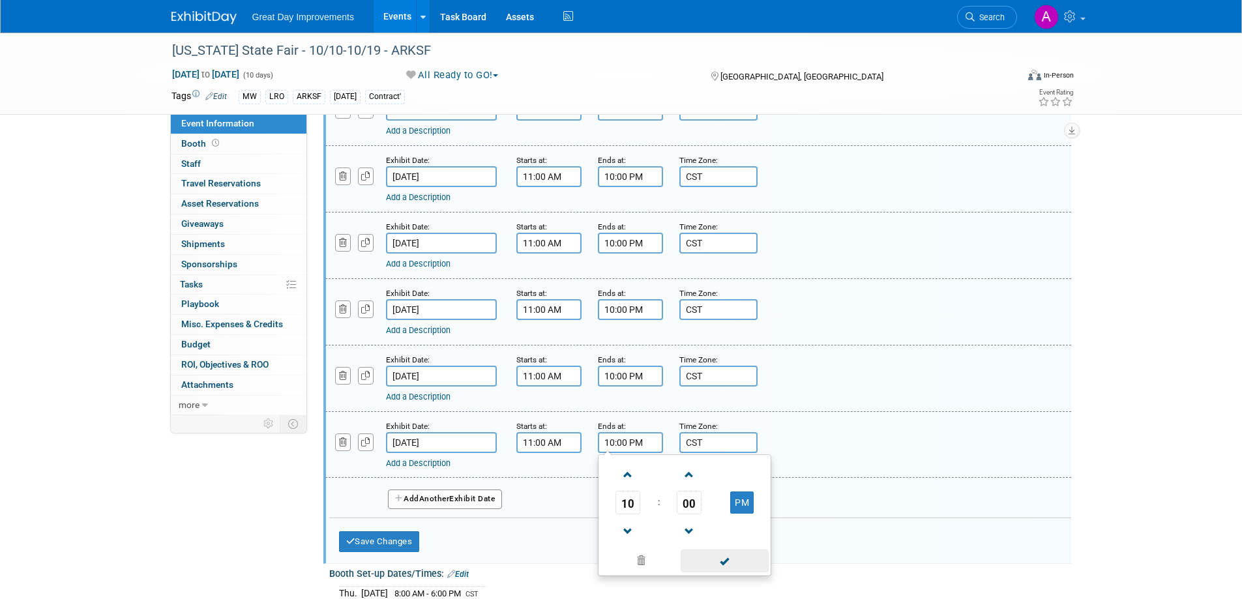
click at [703, 556] on span at bounding box center [725, 561] width 88 height 23
click at [475, 501] on button "Add Another Exhibit Date" at bounding box center [445, 500] width 115 height 20
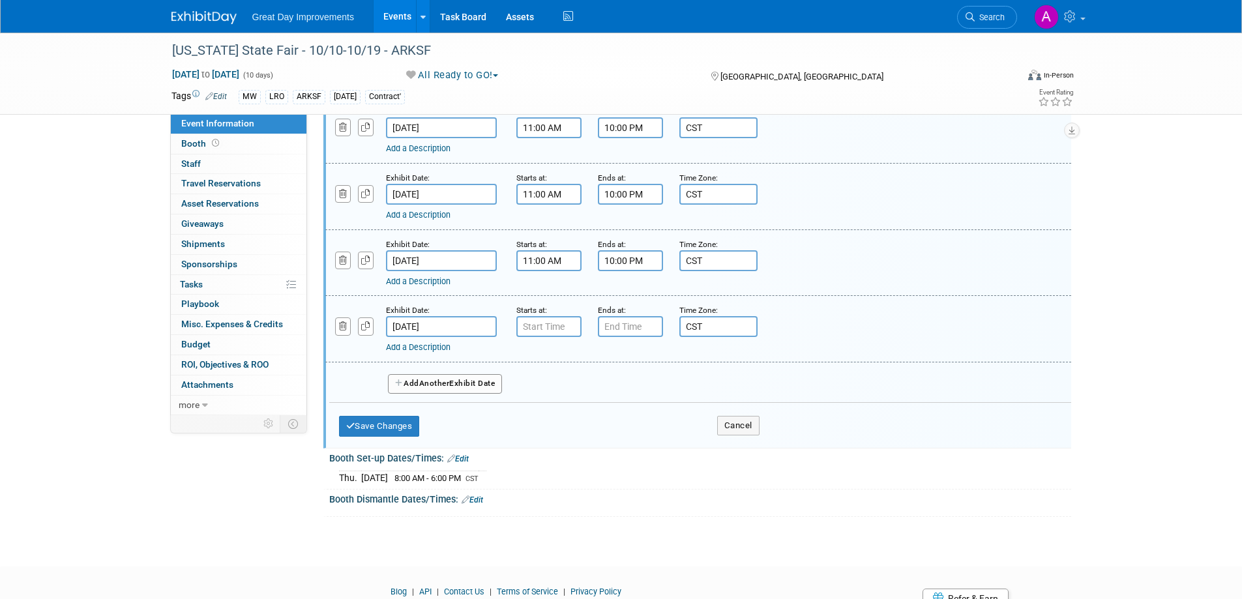
scroll to position [1039, 0]
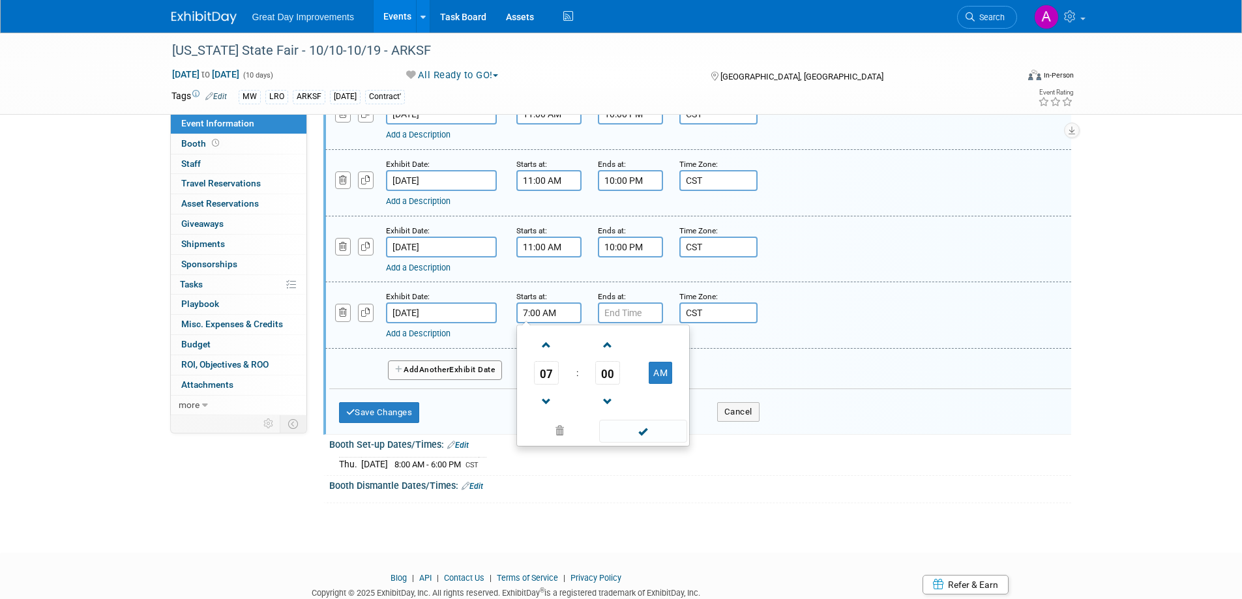
click at [543, 318] on input "7:00 AM" at bounding box center [548, 313] width 65 height 21
click at [542, 346] on span at bounding box center [546, 345] width 23 height 23
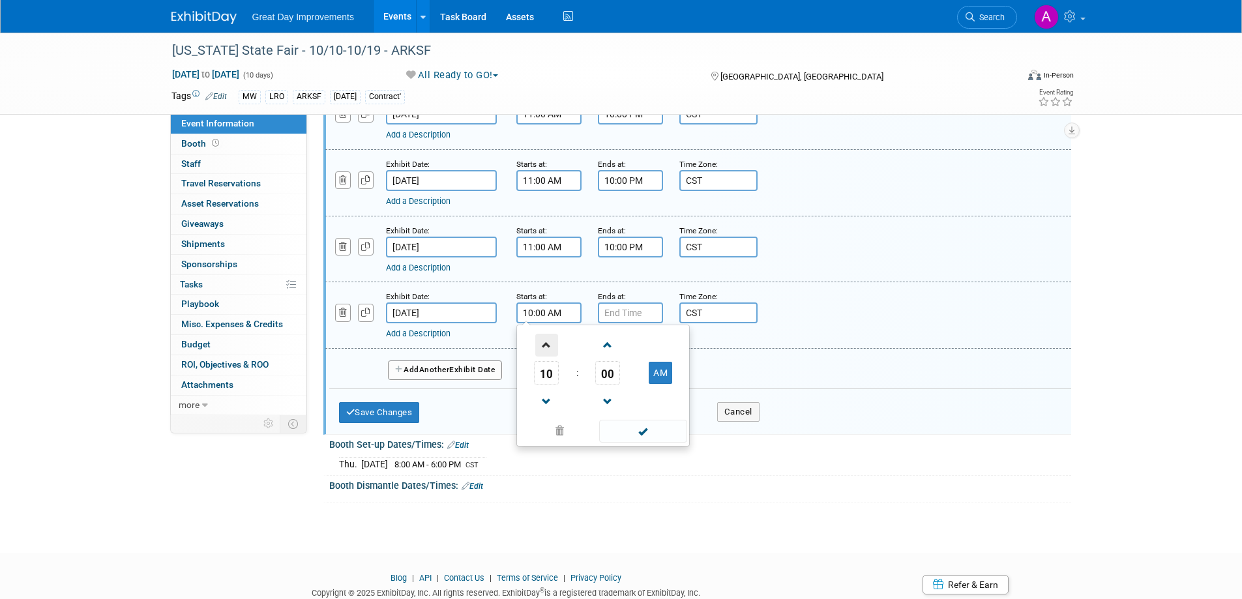
type input "11:00 AM"
click at [630, 435] on span at bounding box center [643, 431] width 88 height 23
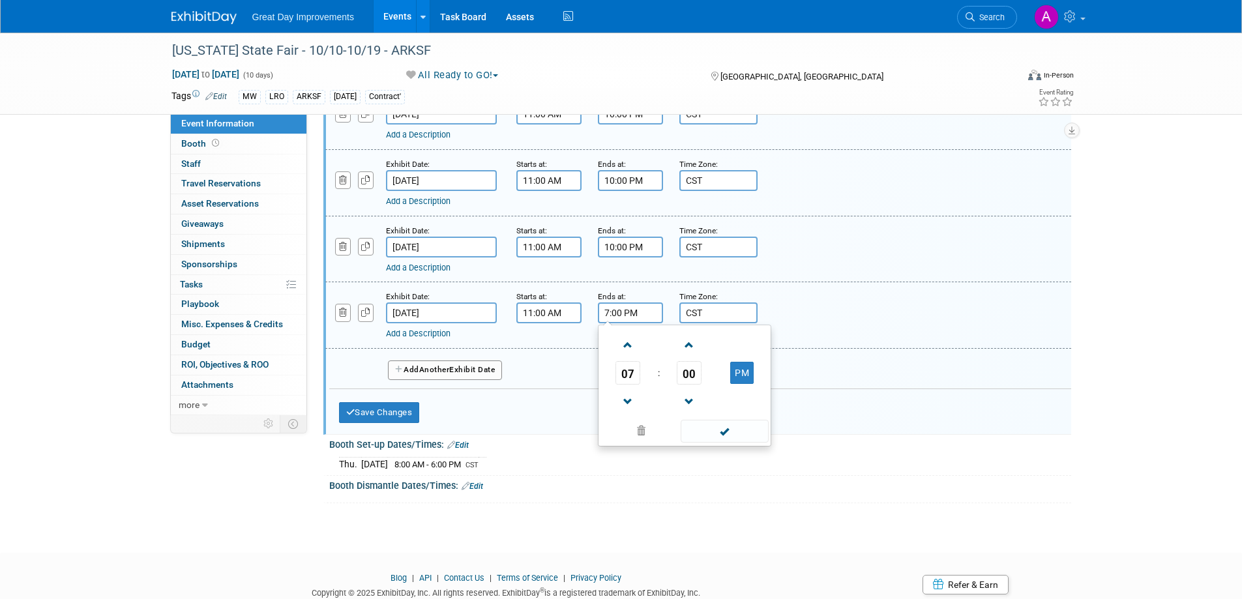
click at [612, 309] on input "7:00 PM" at bounding box center [630, 313] width 65 height 21
click at [618, 339] on span at bounding box center [628, 345] width 23 height 23
click at [617, 339] on span at bounding box center [628, 345] width 23 height 23
type input "10:00 PM"
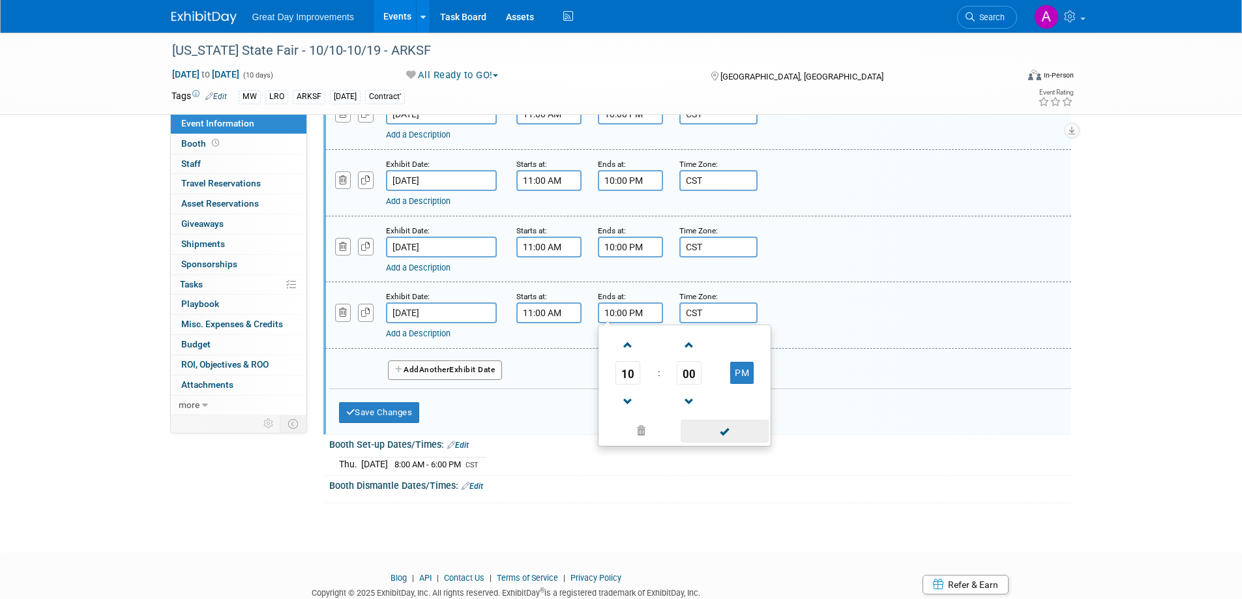
click at [700, 437] on span at bounding box center [725, 431] width 88 height 23
click at [490, 368] on button "Add Another Exhibit Date" at bounding box center [445, 371] width 115 height 20
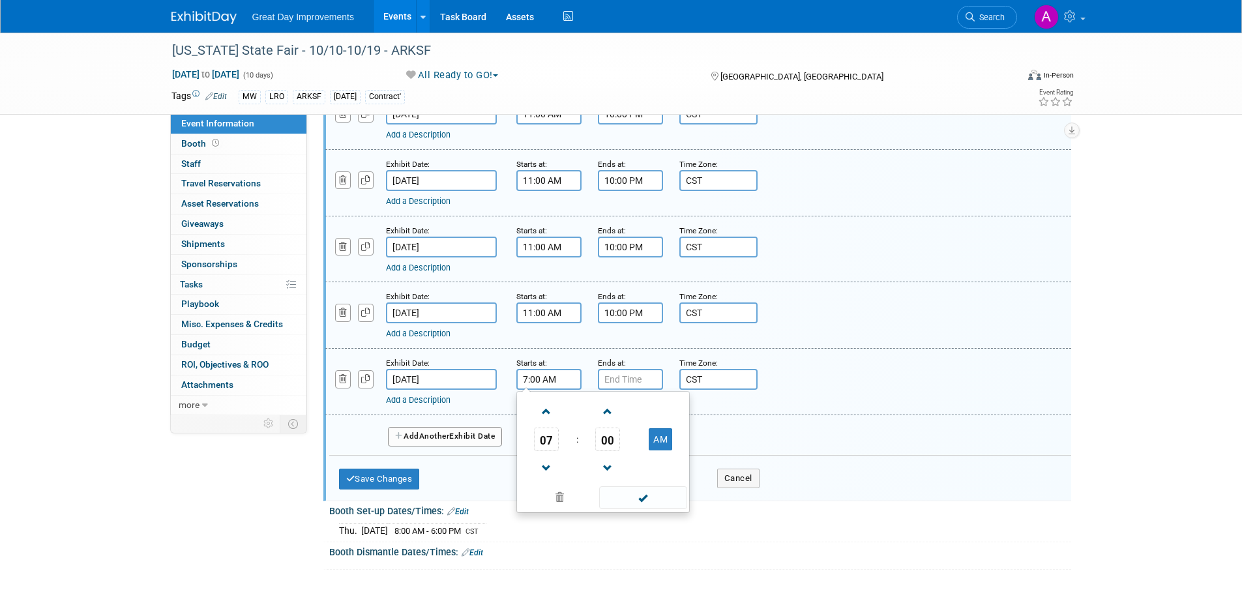
click at [570, 376] on input "7:00 AM" at bounding box center [548, 379] width 65 height 21
click at [544, 412] on span at bounding box center [546, 411] width 23 height 23
click at [546, 409] on span at bounding box center [546, 411] width 23 height 23
click at [543, 416] on span at bounding box center [546, 411] width 23 height 23
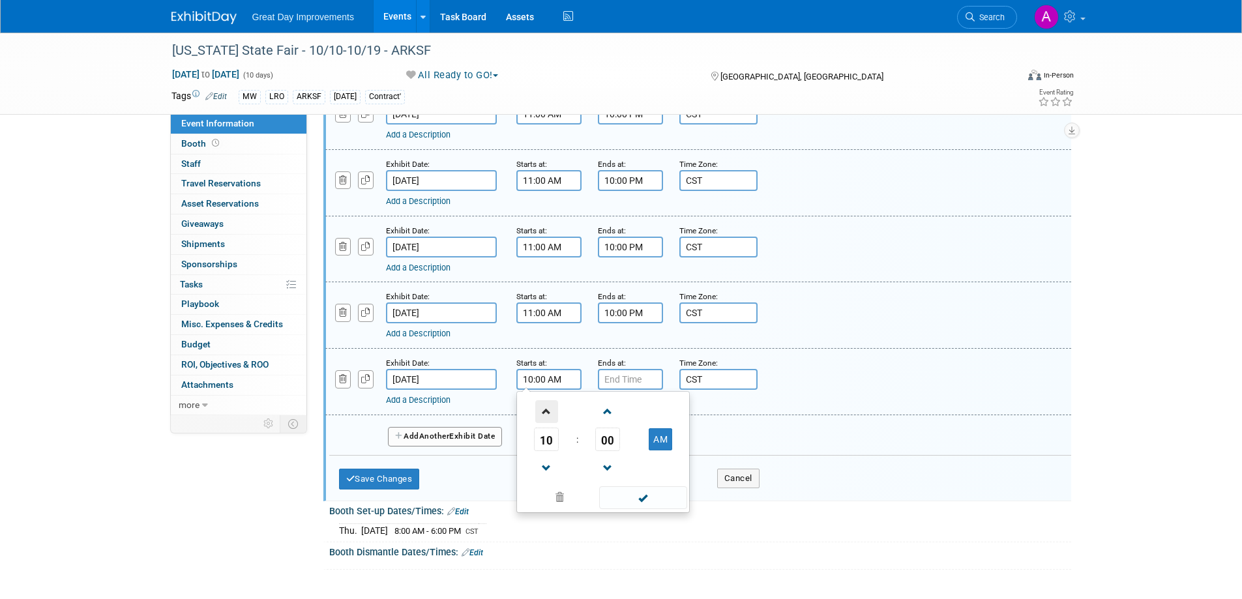
type input "11:00 AM"
click at [620, 490] on span at bounding box center [643, 497] width 88 height 23
click at [619, 376] on input "7:00 PM" at bounding box center [630, 379] width 65 height 21
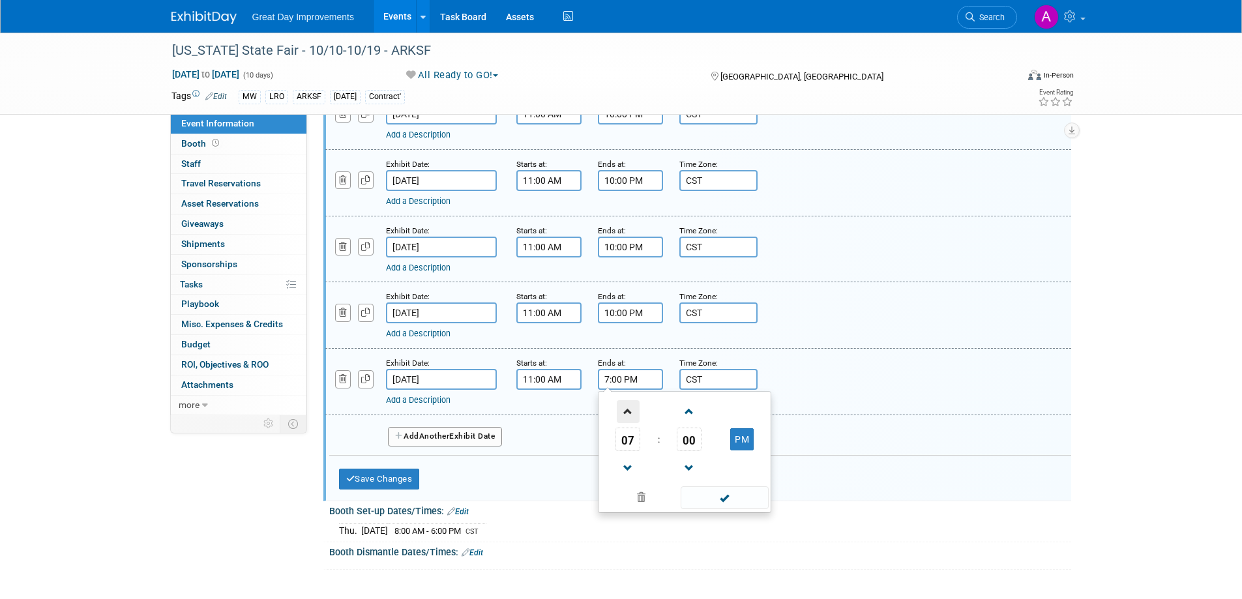
click at [620, 411] on span at bounding box center [628, 411] width 23 height 23
type input "8:00 PM"
click at [731, 496] on span at bounding box center [725, 497] width 88 height 23
click at [398, 480] on button "Save Changes" at bounding box center [379, 479] width 81 height 21
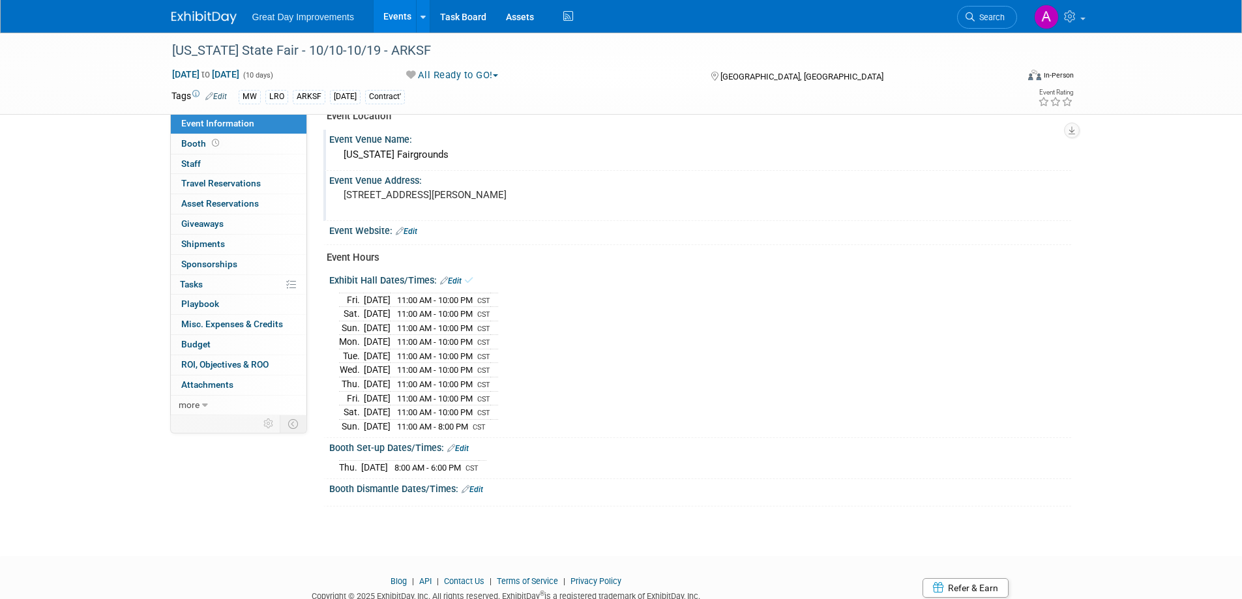
scroll to position [531, 0]
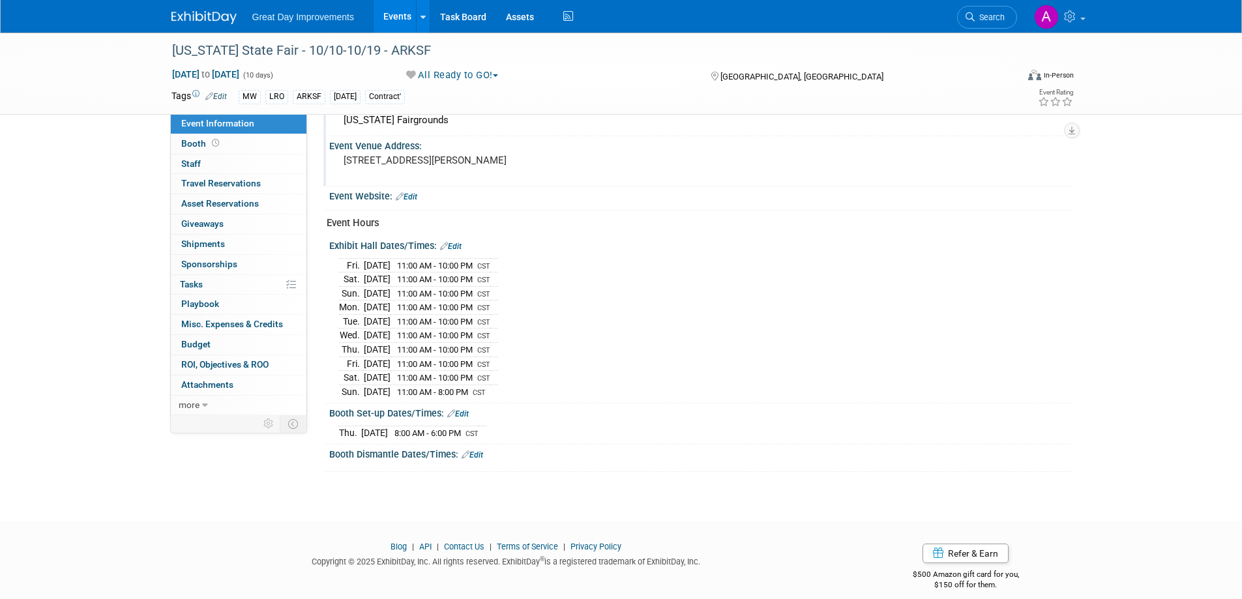
click at [477, 451] on link "Edit" at bounding box center [473, 455] width 22 height 9
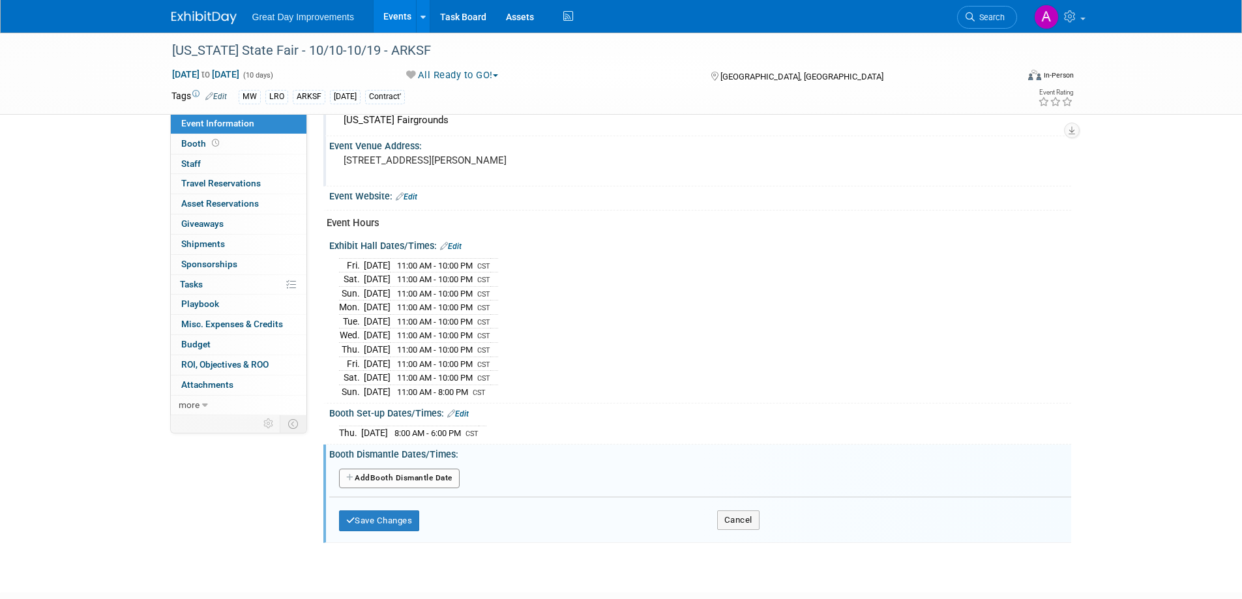
click at [428, 473] on button "Add Another Booth Dismantle Date" at bounding box center [399, 479] width 121 height 20
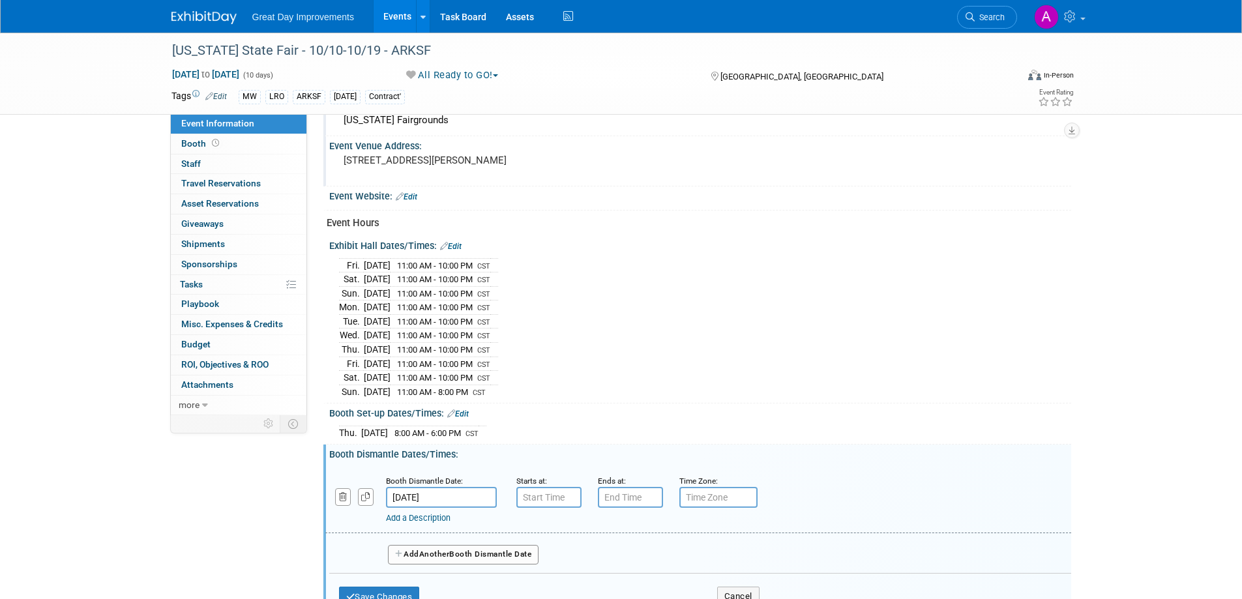
drag, startPoint x: 575, startPoint y: 477, endPoint x: 574, endPoint y: 486, distance: 9.2
click at [575, 478] on div "Starts at:" at bounding box center [547, 480] width 62 height 13
click at [563, 494] on input "7:00 AM" at bounding box center [548, 497] width 65 height 21
click at [542, 520] on span at bounding box center [546, 529] width 23 height 23
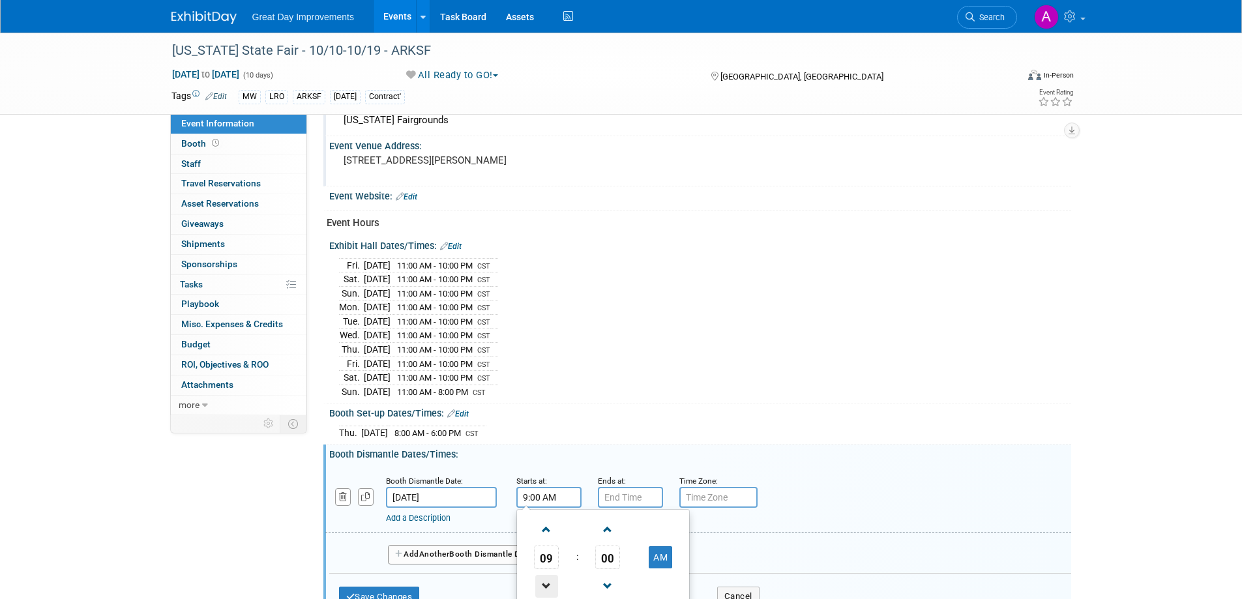
click at [546, 575] on span at bounding box center [546, 586] width 23 height 23
click at [657, 548] on button "AM" at bounding box center [660, 557] width 23 height 22
type input "8:00 PM"
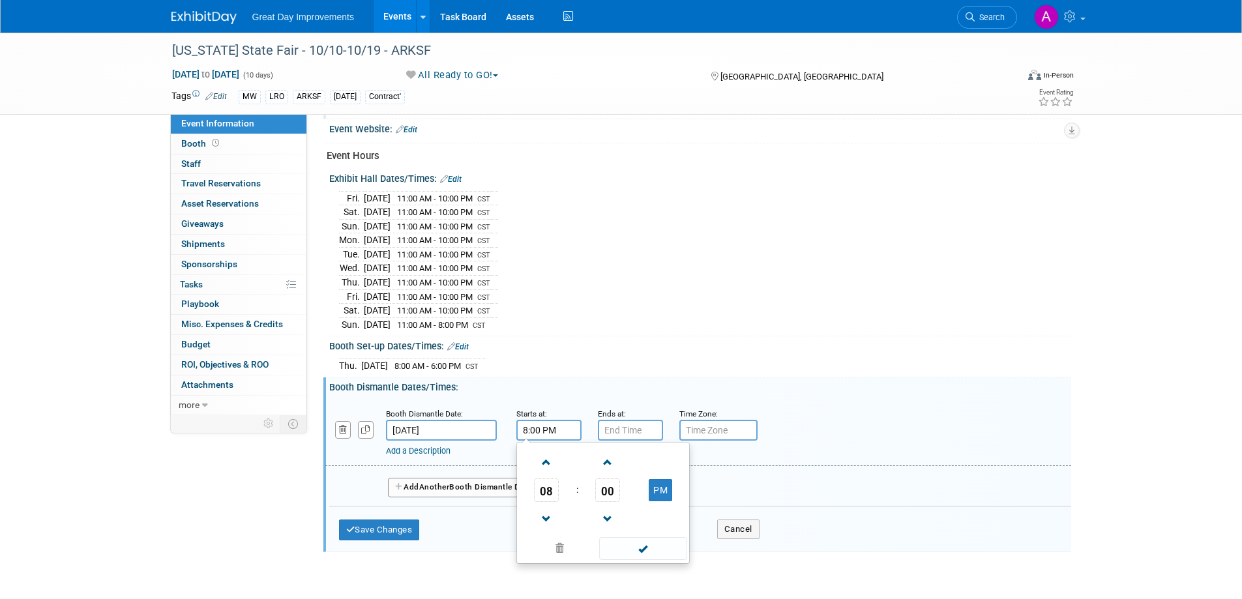
scroll to position [662, 0]
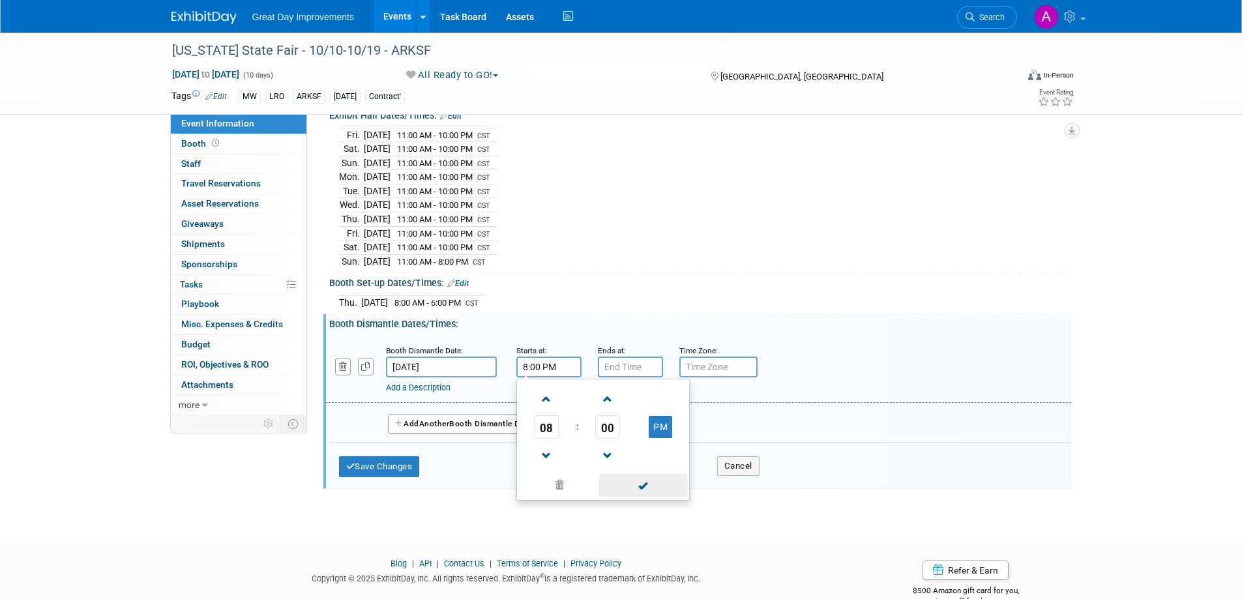
click at [655, 474] on span at bounding box center [643, 485] width 88 height 23
click at [644, 359] on input "7:00 PM" at bounding box center [630, 367] width 65 height 21
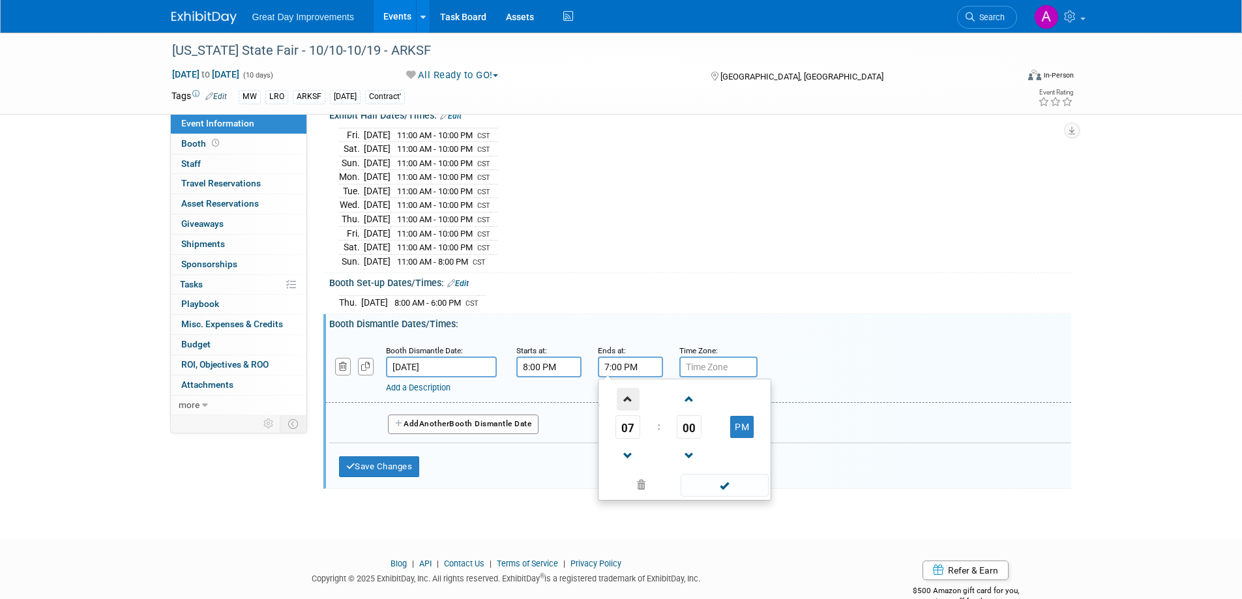
click at [623, 394] on span at bounding box center [628, 399] width 23 height 23
type input "9:00 PM"
click at [717, 488] on span at bounding box center [725, 485] width 88 height 23
click at [711, 361] on input "text" at bounding box center [718, 367] width 78 height 21
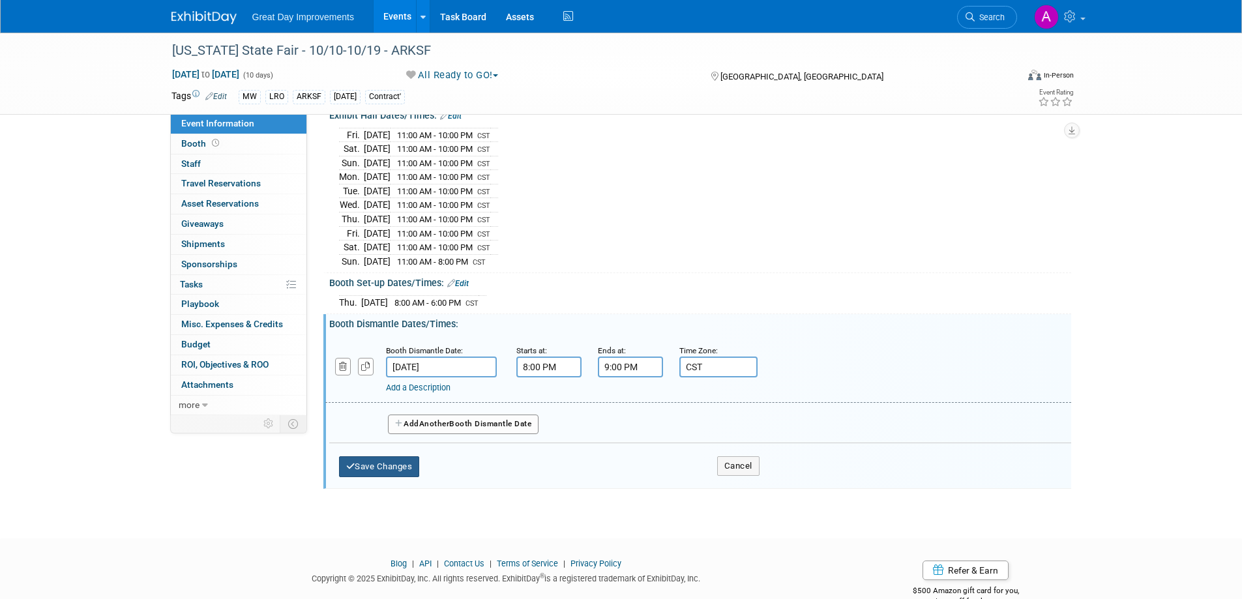
type input "CST"
click at [370, 456] on button "Save Changes" at bounding box center [379, 466] width 81 height 21
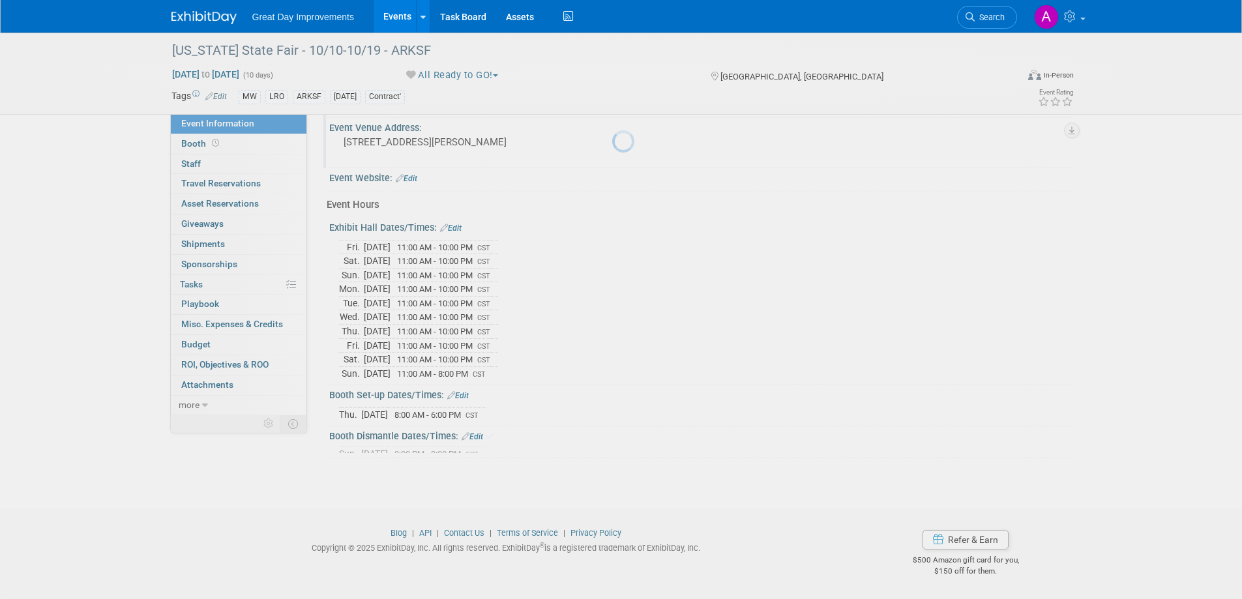
scroll to position [537, 0]
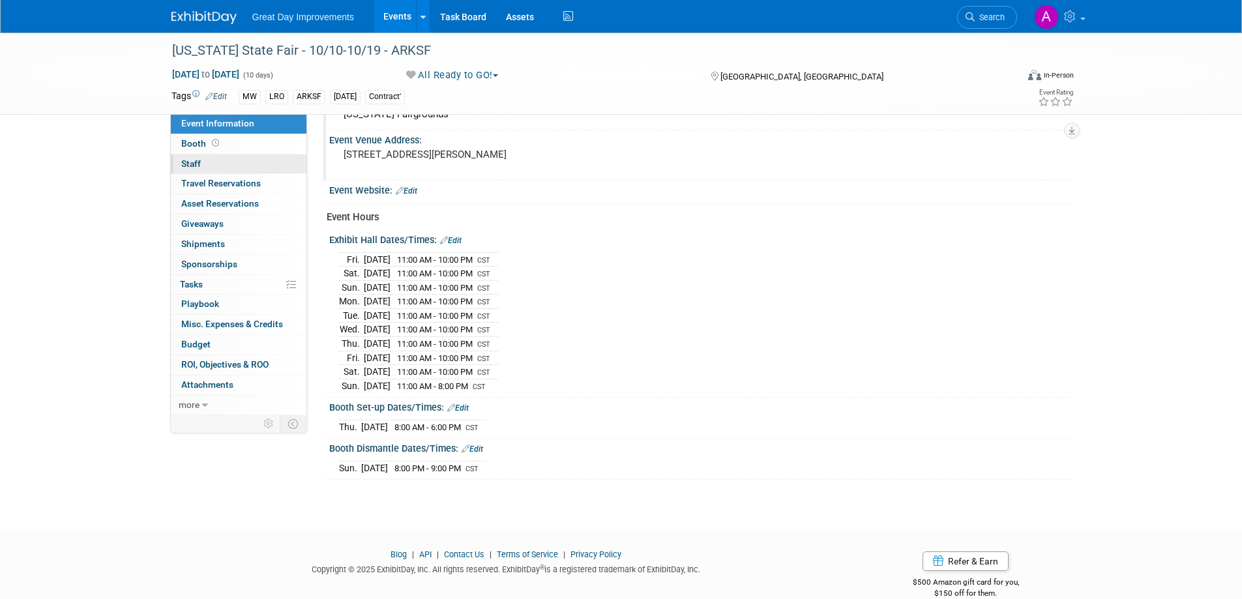
click at [188, 160] on span "Staff 0" at bounding box center [191, 163] width 20 height 10
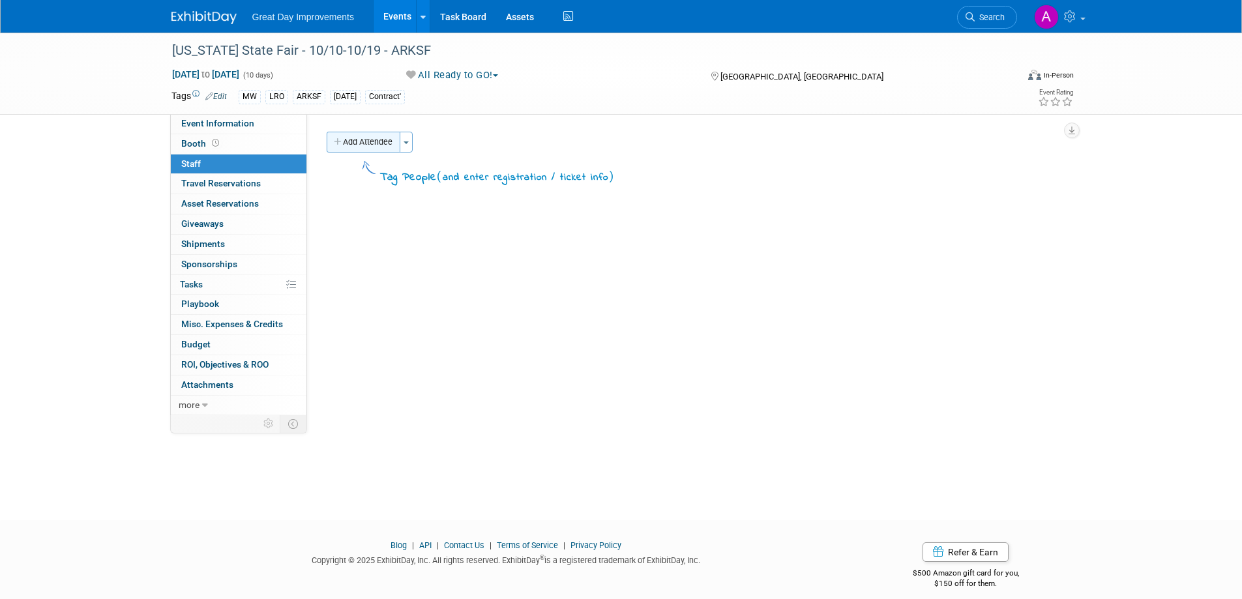
click at [398, 145] on button "Add Attendee" at bounding box center [364, 142] width 74 height 21
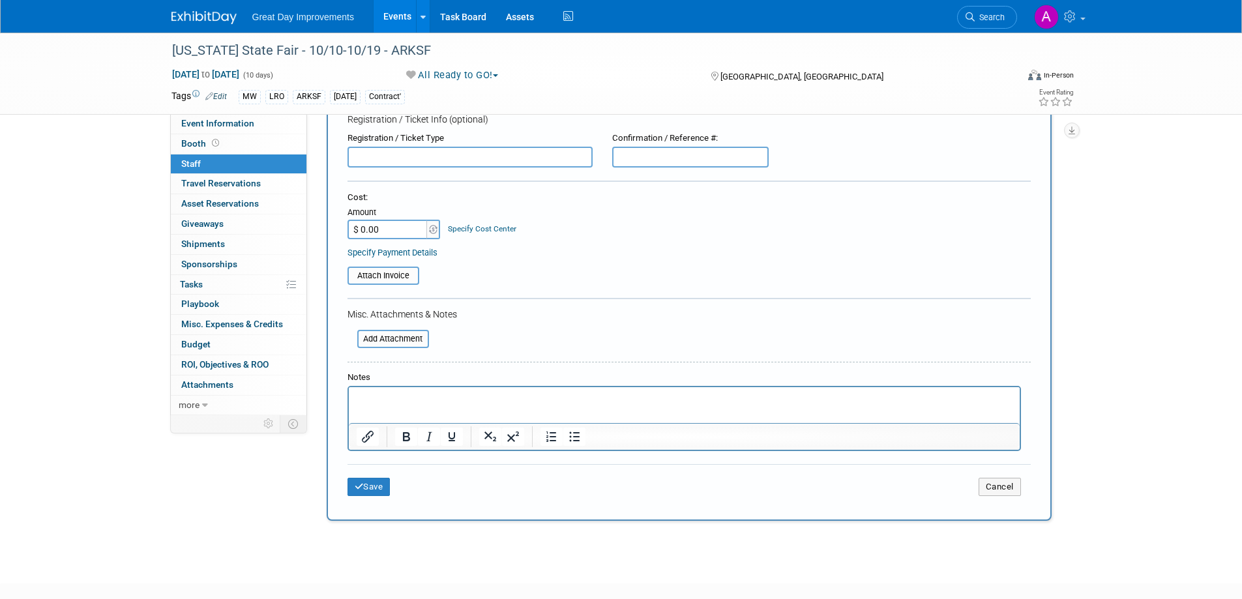
scroll to position [130, 0]
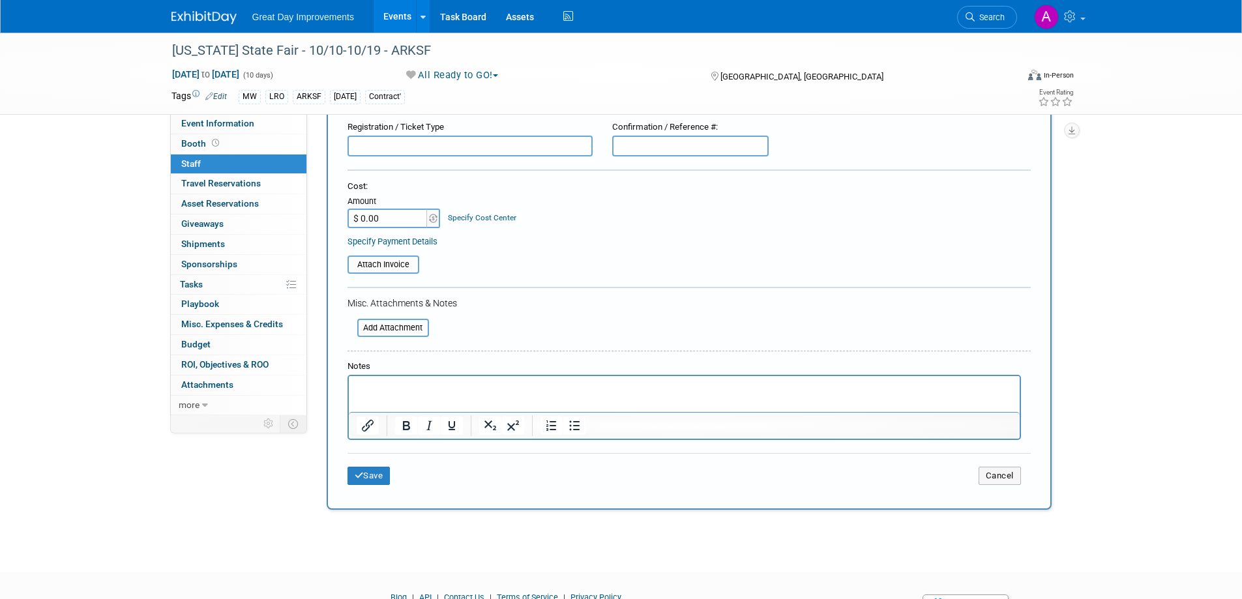
click at [451, 391] on p "Rich Text Area. Press ALT-0 for help." at bounding box center [684, 387] width 656 height 13
click at [433, 397] on p "[PERSON_NAME]" at bounding box center [684, 400] width 656 height 13
click at [519, 400] on p "[PERSON_NAME] [DATE] - [DATE]" at bounding box center [684, 400] width 656 height 13
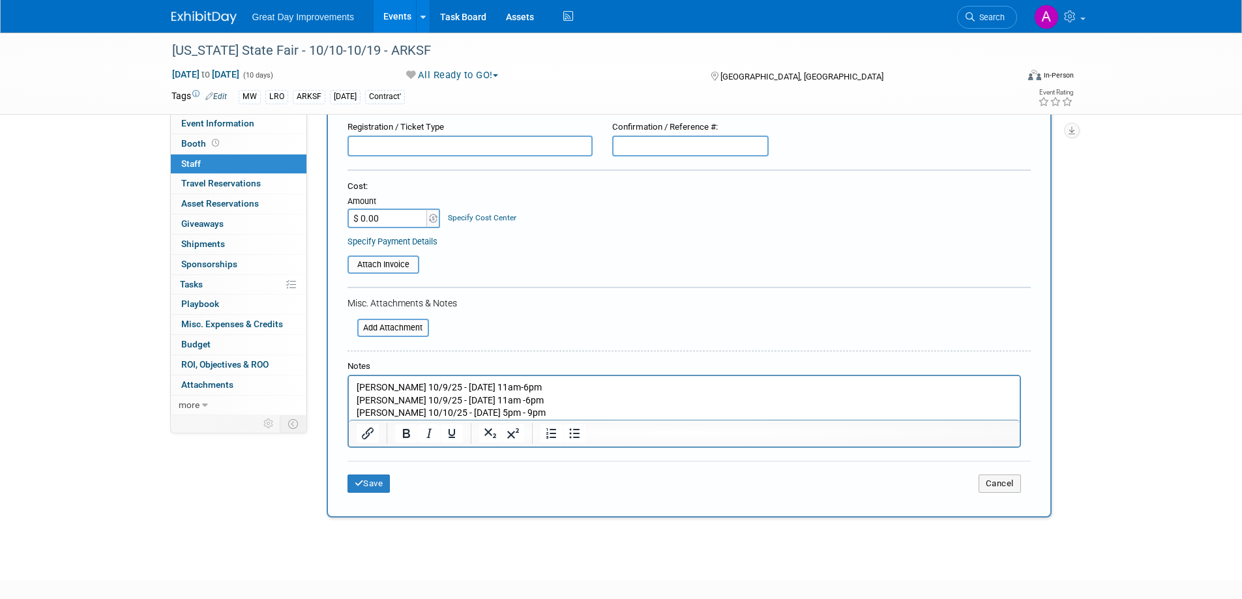
click at [482, 411] on p "[PERSON_NAME] 10/10/25 - [DATE] 5pm - 9pm" at bounding box center [684, 413] width 656 height 13
click at [464, 411] on p "[PERSON_NAME] 10/10/25 - [DATE] 5pm - 9pm" at bounding box center [684, 413] width 656 height 13
click at [490, 410] on p "[PERSON_NAME] [DATE] 5pm - 9pm / 10/11-10/12 - 2pm - 10pm / 10/13 - [DATE] 5pm …" at bounding box center [684, 413] width 656 height 13
click at [745, 409] on p "[PERSON_NAME] [DATE] 5pm - 10pm / 10/11-10/12 - 2pm - 10pm / 10/13 - [DATE] 5pm…" at bounding box center [684, 413] width 656 height 13
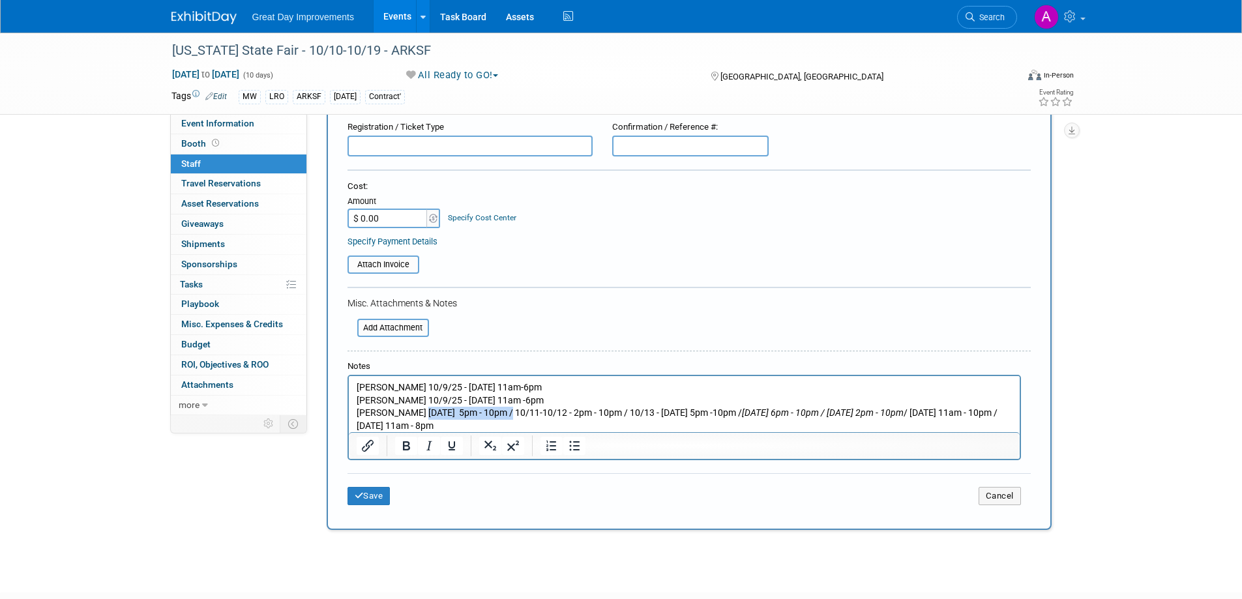
drag, startPoint x: 418, startPoint y: 413, endPoint x: 510, endPoint y: 411, distance: 92.6
click at [508, 413] on p "[PERSON_NAME] [DATE] 5pm - 10pm / 10/11-10/12 - 2pm - 10pm / 10/13 - [DATE] 5pm…" at bounding box center [684, 419] width 656 height 25
click at [409, 449] on icon "Bold" at bounding box center [406, 445] width 7 height 9
click at [428, 441] on icon "Italic" at bounding box center [429, 446] width 16 height 16
drag, startPoint x: 518, startPoint y: 413, endPoint x: 623, endPoint y: 413, distance: 105.0
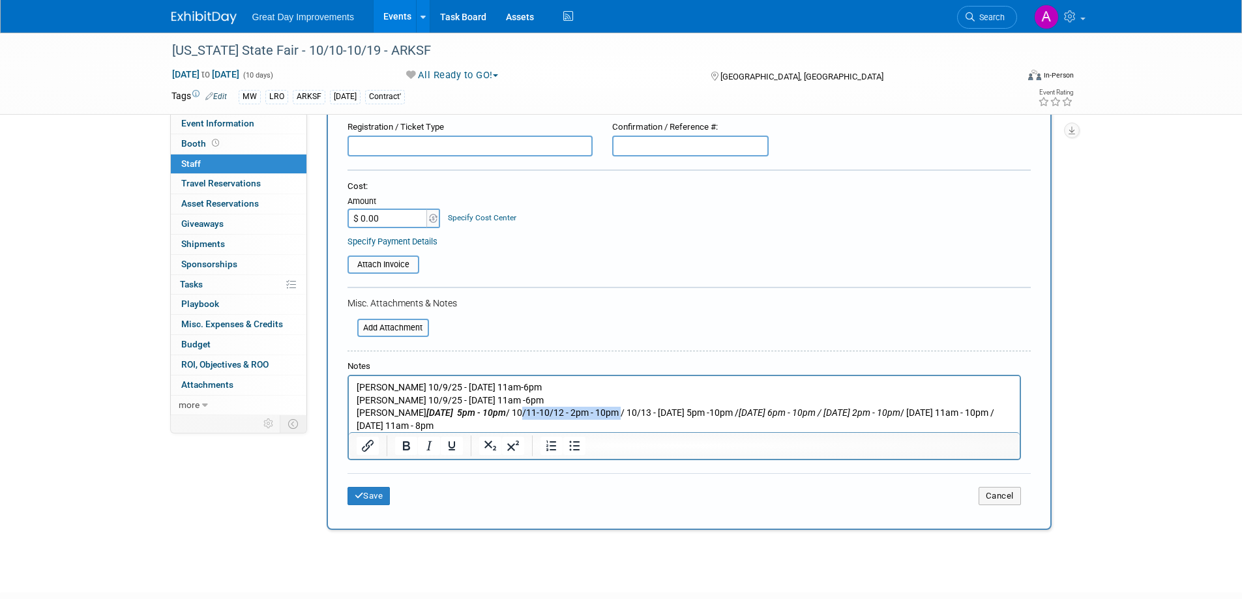
click at [622, 413] on p "[PERSON_NAME] [DATE] 5pm - 10pm / 10/11-10/12 - 2pm - 10pm / 10/13 - [DATE] 5pm…" at bounding box center [684, 419] width 656 height 25
click at [404, 445] on icon "Bold" at bounding box center [406, 445] width 7 height 9
click at [429, 445] on icon "Italic" at bounding box center [429, 445] width 6 height 9
drag, startPoint x: 627, startPoint y: 411, endPoint x: 733, endPoint y: 410, distance: 106.3
click at [733, 410] on p "[PERSON_NAME] [DATE] 5pm - 10pm / 1 0/11-10/12 - 2pm - 10pm / 10/13 - [DATE] 5p…" at bounding box center [684, 419] width 656 height 25
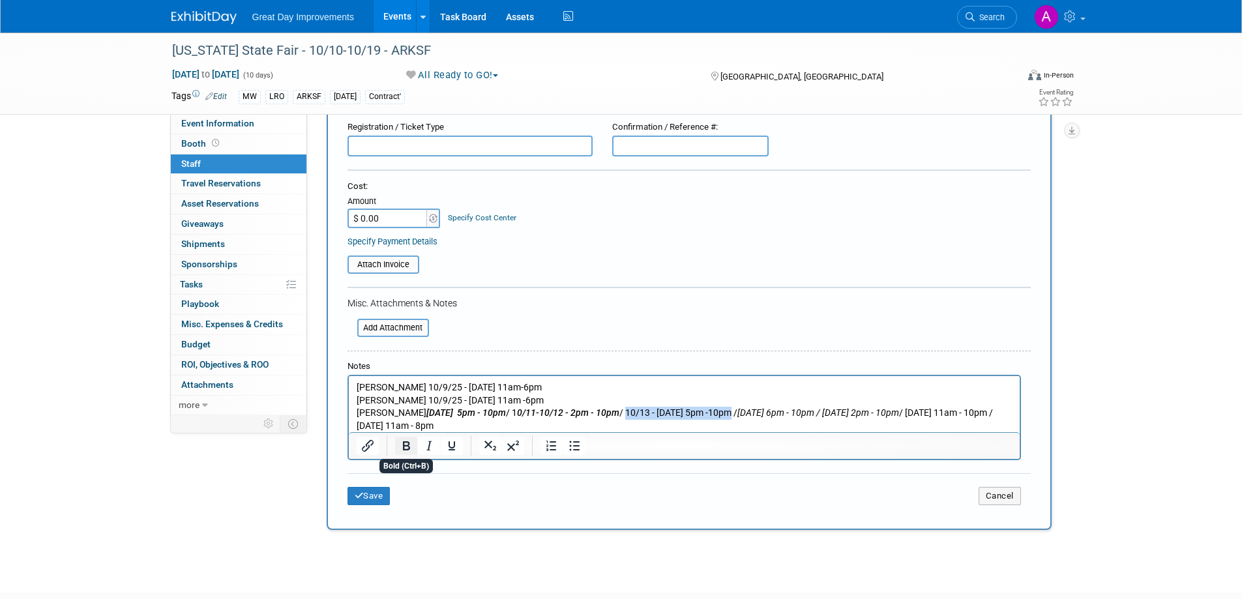
click at [411, 444] on icon "Bold" at bounding box center [406, 446] width 16 height 16
click at [432, 443] on icon "Italic" at bounding box center [429, 446] width 16 height 16
drag, startPoint x: 741, startPoint y: 410, endPoint x: 808, endPoint y: 411, distance: 67.2
click at [808, 411] on icon "[DATE] 6pm - 10pm / [DATE] 2pm - 10pm" at bounding box center [814, 412] width 162 height 10
click at [405, 448] on icon "Bold" at bounding box center [406, 446] width 16 height 16
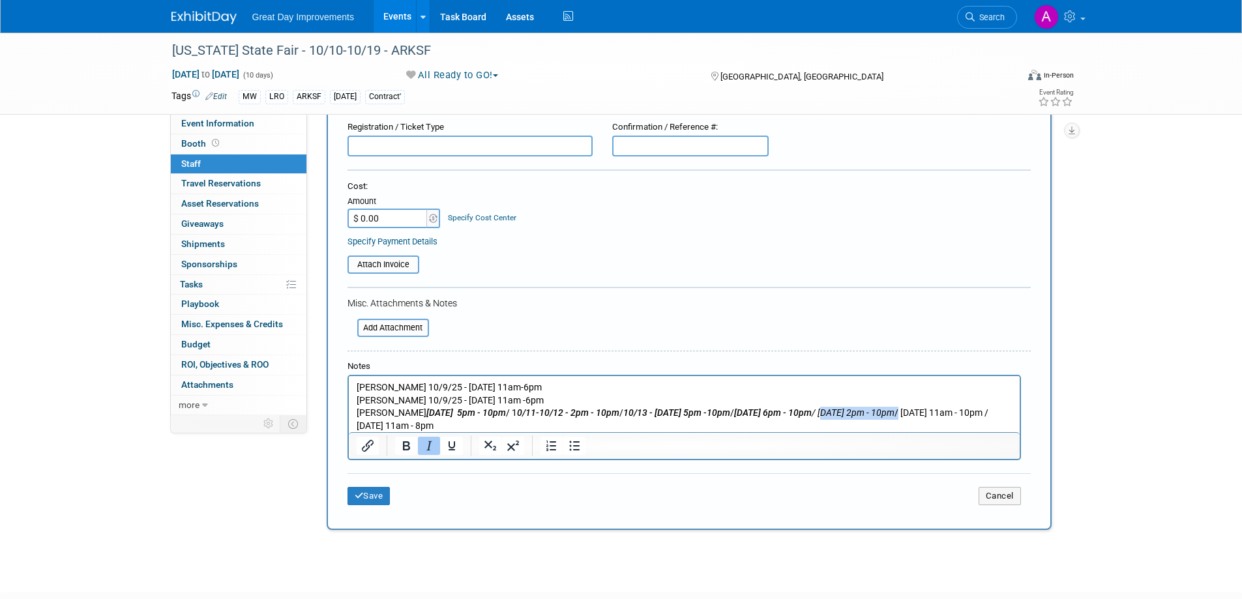
drag, startPoint x: 821, startPoint y: 411, endPoint x: 902, endPoint y: 412, distance: 80.2
click at [902, 412] on p "[PERSON_NAME] [DATE] 5pm - 10pm / 1 0/11-10/12 - 2pm - 10pm / 10/13 - [DATE] 5p…" at bounding box center [684, 419] width 656 height 25
click at [413, 445] on icon "Bold" at bounding box center [406, 446] width 16 height 16
drag, startPoint x: 909, startPoint y: 413, endPoint x: 986, endPoint y: 413, distance: 76.9
click at [986, 413] on p "[PERSON_NAME] [DATE] 5pm - 10pm / 1 0/11-10/12 - 2pm - 10pm / 10/13 - [DATE] 5p…" at bounding box center [684, 419] width 656 height 25
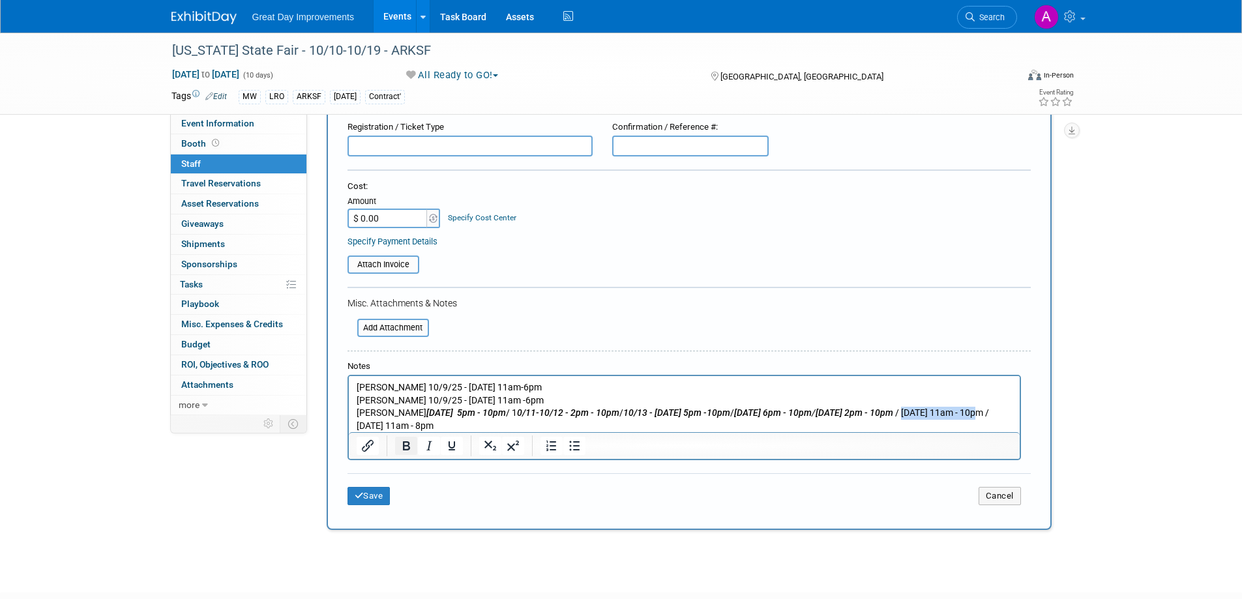
click at [406, 443] on icon "Bold" at bounding box center [406, 445] width 7 height 9
click at [436, 445] on icon "Italic" at bounding box center [429, 446] width 16 height 16
drag, startPoint x: 430, startPoint y: 422, endPoint x: 692, endPoint y: 803, distance: 462.6
click at [348, 426] on html "[PERSON_NAME] 10/9/25 - [DATE] 11am-6pm [PERSON_NAME] 10/9/25 - [DATE] 11am -6p…" at bounding box center [683, 404] width 671 height 56
click at [408, 444] on icon "Bold" at bounding box center [406, 445] width 7 height 9
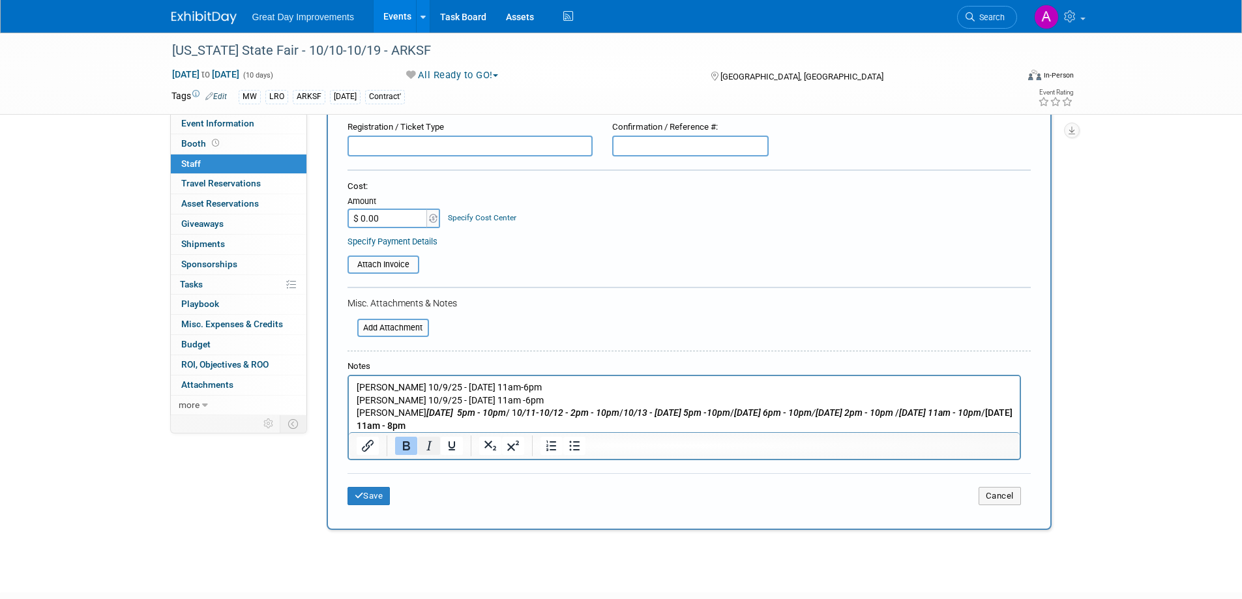
click at [428, 445] on icon "Italic" at bounding box center [429, 446] width 16 height 16
click at [692, 390] on p "[PERSON_NAME] 10/9/25 - [DATE] 11am-6pm" at bounding box center [684, 387] width 656 height 13
drag, startPoint x: 421, startPoint y: 387, endPoint x: 548, endPoint y: 385, distance: 127.8
click at [549, 384] on p "[PERSON_NAME] 10/9/25 - [DATE] 11am-6pm" at bounding box center [684, 387] width 656 height 13
click at [400, 448] on icon "Bold" at bounding box center [406, 446] width 16 height 16
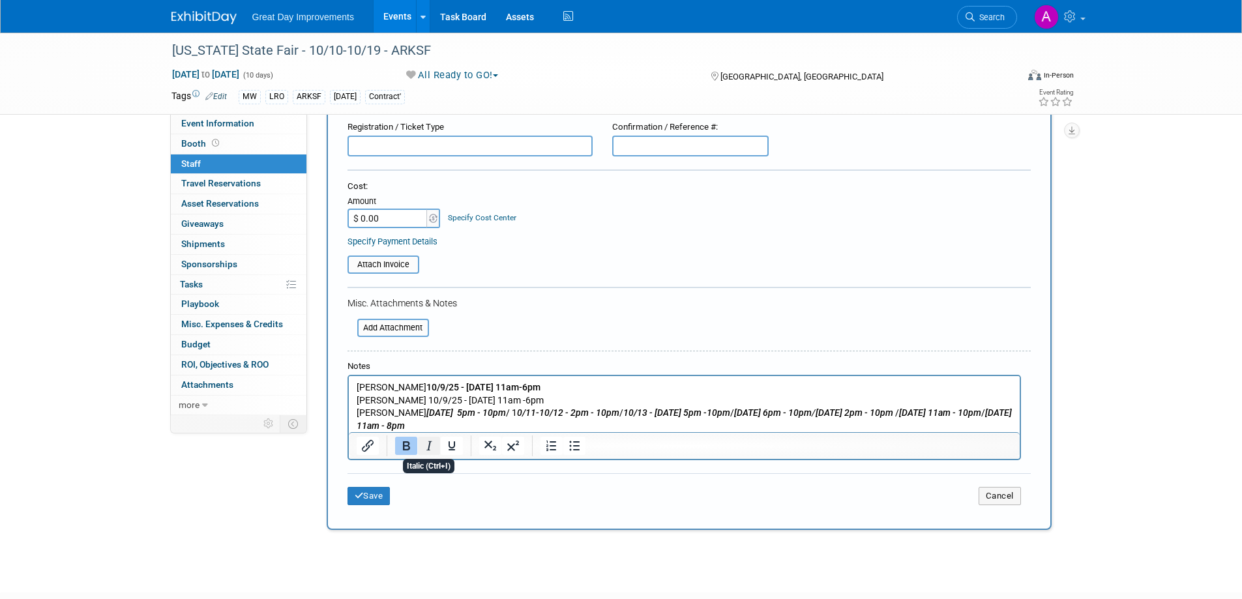
click at [425, 444] on icon "Italic" at bounding box center [429, 446] width 16 height 16
drag, startPoint x: 421, startPoint y: 400, endPoint x: 546, endPoint y: 400, distance: 125.2
click at [546, 400] on p "[PERSON_NAME] 10/9/25 - [DATE] 11am -6pm" at bounding box center [684, 400] width 656 height 13
click at [396, 448] on div at bounding box center [429, 446] width 84 height 21
click at [437, 444] on button "Italic" at bounding box center [429, 446] width 22 height 18
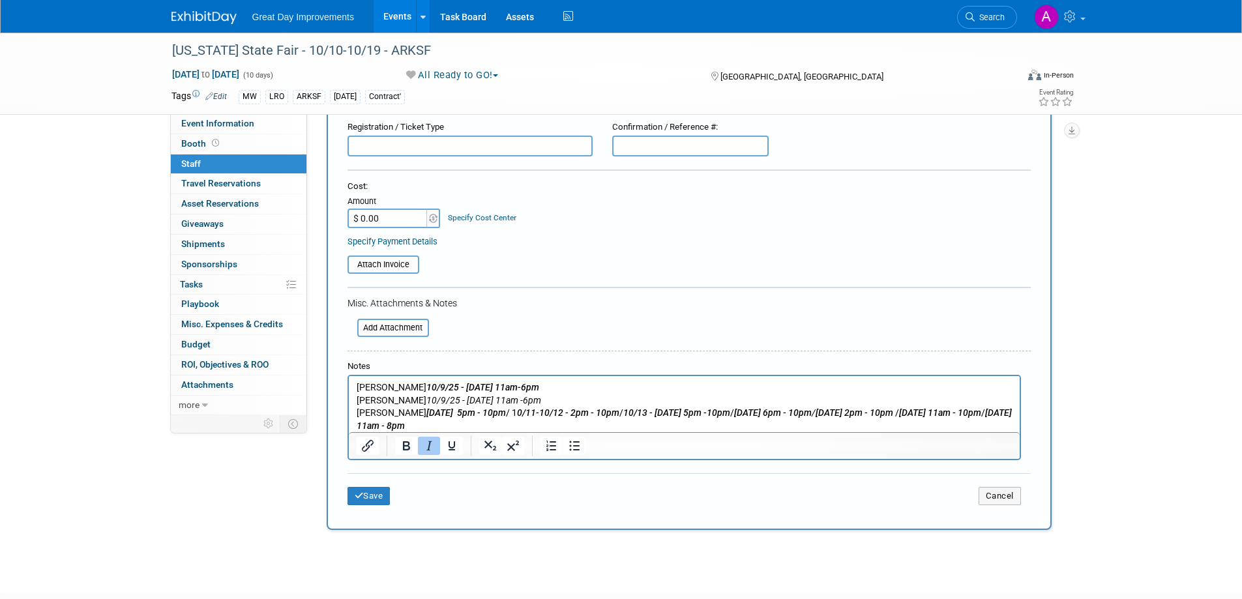
click at [623, 398] on p "[PERSON_NAME] 10/9/25 - [DATE] 11am -6pm" at bounding box center [684, 400] width 656 height 13
drag, startPoint x: 542, startPoint y: 404, endPoint x: 428, endPoint y: 405, distance: 114.1
click at [424, 406] on p "[PERSON_NAME] 10/9/25 - [DATE] 11am -6pm" at bounding box center [684, 400] width 656 height 13
click at [406, 447] on icon "Bold" at bounding box center [406, 445] width 7 height 9
click at [662, 400] on p "[PERSON_NAME] 1 0/9/25 - [DATE] 11am -6pm" at bounding box center [684, 400] width 656 height 13
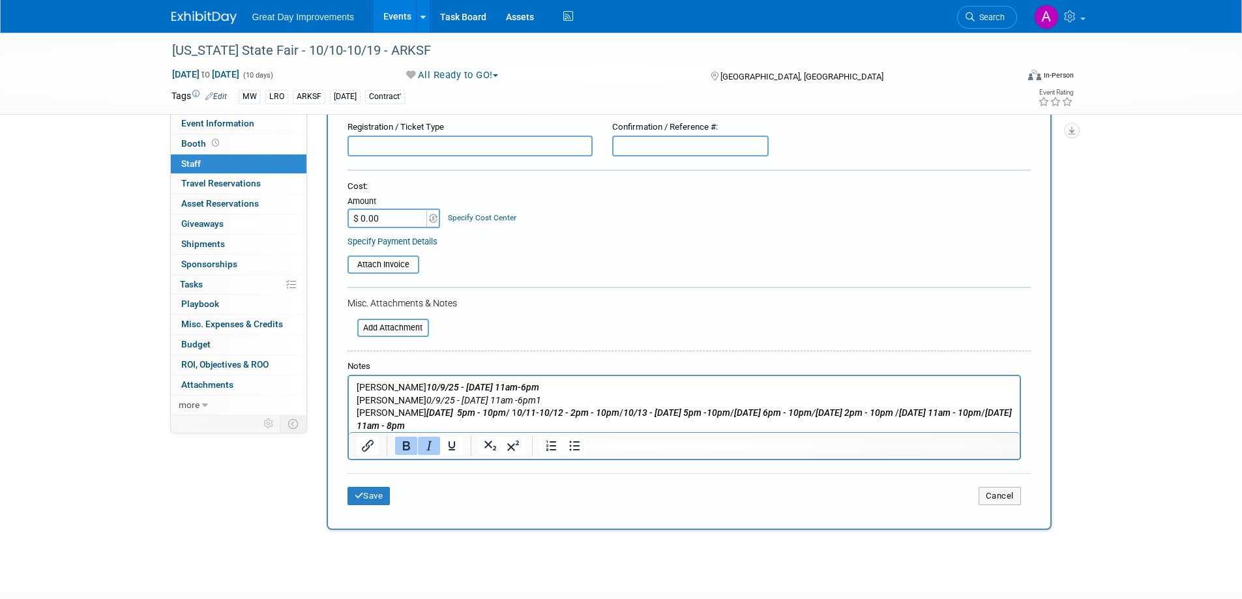
click at [582, 411] on b "0/11-10/12 - 2pm - 10pm" at bounding box center [567, 412] width 102 height 10
click at [551, 398] on p "[PERSON_NAME] 0/9/25 - [DATE] 11am -6pm 1" at bounding box center [684, 400] width 656 height 13
click at [407, 447] on icon "Bold" at bounding box center [406, 445] width 7 height 9
click at [424, 445] on icon "Italic" at bounding box center [429, 446] width 16 height 16
click at [585, 391] on p "[PERSON_NAME] 10/9/25 - [DATE] 11am-6pm" at bounding box center [684, 387] width 656 height 13
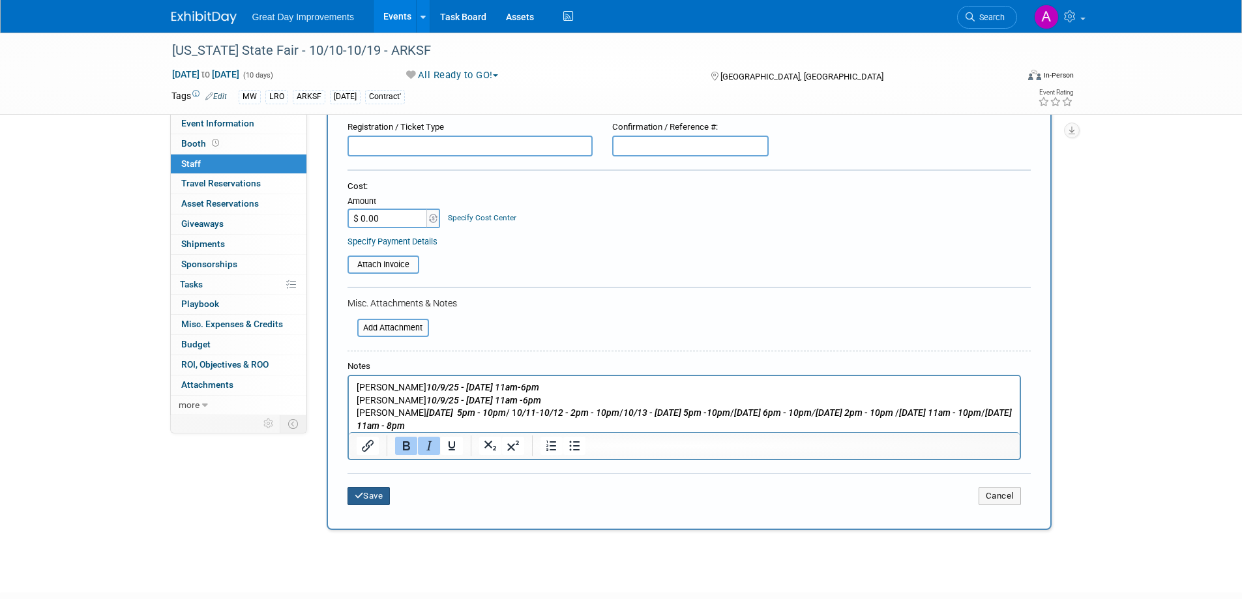
click at [373, 496] on button "Save" at bounding box center [368, 496] width 43 height 18
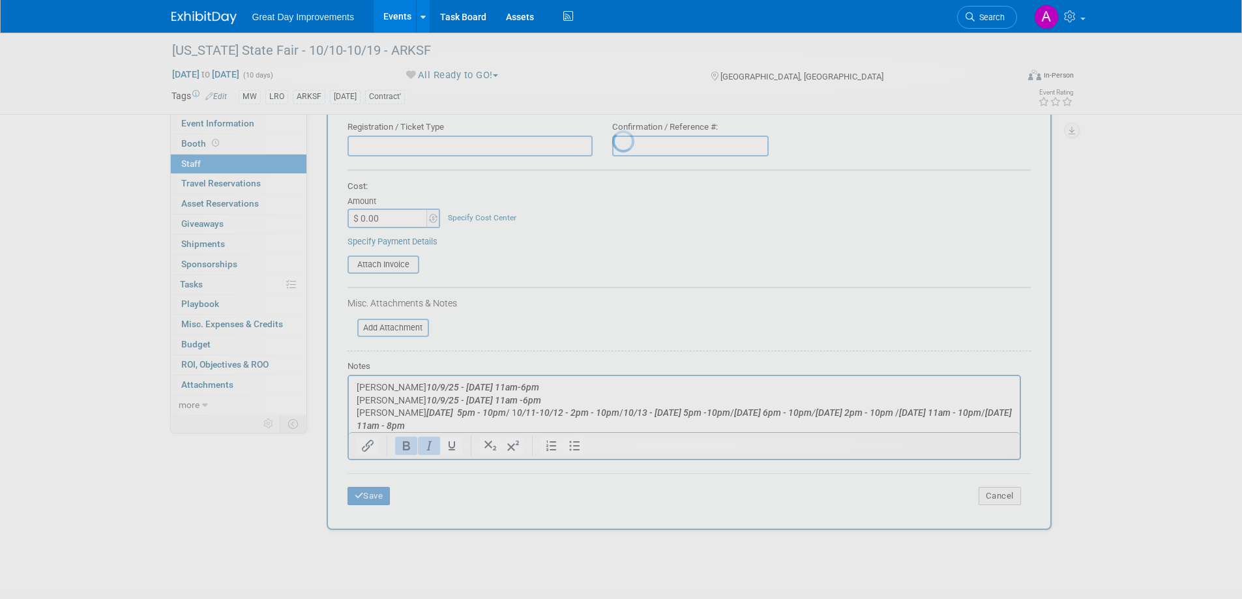
scroll to position [12, 0]
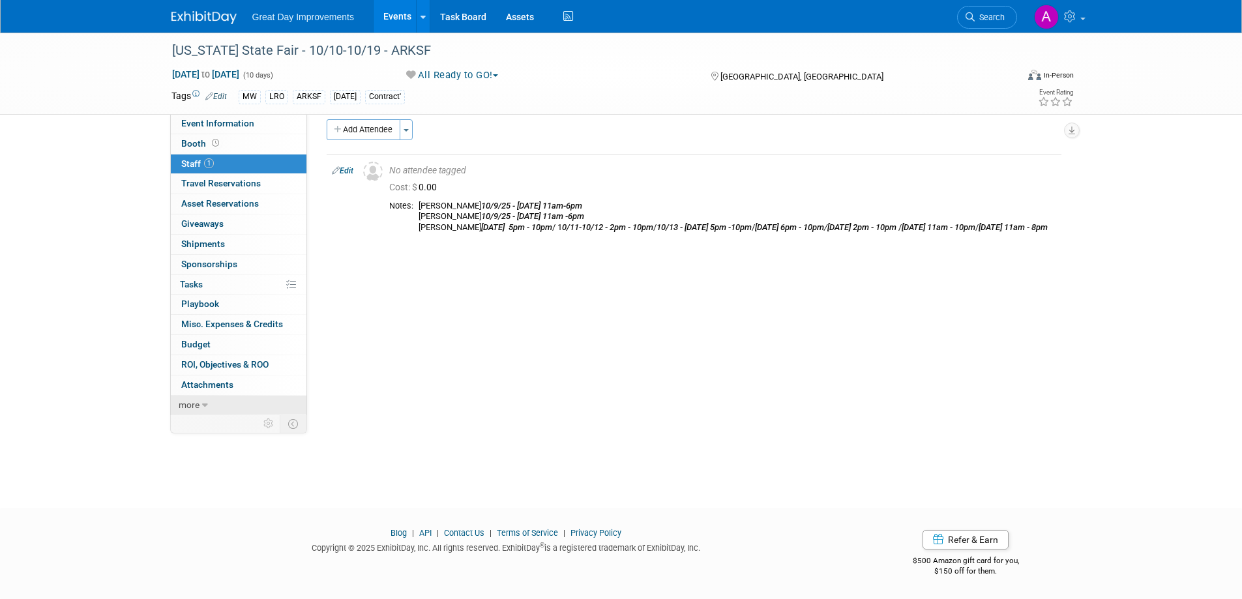
click at [191, 398] on link "more" at bounding box center [239, 406] width 136 height 20
click at [216, 421] on span "Event Binder (.pdf export)" at bounding box center [233, 424] width 104 height 10
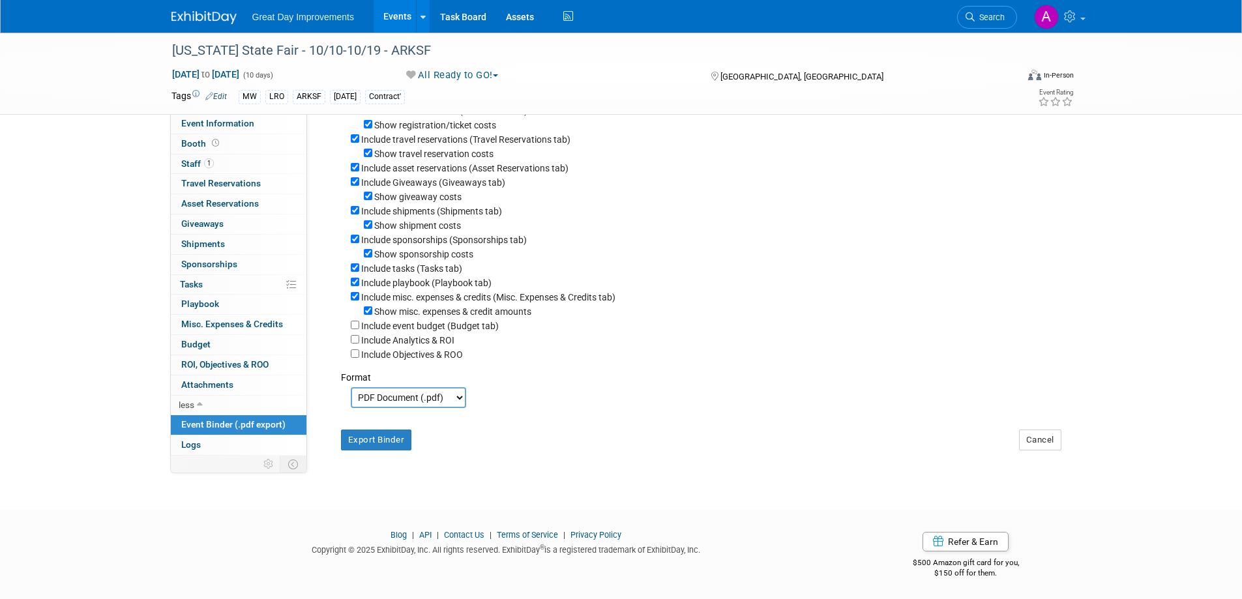
scroll to position [174, 0]
click at [373, 441] on button "Export Binder" at bounding box center [376, 438] width 71 height 21
